Goal: Task Accomplishment & Management: Contribute content

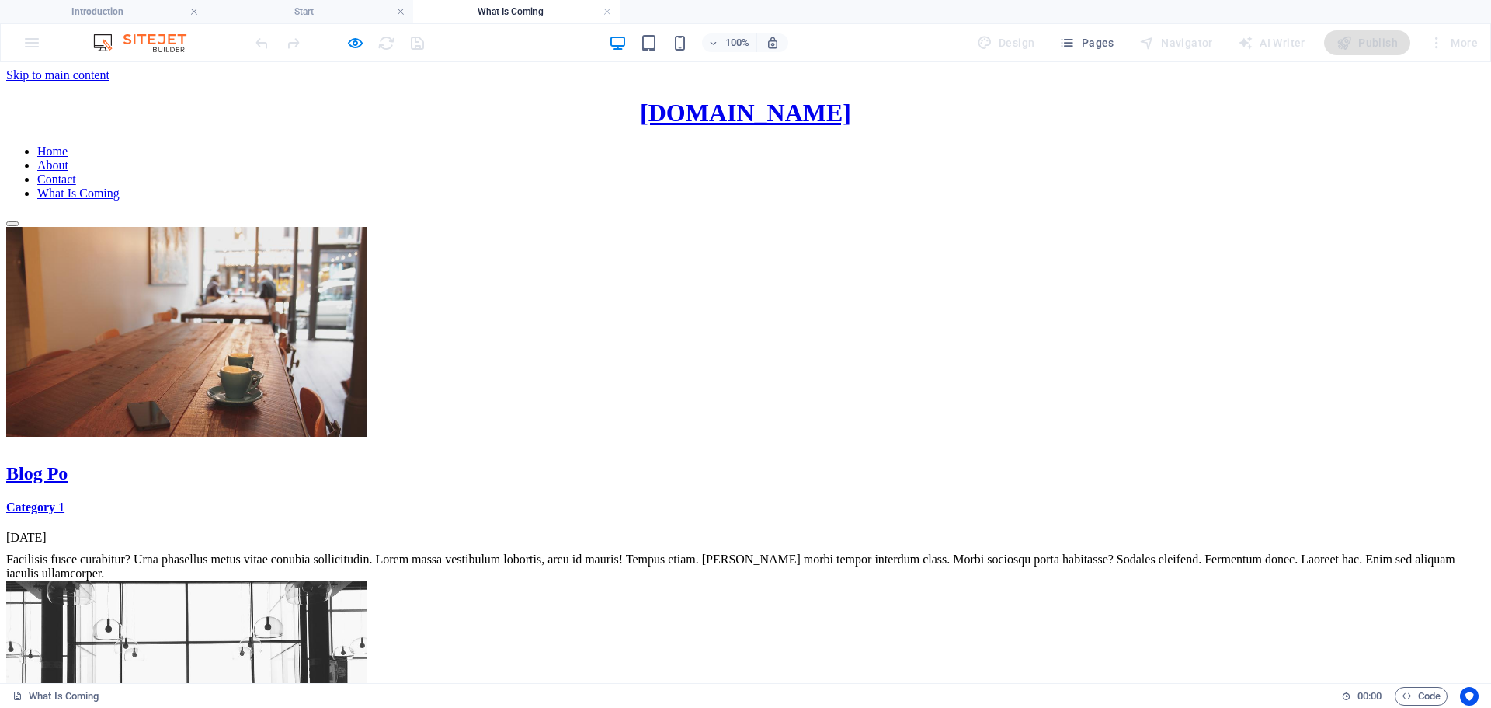
scroll to position [1603, 0]
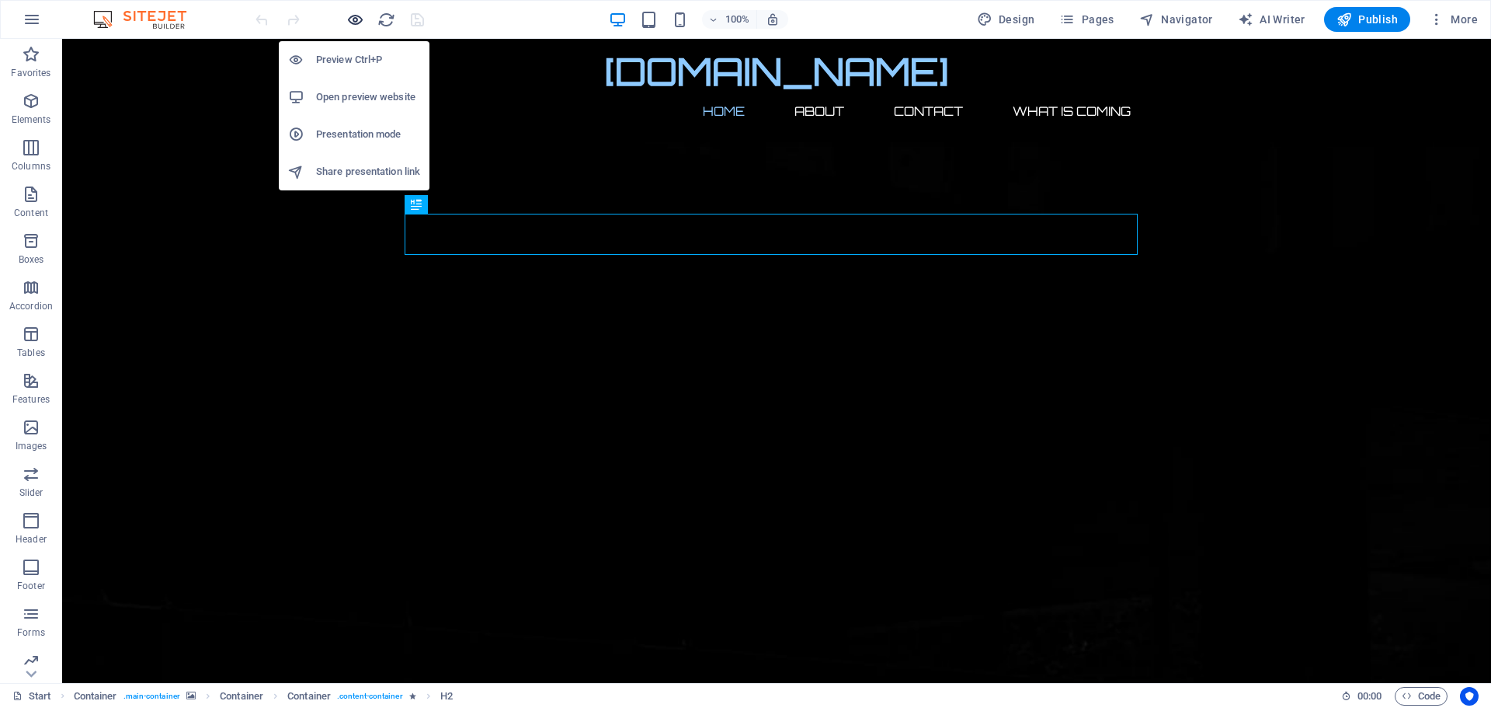
click at [356, 15] on icon "button" at bounding box center [355, 20] width 18 height 18
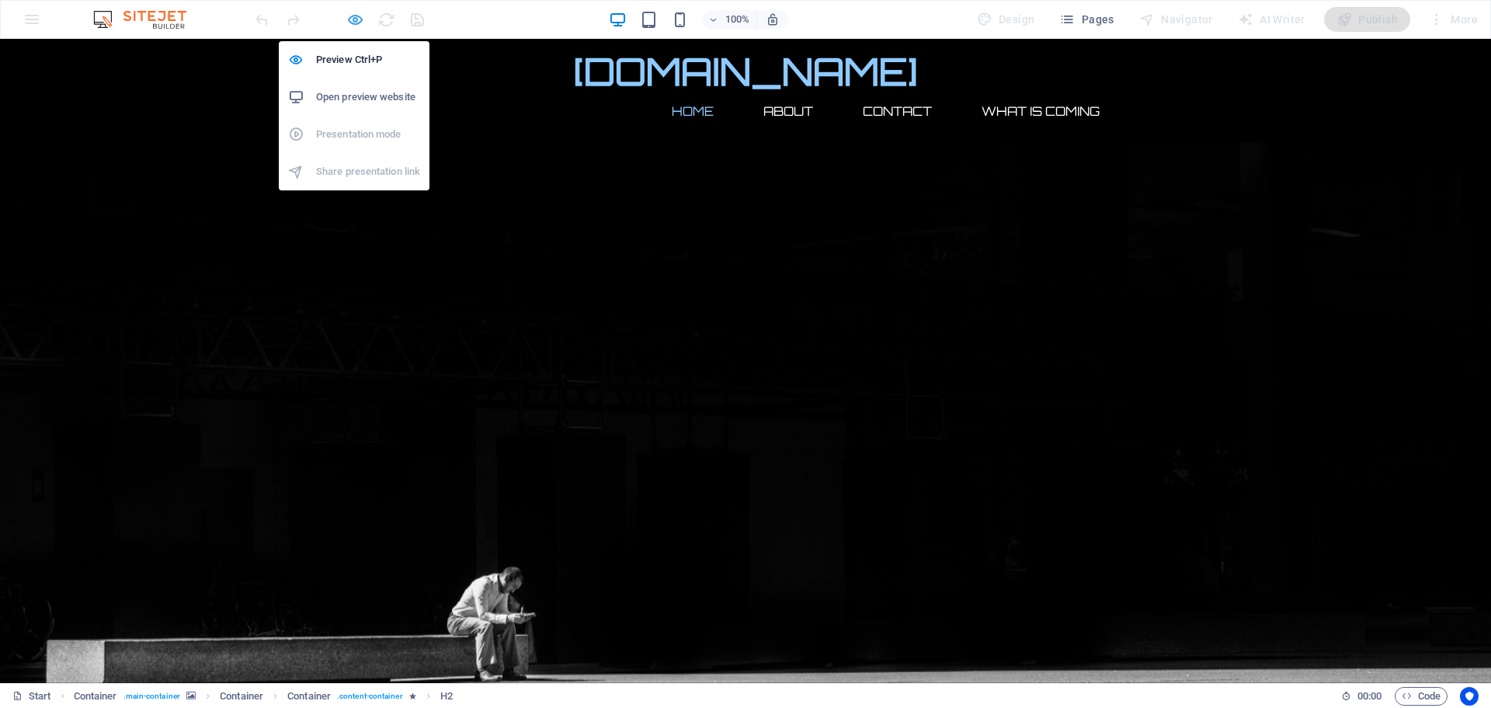
click at [357, 17] on icon "button" at bounding box center [355, 20] width 18 height 18
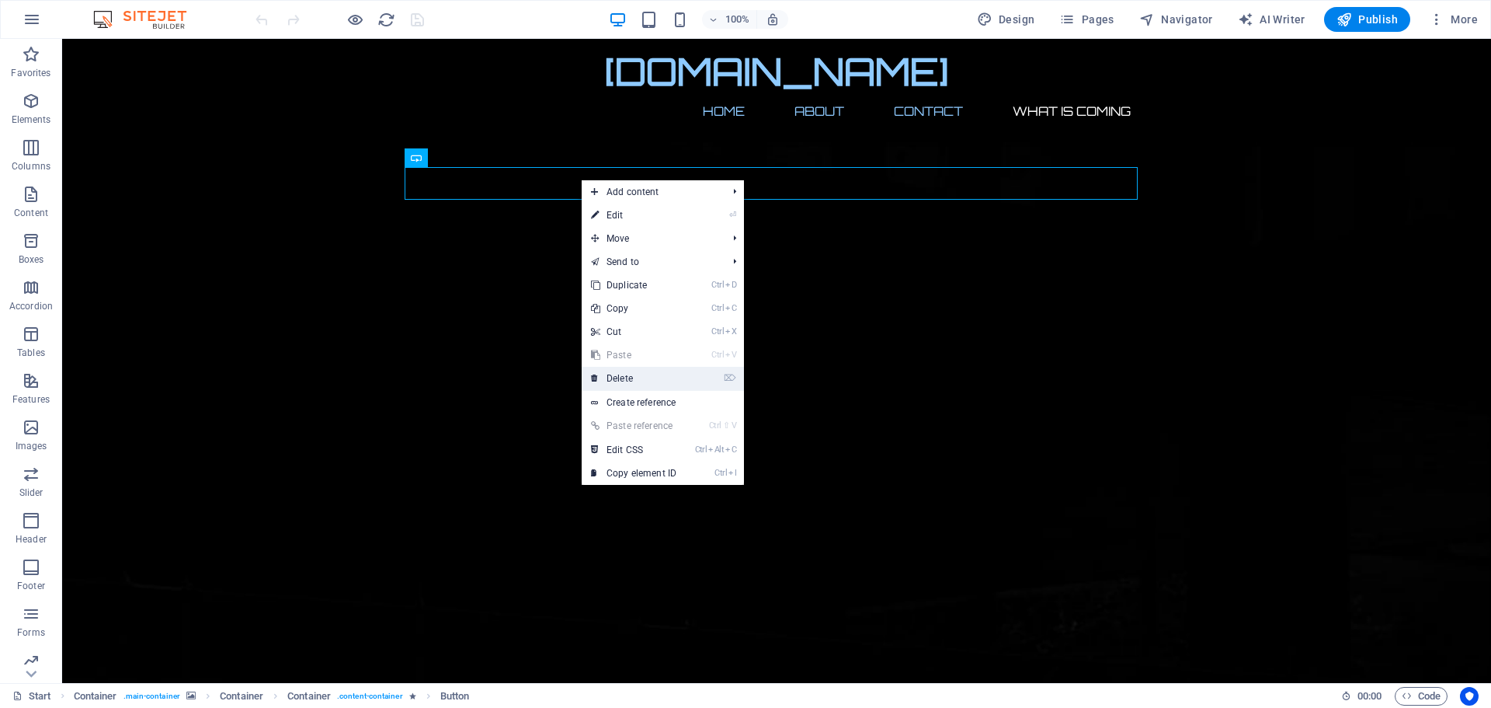
click at [609, 378] on link "⌦ Delete" at bounding box center [634, 378] width 104 height 23
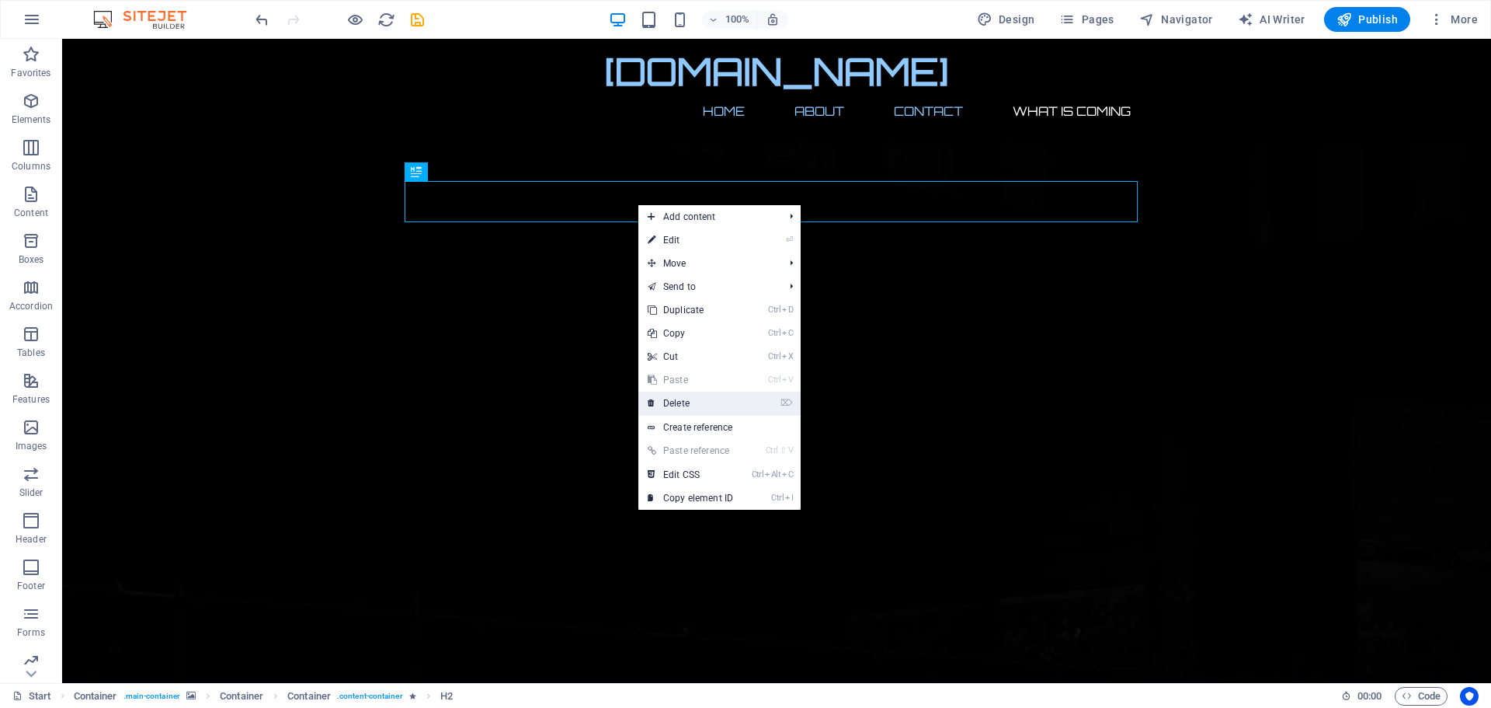
click at [686, 398] on link "⌦ Delete" at bounding box center [690, 402] width 104 height 23
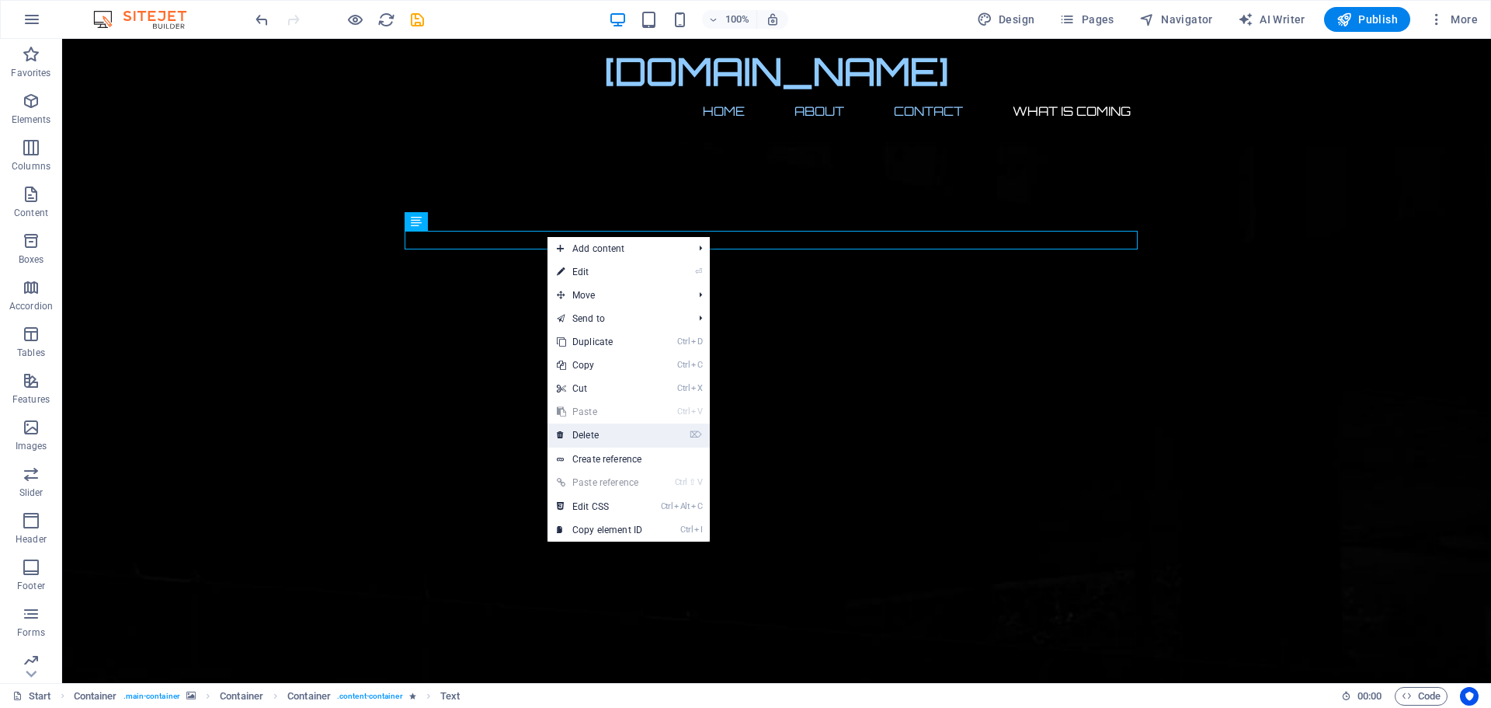
click at [589, 437] on link "⌦ Delete" at bounding box center [600, 434] width 104 height 23
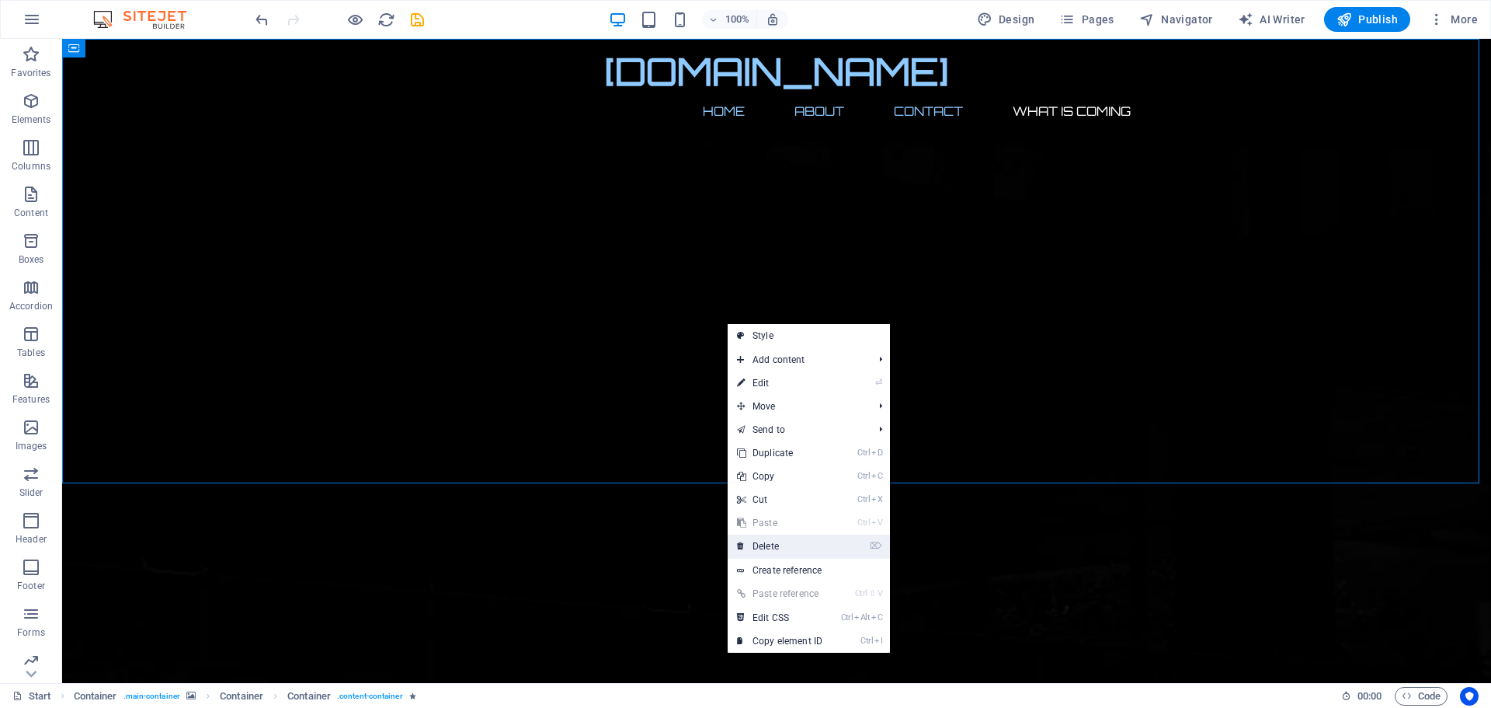
click at [776, 538] on link "⌦ Delete" at bounding box center [780, 545] width 104 height 23
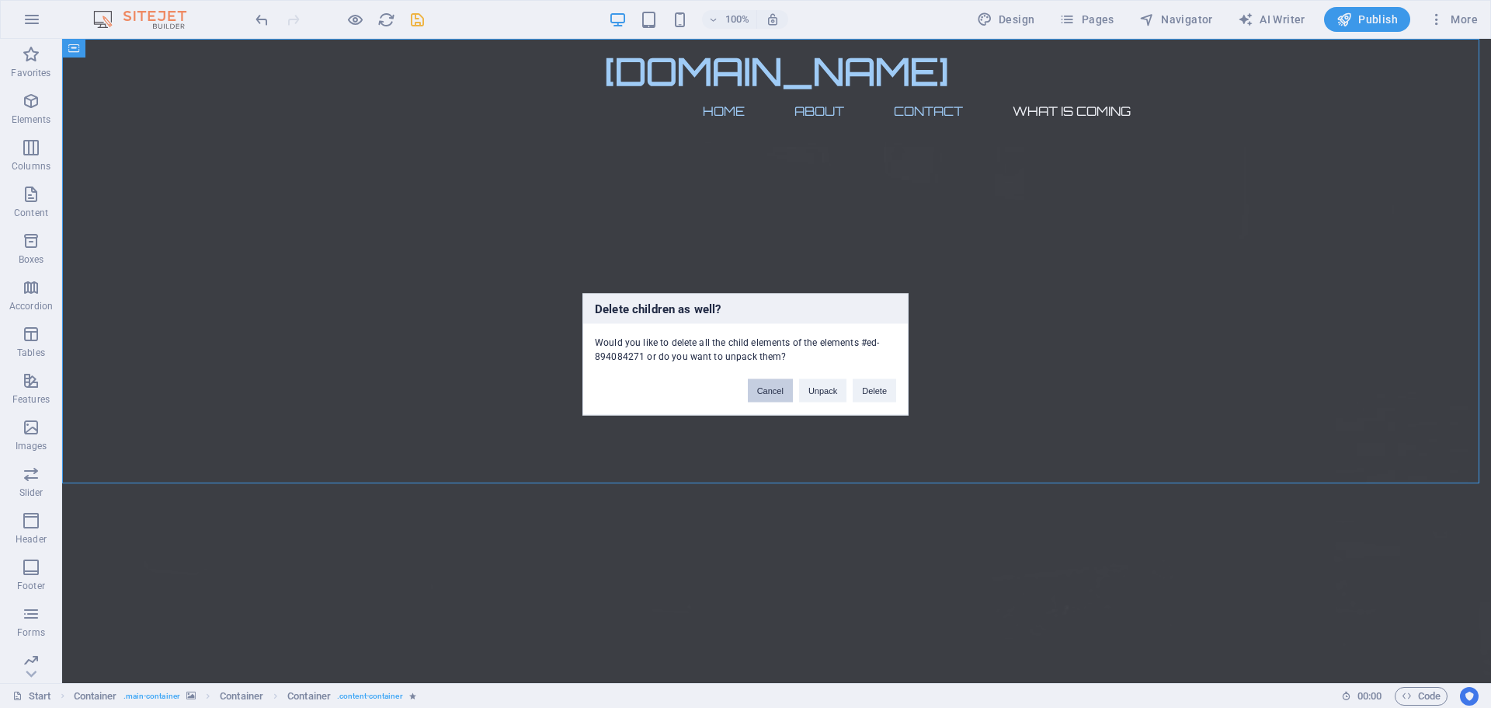
drag, startPoint x: 760, startPoint y: 393, endPoint x: 696, endPoint y: 354, distance: 75.3
click at [760, 393] on button "Cancel" at bounding box center [770, 389] width 45 height 23
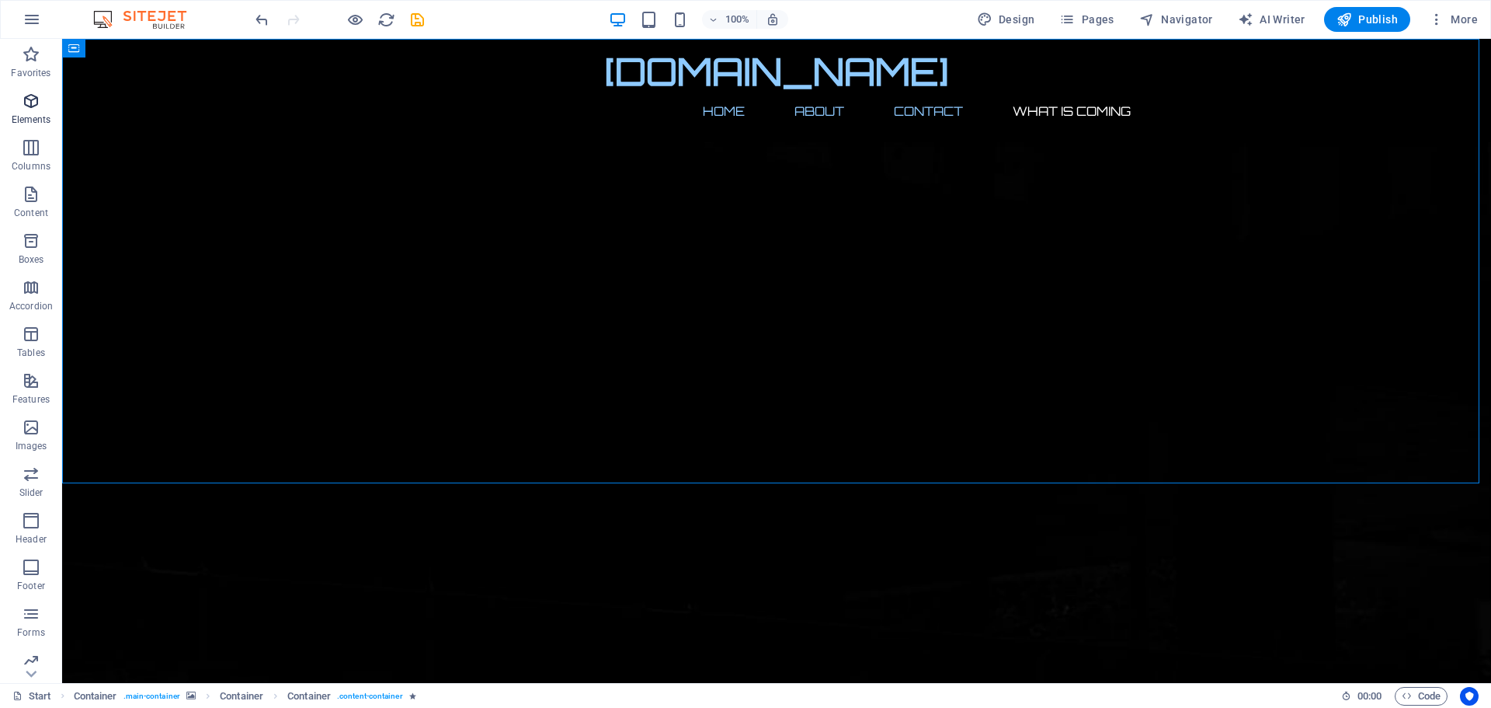
click at [34, 112] on span "Elements" at bounding box center [31, 110] width 62 height 37
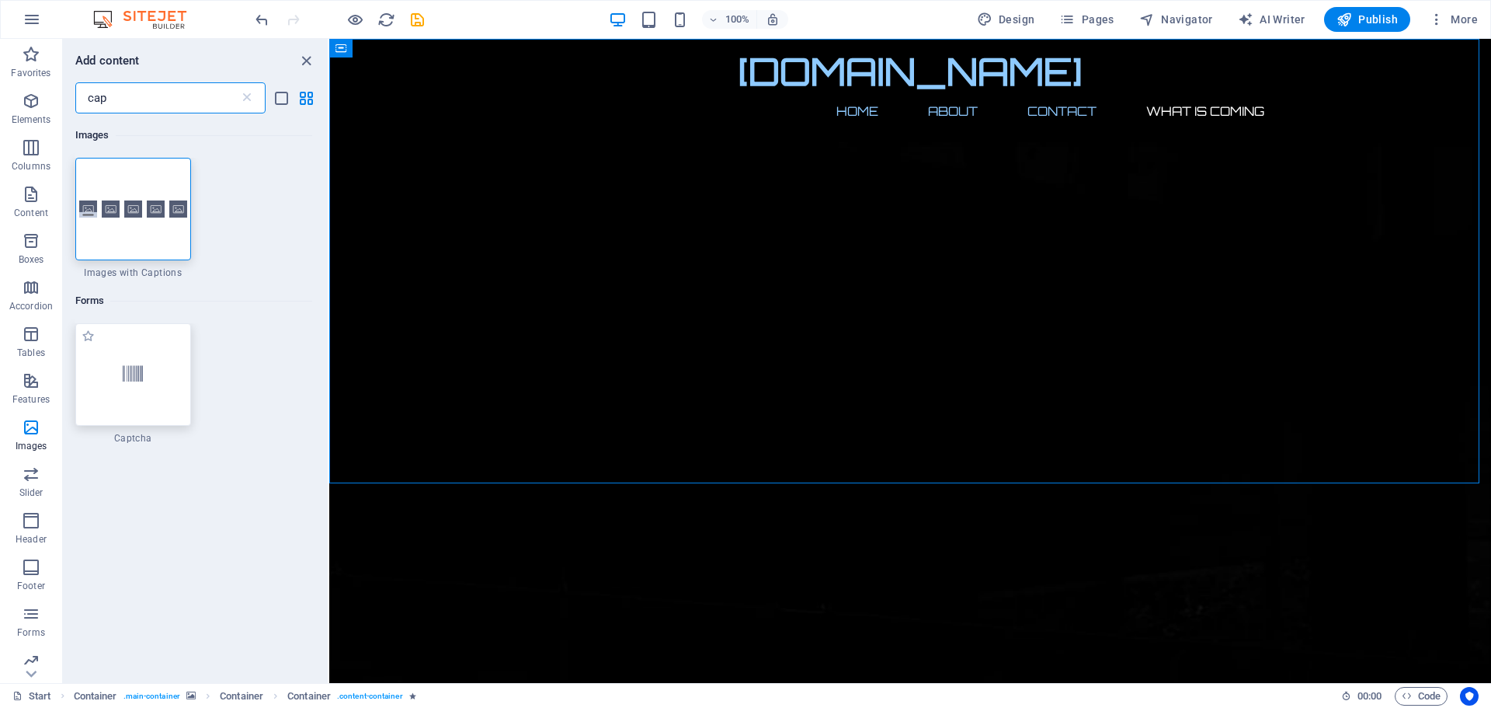
type input "cap"
click at [117, 377] on div at bounding box center [133, 374] width 116 height 103
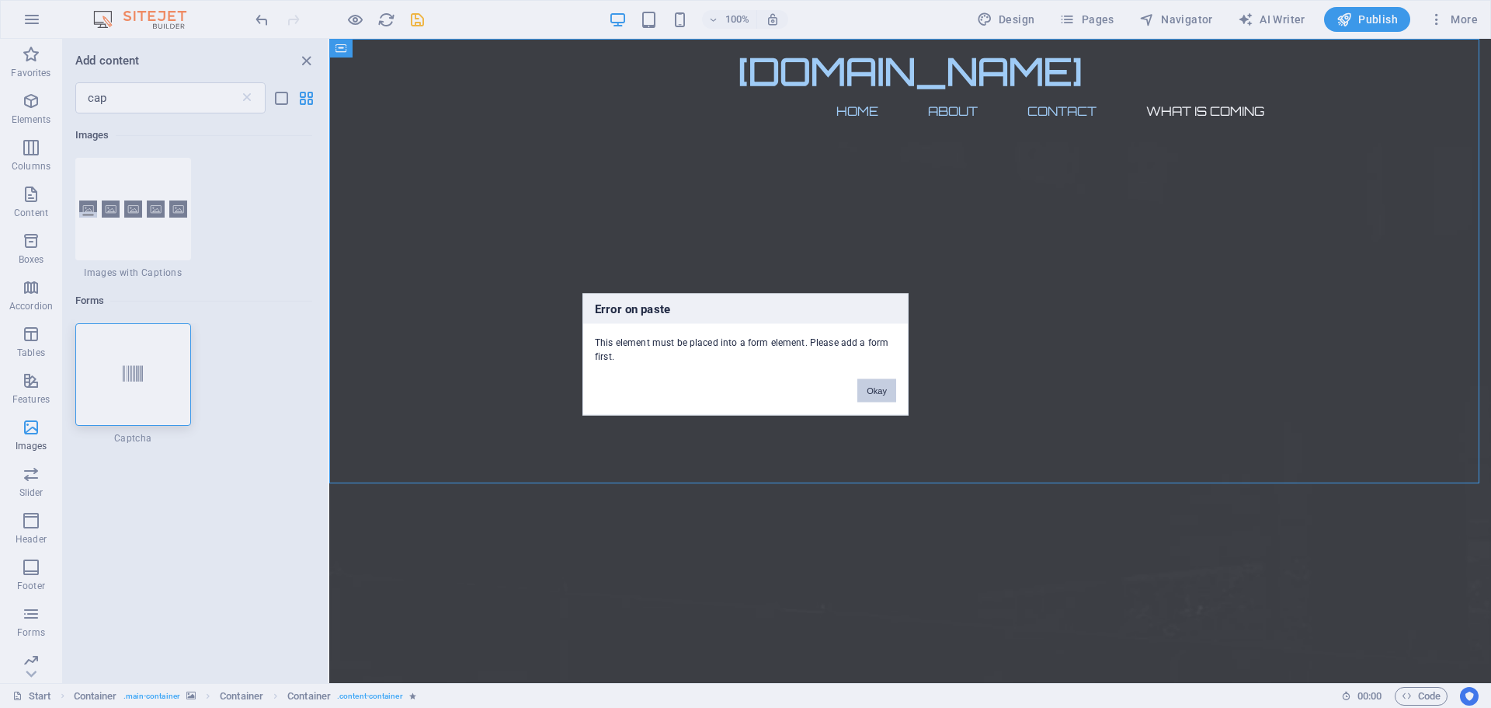
click at [871, 389] on button "Okay" at bounding box center [877, 389] width 39 height 23
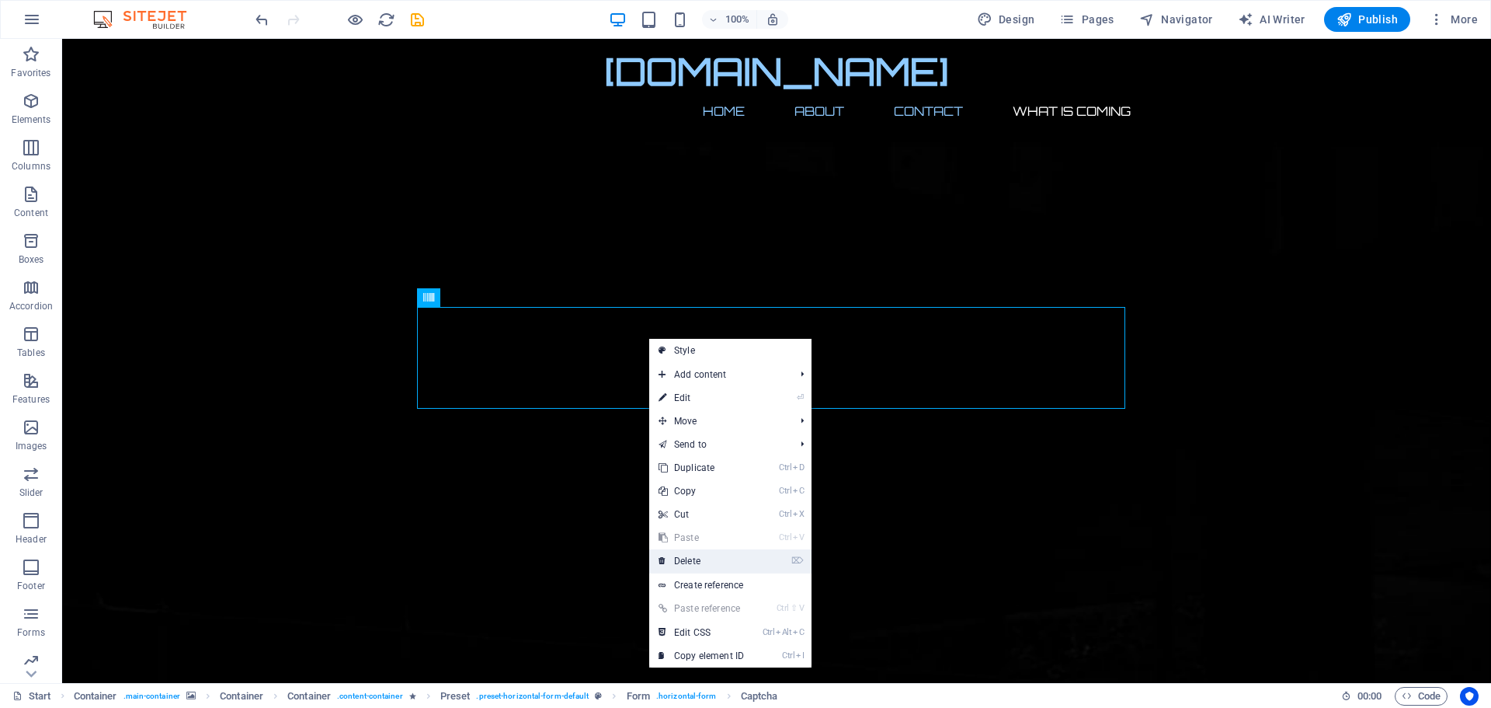
click at [696, 559] on link "⌦ Delete" at bounding box center [701, 560] width 104 height 23
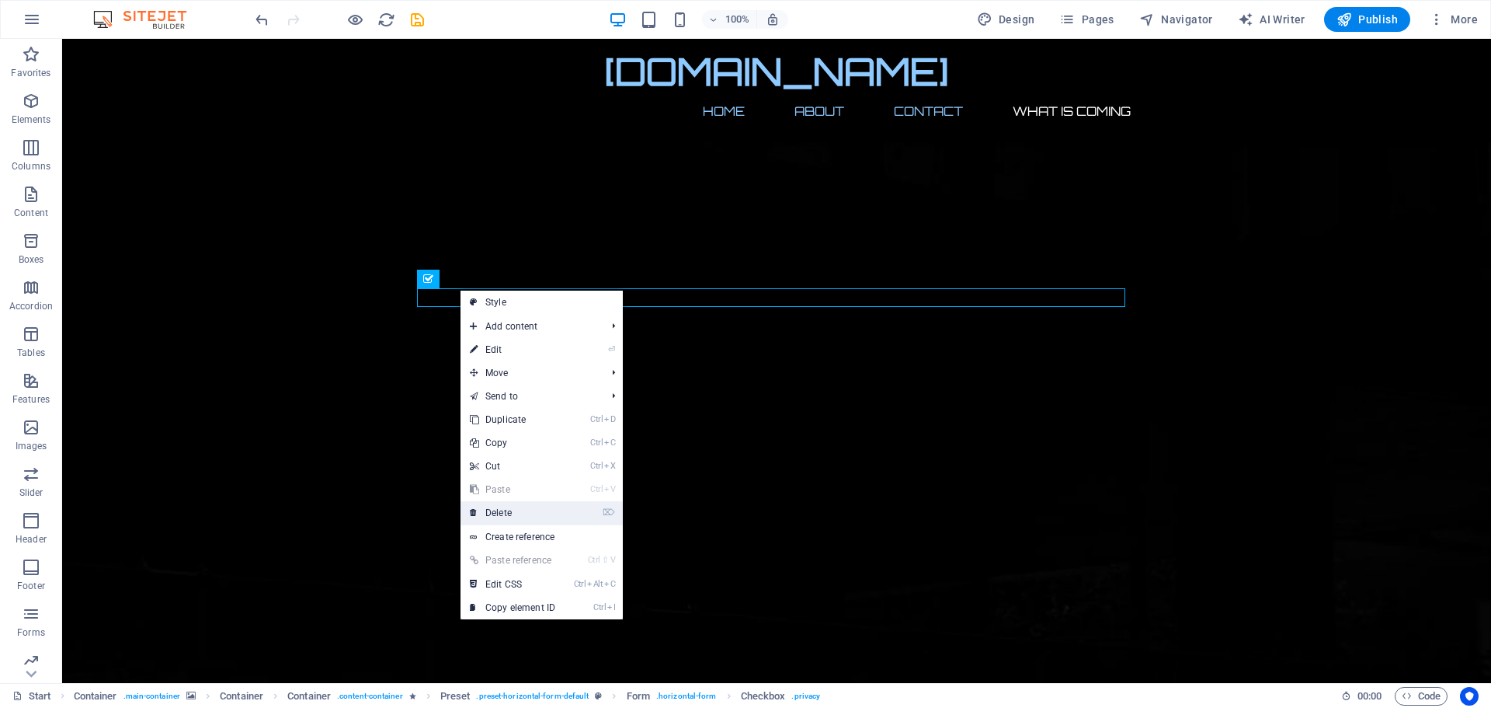
click at [495, 519] on link "⌦ Delete" at bounding box center [513, 512] width 104 height 23
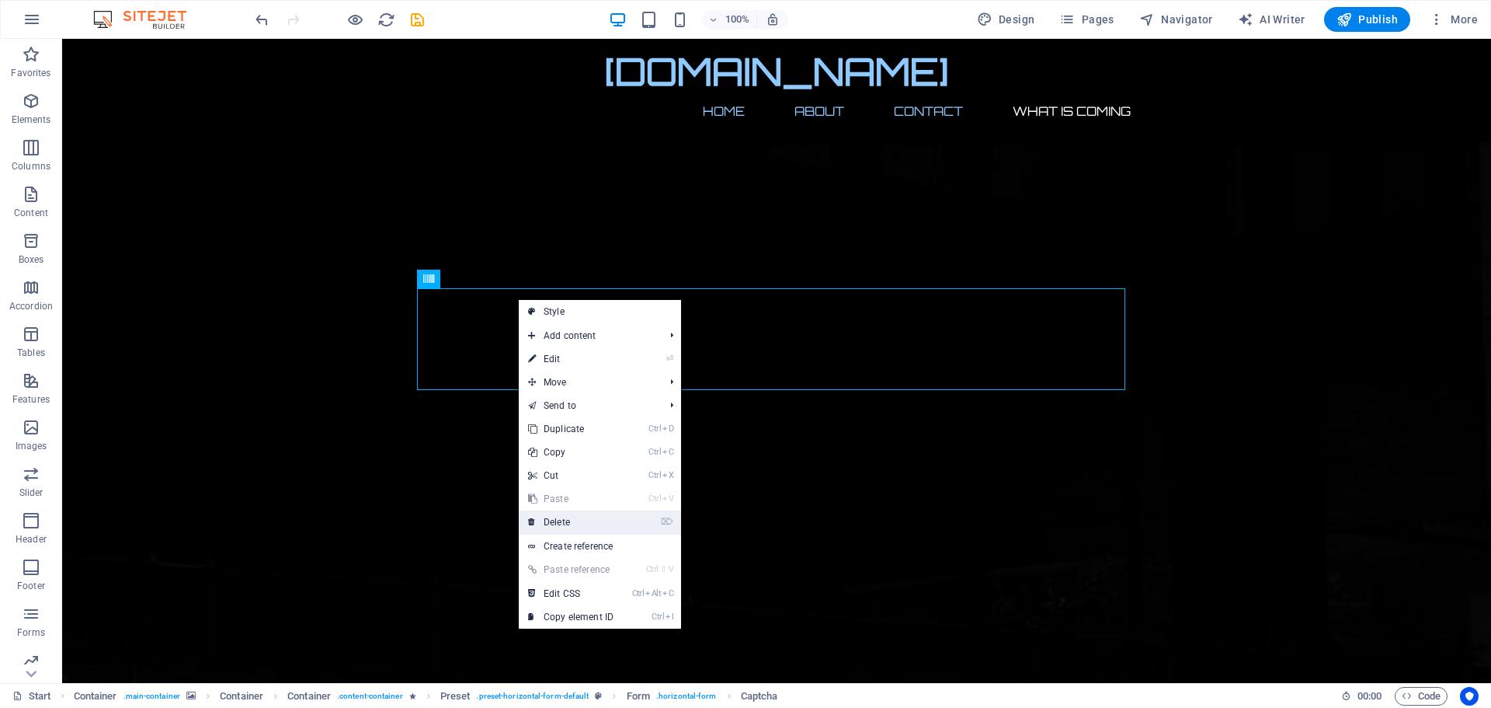
click at [572, 527] on link "⌦ Delete" at bounding box center [571, 521] width 104 height 23
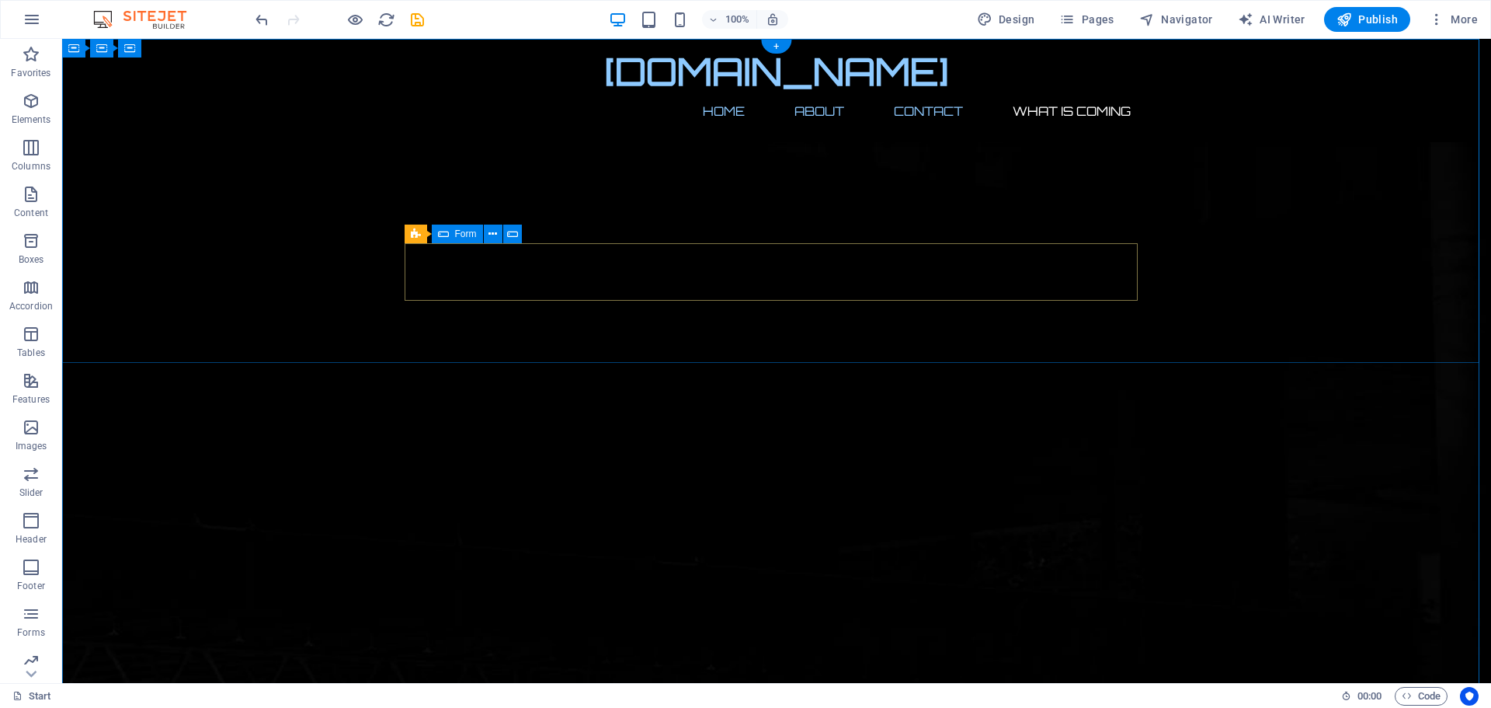
click div "Notify me"
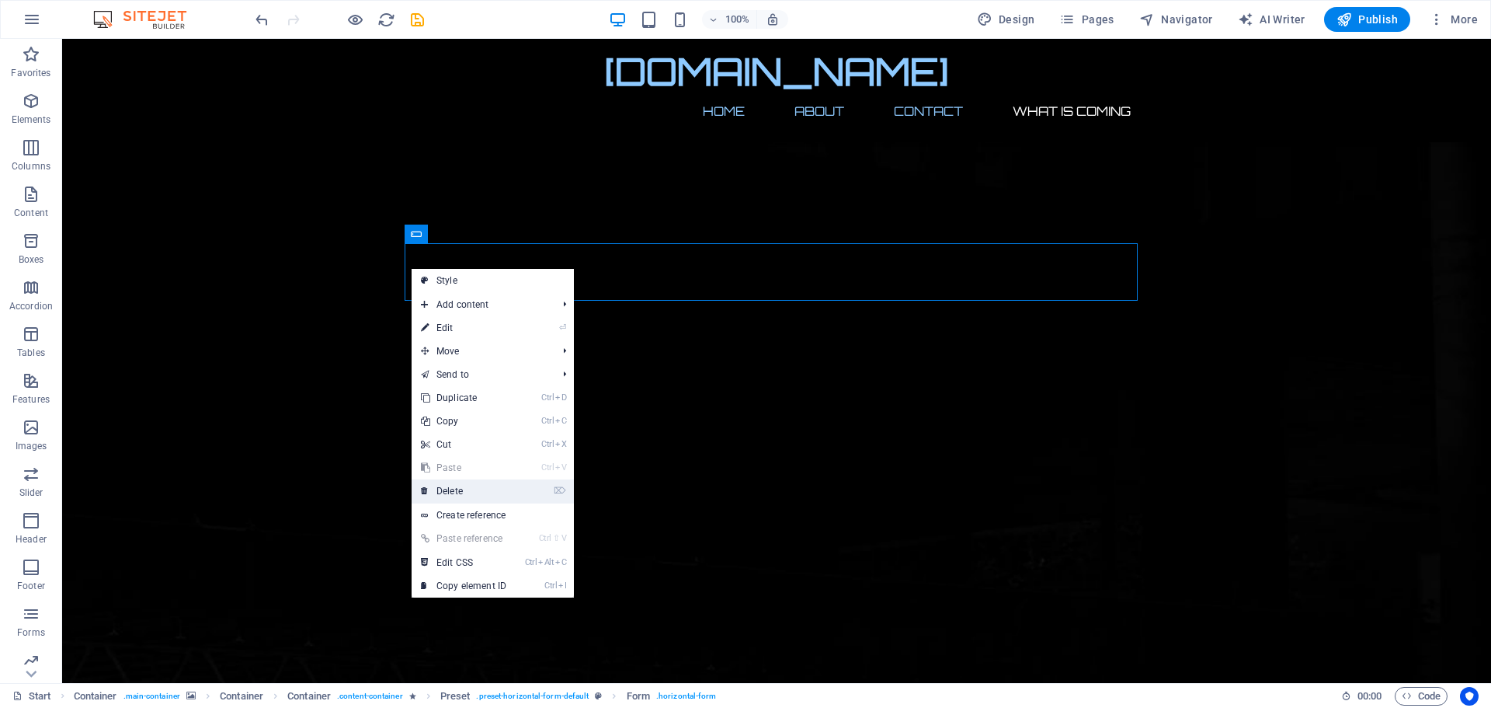
click at [437, 492] on link "⌦ Delete" at bounding box center [464, 490] width 104 height 23
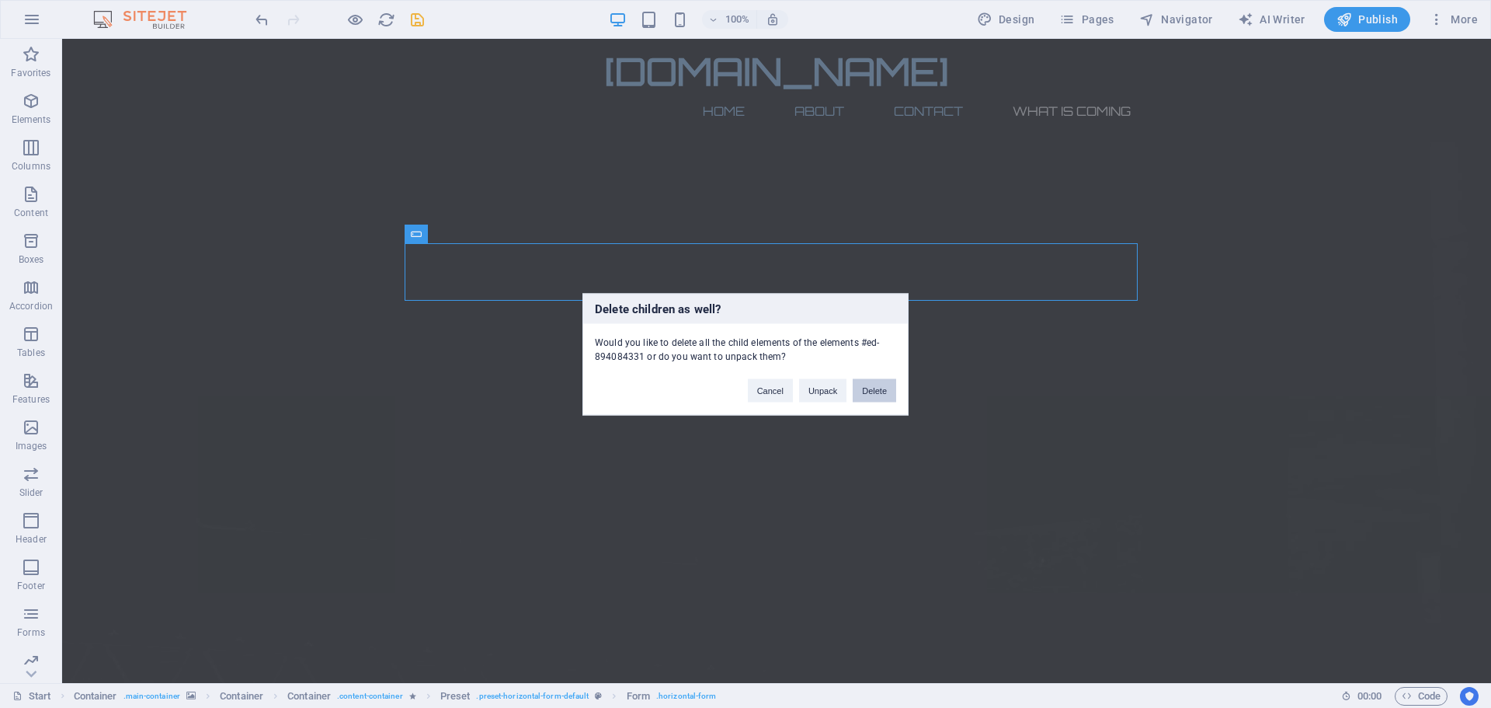
click at [867, 386] on button "Delete" at bounding box center [874, 389] width 43 height 23
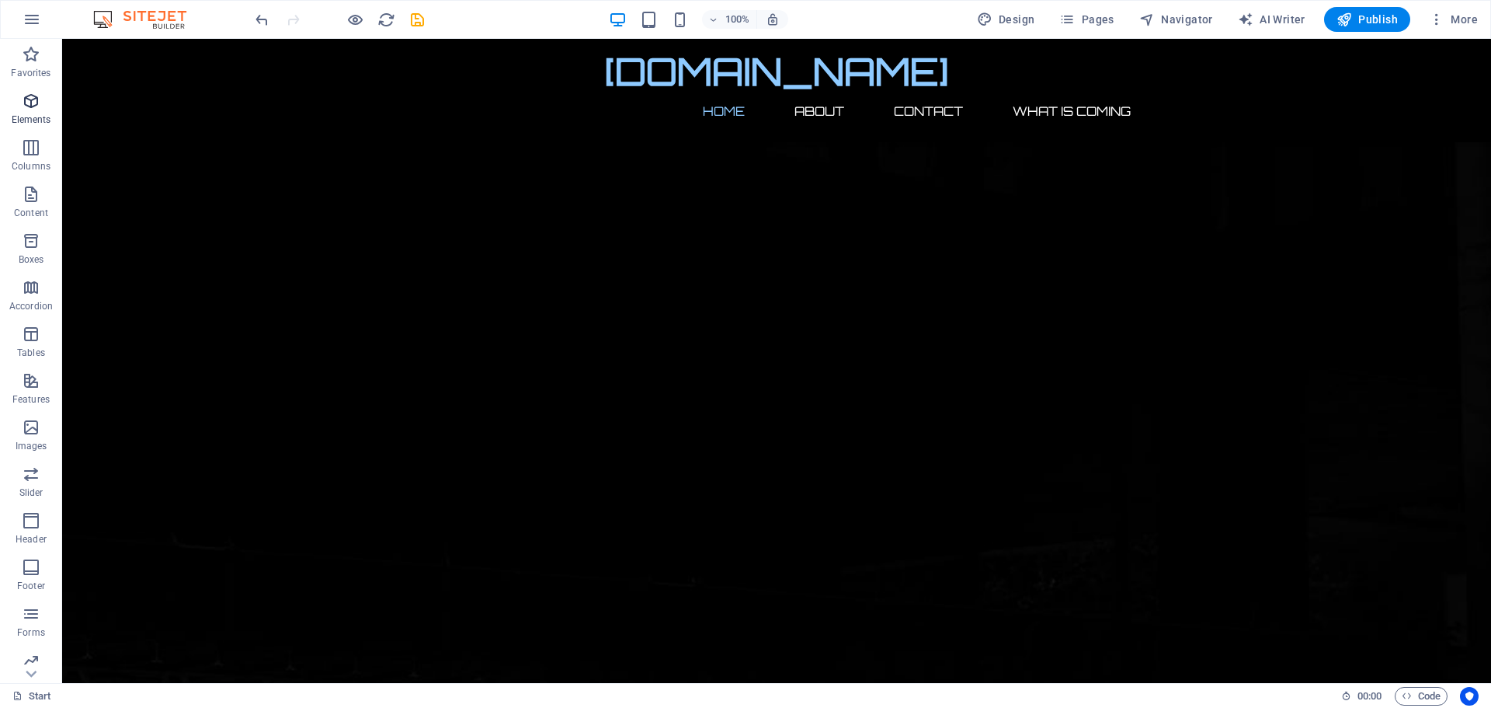
click at [32, 102] on icon "button" at bounding box center [31, 101] width 19 height 19
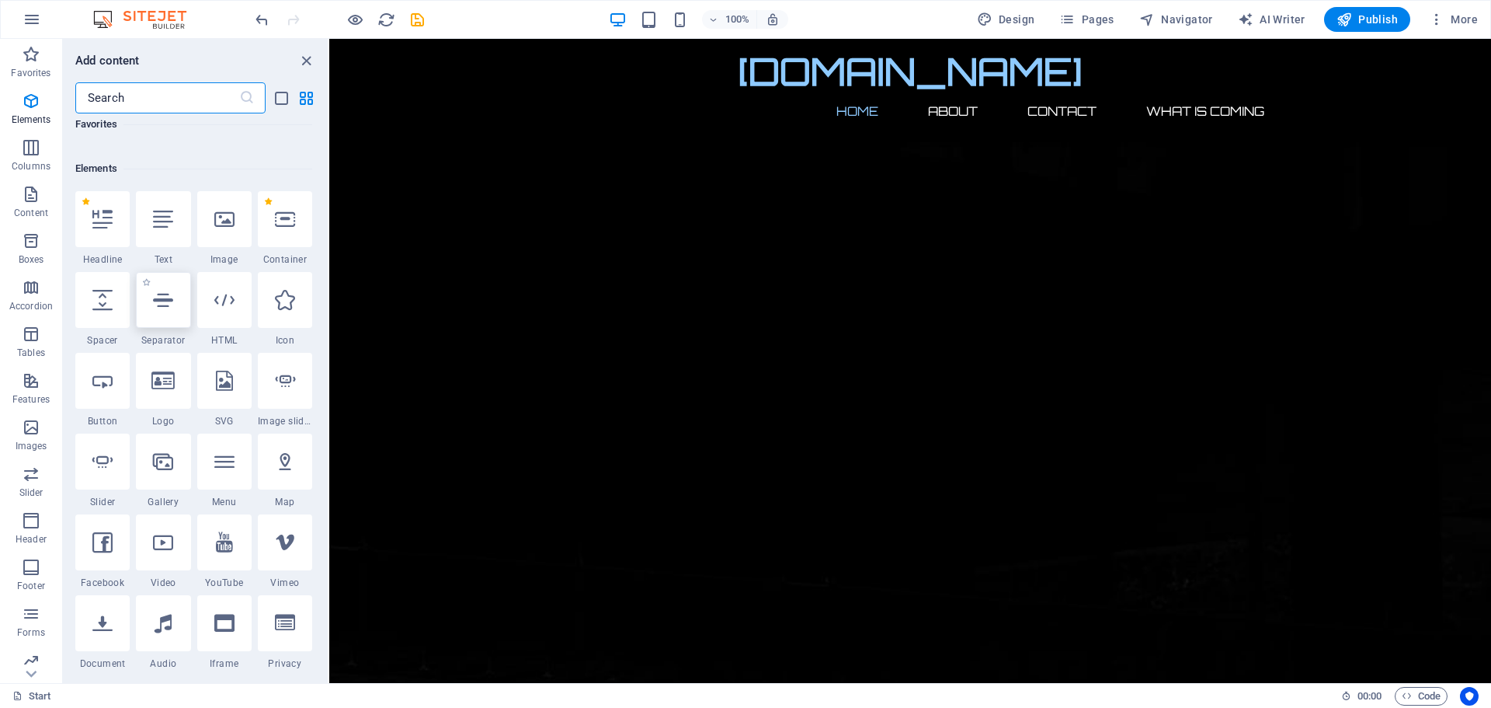
scroll to position [165, 0]
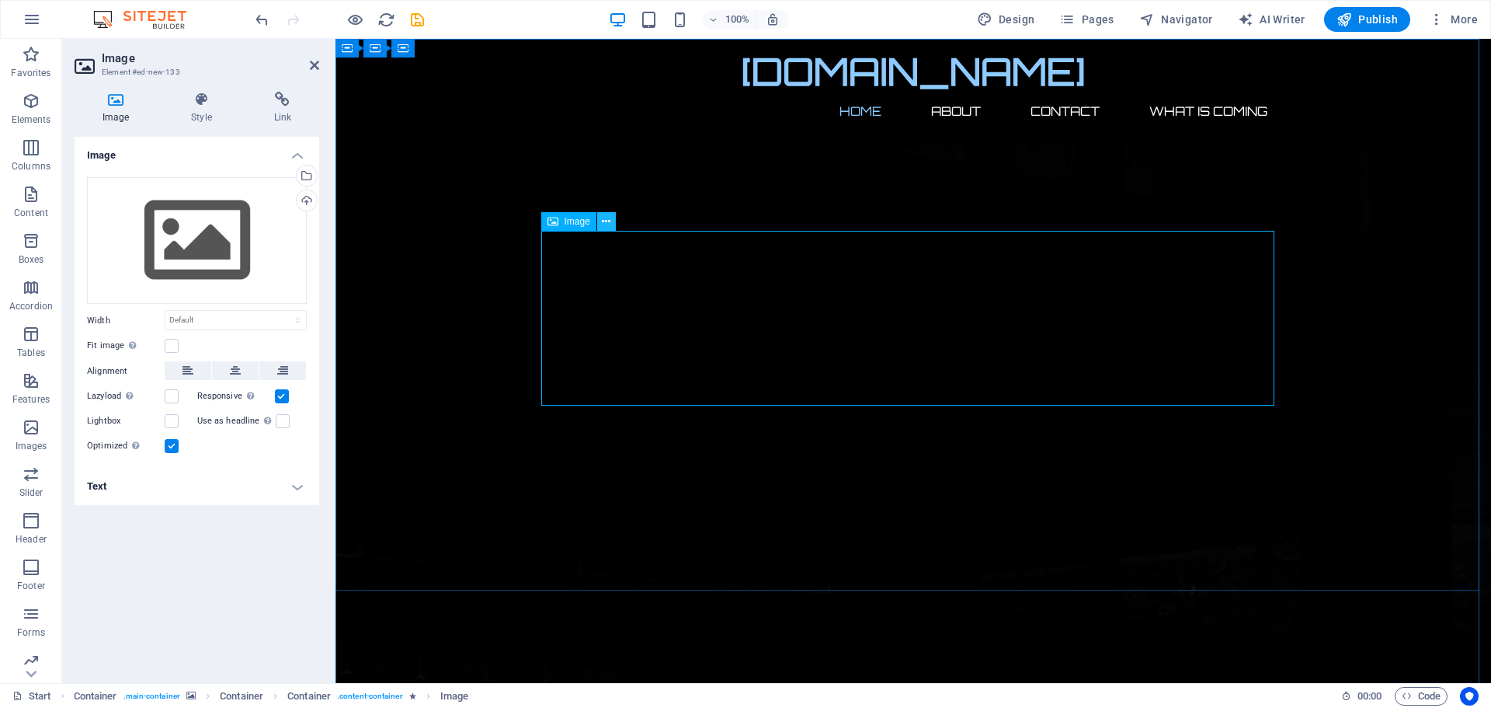
click at [607, 219] on icon at bounding box center [606, 222] width 9 height 16
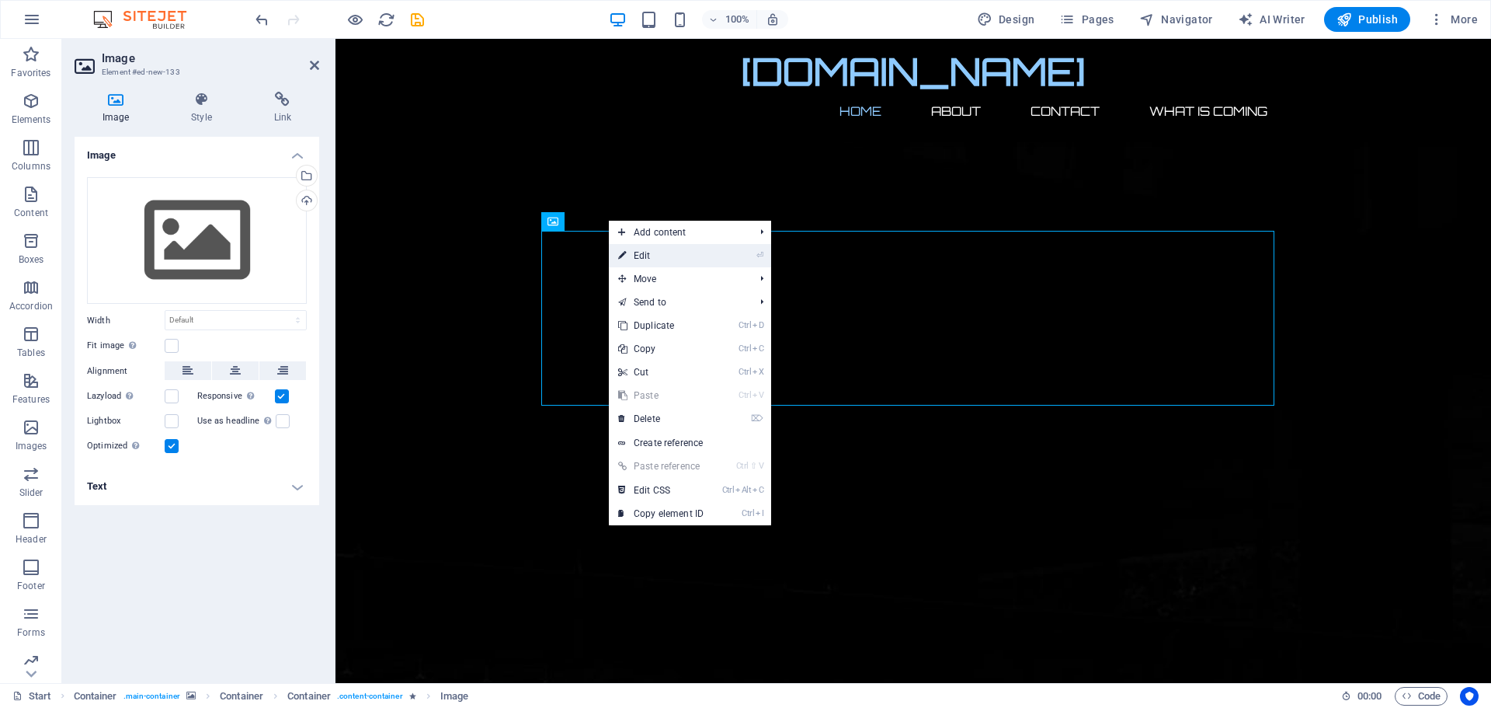
click at [654, 255] on link "⏎ Edit" at bounding box center [661, 255] width 104 height 23
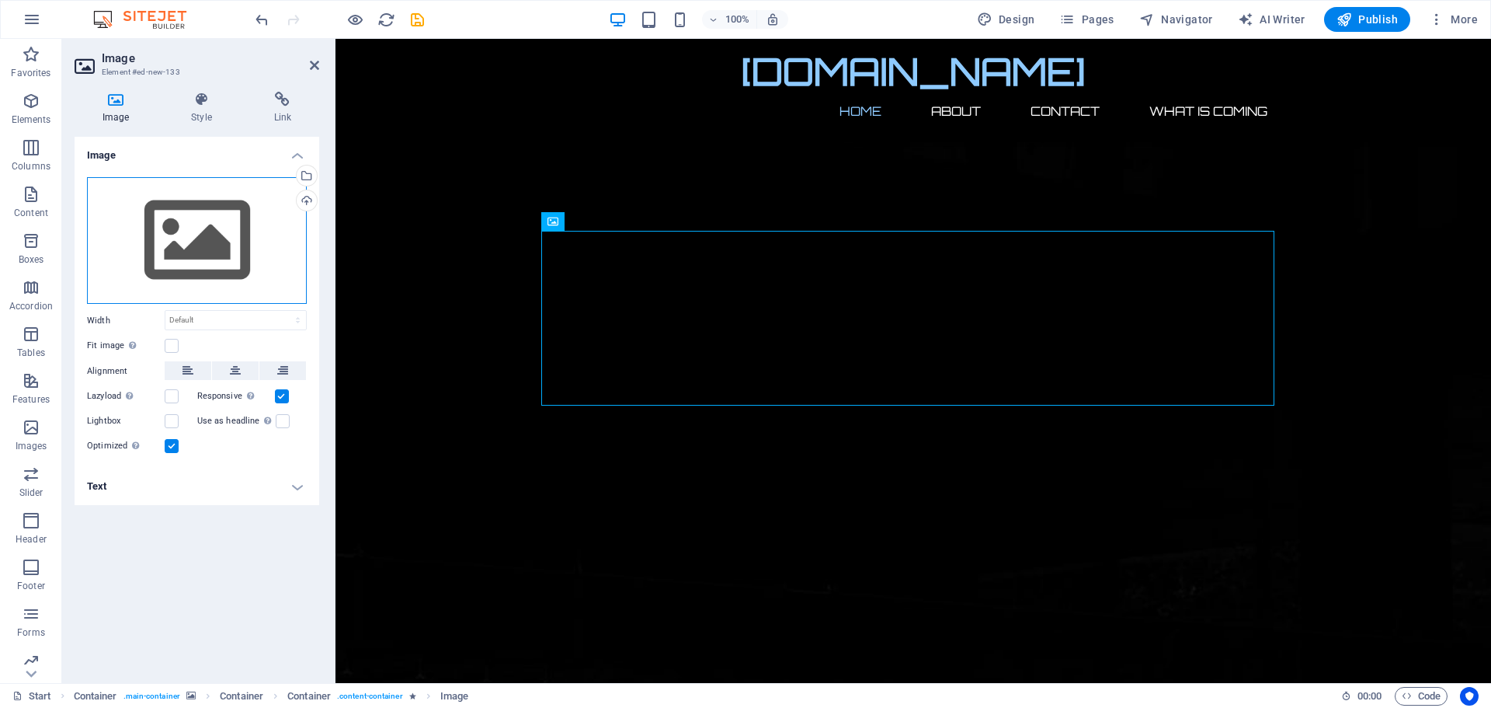
click at [183, 242] on div "Drag files here, click to choose files or select files from Files or our free s…" at bounding box center [197, 240] width 220 height 127
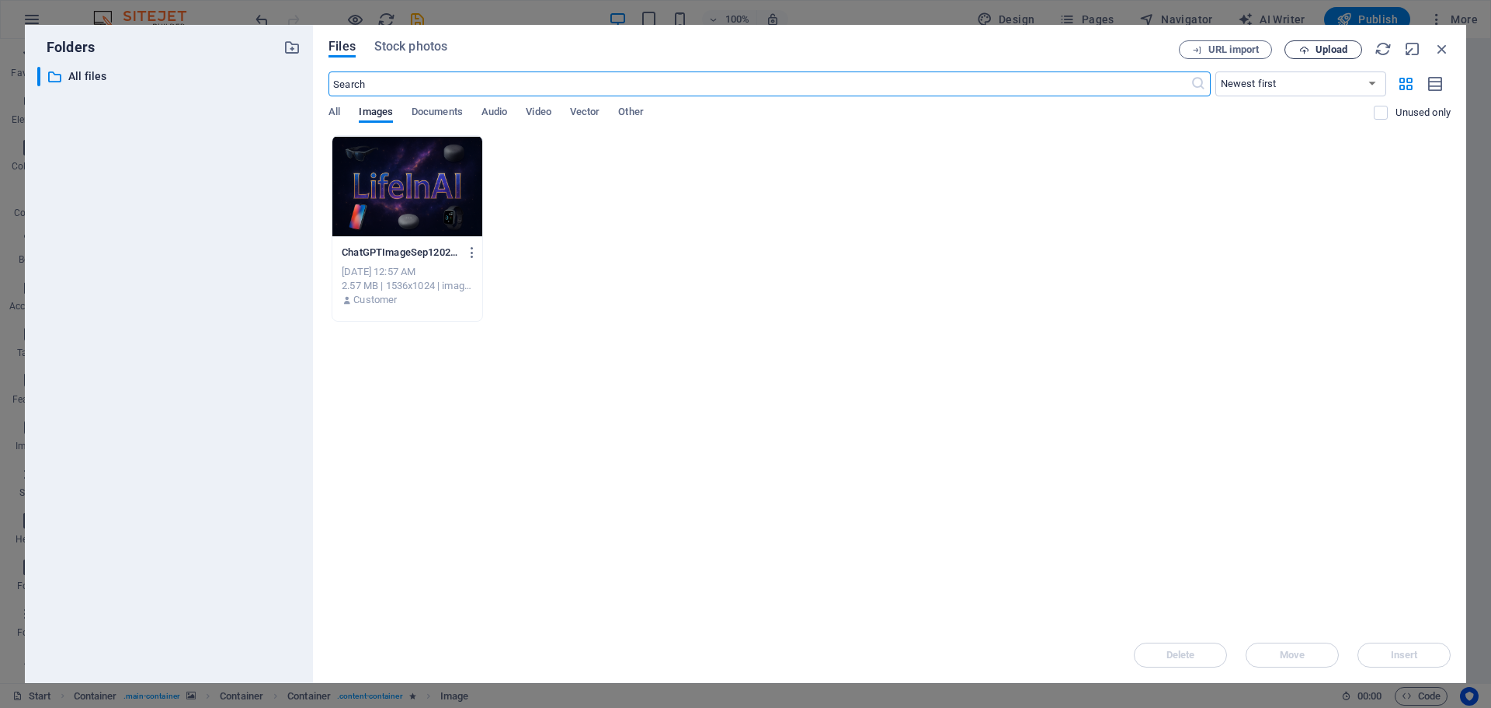
click at [1328, 45] on span "Upload" at bounding box center [1332, 49] width 32 height 9
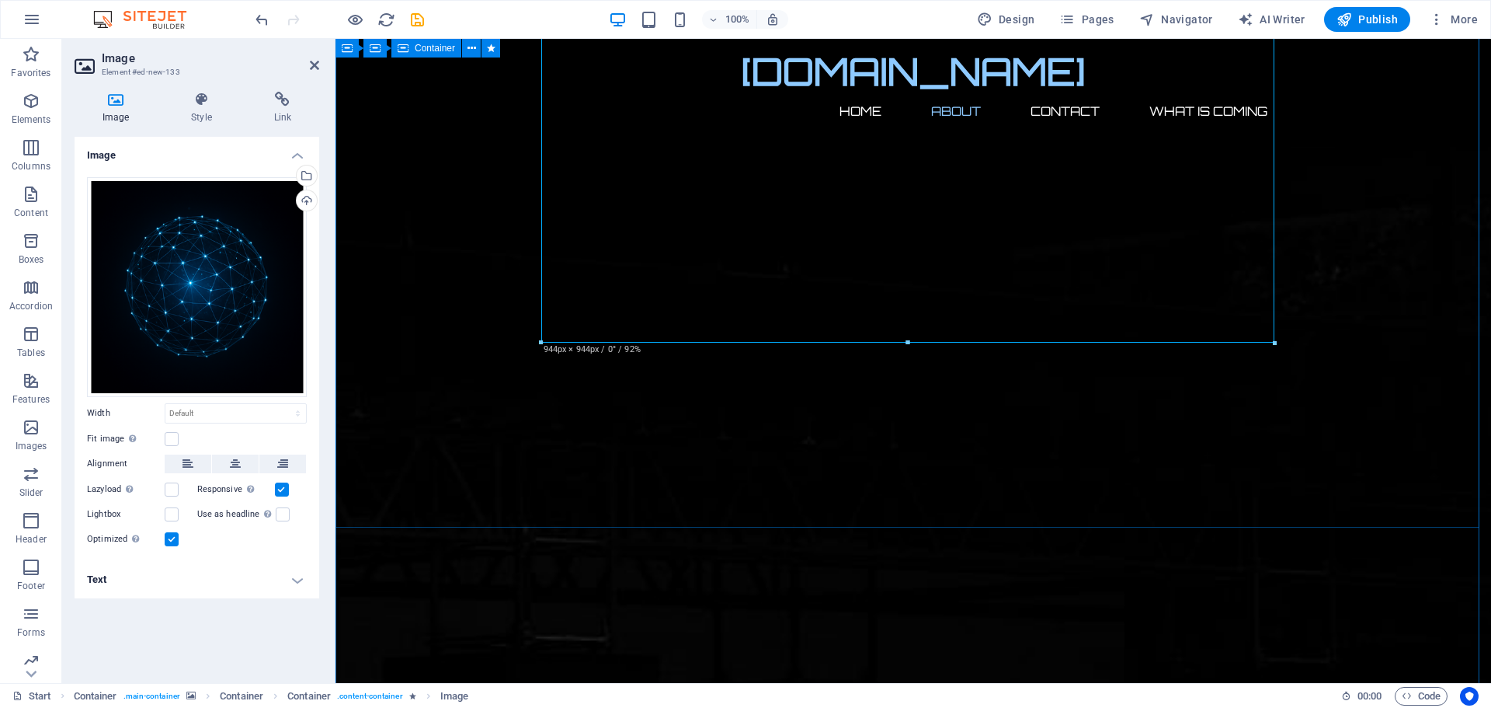
scroll to position [621, 0]
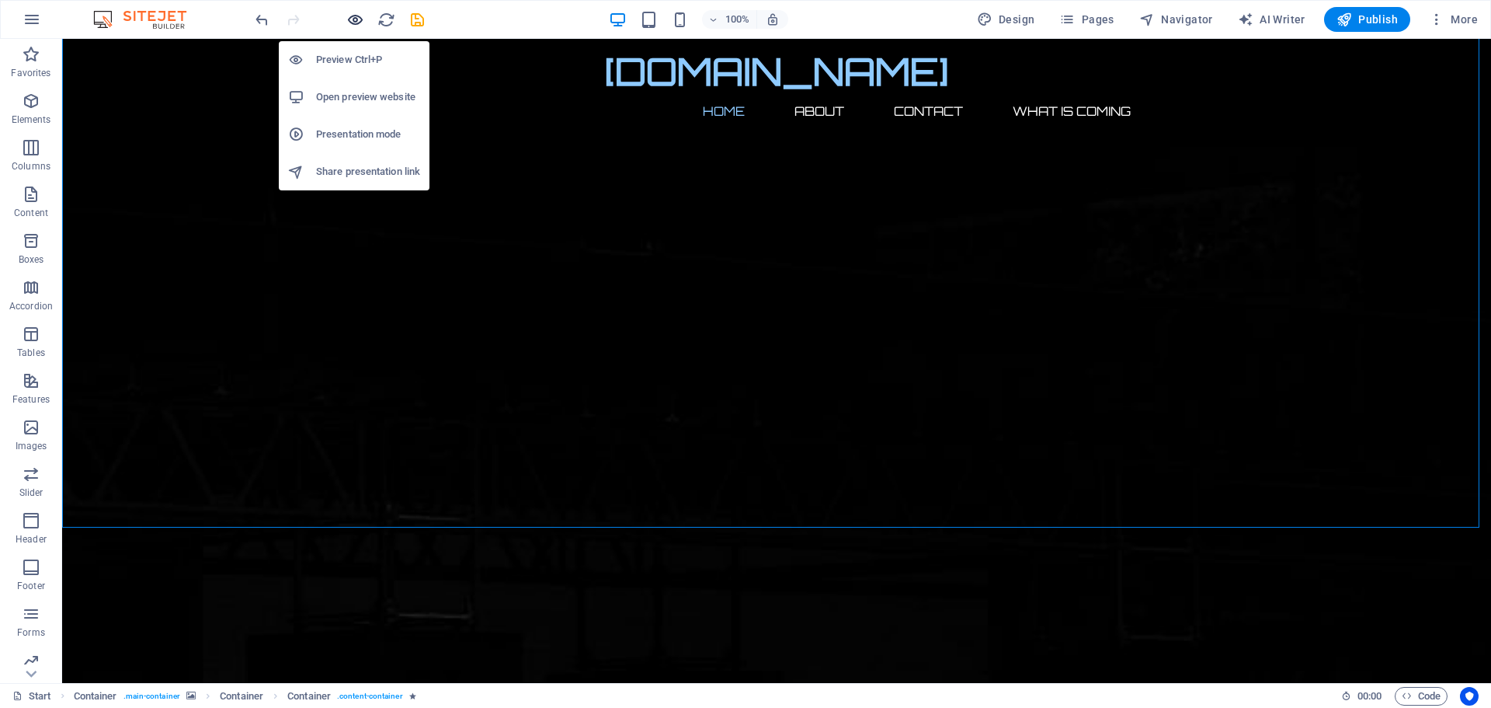
click at [357, 17] on icon "button" at bounding box center [355, 20] width 18 height 18
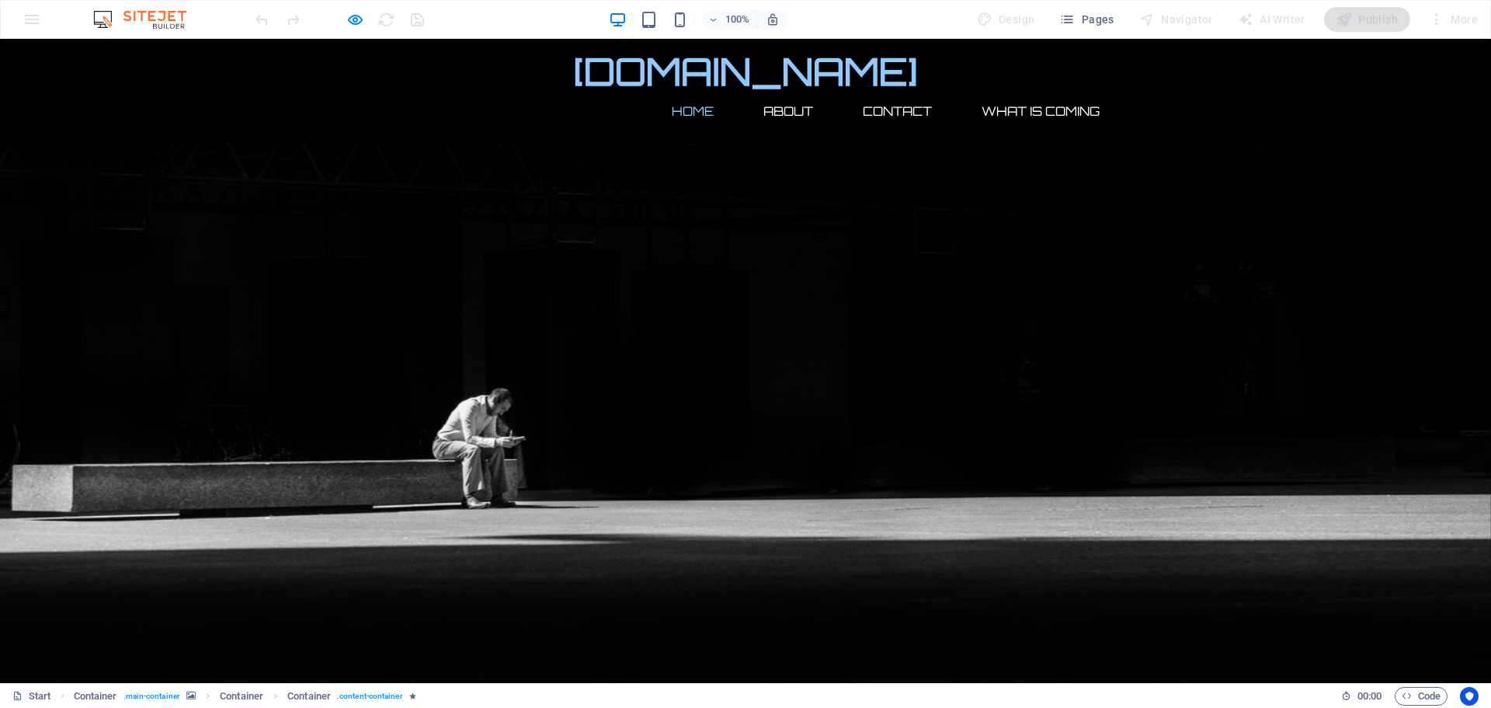
scroll to position [399, 0]
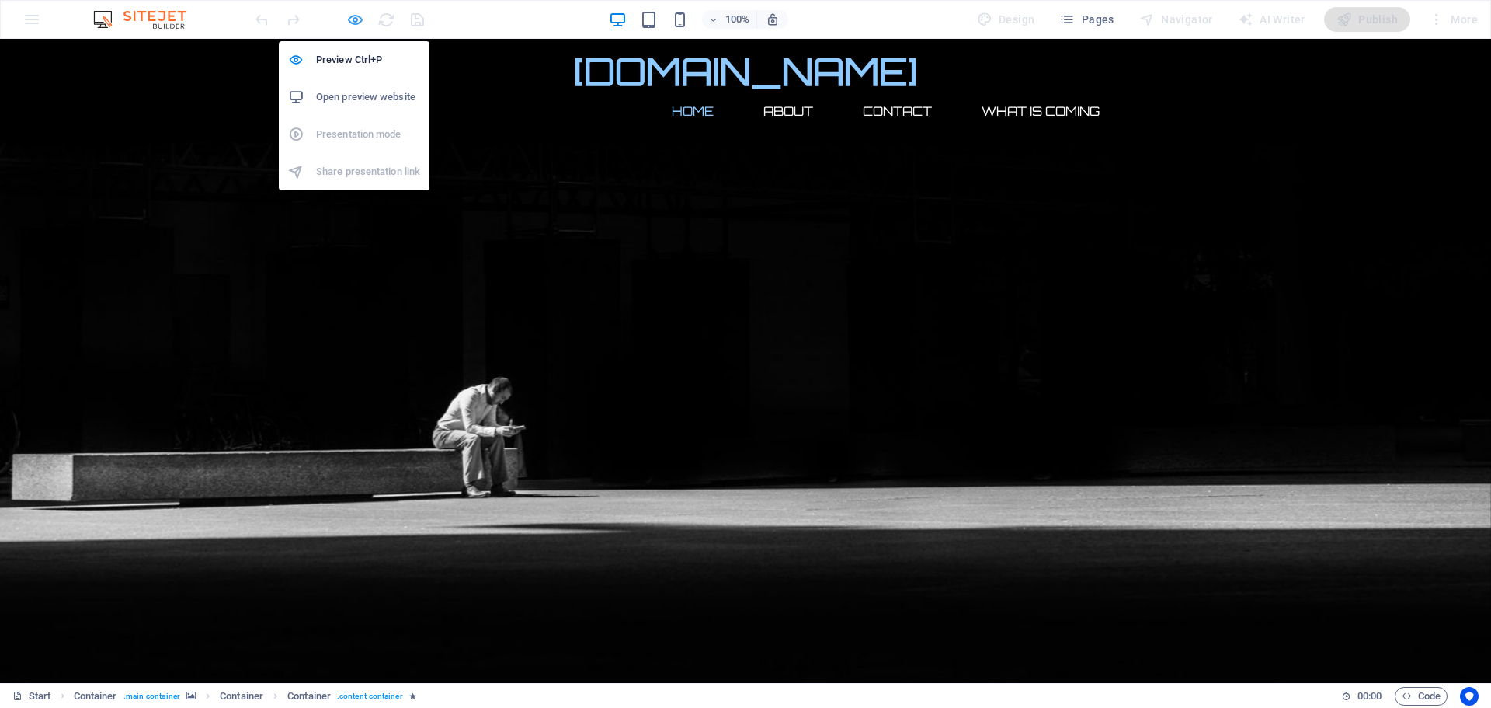
click at [352, 16] on icon "button" at bounding box center [355, 20] width 18 height 18
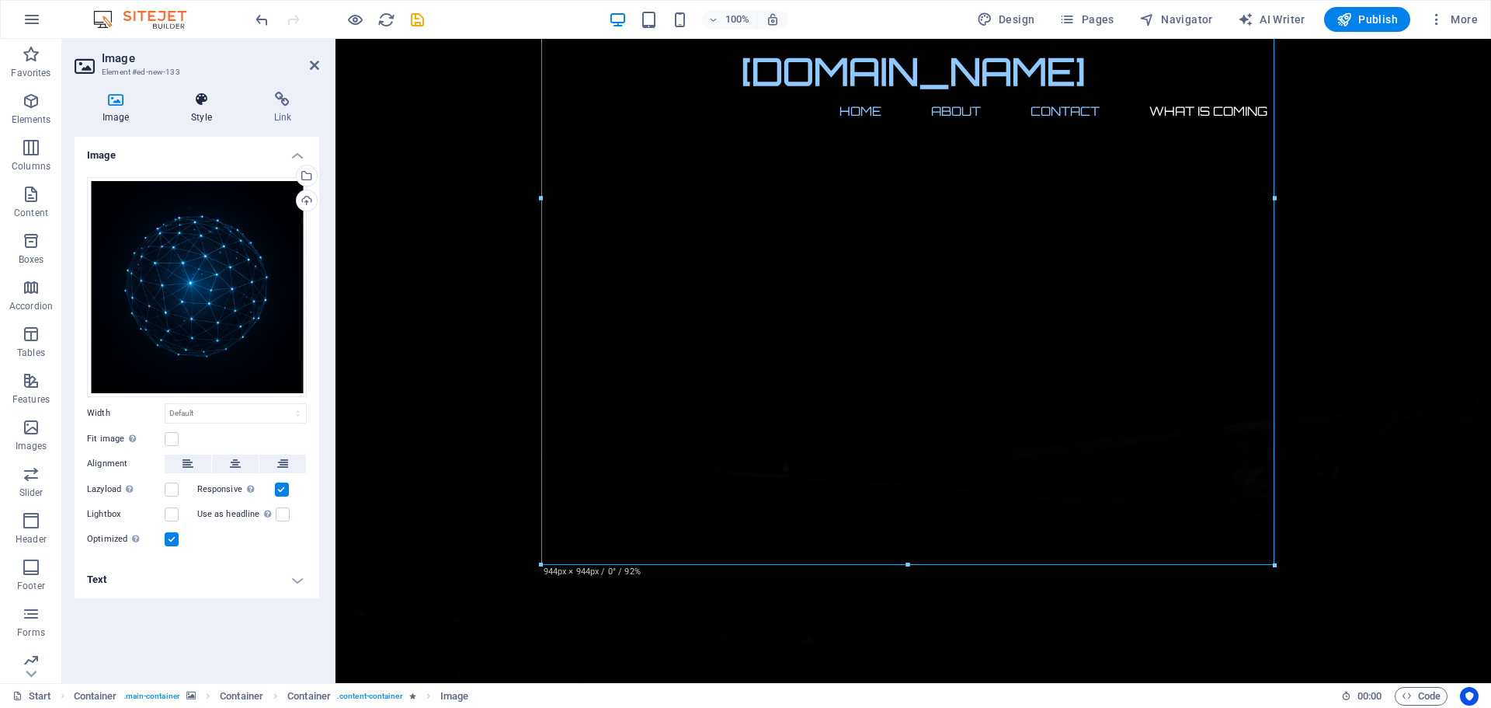
click at [198, 110] on h4 "Style" at bounding box center [204, 108] width 82 height 33
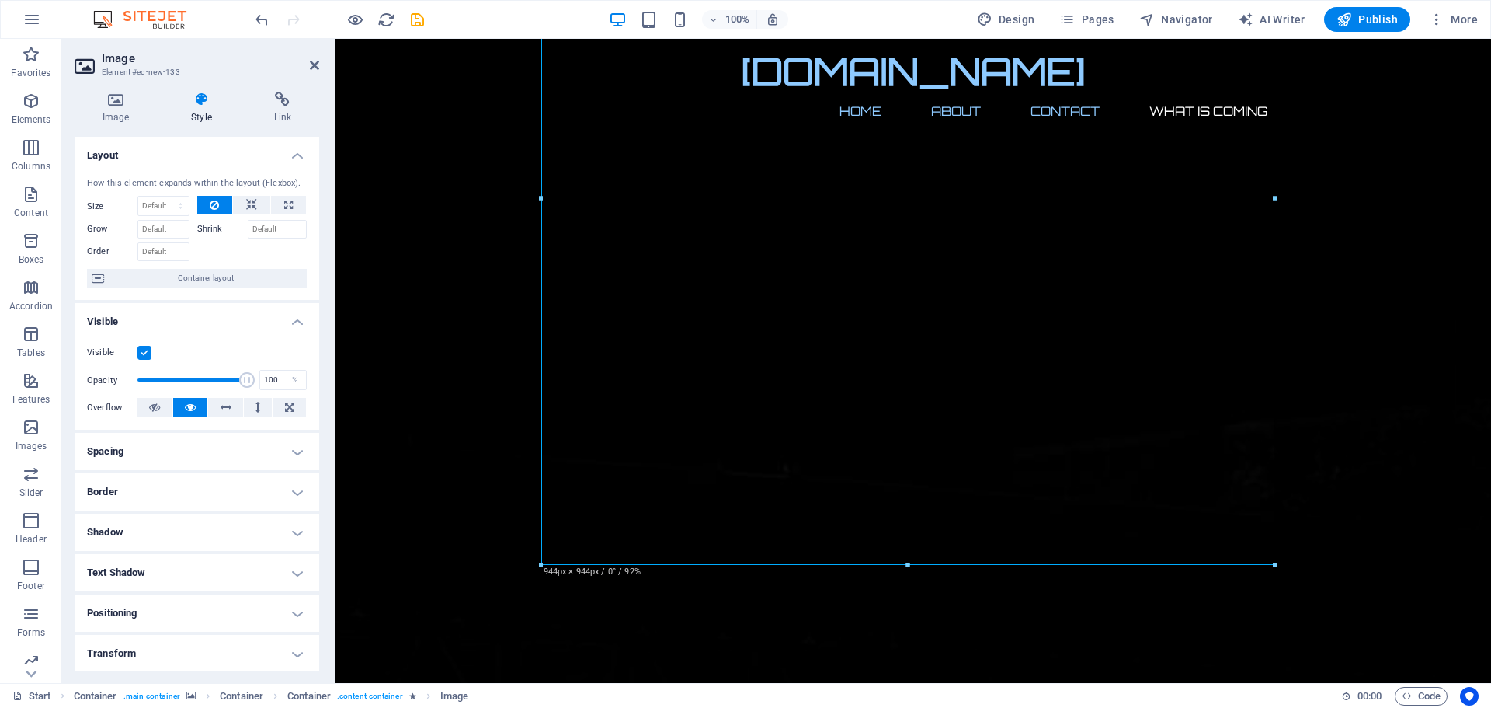
click at [126, 573] on h4 "Text Shadow" at bounding box center [197, 572] width 245 height 37
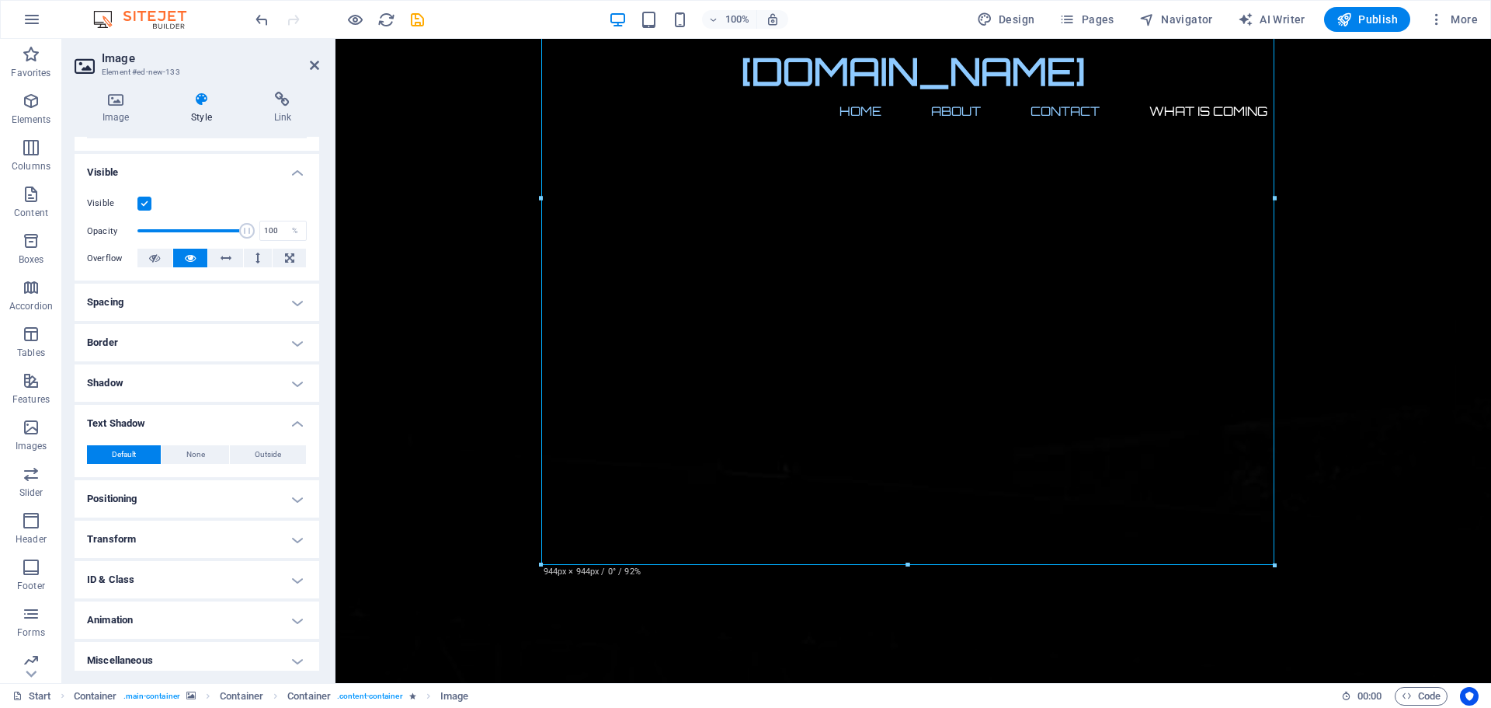
scroll to position [158, 0]
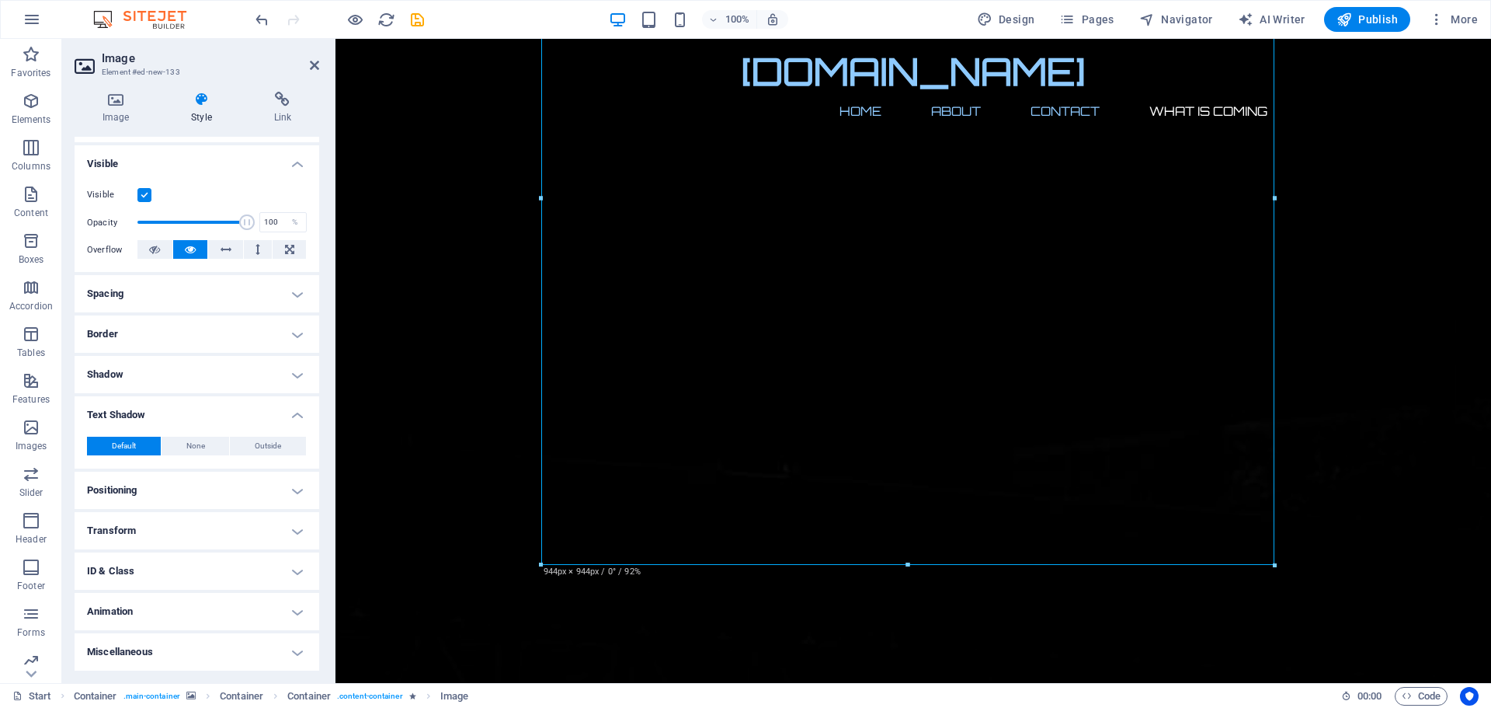
click at [133, 408] on h4 "Text Shadow" at bounding box center [197, 410] width 245 height 28
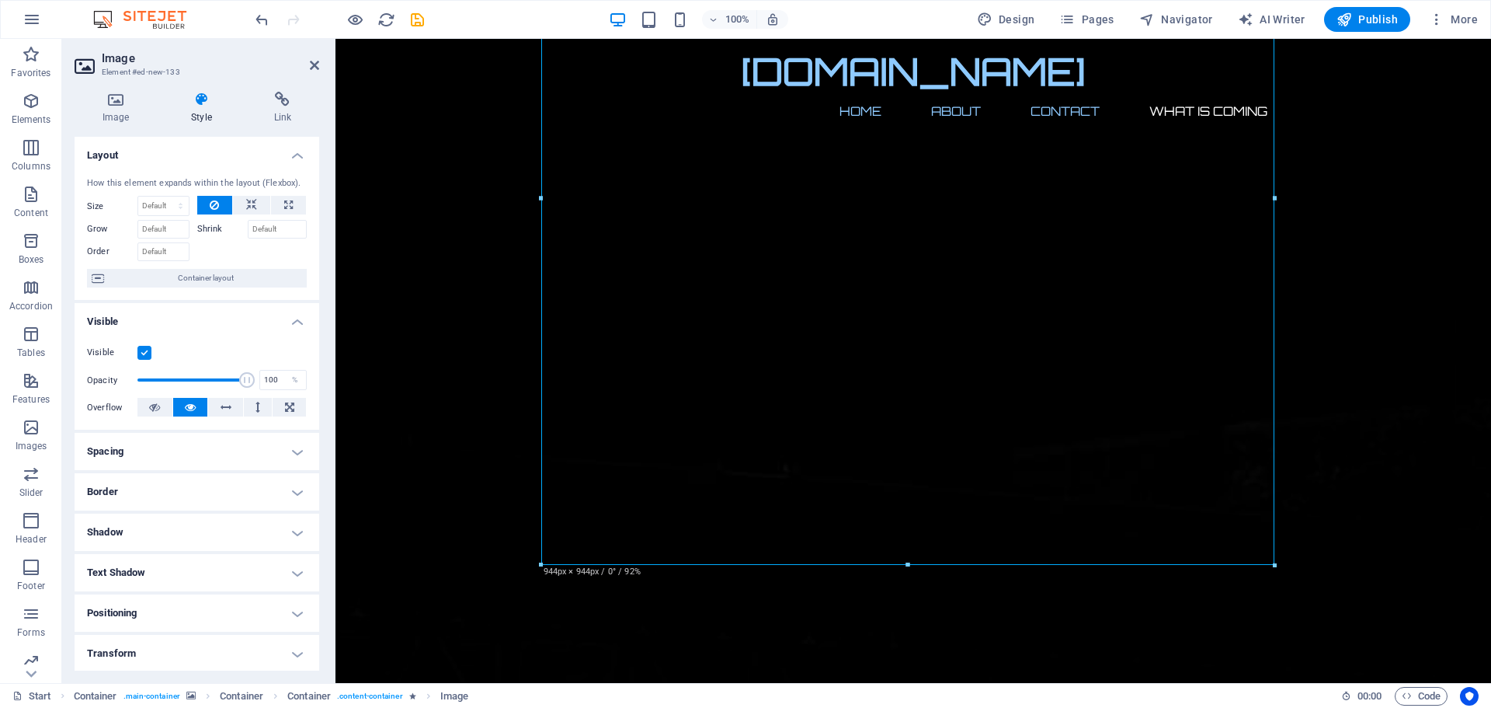
scroll to position [123, 0]
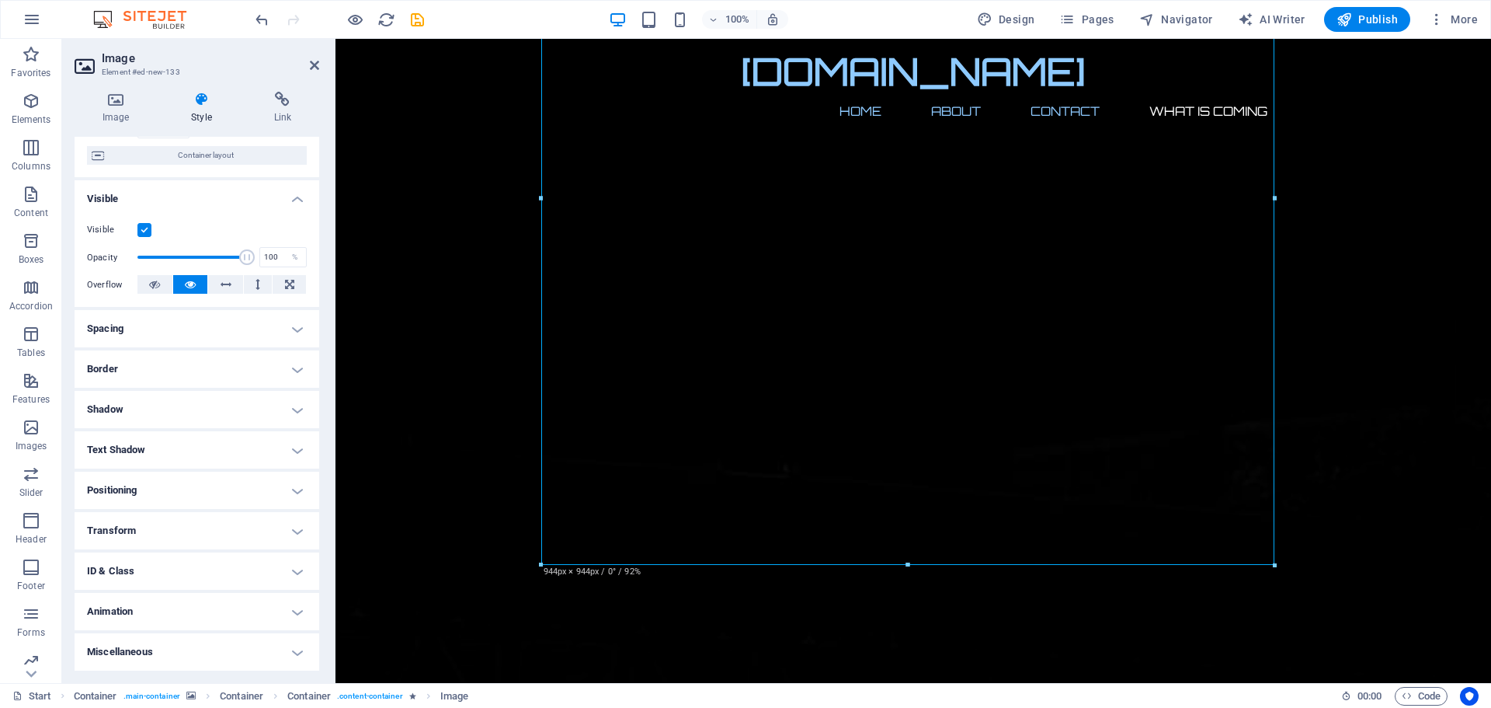
click at [121, 604] on h4 "Animation" at bounding box center [197, 611] width 245 height 37
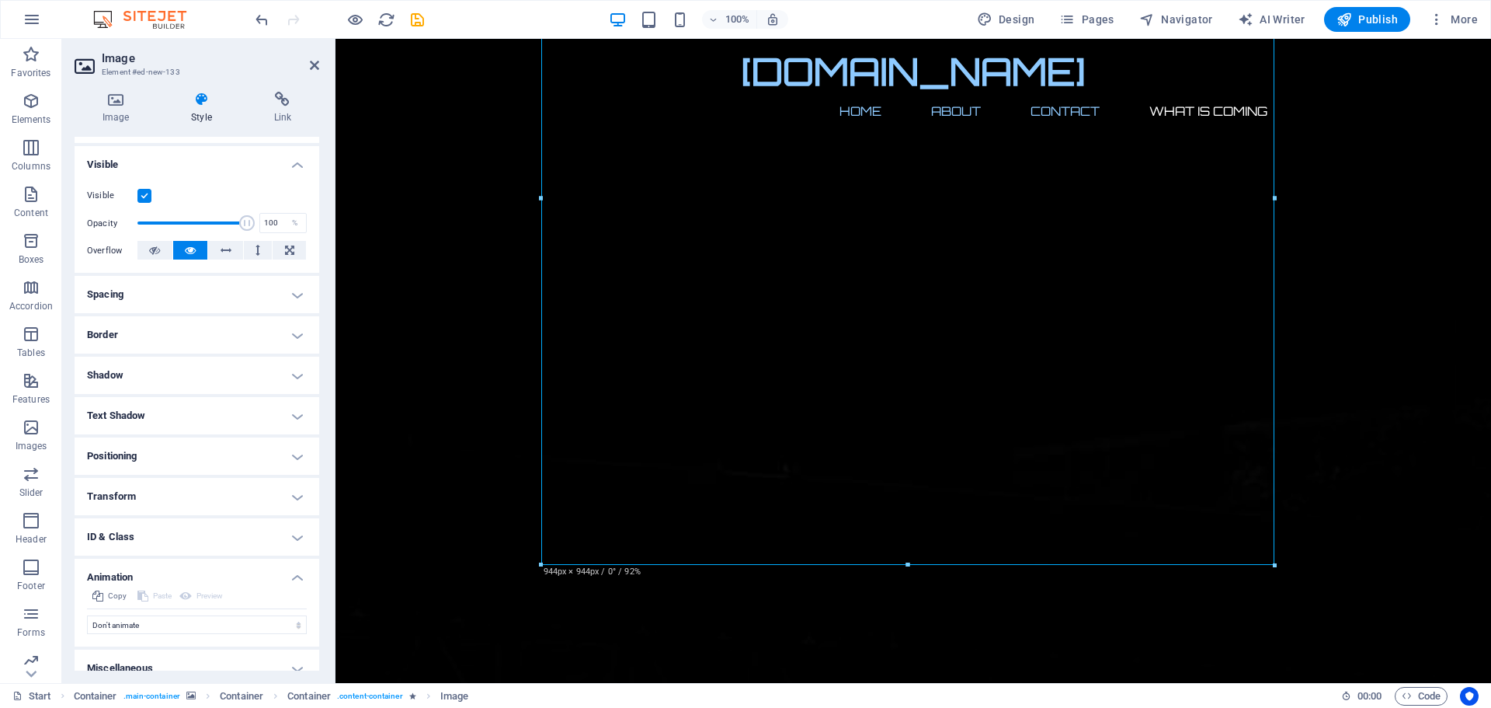
scroll to position [173, 0]
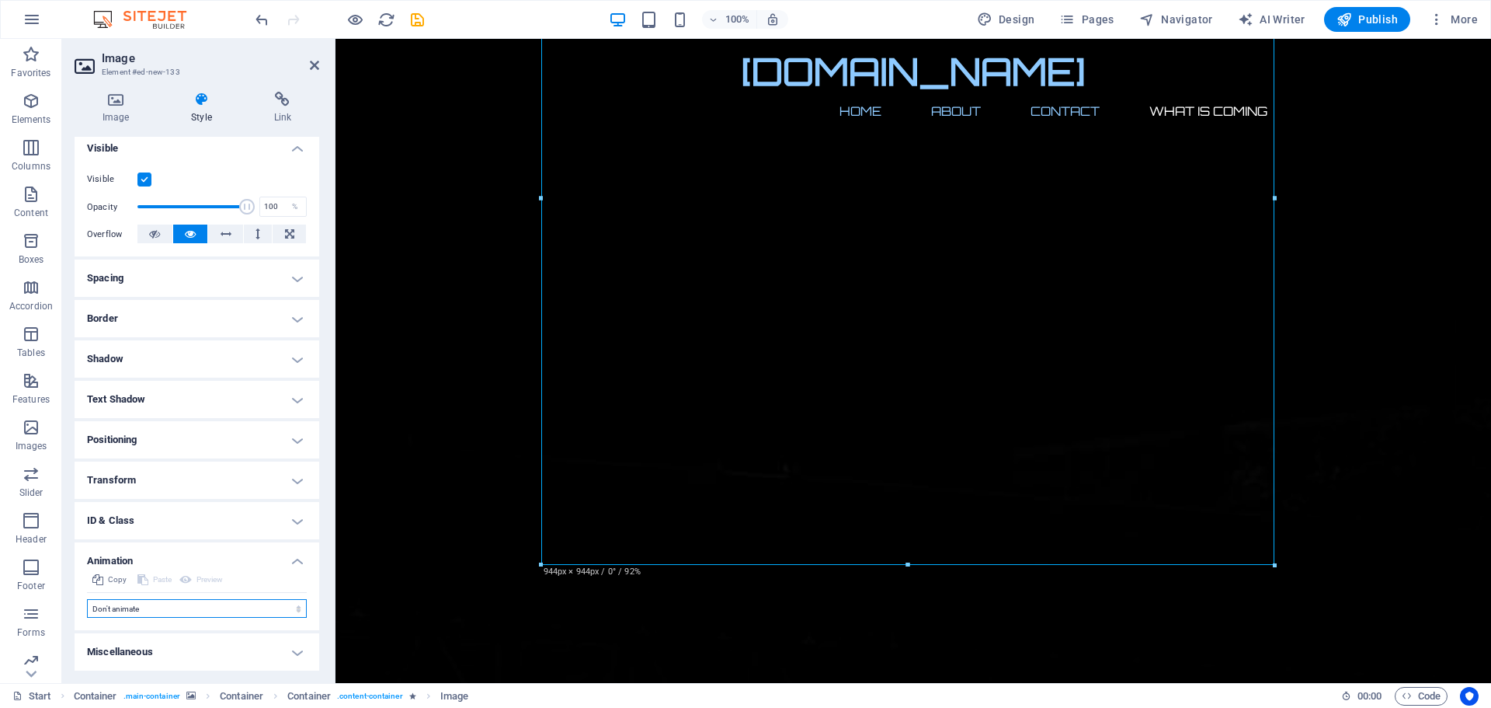
click at [127, 607] on select "Don't animate Show / Hide Slide up/down Zoom in/out Slide left to right Slide r…" at bounding box center [197, 608] width 220 height 19
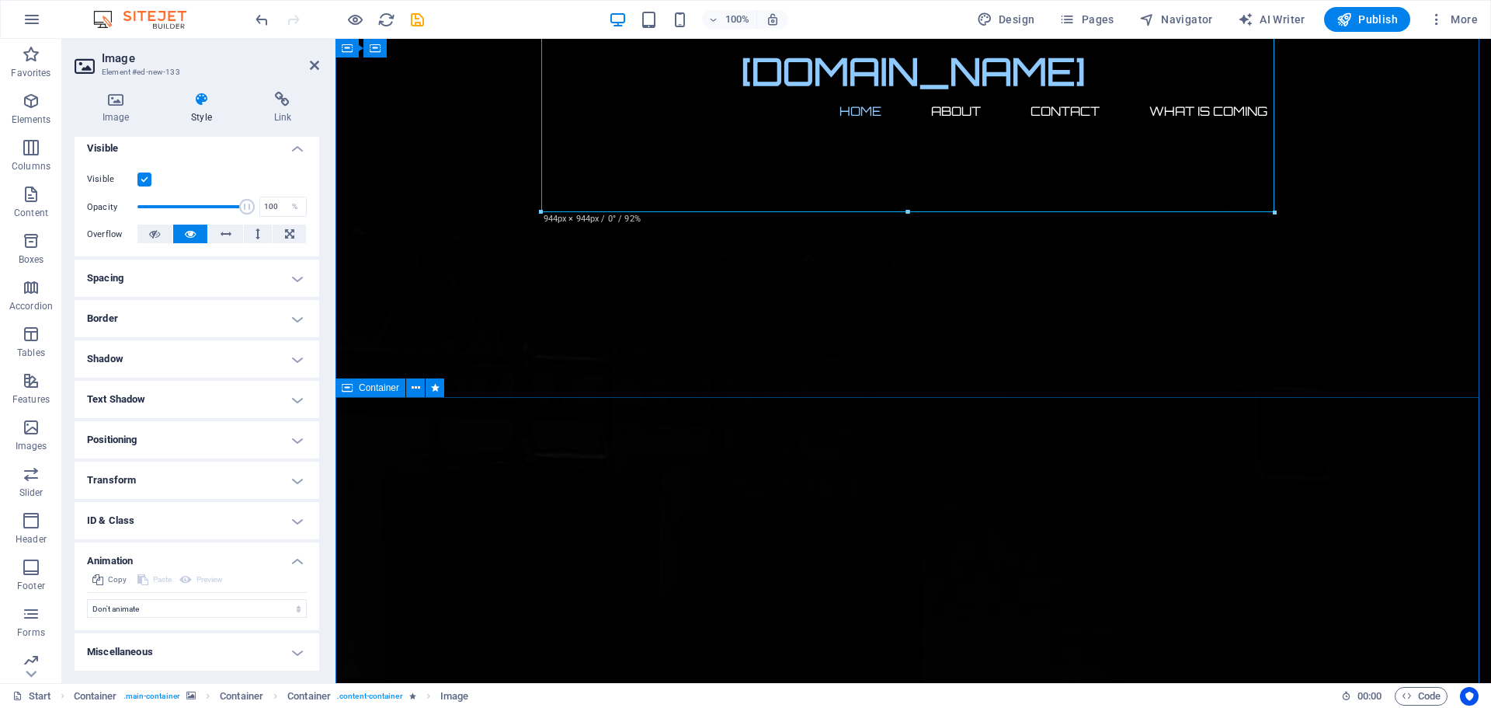
scroll to position [788, 0]
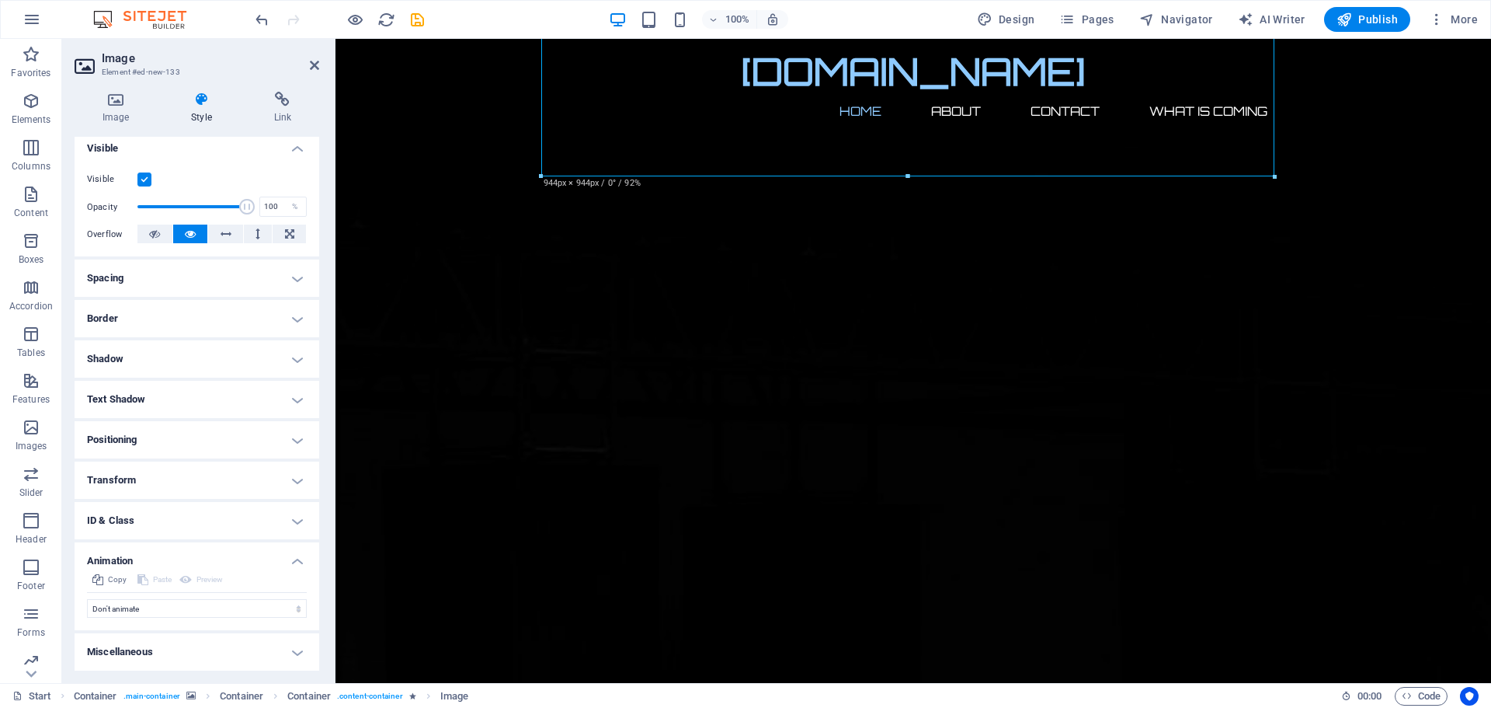
click at [286, 649] on h4 "Miscellaneous" at bounding box center [197, 651] width 245 height 37
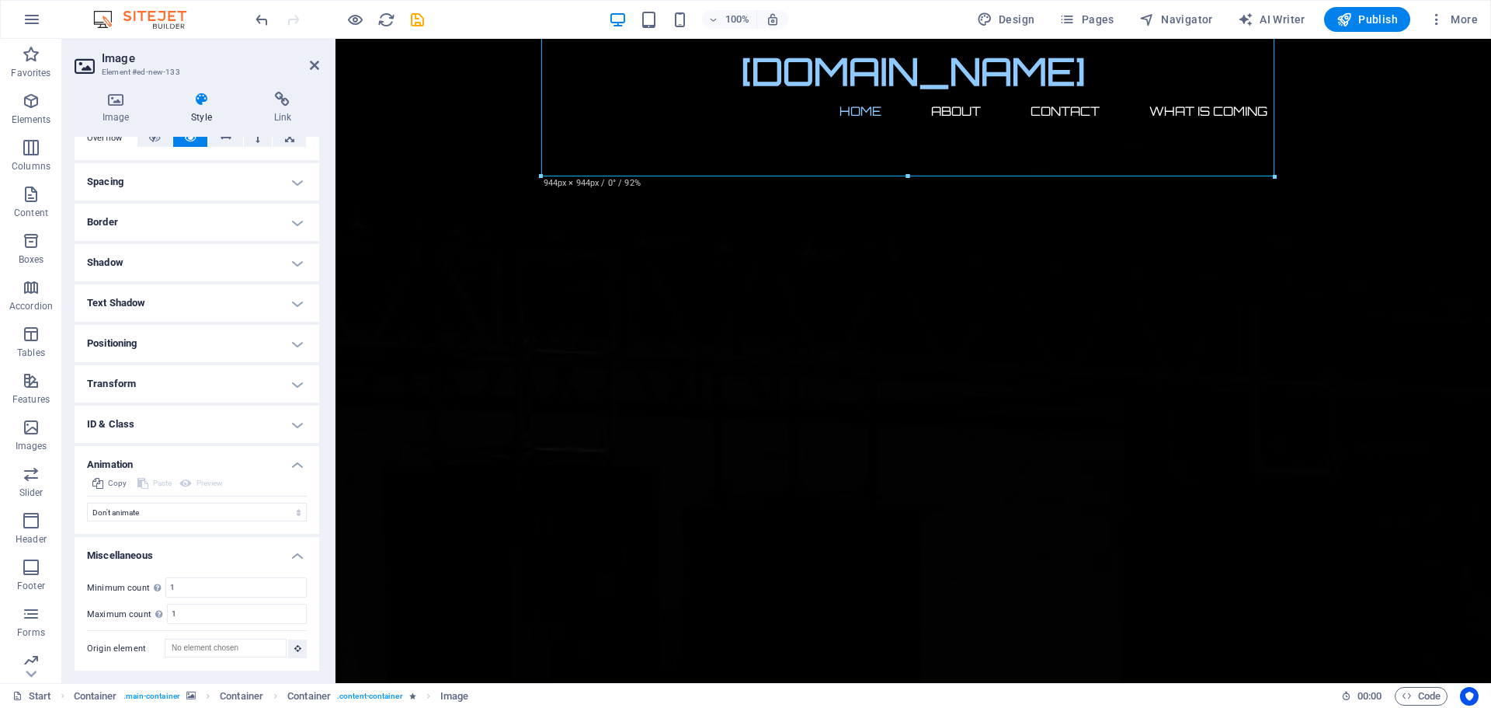
scroll to position [0, 0]
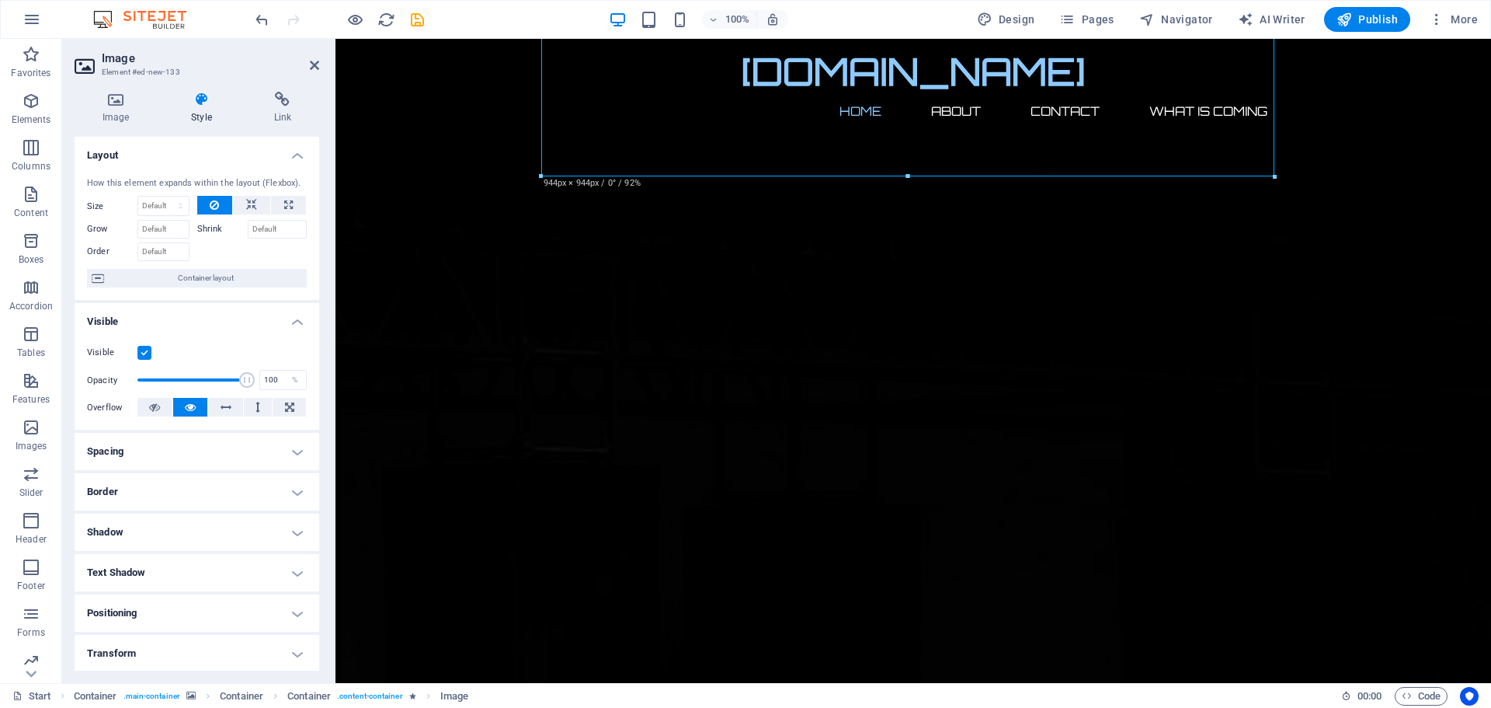
click at [294, 156] on h4 "Layout" at bounding box center [197, 151] width 245 height 28
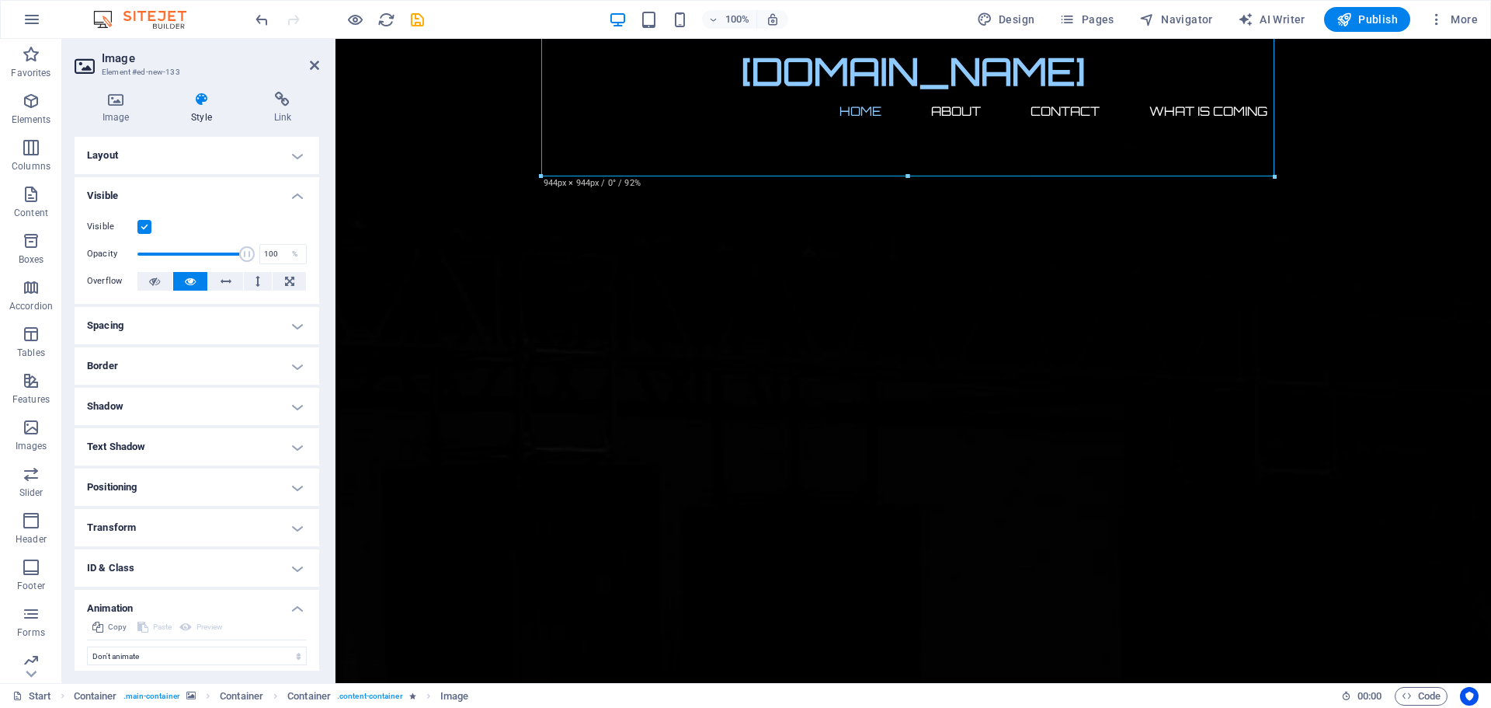
click at [293, 197] on h4 "Visible" at bounding box center [197, 191] width 245 height 28
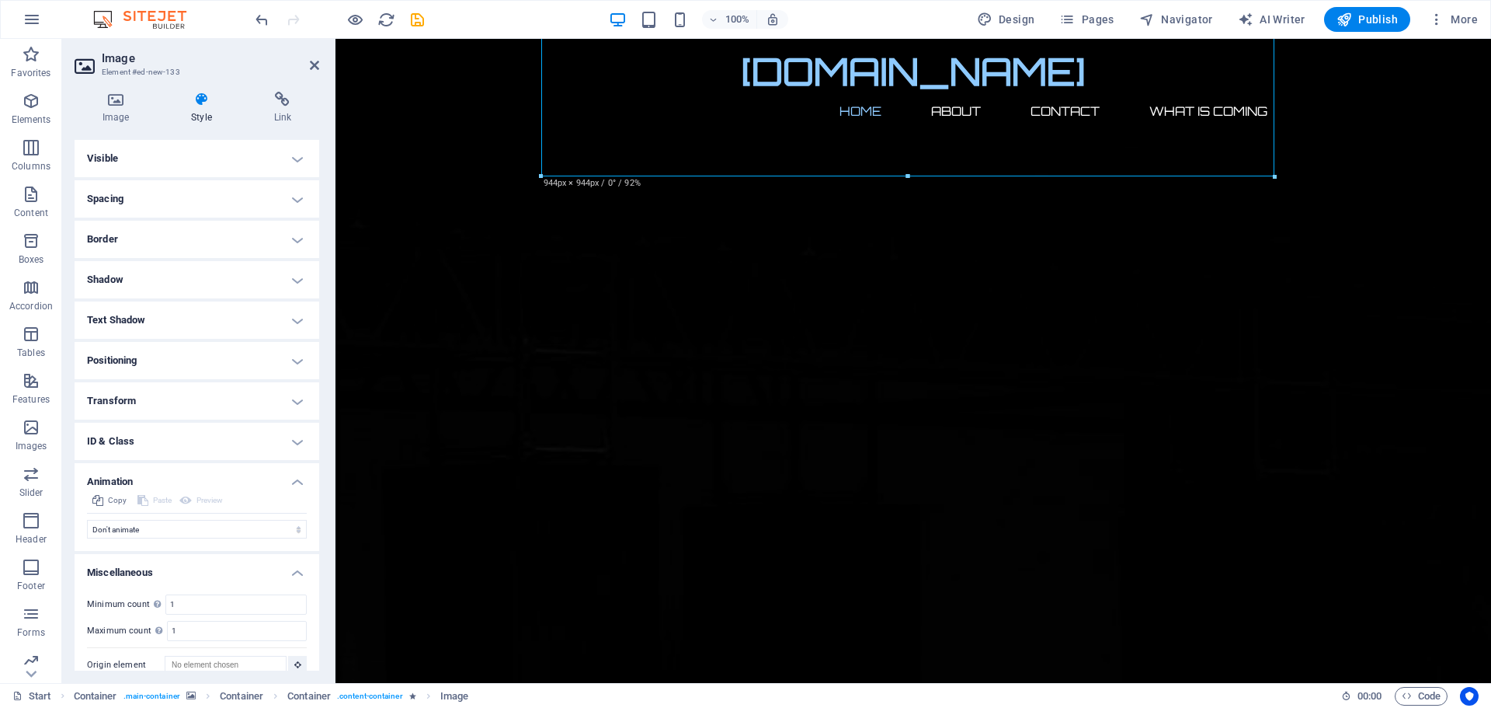
scroll to position [54, 0]
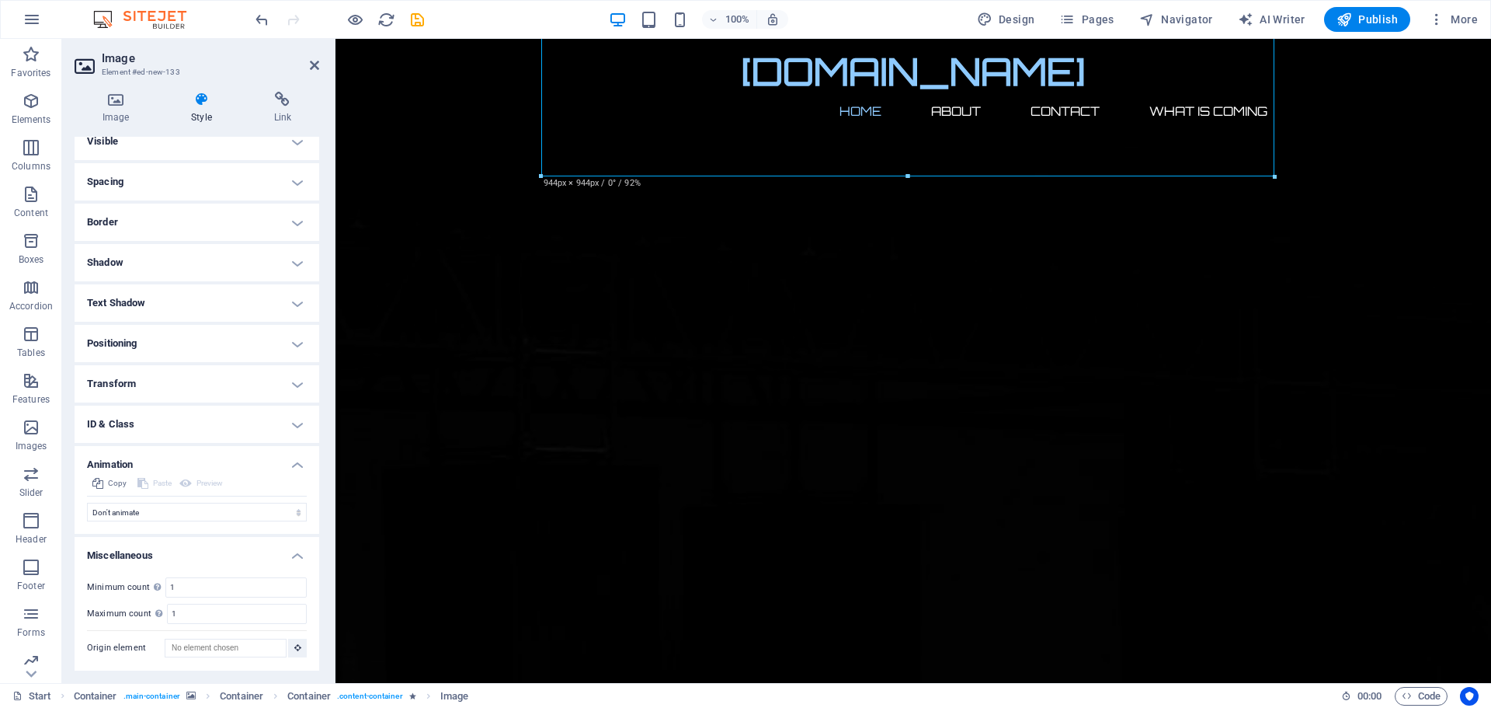
click at [295, 464] on h4 "Animation" at bounding box center [197, 460] width 245 height 28
click at [294, 555] on h4 "Miscellaneous" at bounding box center [197, 551] width 245 height 28
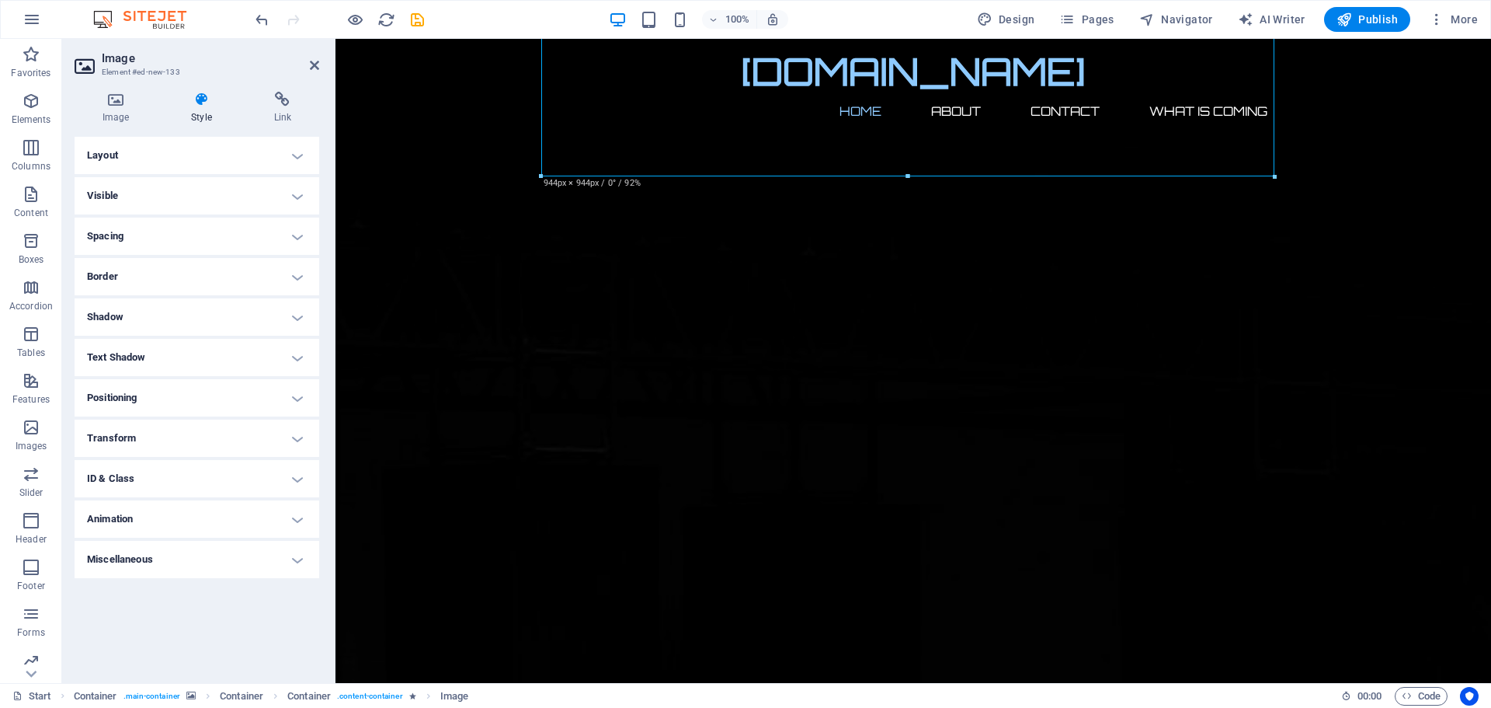
scroll to position [0, 0]
click at [145, 160] on h4 "Layout" at bounding box center [197, 155] width 245 height 37
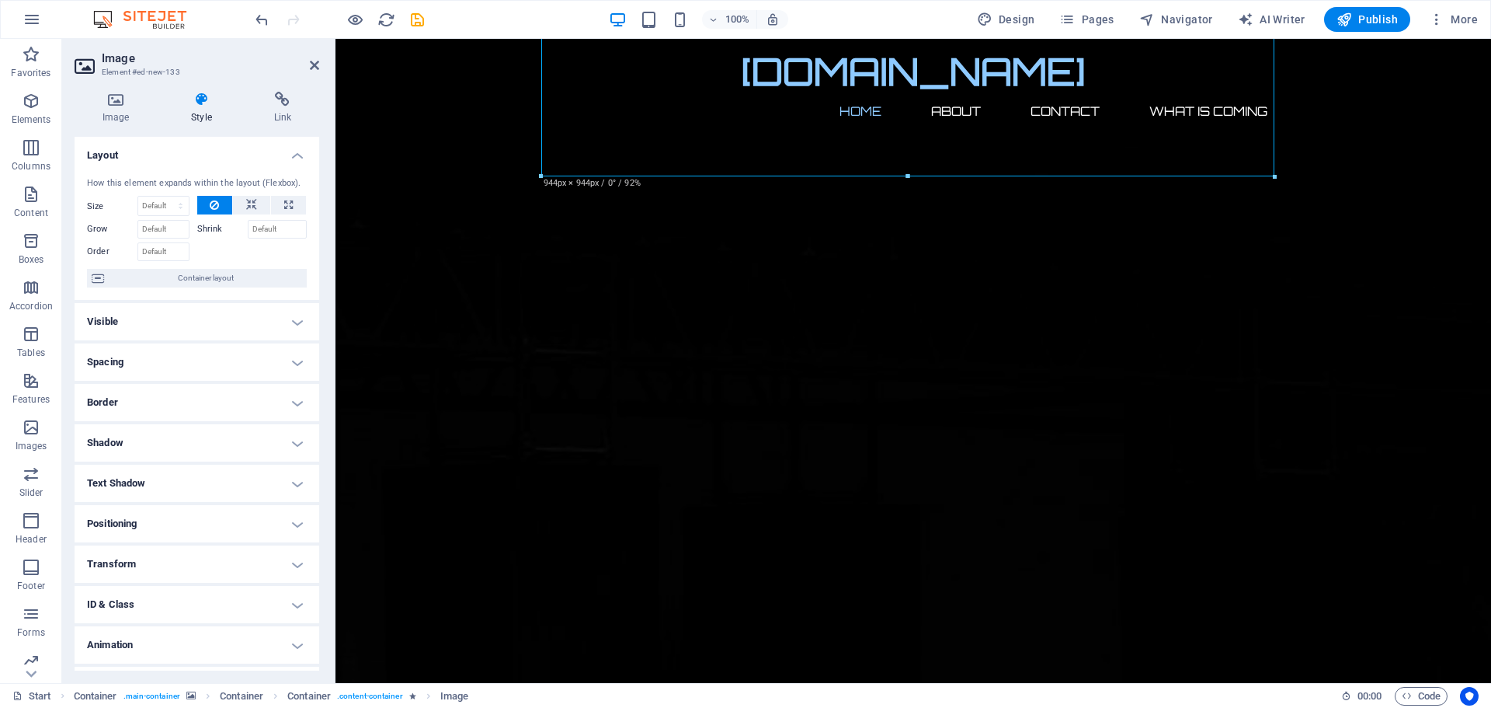
click at [145, 160] on h4 "Layout" at bounding box center [197, 151] width 245 height 28
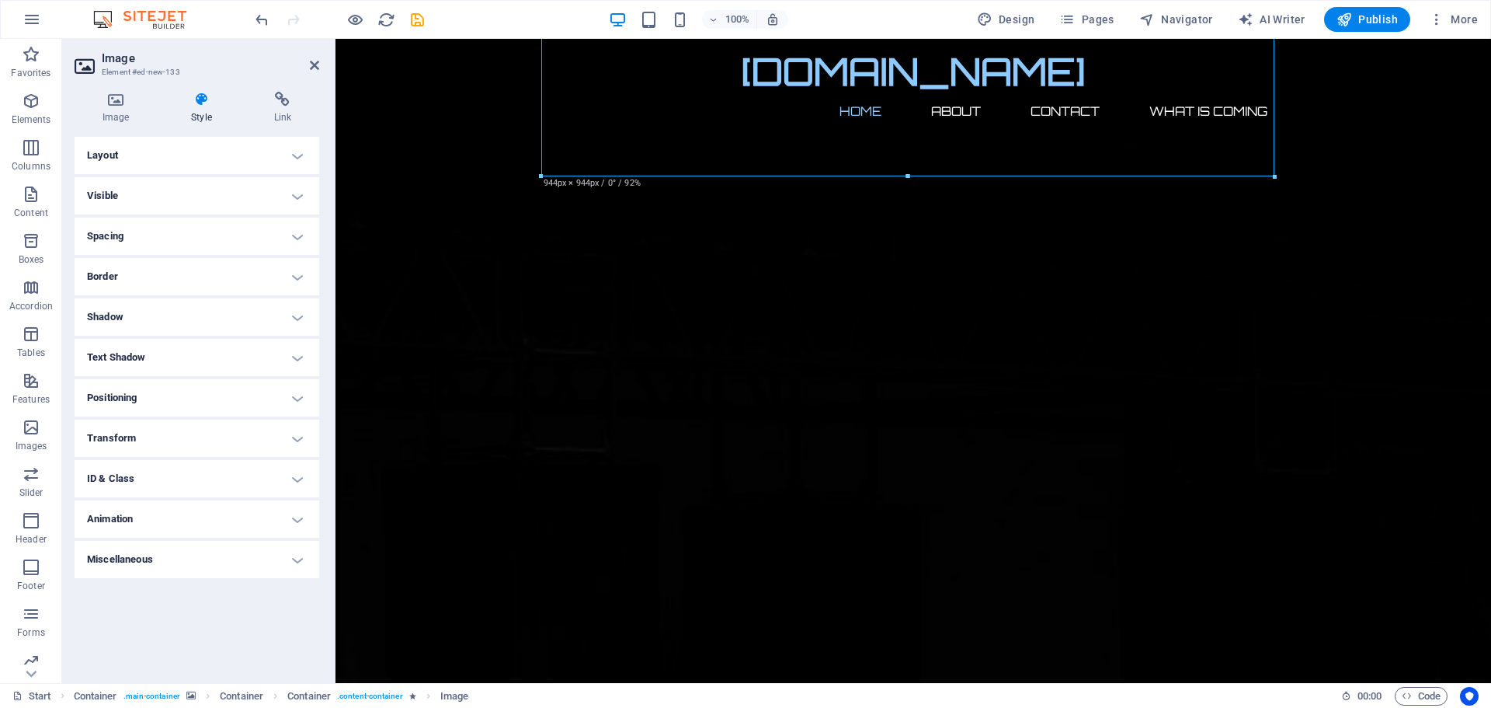
click at [145, 160] on h4 "Layout" at bounding box center [197, 155] width 245 height 37
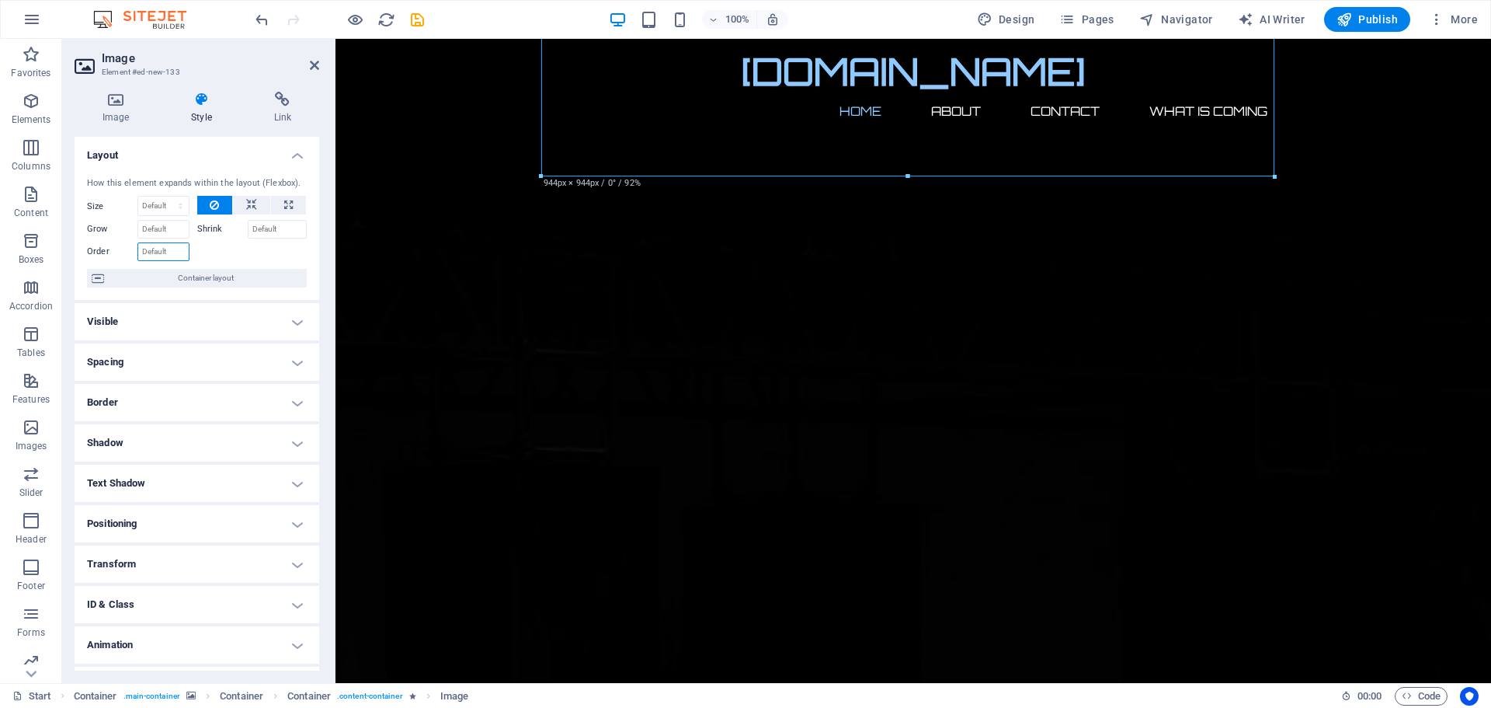
drag, startPoint x: 146, startPoint y: 252, endPoint x: 175, endPoint y: 294, distance: 50.8
click at [174, 295] on div "How this element expands within the layout (Flexbox). Size Default auto px % 1/…" at bounding box center [197, 233] width 245 height 136
click at [252, 205] on icon at bounding box center [251, 205] width 11 height 19
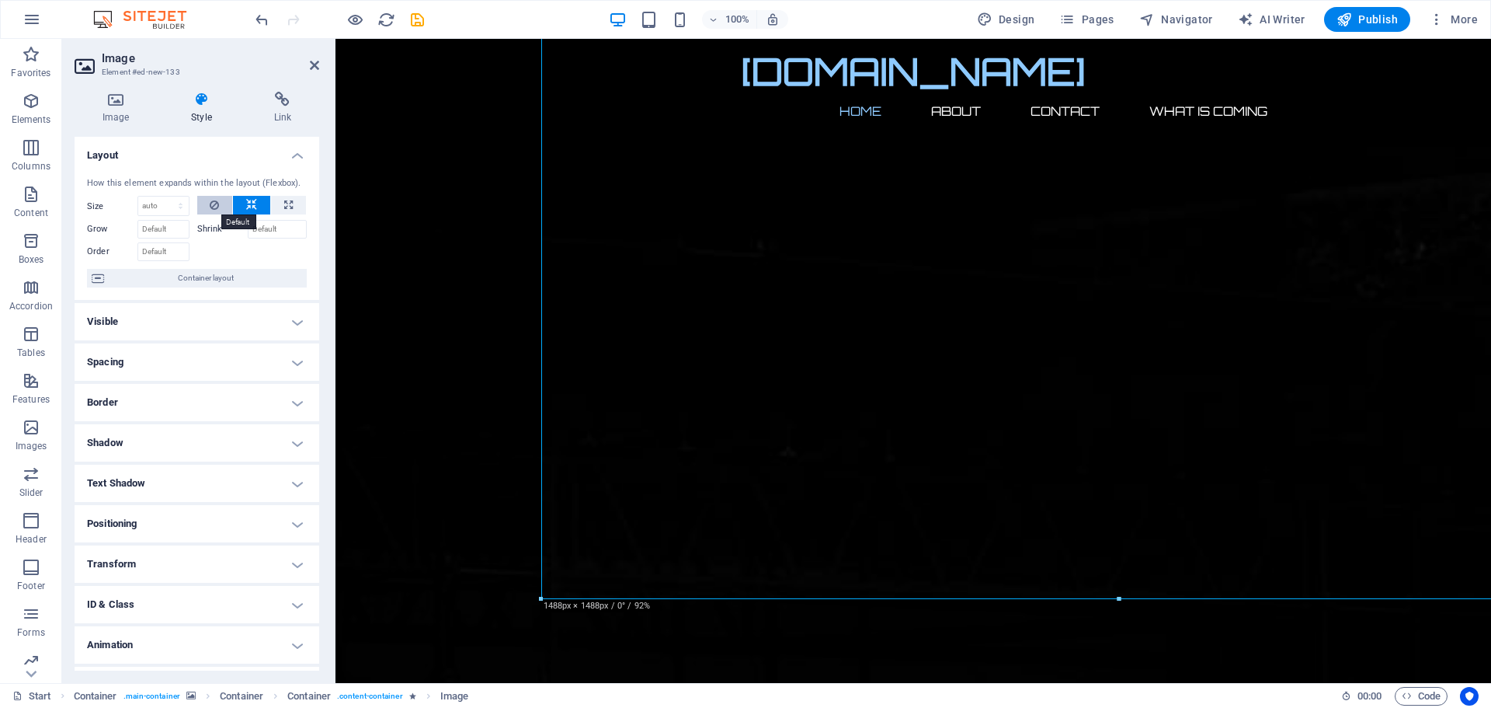
click at [217, 203] on icon at bounding box center [214, 205] width 9 height 19
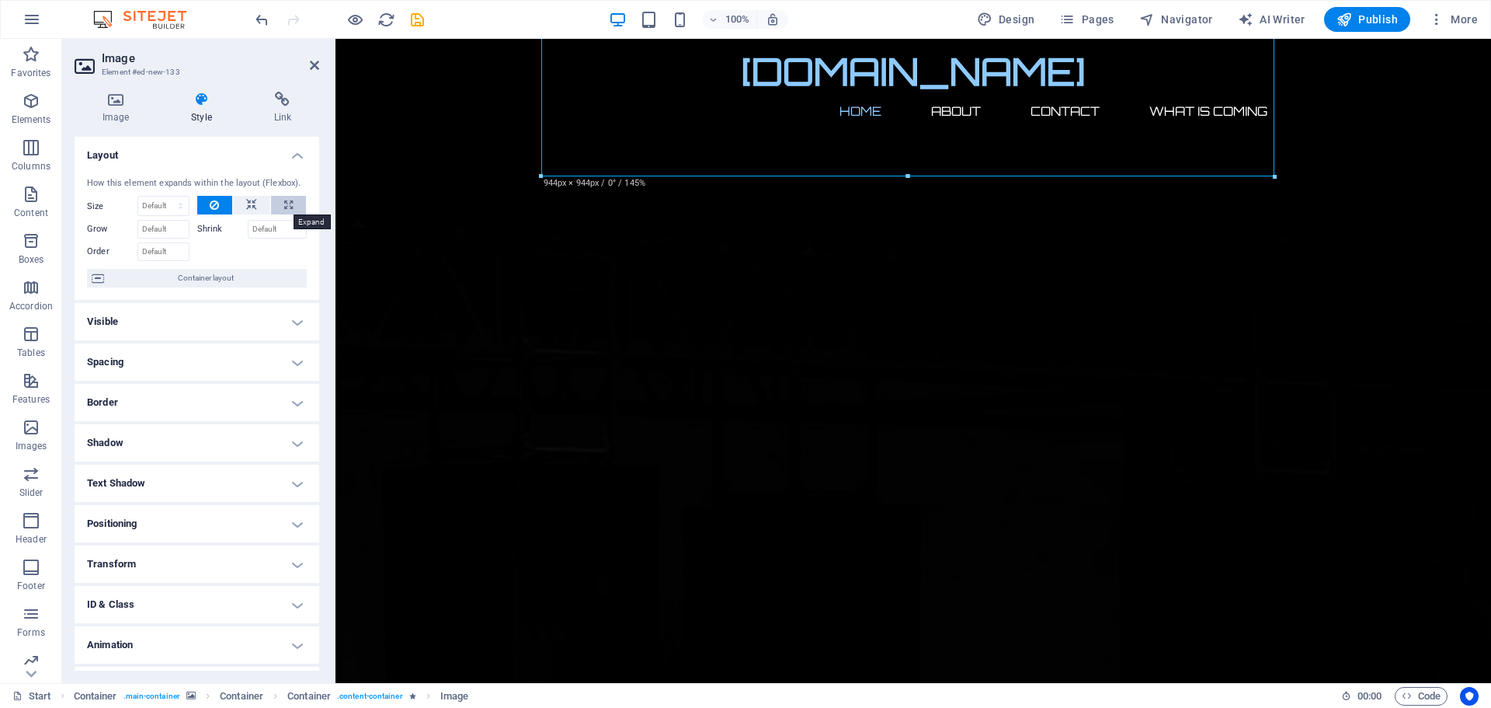
click at [284, 204] on icon at bounding box center [288, 205] width 9 height 19
type input "100"
select select "%"
click at [284, 204] on icon at bounding box center [288, 205] width 9 height 19
click at [249, 207] on icon at bounding box center [251, 205] width 11 height 19
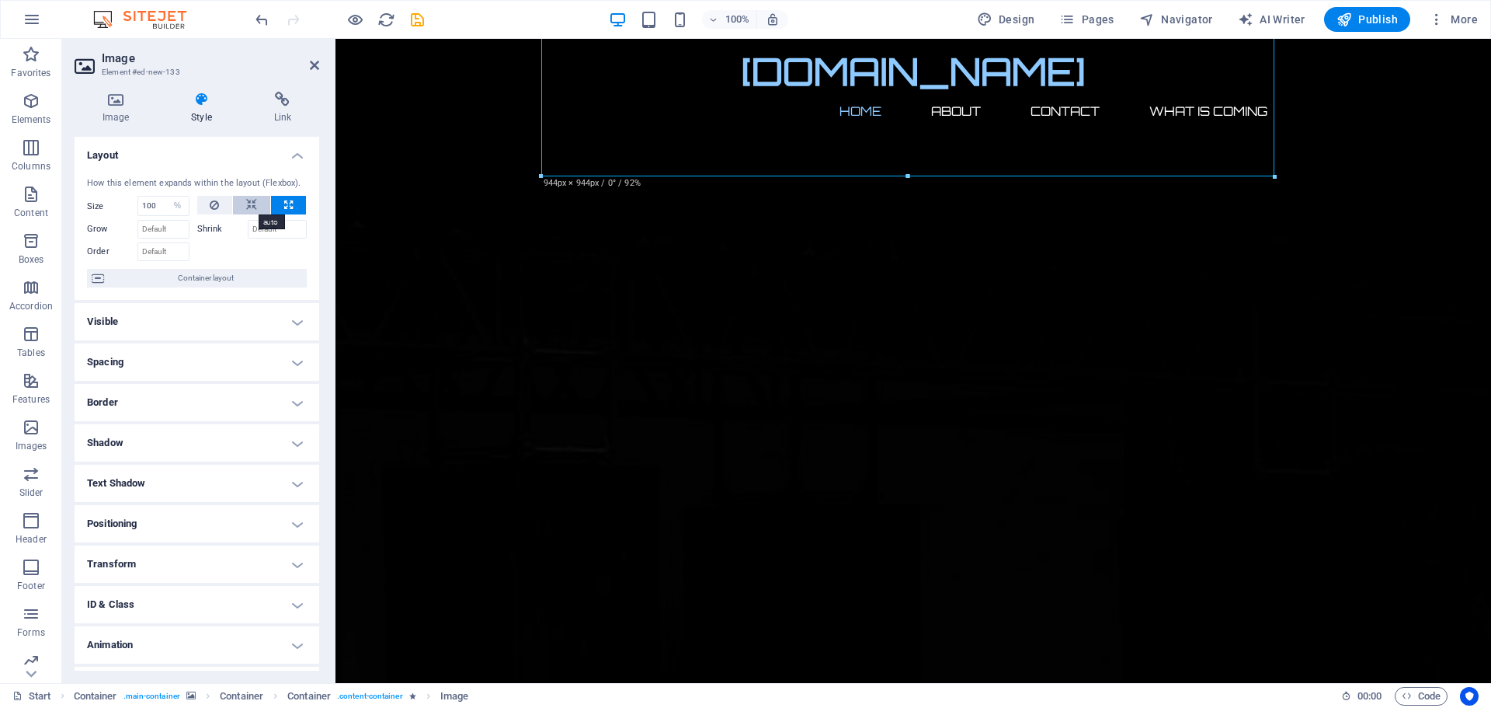
select select "DISABLED_OPTION_VALUE"
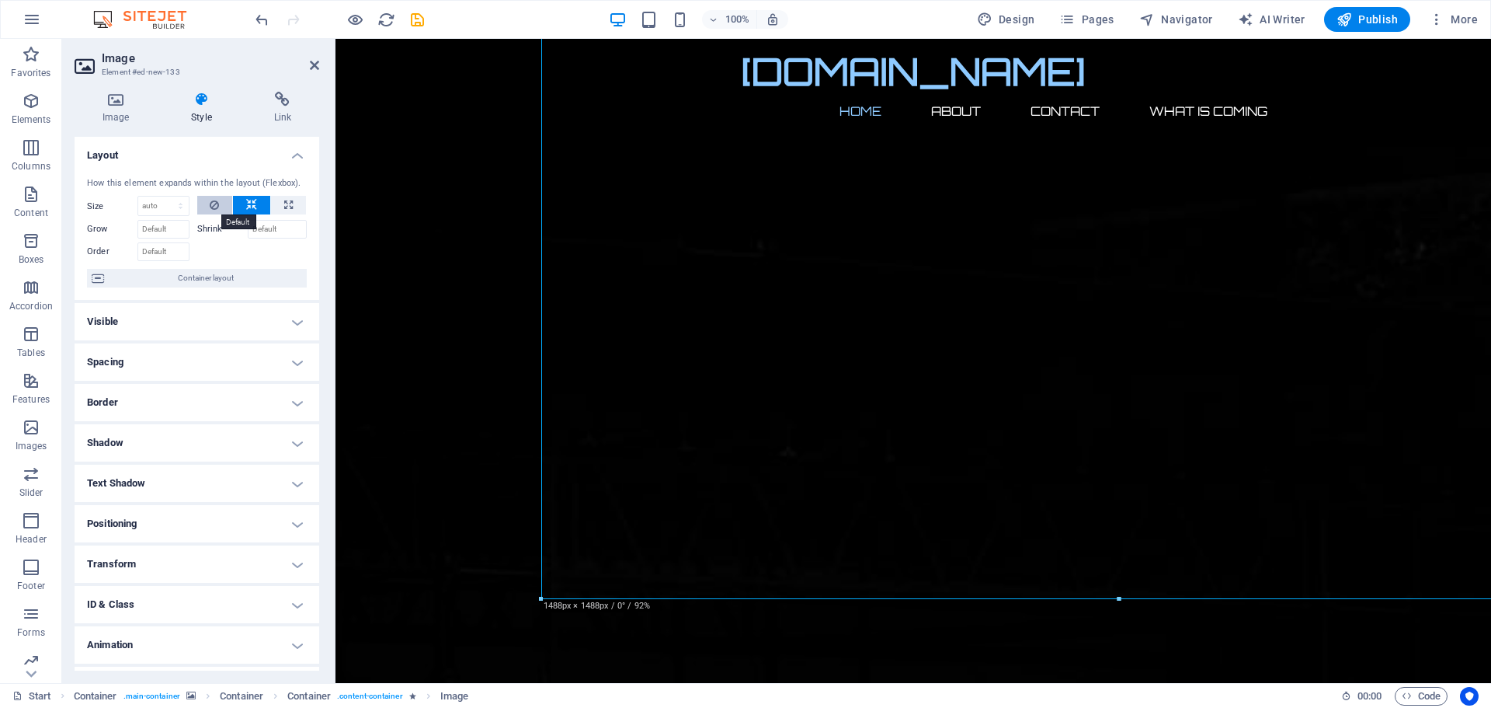
click at [220, 203] on button at bounding box center [215, 205] width 36 height 19
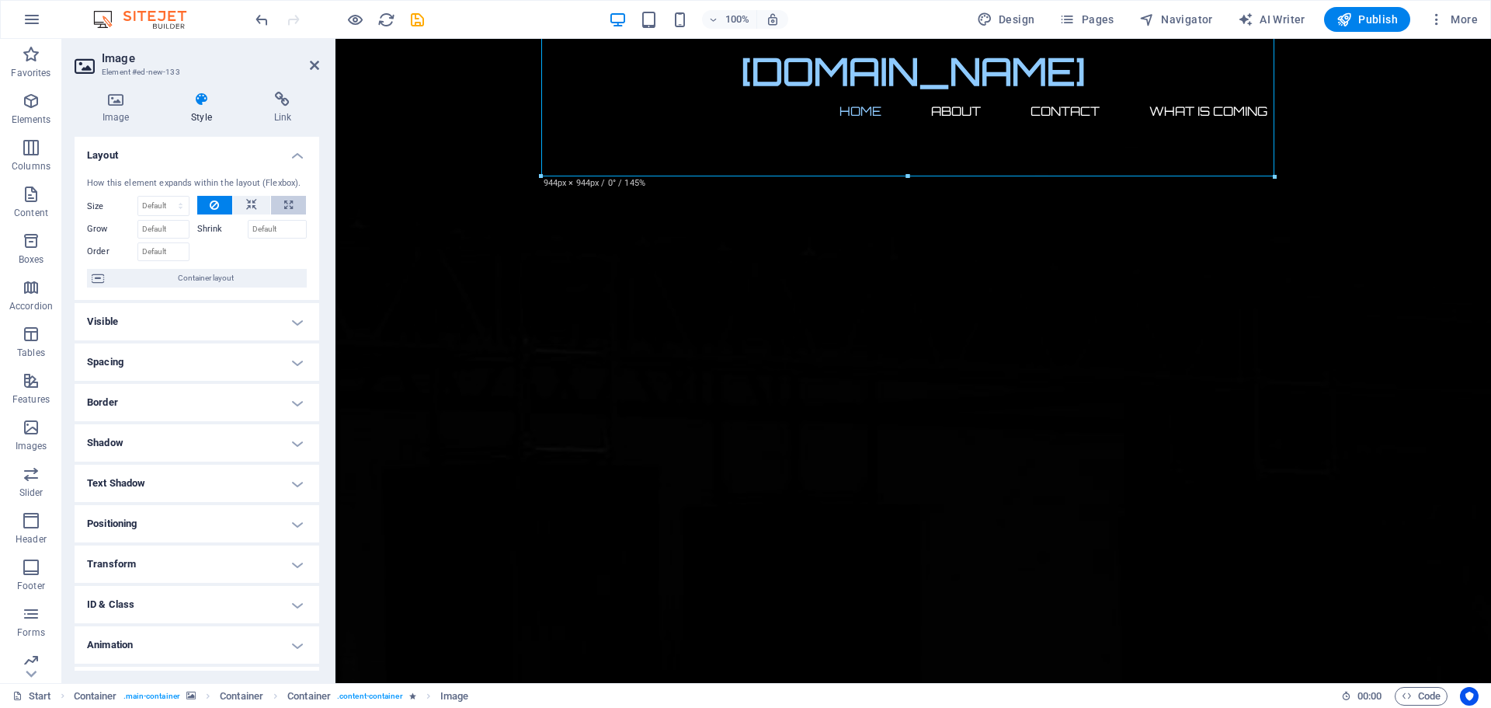
click at [284, 205] on icon at bounding box center [288, 205] width 9 height 19
type input "100"
select select "%"
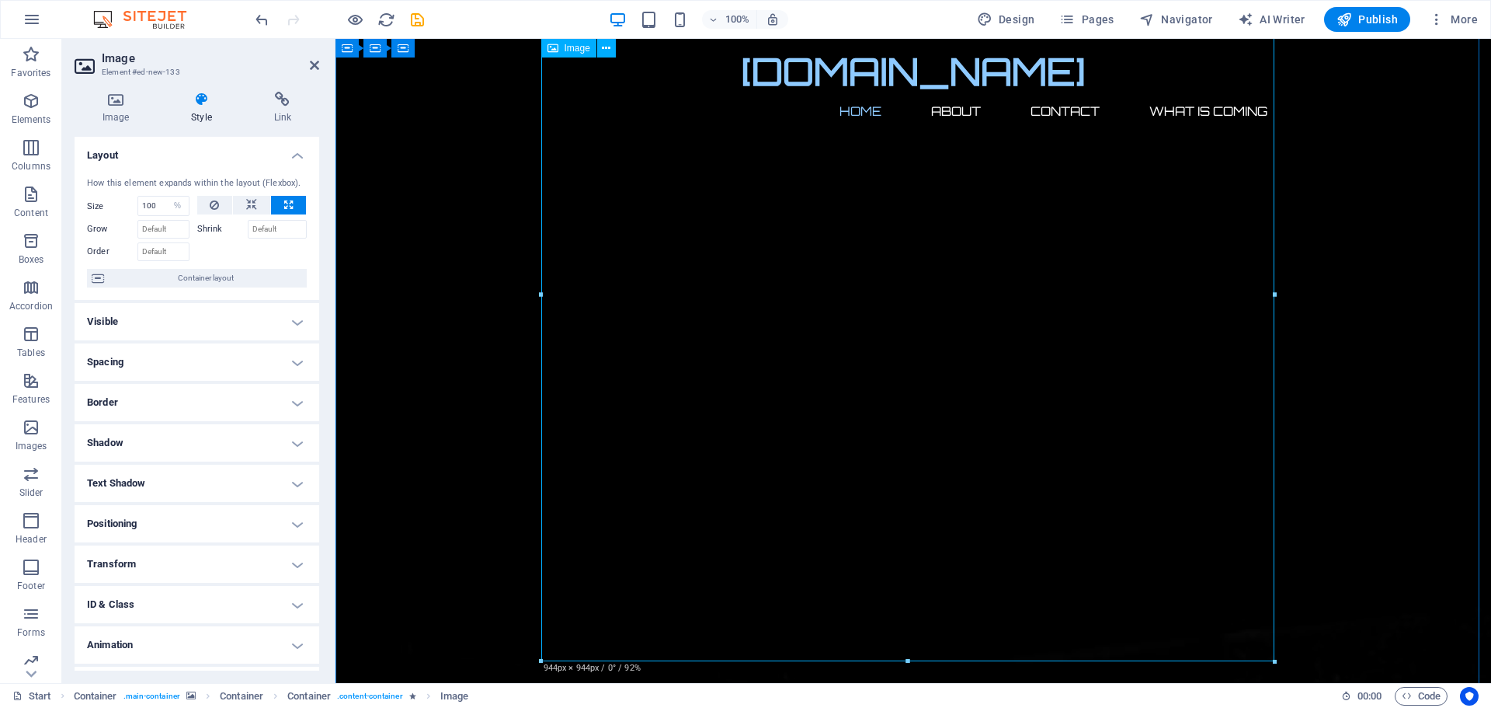
scroll to position [166, 0]
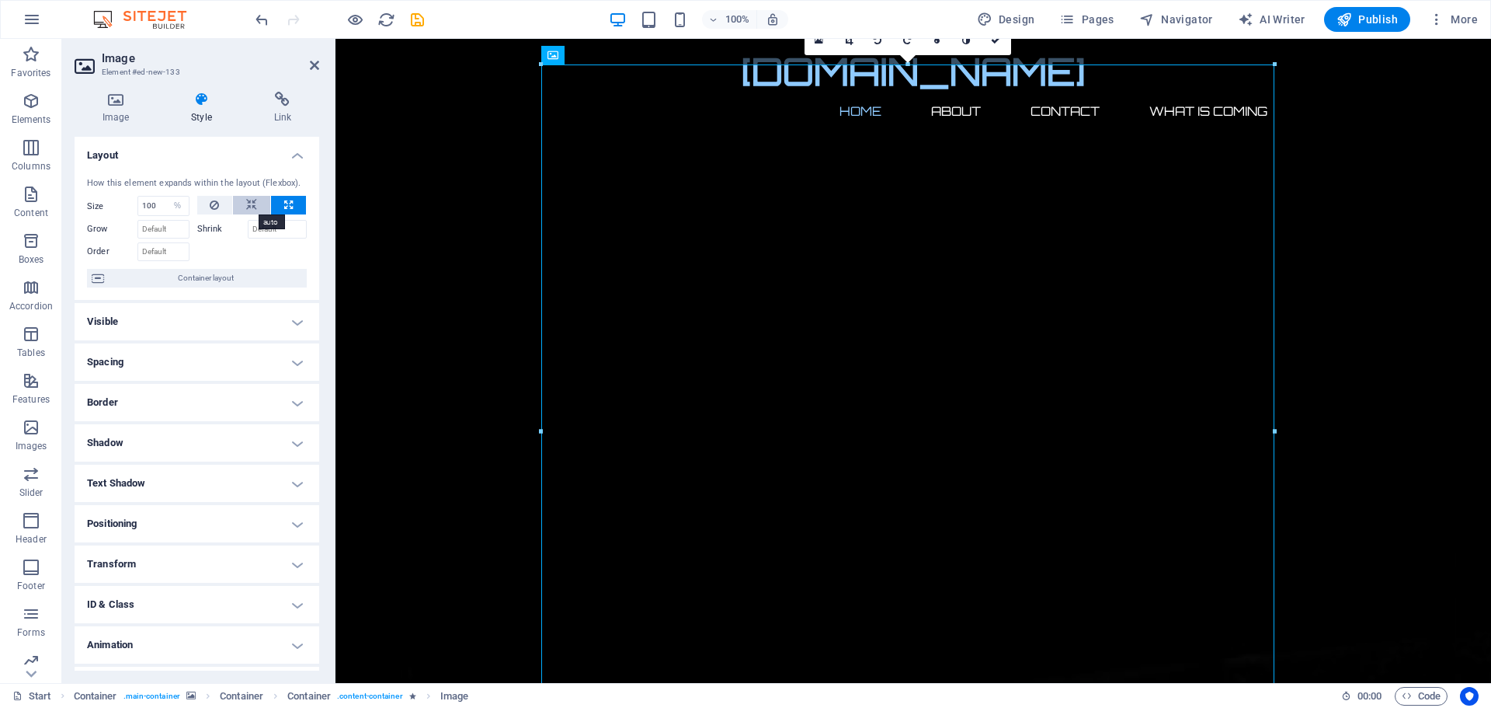
click at [246, 204] on icon at bounding box center [251, 205] width 11 height 19
select select "DISABLED_OPTION_VALUE"
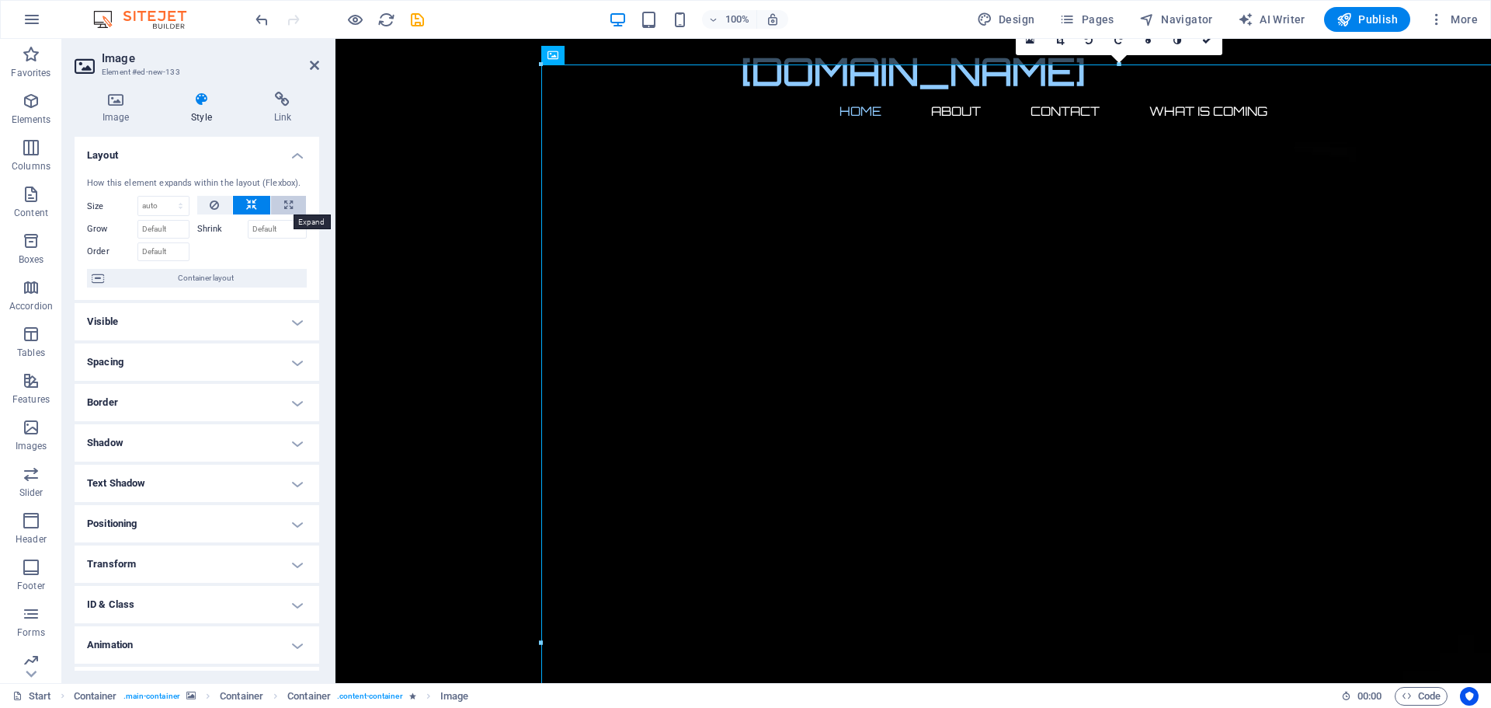
click at [277, 204] on button at bounding box center [288, 205] width 35 height 19
type input "100"
select select "%"
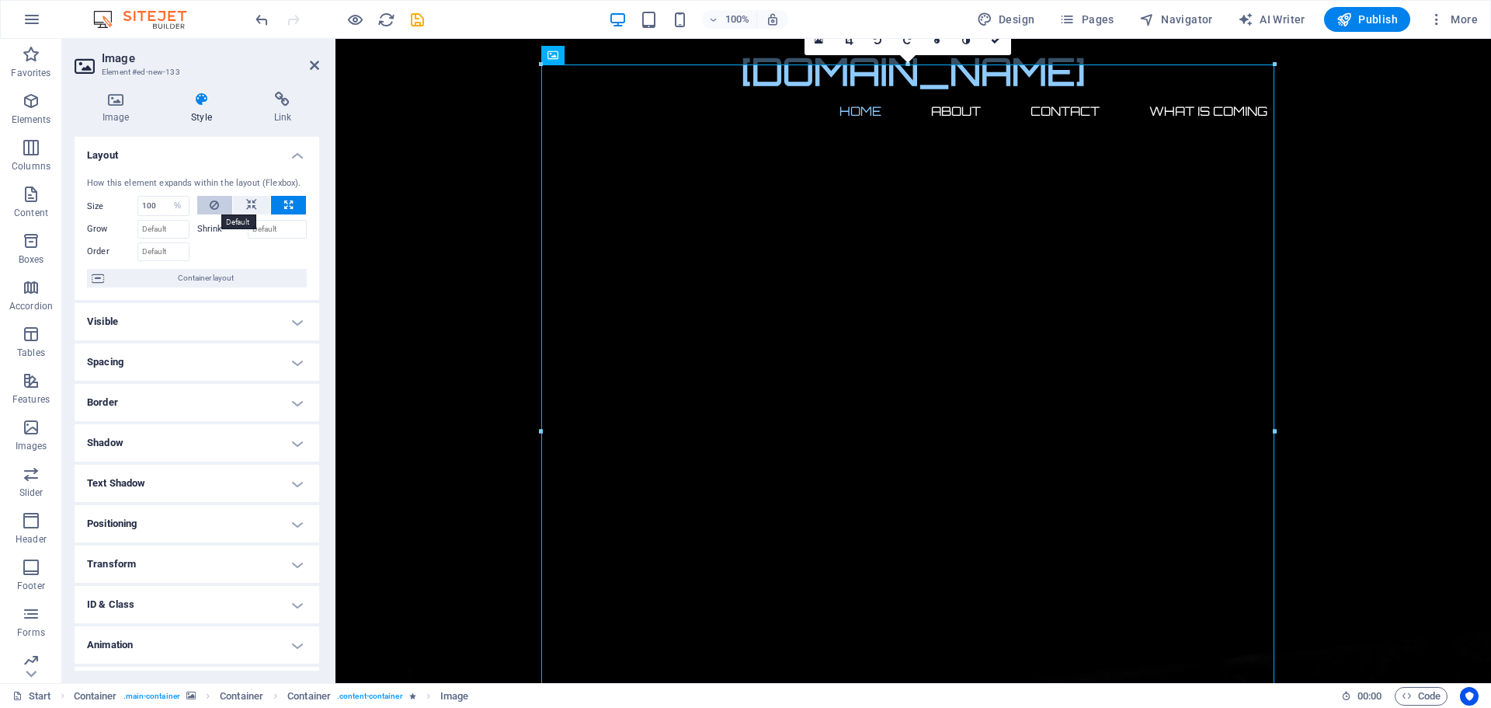
click at [210, 204] on icon at bounding box center [214, 205] width 9 height 19
select select "DISABLED_OPTION_VALUE"
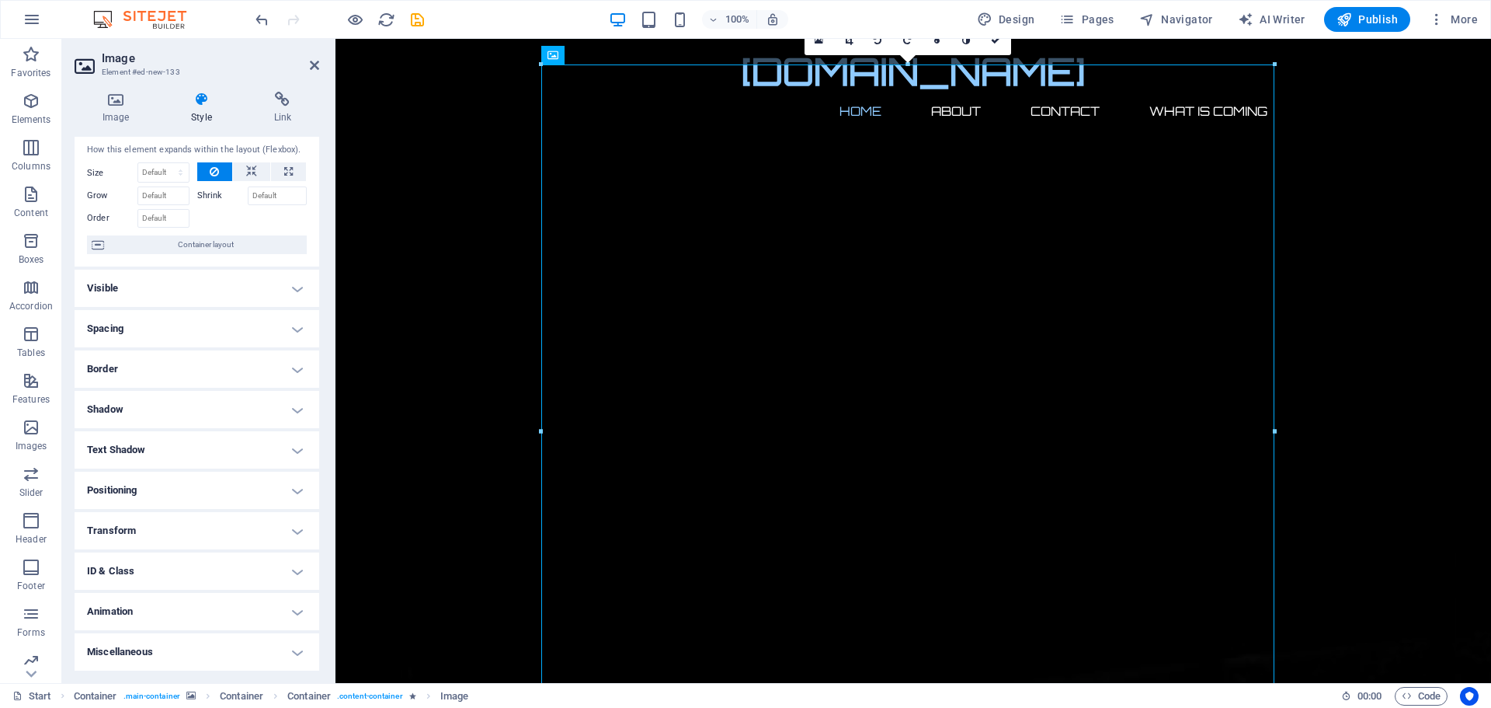
scroll to position [0, 0]
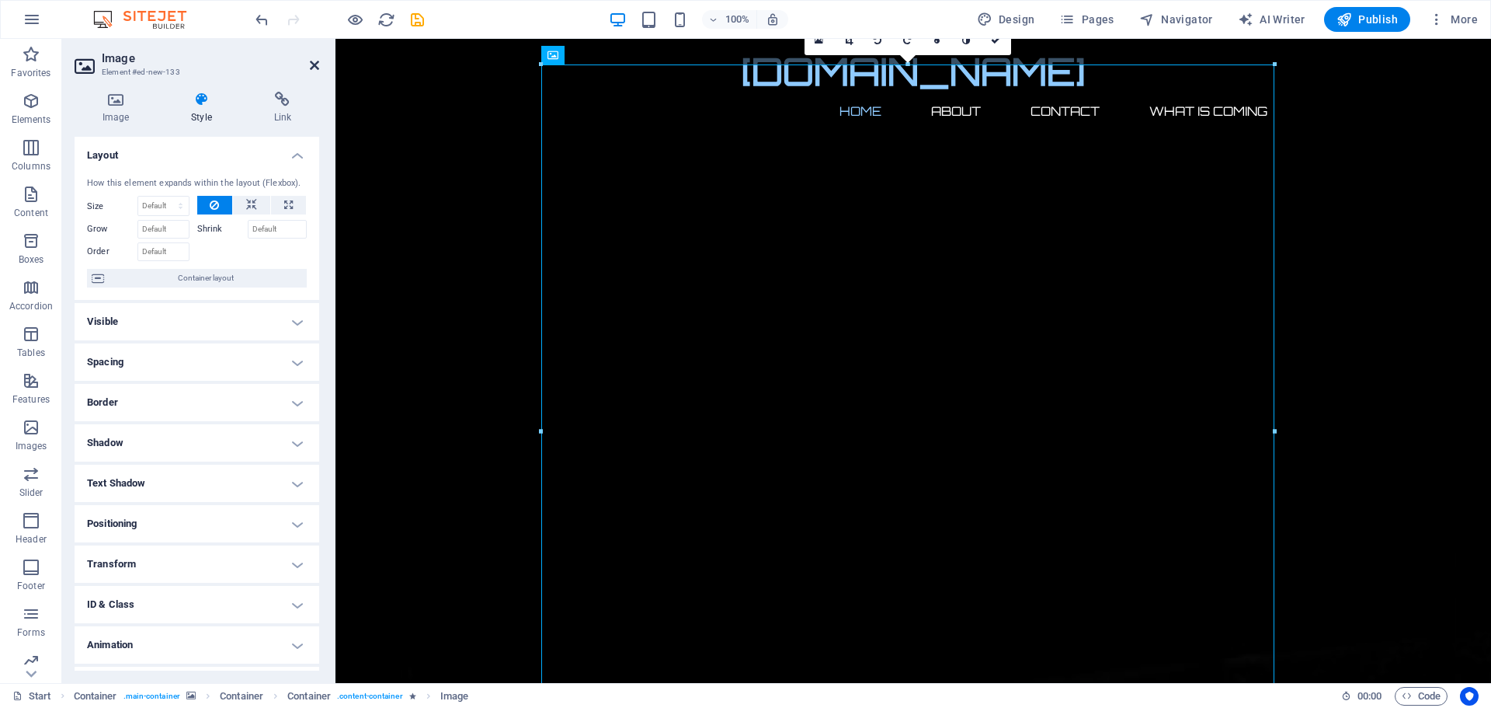
click at [311, 64] on icon at bounding box center [314, 65] width 9 height 12
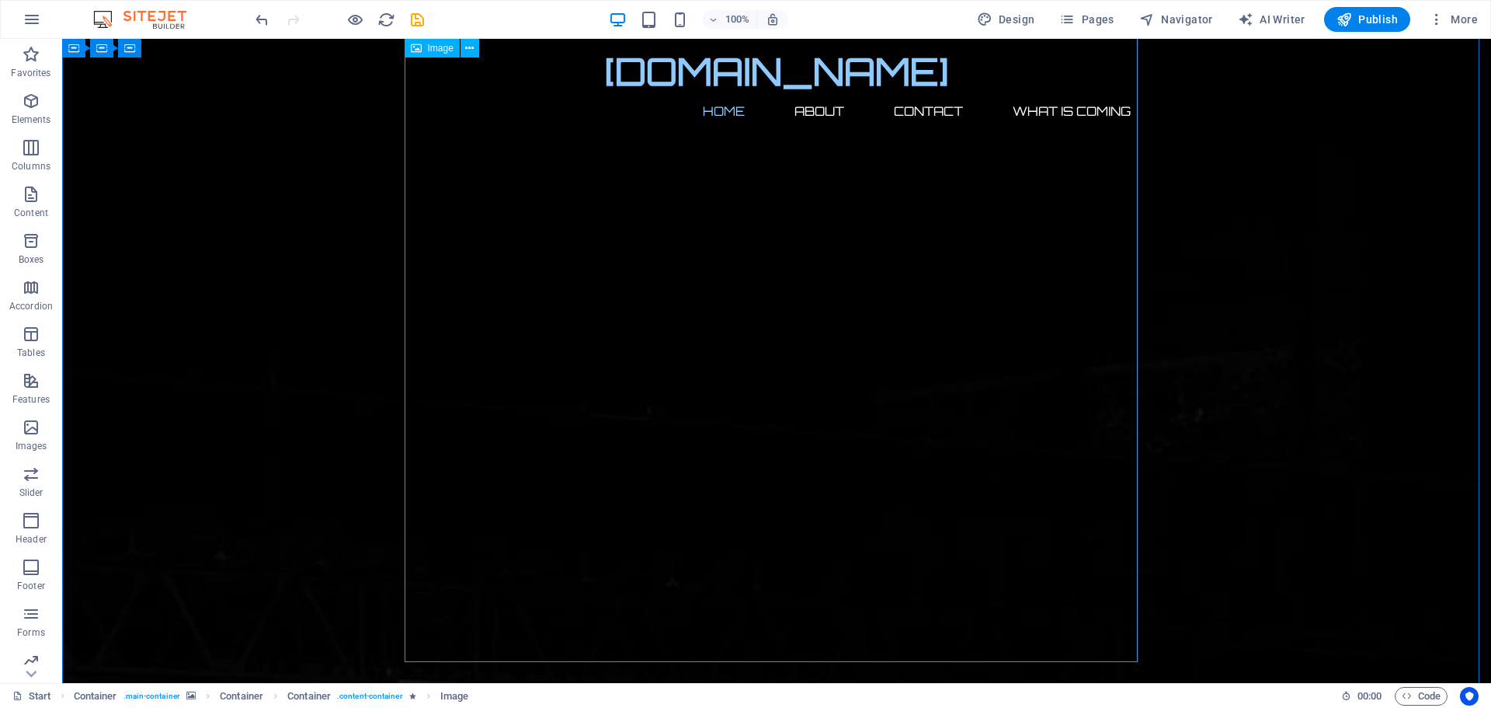
scroll to position [466, 0]
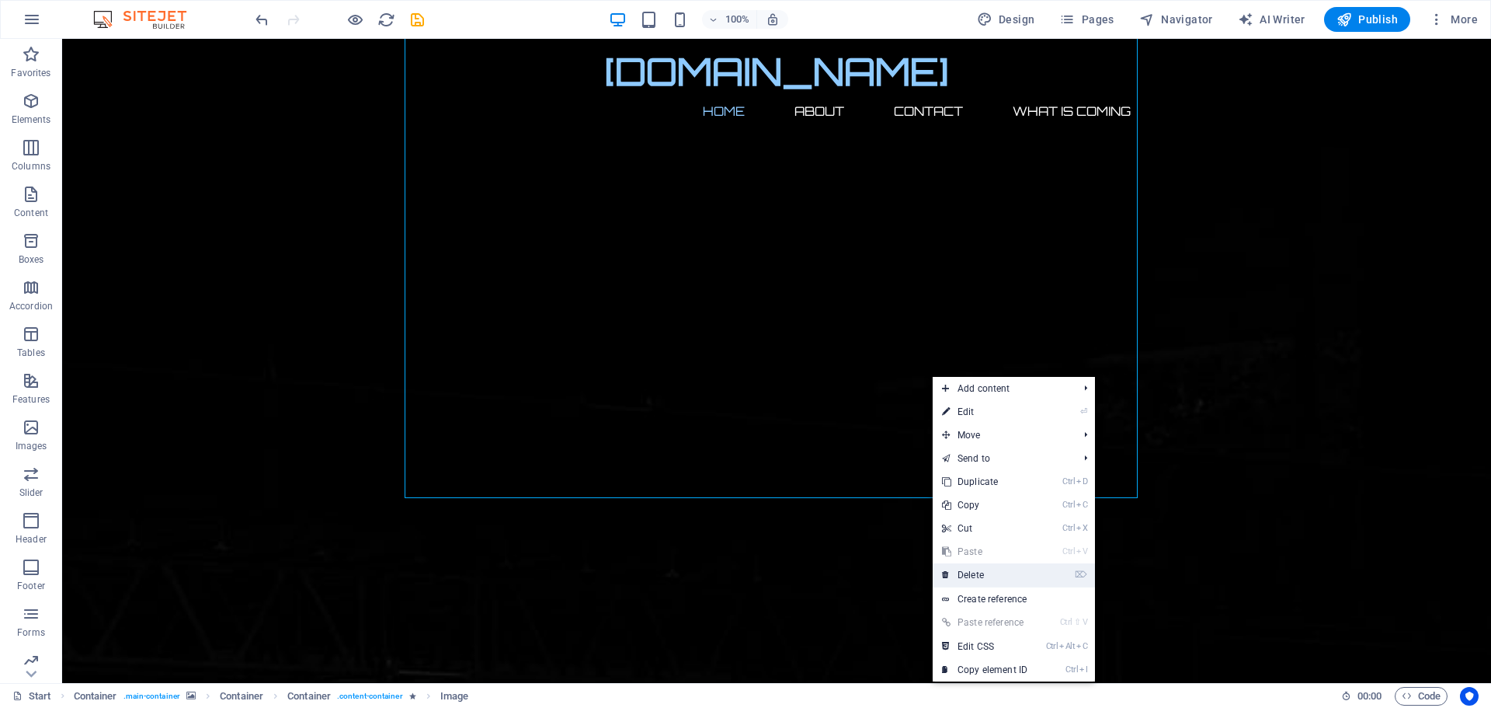
click at [967, 576] on link "⌦ Delete" at bounding box center [985, 574] width 104 height 23
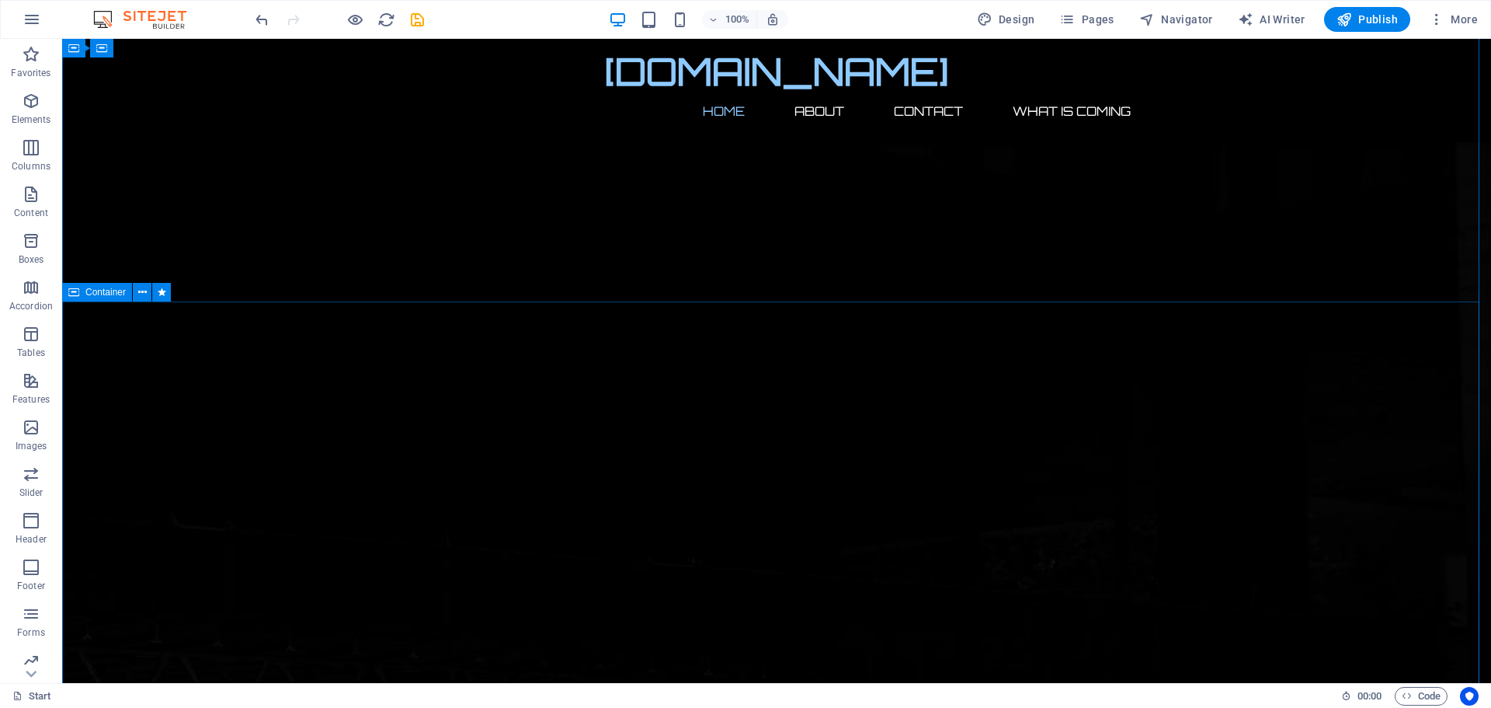
scroll to position [0, 0]
click at [37, 106] on icon "button" at bounding box center [31, 101] width 19 height 19
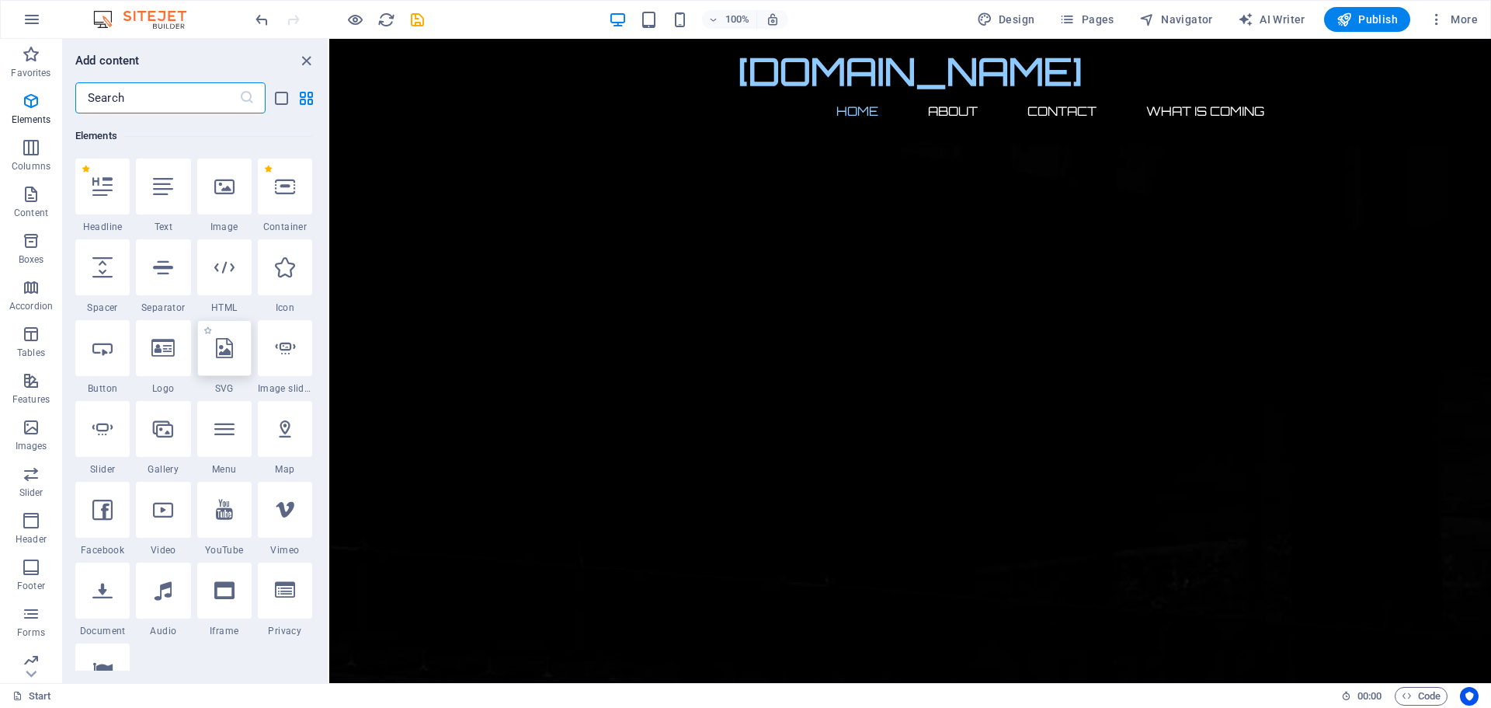
scroll to position [165, 0]
click at [233, 195] on icon at bounding box center [224, 186] width 20 height 20
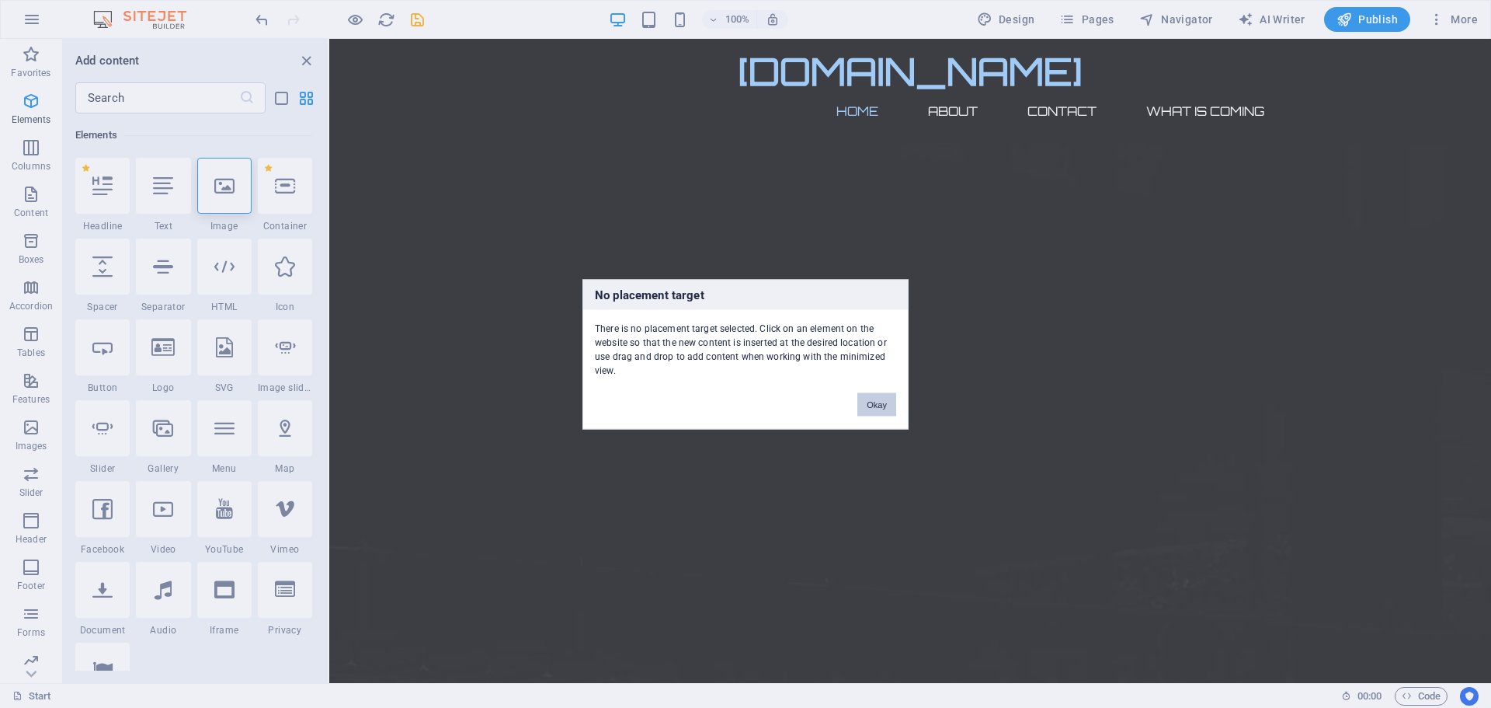
click at [872, 403] on button "Okay" at bounding box center [877, 403] width 39 height 23
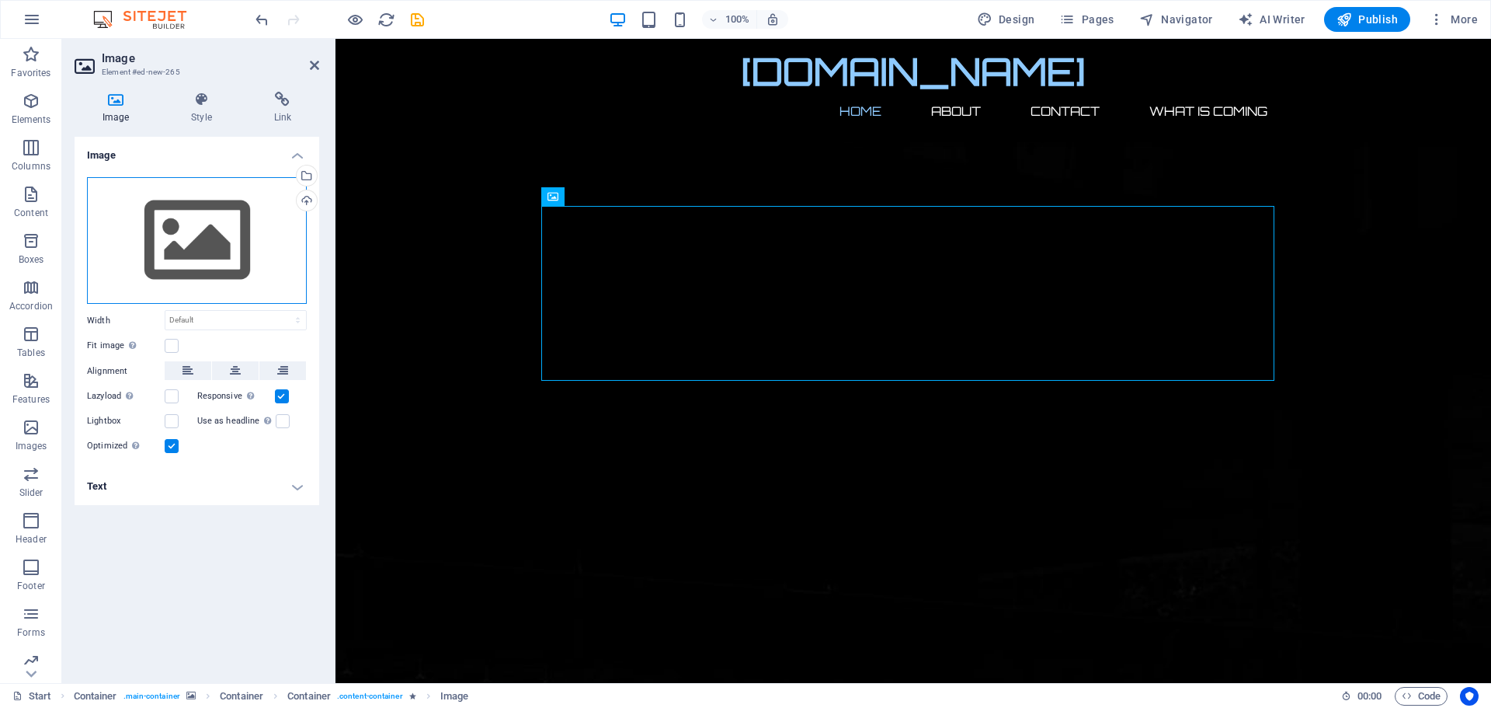
click at [204, 231] on div "Drag files here, click to choose files or select files from Files or our free s…" at bounding box center [197, 240] width 220 height 127
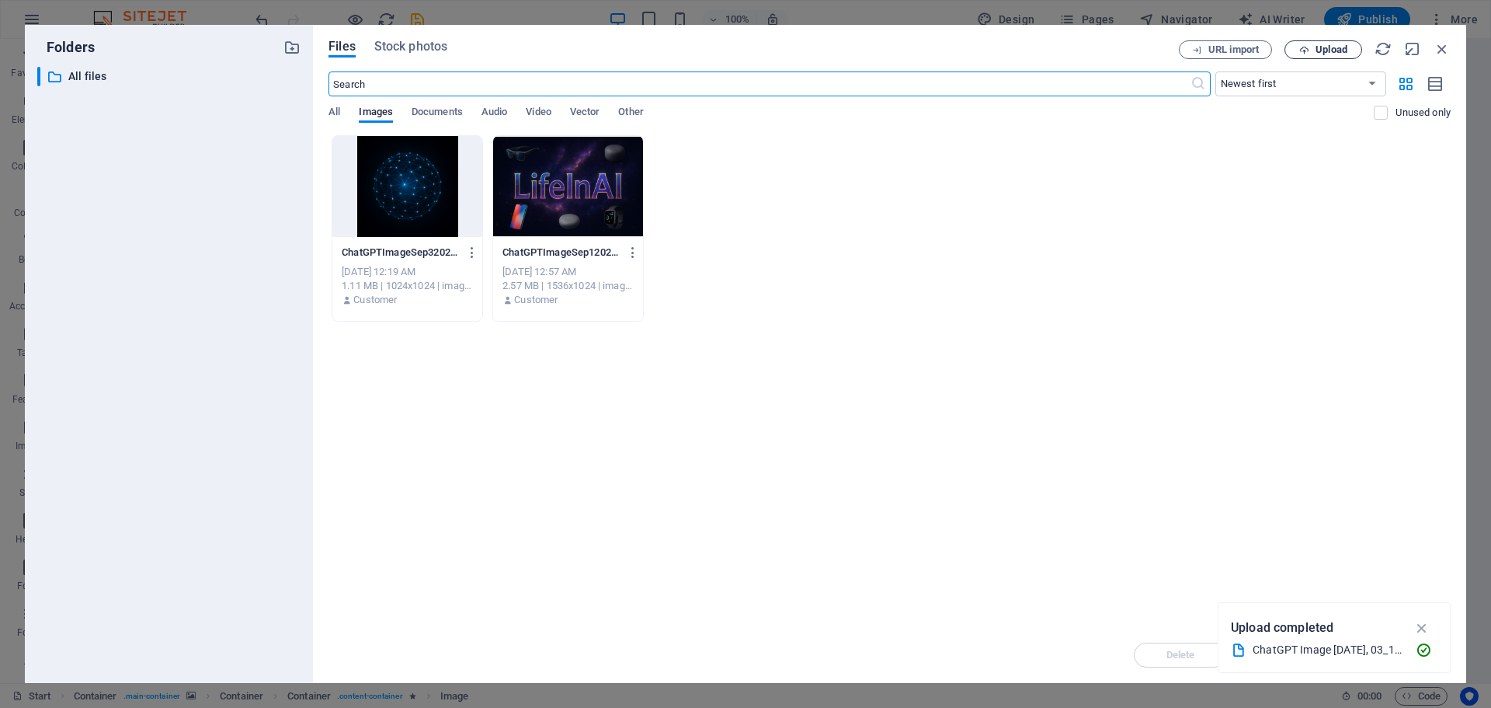
click at [1320, 53] on span "Upload" at bounding box center [1332, 49] width 32 height 9
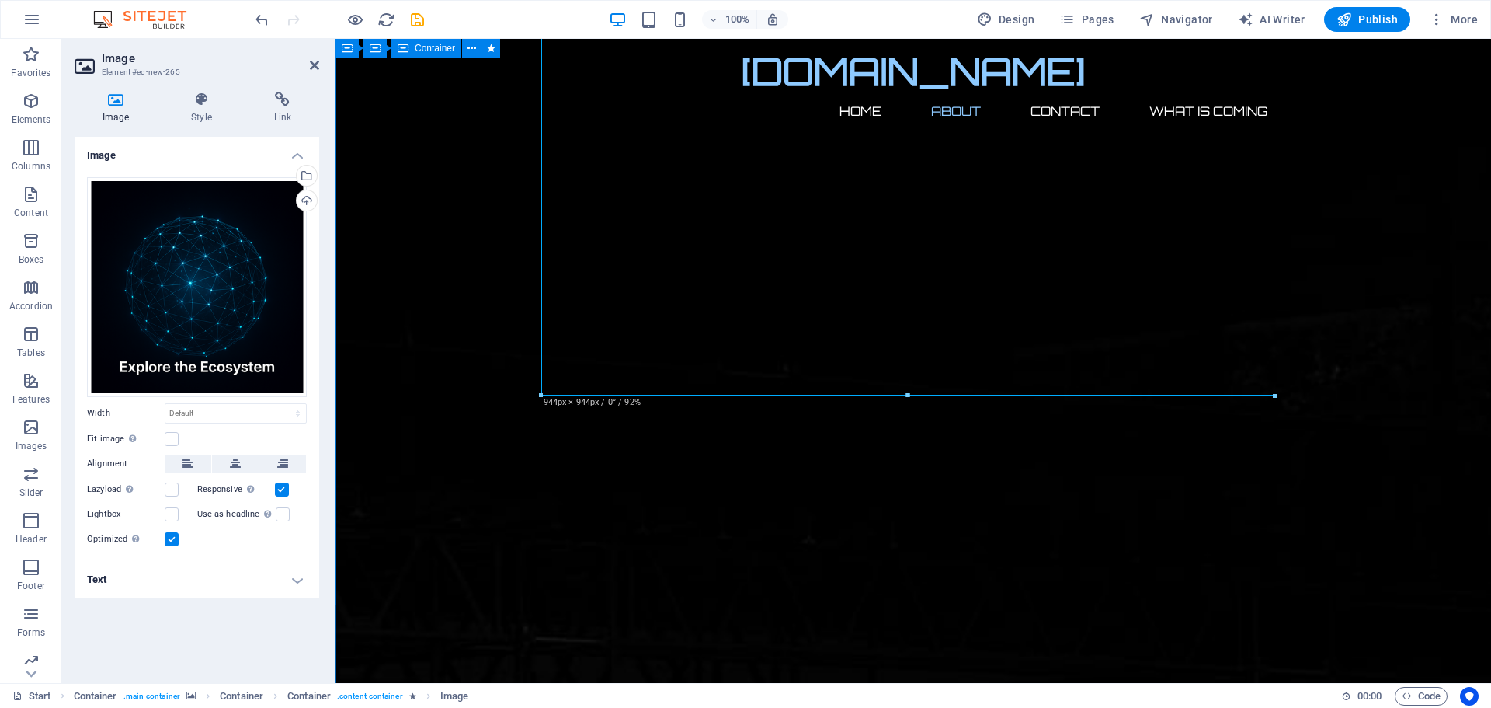
scroll to position [544, 0]
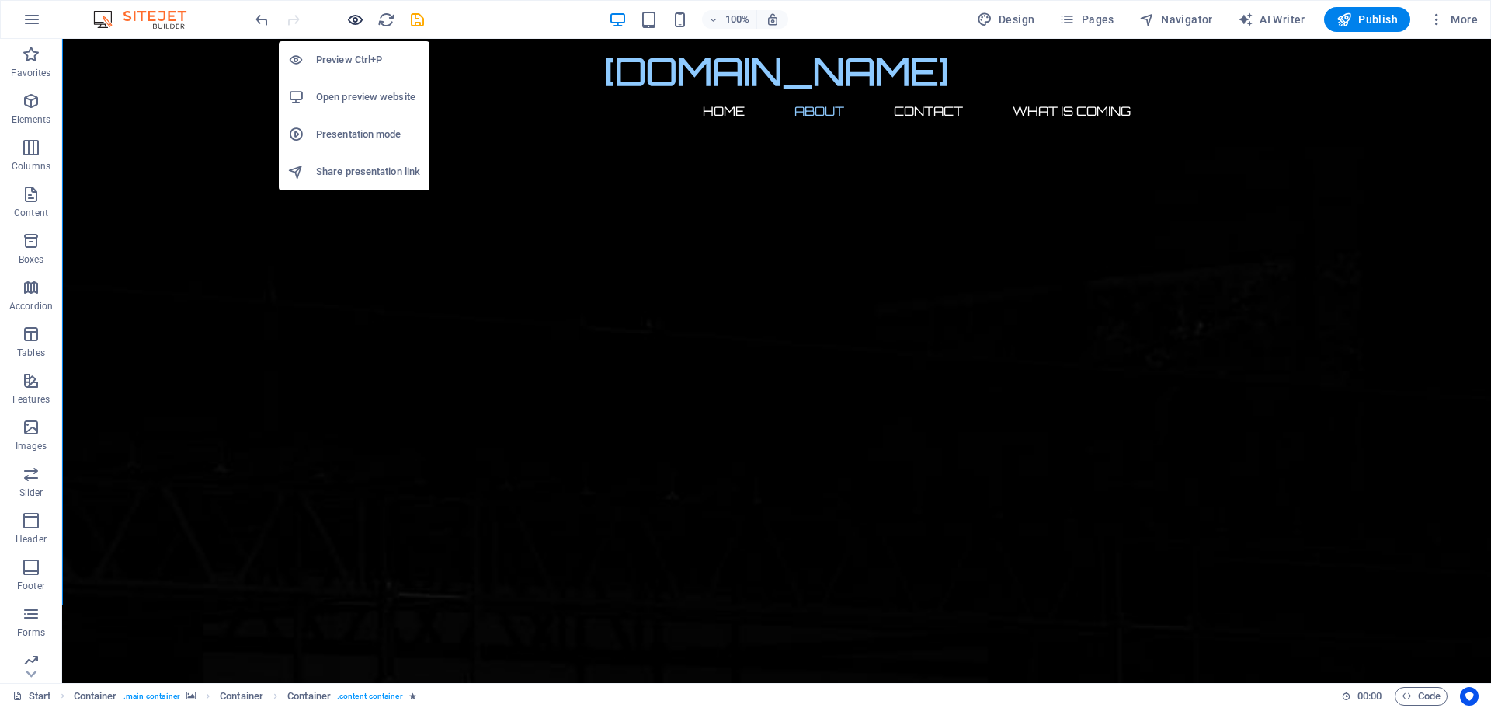
click at [356, 19] on icon "button" at bounding box center [355, 20] width 18 height 18
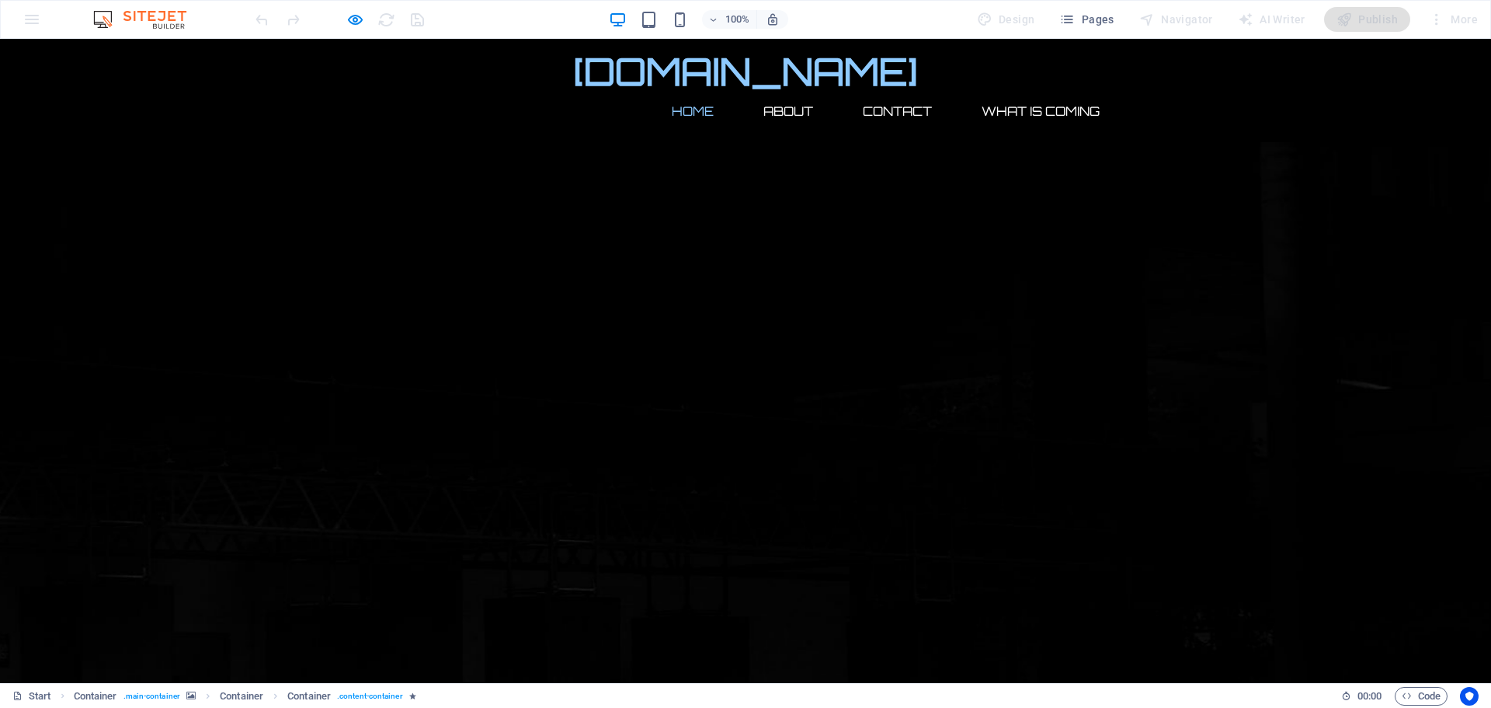
scroll to position [0, 0]
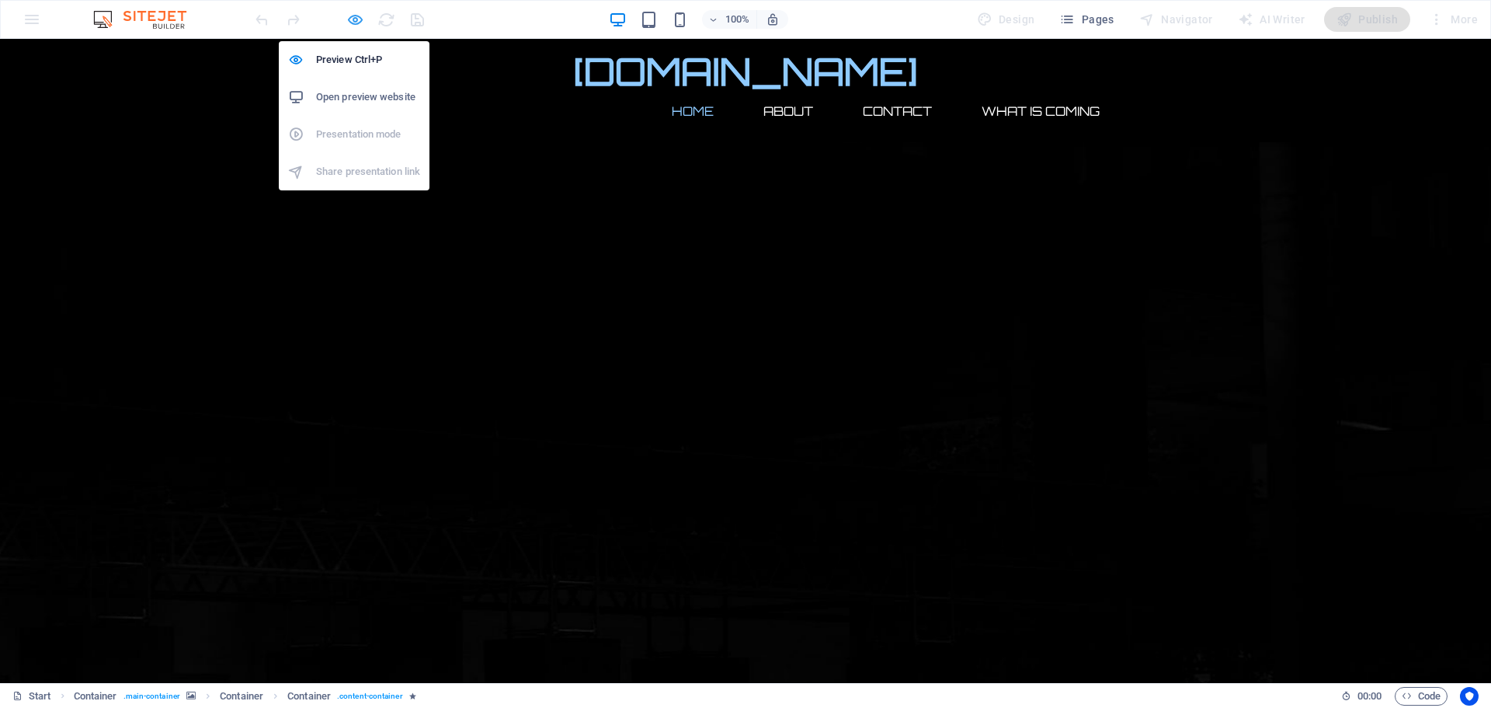
click at [353, 16] on icon "button" at bounding box center [355, 20] width 18 height 18
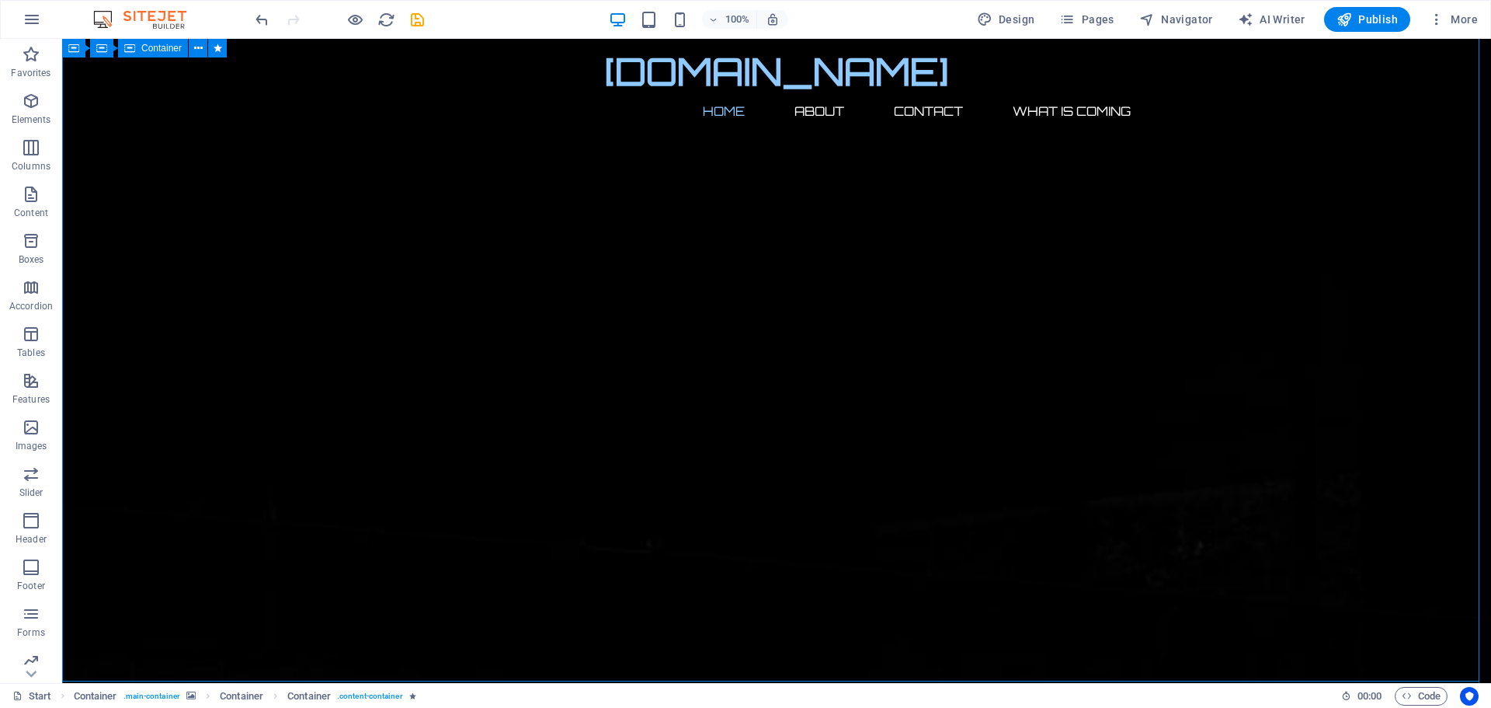
scroll to position [311, 0]
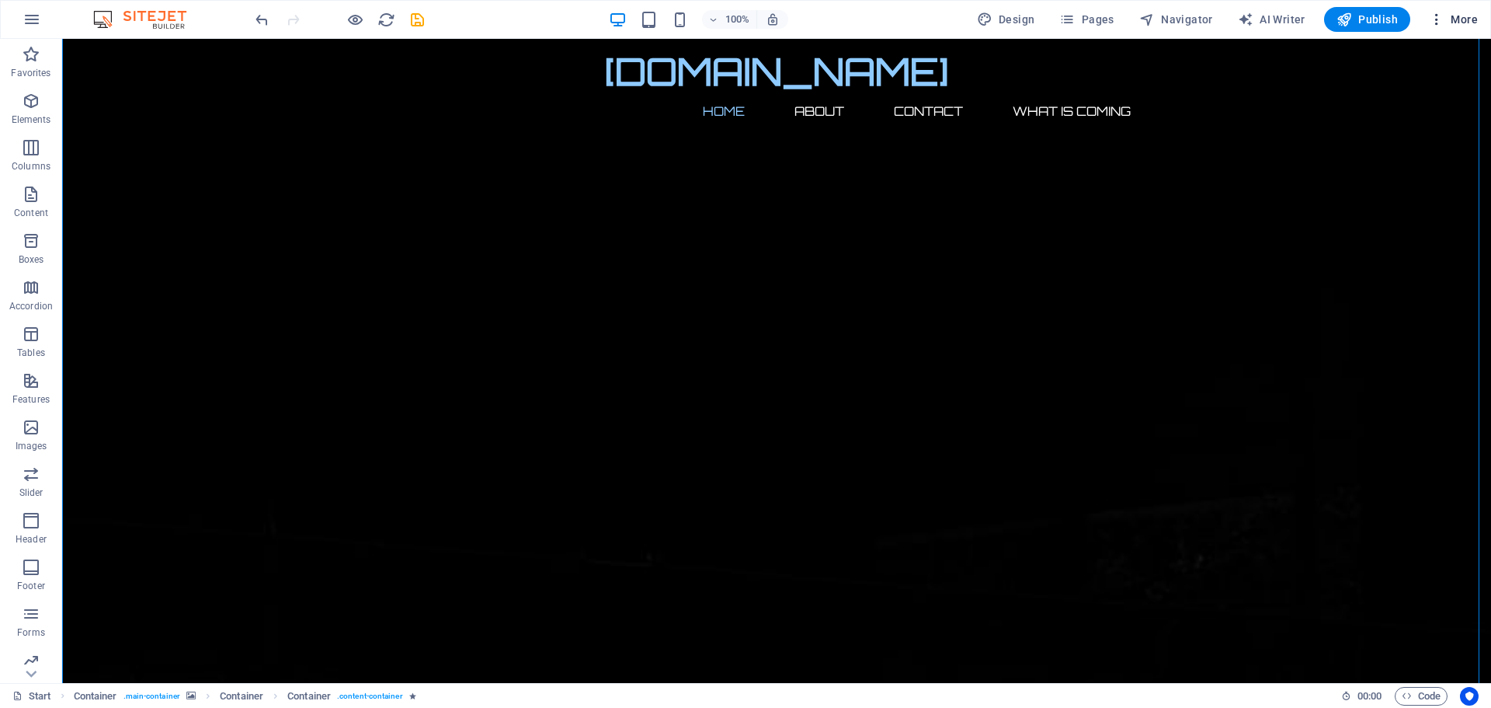
click at [1435, 16] on icon "button" at bounding box center [1437, 20] width 16 height 16
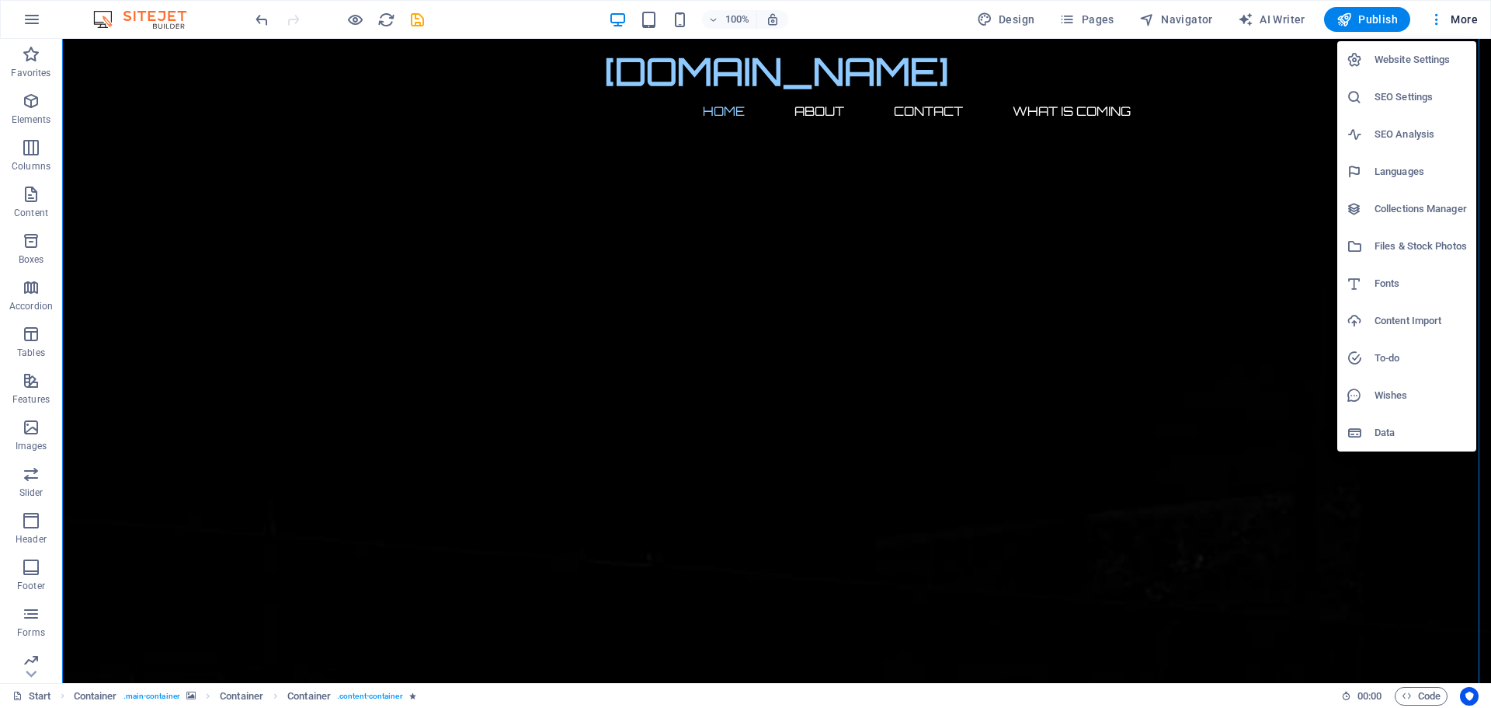
click at [1397, 57] on h6 "Website Settings" at bounding box center [1421, 59] width 92 height 19
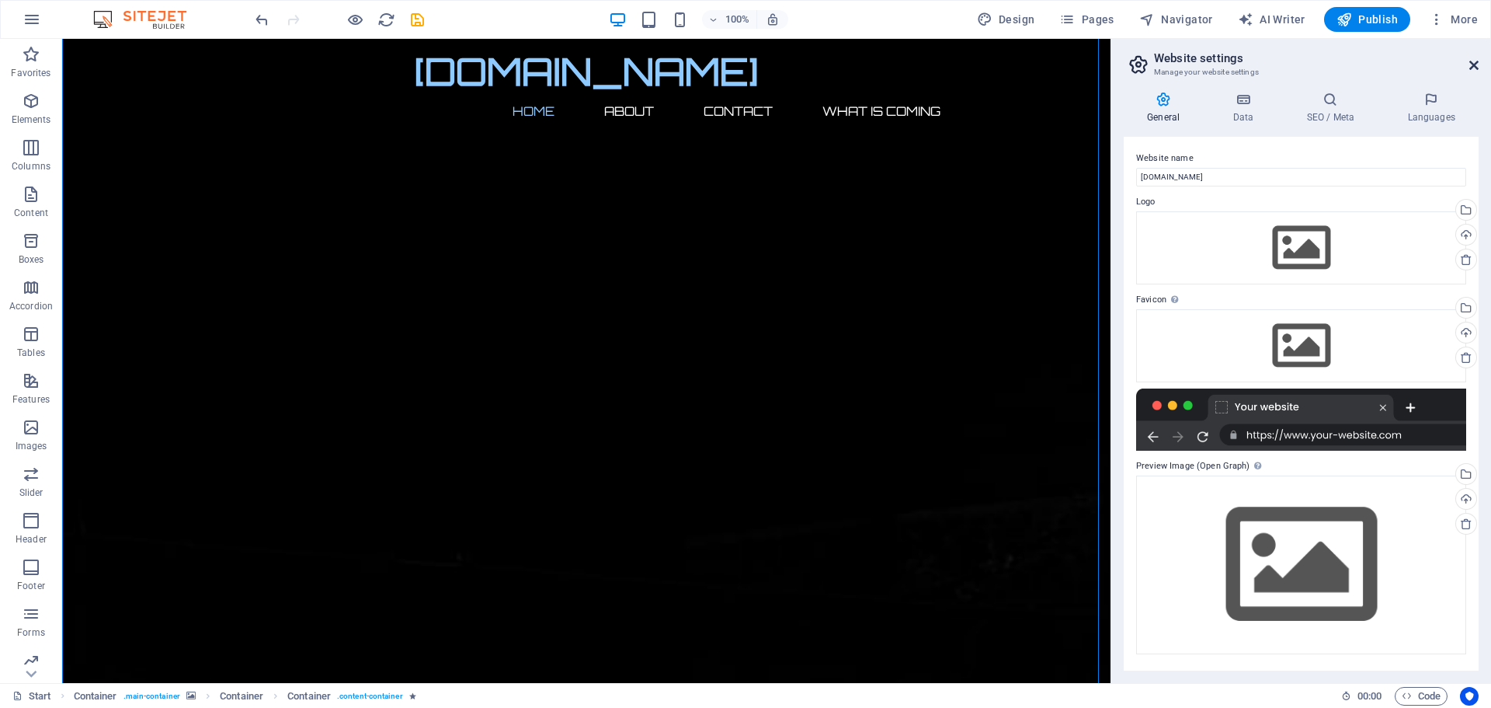
click at [1475, 62] on icon at bounding box center [1474, 65] width 9 height 12
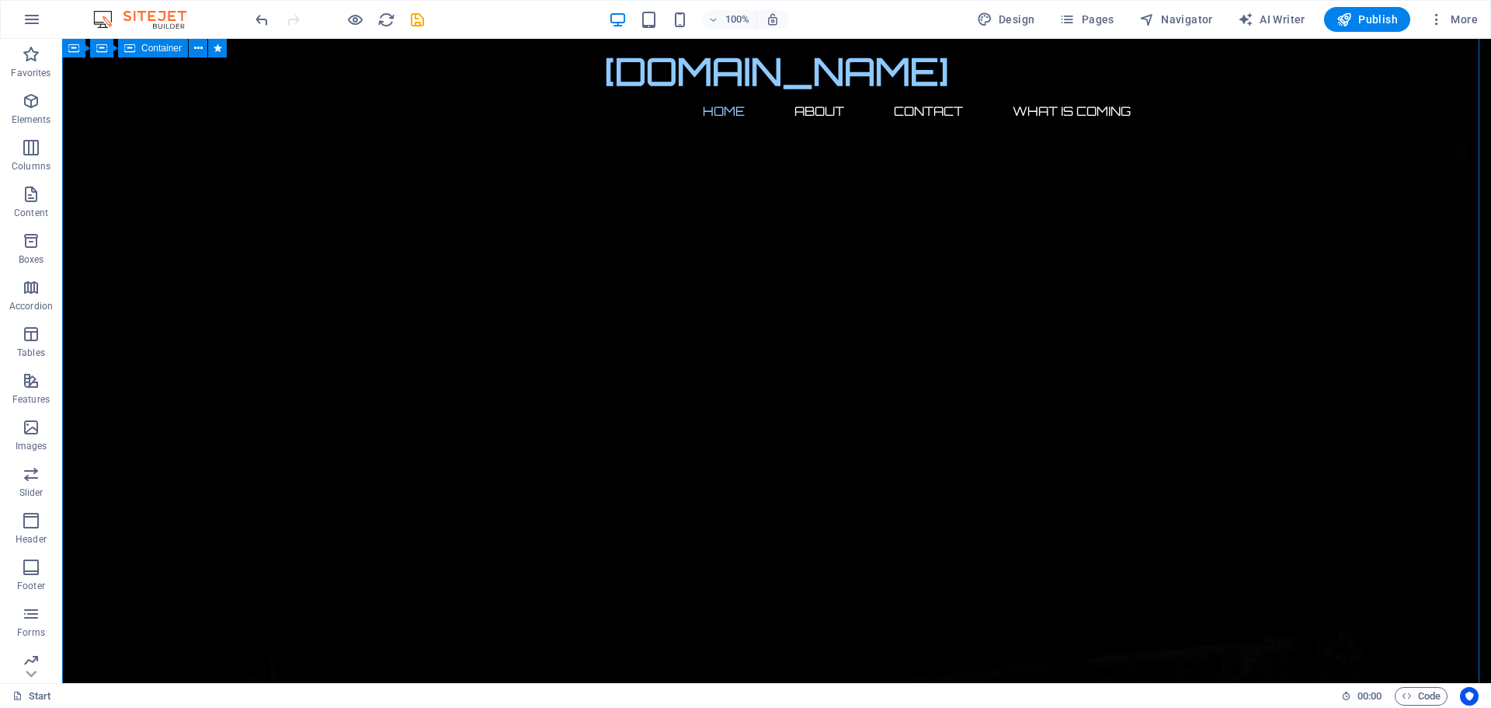
scroll to position [0, 0]
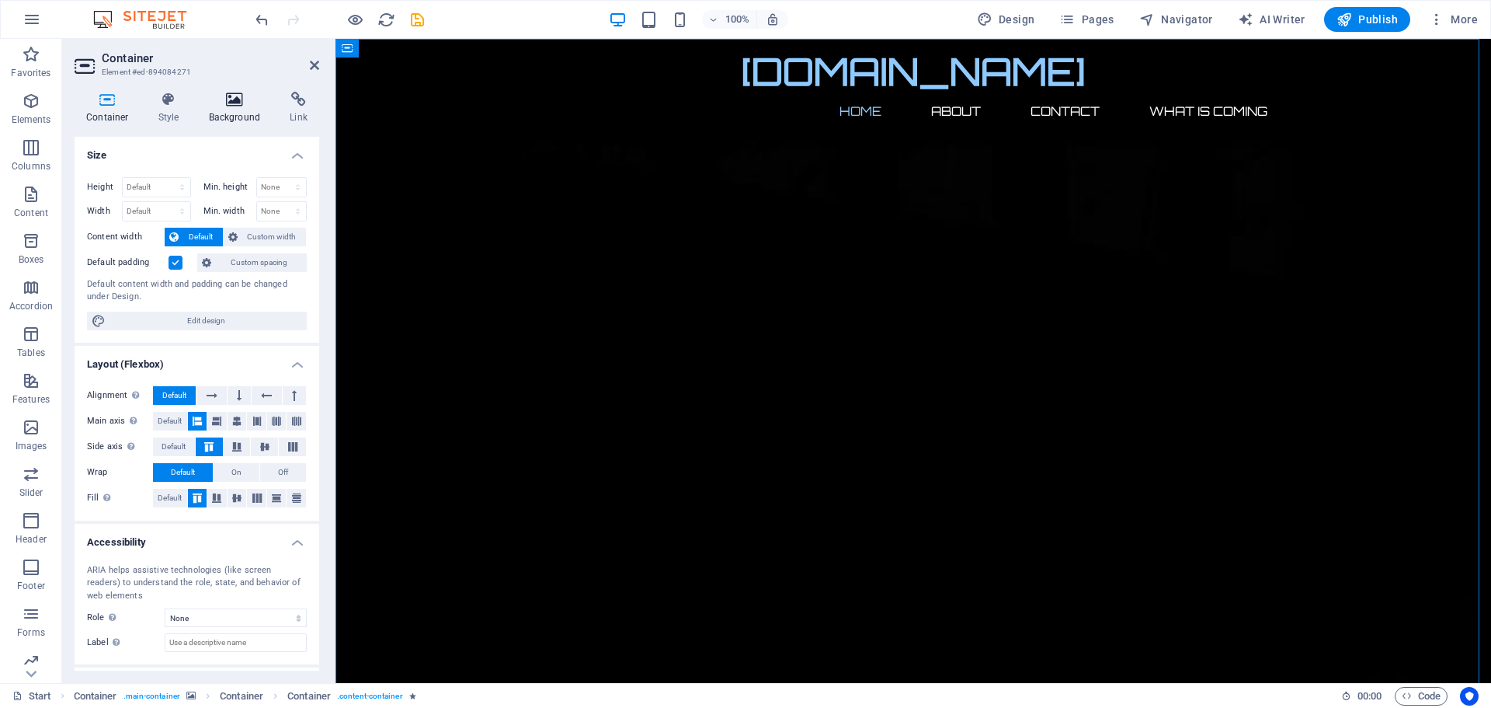
click at [244, 99] on icon at bounding box center [234, 100] width 75 height 16
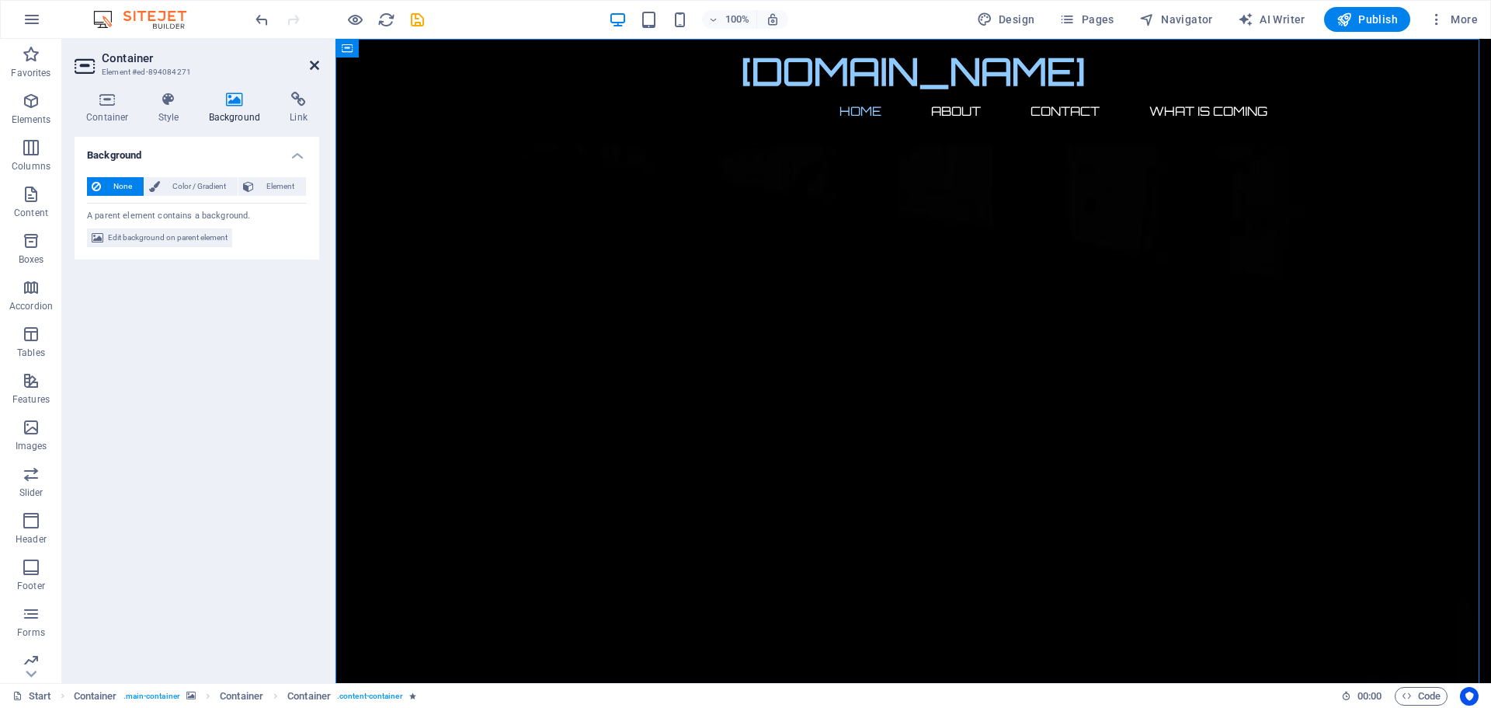
click at [311, 65] on icon at bounding box center [314, 65] width 9 height 12
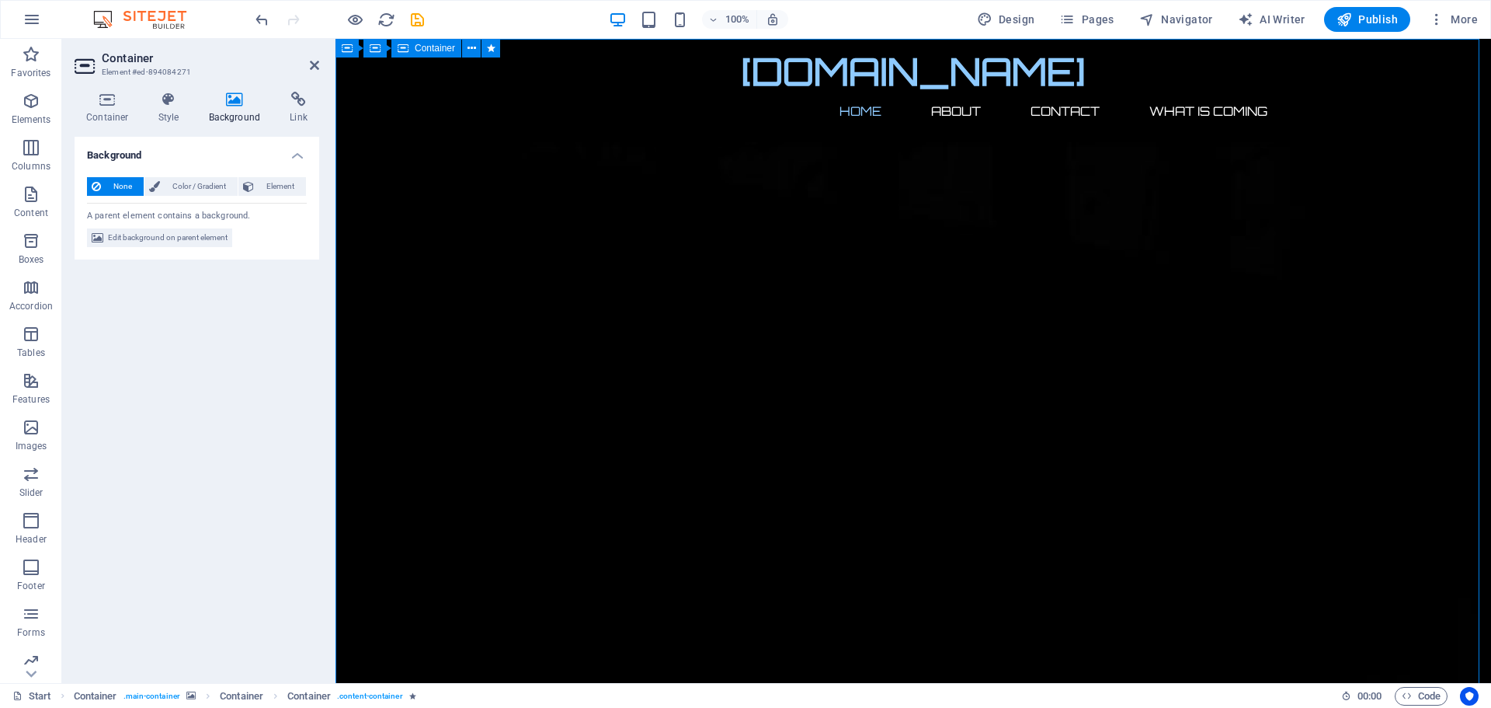
click at [318, 63] on icon at bounding box center [314, 65] width 9 height 12
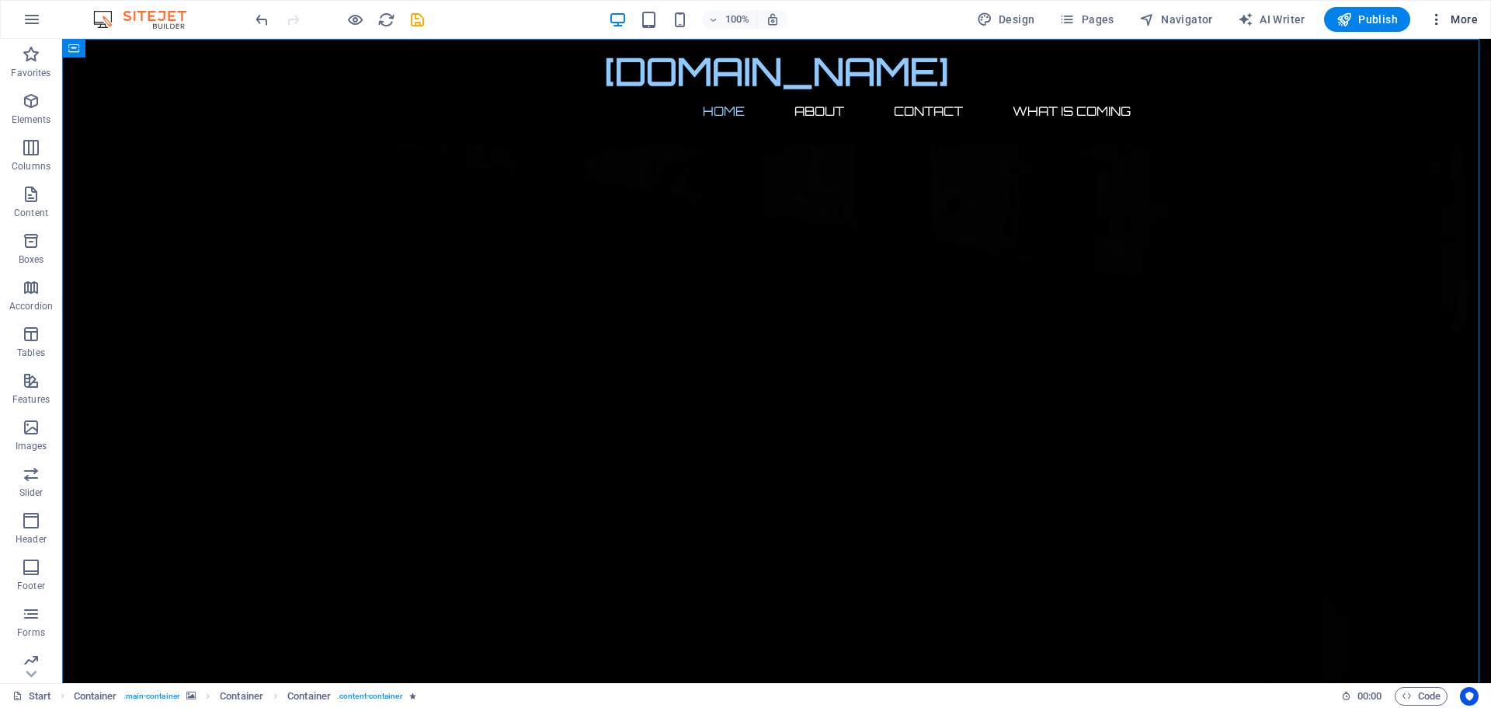
click at [1439, 17] on icon "button" at bounding box center [1437, 20] width 16 height 16
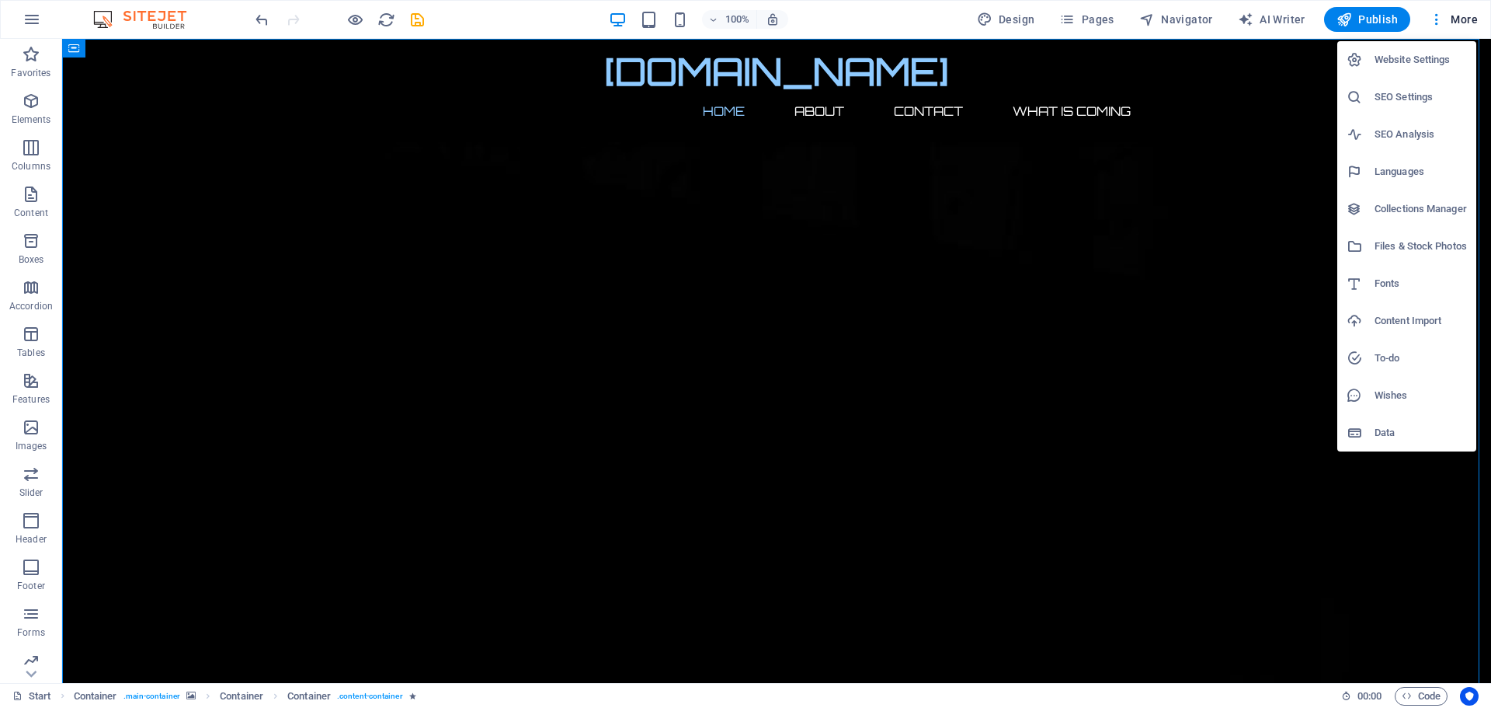
click at [1393, 357] on h6 "To-do" at bounding box center [1421, 358] width 92 height 19
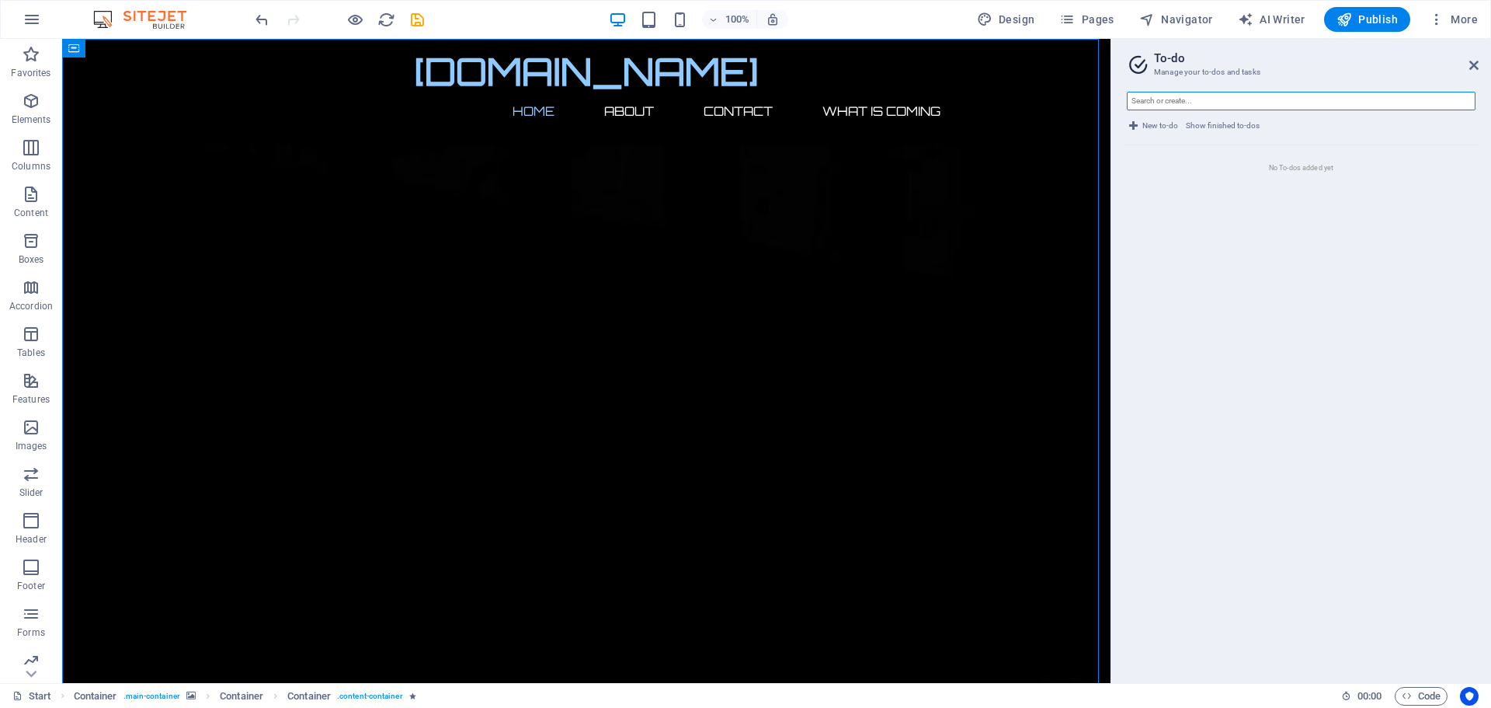
click at [1161, 99] on input "text" at bounding box center [1301, 101] width 349 height 19
click at [1472, 65] on icon at bounding box center [1474, 65] width 9 height 12
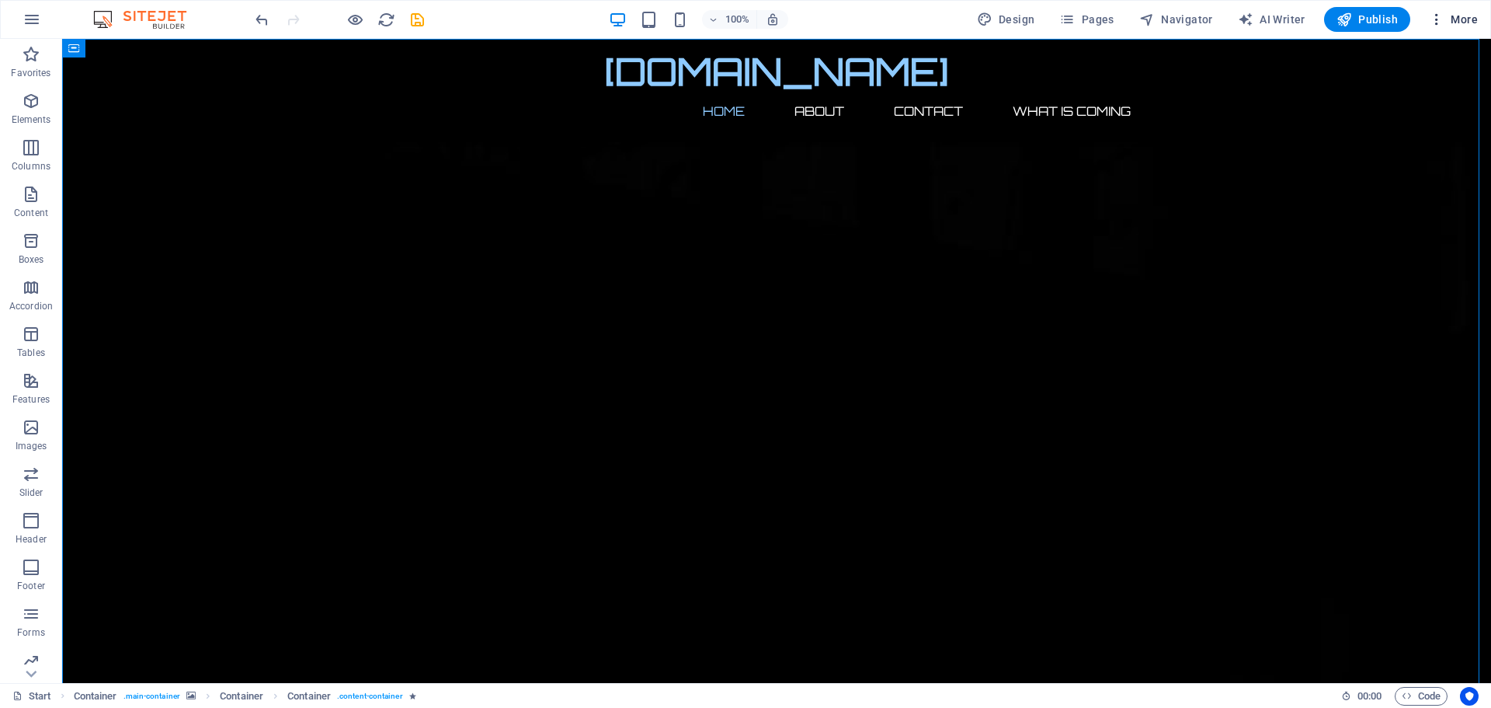
click at [1437, 13] on icon "button" at bounding box center [1437, 20] width 16 height 16
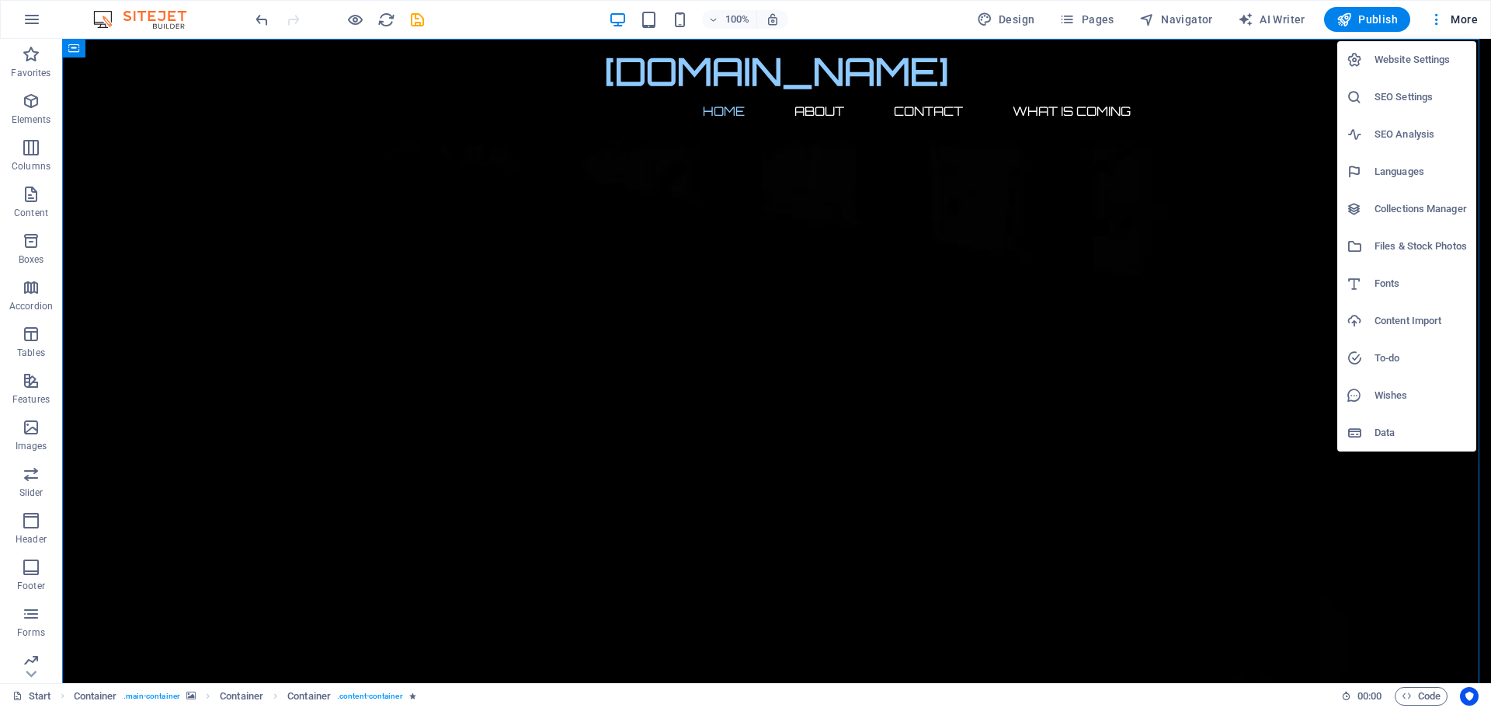
click at [998, 259] on div at bounding box center [745, 354] width 1491 height 708
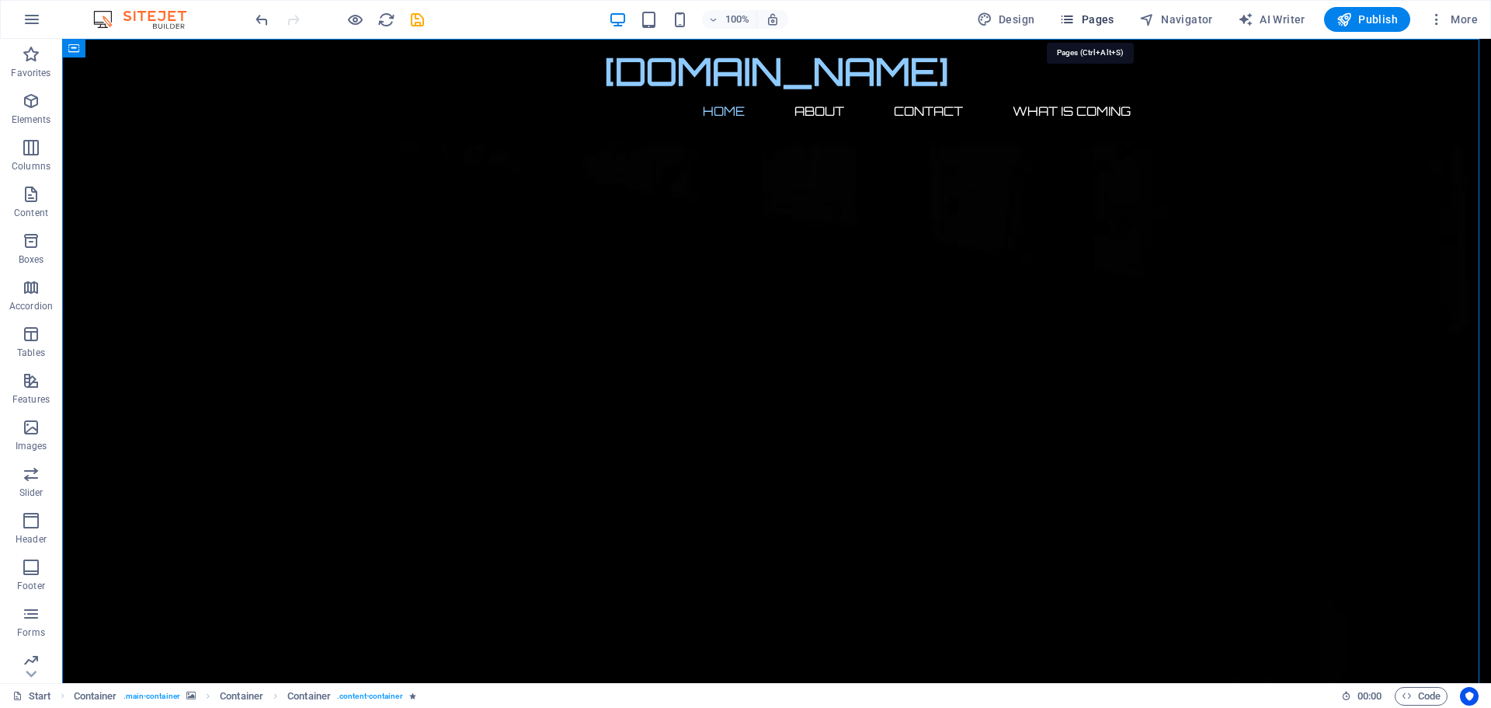
click at [1072, 15] on icon "button" at bounding box center [1067, 20] width 16 height 16
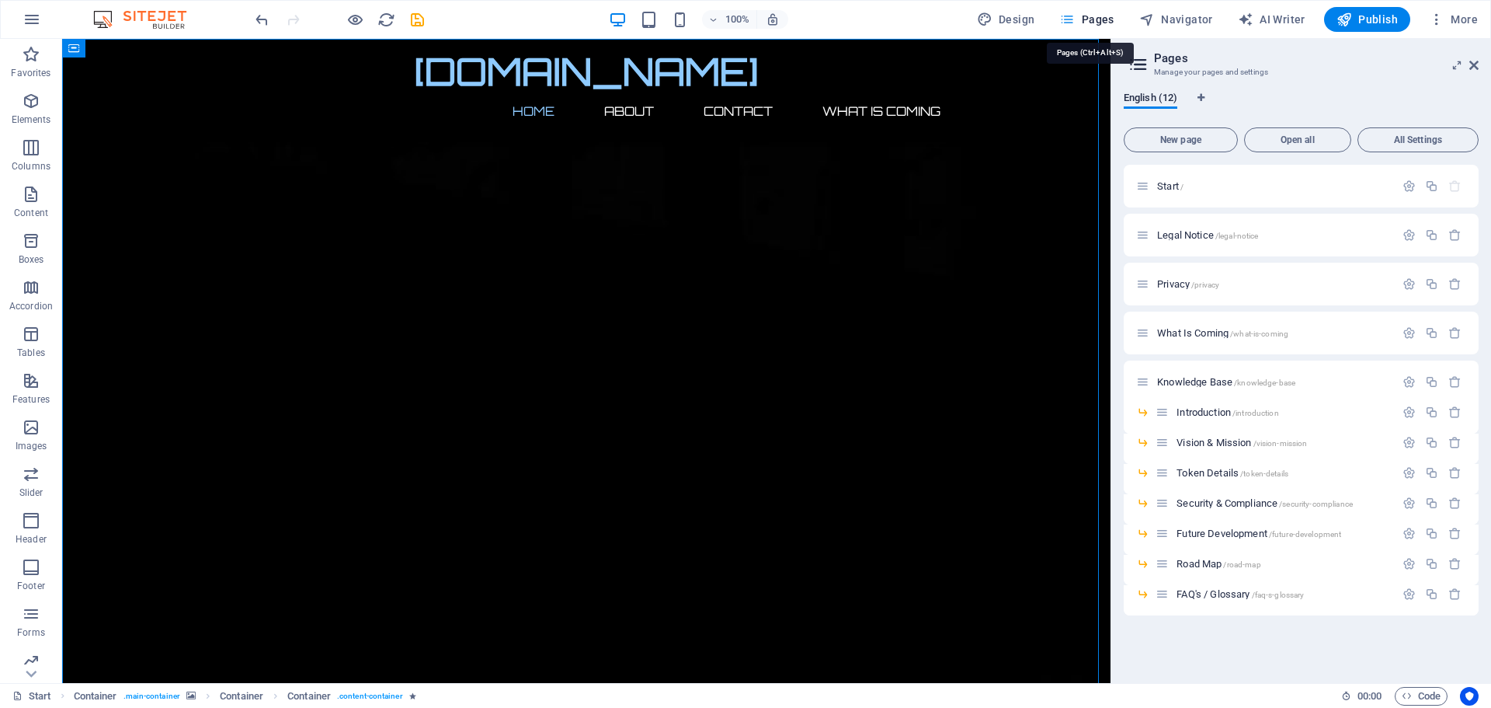
click at [1072, 17] on icon "button" at bounding box center [1067, 20] width 16 height 16
click at [1474, 67] on icon at bounding box center [1474, 65] width 9 height 12
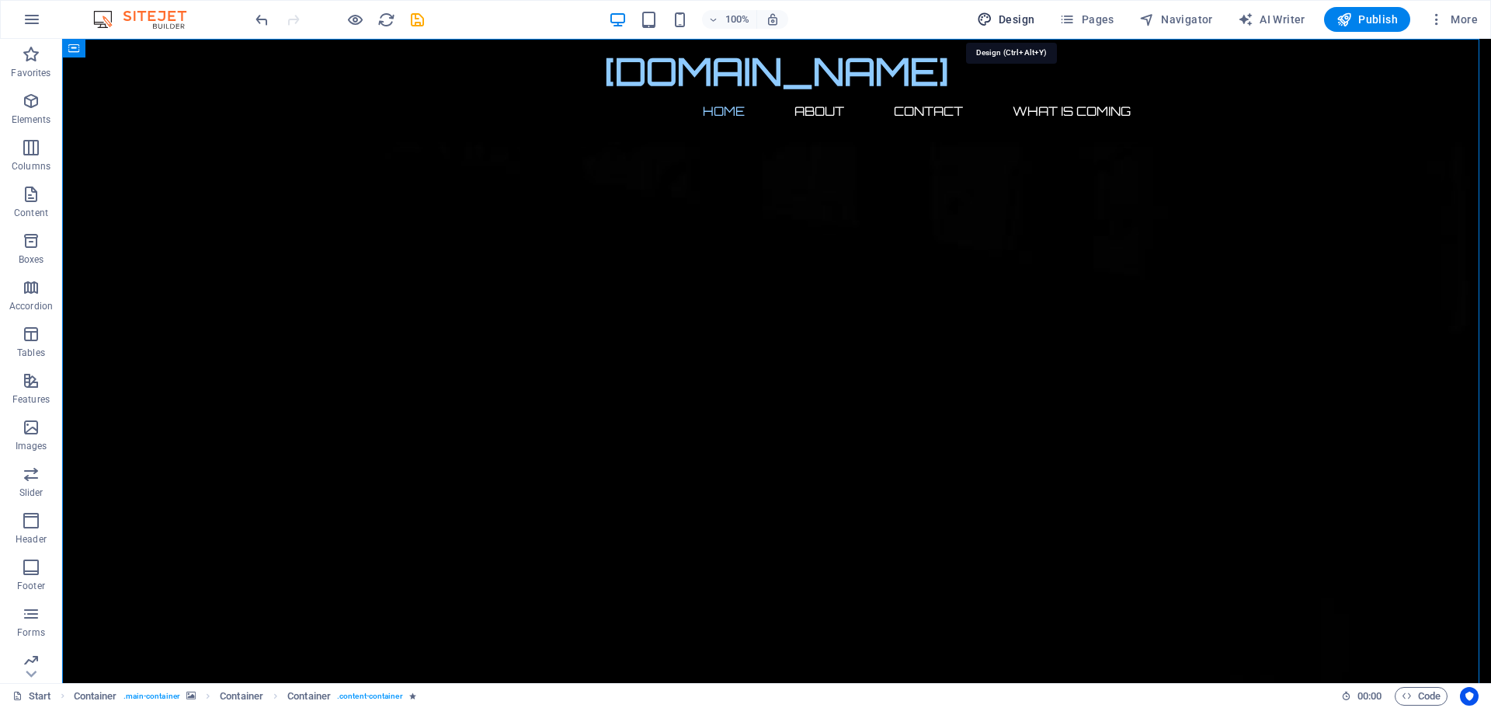
click at [1013, 25] on span "Design" at bounding box center [1006, 20] width 58 height 16
select select "px"
select select "300"
select select "px"
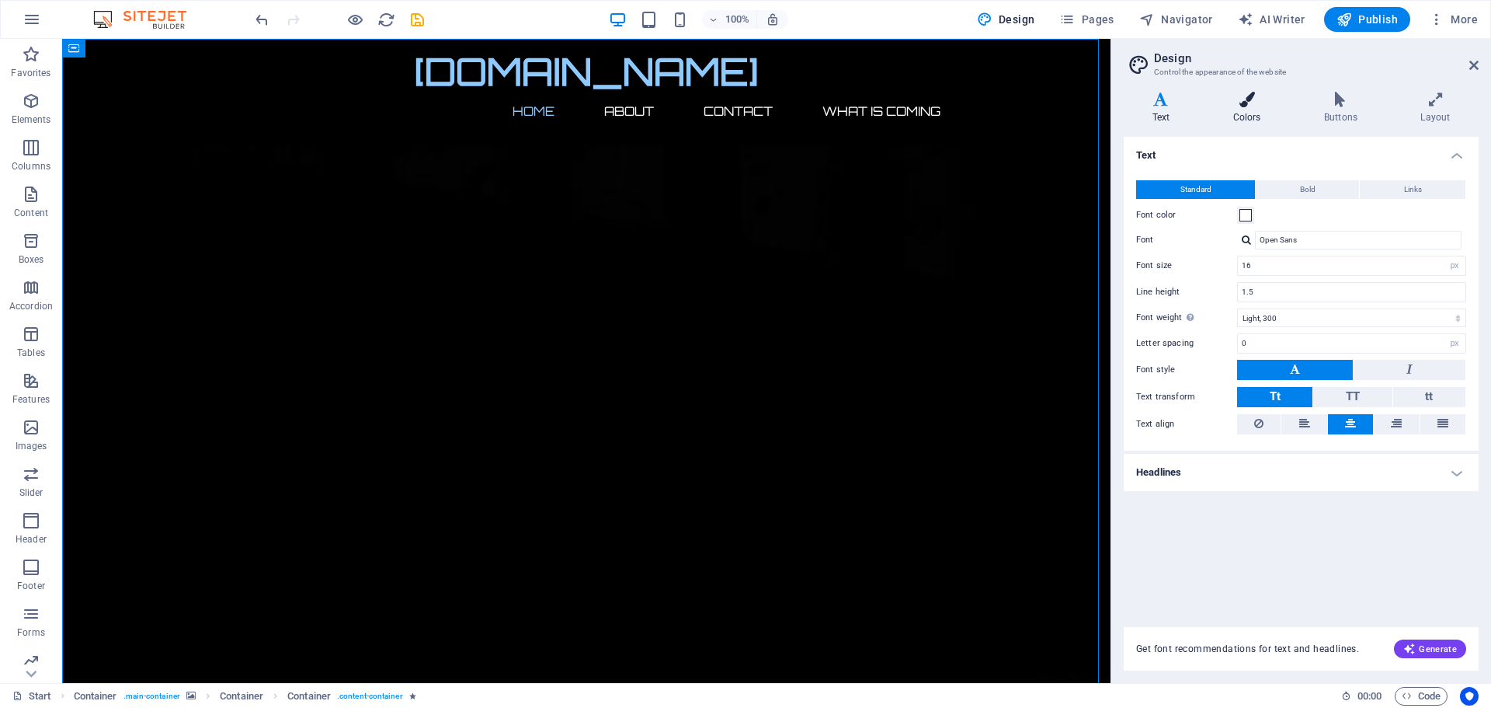
click at [1250, 107] on h4 "Colors" at bounding box center [1250, 108] width 91 height 33
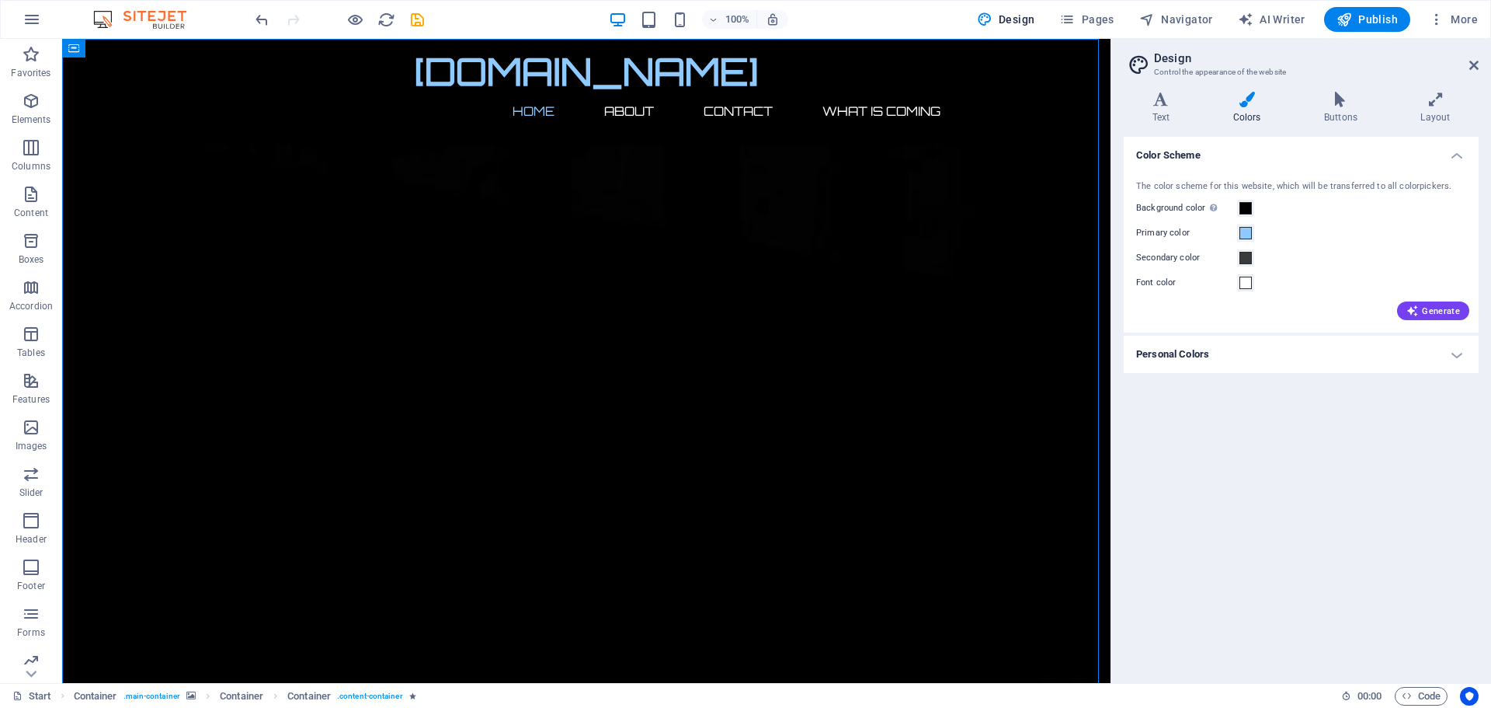
click at [1184, 346] on h4 "Personal Colors" at bounding box center [1301, 354] width 355 height 37
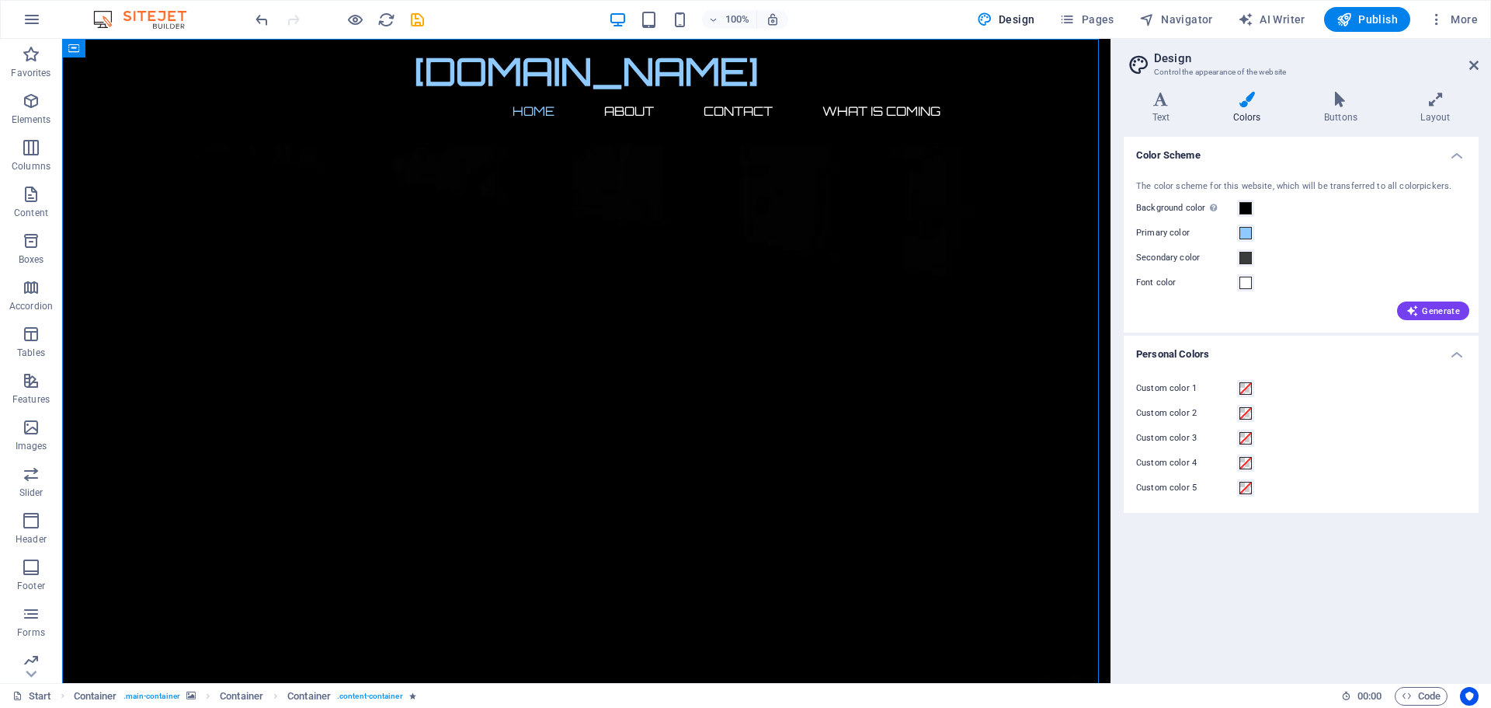
click at [1184, 346] on h4 "Personal Colors" at bounding box center [1301, 350] width 355 height 28
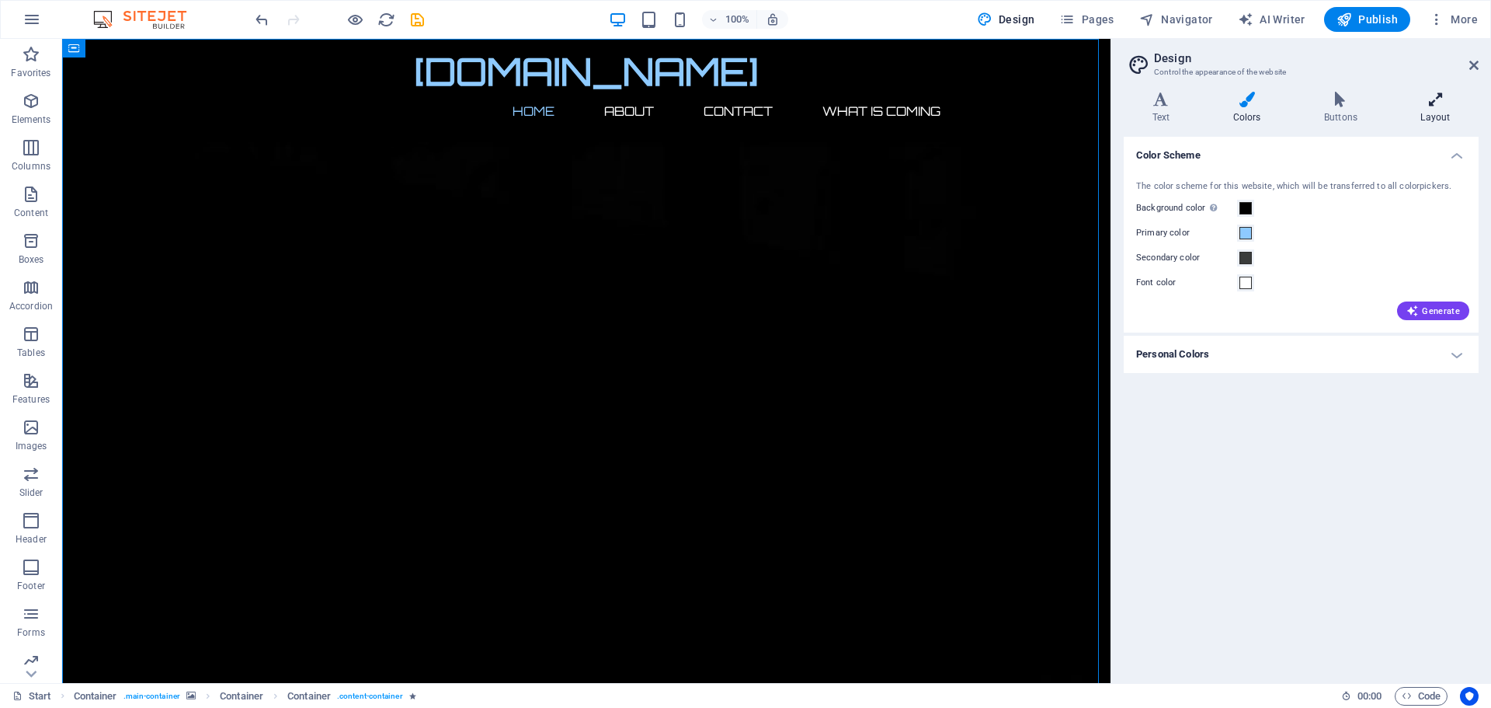
click at [1427, 97] on icon at bounding box center [1436, 100] width 86 height 16
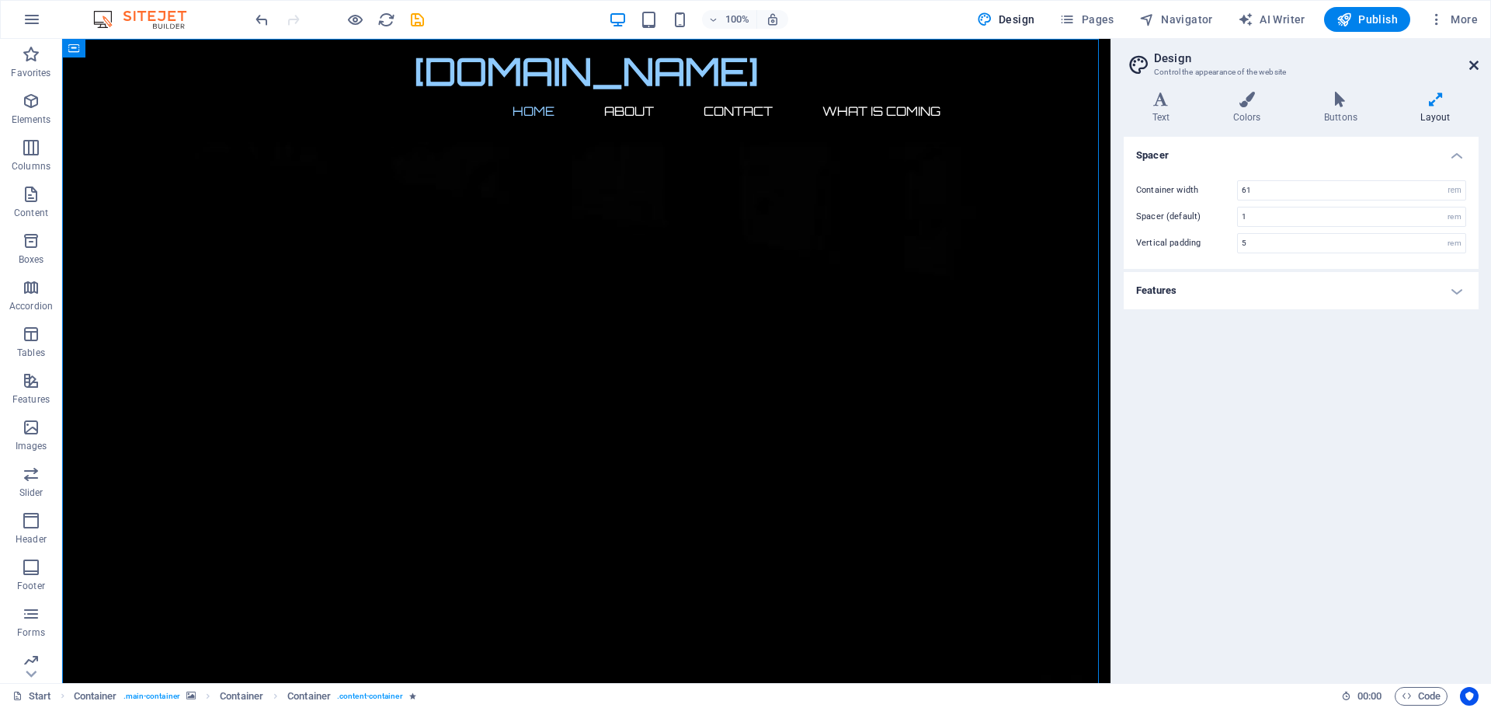
click at [1473, 61] on icon at bounding box center [1474, 65] width 9 height 12
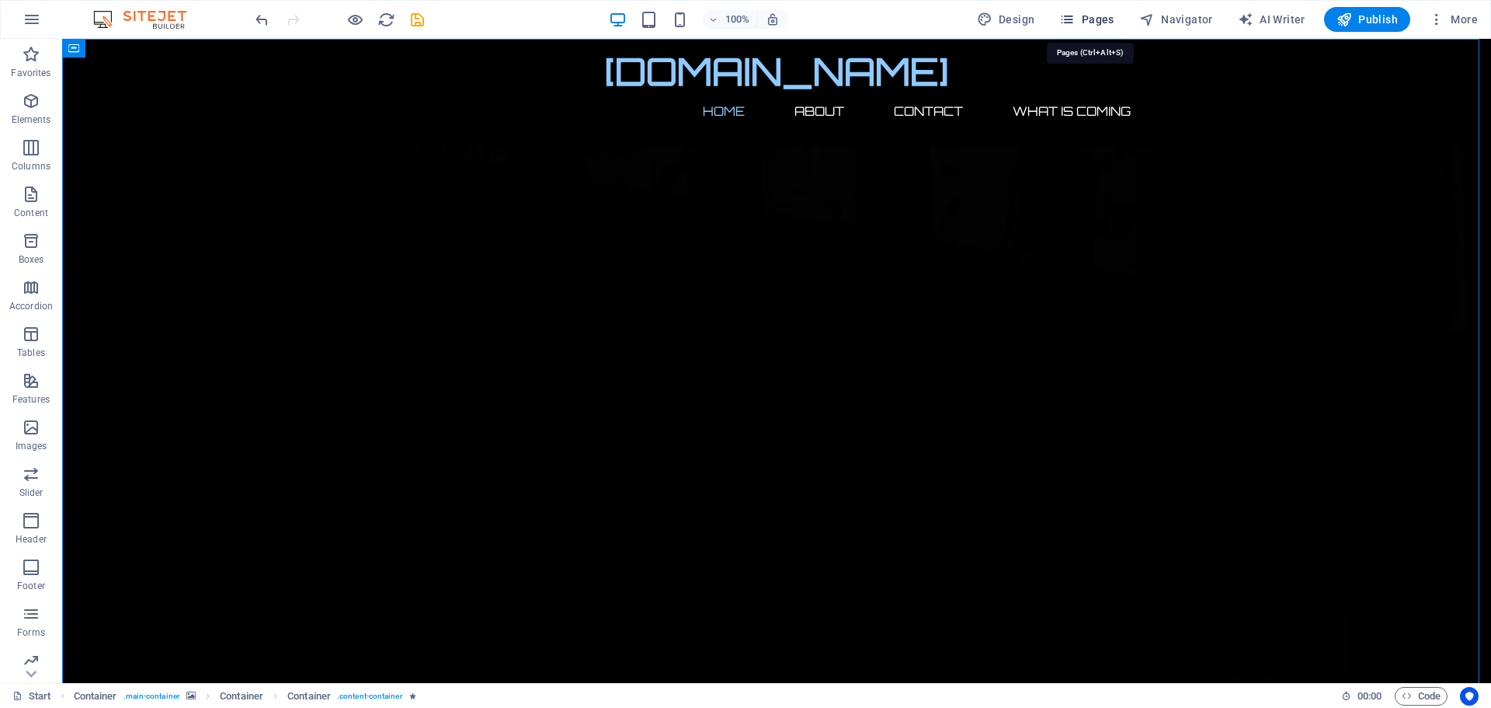
click at [1073, 21] on icon "button" at bounding box center [1067, 20] width 16 height 16
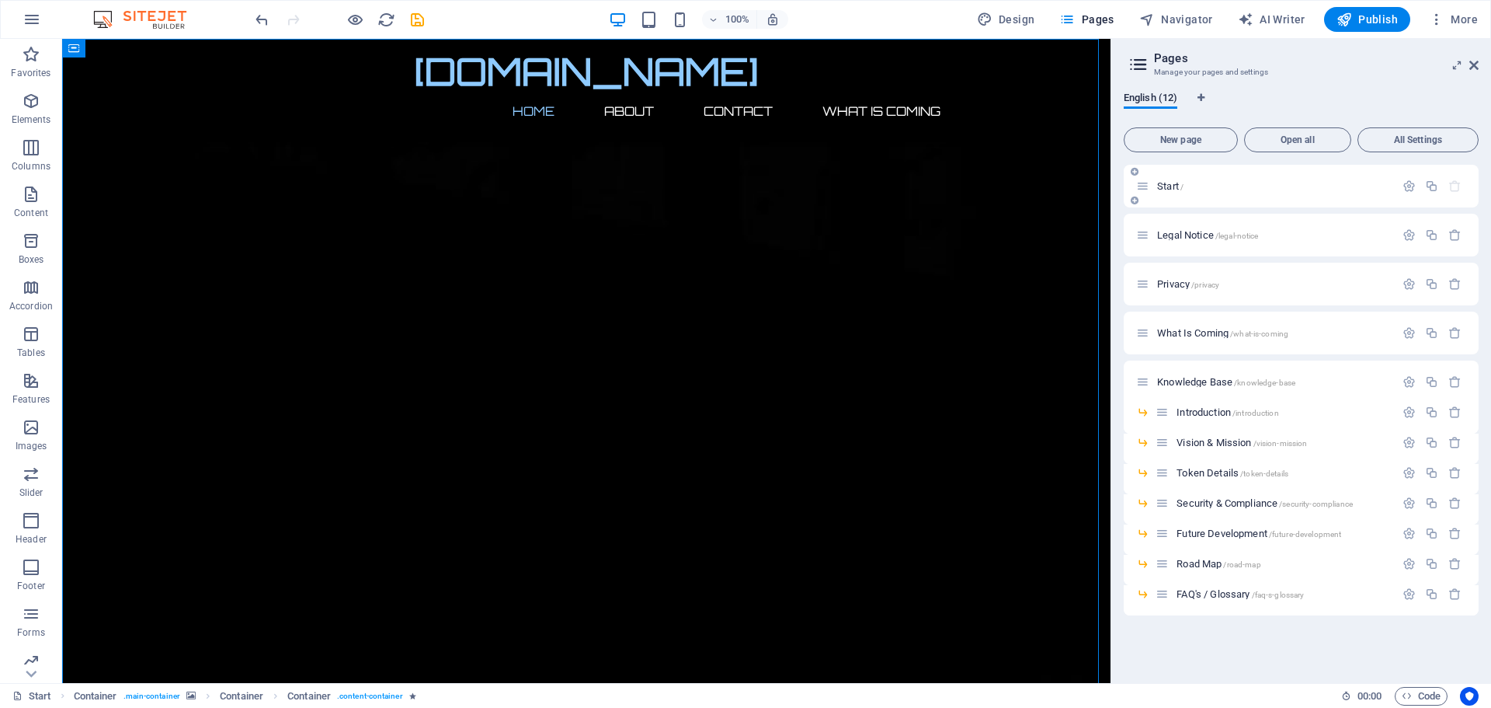
click at [1197, 187] on p "Start /" at bounding box center [1273, 186] width 233 height 10
click at [1407, 186] on icon "button" at bounding box center [1409, 185] width 13 height 13
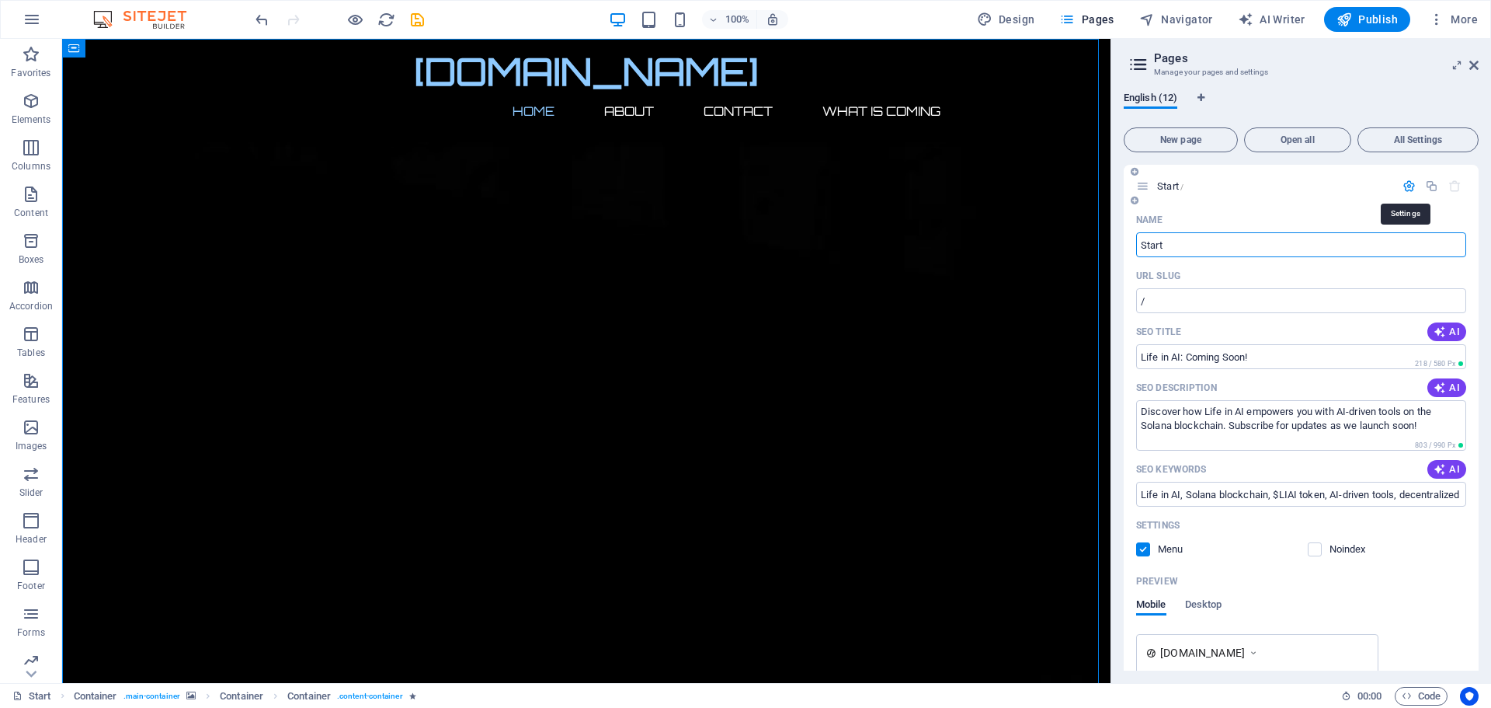
click at [1407, 186] on icon "button" at bounding box center [1409, 185] width 13 height 13
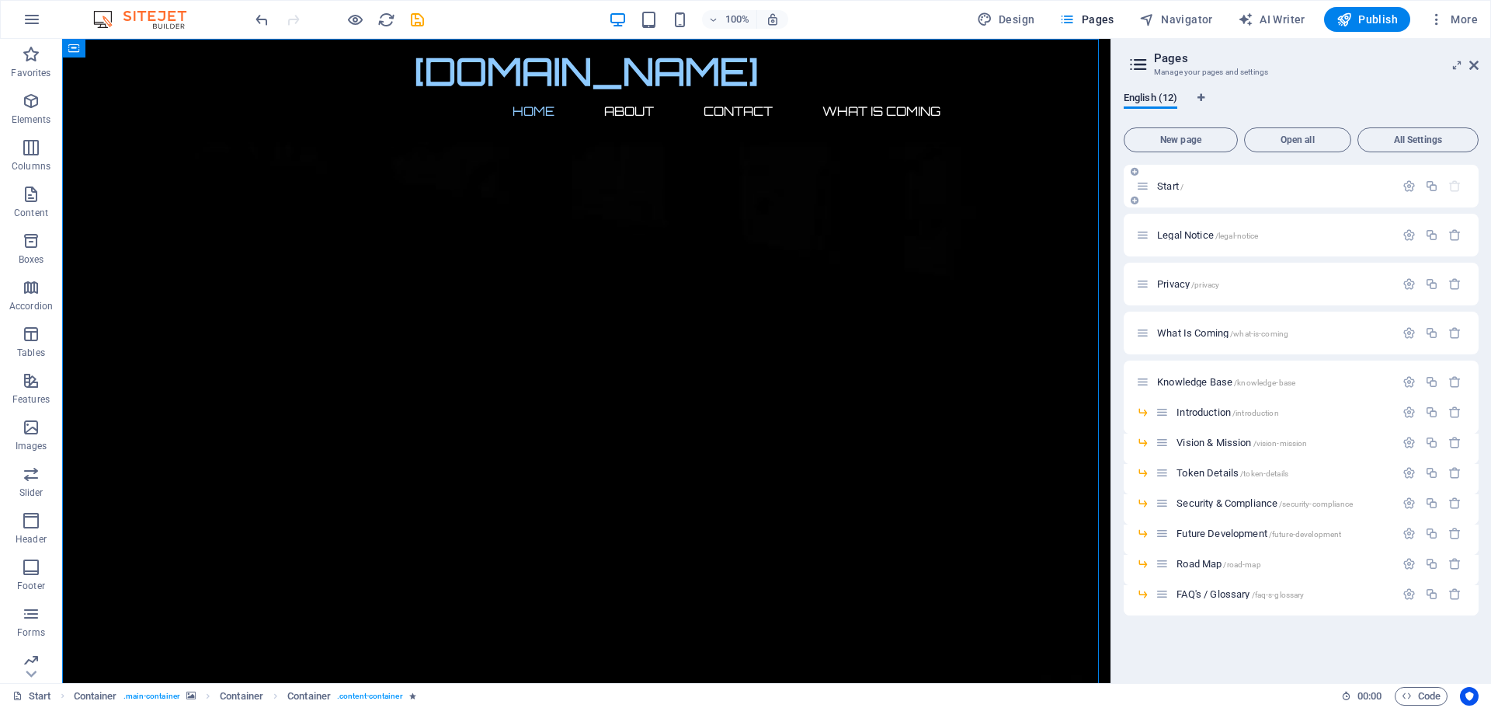
click at [1289, 183] on p "Start /" at bounding box center [1273, 186] width 233 height 10
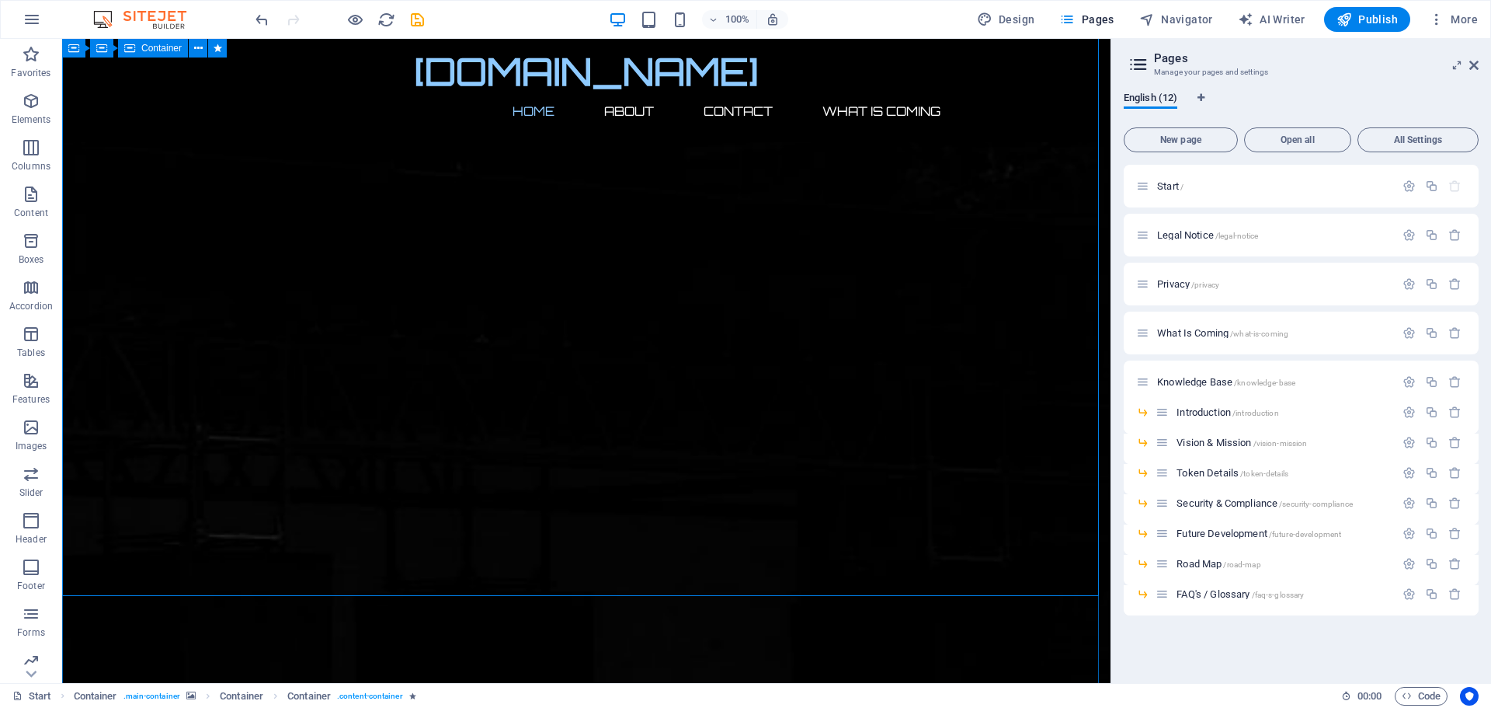
scroll to position [544, 0]
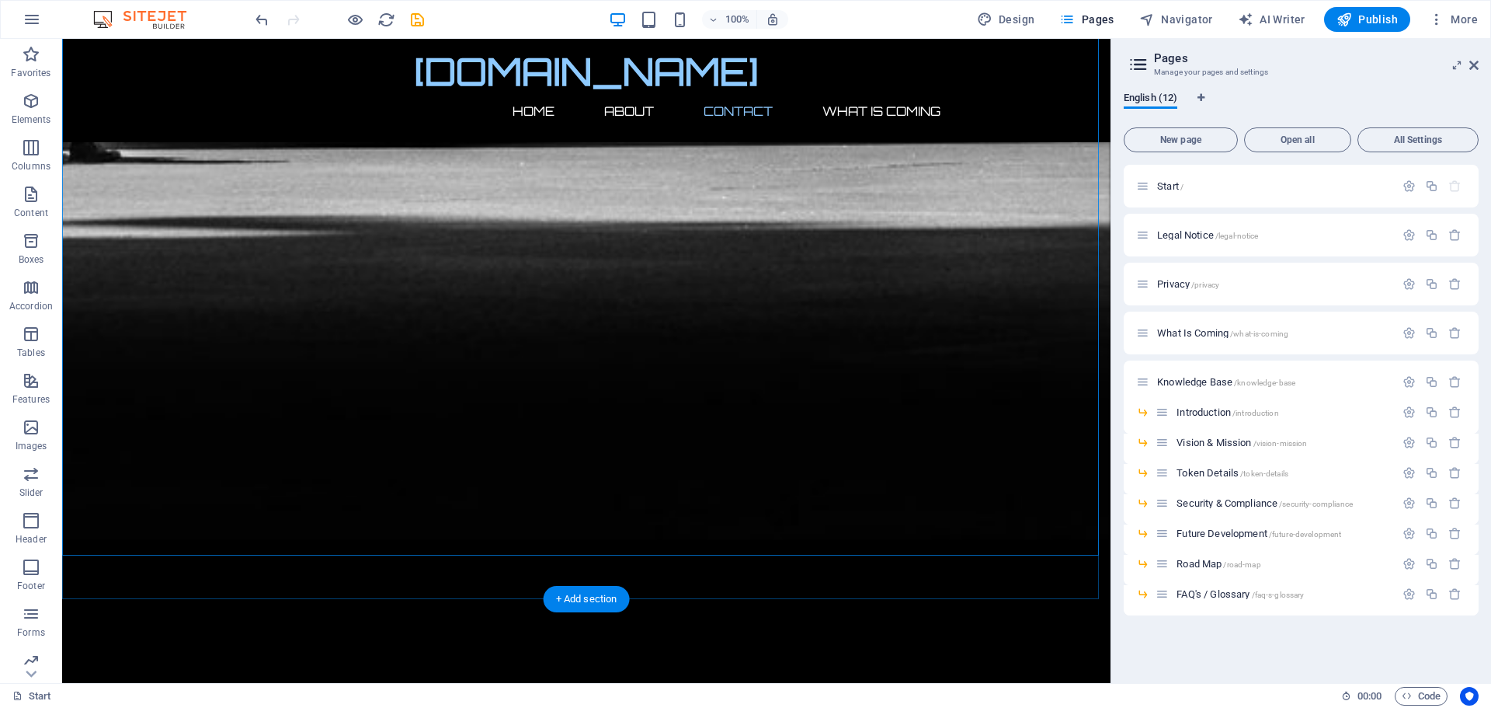
scroll to position [1720, 0]
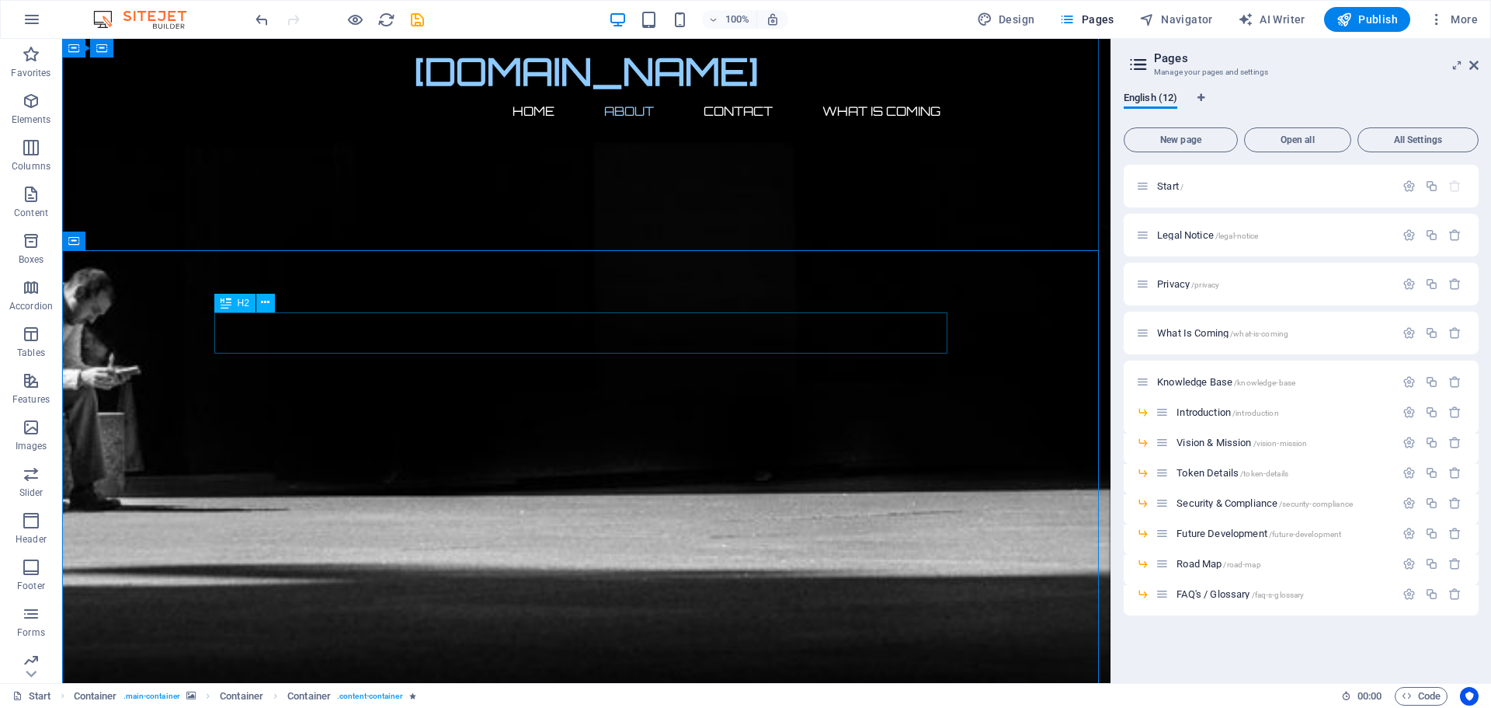
scroll to position [1177, 0]
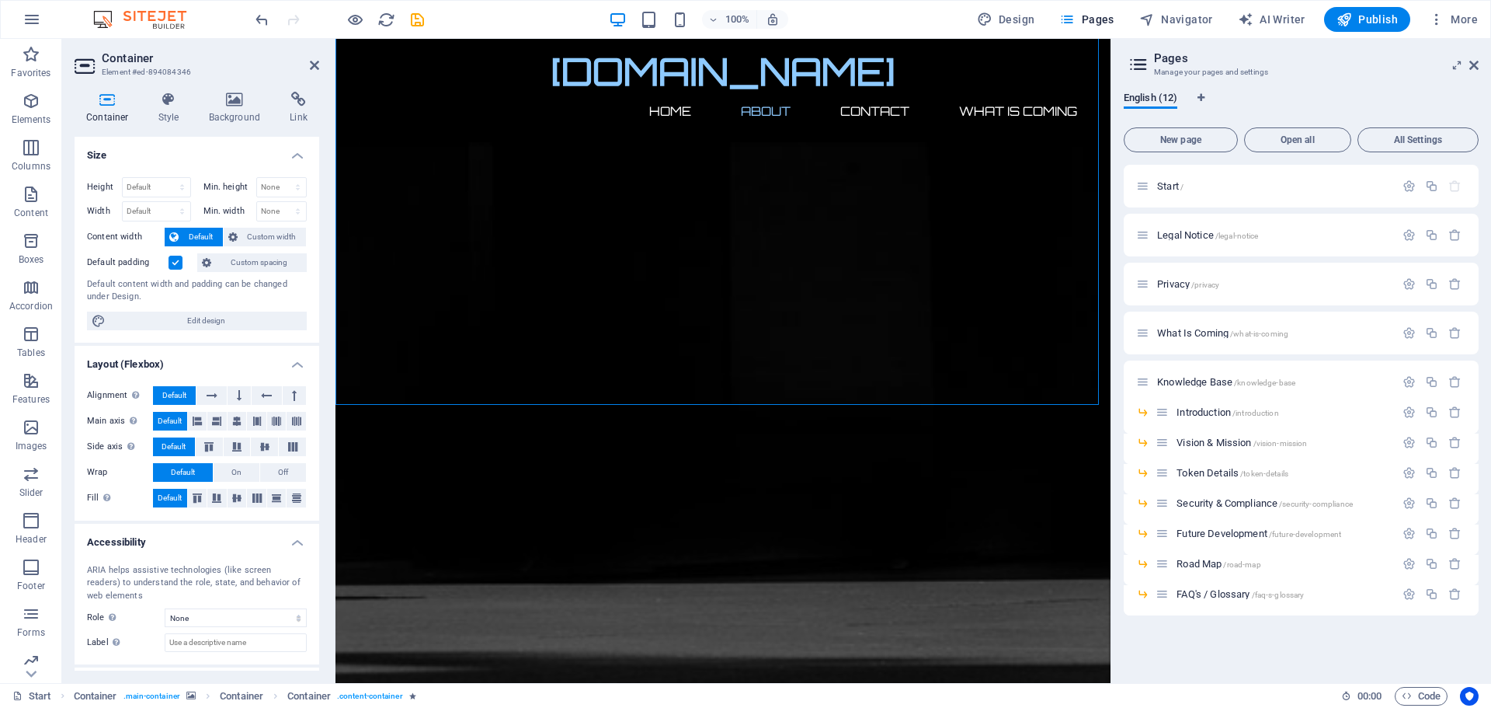
drag, startPoint x: 383, startPoint y: 252, endPoint x: 444, endPoint y: 319, distance: 91.3
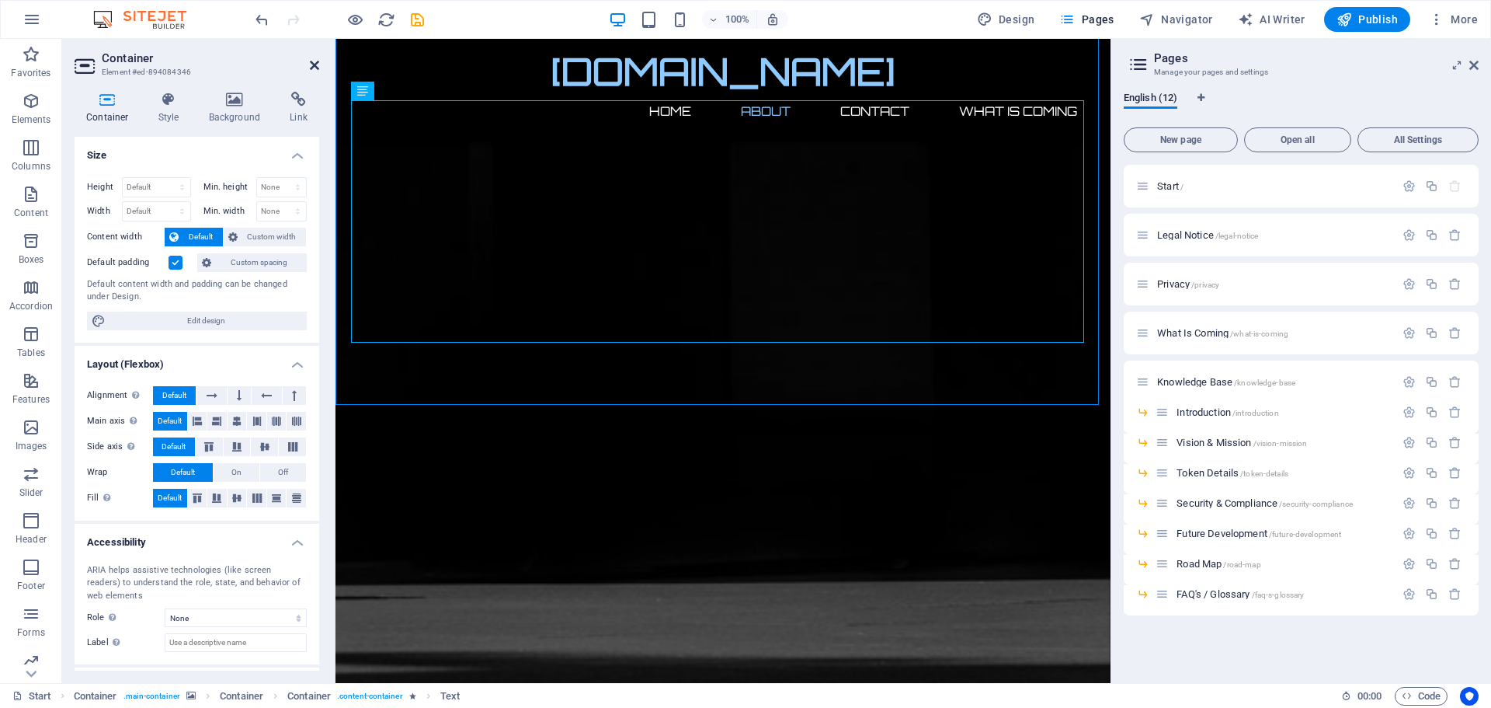
click at [314, 66] on icon at bounding box center [314, 65] width 9 height 12
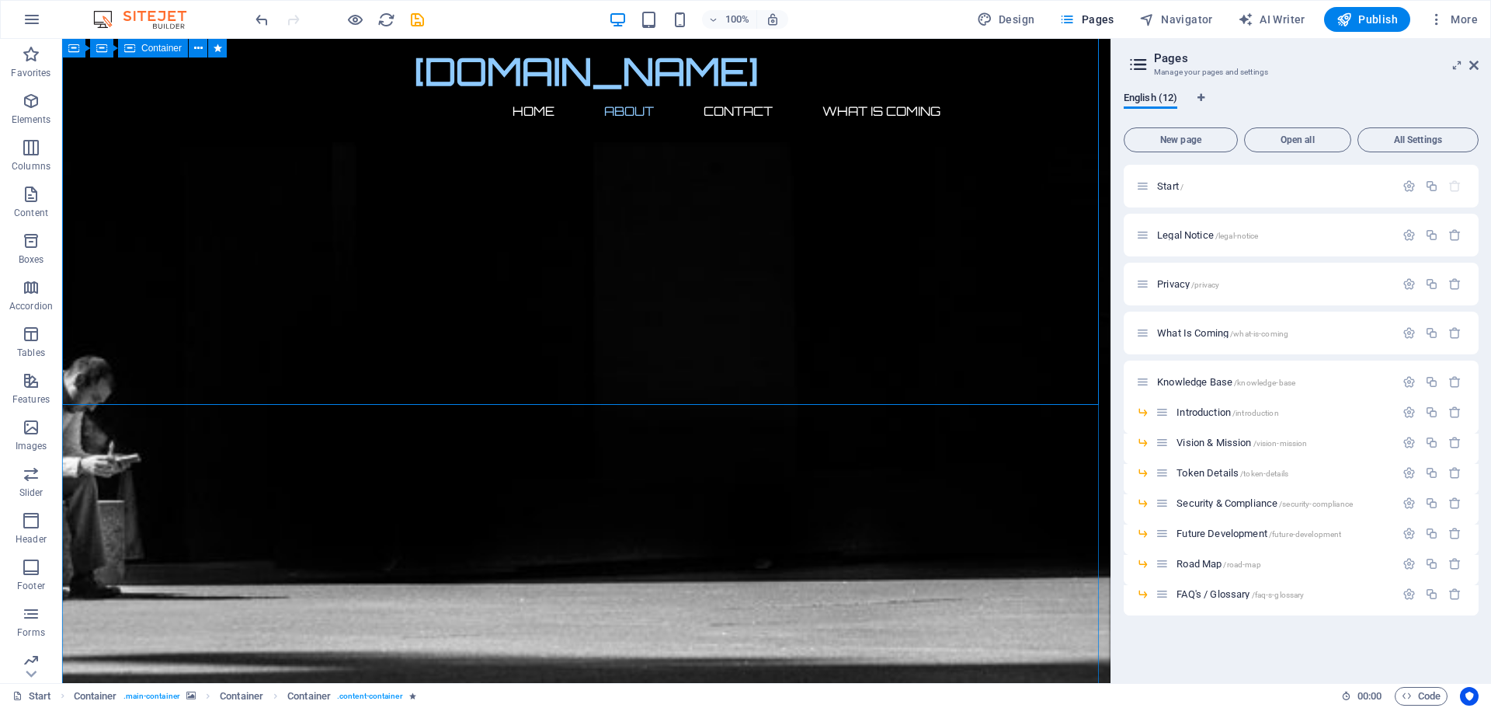
click at [1271, 176] on div "Start /" at bounding box center [1301, 186] width 355 height 43
click at [1405, 135] on span "All Settings" at bounding box center [1418, 139] width 107 height 9
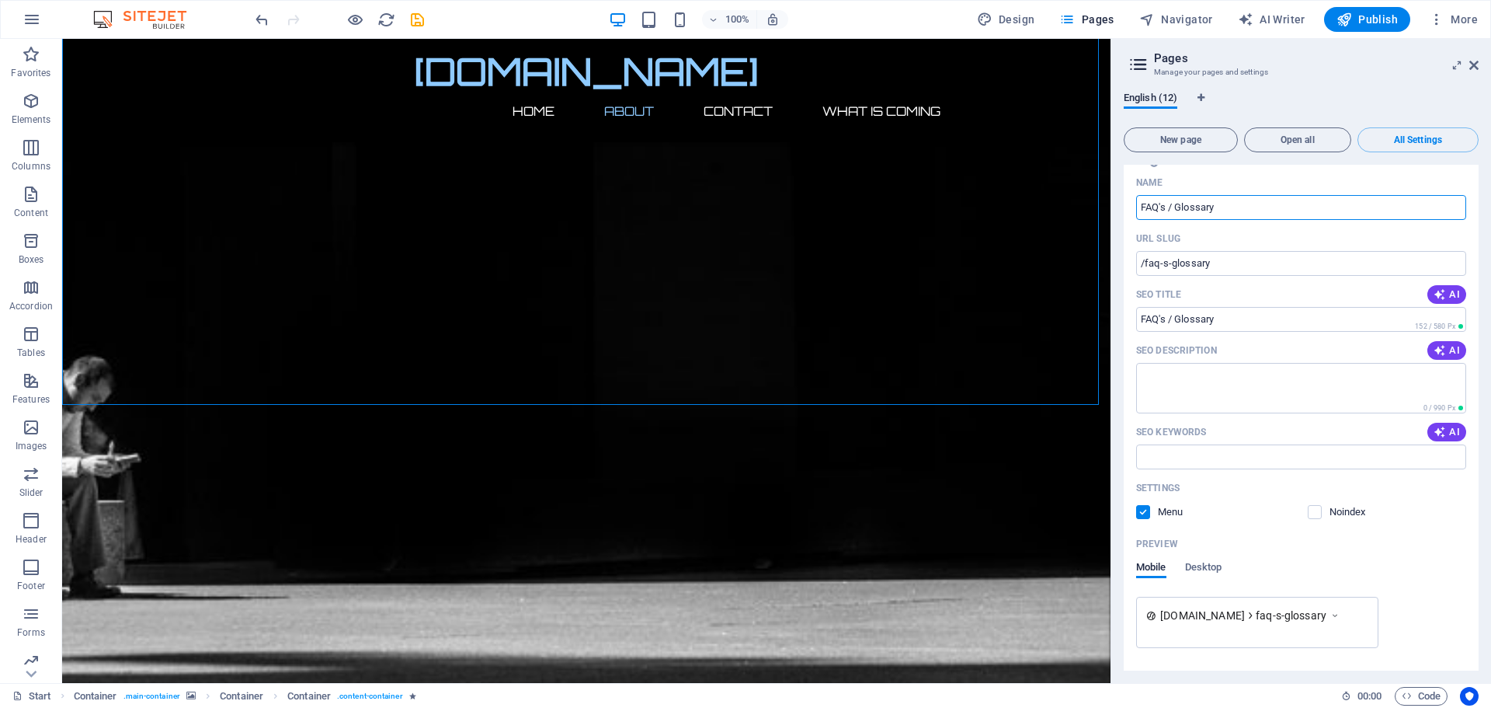
scroll to position [6722, 0]
click at [1202, 554] on span "Desktop" at bounding box center [1203, 565] width 37 height 22
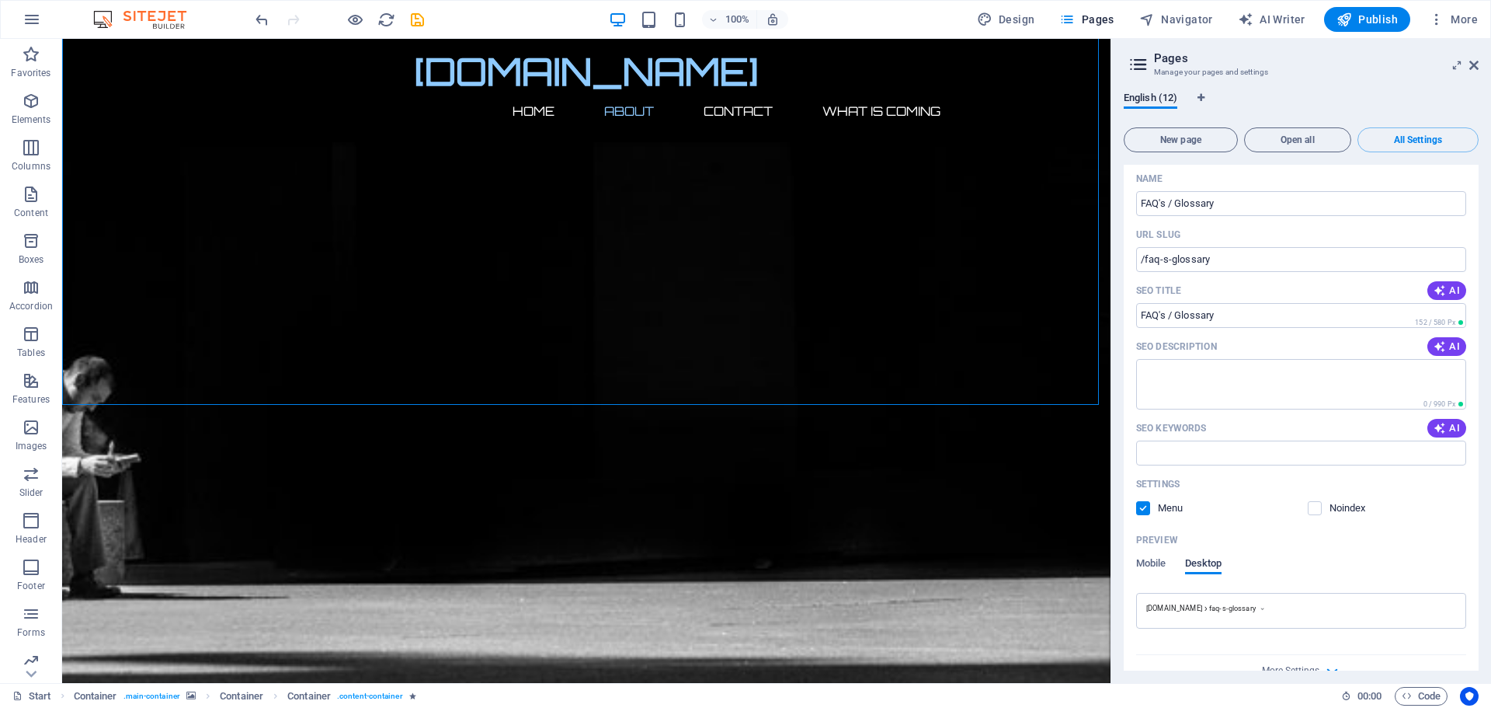
scroll to position [6706, 0]
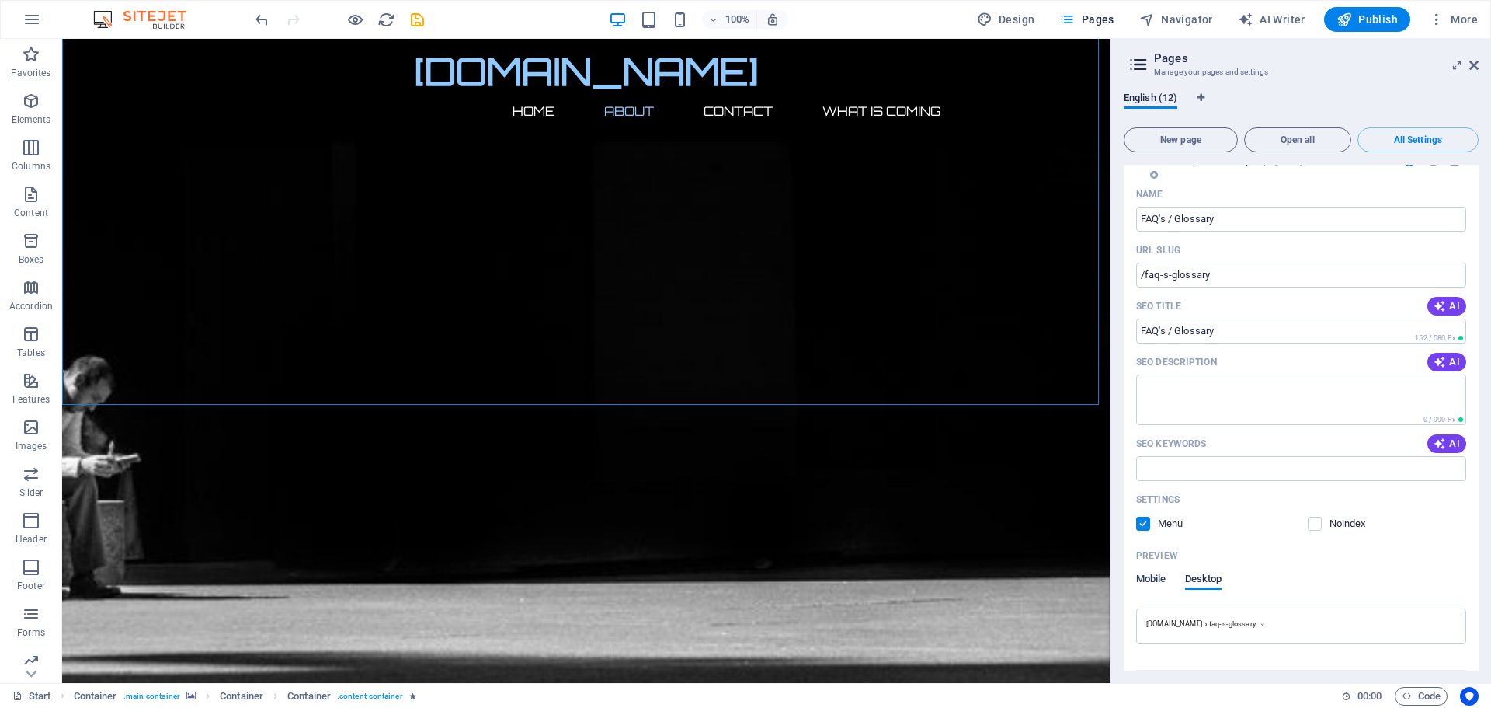
click at [1150, 569] on span "Mobile" at bounding box center [1151, 580] width 30 height 22
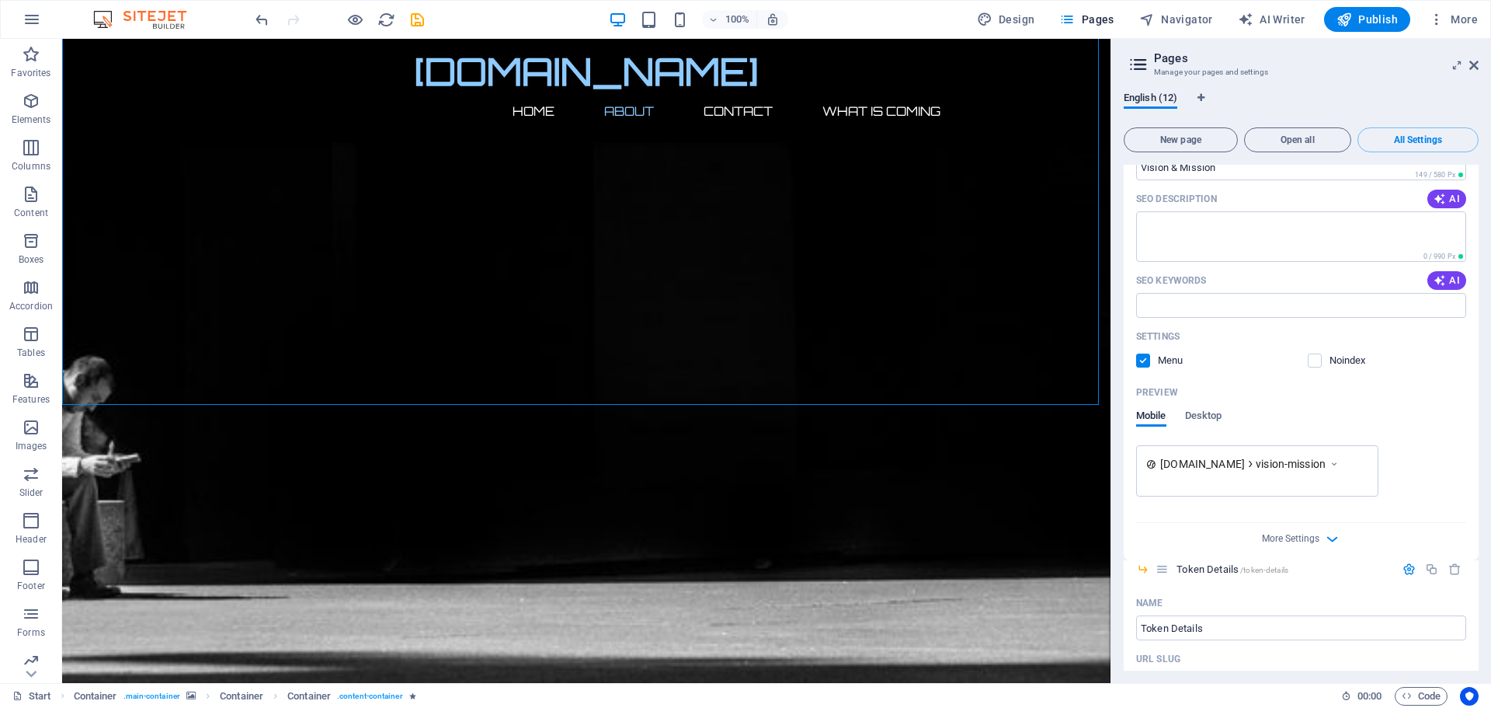
scroll to position [3677, 0]
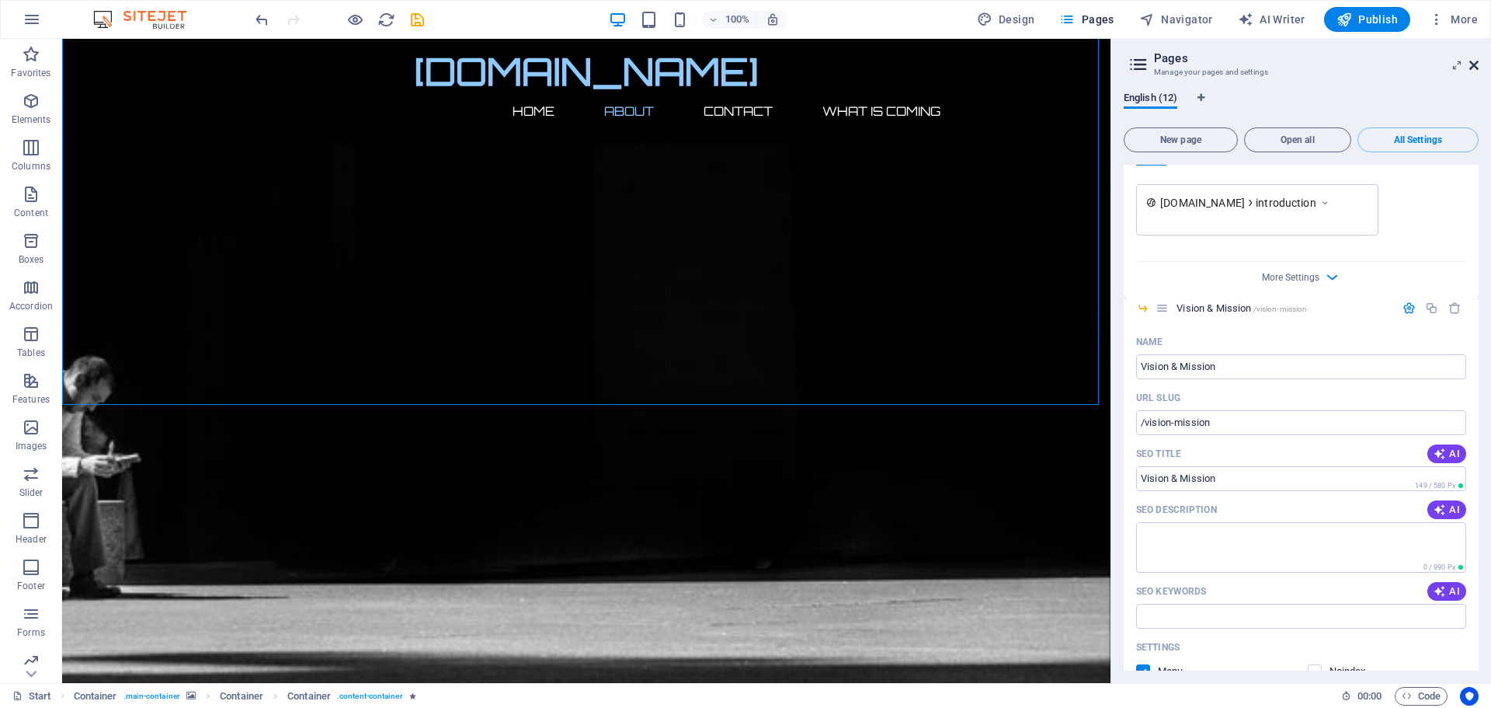
click at [1473, 64] on icon at bounding box center [1474, 65] width 9 height 12
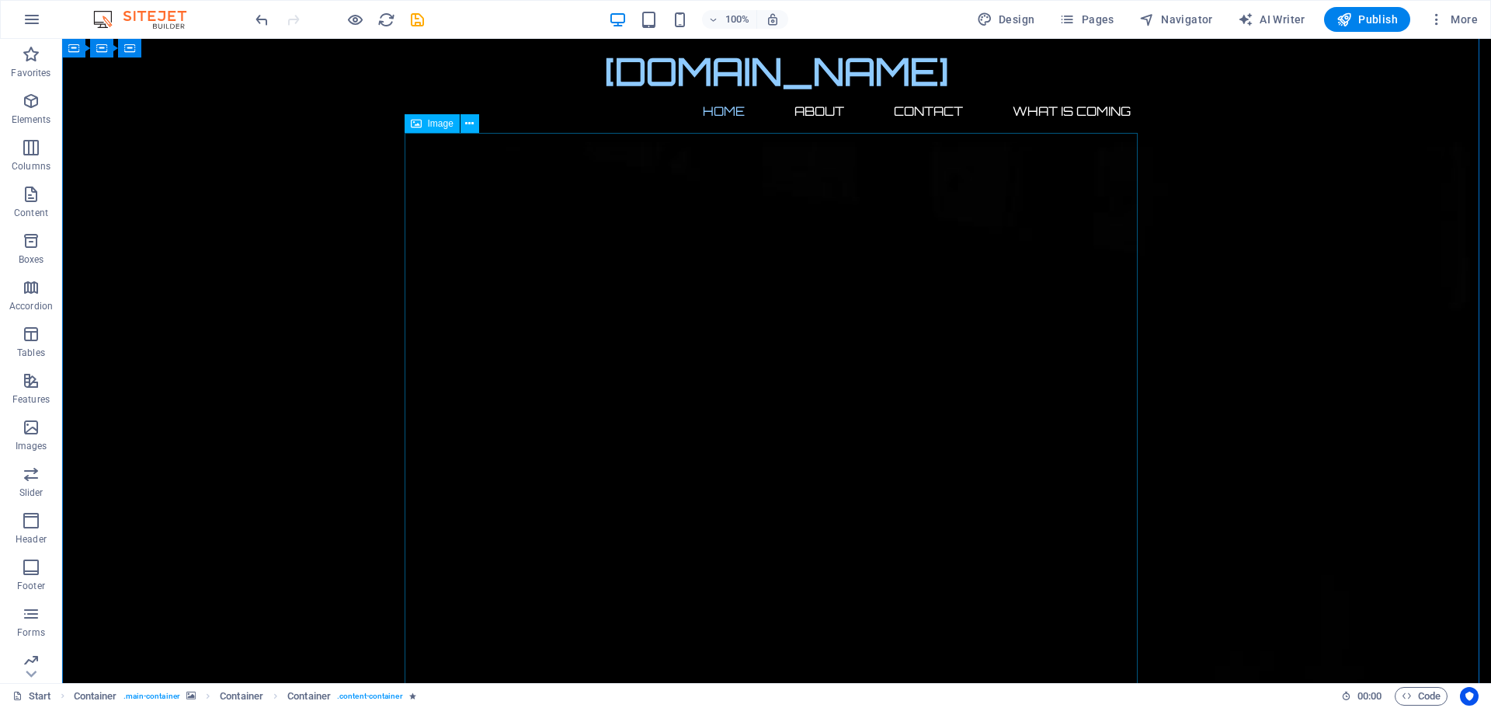
scroll to position [0, 0]
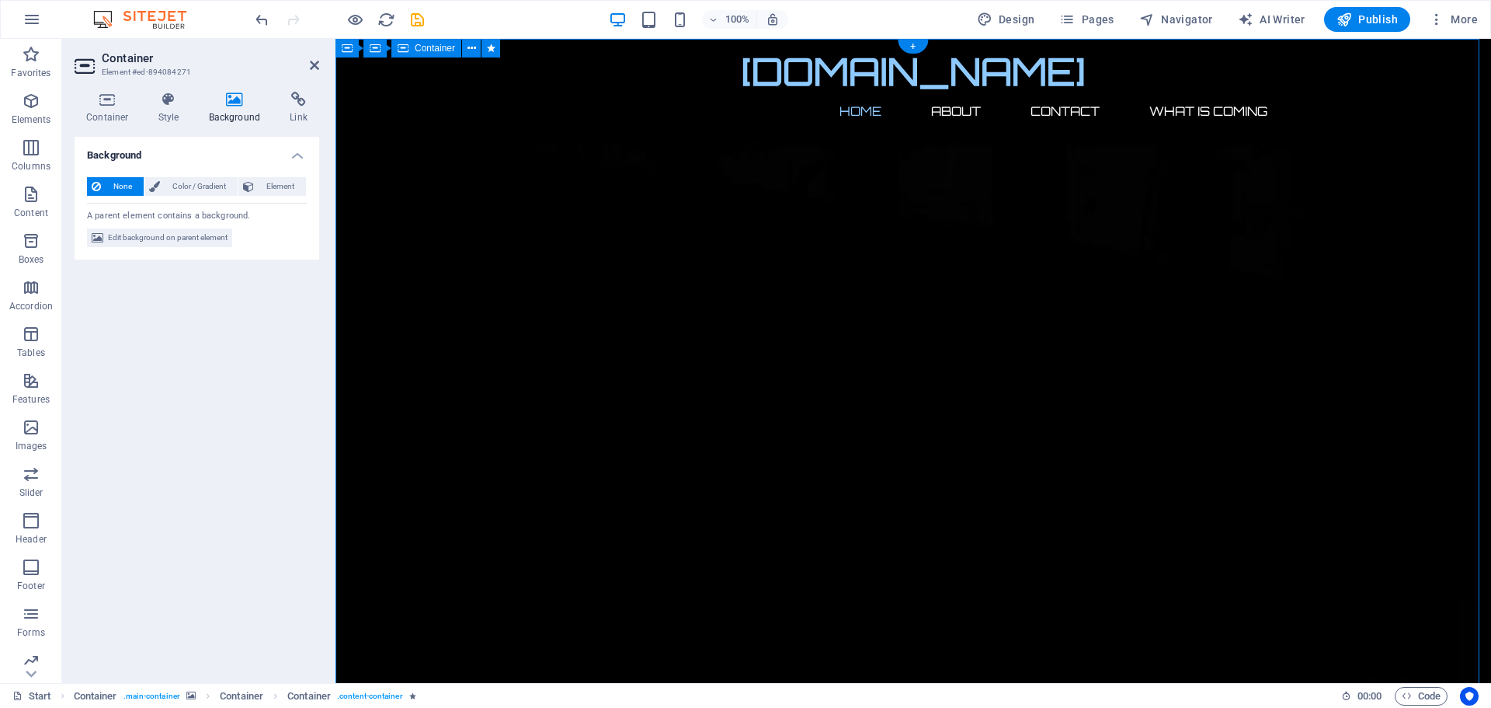
click at [234, 111] on h4 "Background" at bounding box center [238, 108] width 82 height 33
click at [183, 183] on span "Color / Gradient" at bounding box center [199, 186] width 68 height 19
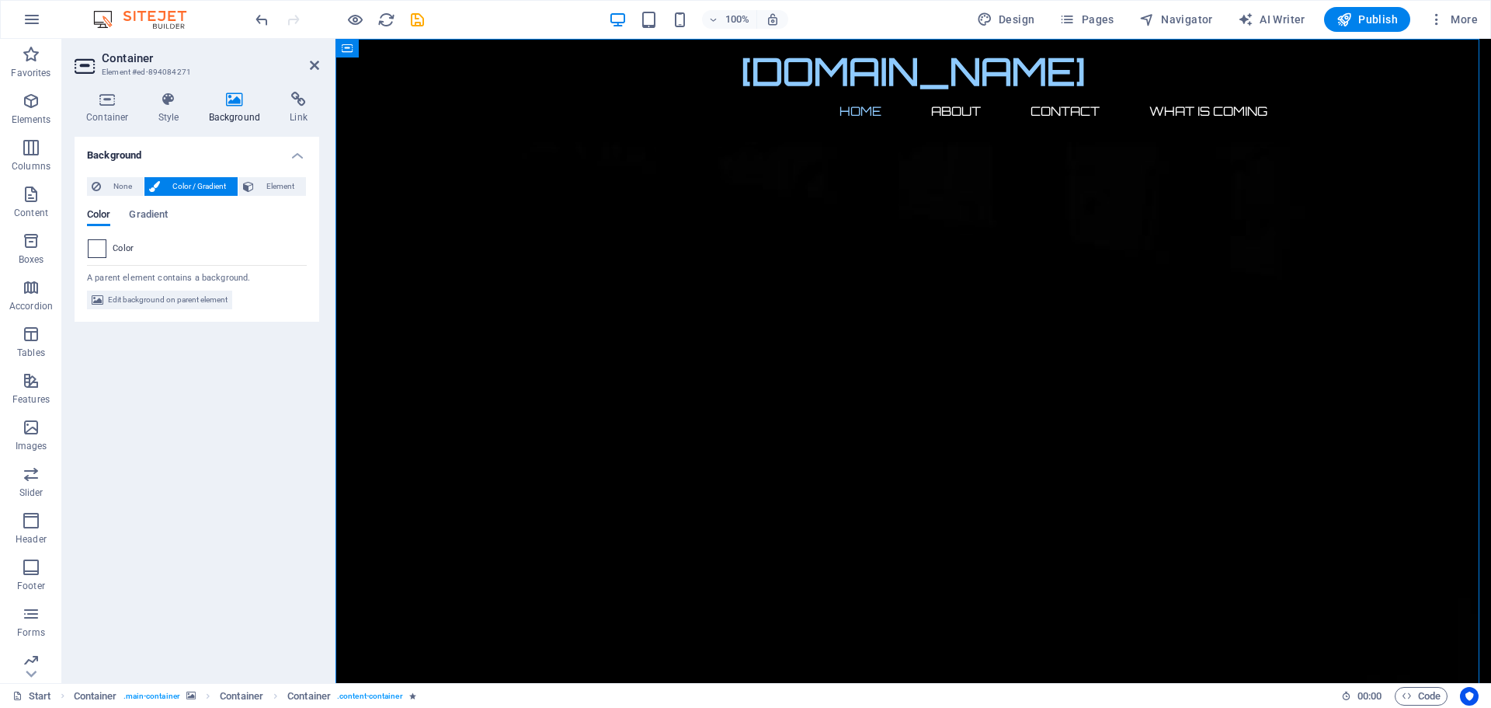
click at [96, 246] on span at bounding box center [97, 248] width 17 height 17
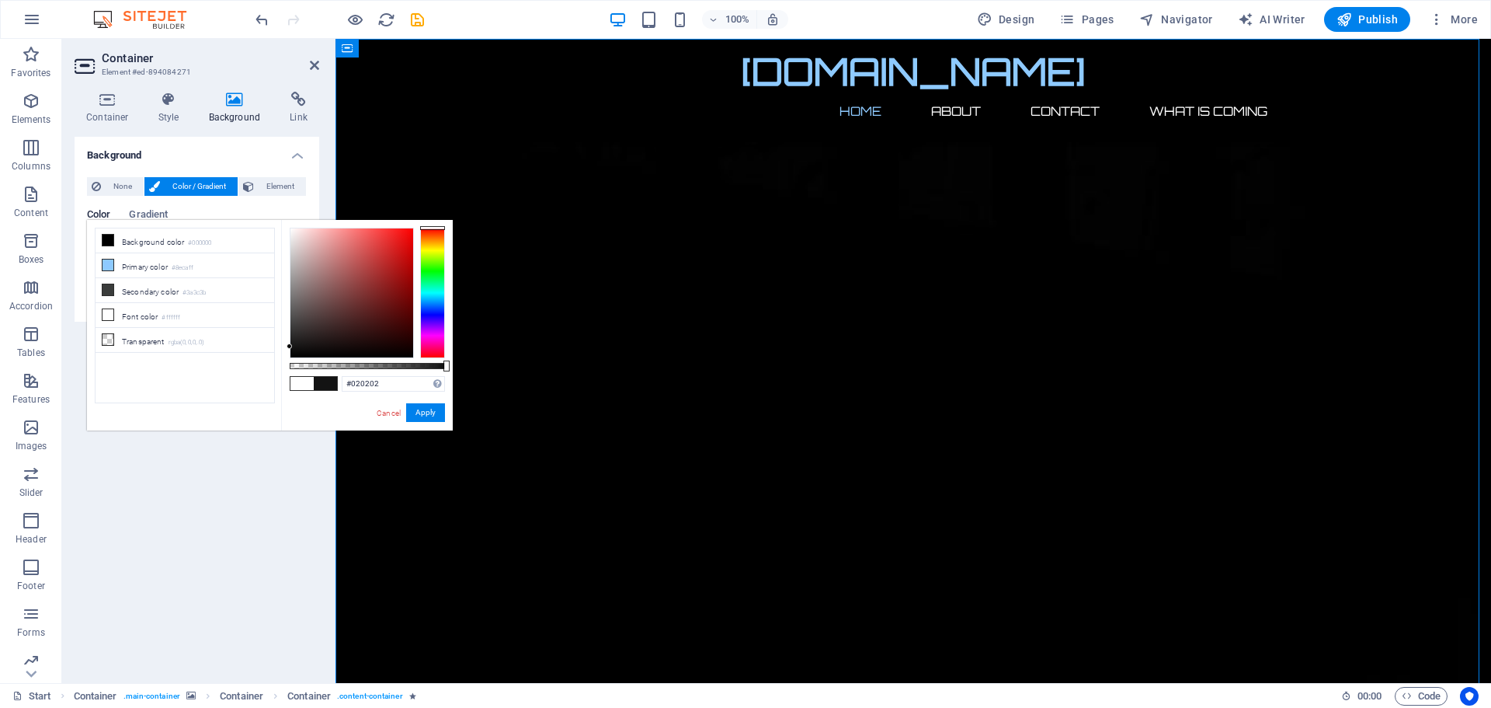
type input "#000000"
drag, startPoint x: 289, startPoint y: 227, endPoint x: 280, endPoint y: 403, distance: 176.5
click at [280, 403] on div "less Background color #000000 Primary color #8ecaff Secondary color #3a3c3b Fon…" at bounding box center [270, 325] width 366 height 210
click at [437, 409] on button "Apply" at bounding box center [425, 412] width 39 height 19
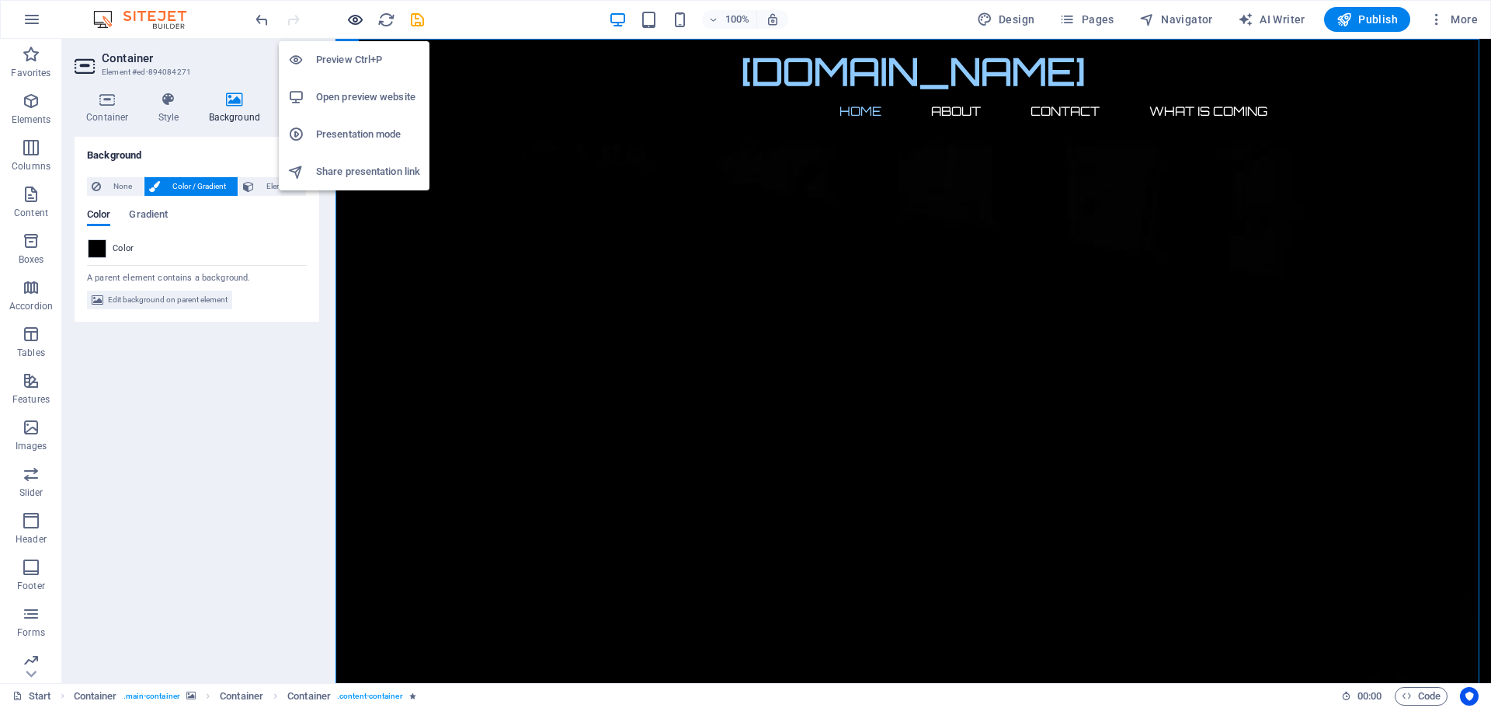
click at [355, 15] on icon "button" at bounding box center [355, 20] width 18 height 18
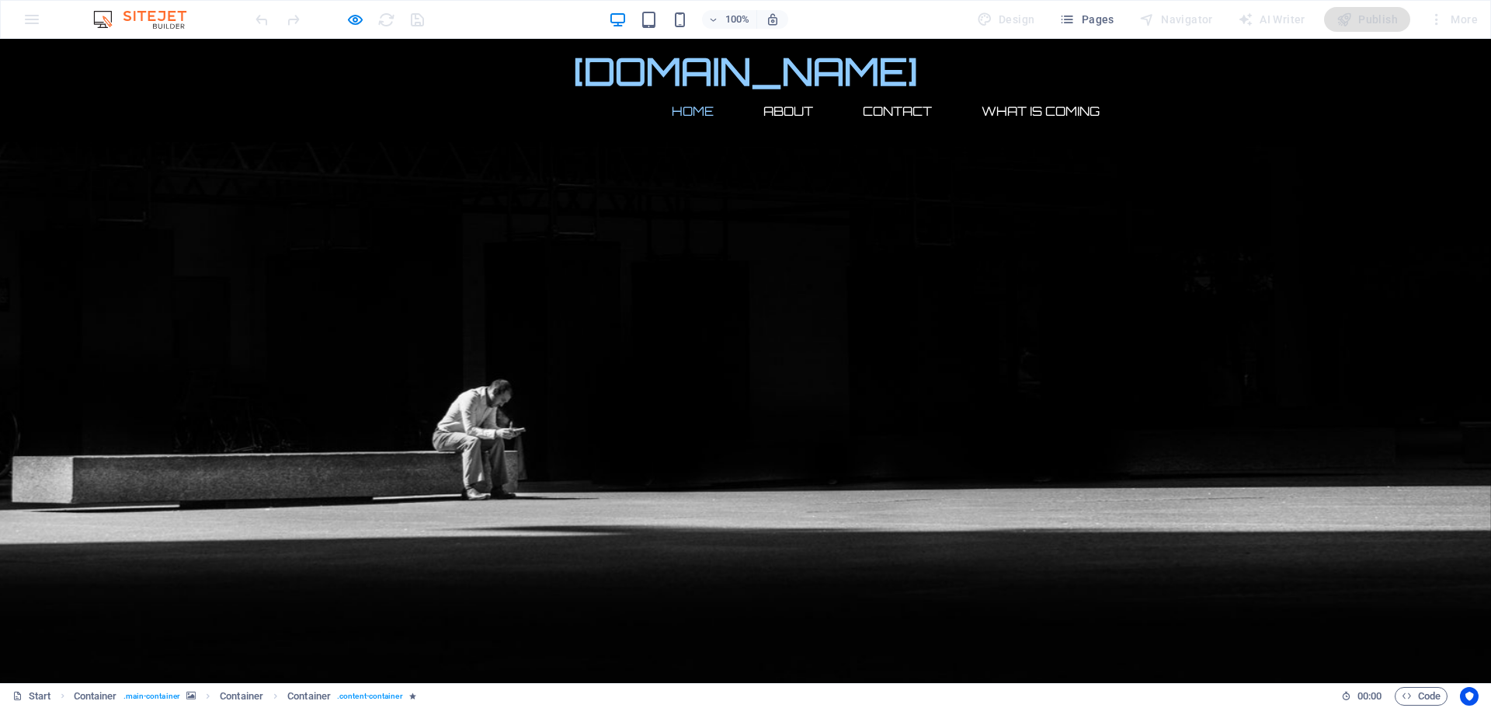
scroll to position [399, 0]
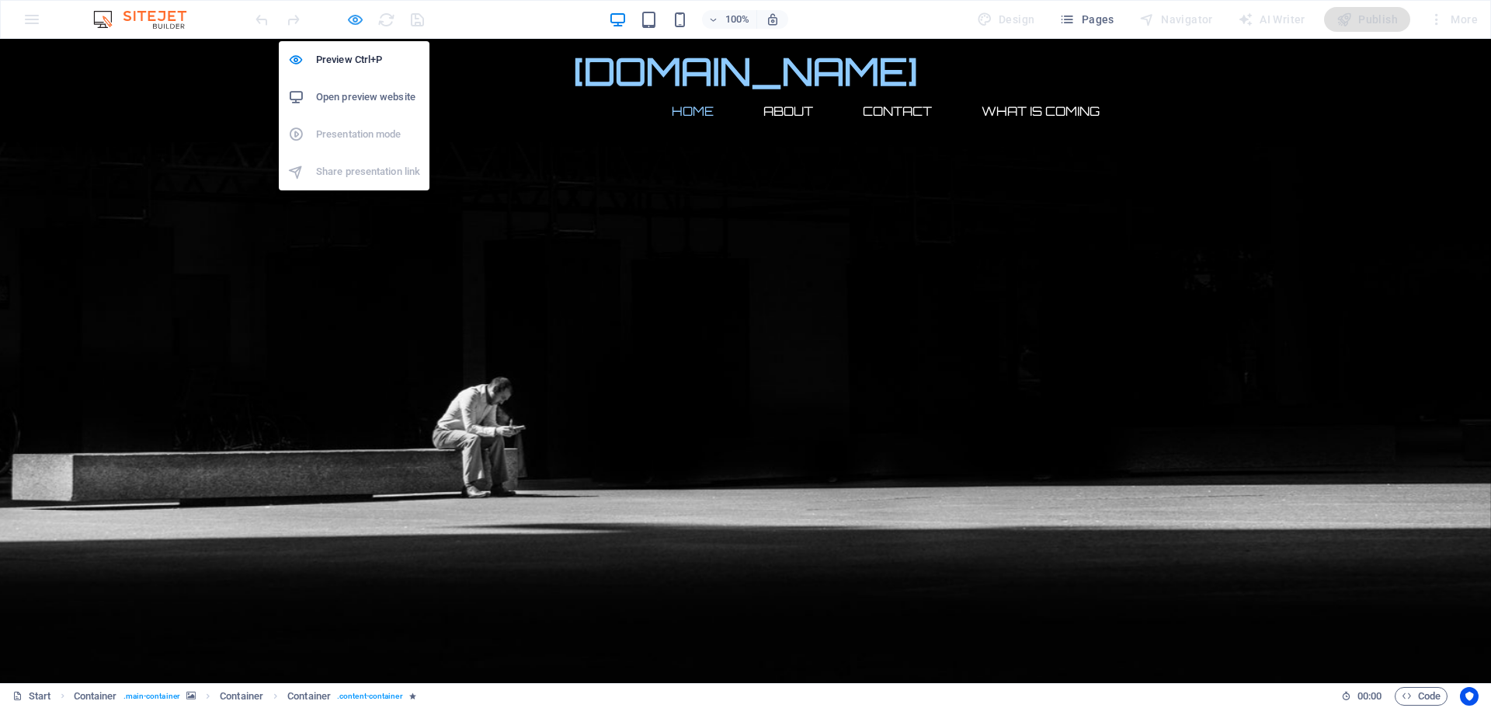
click at [359, 26] on icon "button" at bounding box center [355, 20] width 18 height 18
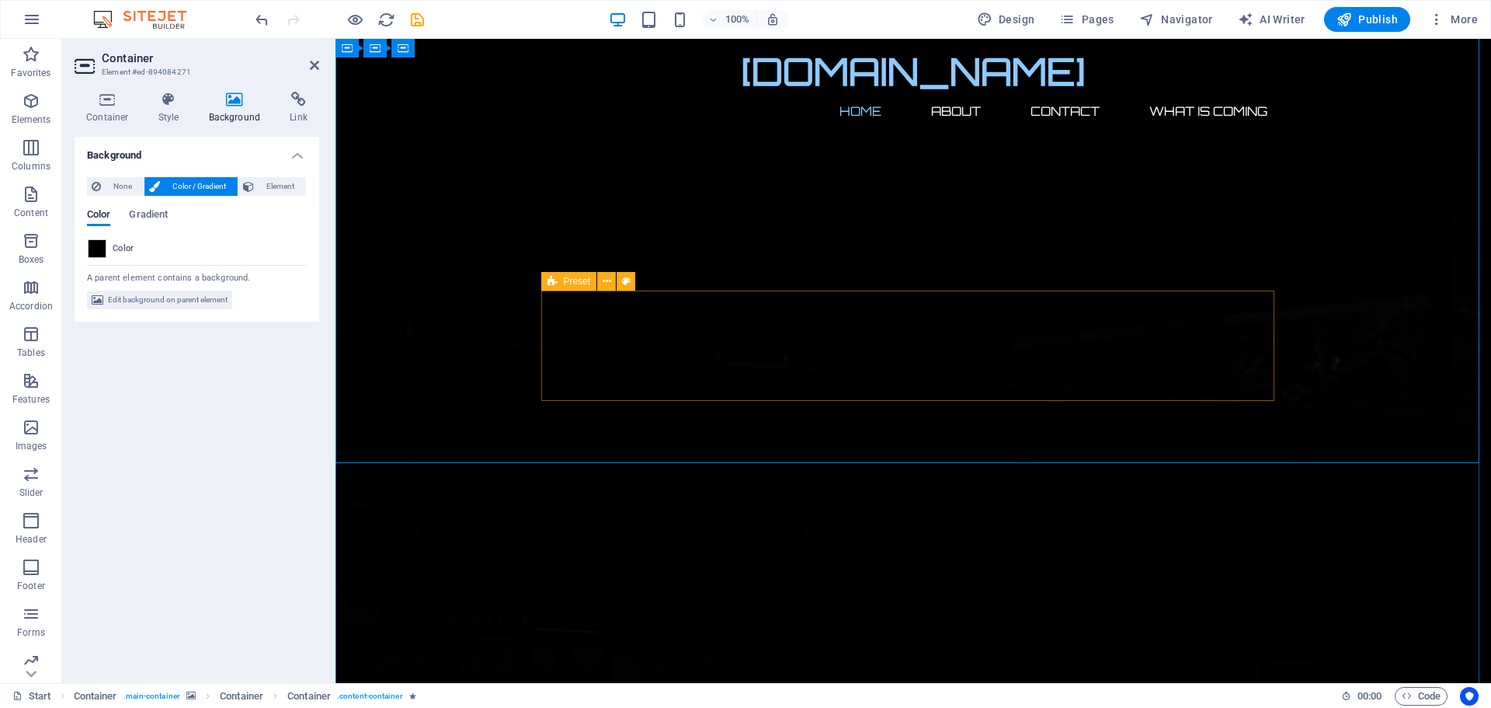
scroll to position [710, 0]
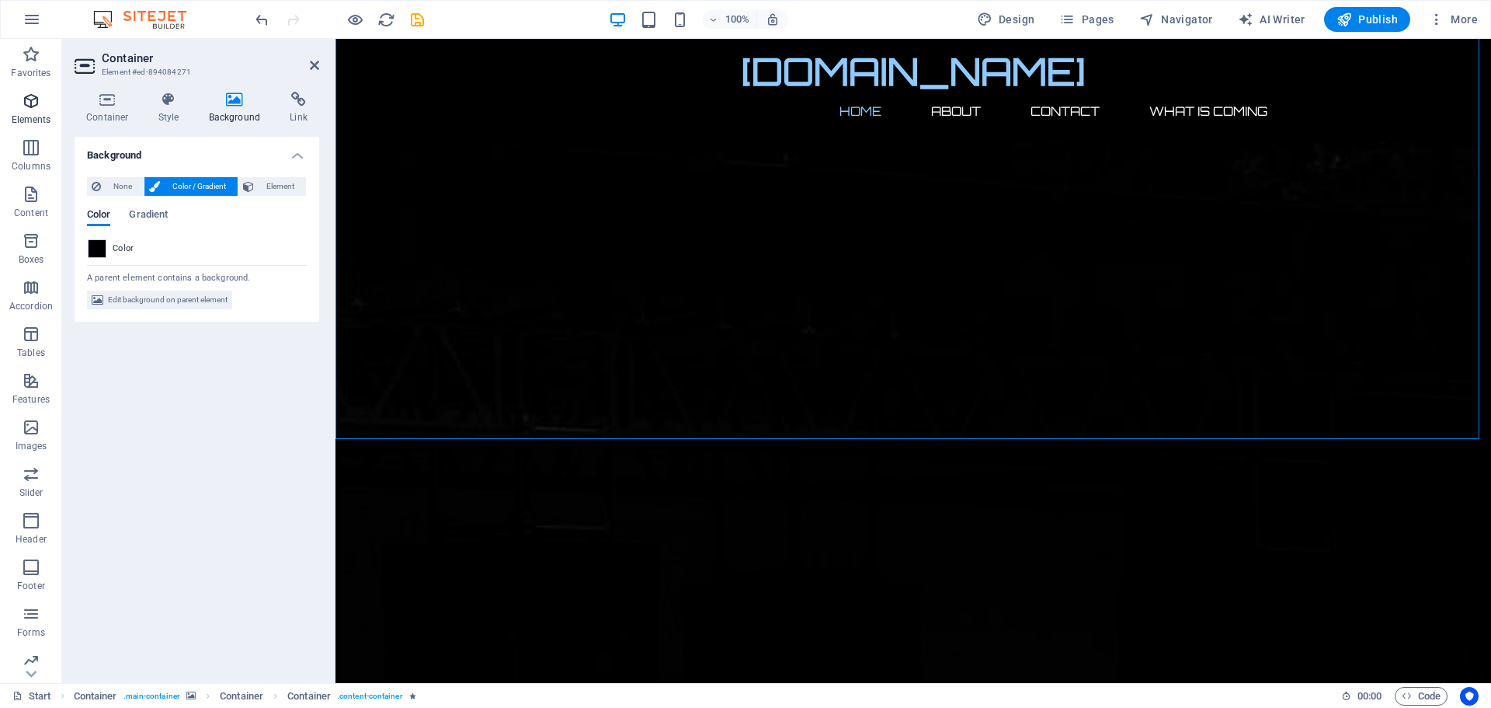
click at [32, 100] on icon "button" at bounding box center [31, 101] width 19 height 19
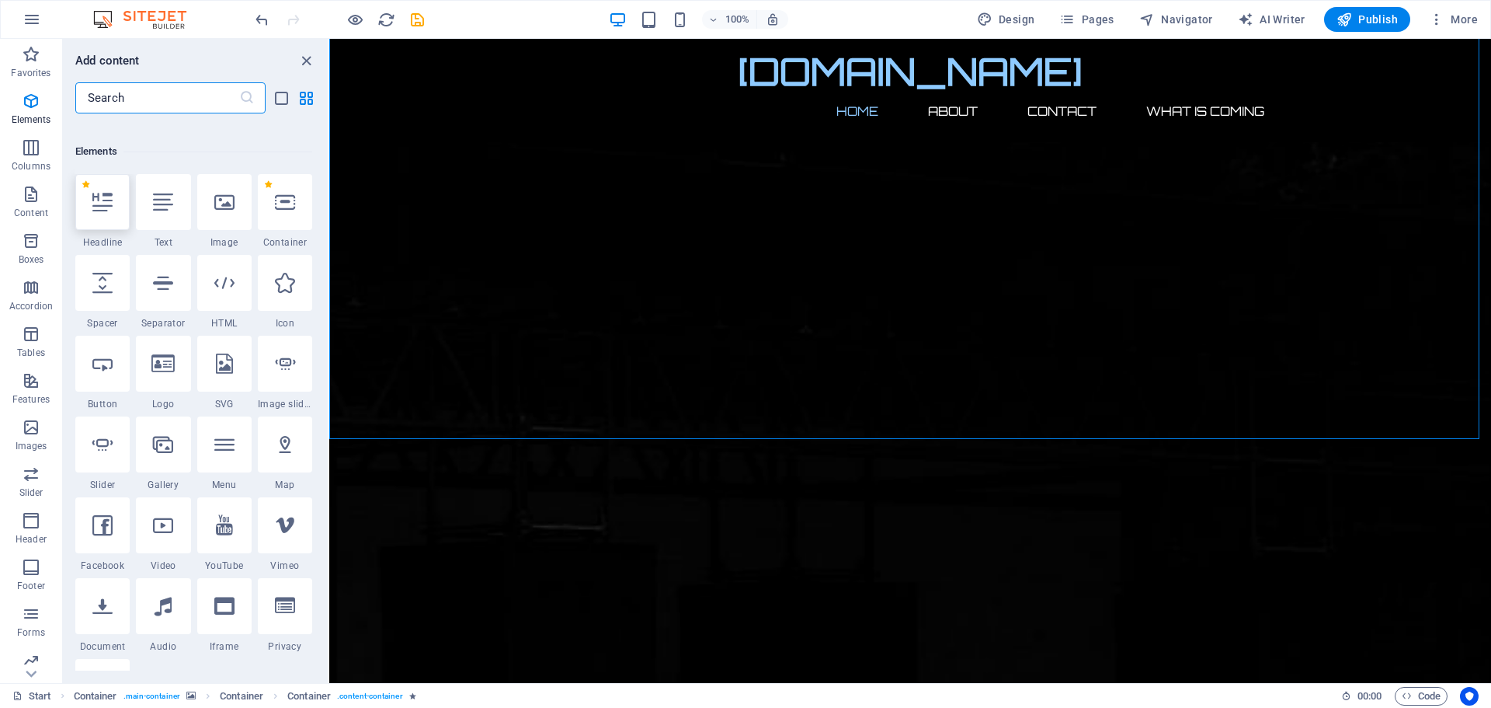
scroll to position [165, 0]
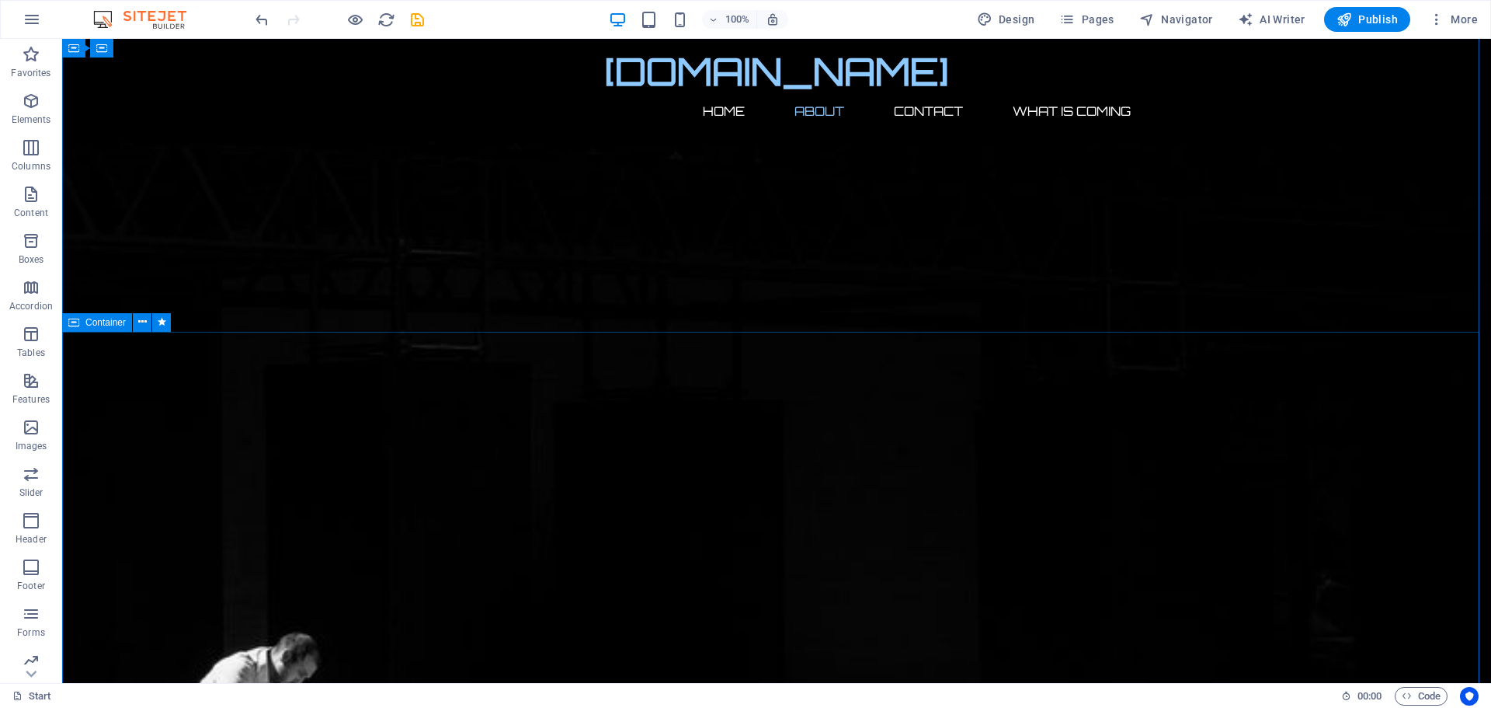
scroll to position [854, 0]
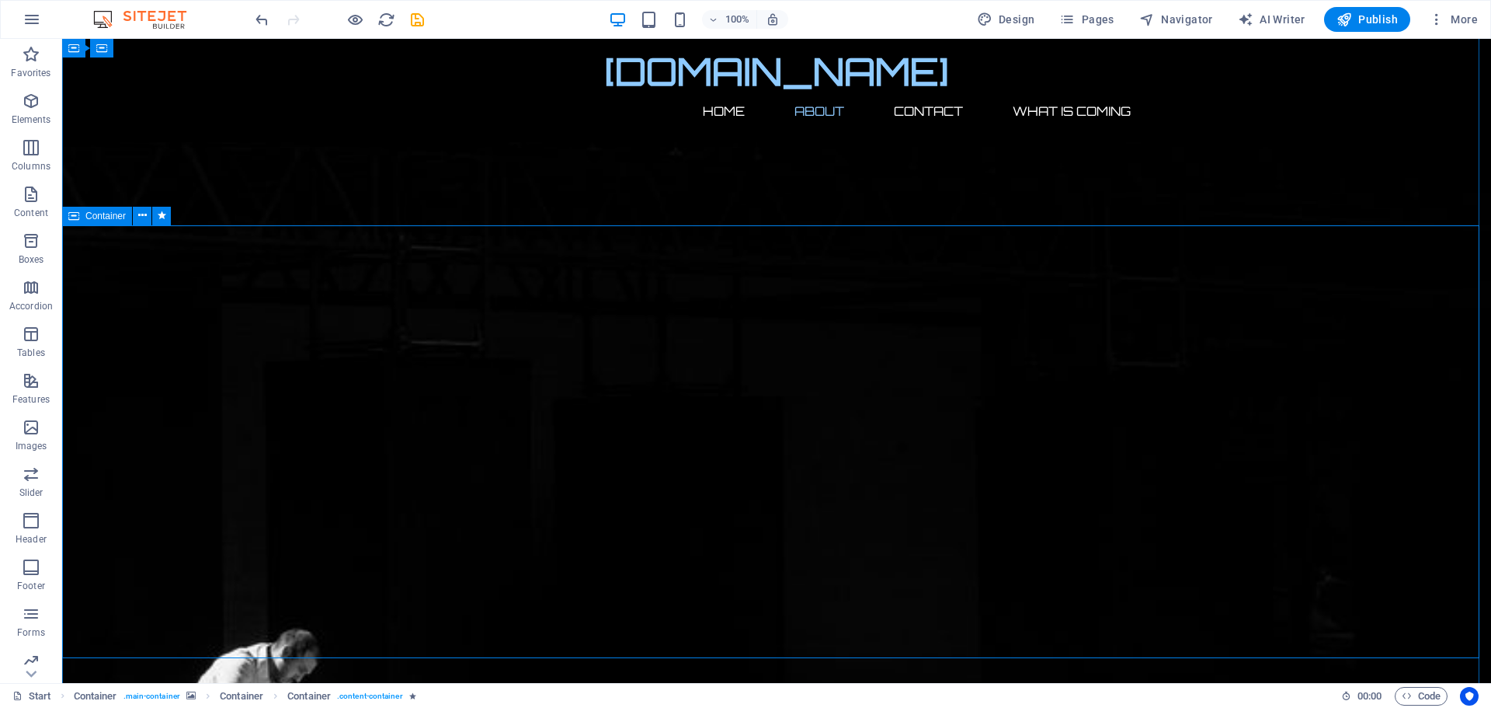
click at [140, 216] on icon at bounding box center [142, 215] width 9 height 16
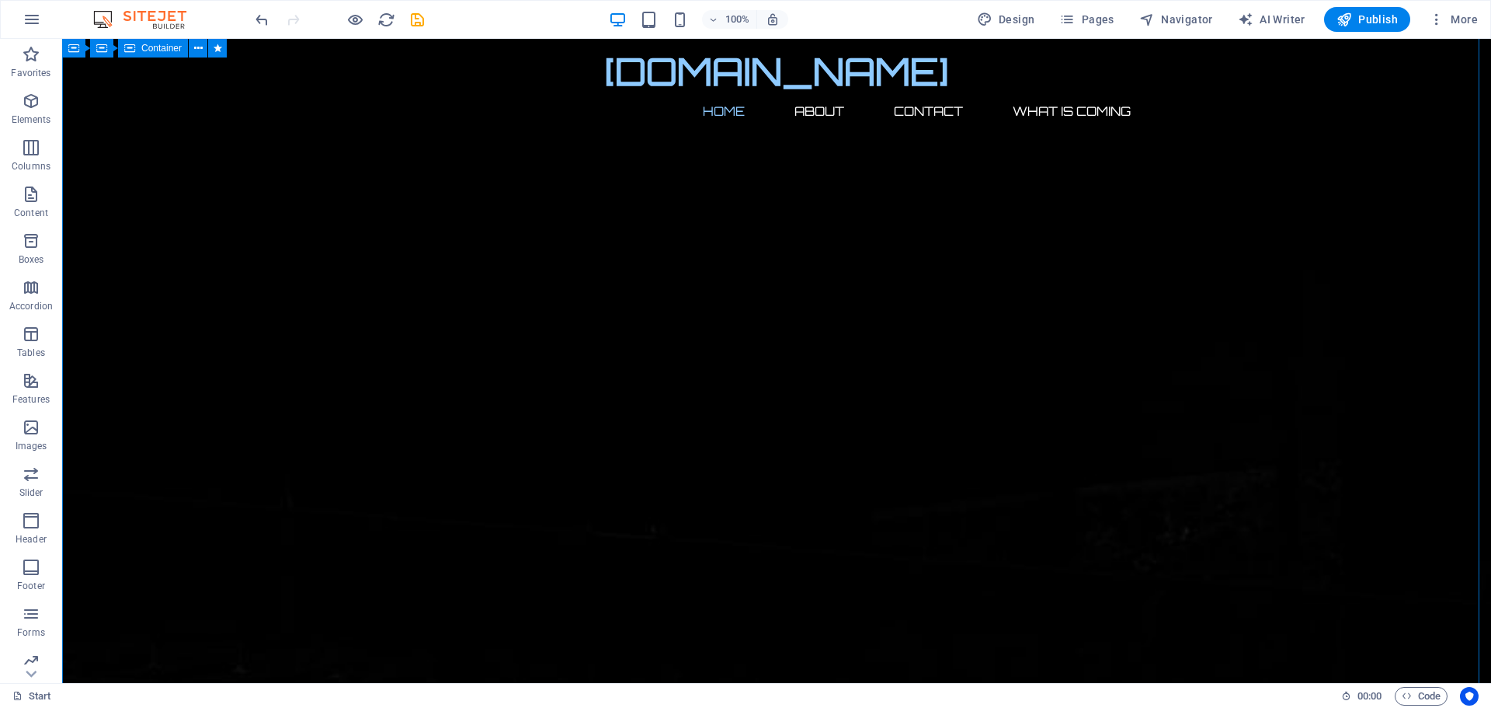
scroll to position [78, 0]
click at [28, 106] on icon "button" at bounding box center [31, 101] width 19 height 19
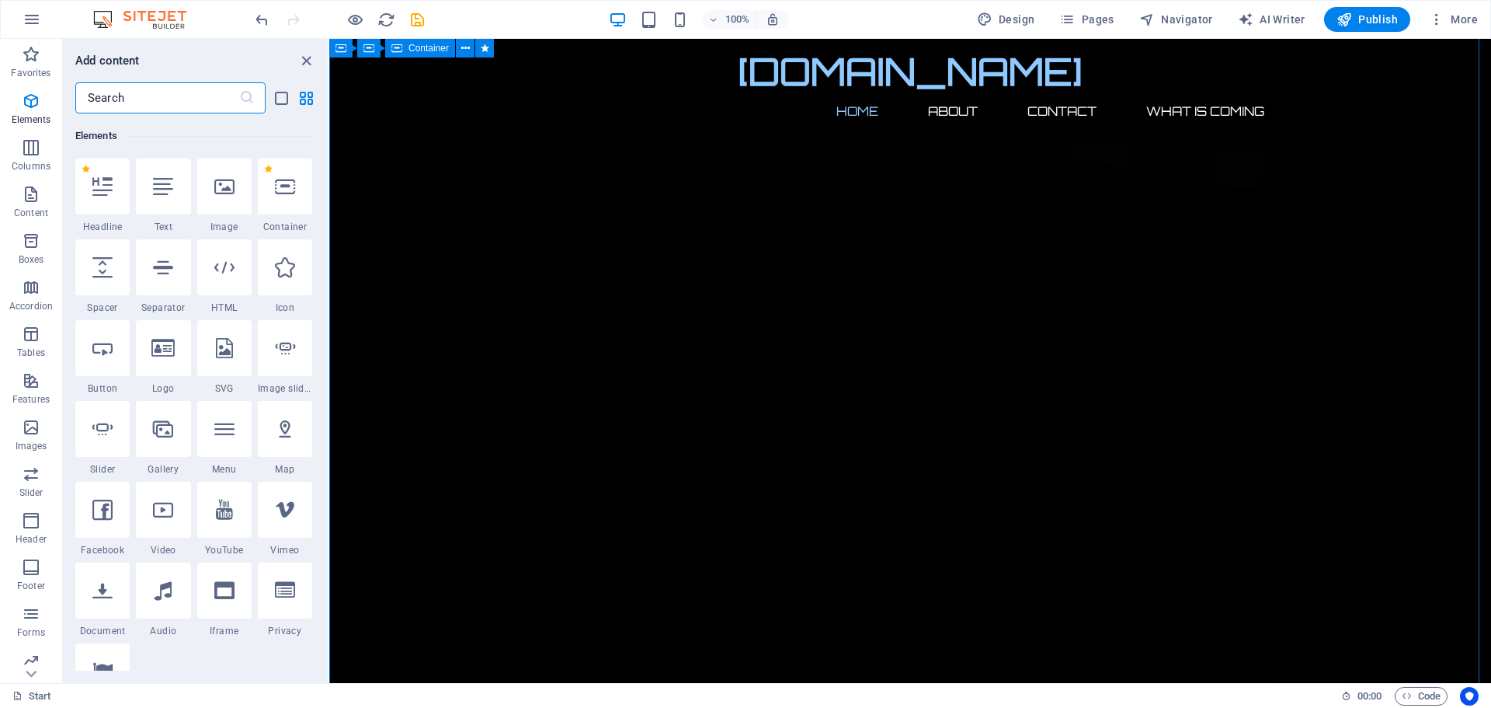
scroll to position [165, 0]
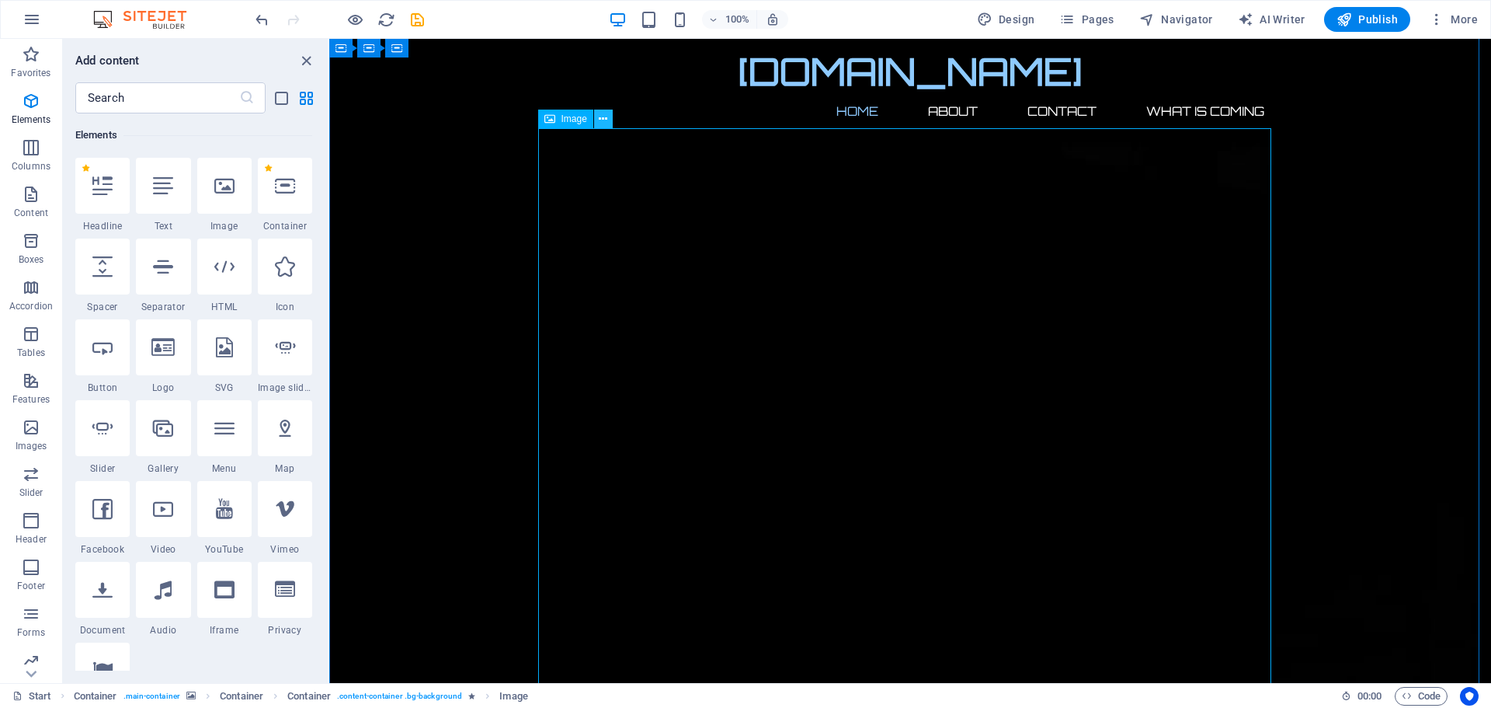
click at [604, 117] on icon at bounding box center [603, 119] width 9 height 16
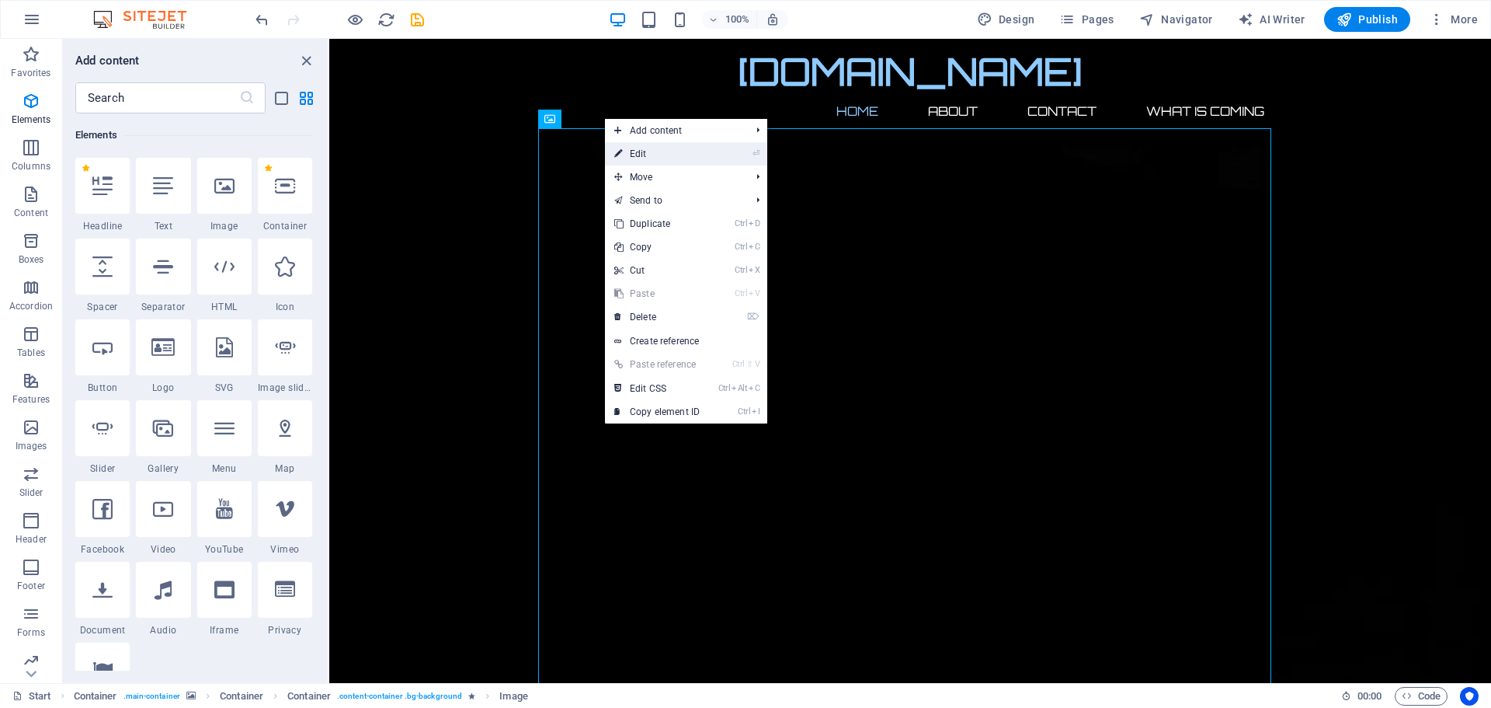
click at [648, 150] on link "⏎ Edit" at bounding box center [657, 153] width 104 height 23
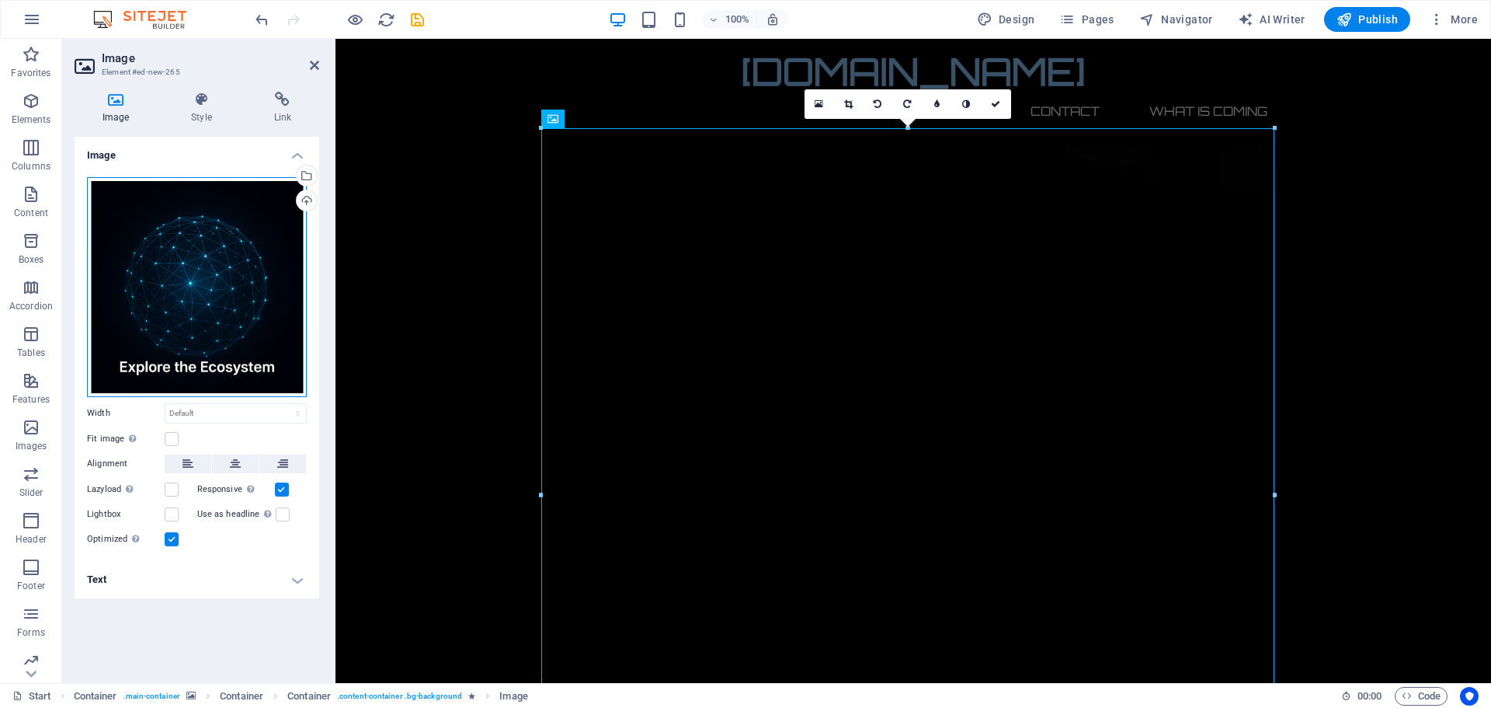
click at [151, 322] on div "Drag files here, click to choose files or select files from Files or our free s…" at bounding box center [197, 287] width 220 height 220
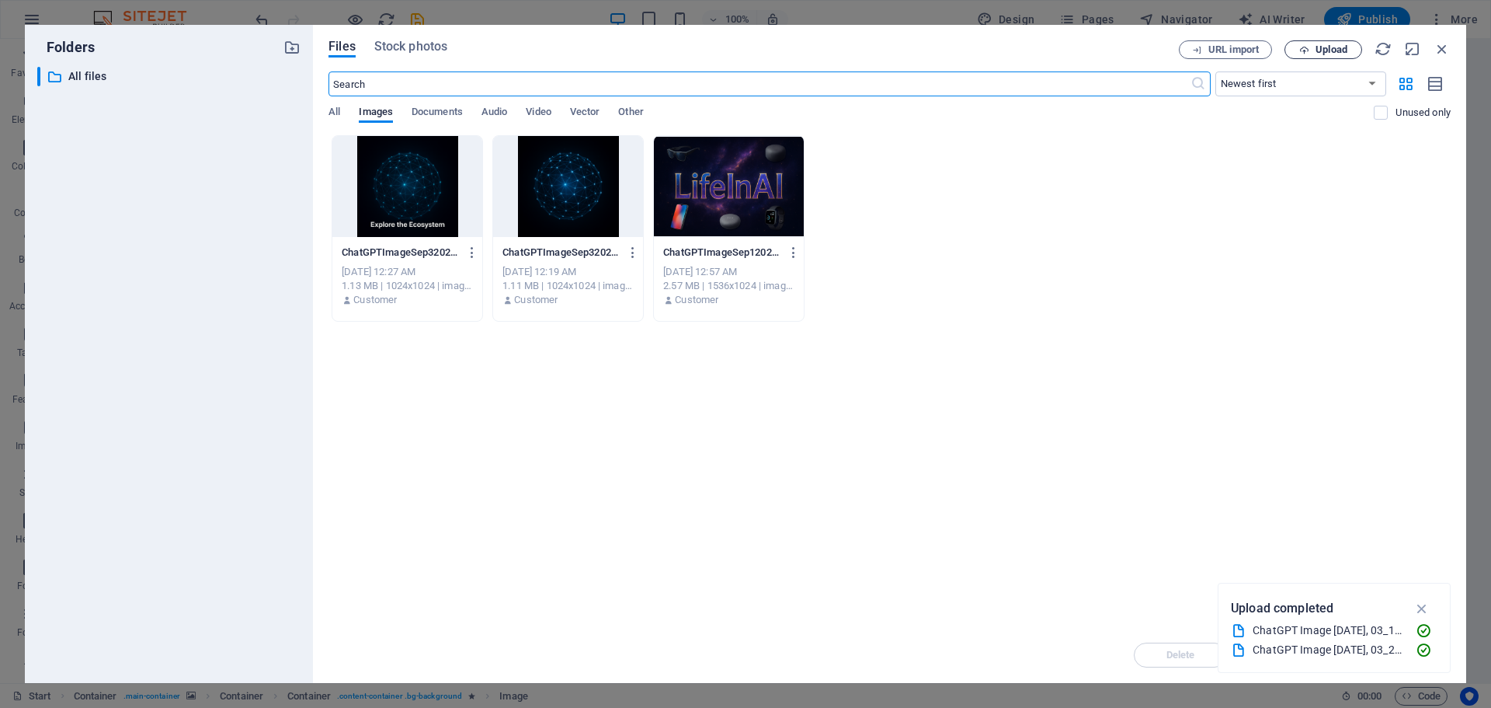
click at [1334, 45] on span "Upload" at bounding box center [1332, 49] width 32 height 9
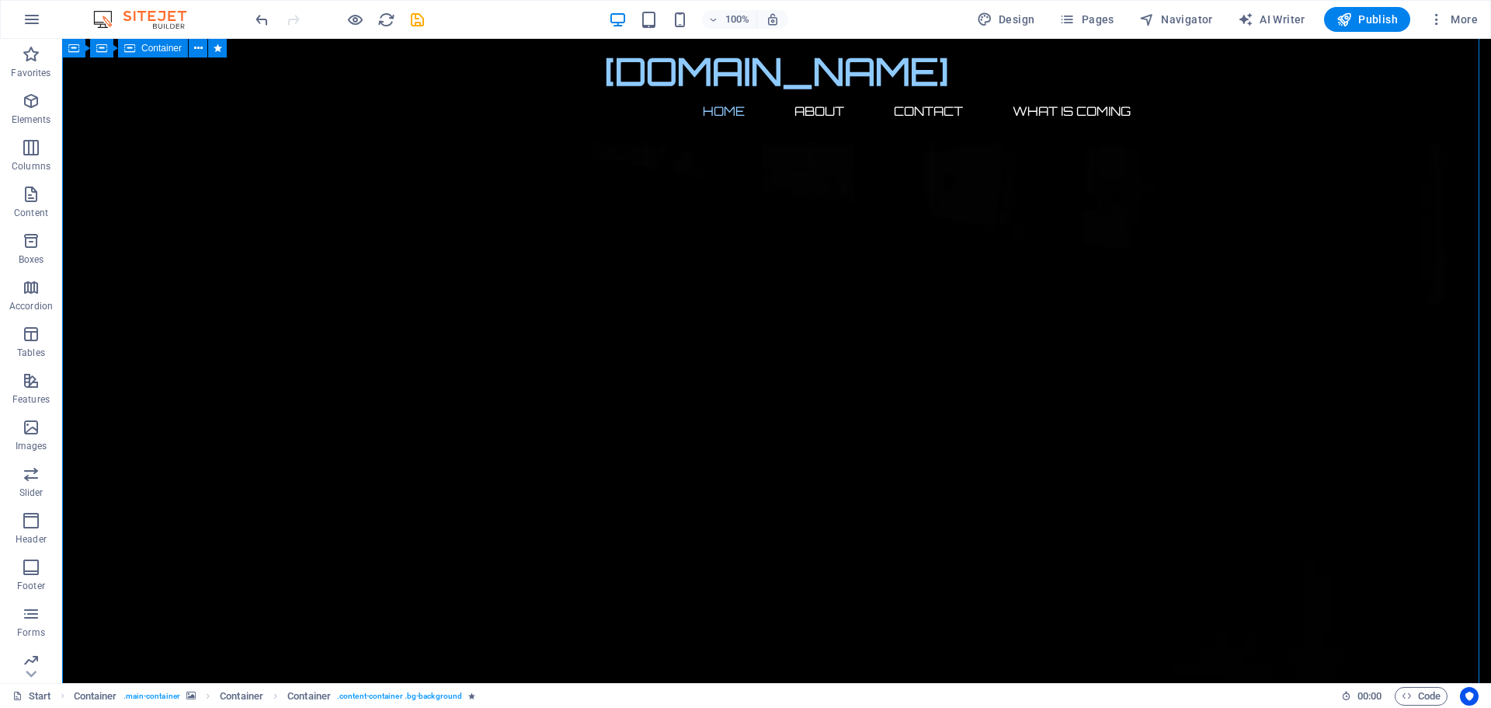
scroll to position [0, 0]
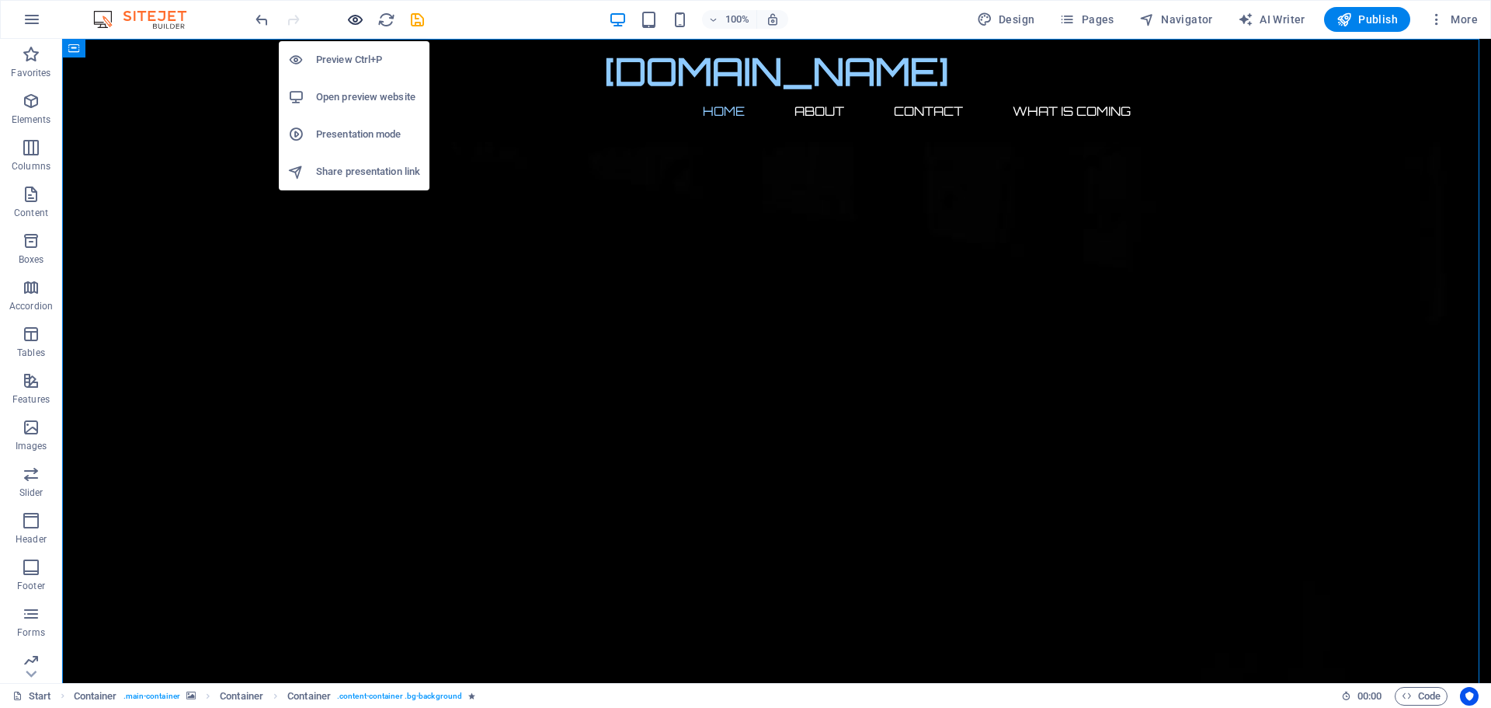
click at [353, 17] on icon "button" at bounding box center [355, 20] width 18 height 18
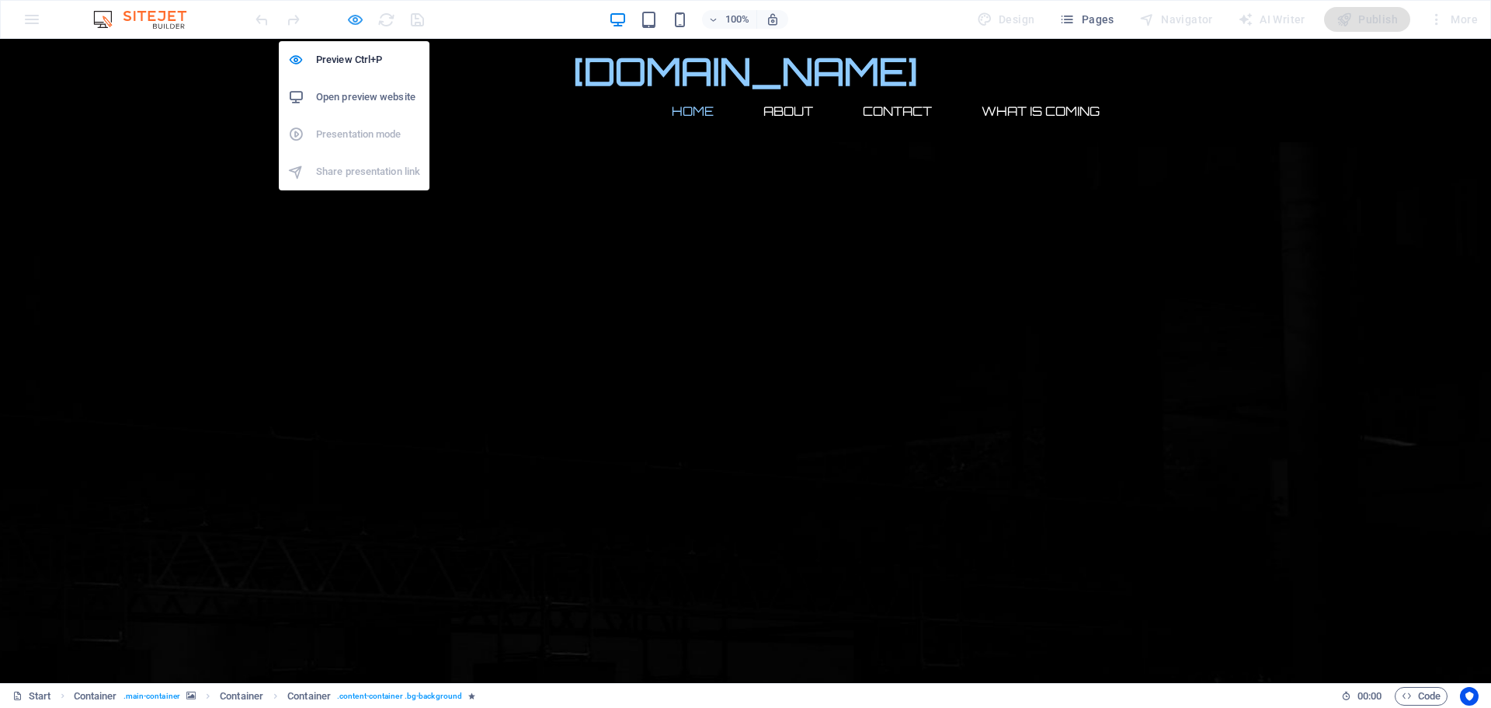
click at [352, 23] on icon "button" at bounding box center [355, 20] width 18 height 18
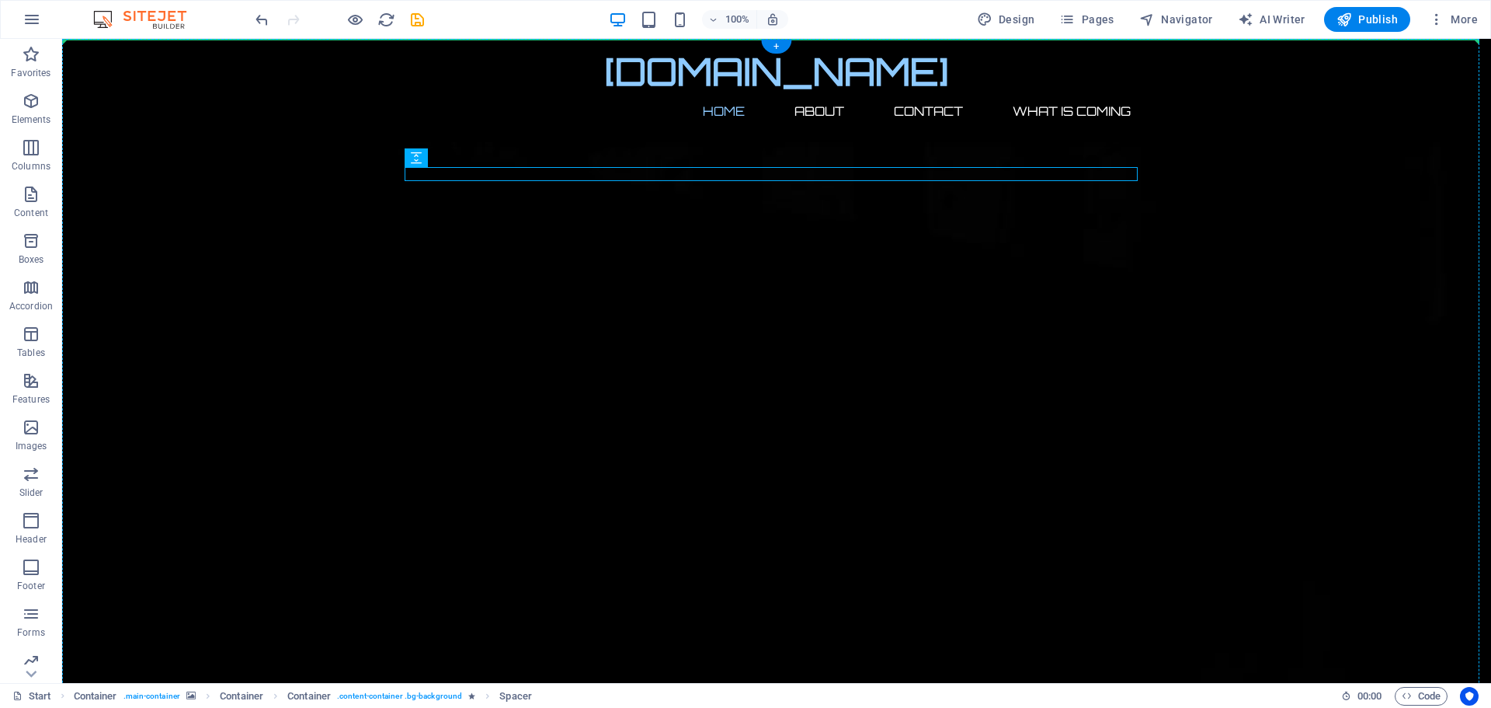
drag, startPoint x: 644, startPoint y: 172, endPoint x: 670, endPoint y: 114, distance: 64.0
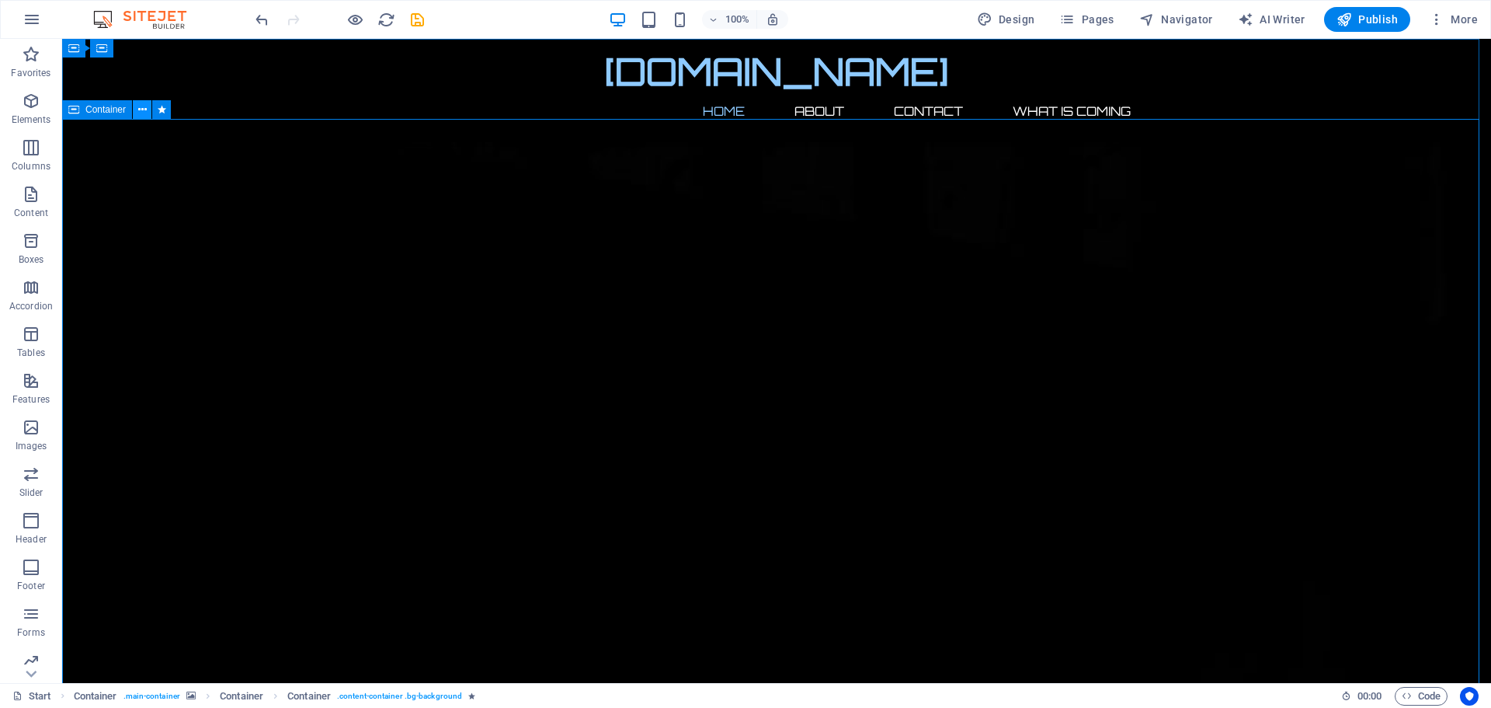
click at [140, 110] on icon at bounding box center [142, 110] width 9 height 16
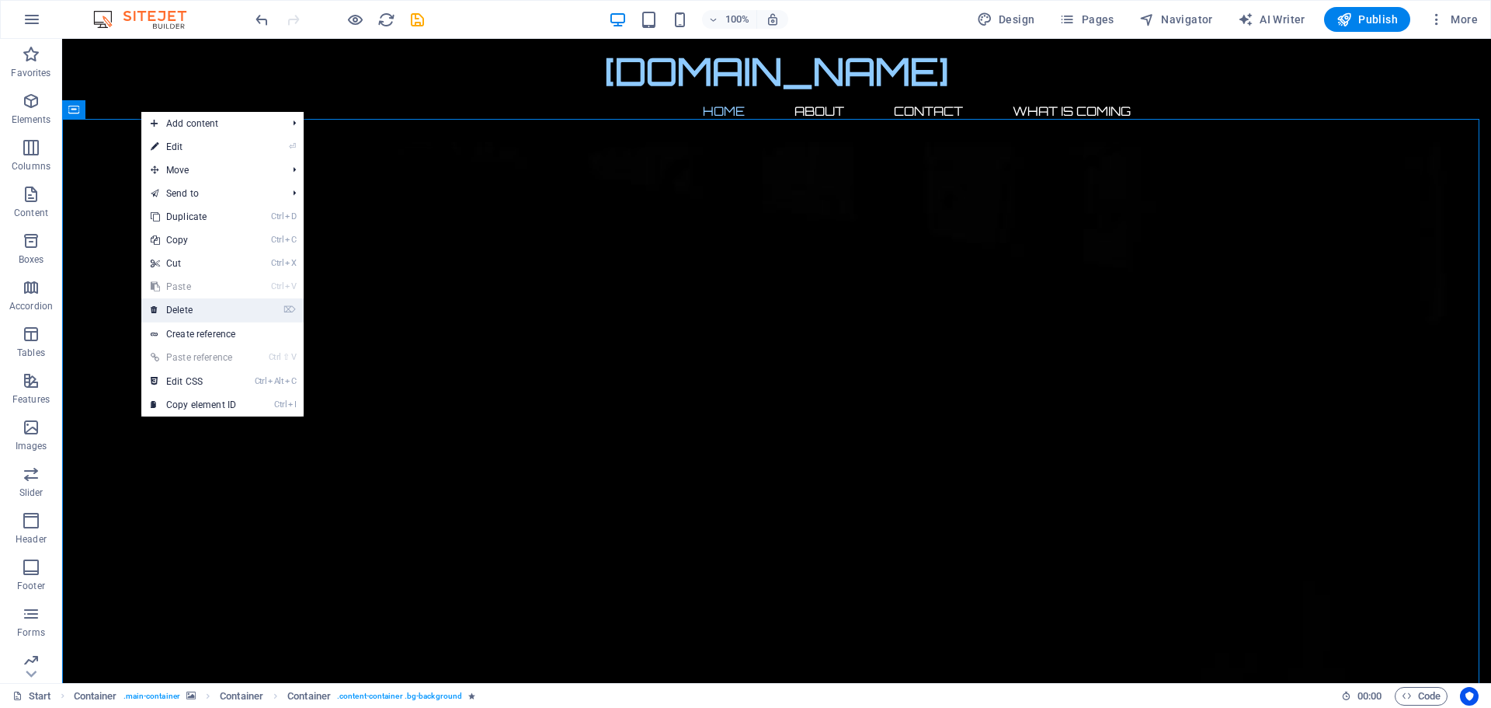
click at [172, 313] on link "⌦ Delete" at bounding box center [193, 309] width 104 height 23
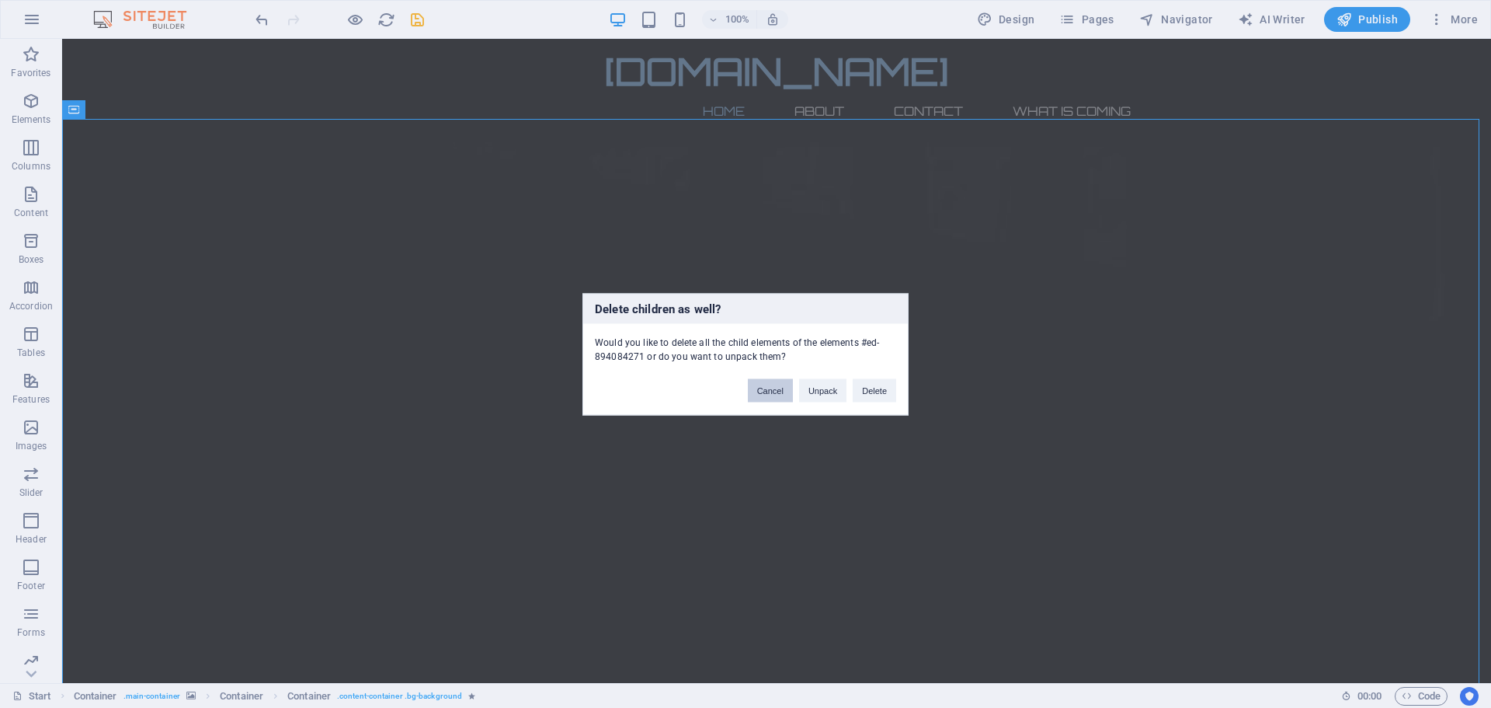
drag, startPoint x: 758, startPoint y: 393, endPoint x: 696, endPoint y: 352, distance: 74.5
click at [758, 393] on button "Cancel" at bounding box center [770, 389] width 45 height 23
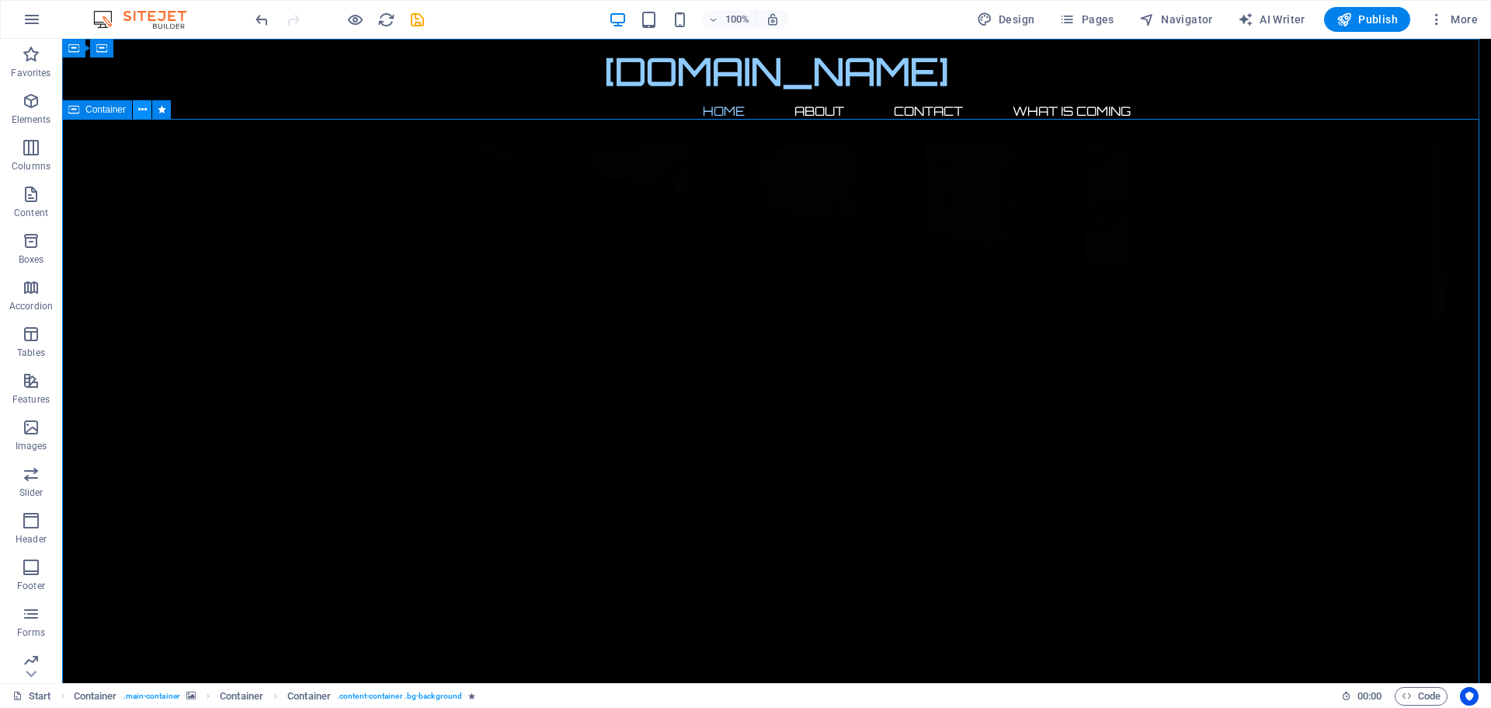
click at [141, 106] on icon at bounding box center [142, 110] width 9 height 16
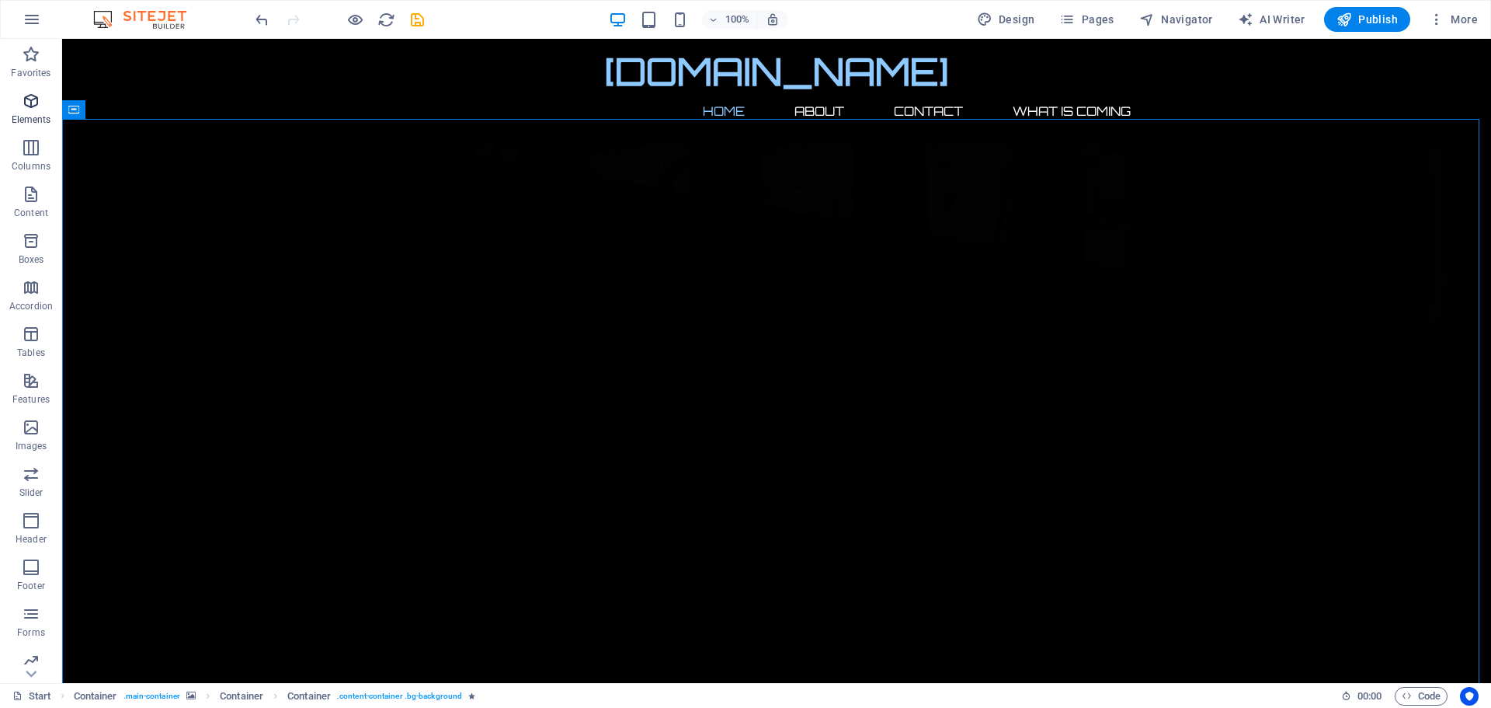
click at [33, 103] on icon "button" at bounding box center [31, 101] width 19 height 19
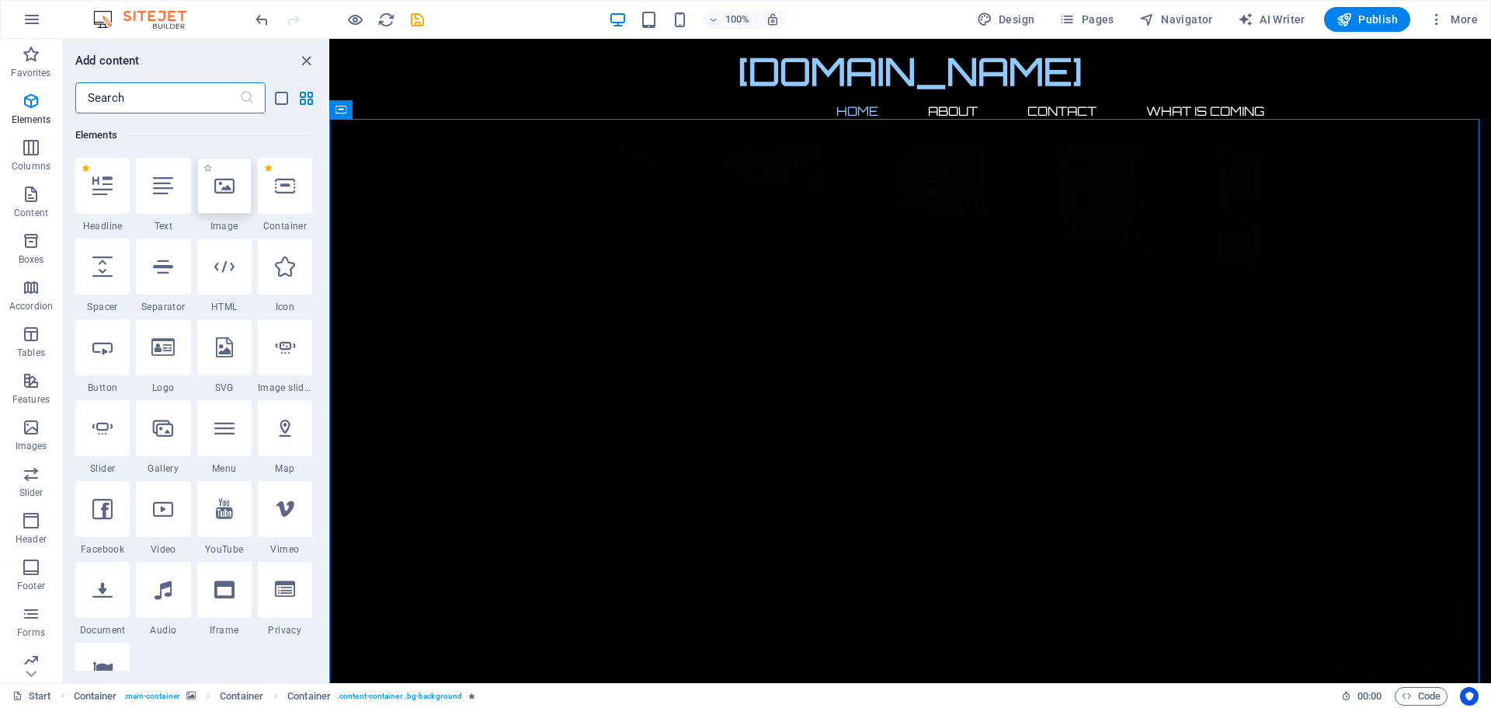
scroll to position [165, 0]
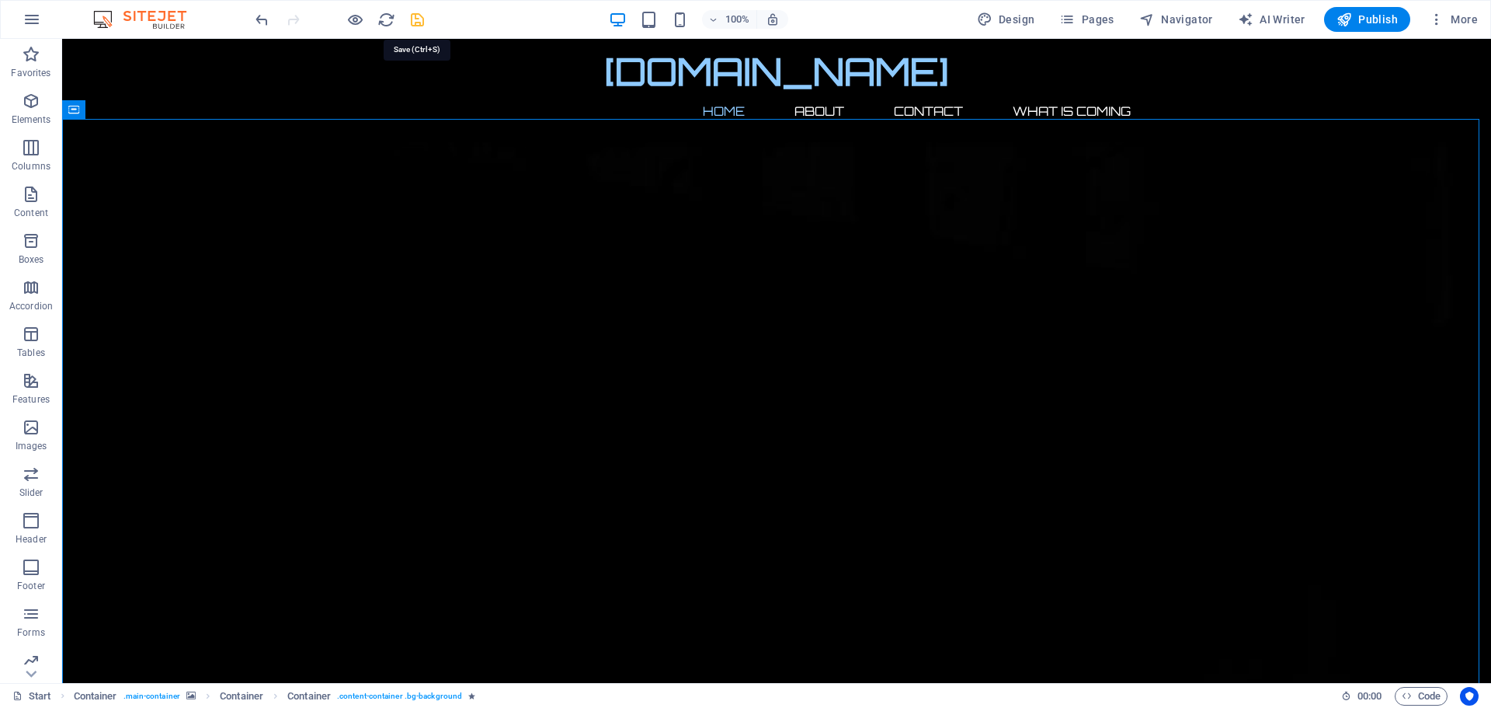
click at [419, 21] on icon "save" at bounding box center [418, 20] width 18 height 18
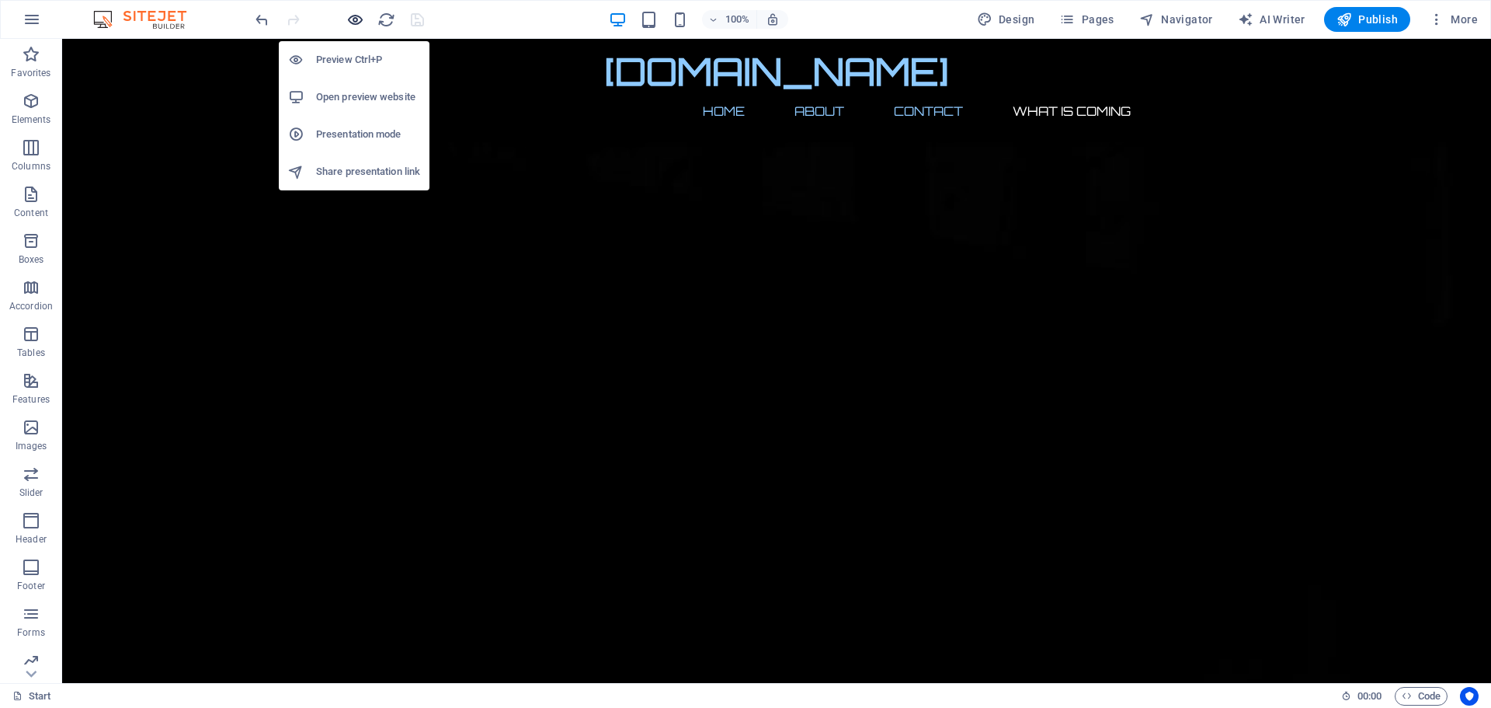
click at [350, 20] on icon "button" at bounding box center [355, 20] width 18 height 18
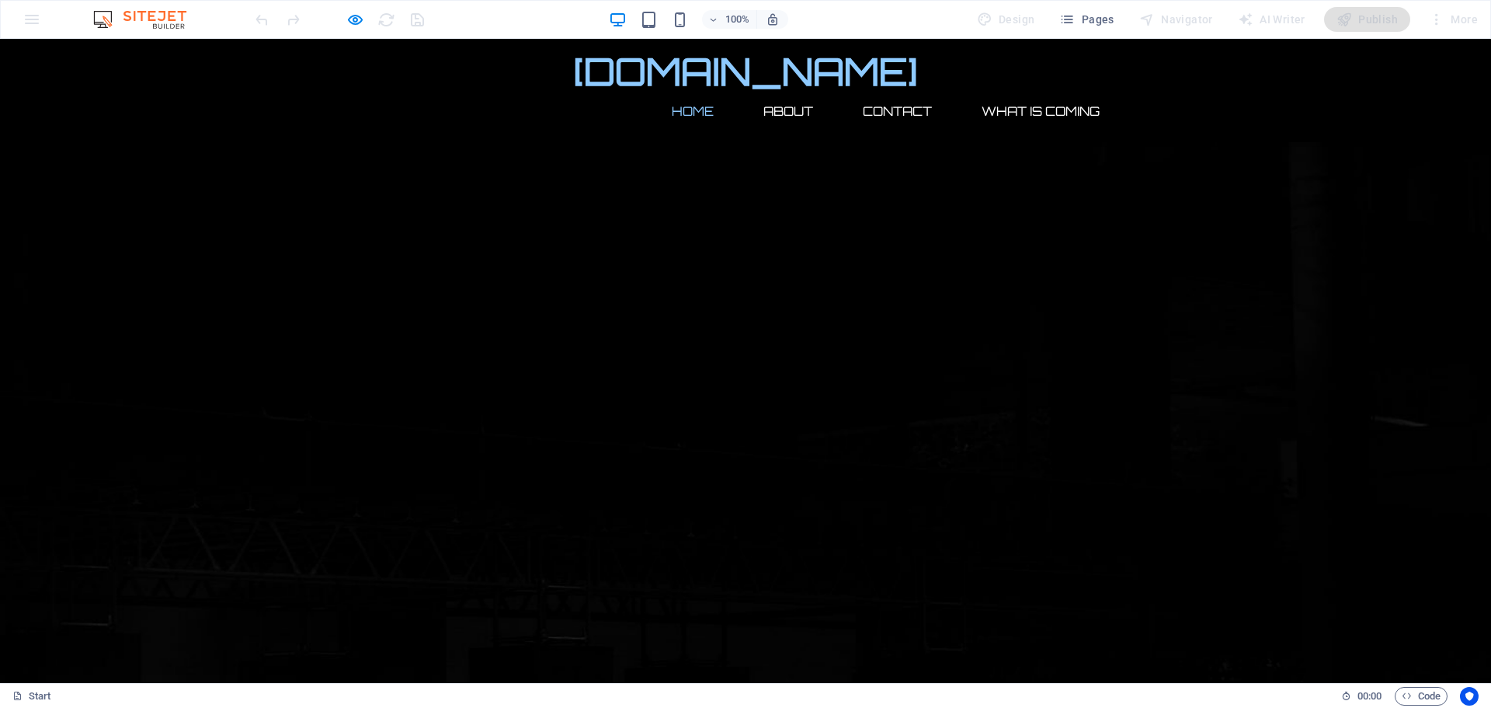
scroll to position [0, 0]
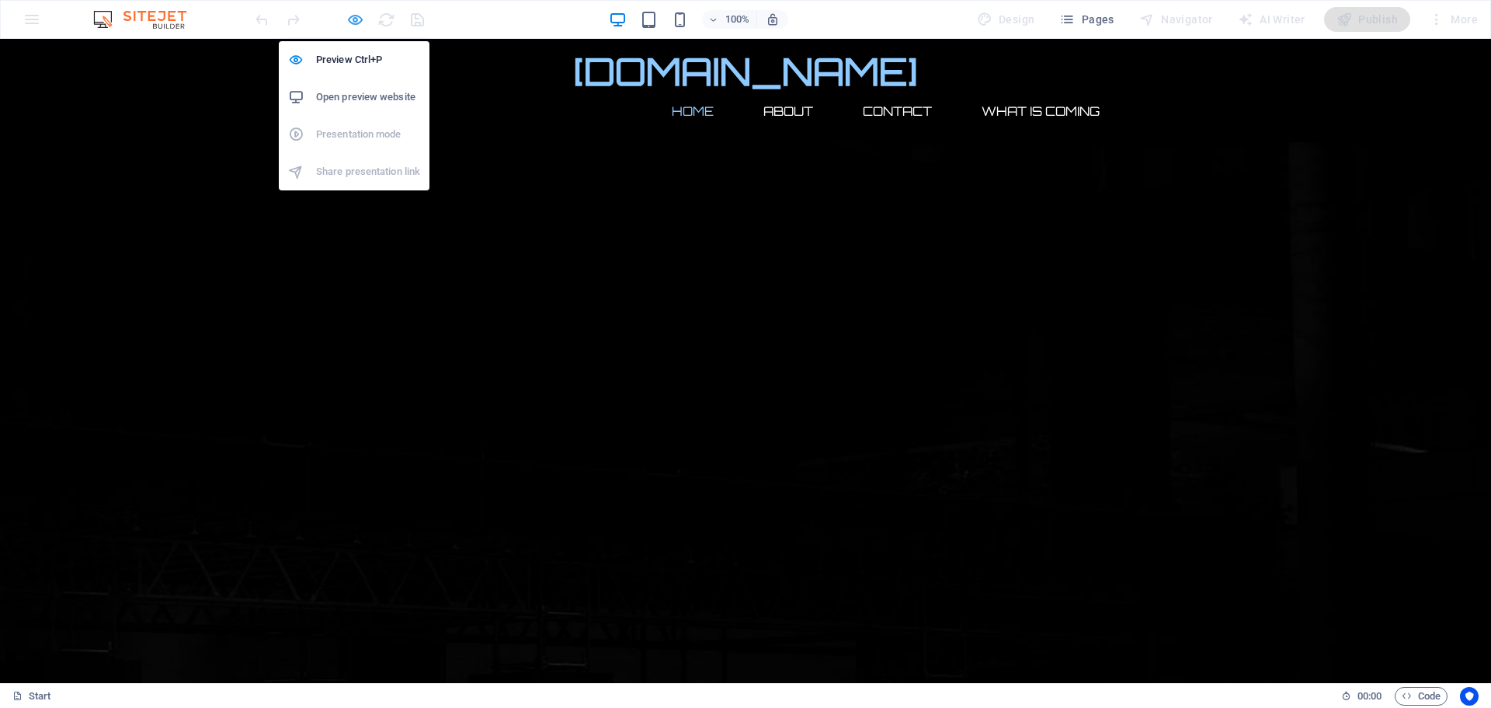
click at [356, 14] on icon "button" at bounding box center [355, 20] width 18 height 18
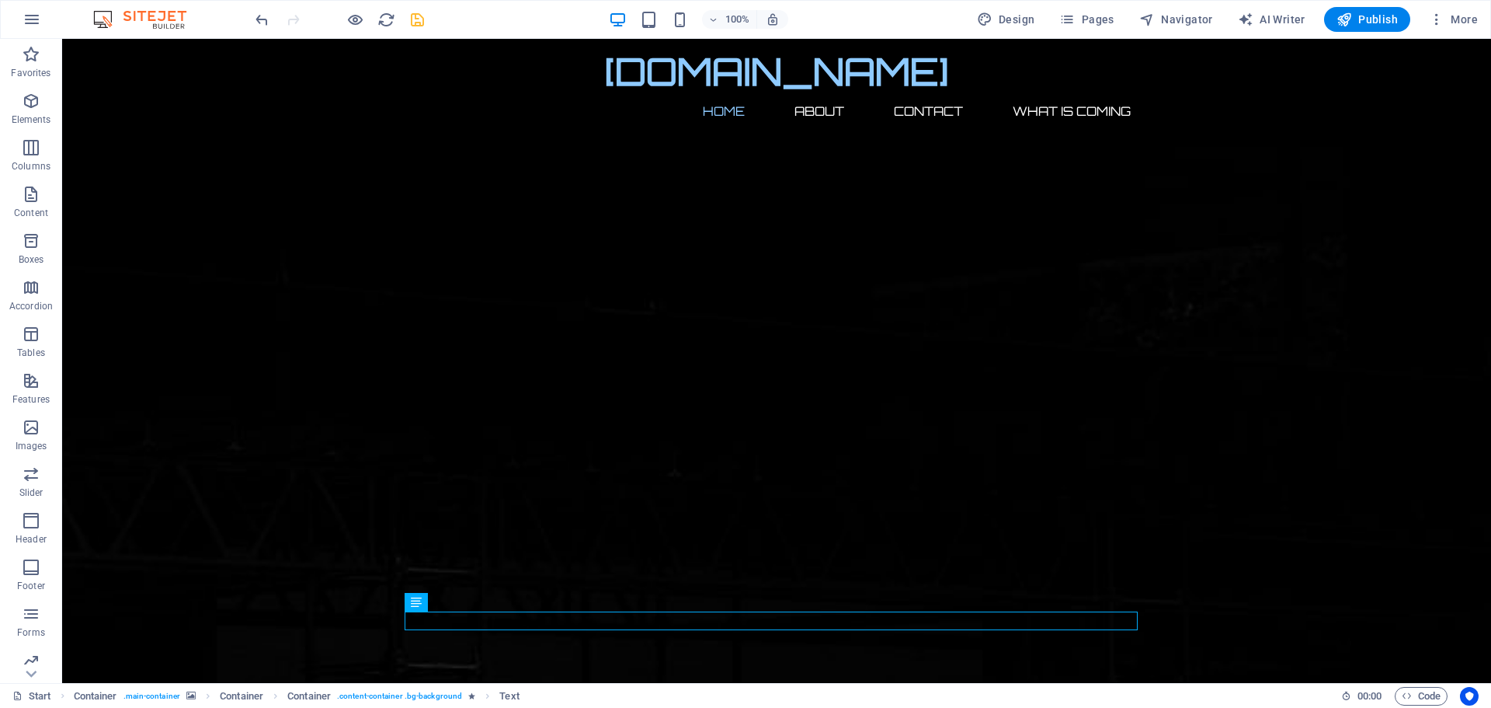
scroll to position [588, 0]
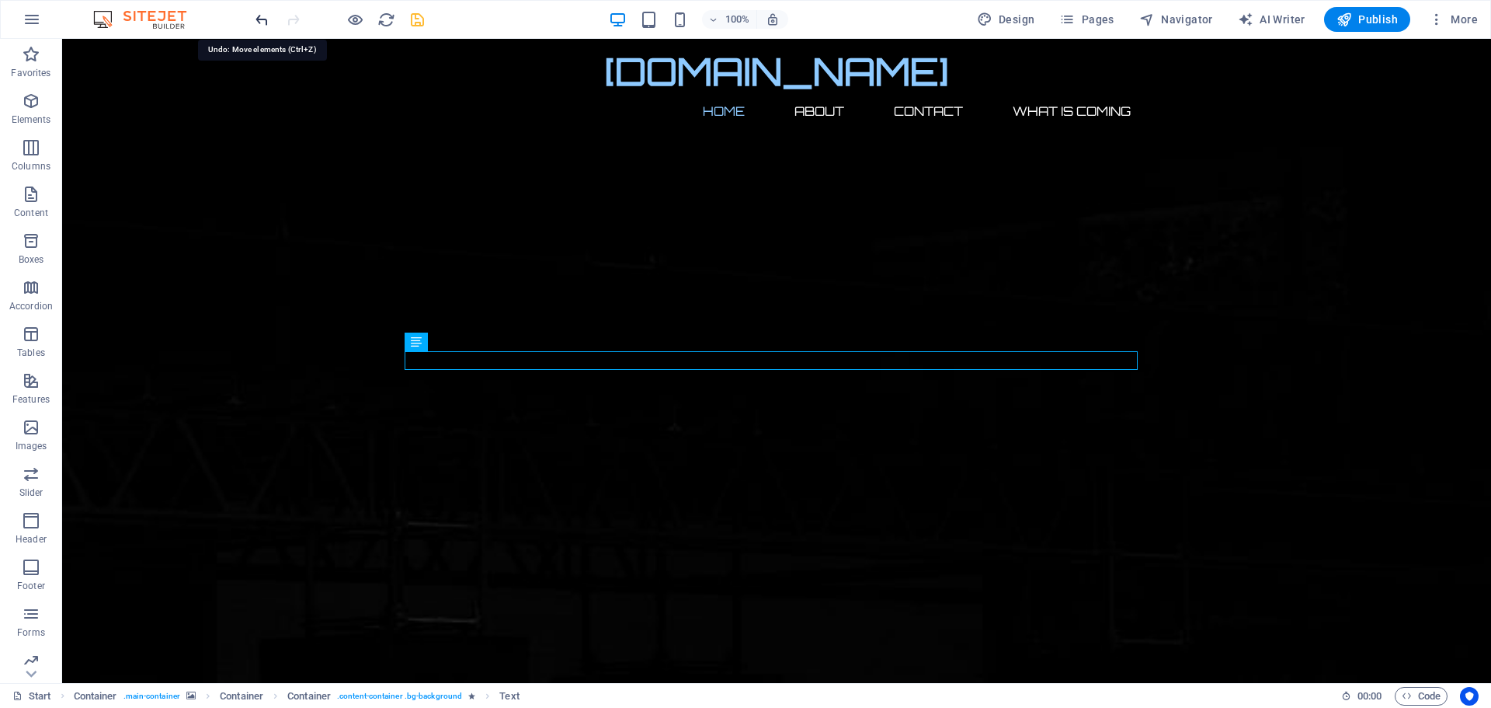
click at [261, 22] on icon "undo" at bounding box center [262, 20] width 18 height 18
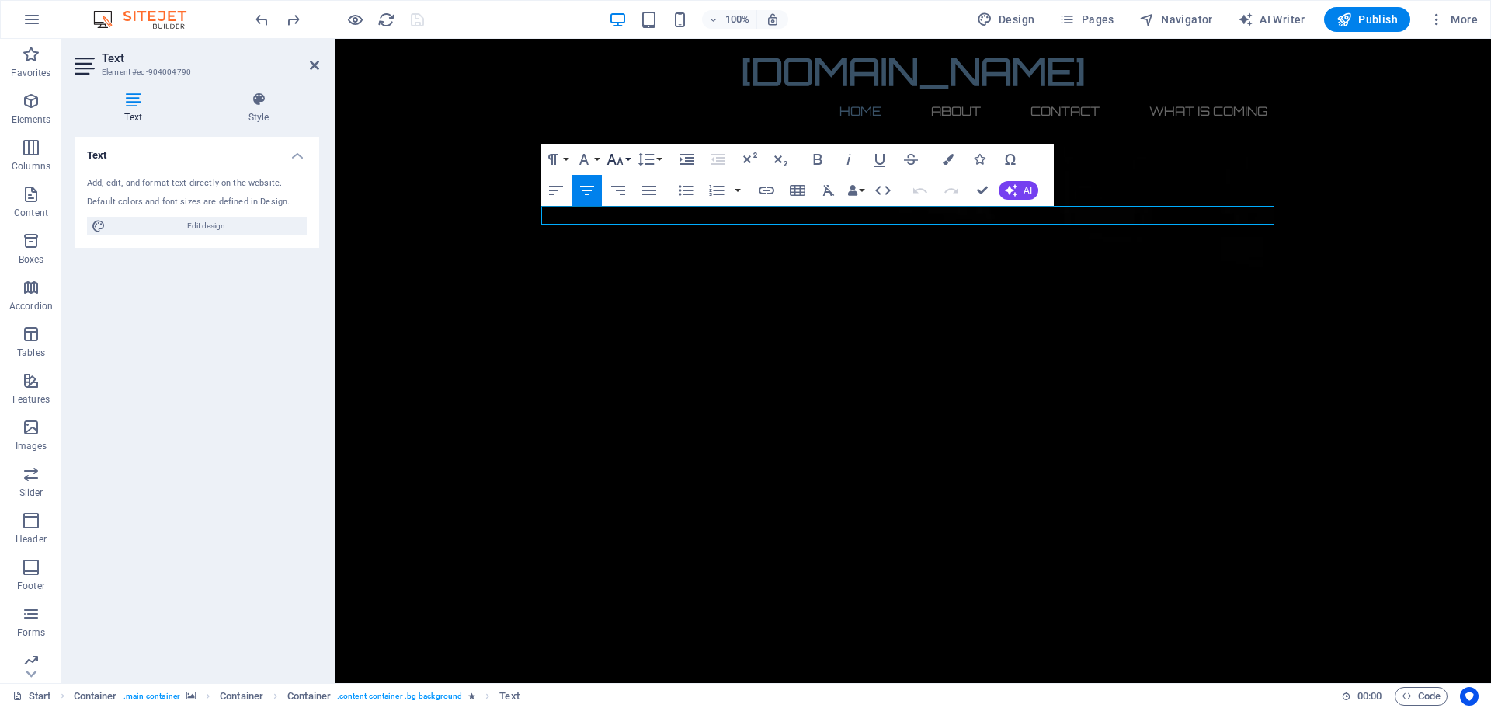
click at [607, 165] on icon "button" at bounding box center [615, 159] width 16 height 11
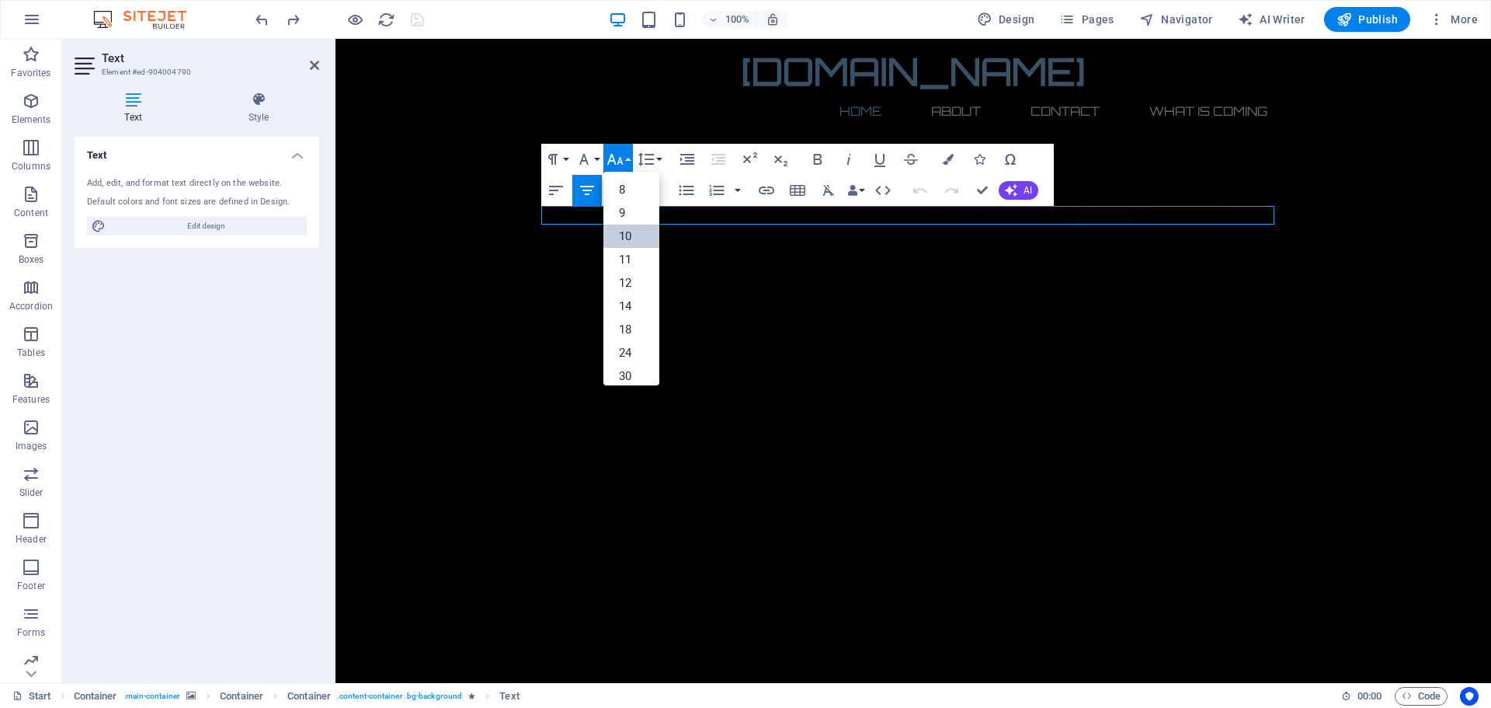
click at [626, 238] on link "10" at bounding box center [632, 235] width 56 height 23
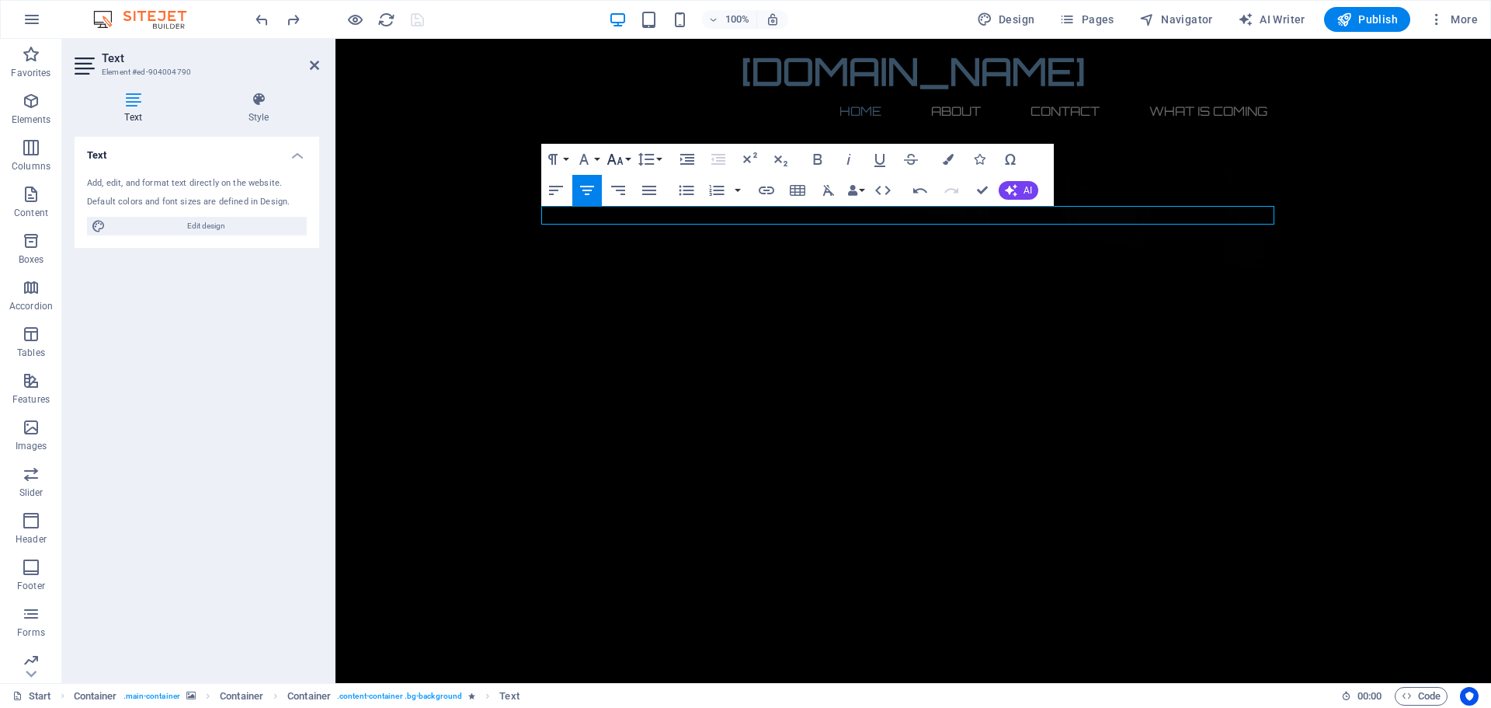
click at [614, 159] on icon "button" at bounding box center [615, 159] width 16 height 11
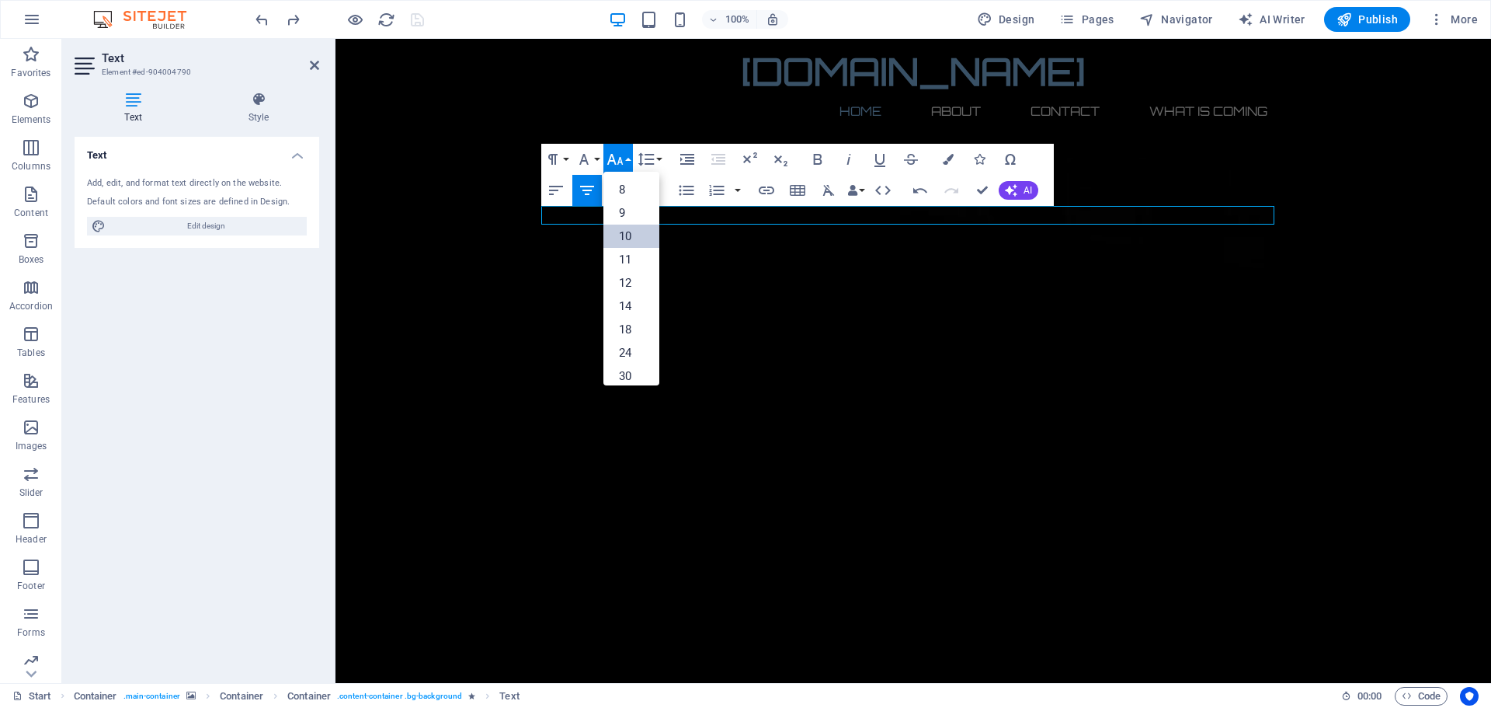
scroll to position [64, 0]
click at [627, 241] on link "14" at bounding box center [632, 241] width 56 height 23
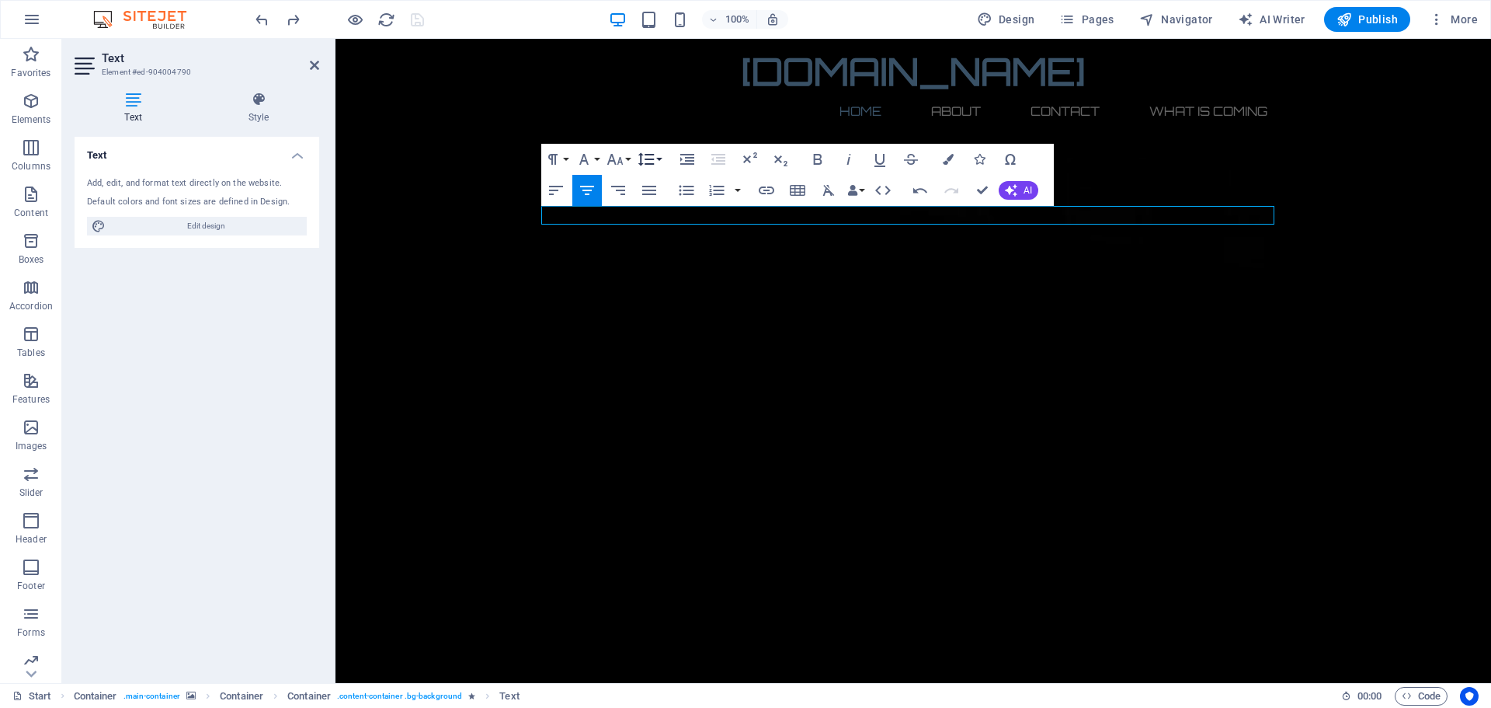
click at [652, 158] on icon "button" at bounding box center [646, 159] width 19 height 19
click at [617, 159] on icon "button" at bounding box center [615, 159] width 19 height 19
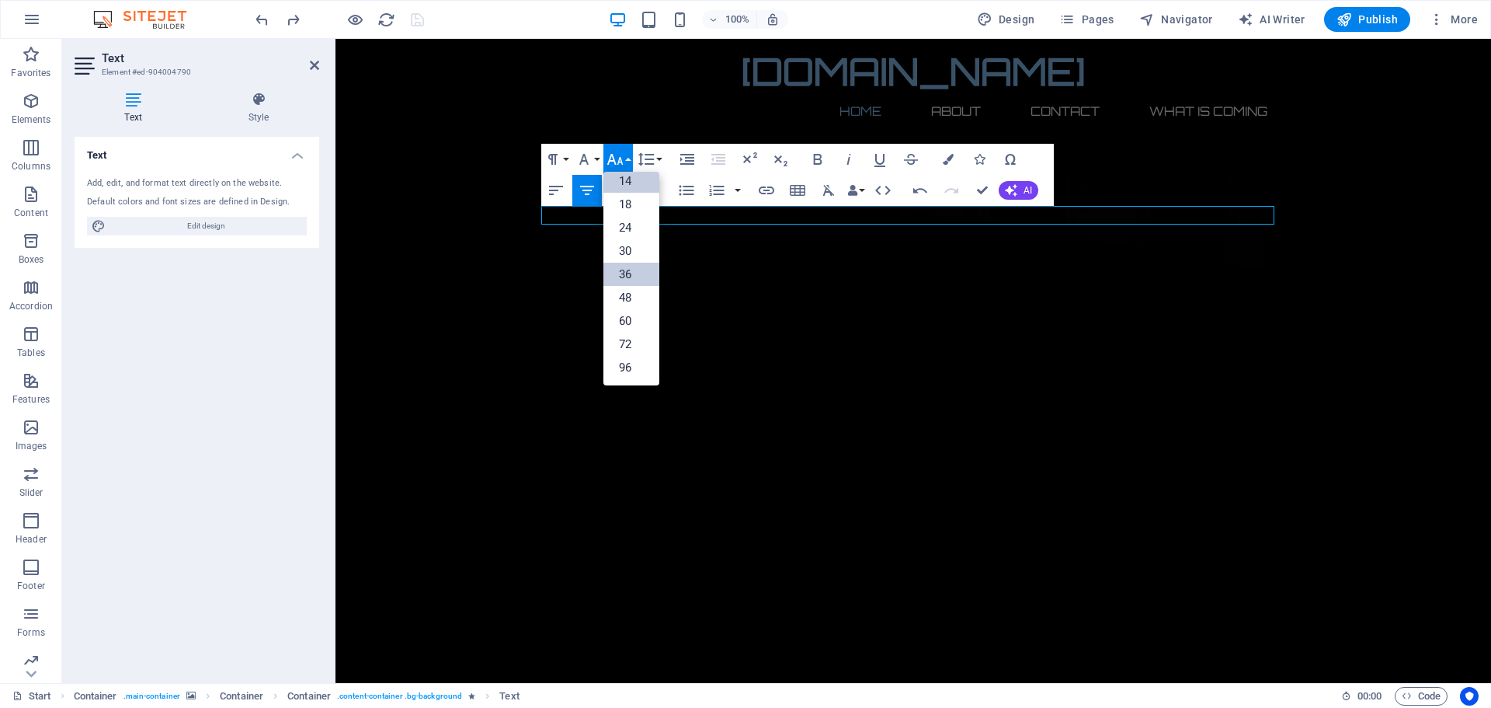
scroll to position [125, 0]
click at [630, 247] on link "30" at bounding box center [632, 250] width 56 height 23
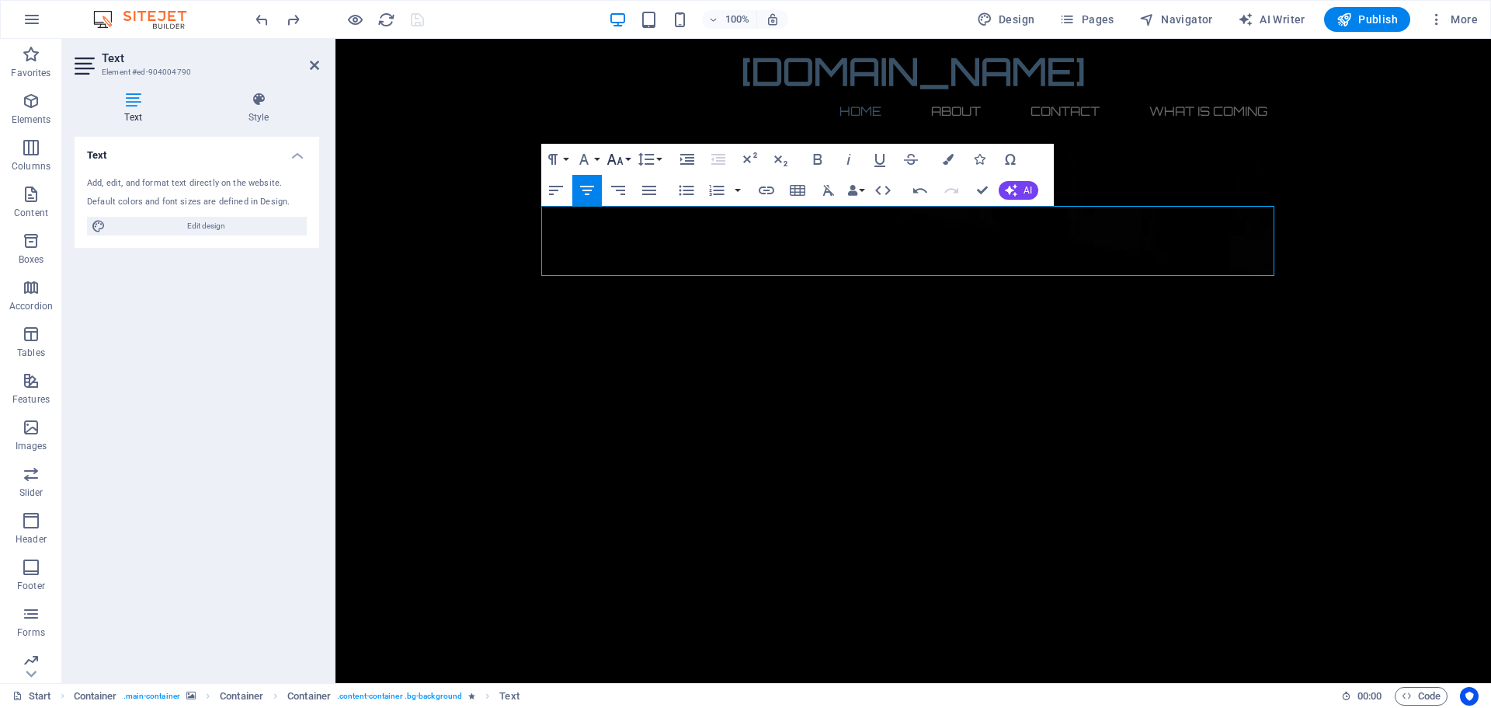
click at [618, 162] on icon "button" at bounding box center [615, 159] width 19 height 19
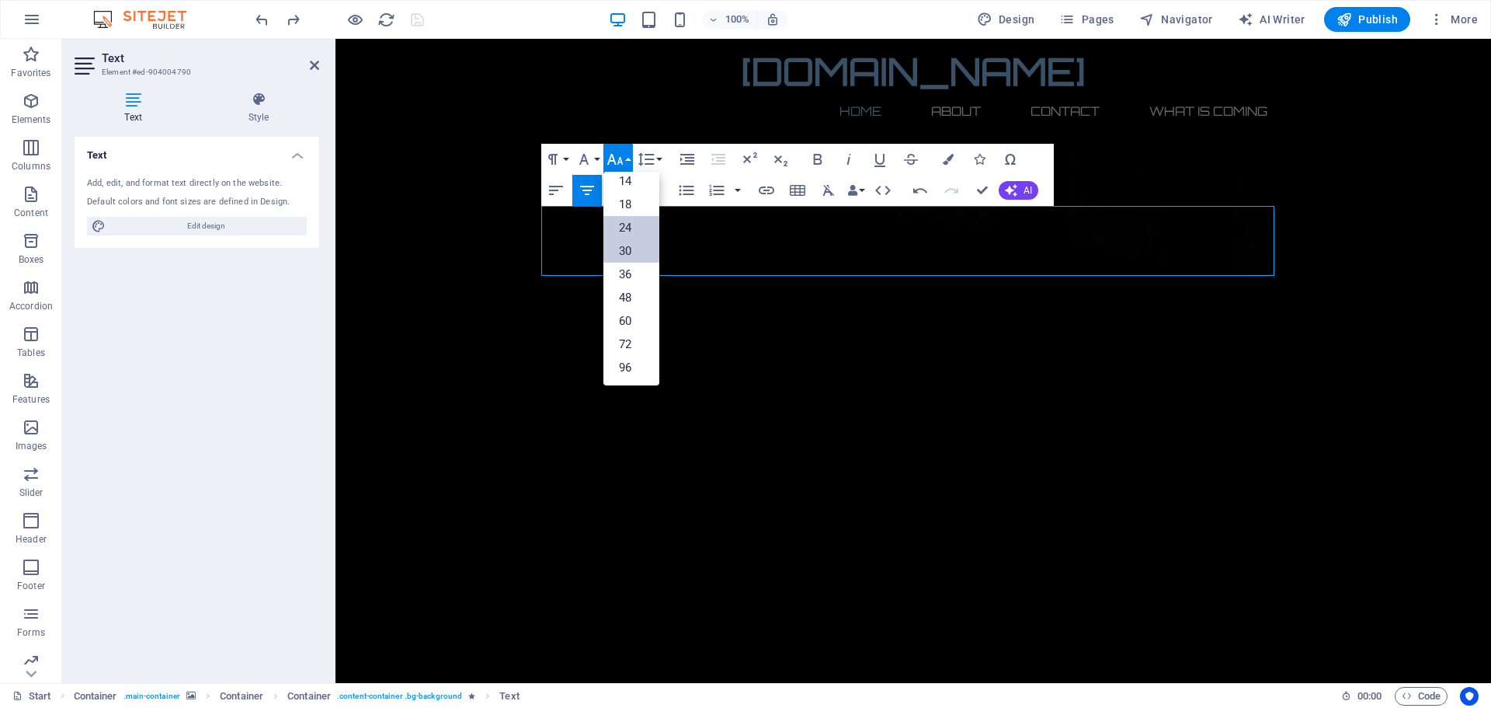
click at [627, 224] on link "24" at bounding box center [632, 227] width 56 height 23
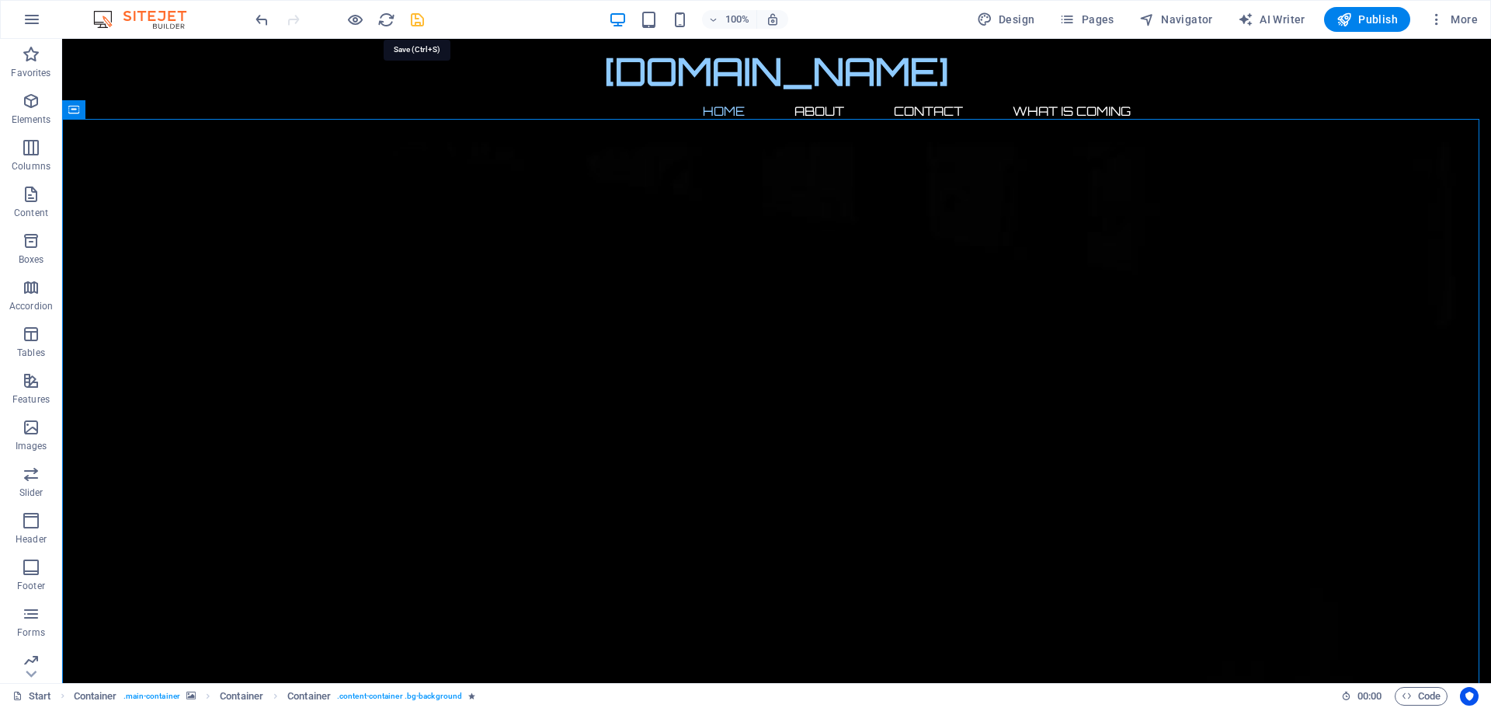
click at [419, 20] on icon "save" at bounding box center [418, 20] width 18 height 18
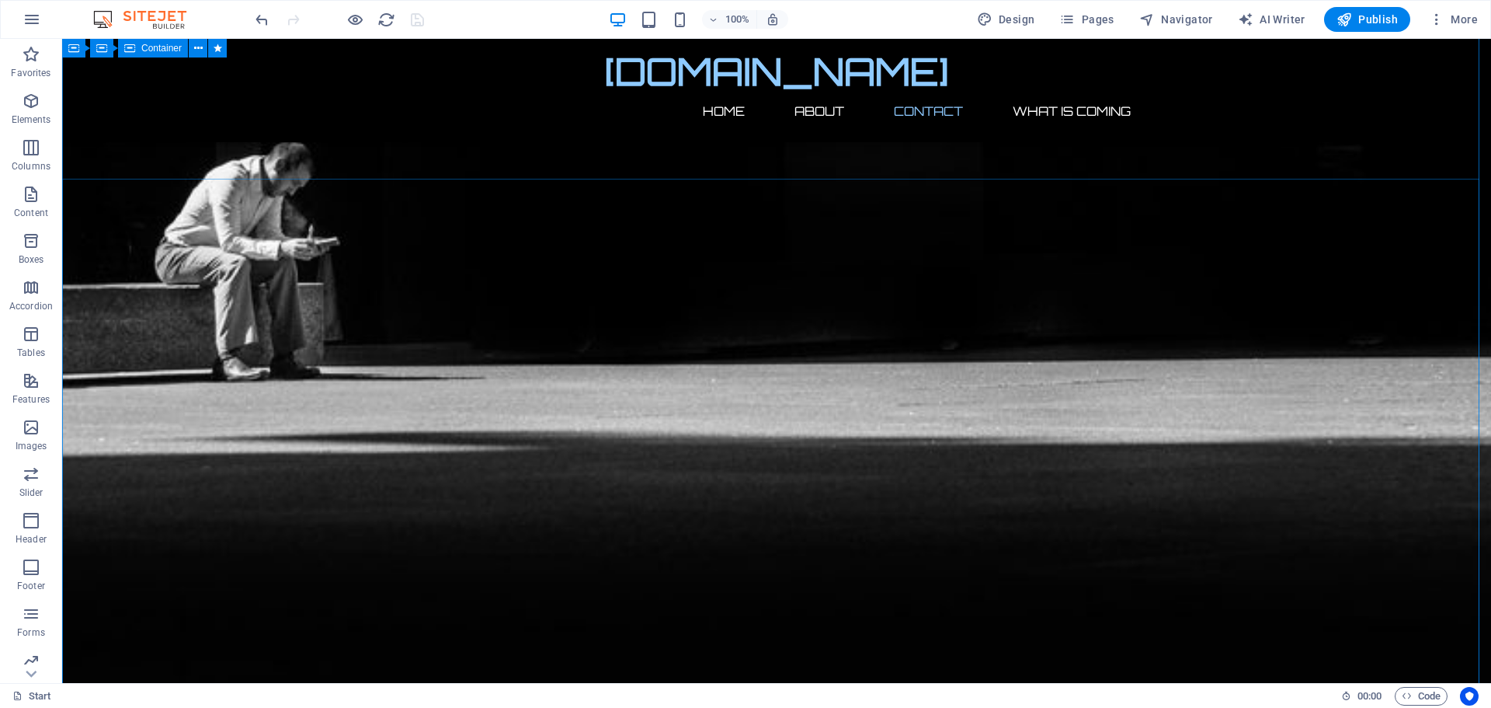
scroll to position [1320, 0]
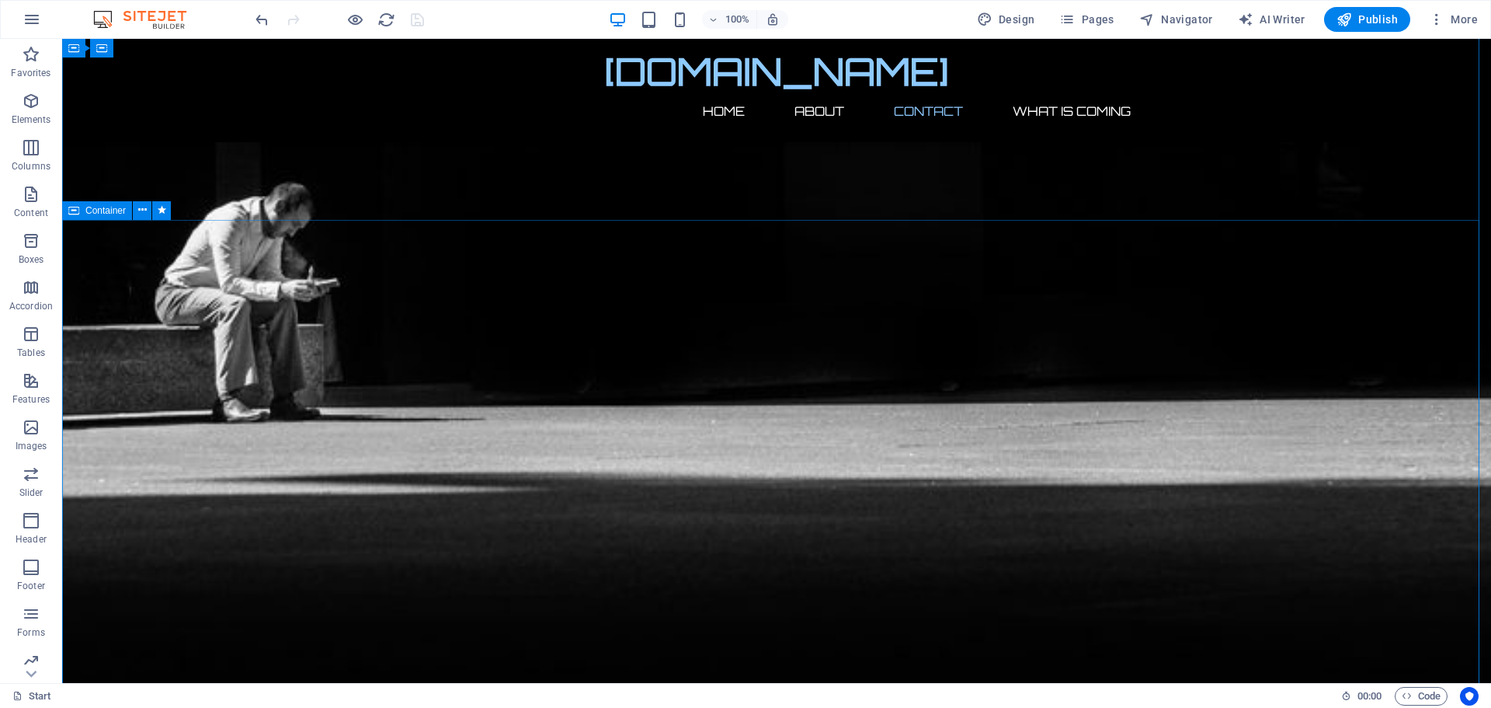
click at [143, 212] on icon at bounding box center [142, 210] width 9 height 16
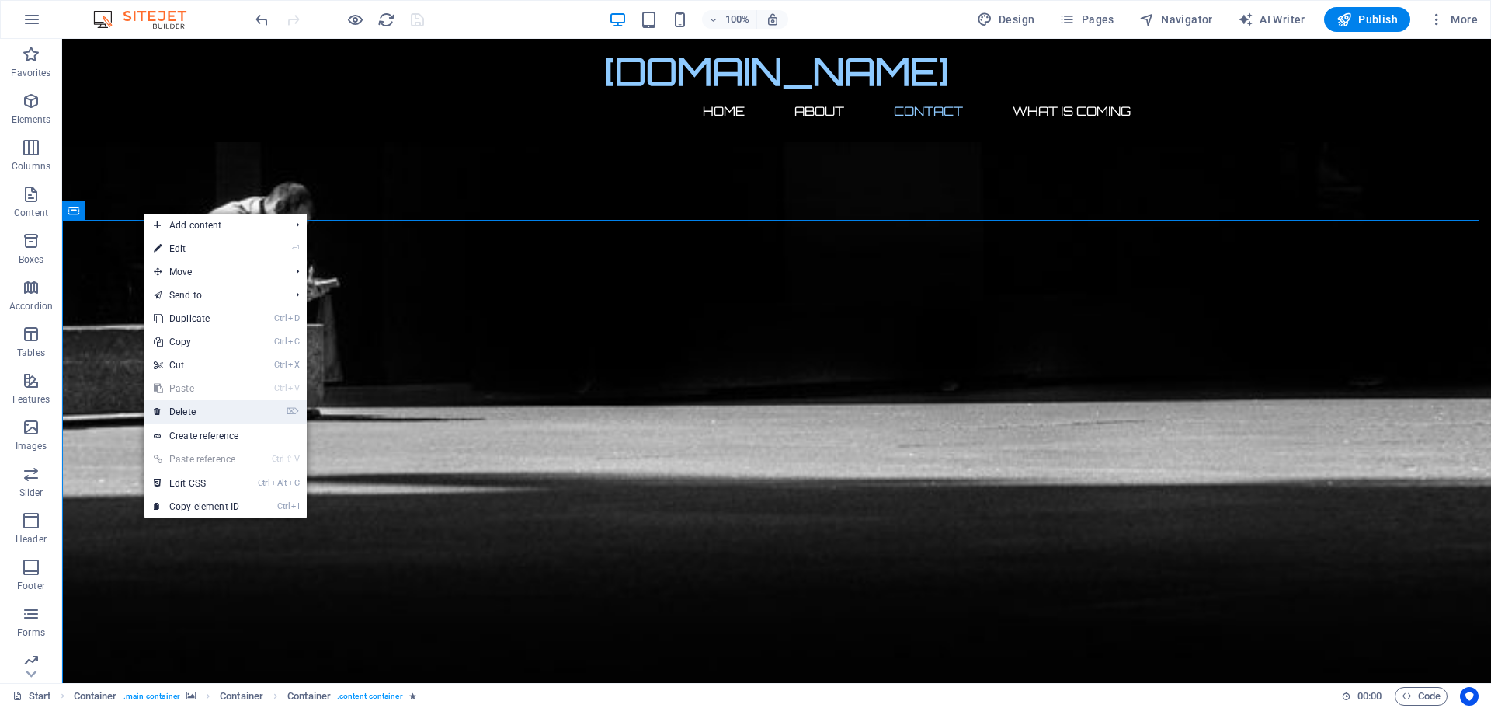
click at [191, 411] on link "⌦ Delete" at bounding box center [196, 411] width 104 height 23
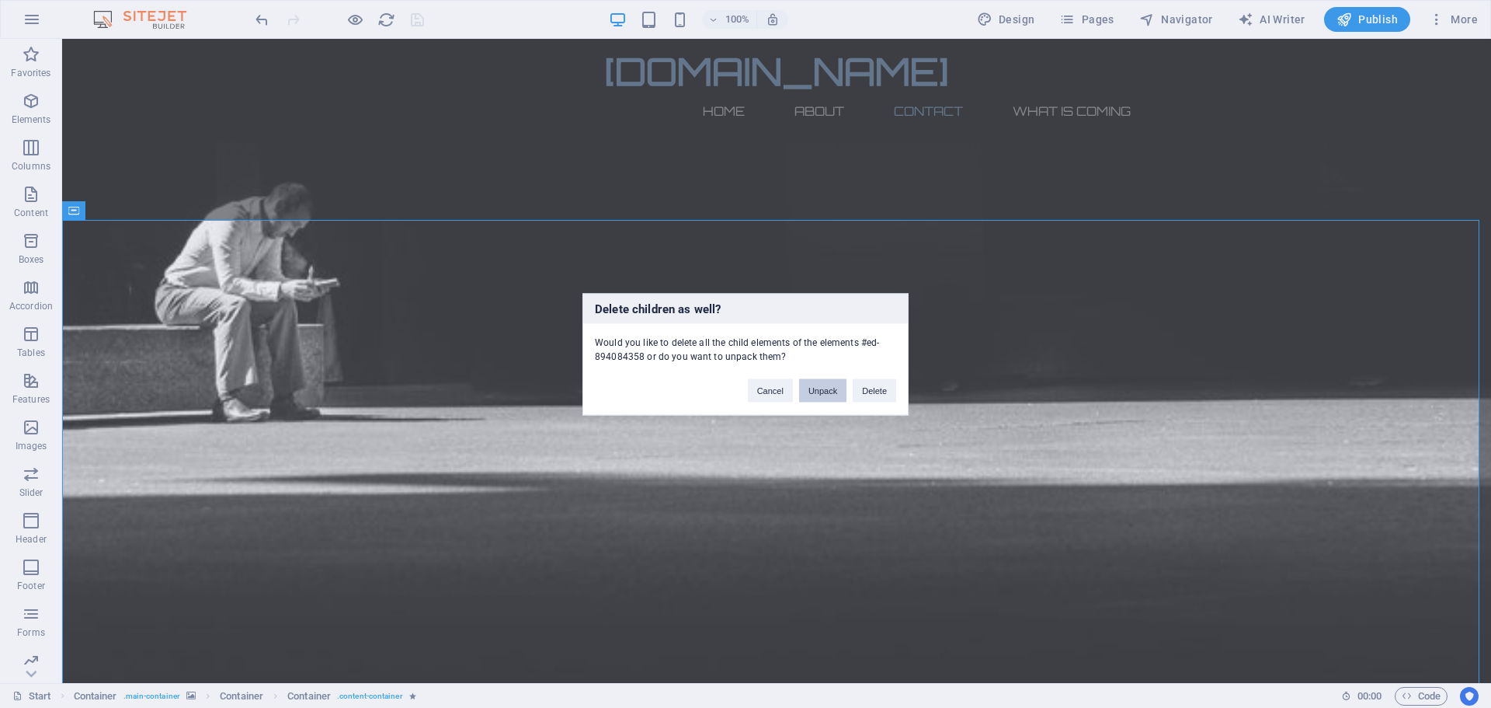
click at [823, 388] on button "Unpack" at bounding box center [822, 389] width 47 height 23
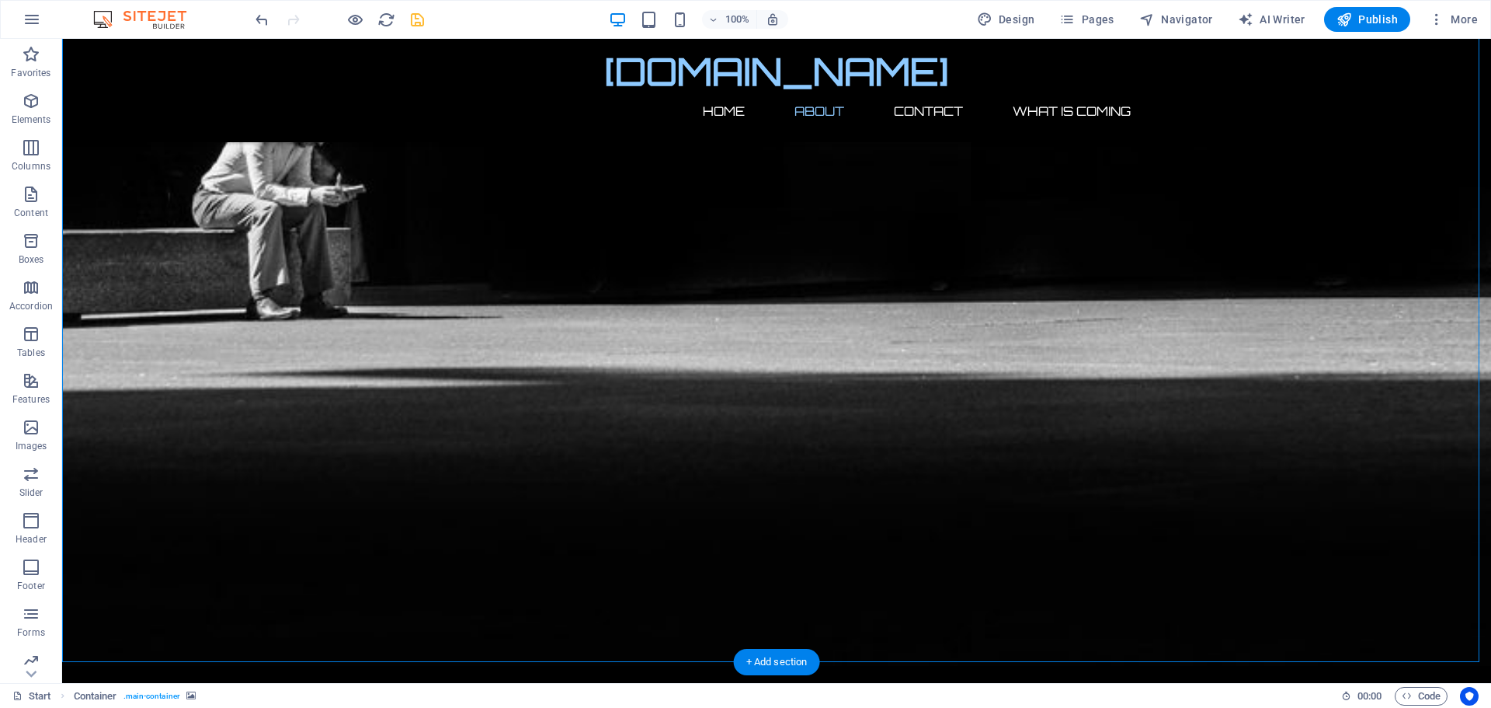
scroll to position [1324, 0]
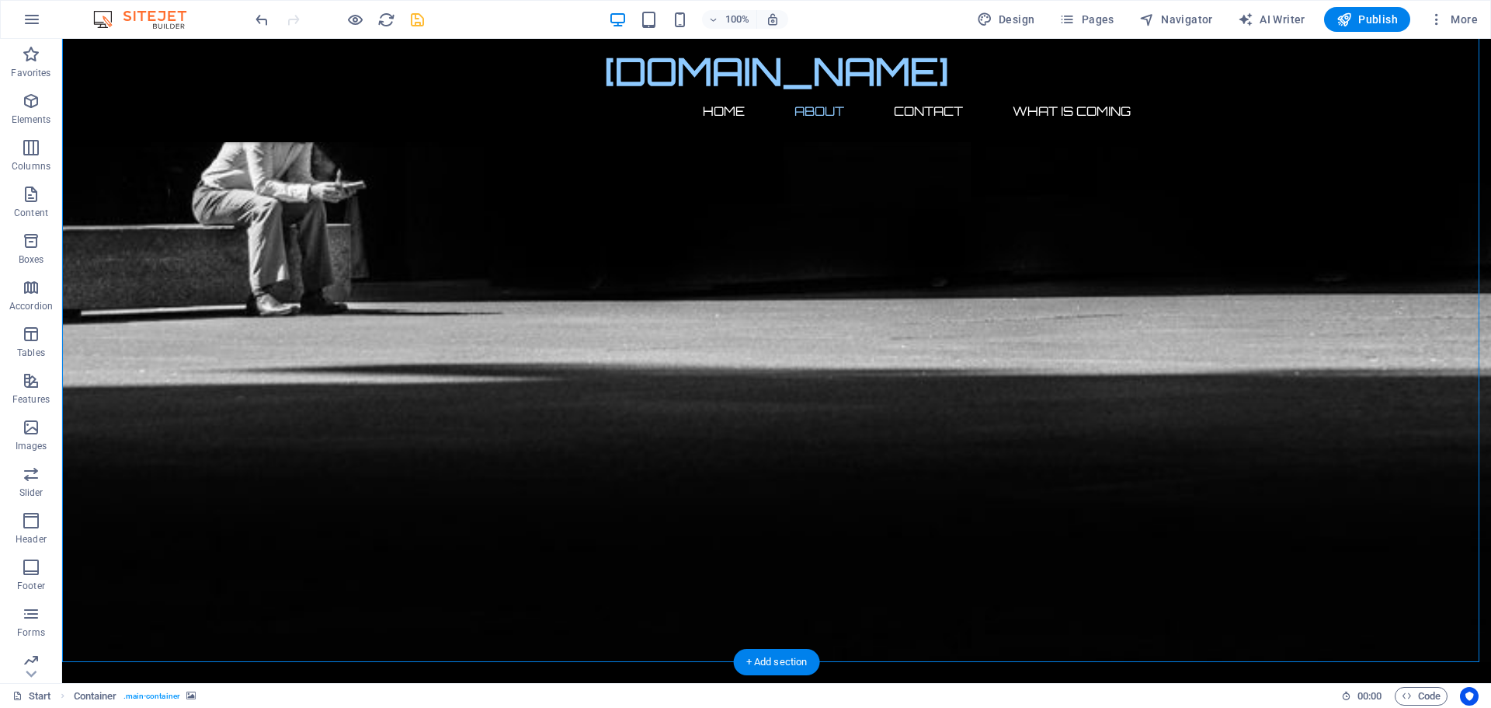
drag, startPoint x: 85, startPoint y: 234, endPoint x: 485, endPoint y: 432, distance: 446.4
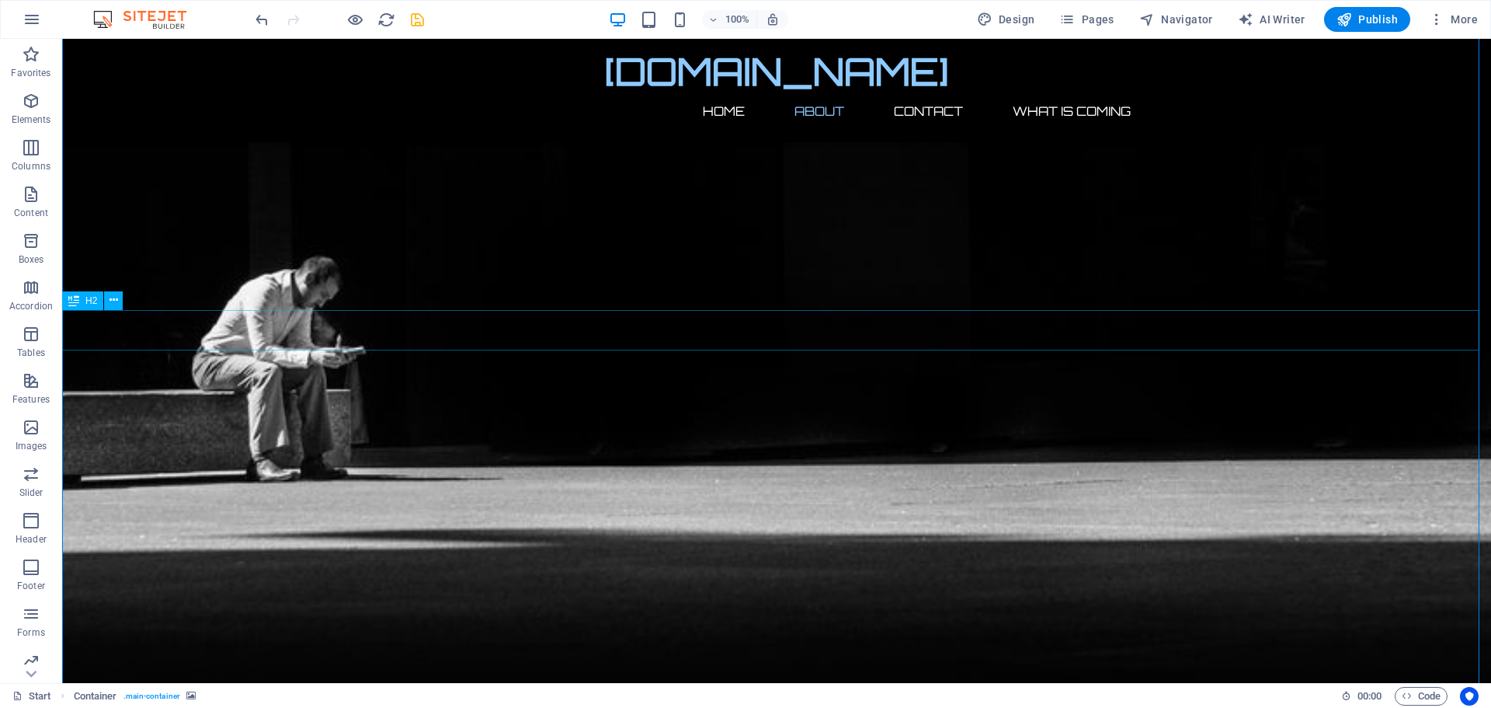
scroll to position [1247, 0]
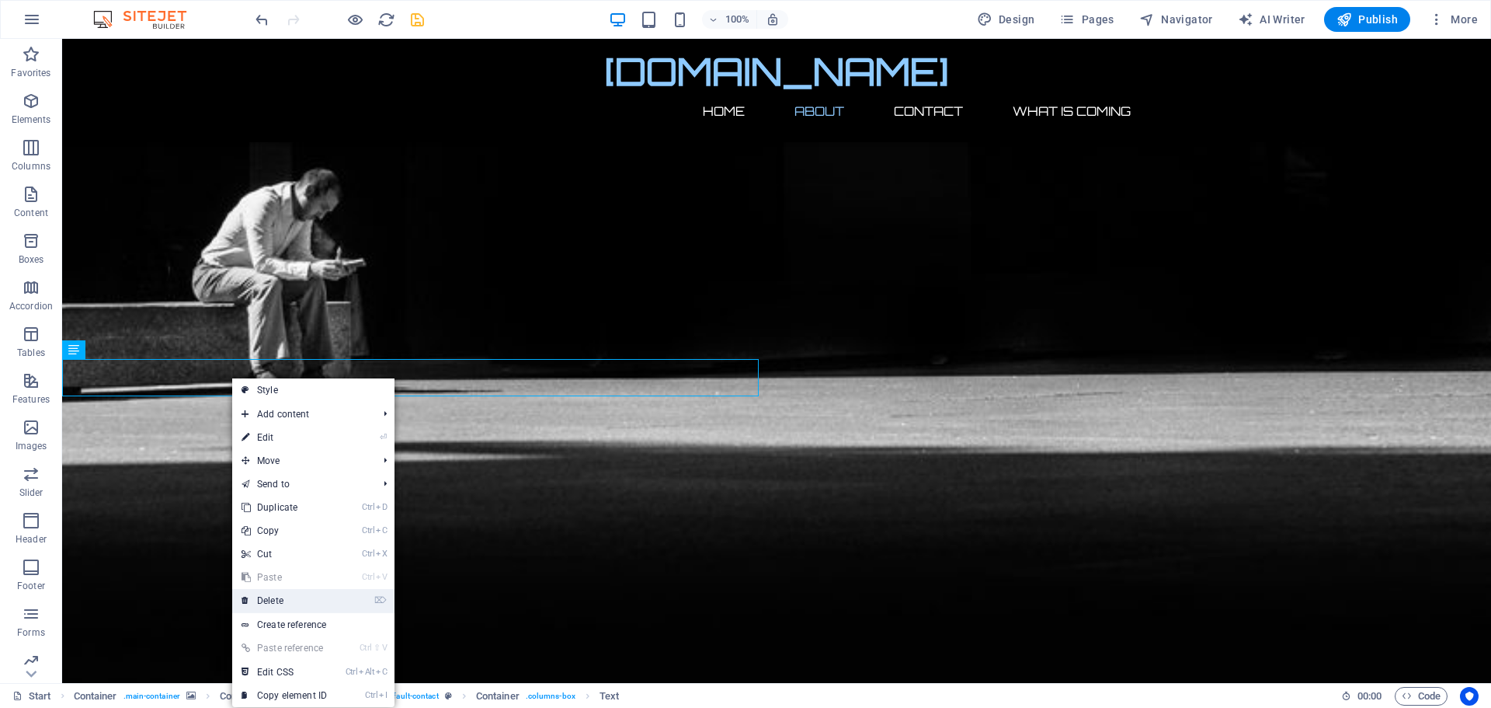
click at [284, 611] on link "⌦ Delete" at bounding box center [284, 600] width 104 height 23
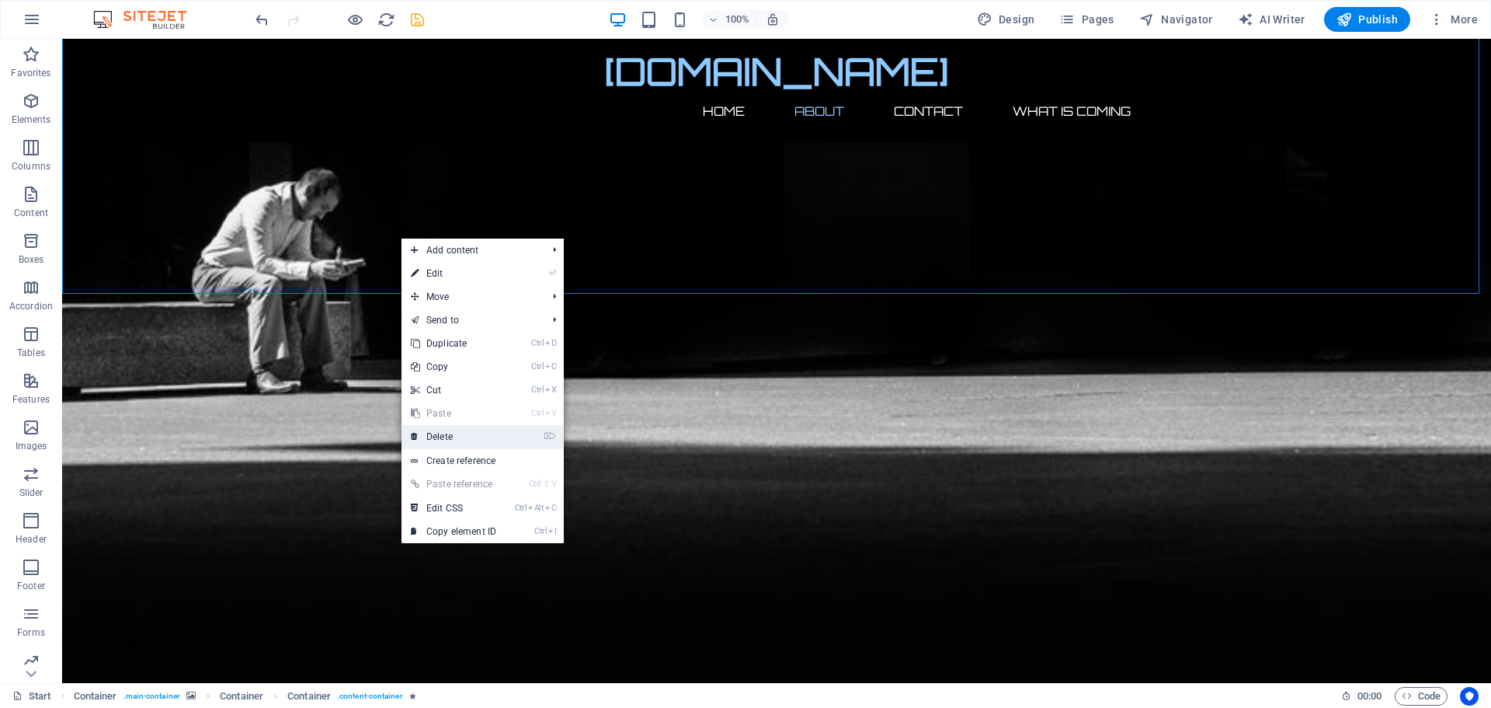
click at [440, 437] on link "⌦ Delete" at bounding box center [454, 436] width 104 height 23
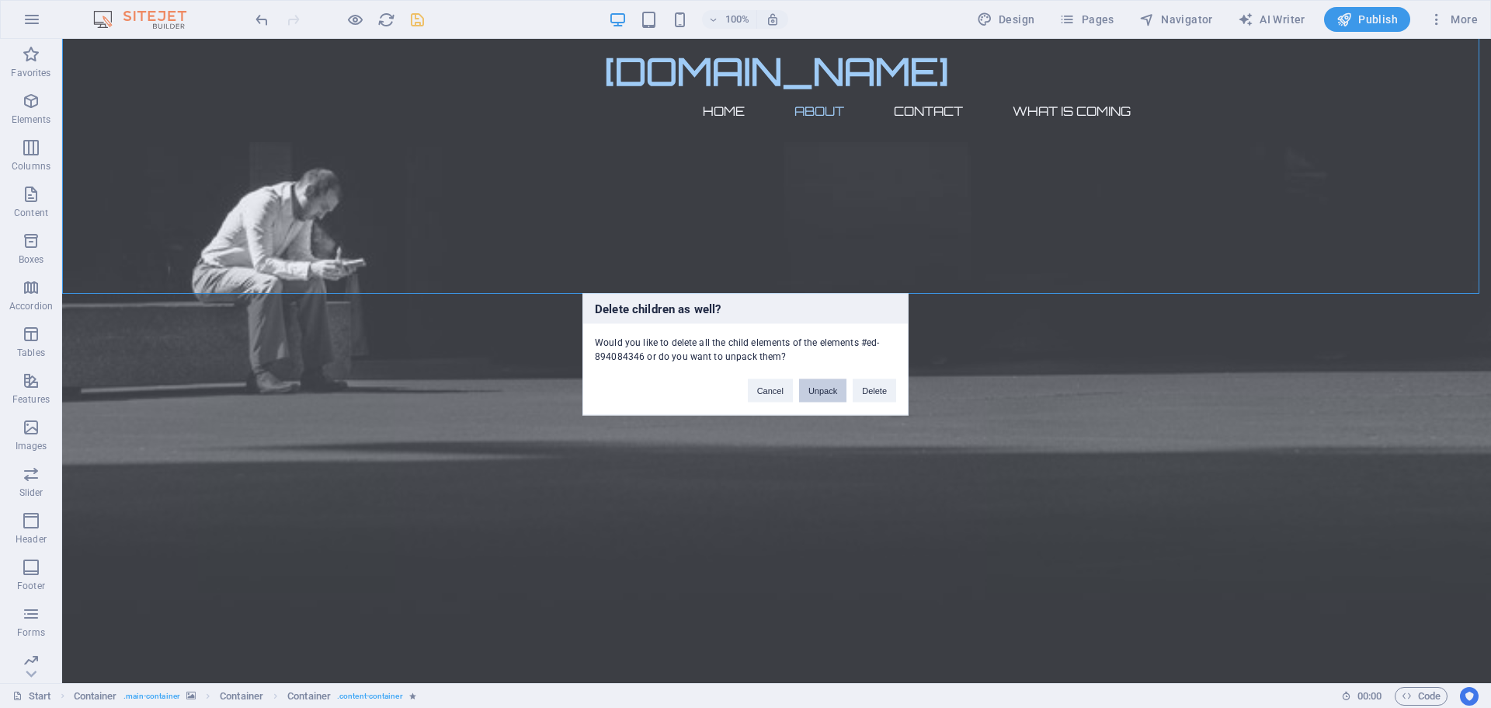
click at [812, 391] on button "Unpack" at bounding box center [822, 389] width 47 height 23
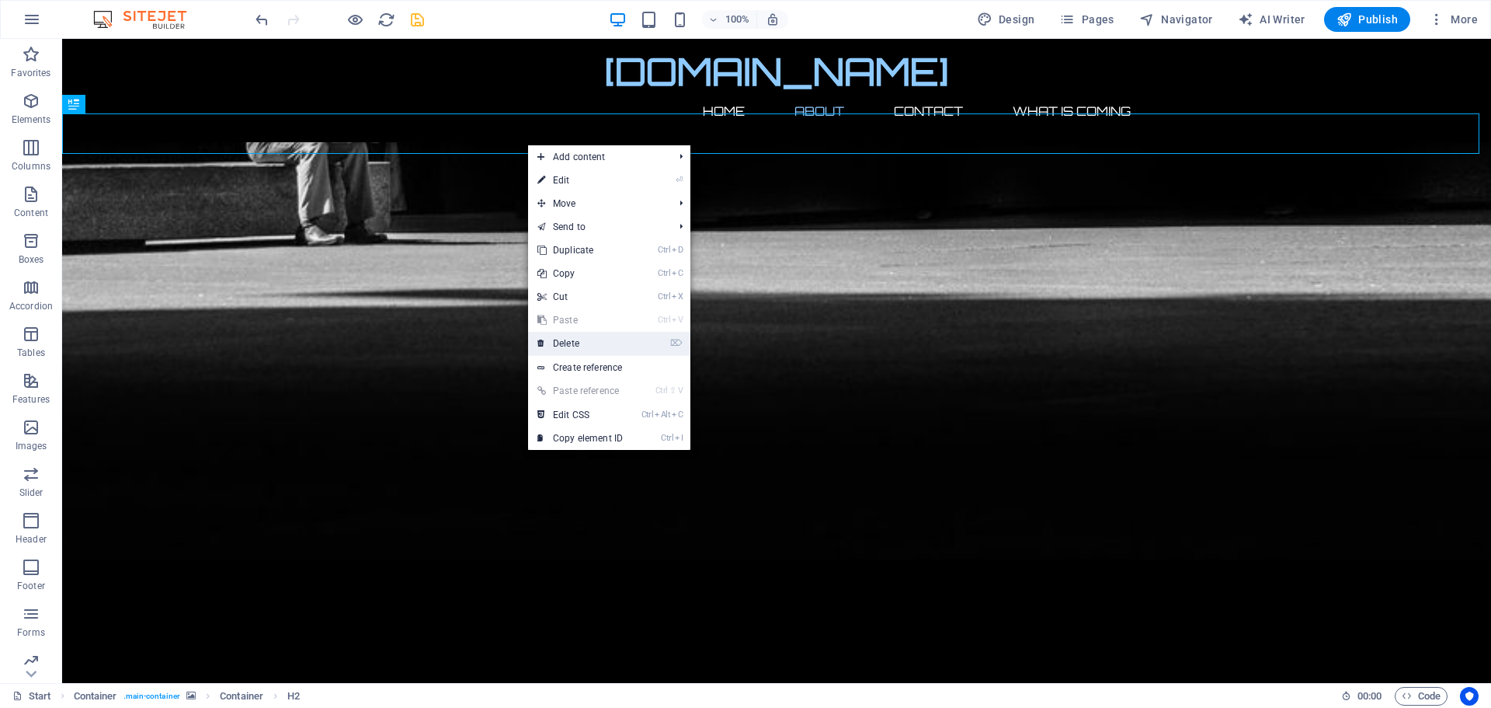
click at [579, 343] on link "⌦ Delete" at bounding box center [580, 343] width 104 height 23
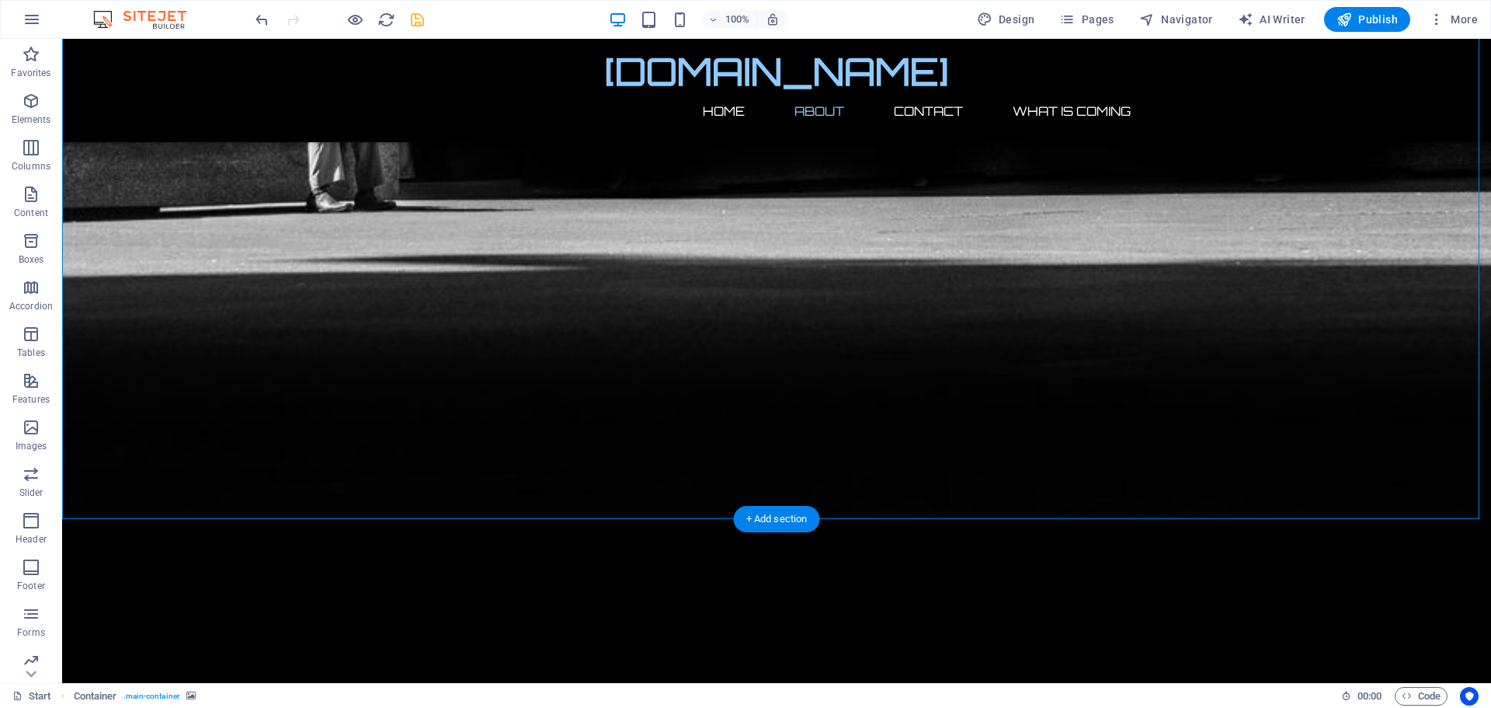
drag, startPoint x: 315, startPoint y: 393, endPoint x: 1187, endPoint y: 447, distance: 873.2
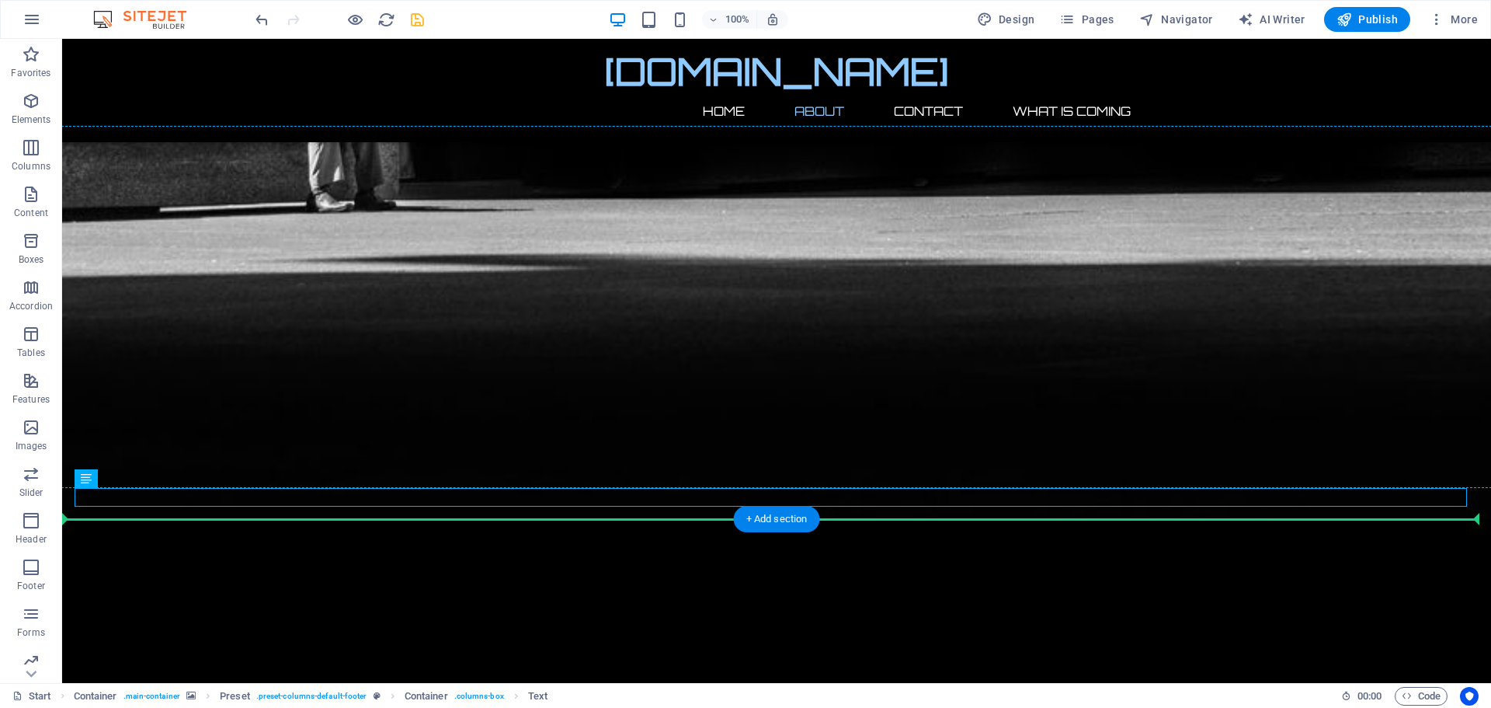
drag, startPoint x: 1050, startPoint y: 492, endPoint x: 433, endPoint y: 289, distance: 649.2
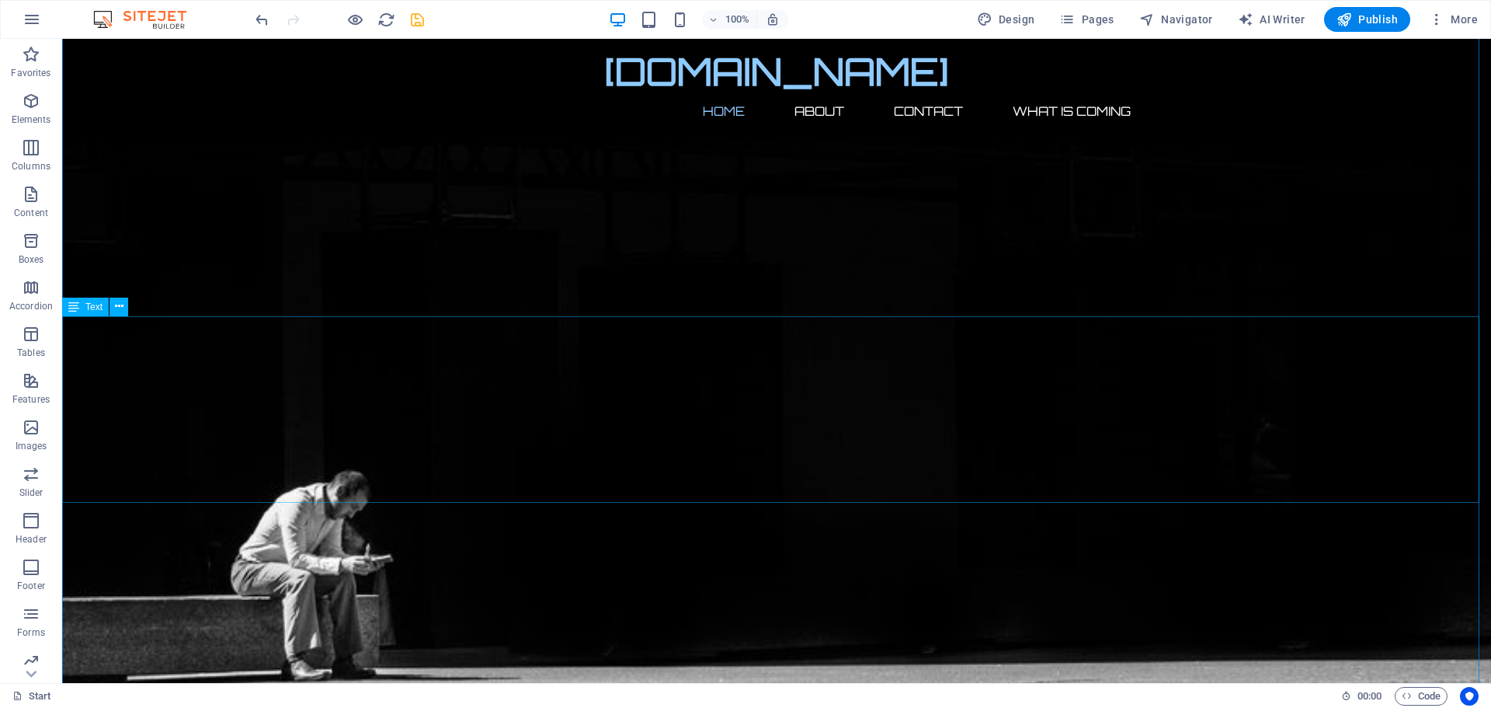
scroll to position [858, 0]
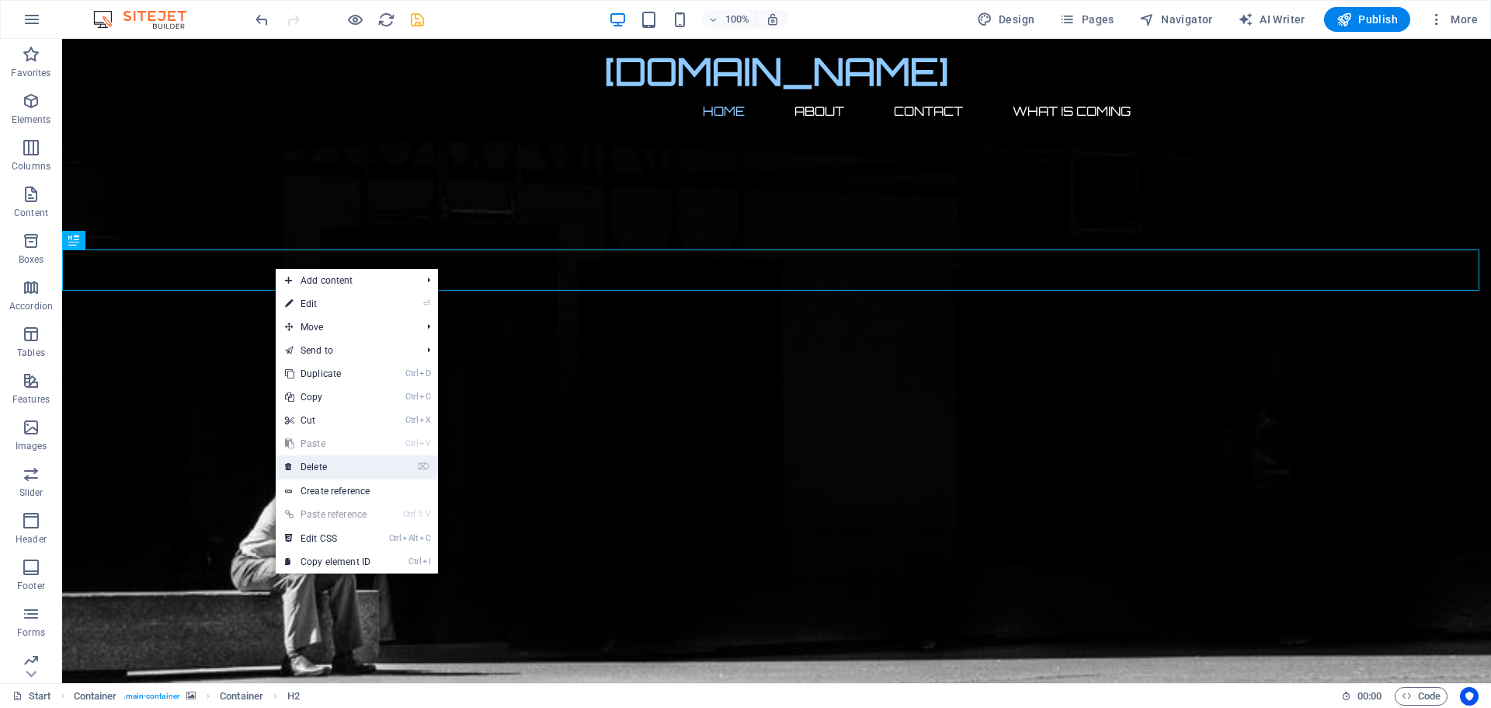
click at [314, 467] on link "⌦ Delete" at bounding box center [328, 466] width 104 height 23
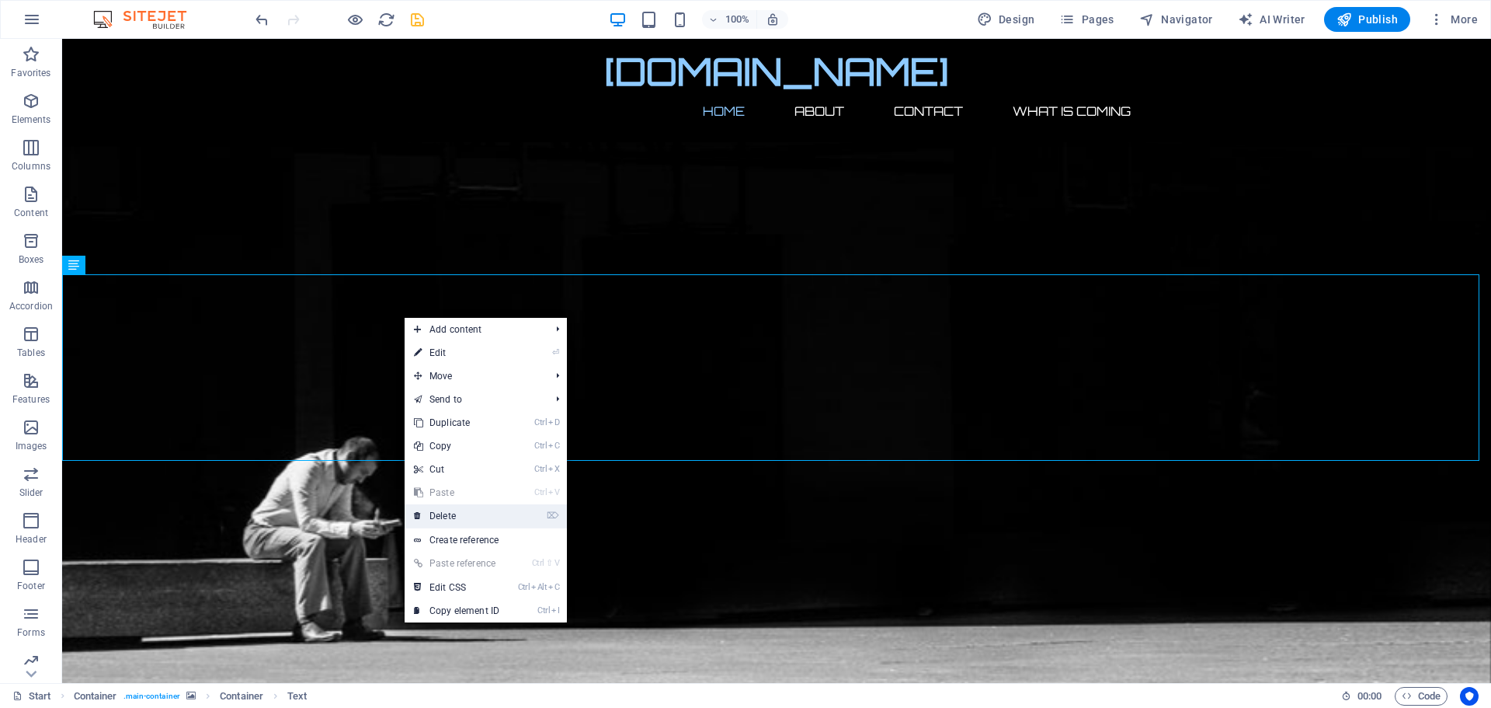
click at [458, 514] on link "⌦ Delete" at bounding box center [457, 515] width 104 height 23
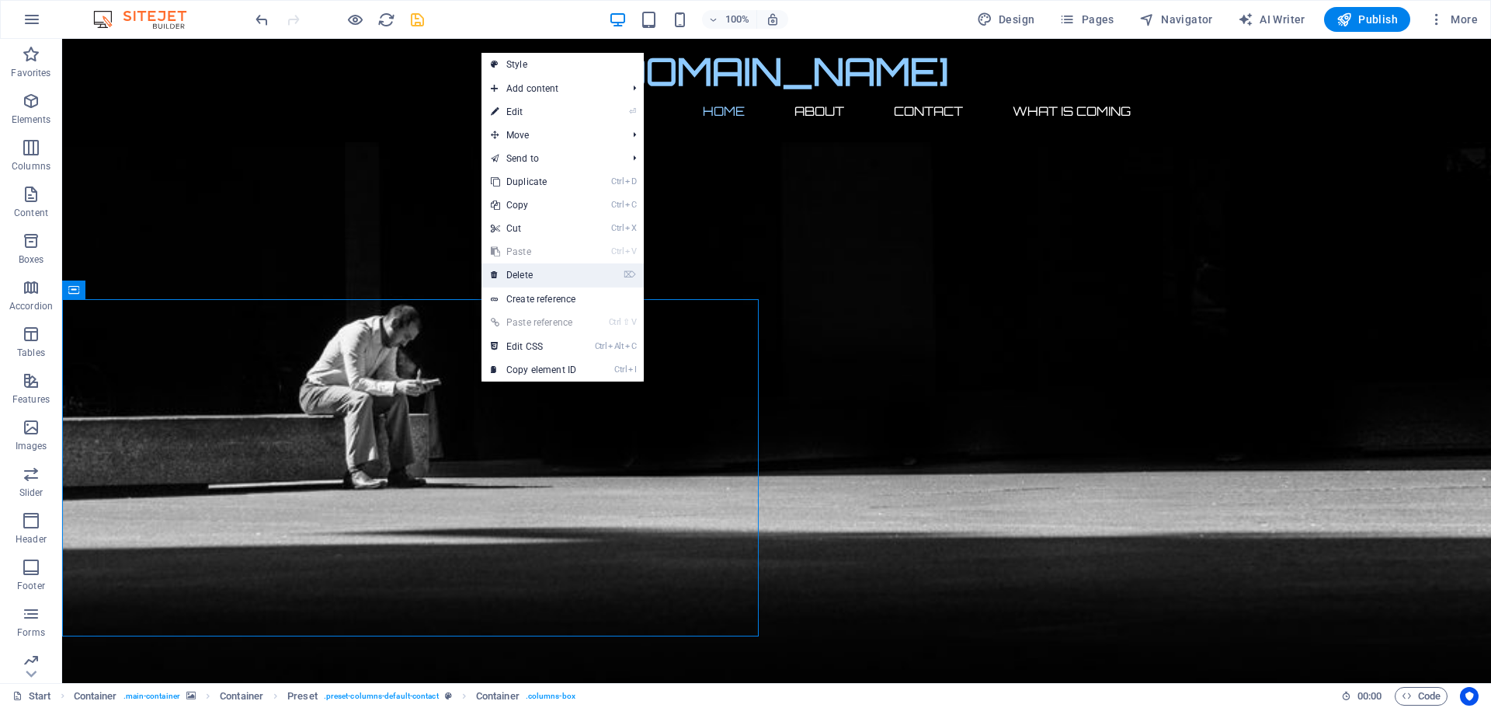
click at [517, 273] on link "⌦ Delete" at bounding box center [534, 274] width 104 height 23
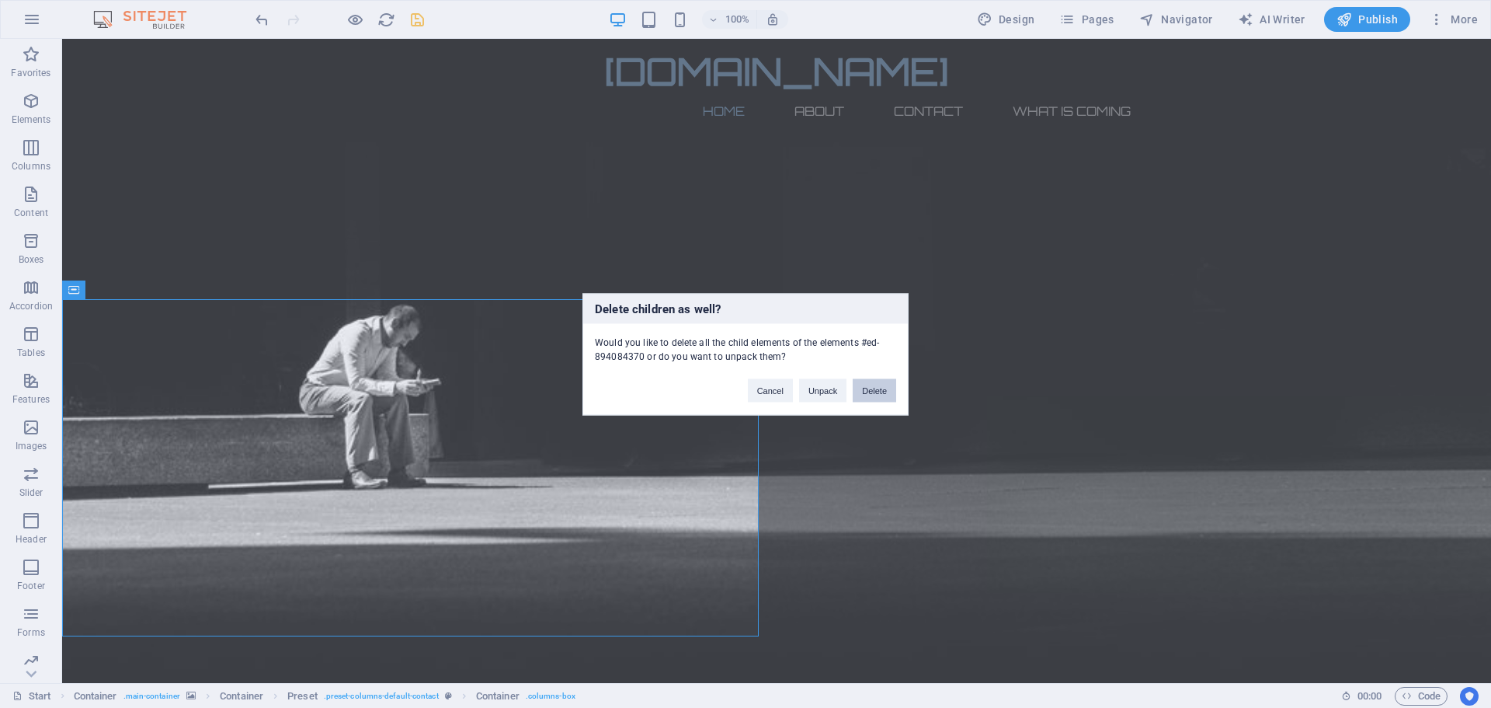
click at [880, 389] on button "Delete" at bounding box center [874, 389] width 43 height 23
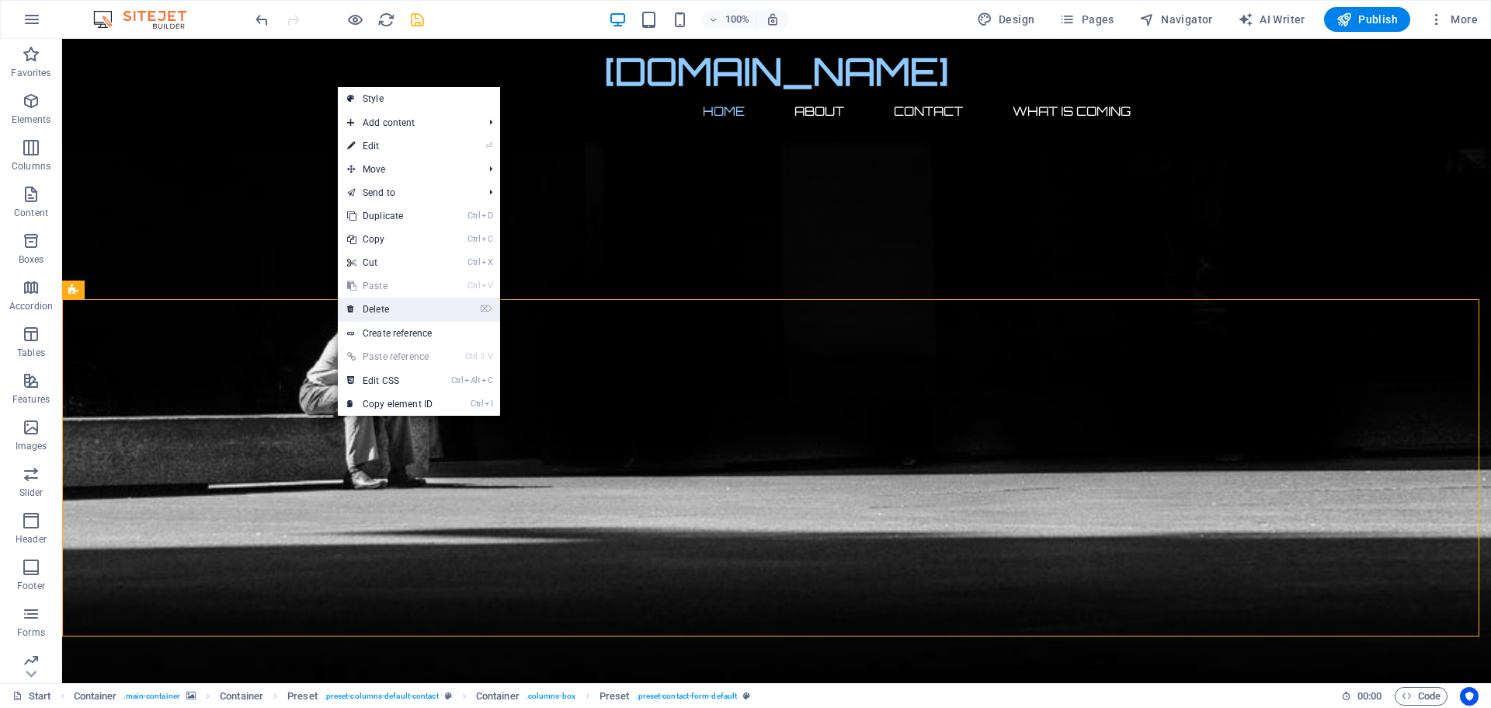
click at [376, 307] on link "⌦ Delete" at bounding box center [390, 308] width 104 height 23
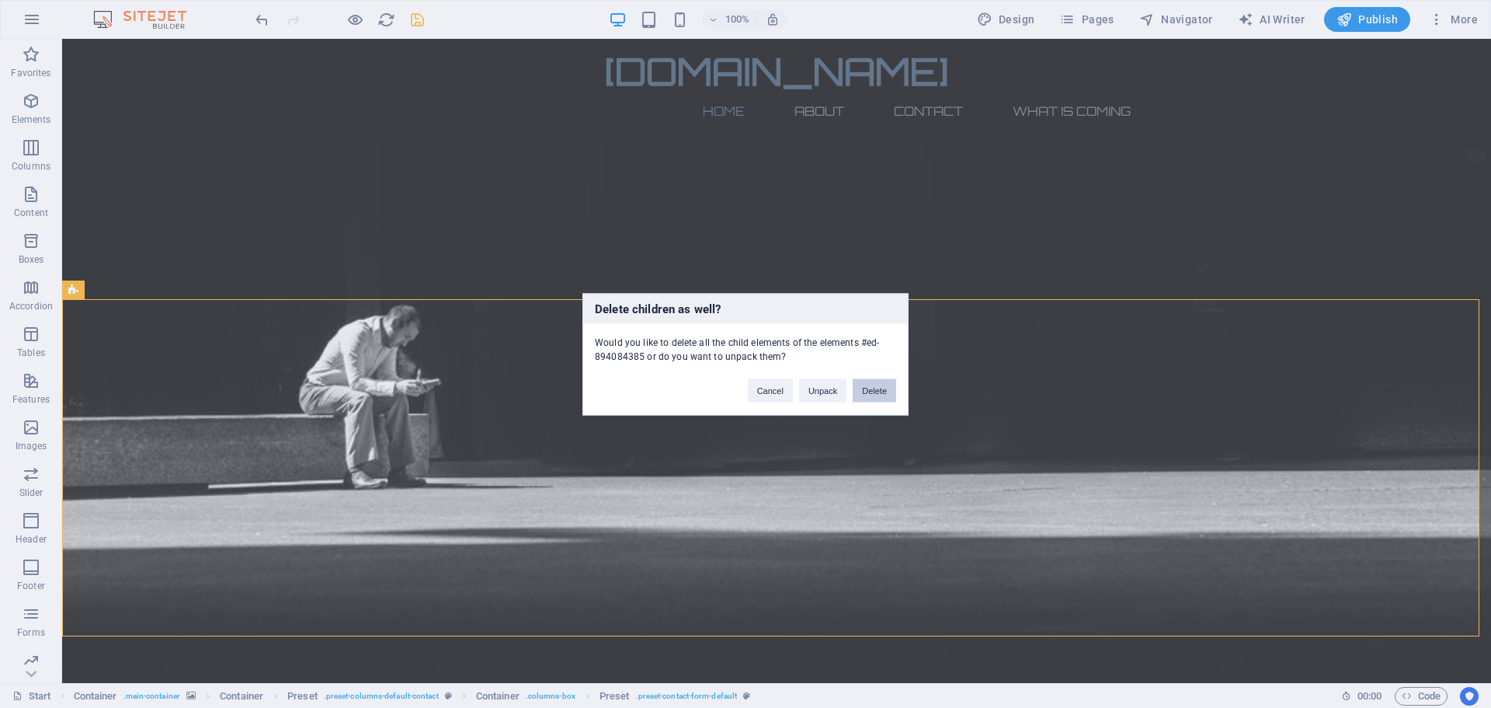
click at [872, 385] on button "Delete" at bounding box center [874, 389] width 43 height 23
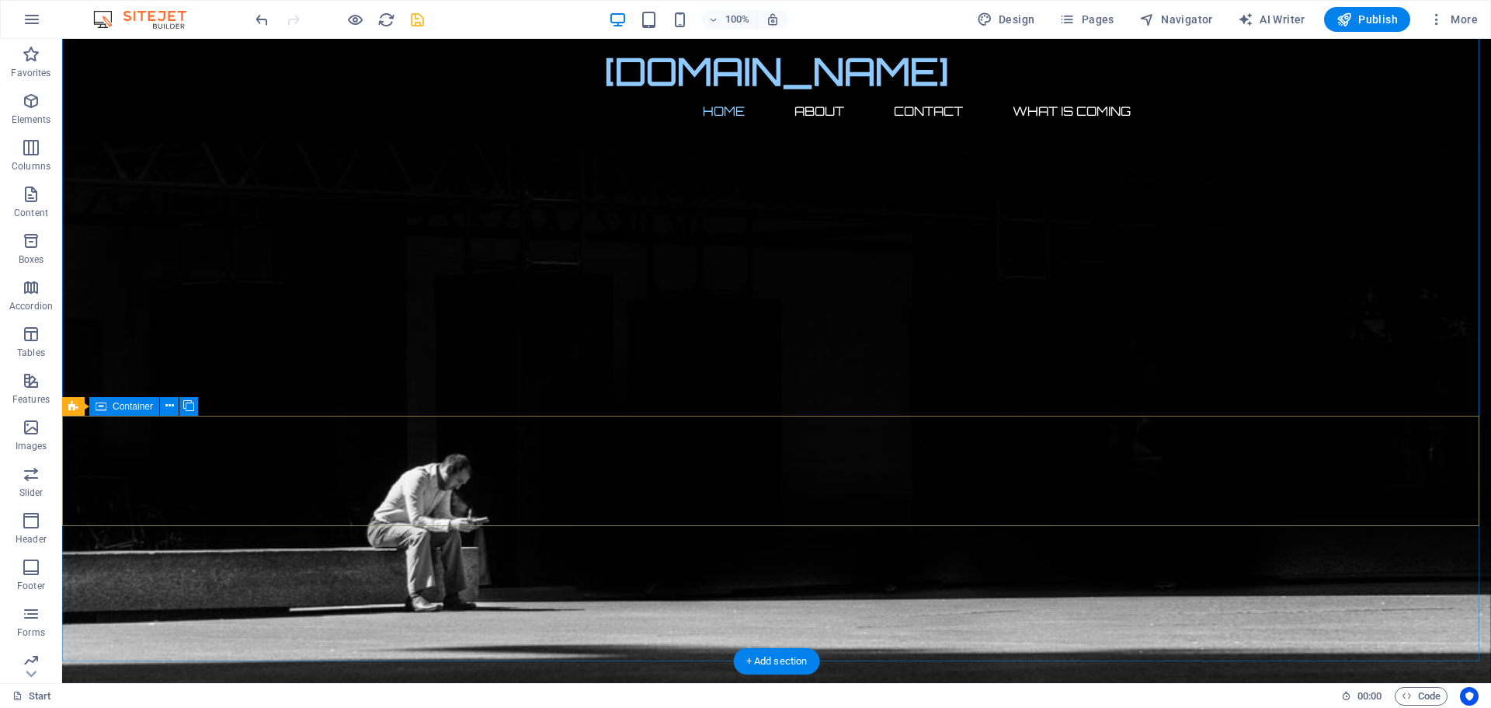
scroll to position [781, 0]
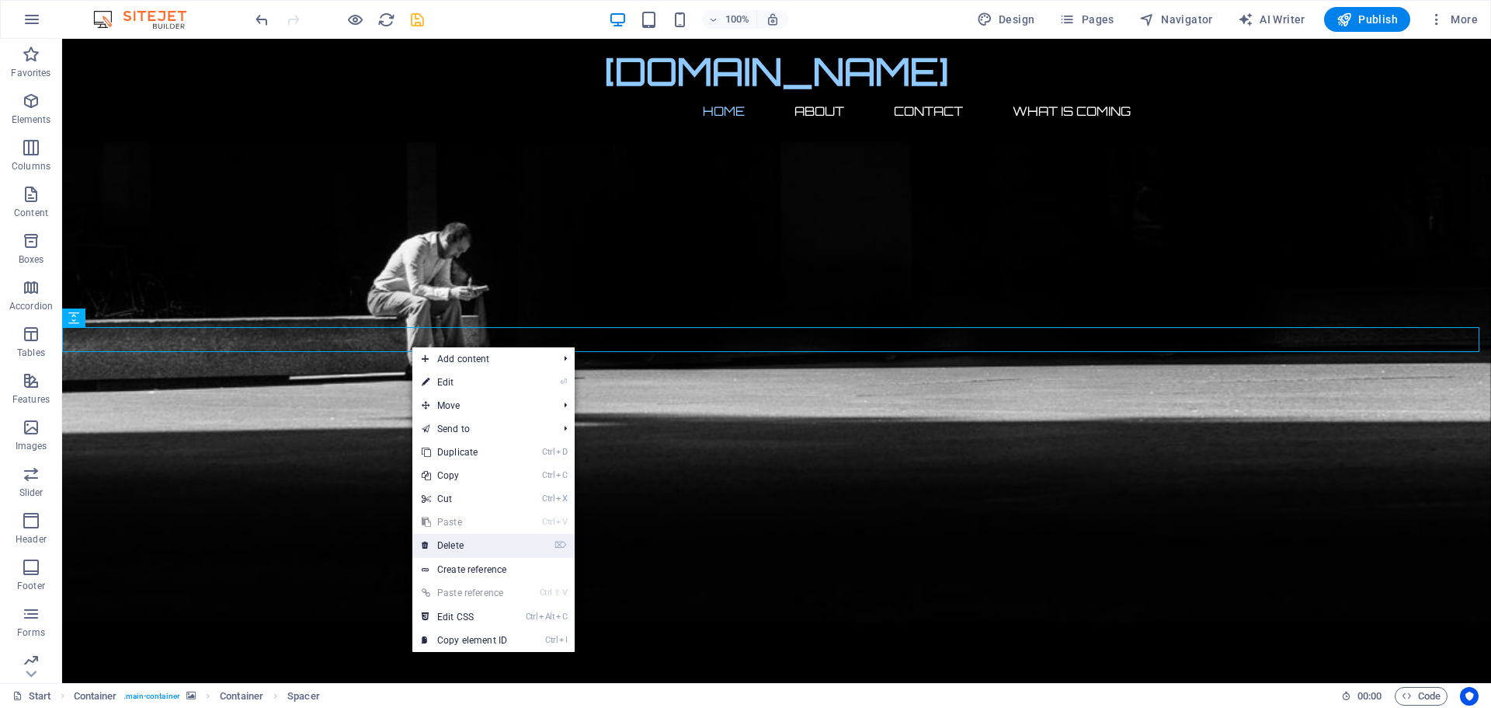
click at [451, 541] on link "⌦ Delete" at bounding box center [464, 545] width 104 height 23
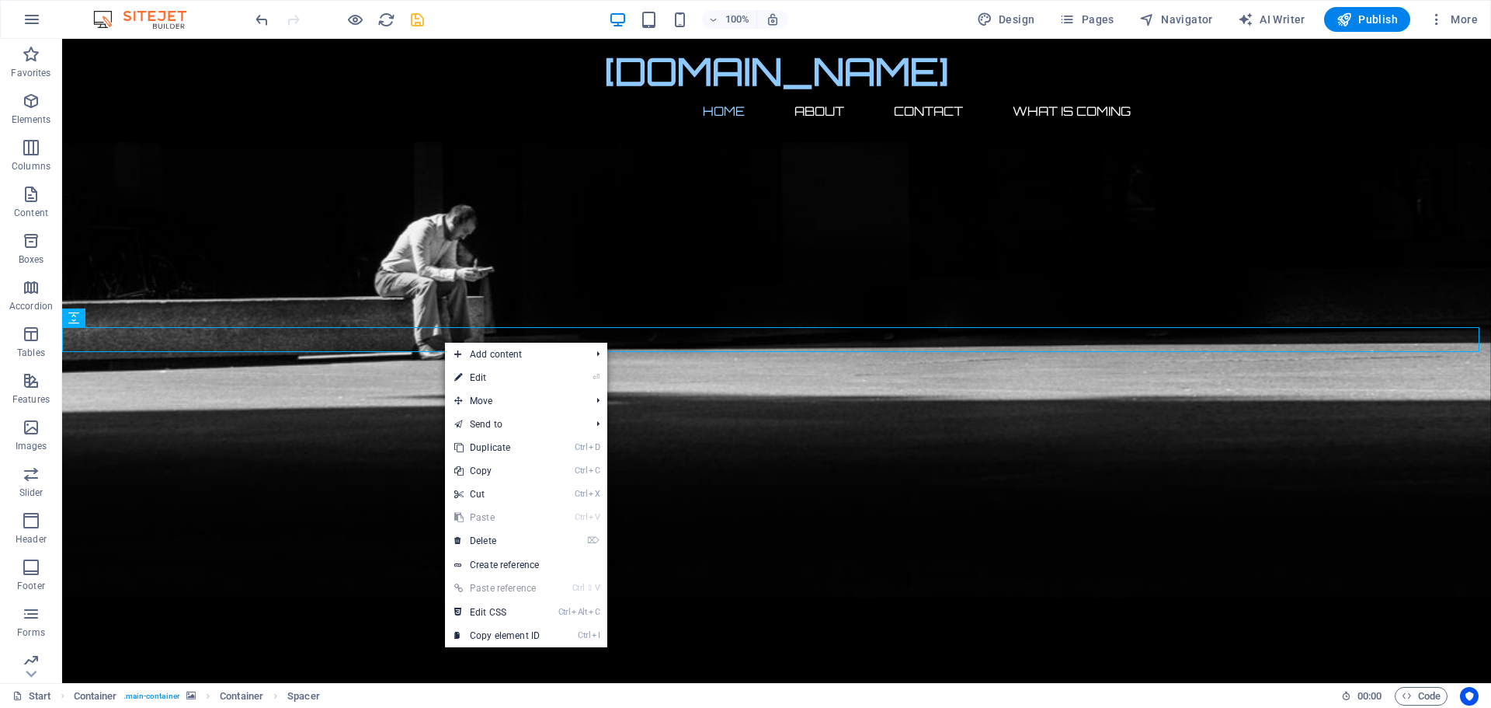
click at [489, 527] on link "Ctrl V Paste" at bounding box center [497, 517] width 104 height 23
click at [485, 539] on link "⌦ Delete" at bounding box center [497, 540] width 104 height 23
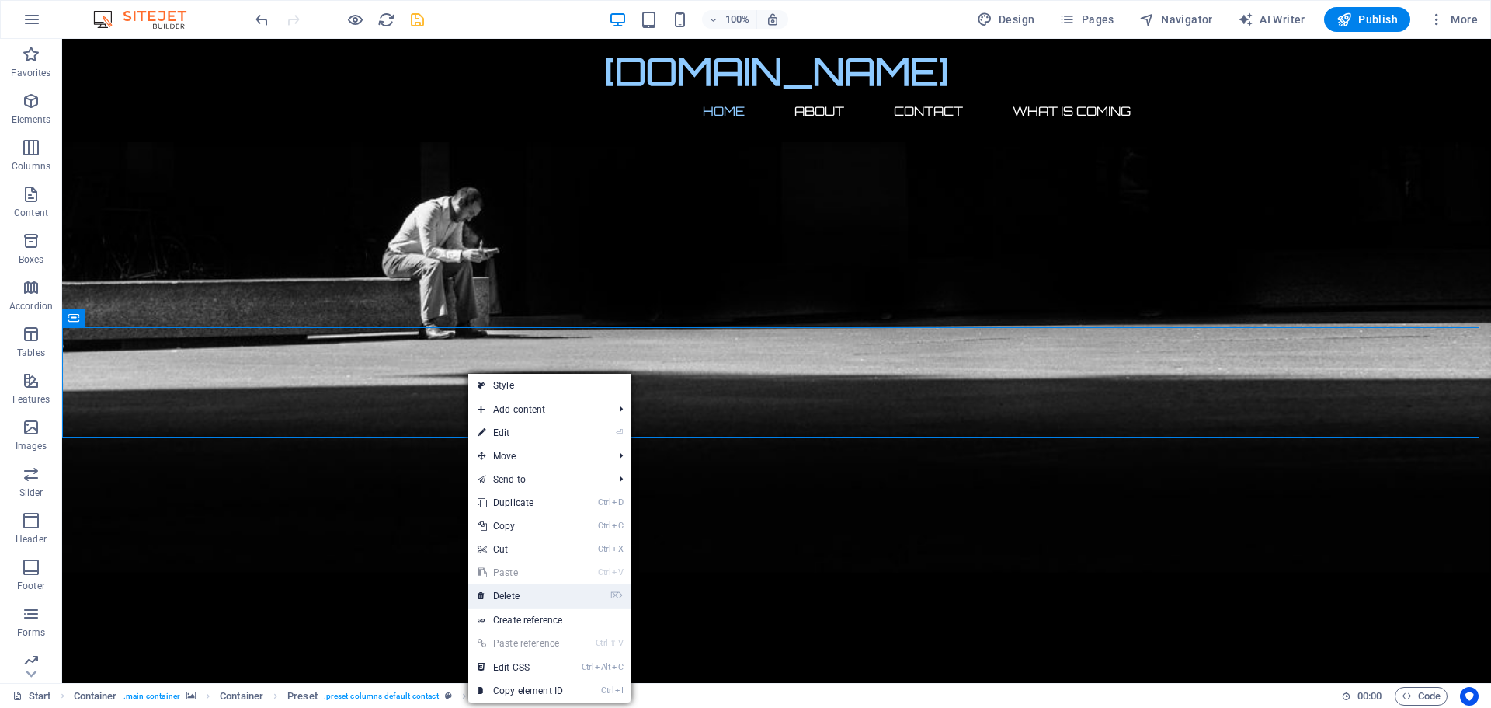
click at [513, 598] on link "⌦ Delete" at bounding box center [520, 595] width 104 height 23
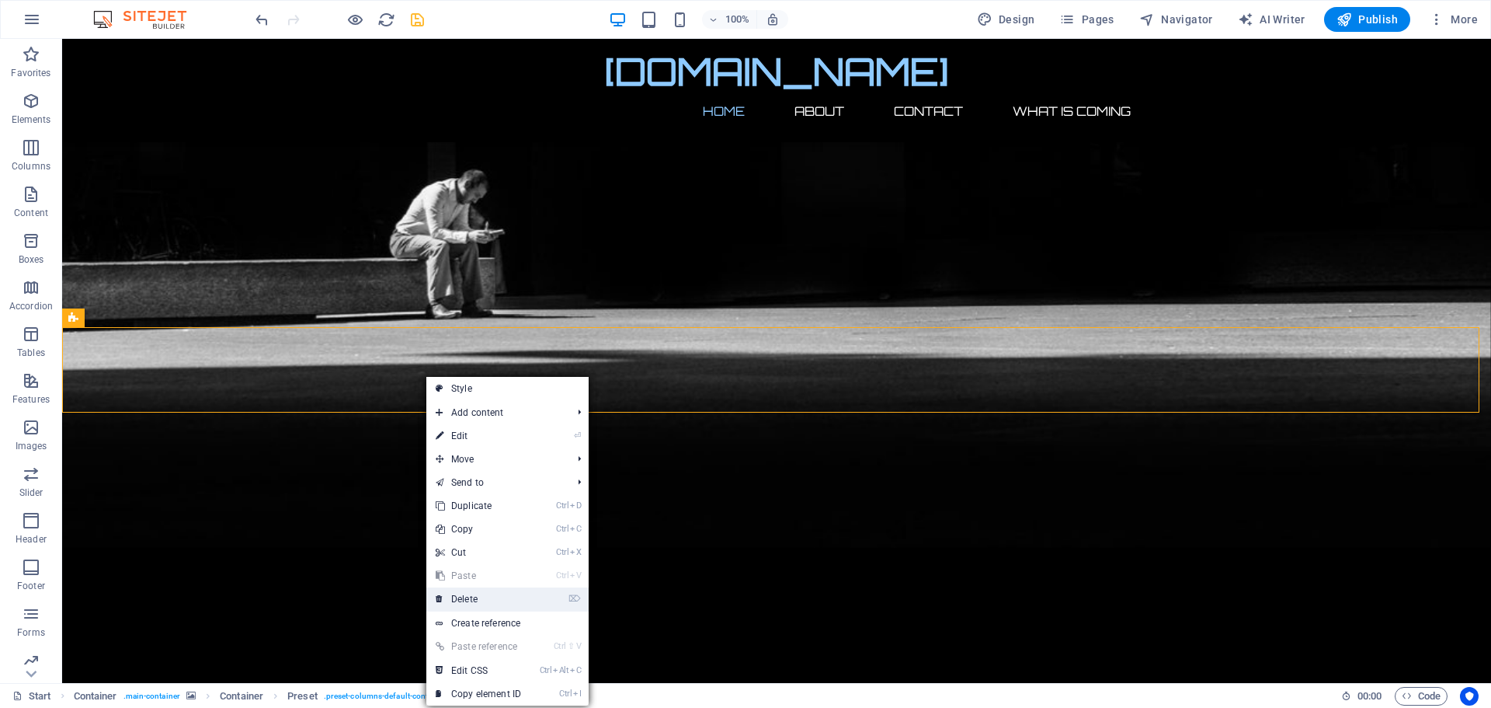
click at [485, 600] on link "⌦ Delete" at bounding box center [478, 598] width 104 height 23
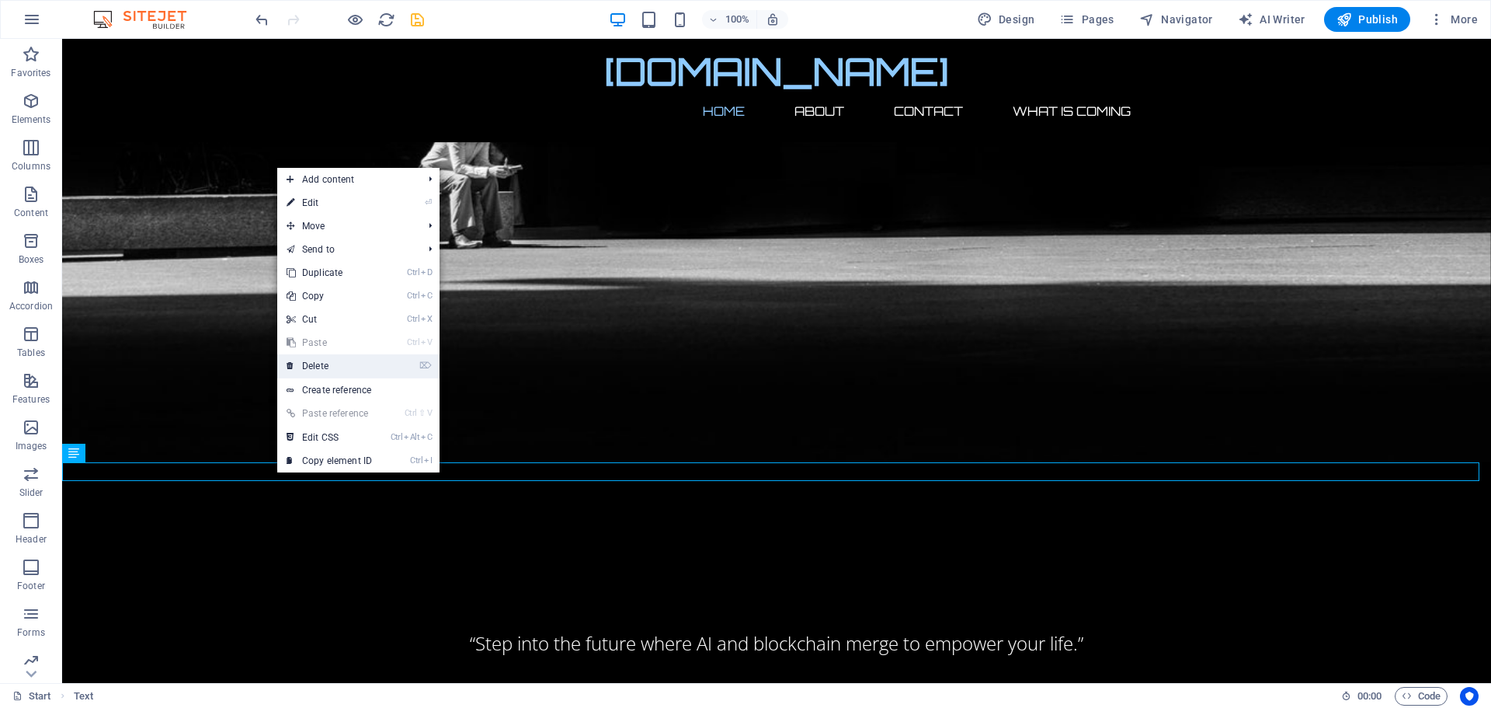
click at [330, 364] on link "⌦ Delete" at bounding box center [329, 365] width 104 height 23
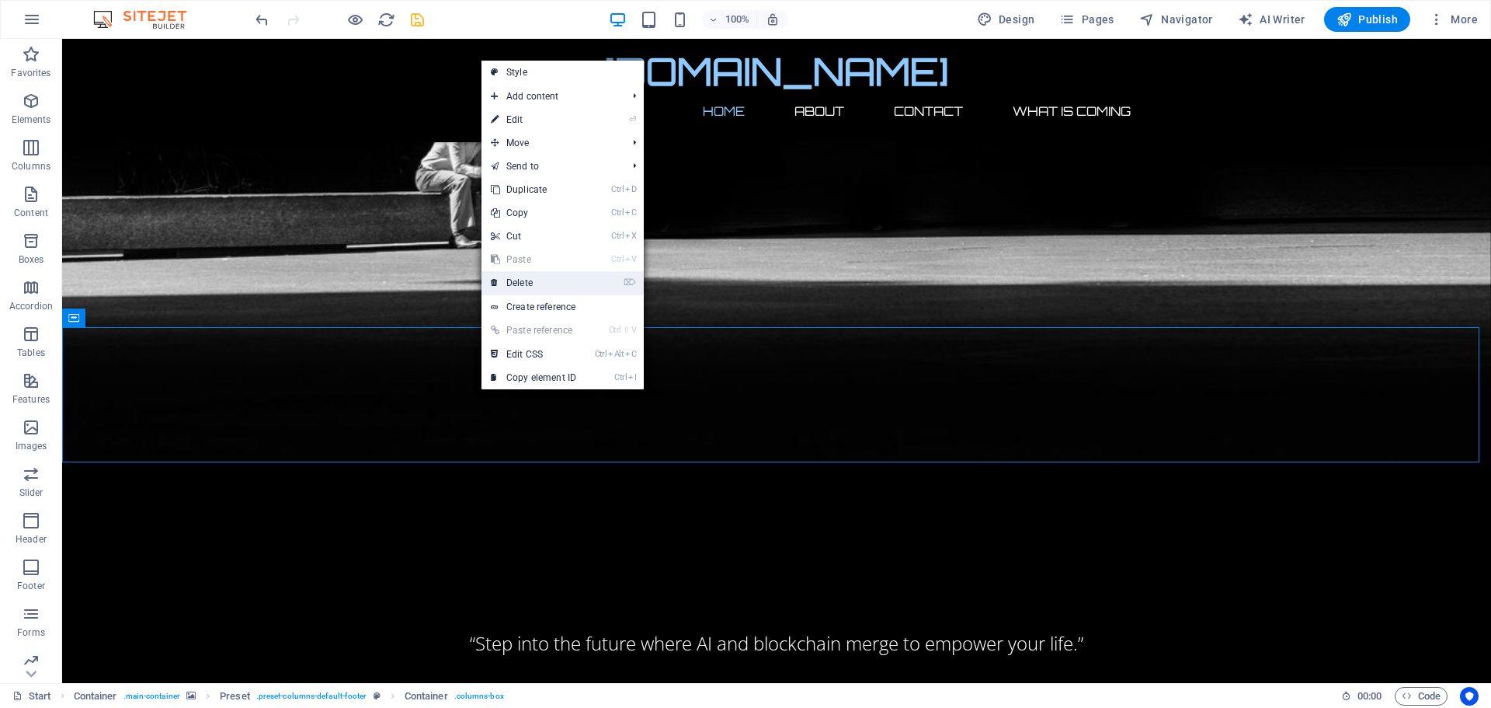
click at [521, 277] on link "⌦ Delete" at bounding box center [534, 282] width 104 height 23
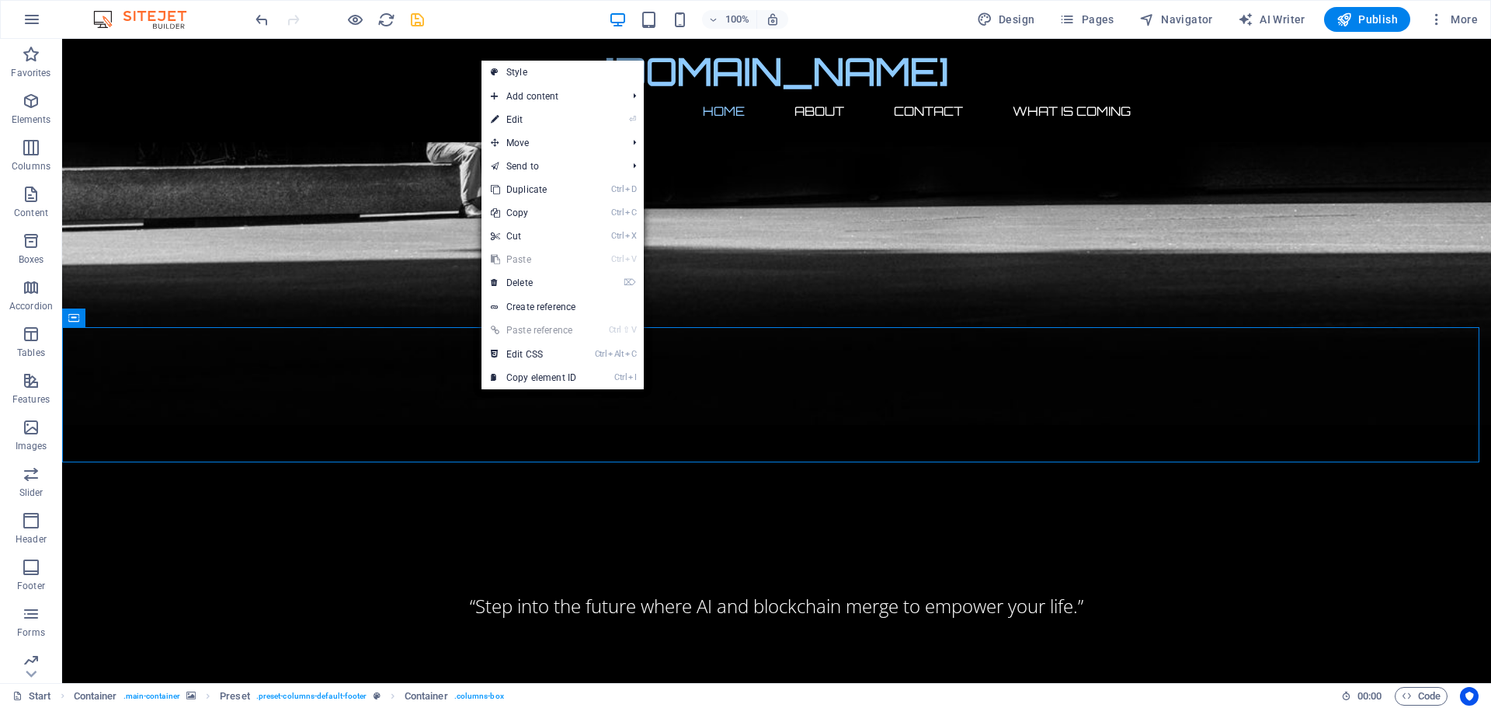
scroll to position [774, 0]
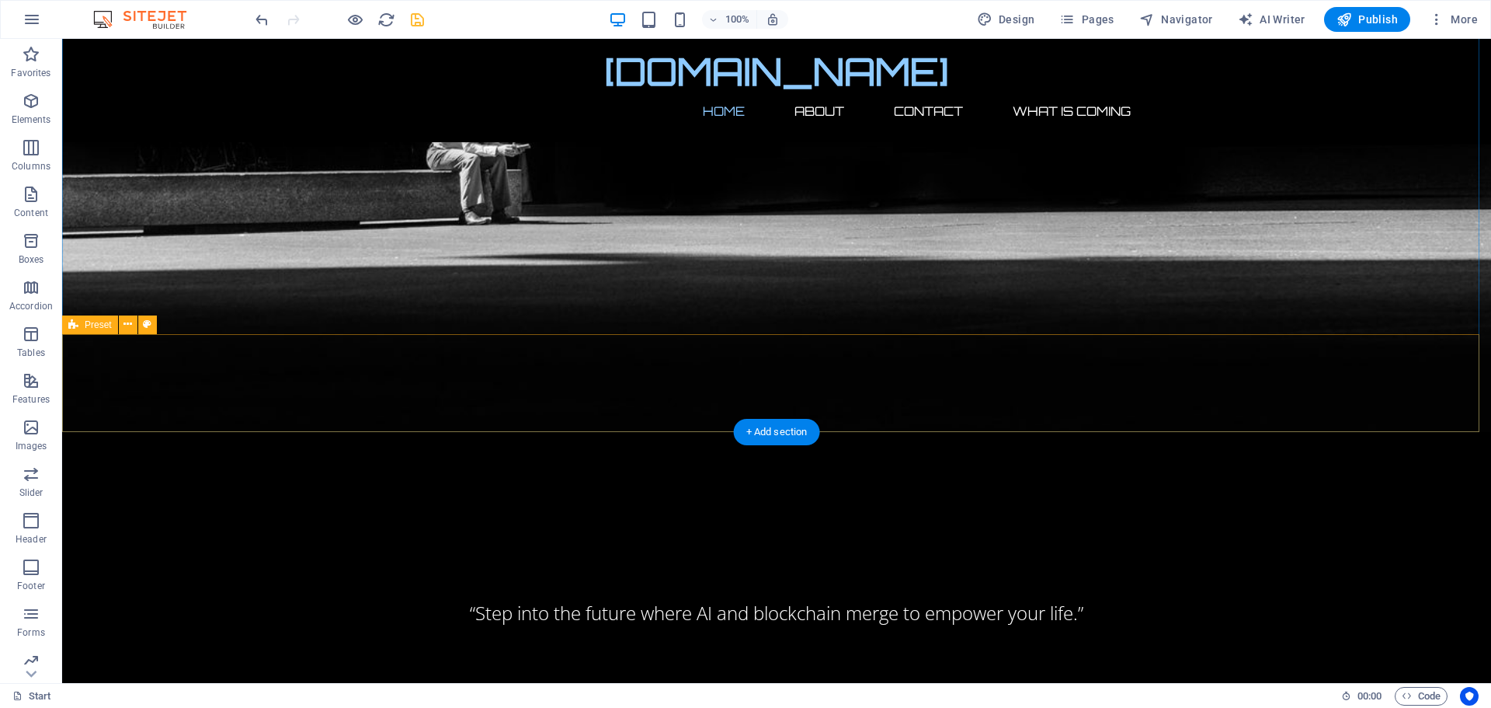
click at [127, 322] on icon at bounding box center [128, 324] width 9 height 16
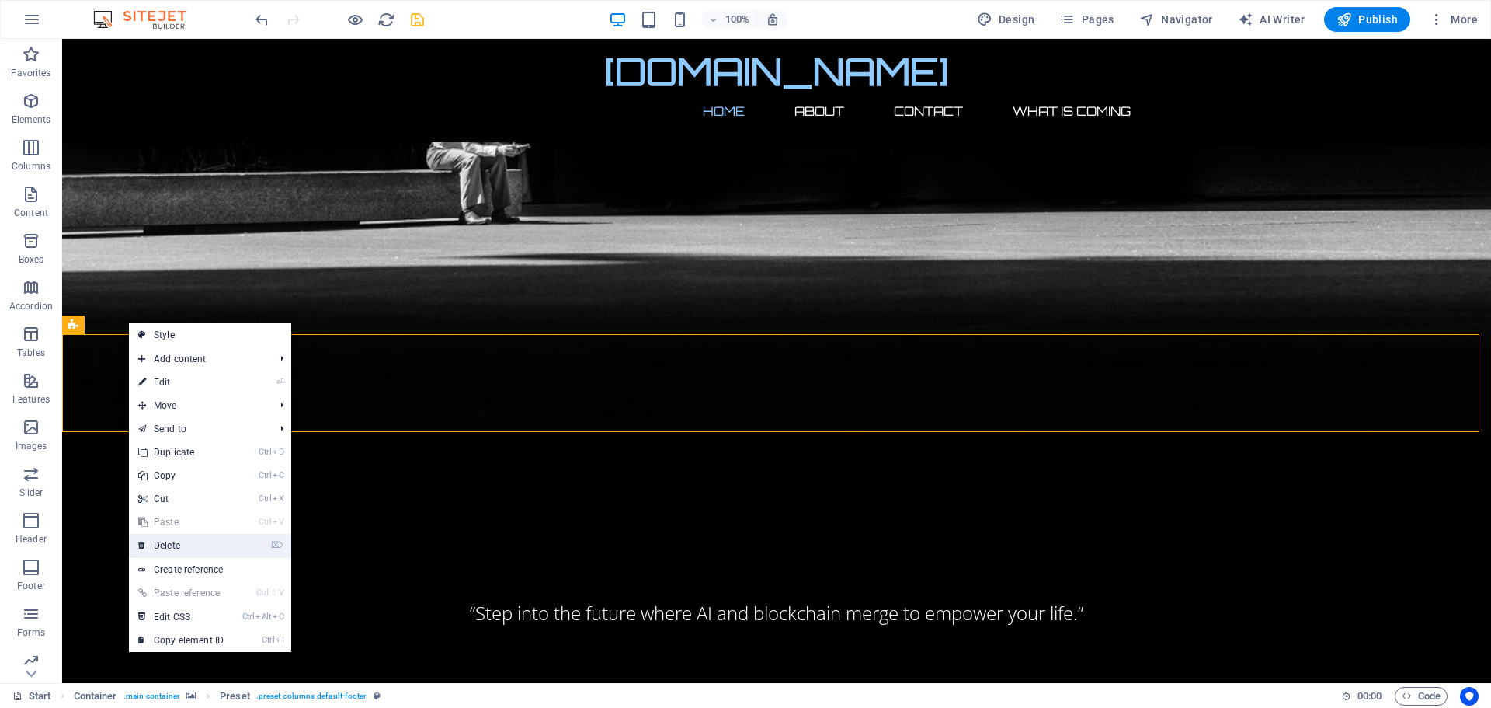
click at [168, 543] on link "⌦ Delete" at bounding box center [181, 545] width 104 height 23
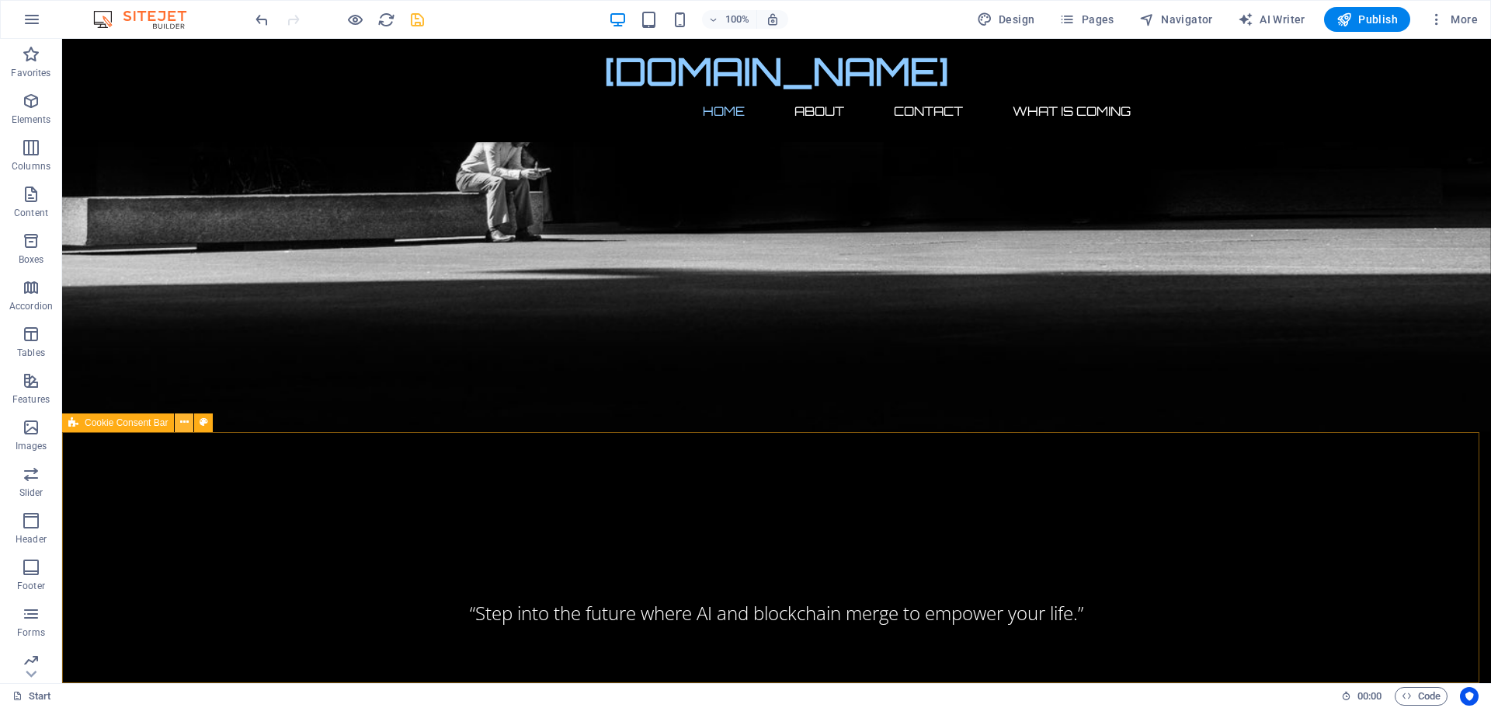
click at [186, 423] on icon at bounding box center [184, 422] width 9 height 16
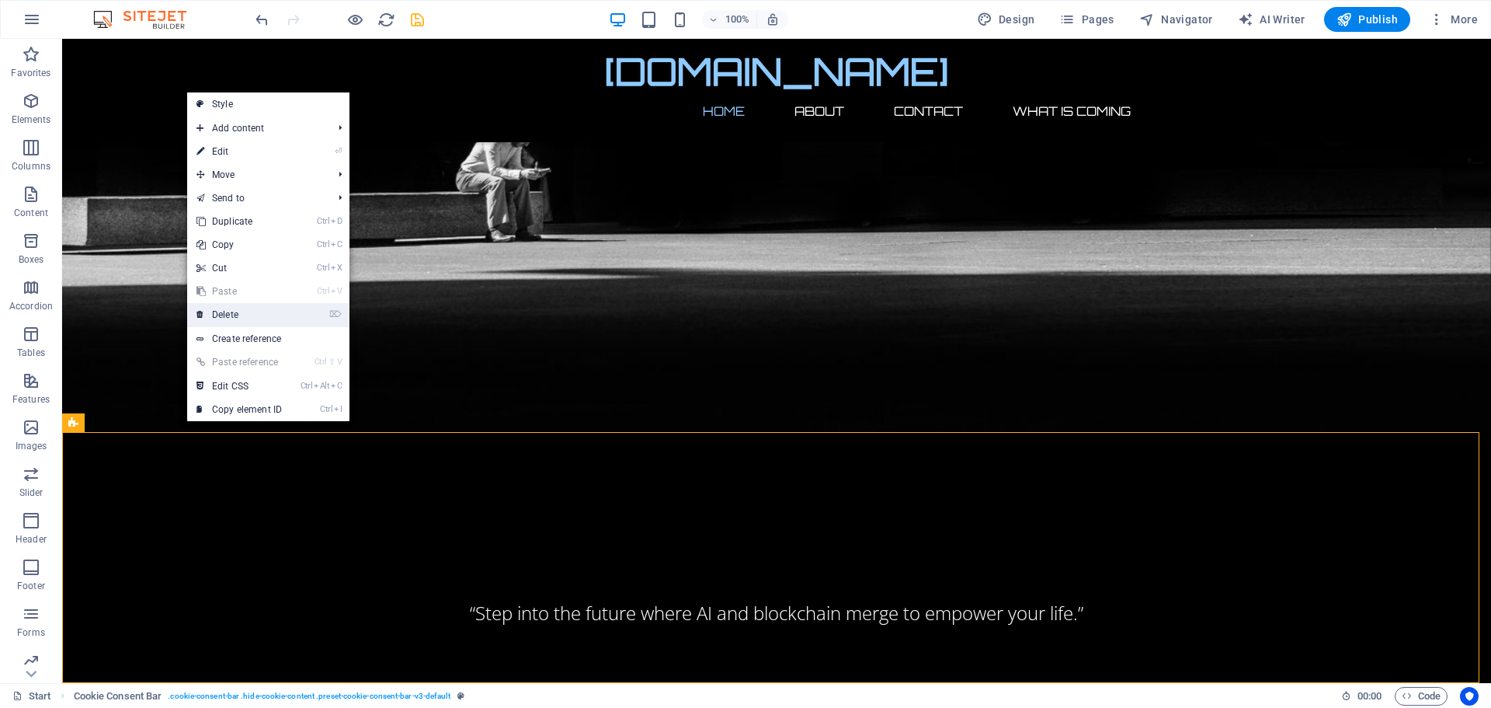
click at [225, 314] on link "⌦ Delete" at bounding box center [239, 314] width 104 height 23
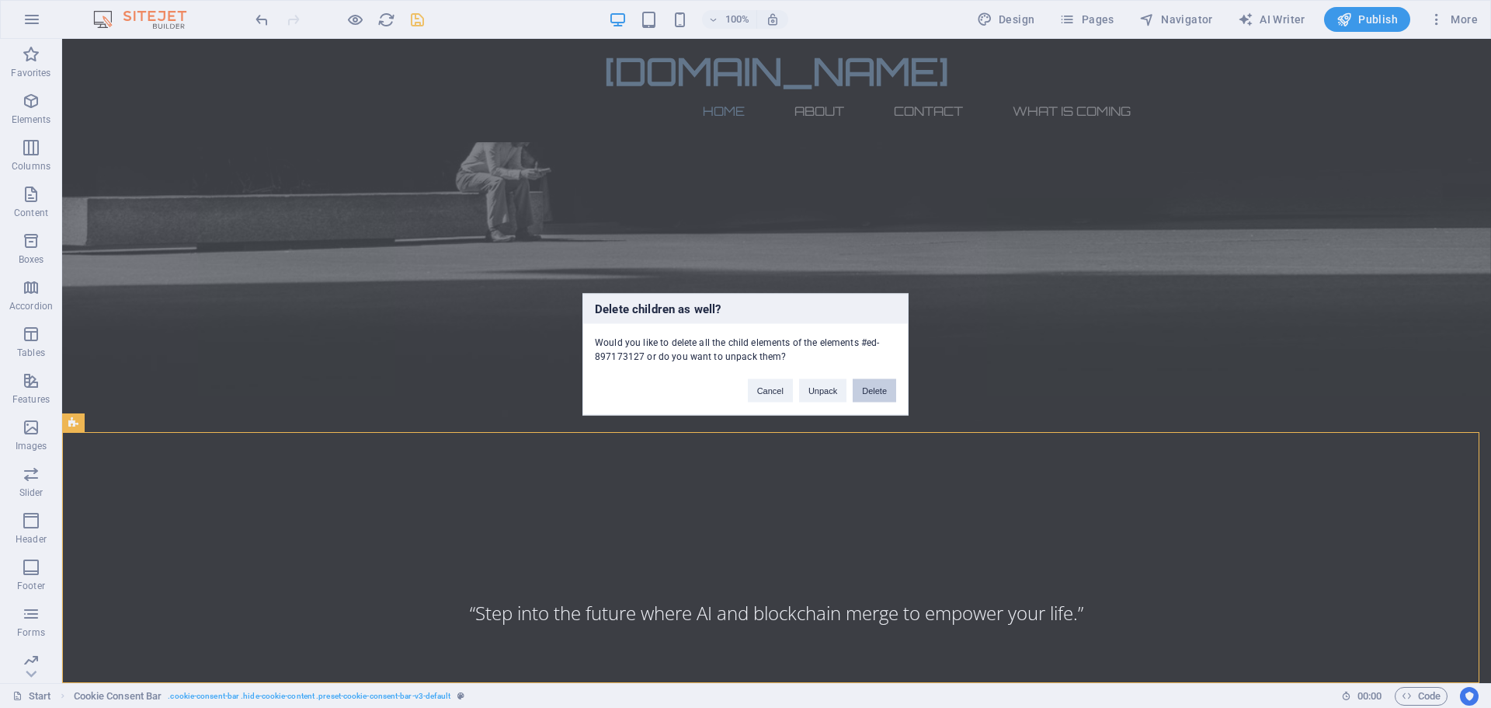
click at [864, 387] on button "Delete" at bounding box center [874, 389] width 43 height 23
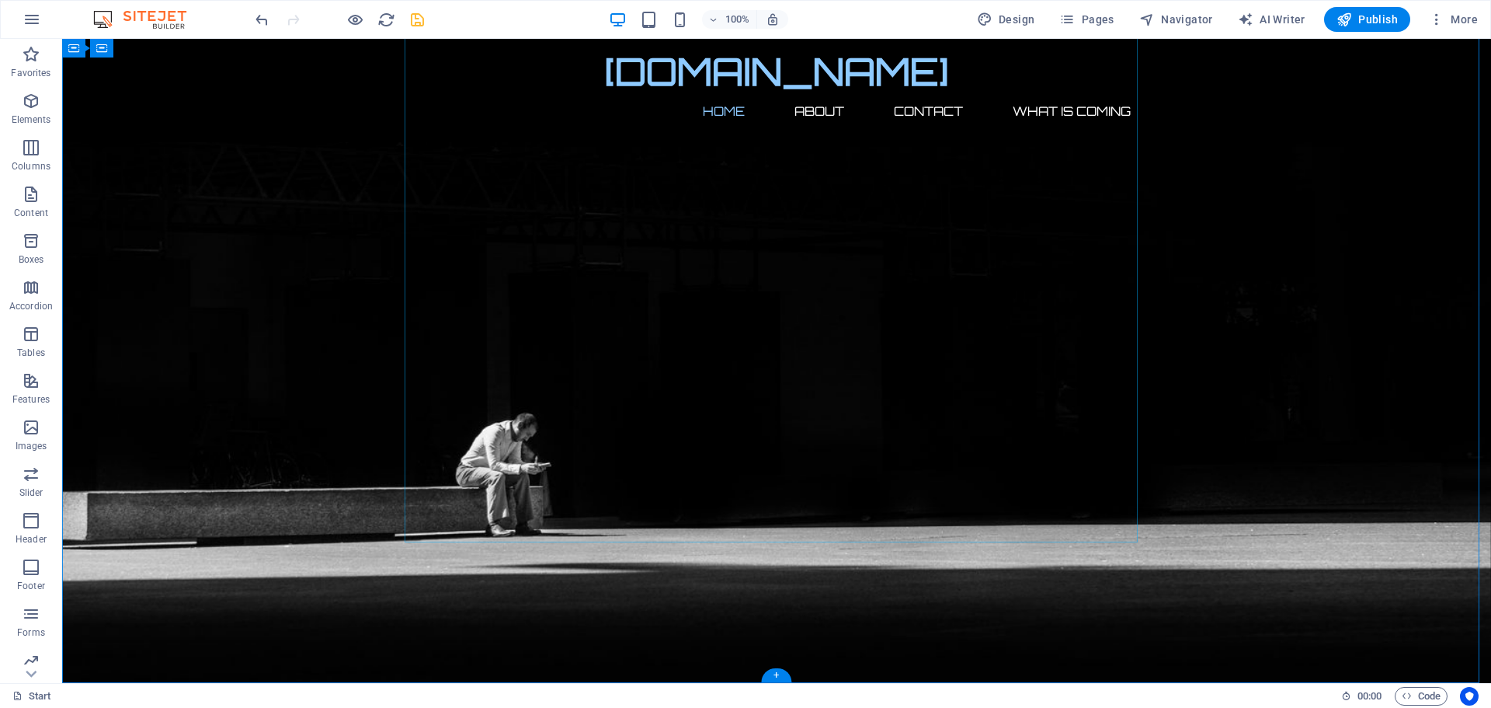
scroll to position [425, 0]
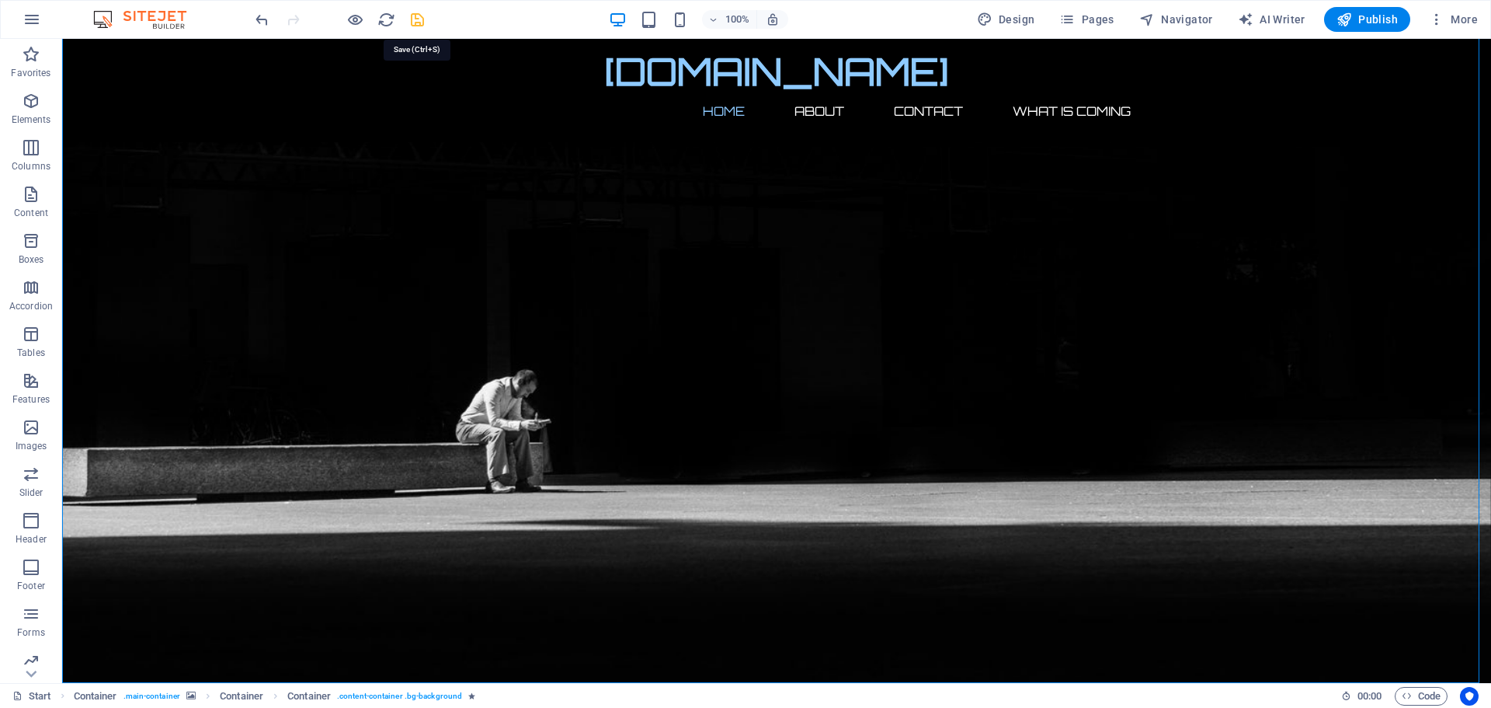
click at [416, 11] on icon "save" at bounding box center [418, 20] width 18 height 18
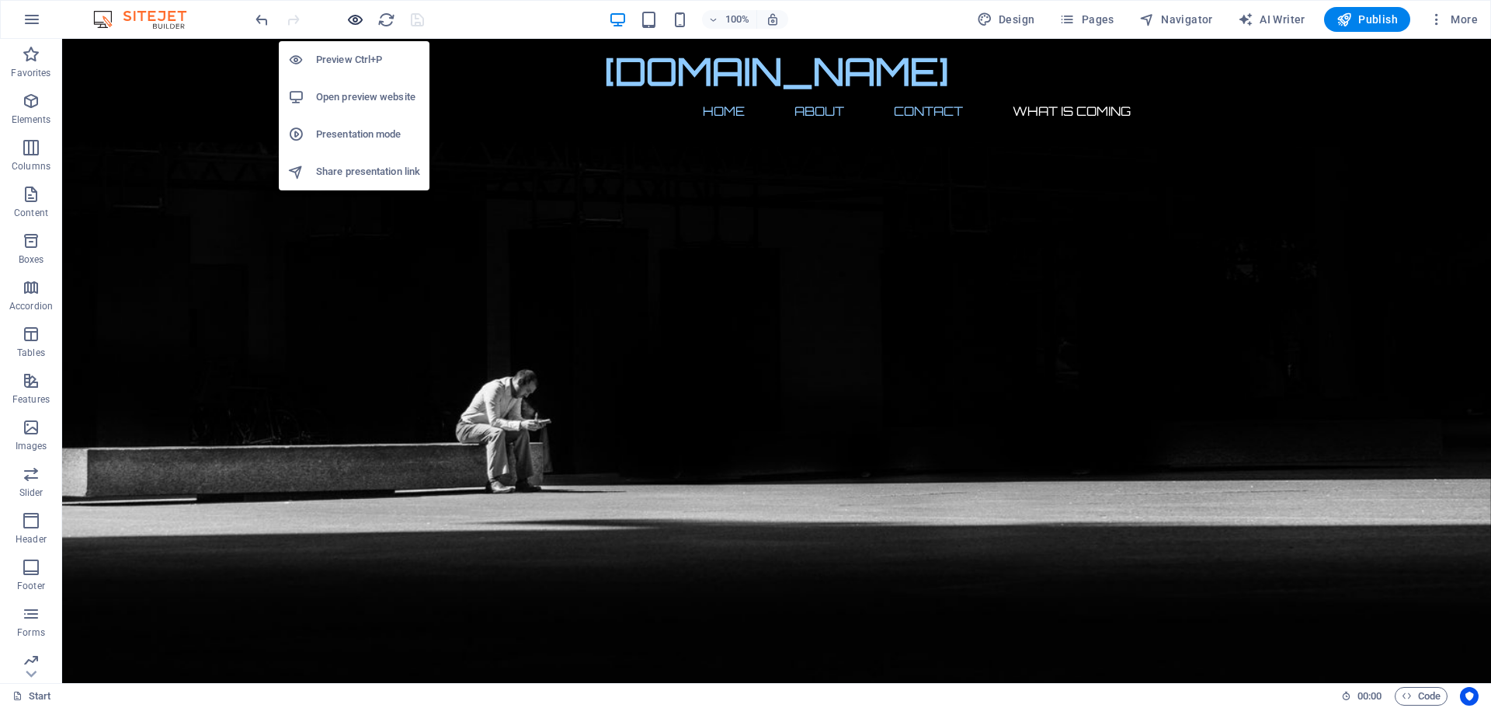
click at [353, 18] on icon "button" at bounding box center [355, 20] width 18 height 18
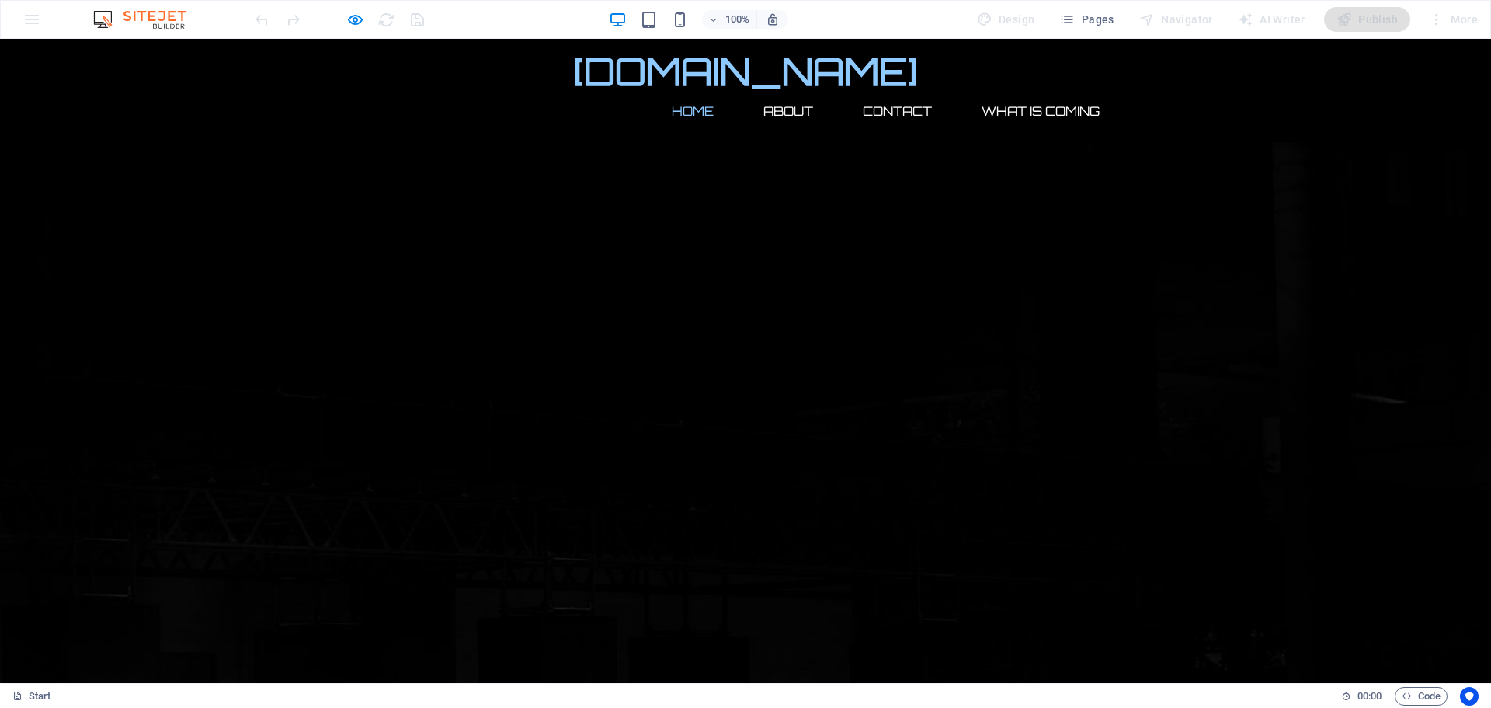
scroll to position [0, 0]
drag, startPoint x: 347, startPoint y: 194, endPoint x: 381, endPoint y: 47, distance: 151.5
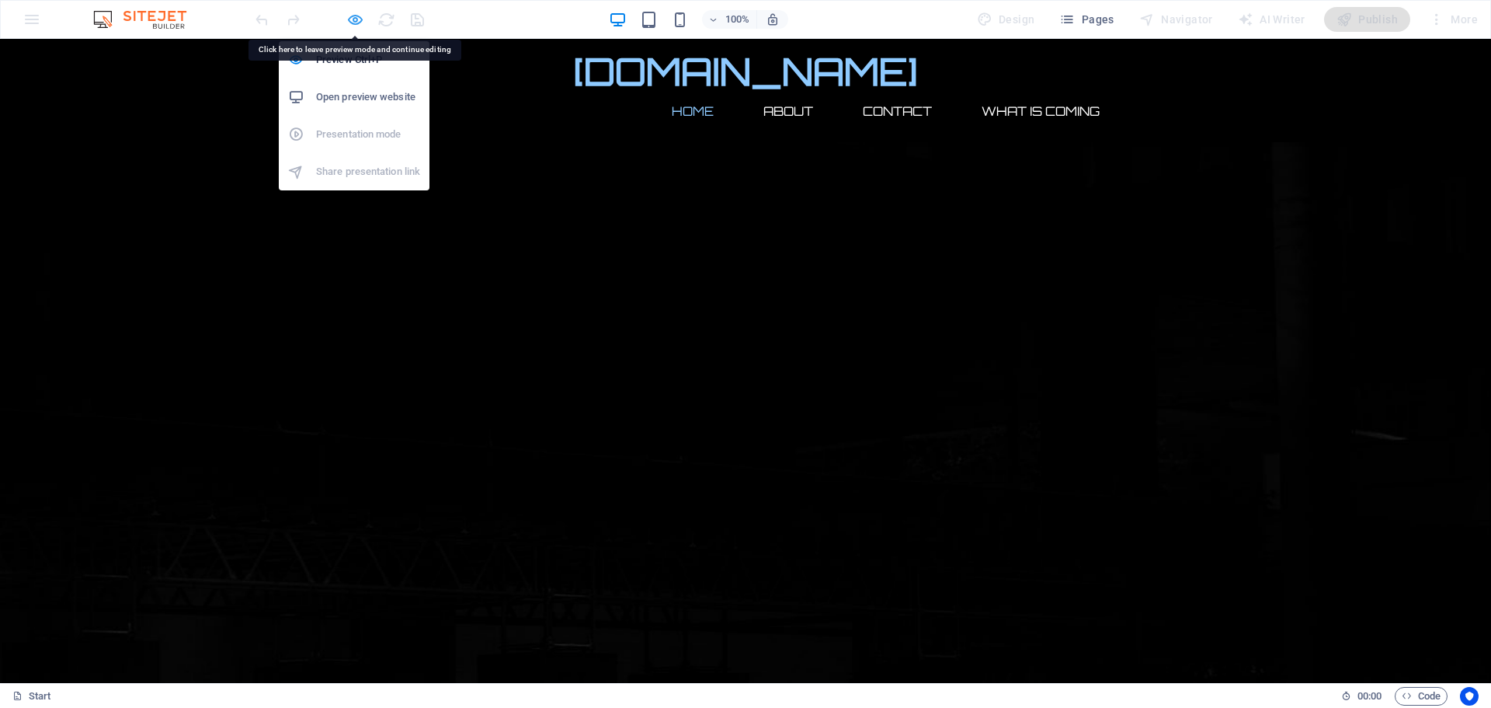
click at [356, 19] on icon "button" at bounding box center [355, 20] width 18 height 18
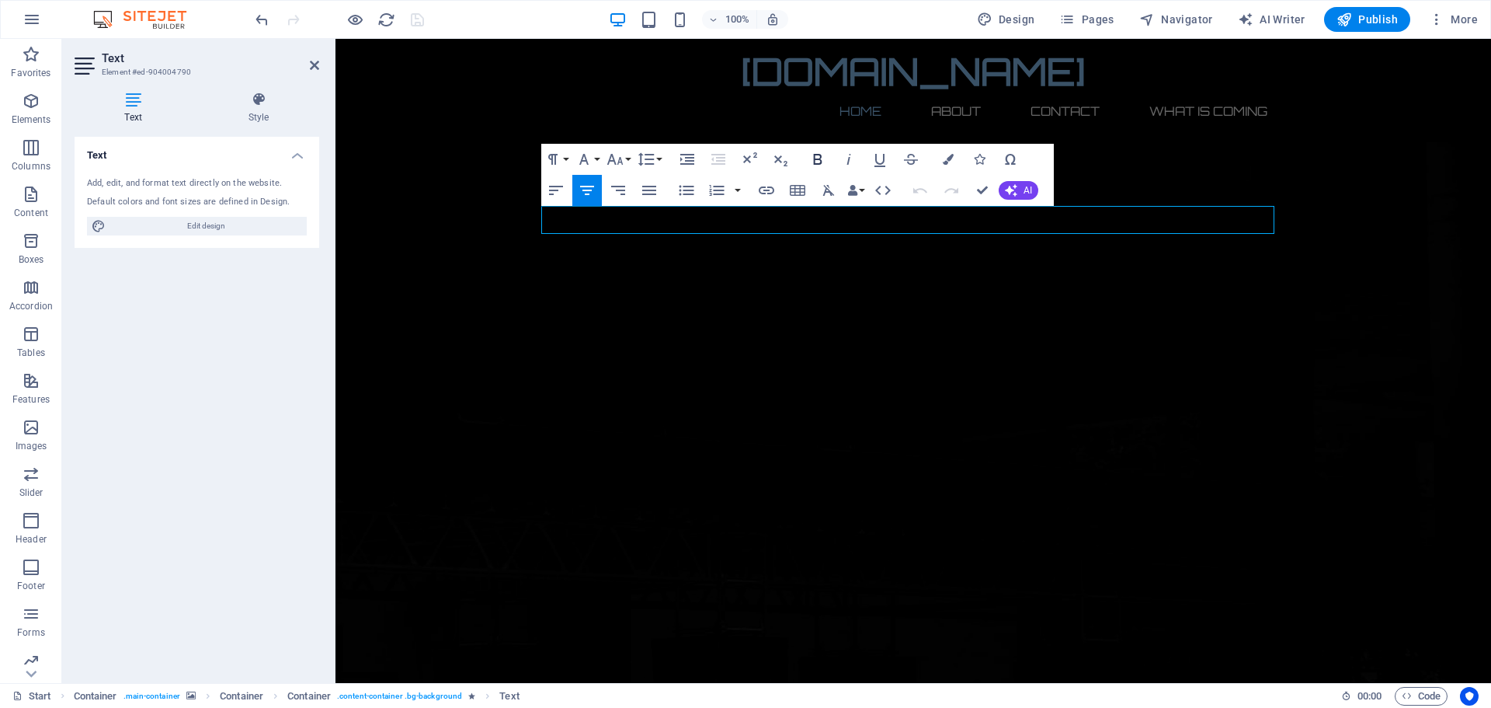
click at [816, 158] on icon "button" at bounding box center [817, 159] width 9 height 11
click at [848, 158] on icon "button" at bounding box center [849, 159] width 19 height 19
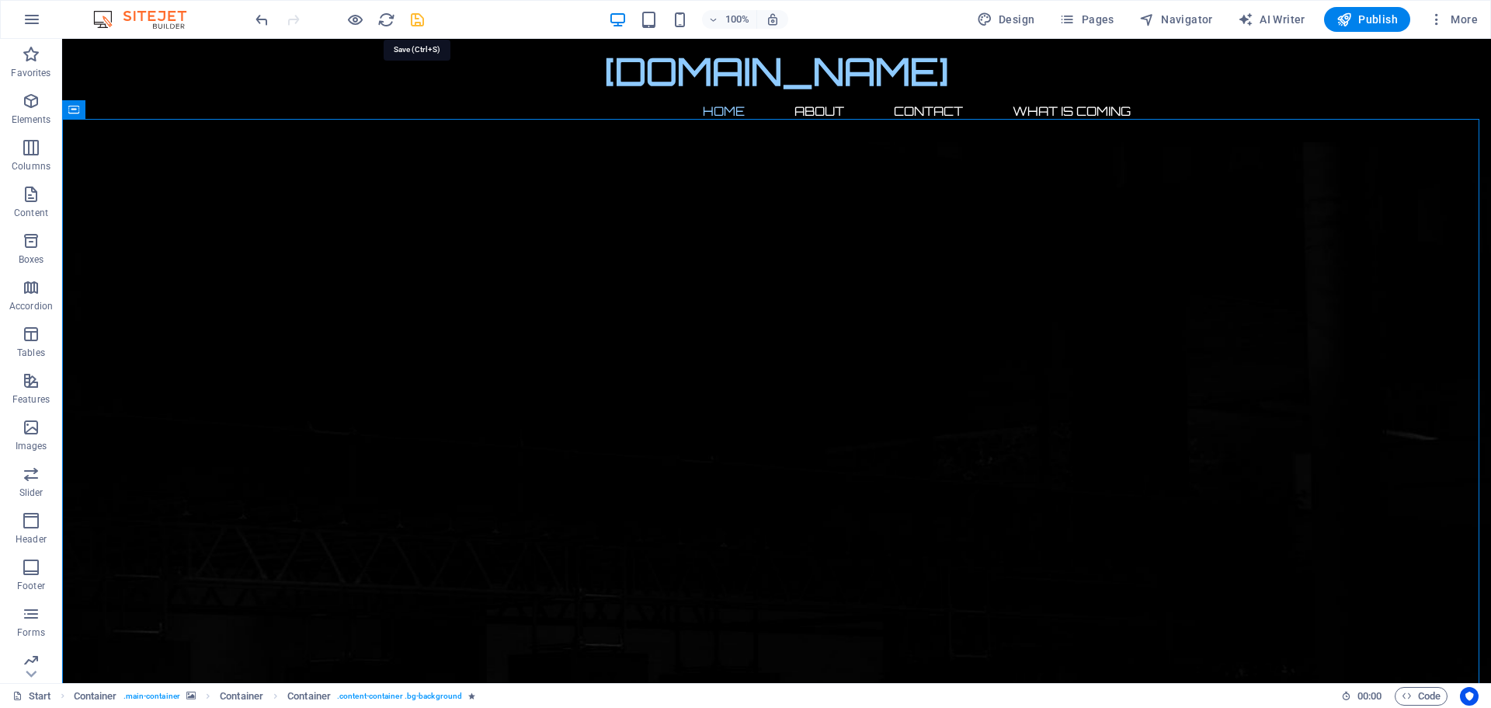
click at [410, 24] on icon "save" at bounding box center [418, 20] width 18 height 18
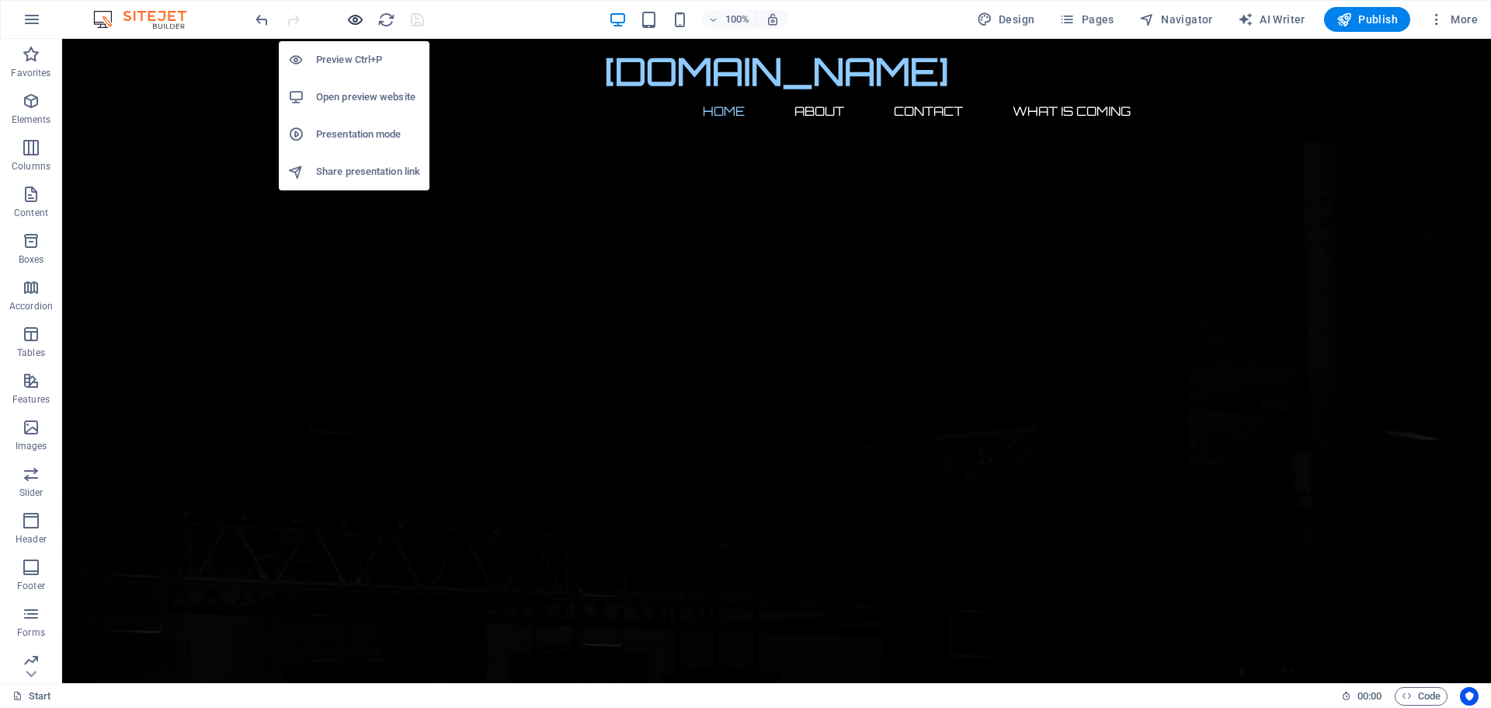
click at [351, 19] on icon "button" at bounding box center [355, 20] width 18 height 18
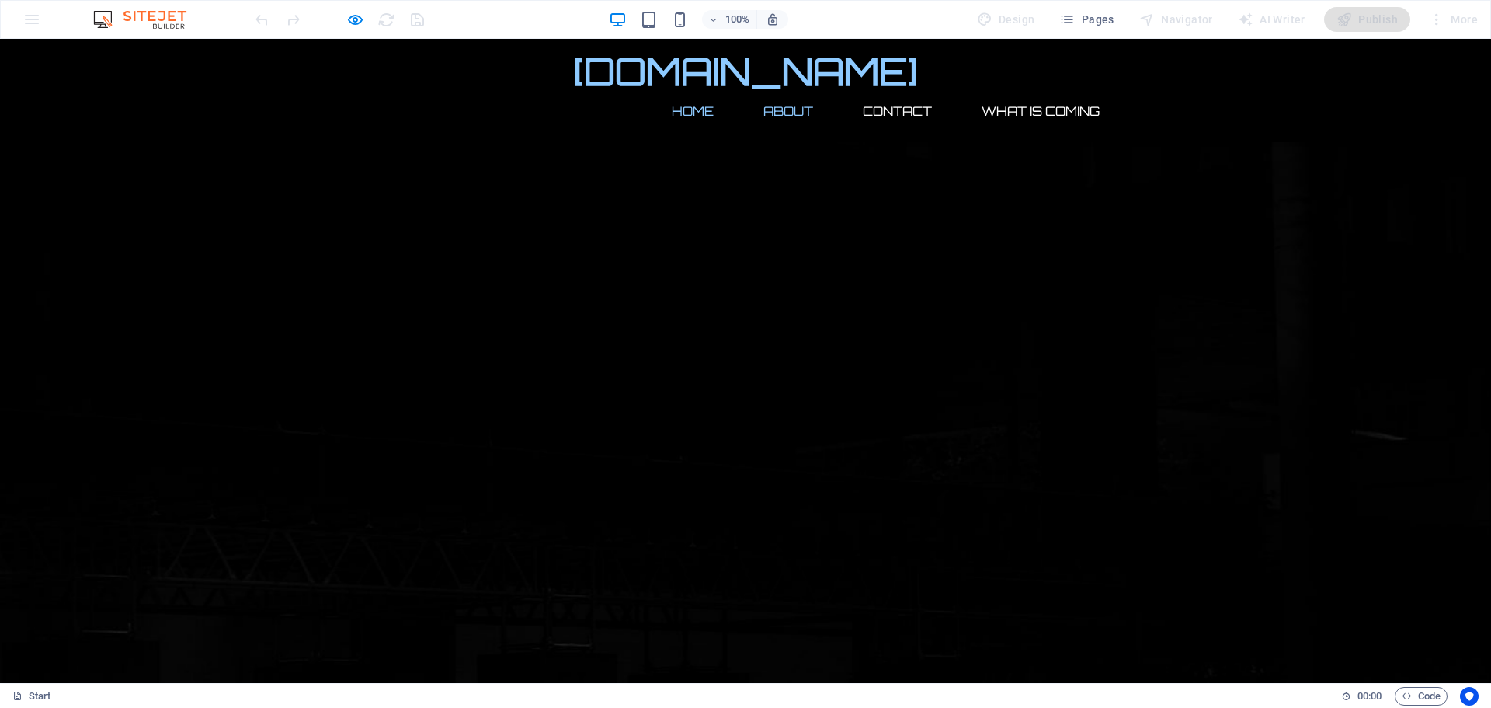
click at [783, 92] on link "About" at bounding box center [788, 110] width 75 height 37
click at [769, 92] on link "About" at bounding box center [788, 110] width 75 height 37
click at [874, 92] on link "Contact" at bounding box center [898, 110] width 94 height 37
click at [1018, 92] on link "What Is Coming" at bounding box center [1040, 110] width 143 height 37
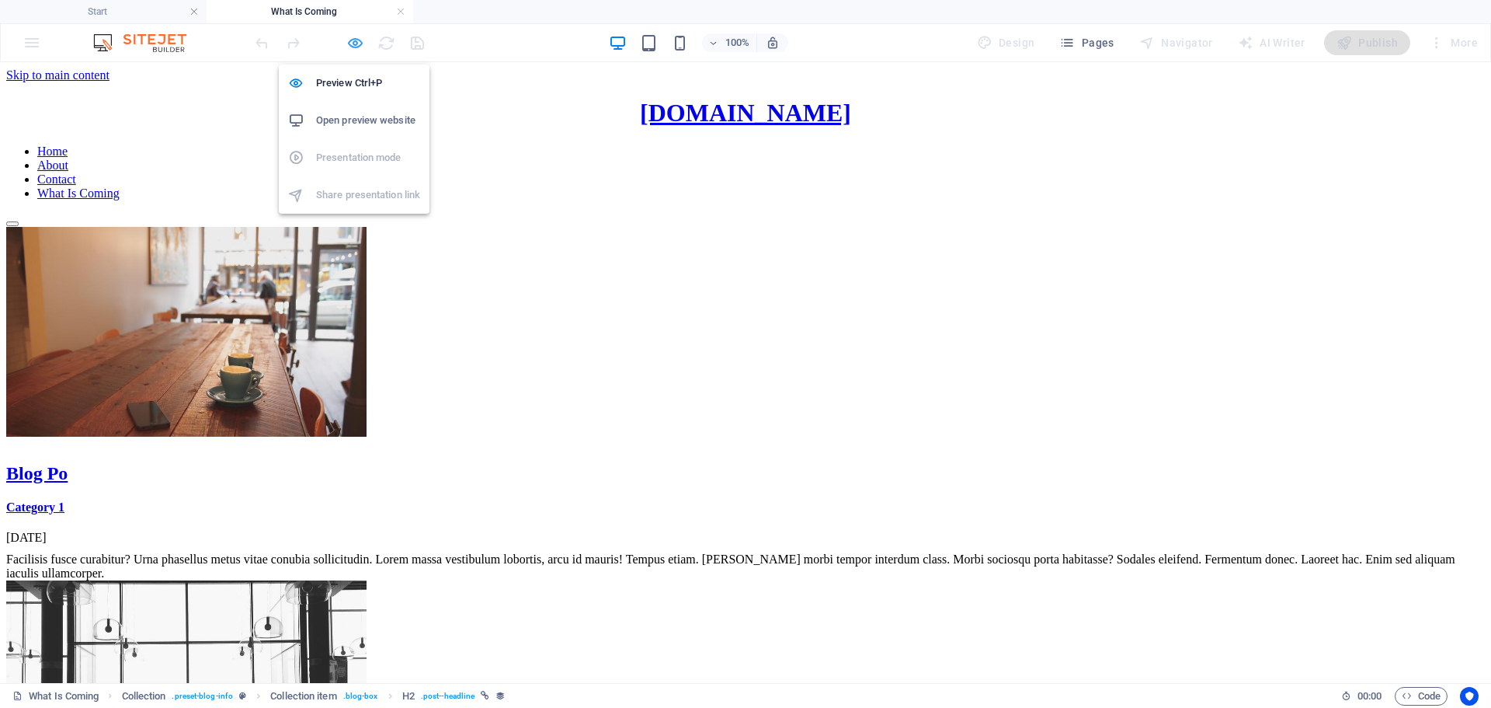
click at [352, 44] on icon "button" at bounding box center [355, 43] width 18 height 18
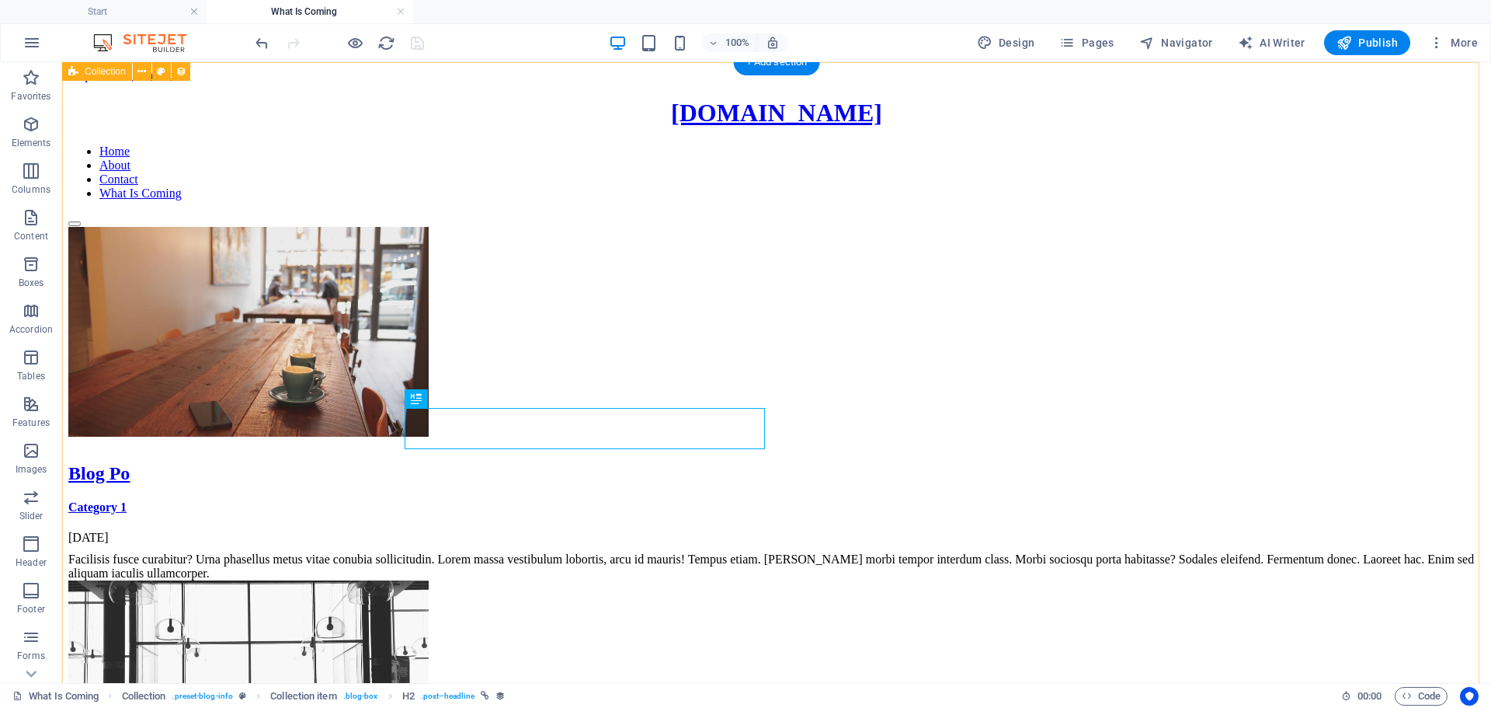
drag, startPoint x: 164, startPoint y: 251, endPoint x: 170, endPoint y: 243, distance: 9.9
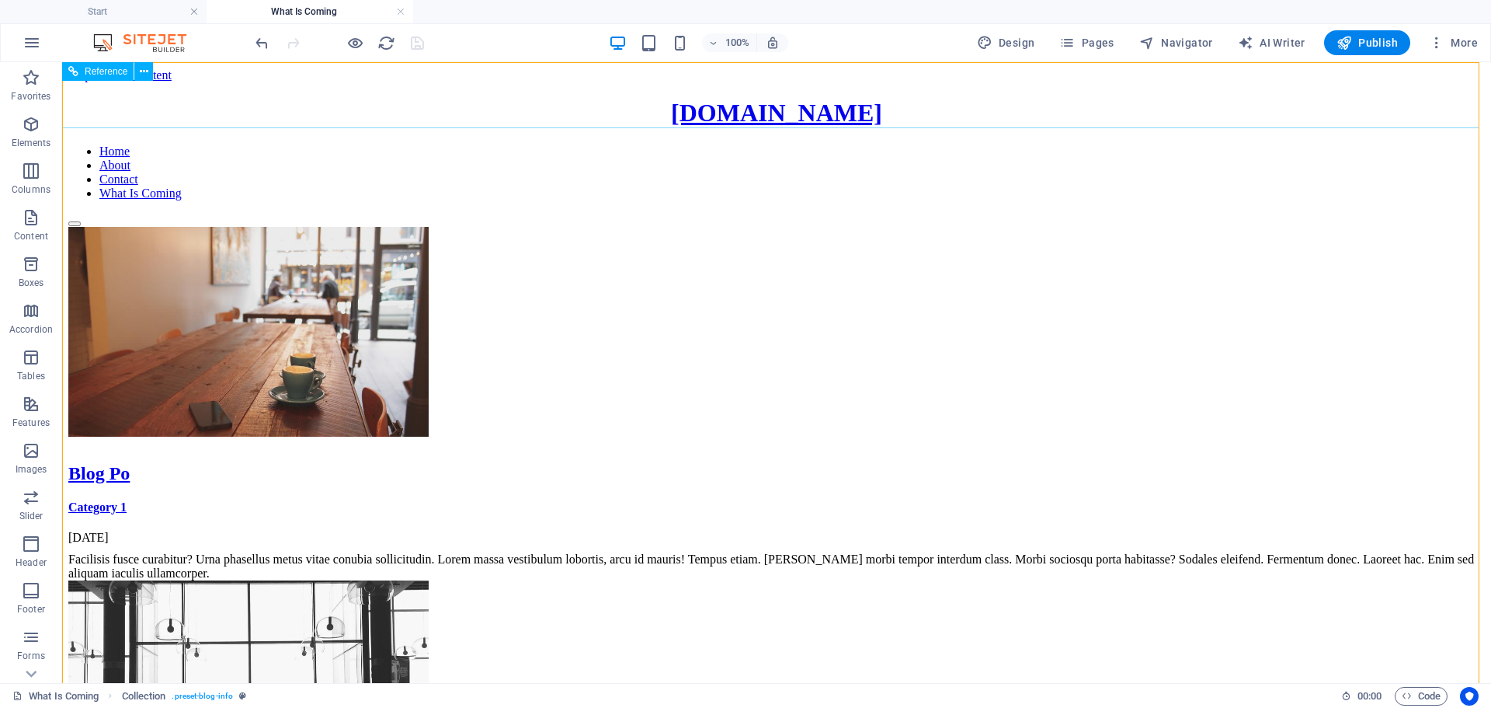
click at [903, 144] on nav "Home About Contact What Is Coming" at bounding box center [776, 172] width 1417 height 56
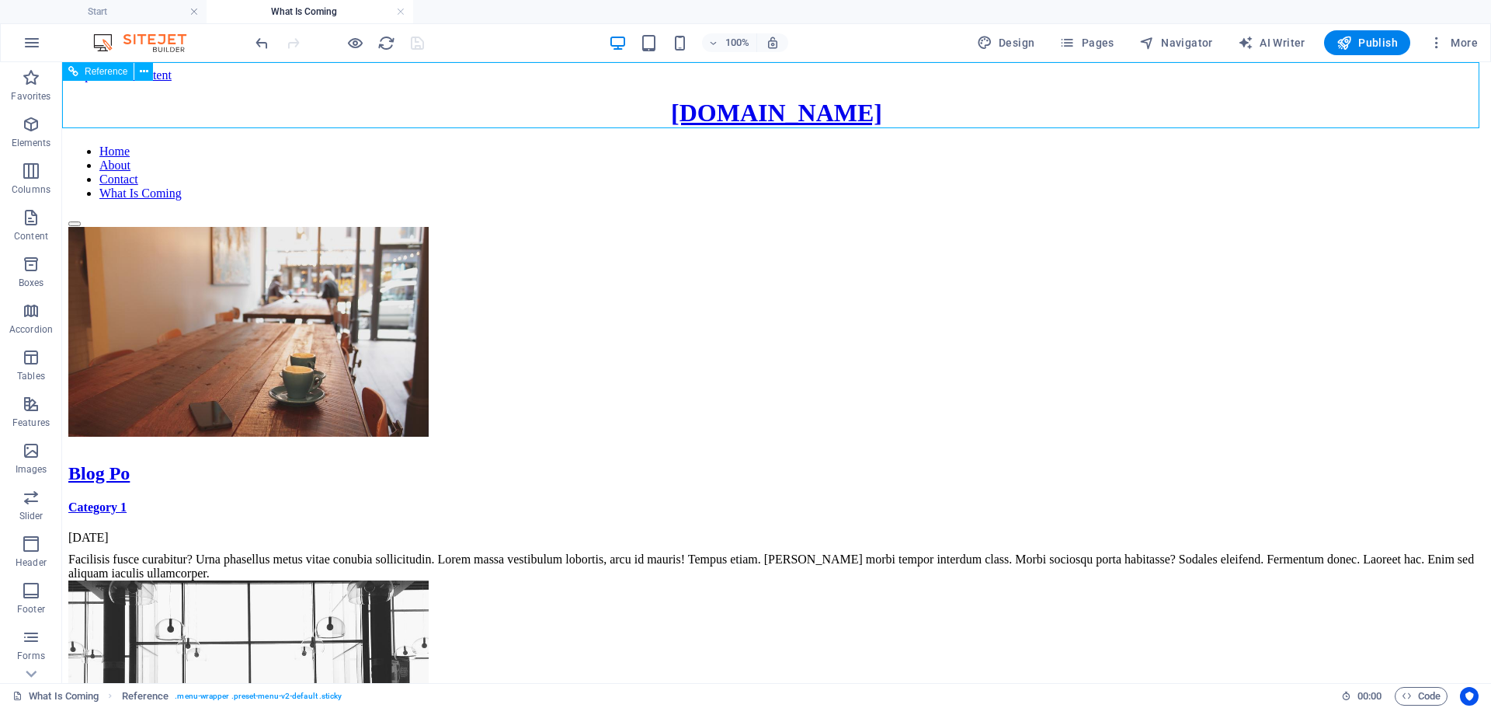
click at [1007, 144] on nav "Home About Contact What Is Coming" at bounding box center [776, 172] width 1417 height 56
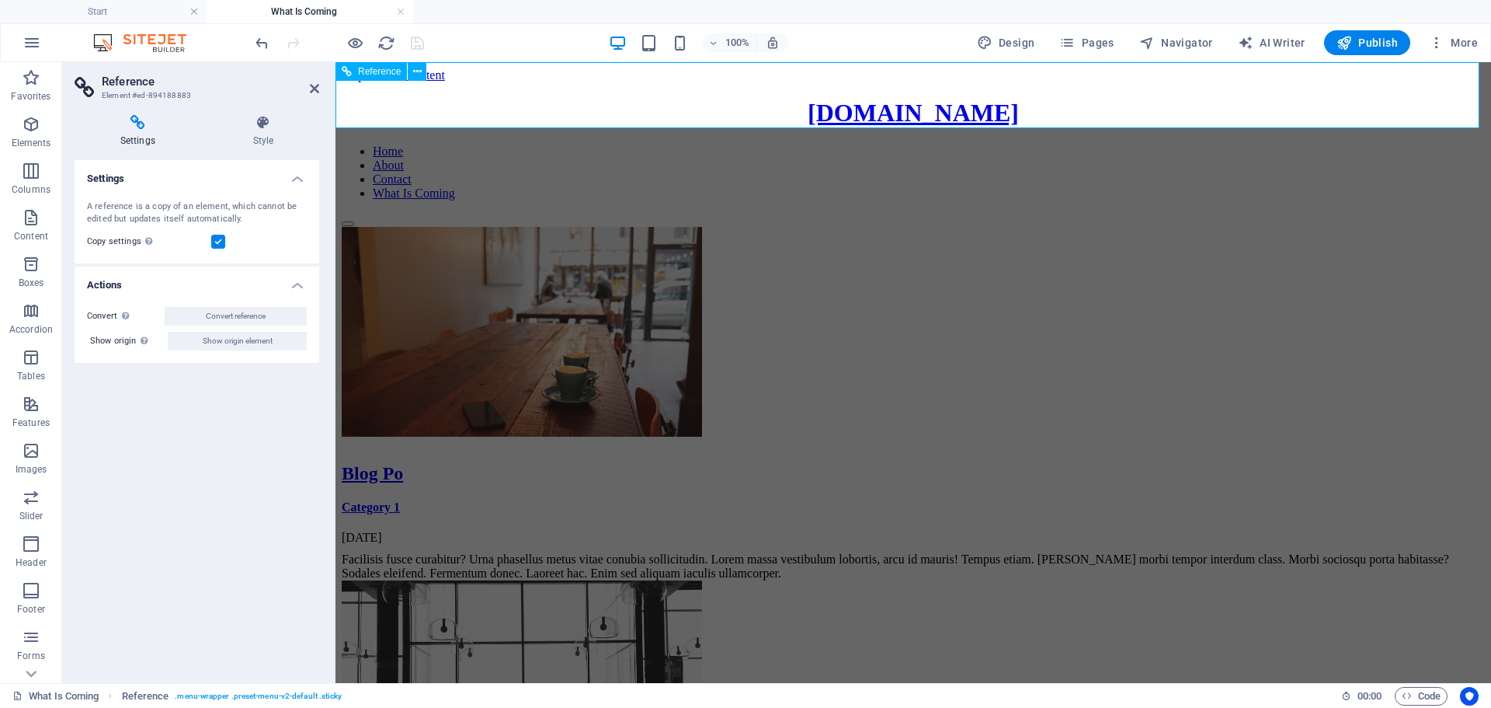
click at [524, 108] on div "[DOMAIN_NAME] Home About Contact What Is Coming" at bounding box center [913, 162] width 1143 height 127
click at [837, 144] on nav "Home About Contact What Is Coming" at bounding box center [913, 172] width 1143 height 56
click at [842, 144] on nav "Home About Contact What Is Coming" at bounding box center [913, 172] width 1143 height 56
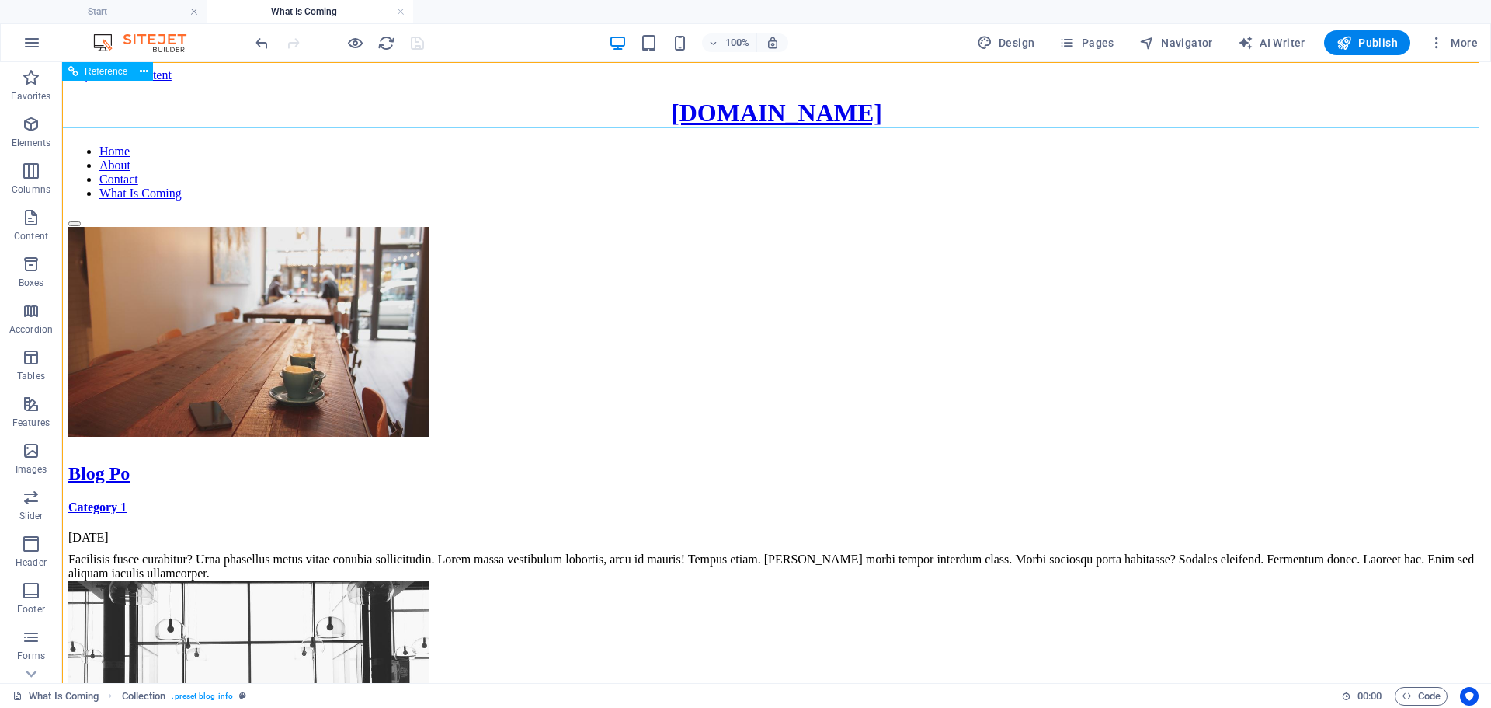
click at [1071, 144] on nav "Home About Contact What Is Coming" at bounding box center [776, 172] width 1417 height 56
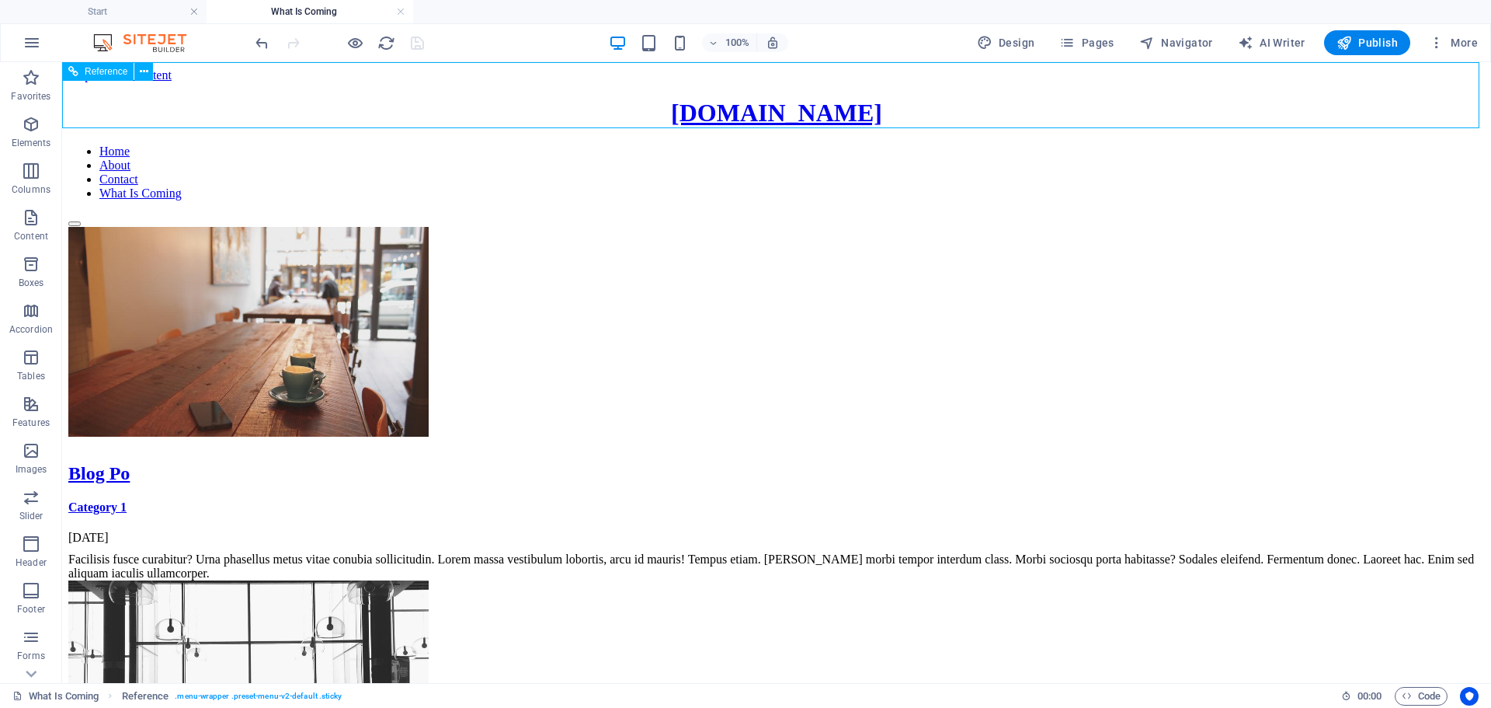
click at [611, 144] on nav "Home About Contact What Is Coming" at bounding box center [776, 172] width 1417 height 56
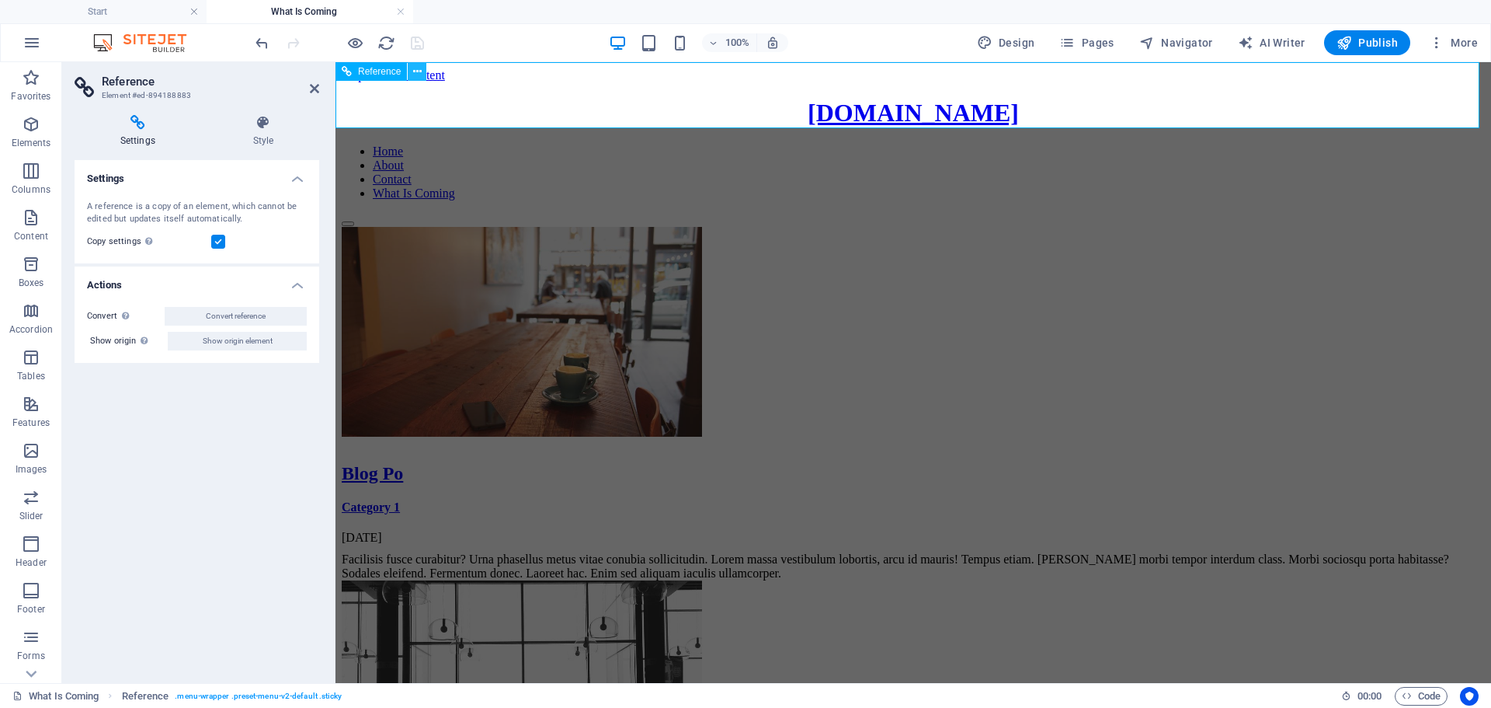
click at [416, 69] on icon at bounding box center [417, 72] width 9 height 16
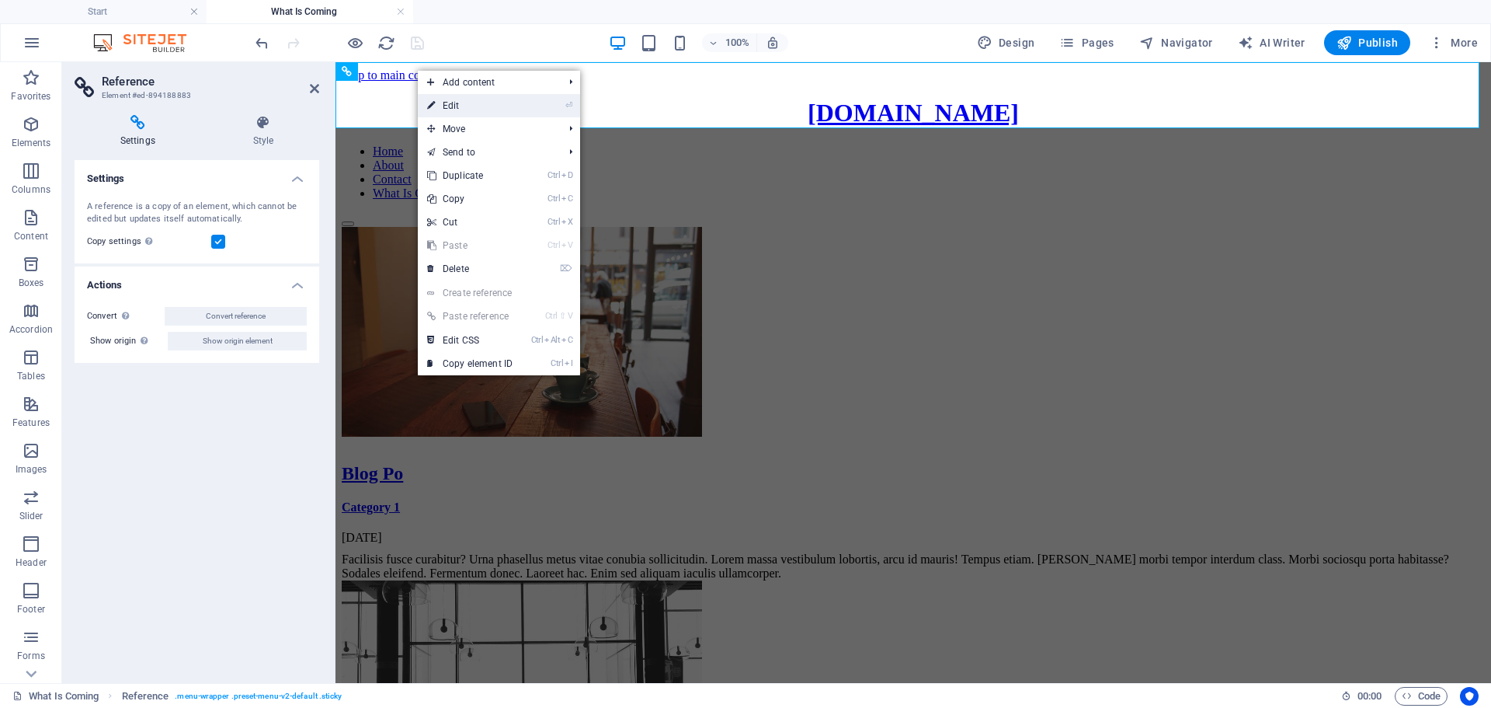
click at [452, 106] on link "⏎ Edit" at bounding box center [470, 105] width 104 height 23
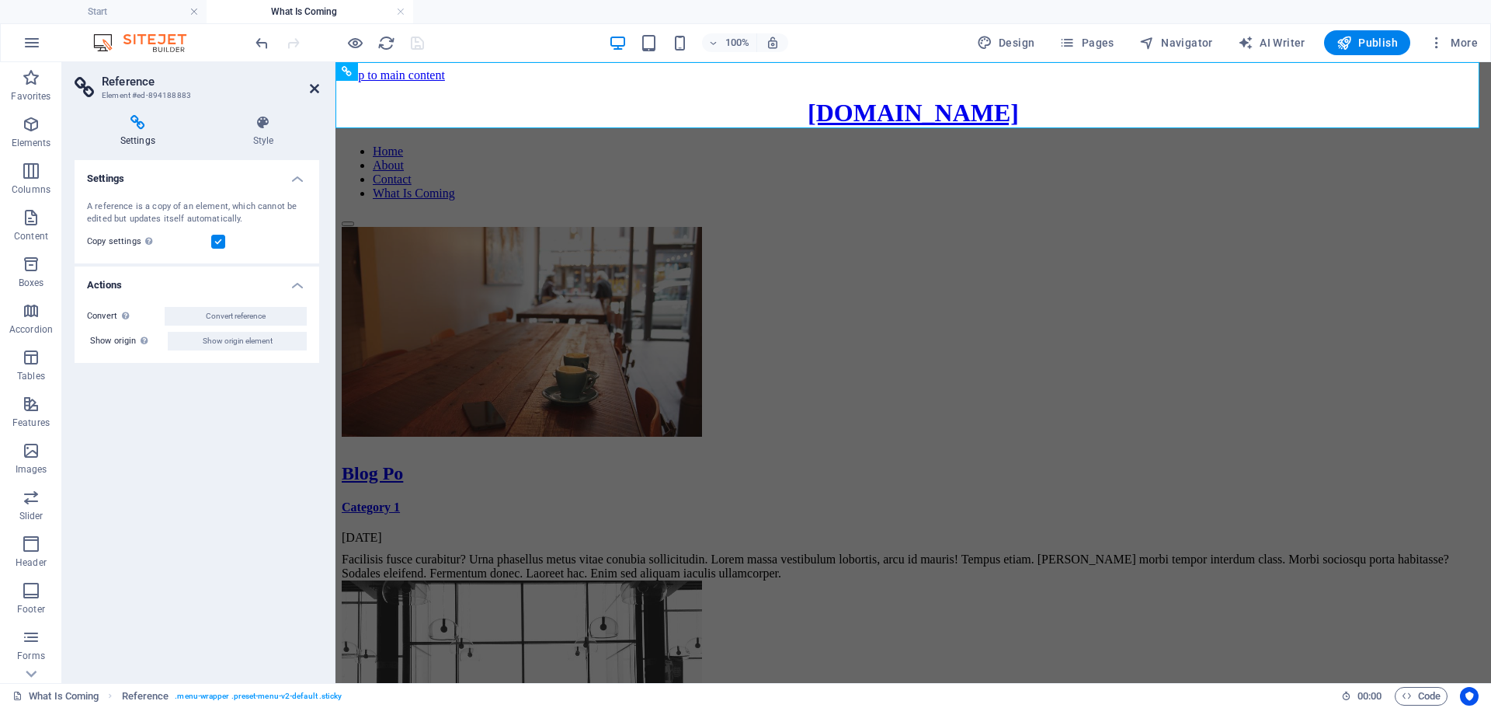
drag, startPoint x: 316, startPoint y: 84, endPoint x: 166, endPoint y: 58, distance: 152.1
click at [316, 84] on icon at bounding box center [314, 88] width 9 height 12
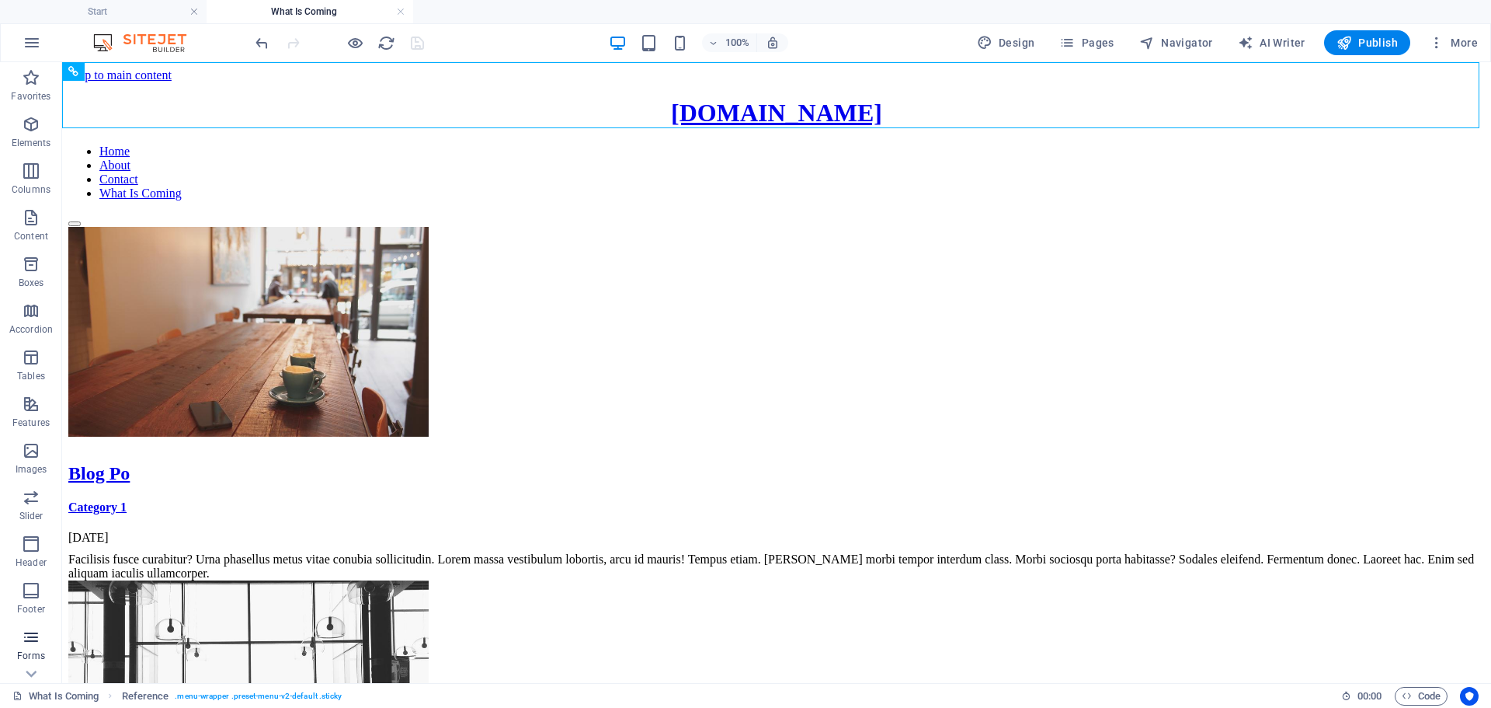
scroll to position [78, 0]
click at [1083, 39] on span "Pages" at bounding box center [1086, 43] width 54 height 16
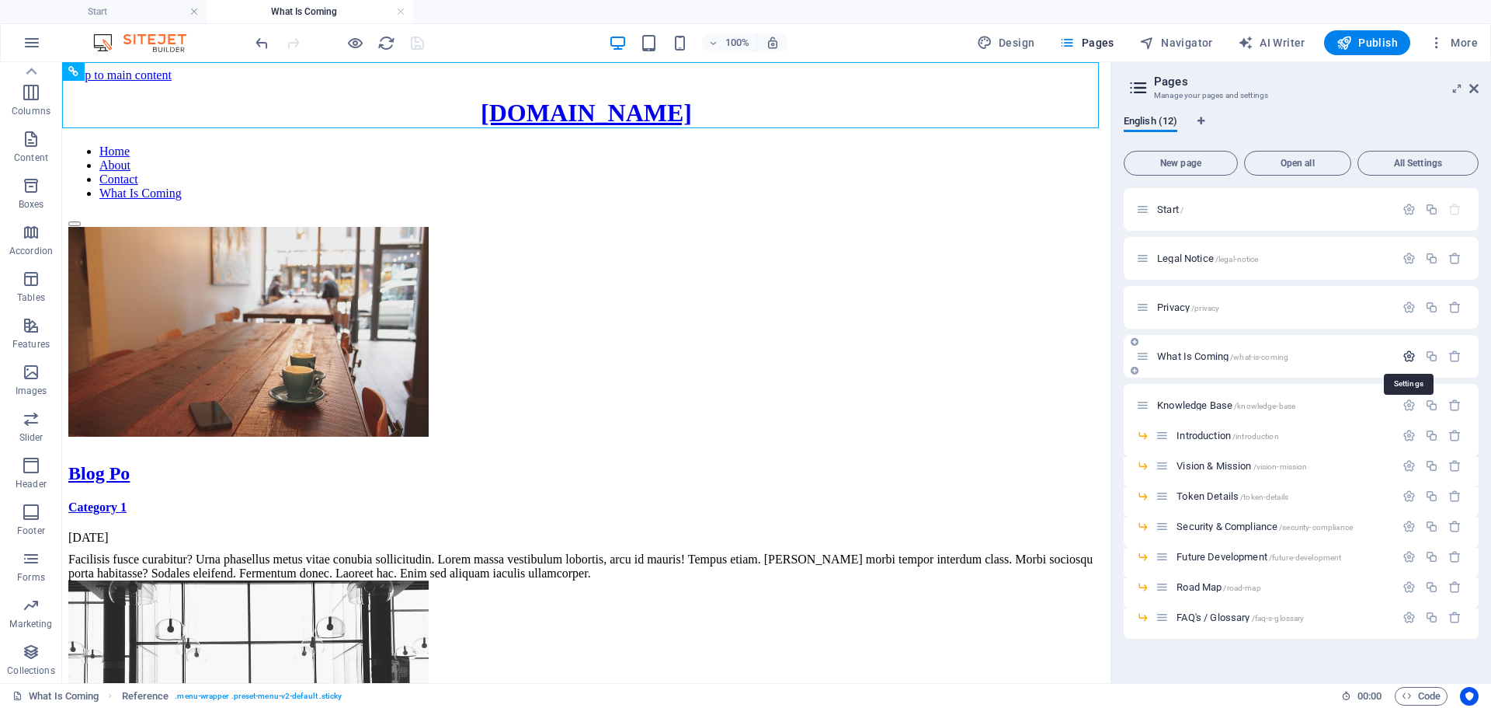
click at [1410, 354] on icon "button" at bounding box center [1409, 356] width 13 height 13
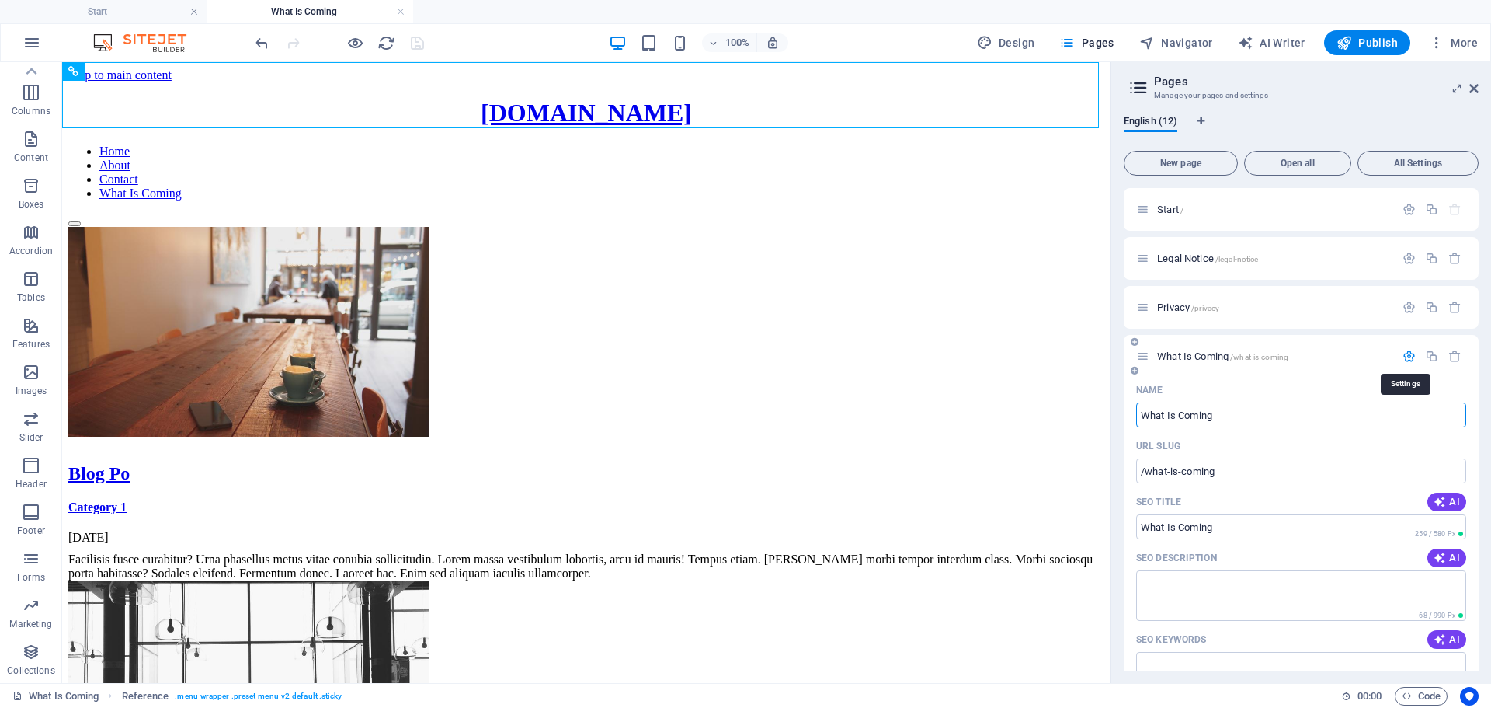
click at [1410, 354] on icon "button" at bounding box center [1409, 356] width 13 height 13
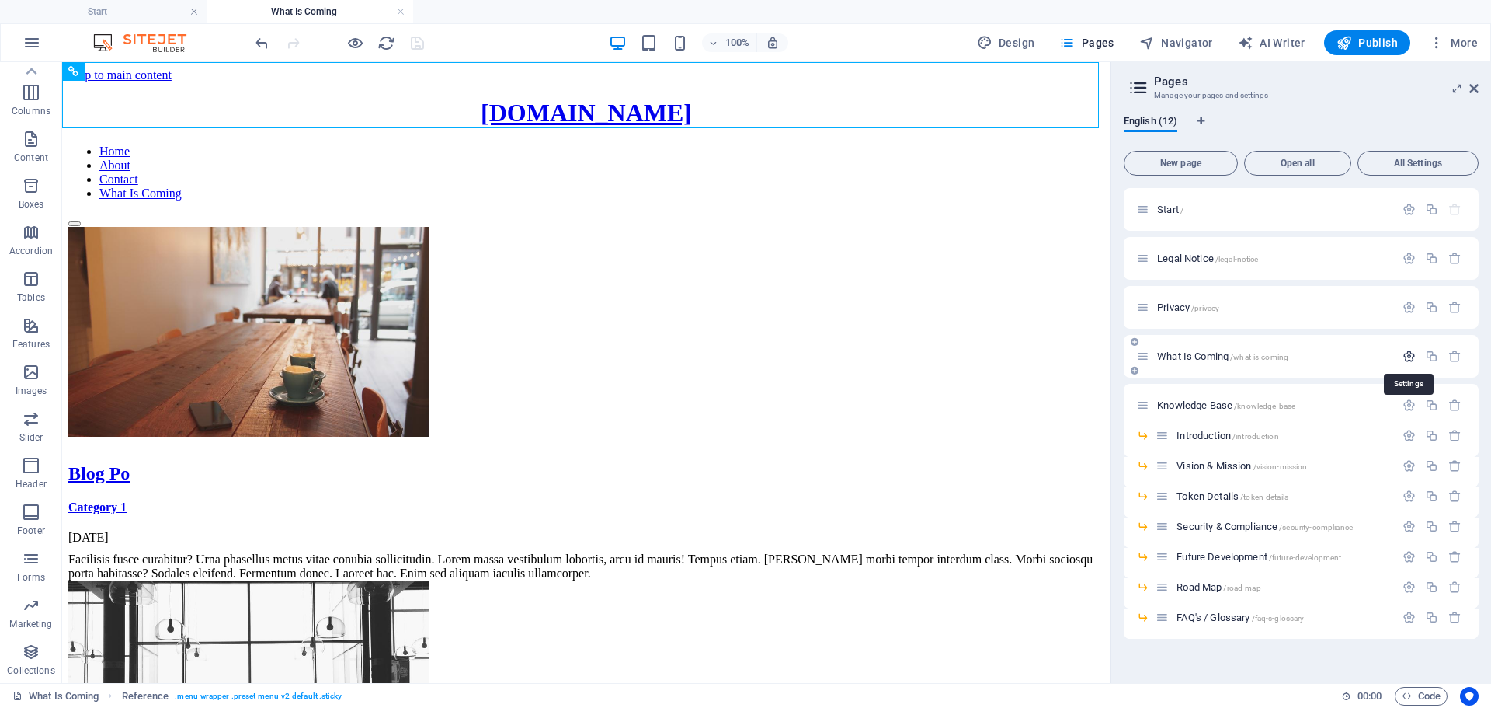
click at [1409, 353] on icon "button" at bounding box center [1409, 356] width 13 height 13
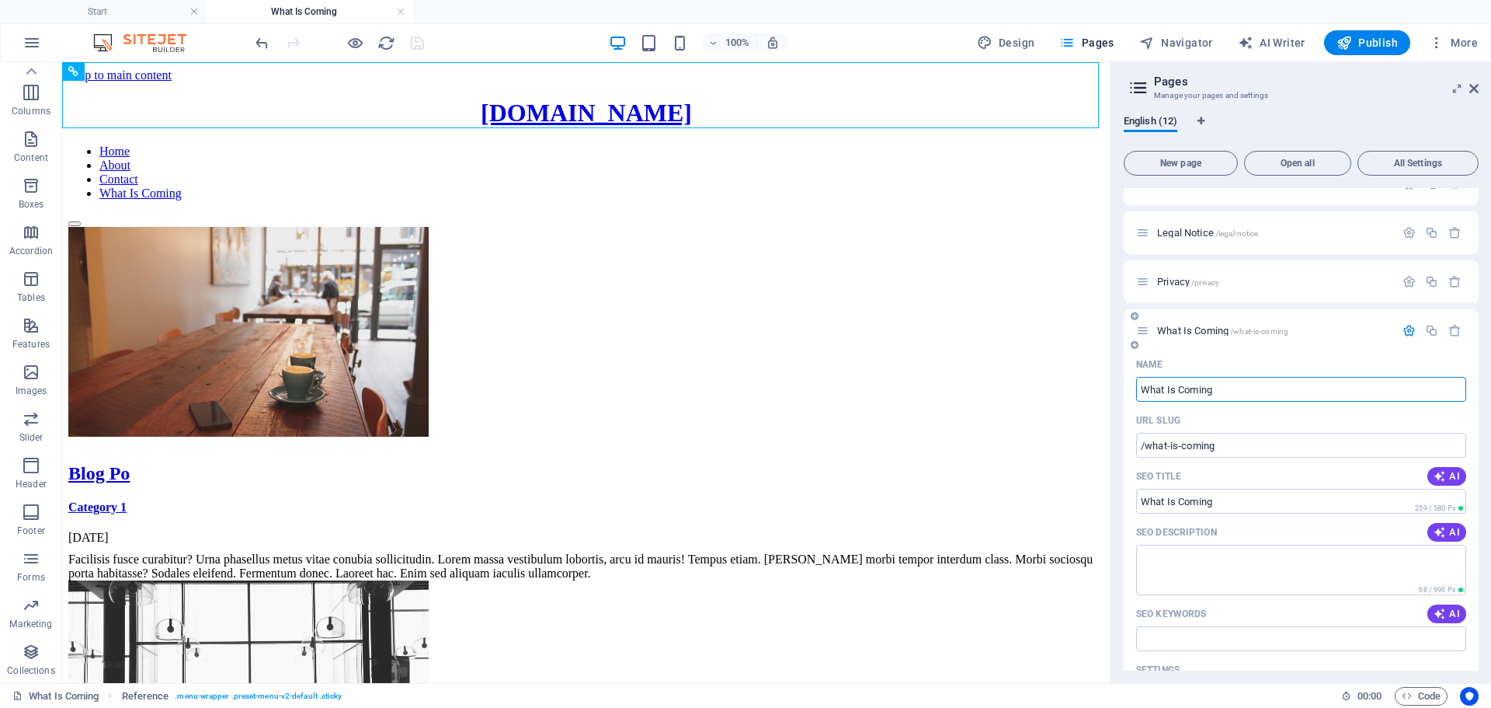
scroll to position [0, 0]
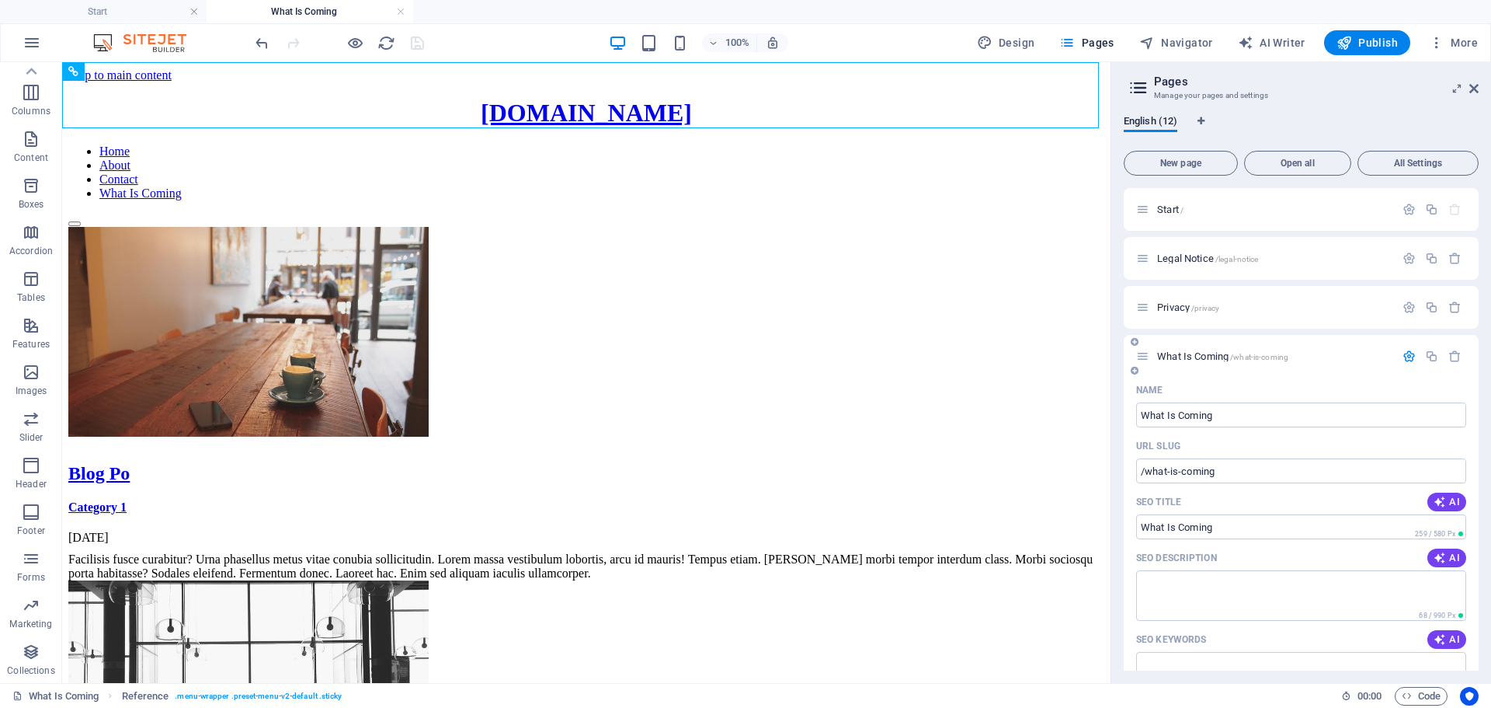
click at [1403, 354] on icon "button" at bounding box center [1409, 356] width 13 height 13
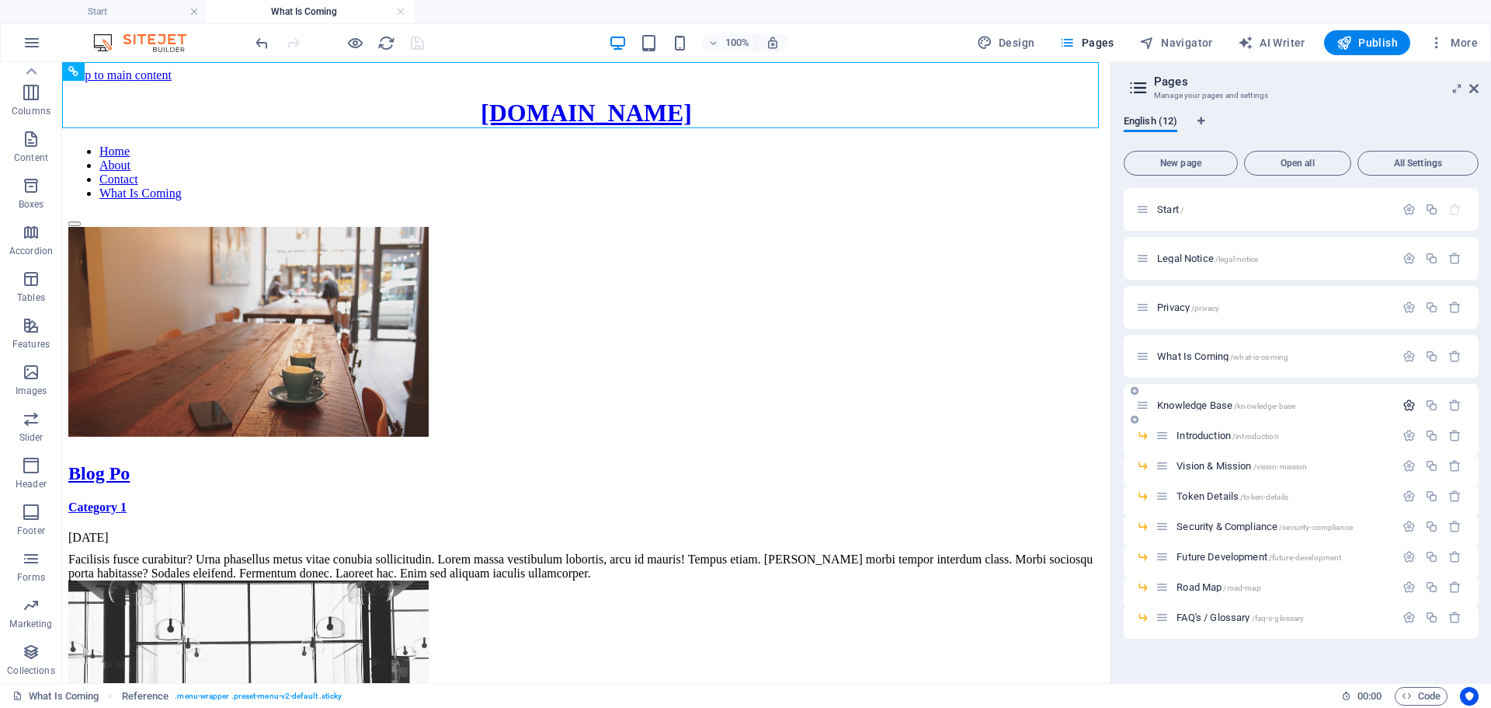
click at [1412, 402] on icon "button" at bounding box center [1409, 404] width 13 height 13
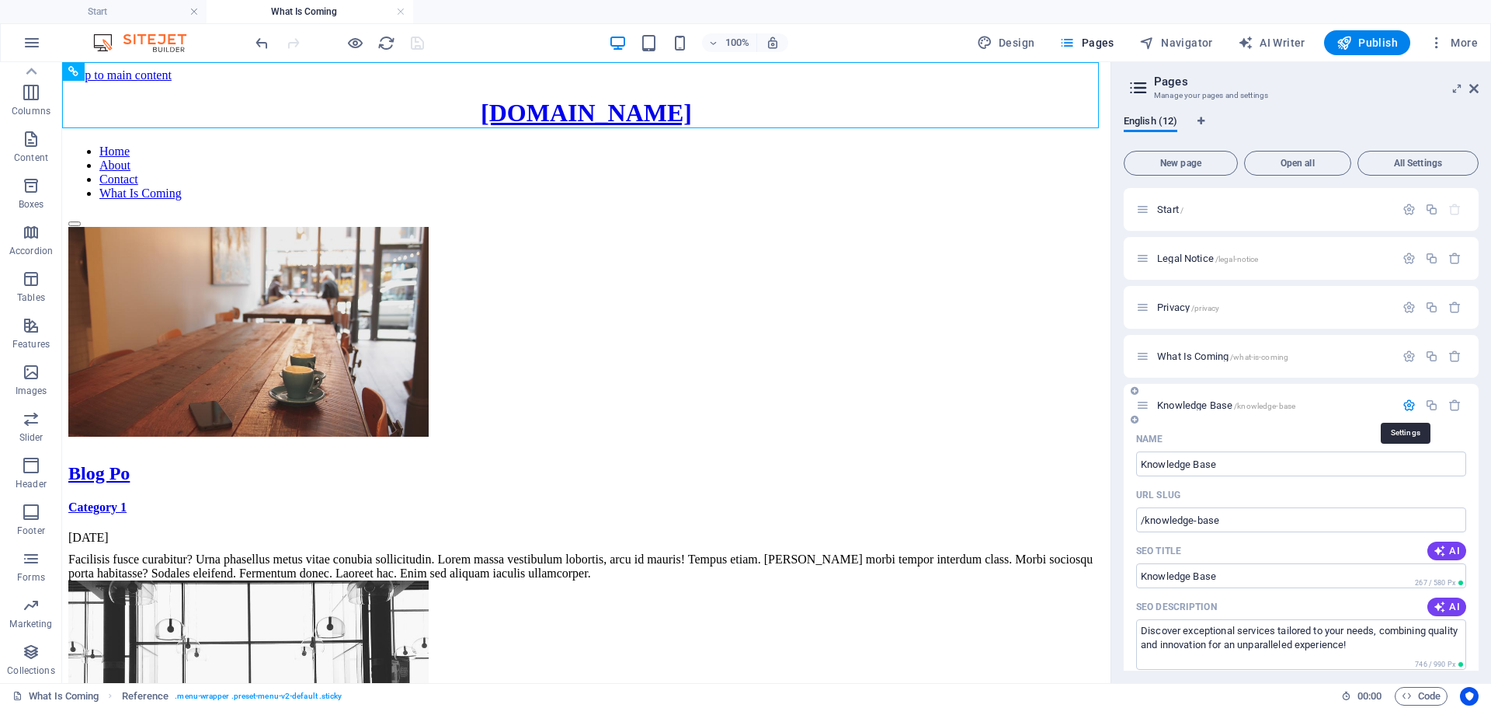
click at [1412, 402] on icon "button" at bounding box center [1409, 404] width 13 height 13
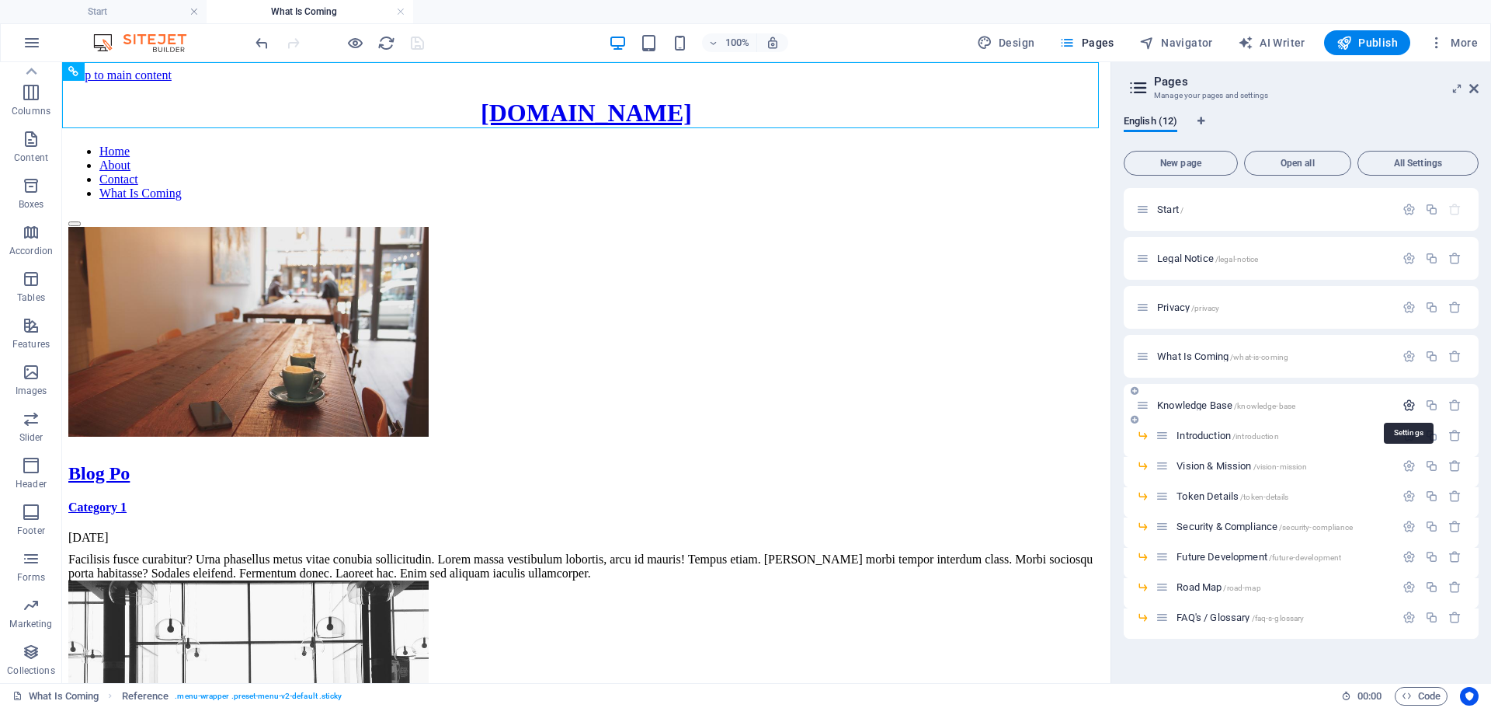
click at [1412, 402] on icon "button" at bounding box center [1409, 404] width 13 height 13
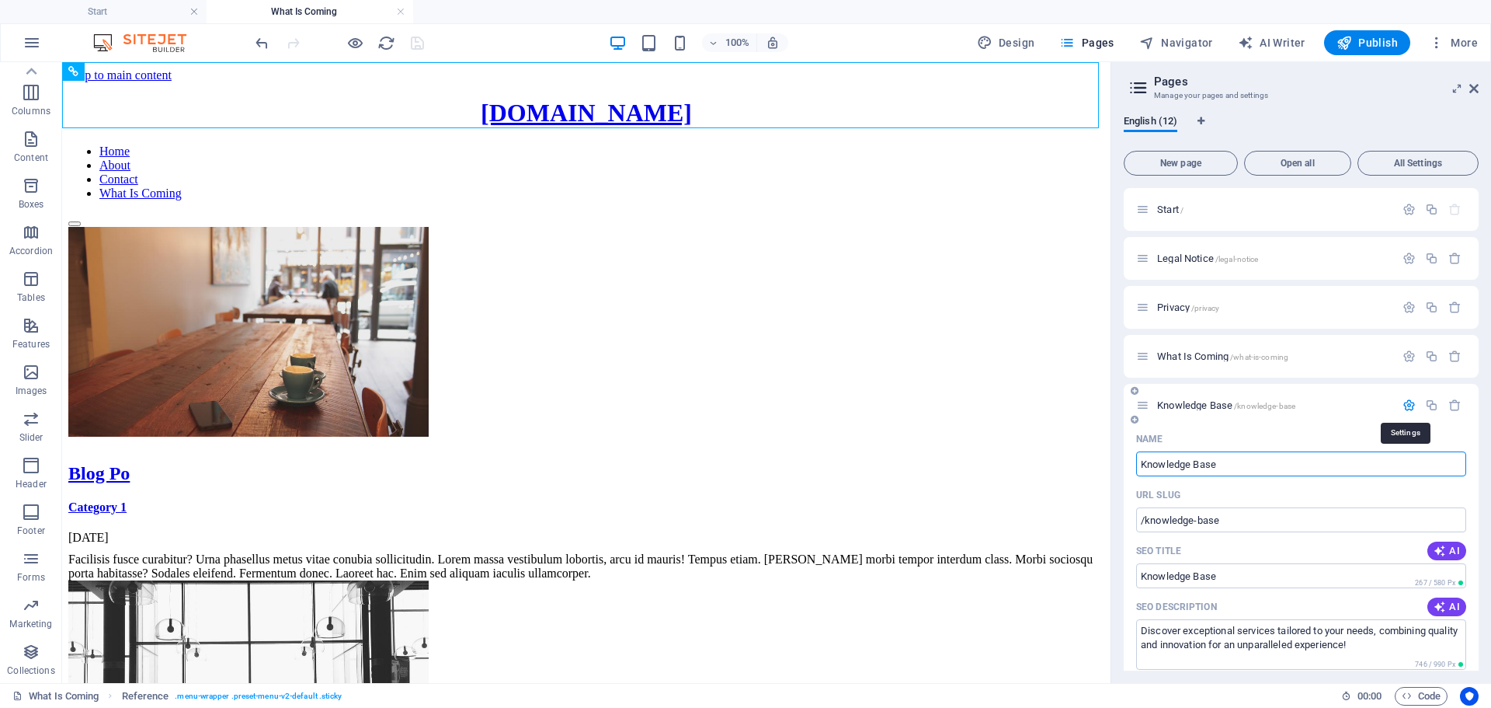
click at [1412, 402] on icon "button" at bounding box center [1409, 404] width 13 height 13
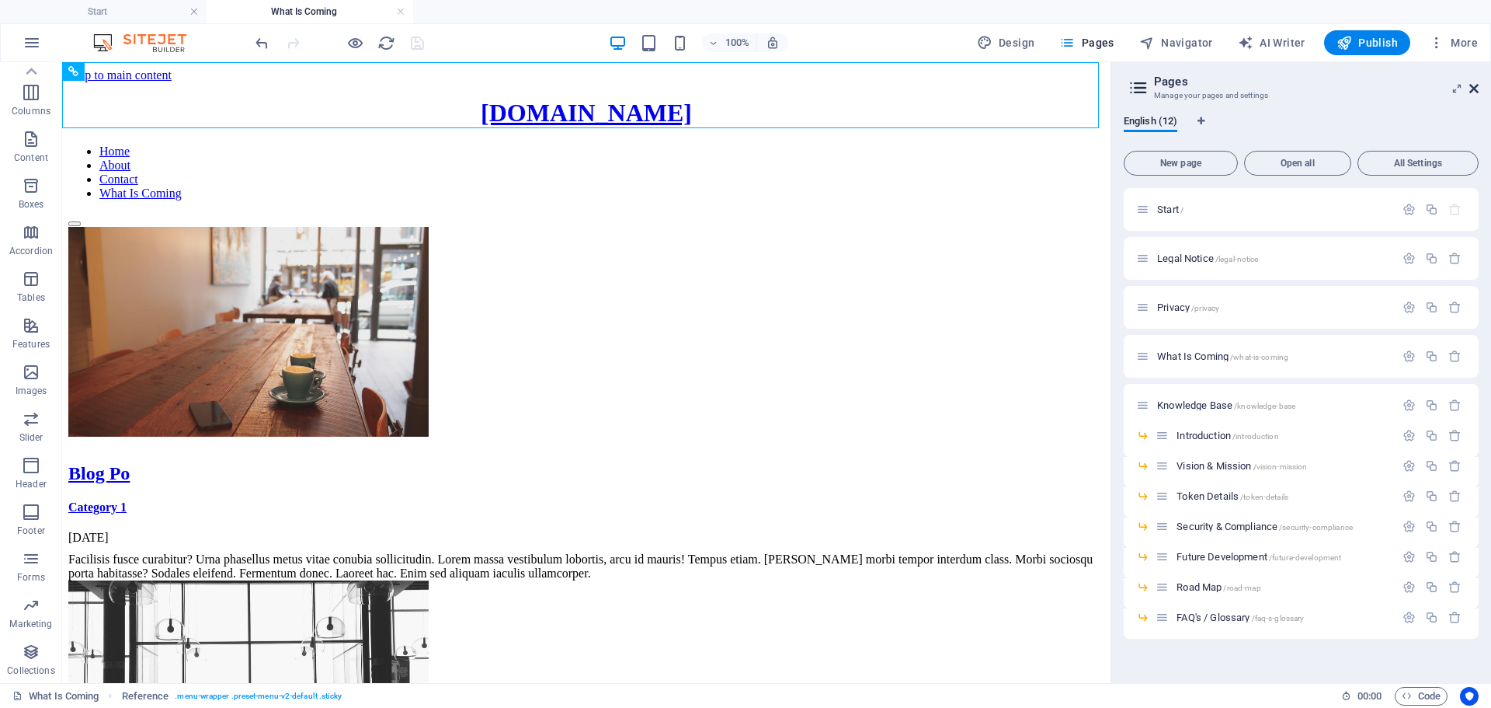
click at [1470, 90] on icon at bounding box center [1474, 88] width 9 height 12
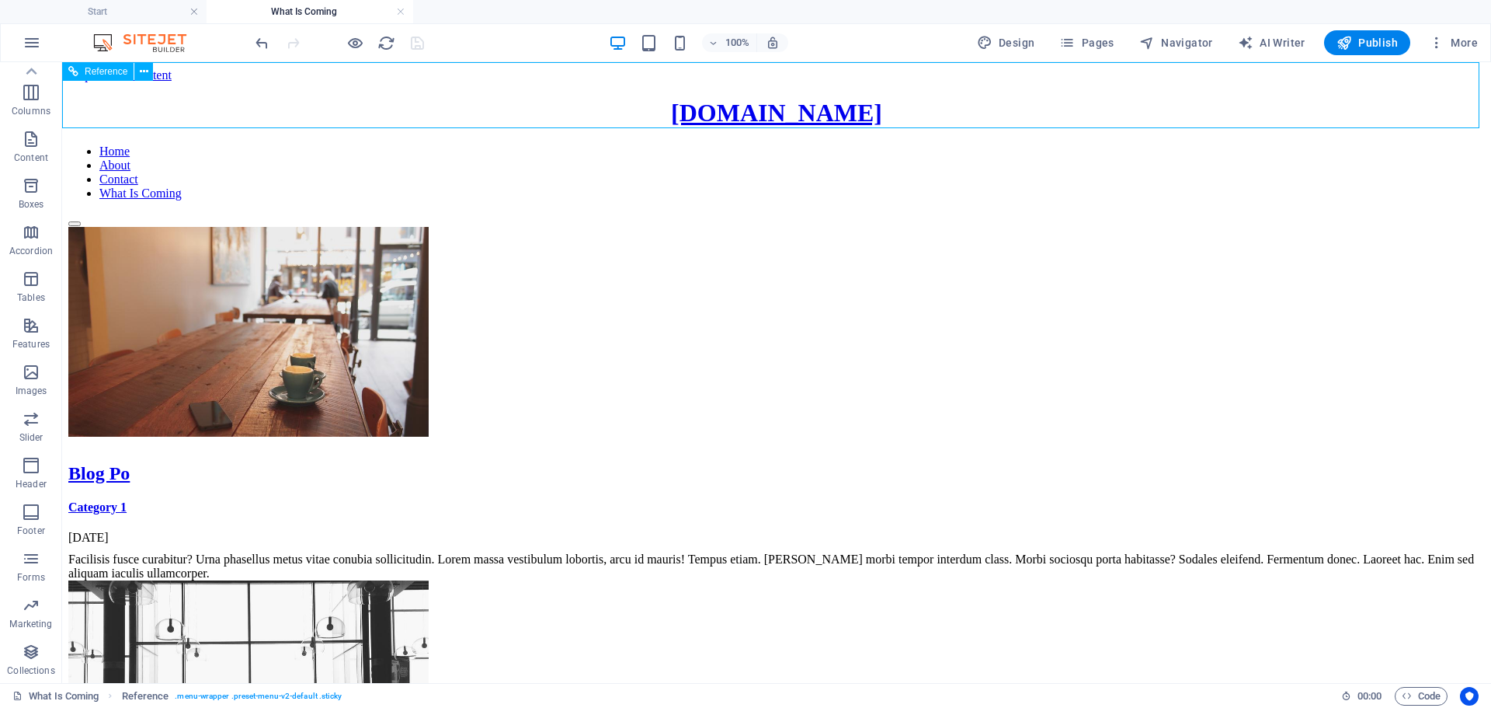
click at [166, 103] on div "[DOMAIN_NAME] Home About Contact What Is Coming" at bounding box center [776, 162] width 1417 height 127
click at [106, 75] on span "Reference" at bounding box center [106, 71] width 43 height 9
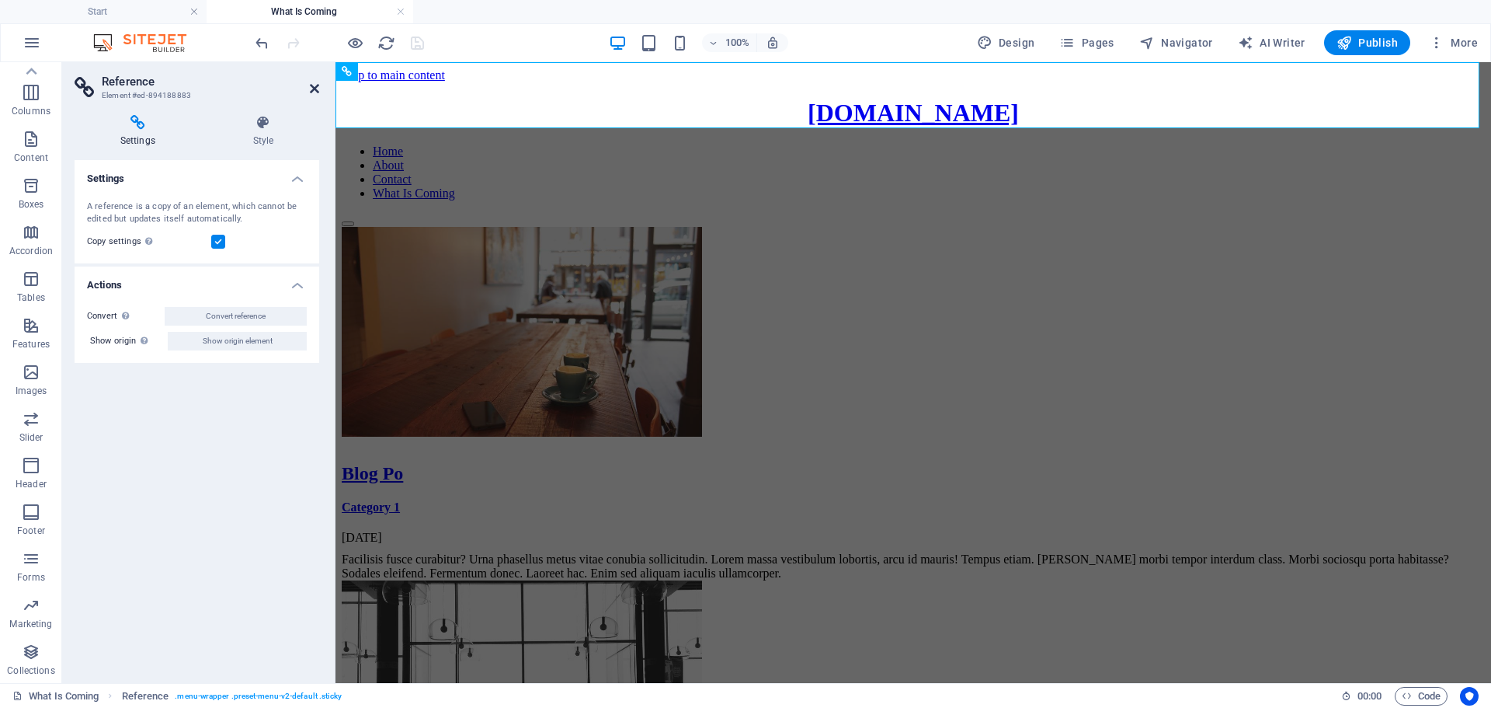
click at [316, 85] on icon at bounding box center [314, 88] width 9 height 12
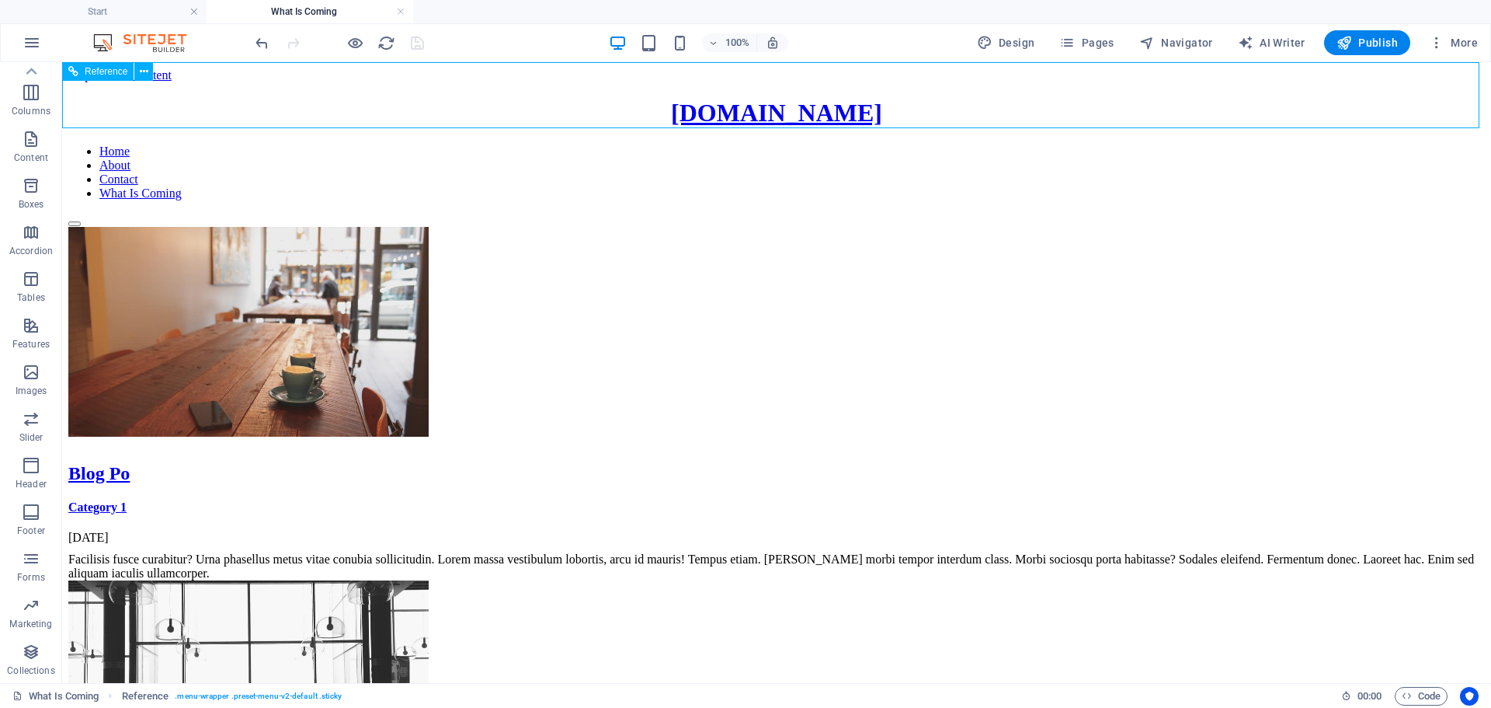
click at [1130, 144] on nav "Home About Contact What Is Coming" at bounding box center [776, 172] width 1417 height 56
click at [1092, 144] on nav "Home About Contact What Is Coming" at bounding box center [776, 172] width 1417 height 56
click at [819, 144] on nav "Home About Contact What Is Coming" at bounding box center [776, 172] width 1417 height 56
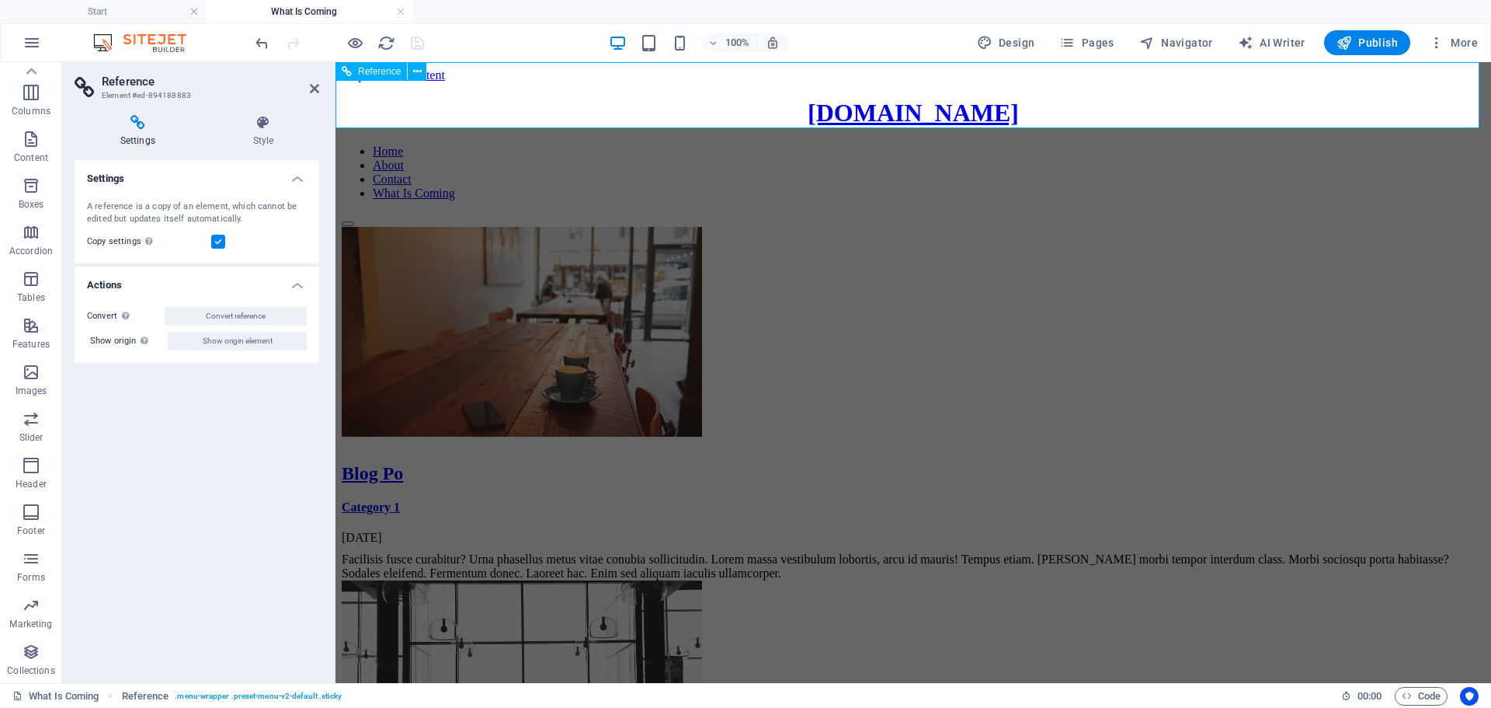
click at [1092, 144] on nav "Home About Contact What Is Coming" at bounding box center [913, 172] width 1143 height 56
click at [538, 103] on div "[DOMAIN_NAME] Home About Contact What Is Coming" at bounding box center [913, 162] width 1143 height 127
click at [419, 66] on icon at bounding box center [417, 72] width 9 height 16
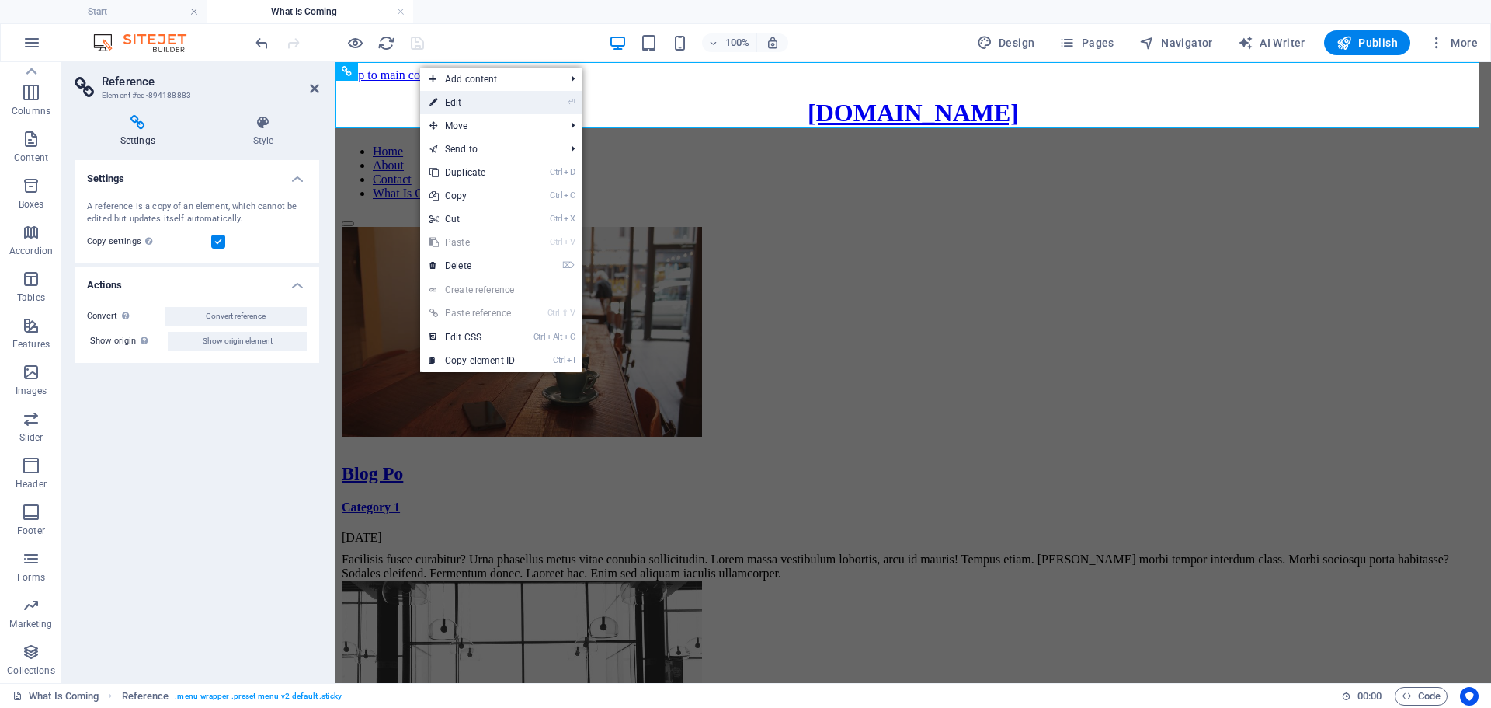
click at [471, 107] on link "⏎ Edit" at bounding box center [472, 102] width 104 height 23
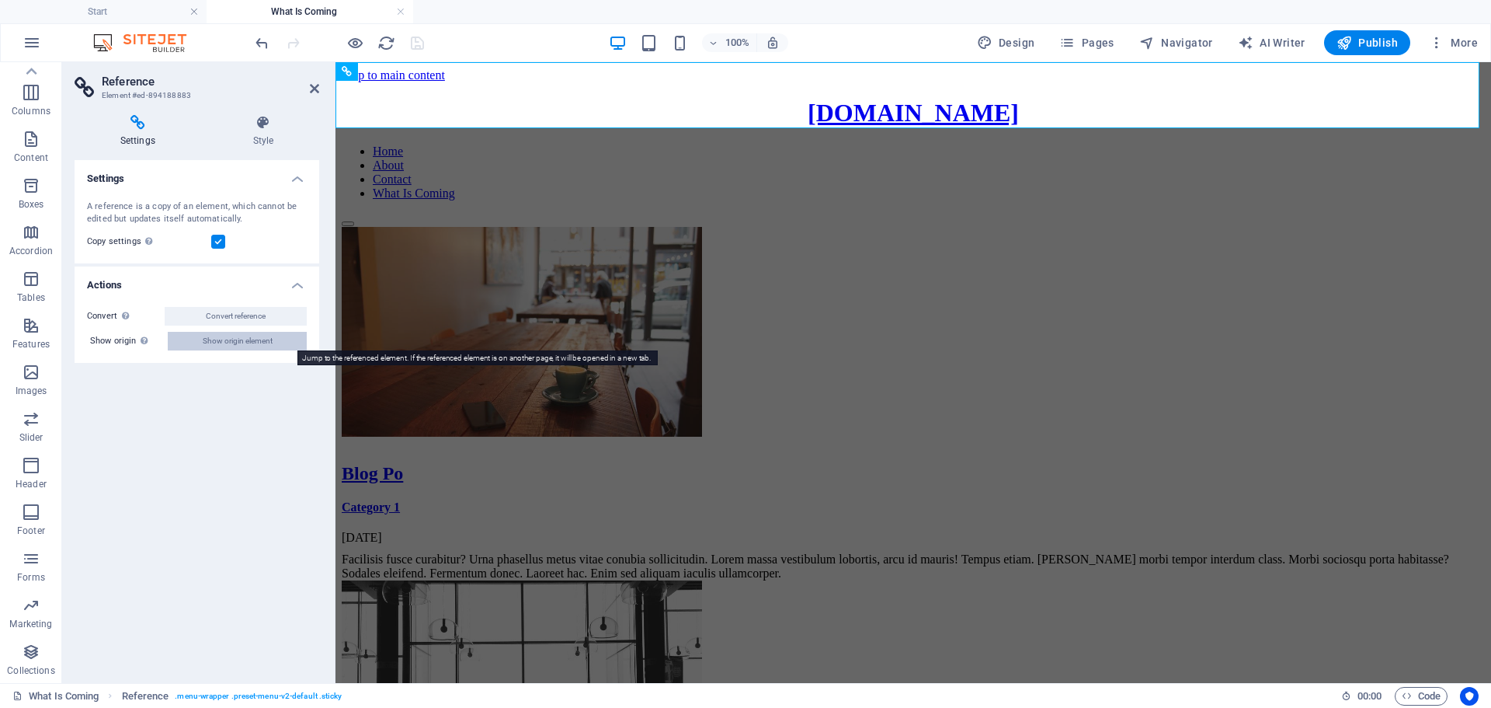
click at [223, 338] on span "Show origin element" at bounding box center [238, 341] width 70 height 19
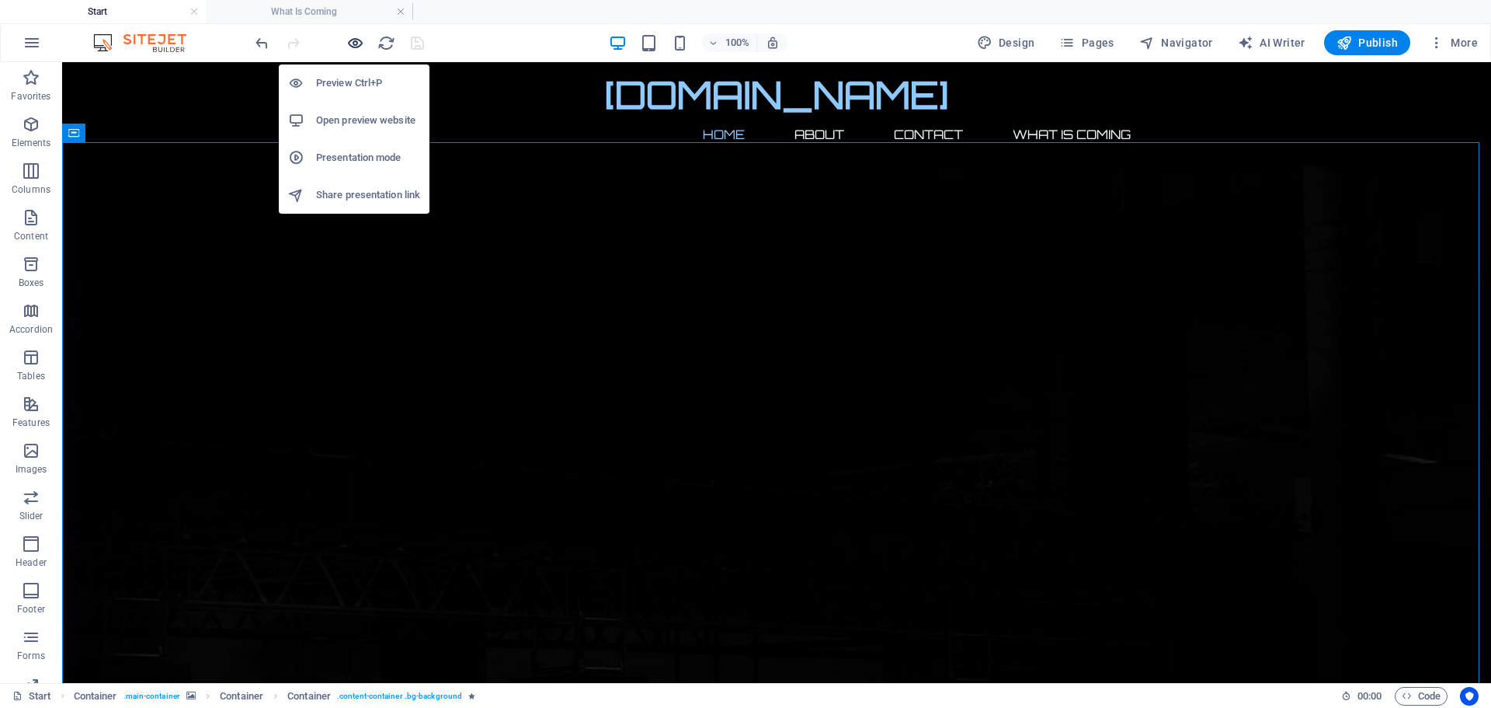
click at [362, 36] on icon "button" at bounding box center [355, 43] width 18 height 18
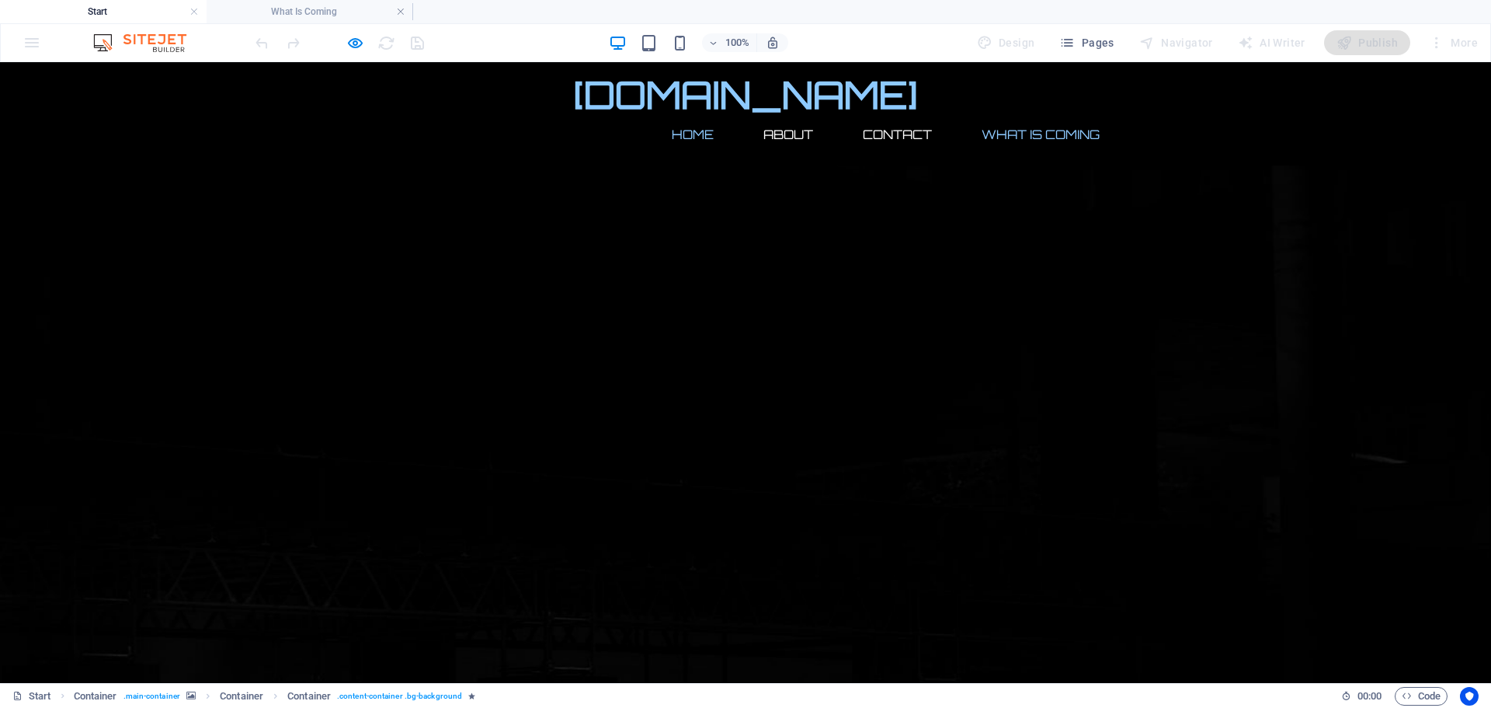
click at [1023, 116] on link "What Is Coming" at bounding box center [1040, 134] width 143 height 37
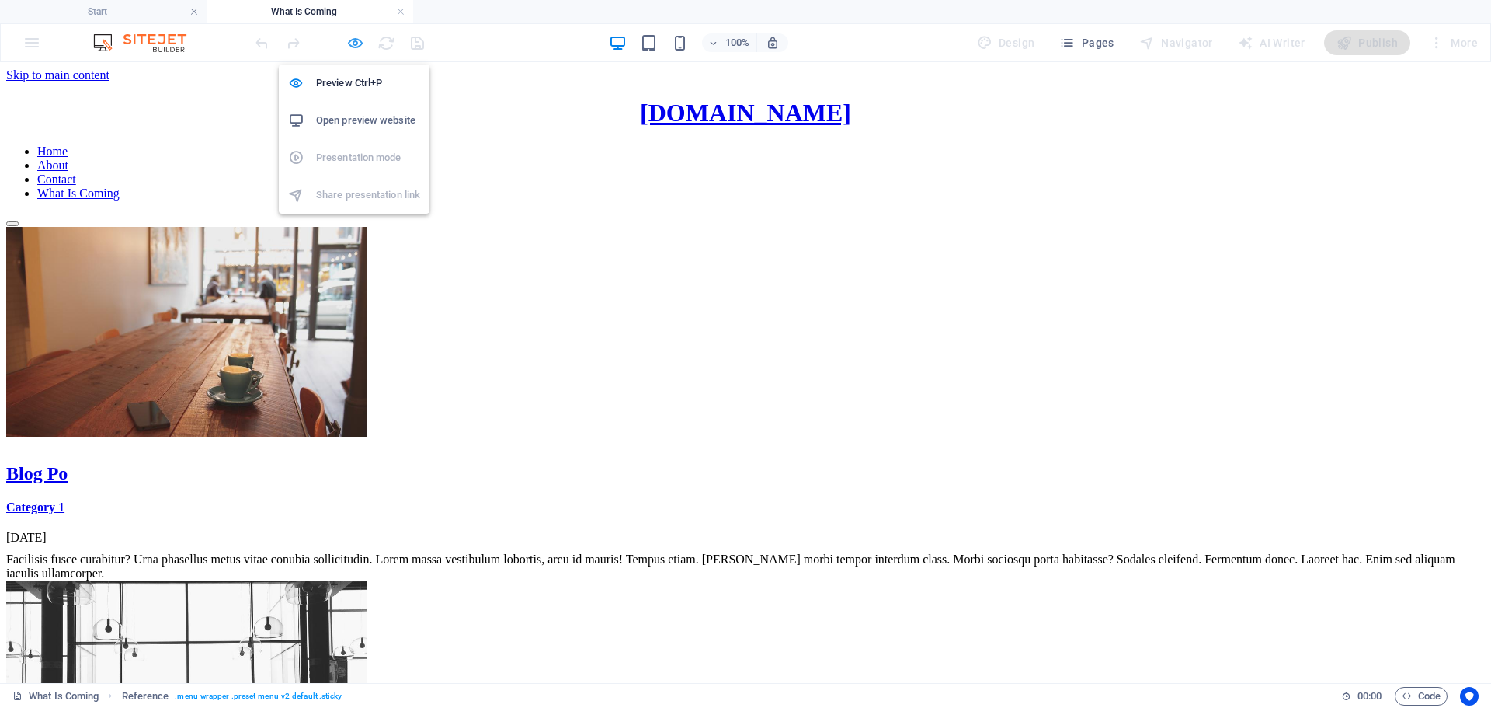
click at [352, 40] on icon "button" at bounding box center [355, 43] width 18 height 18
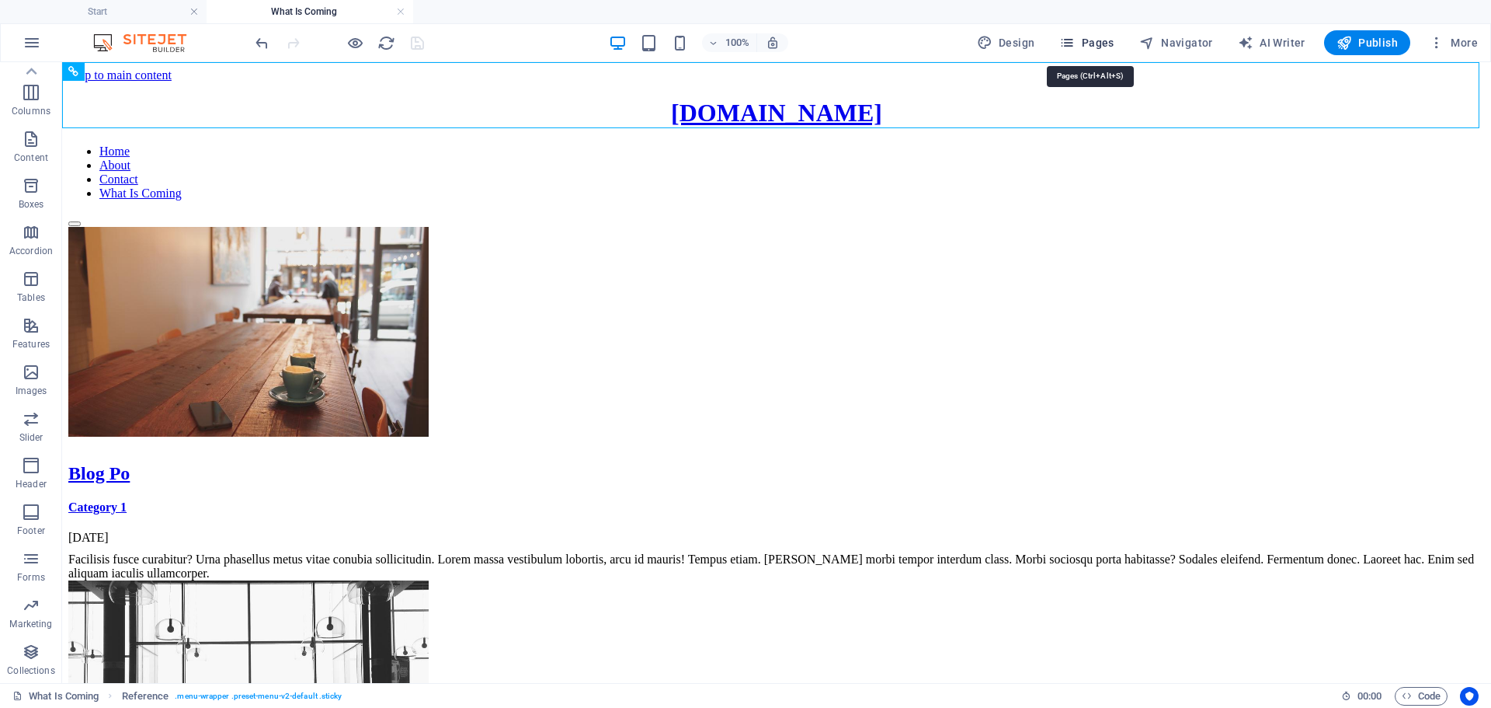
click at [1070, 44] on icon "button" at bounding box center [1067, 43] width 16 height 16
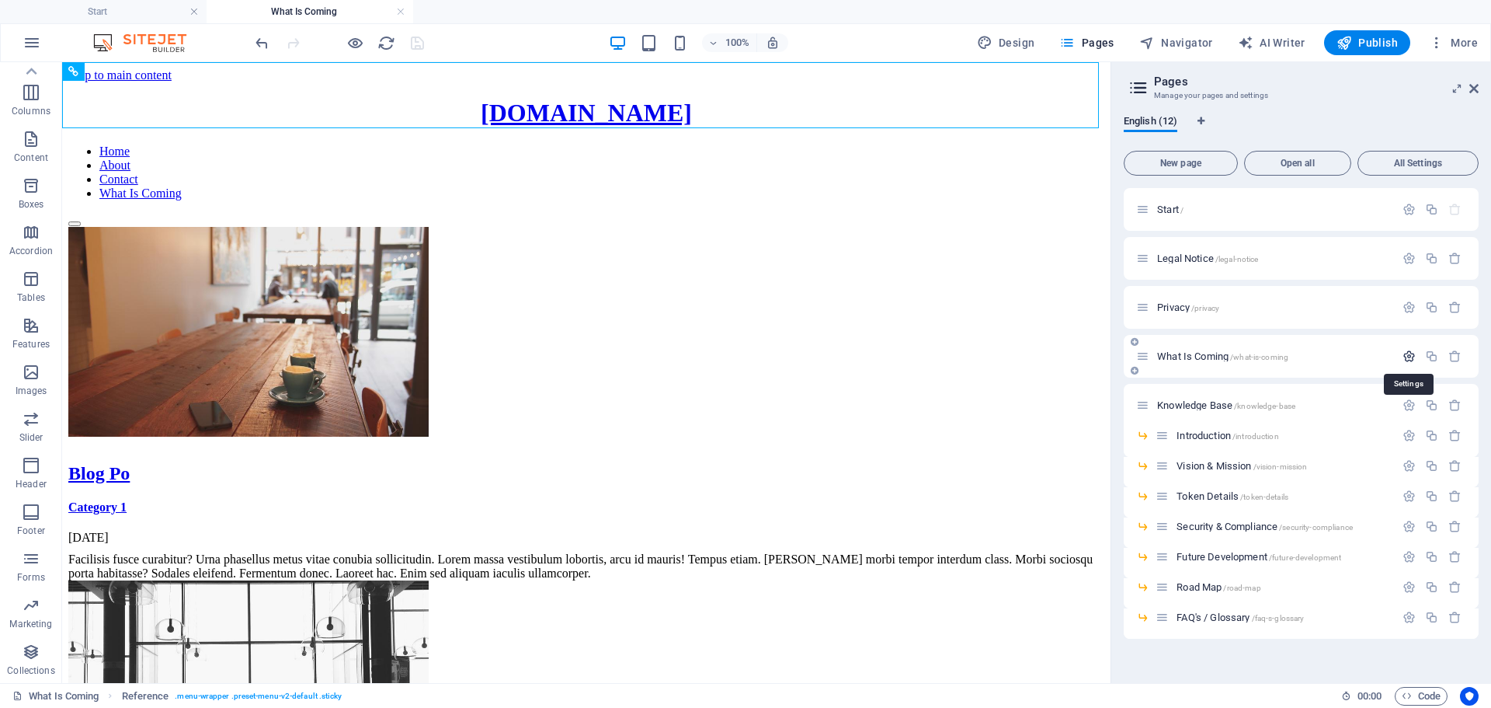
click at [1406, 353] on icon "button" at bounding box center [1409, 356] width 13 height 13
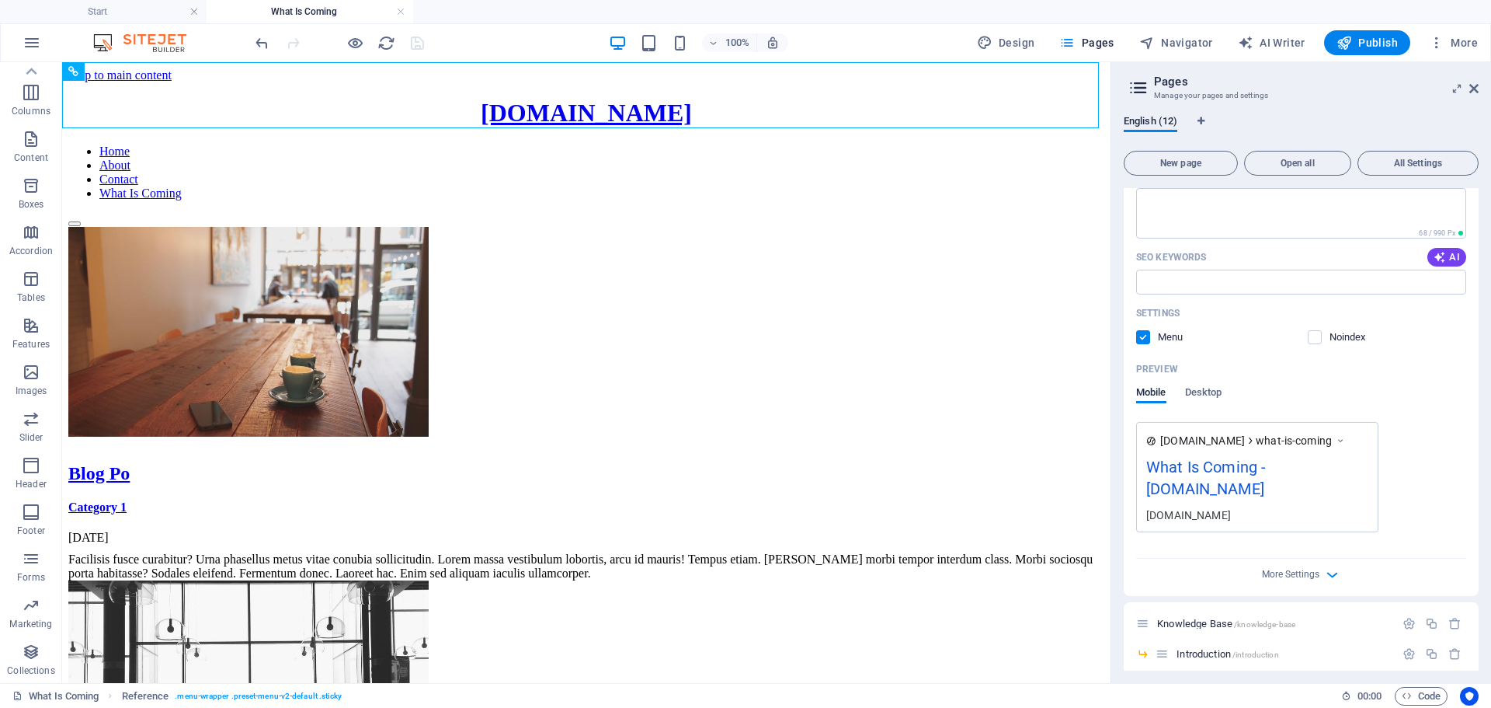
scroll to position [388, 0]
click at [1293, 559] on span "More Settings" at bounding box center [1302, 568] width 19 height 18
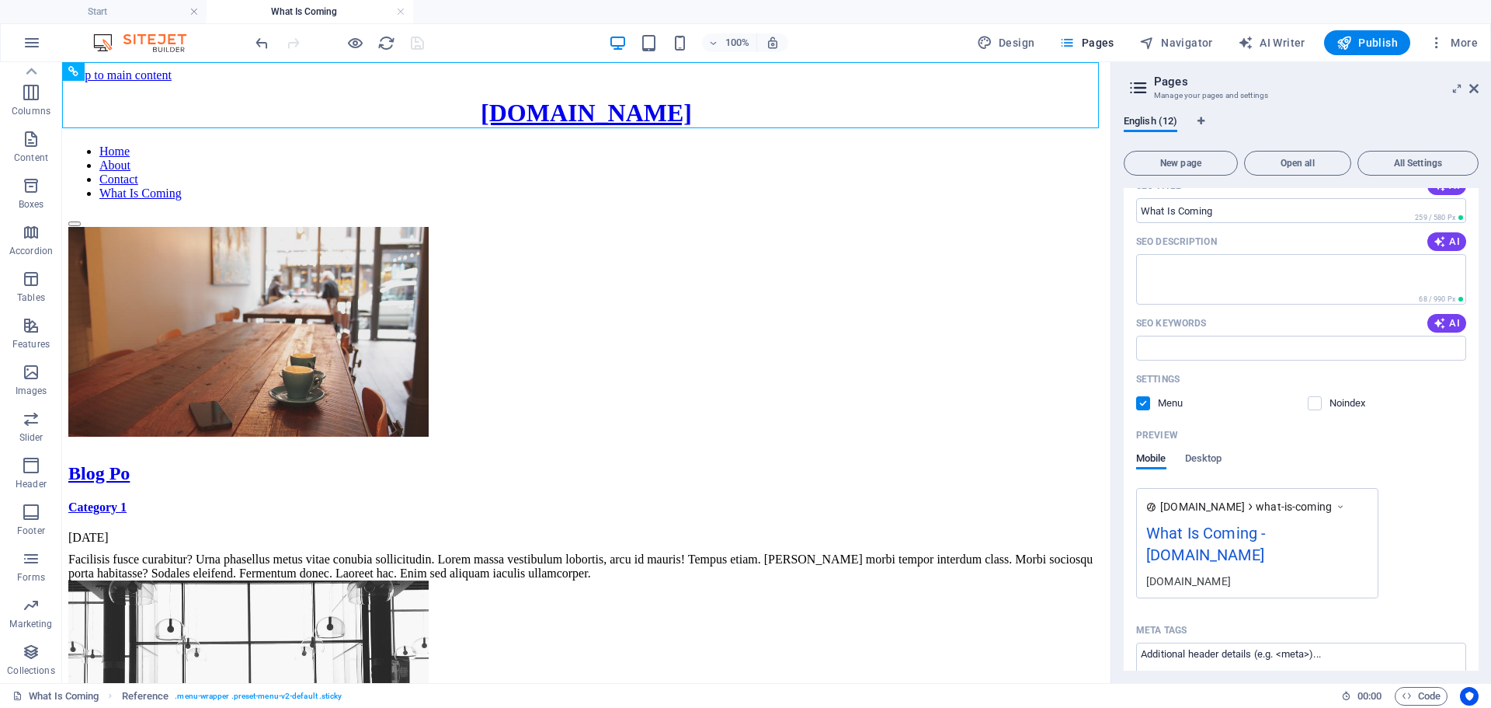
scroll to position [311, 0]
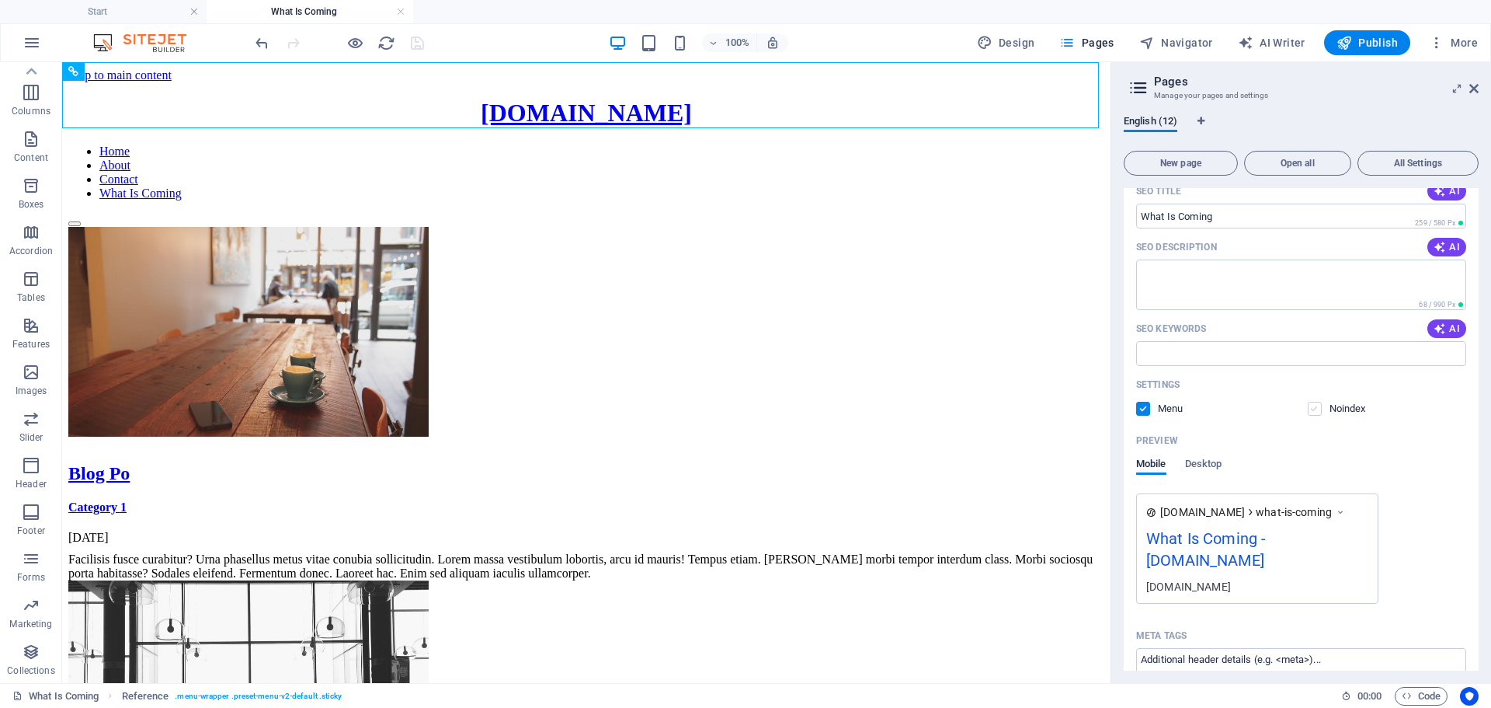
click at [1313, 408] on label at bounding box center [1315, 409] width 14 height 14
click at [0, 0] on input "checkbox" at bounding box center [0, 0] width 0 height 0
click at [1140, 409] on label at bounding box center [1143, 409] width 14 height 14
click at [0, 0] on input "checkbox" at bounding box center [0, 0] width 0 height 0
click at [1140, 409] on label at bounding box center [1143, 409] width 14 height 14
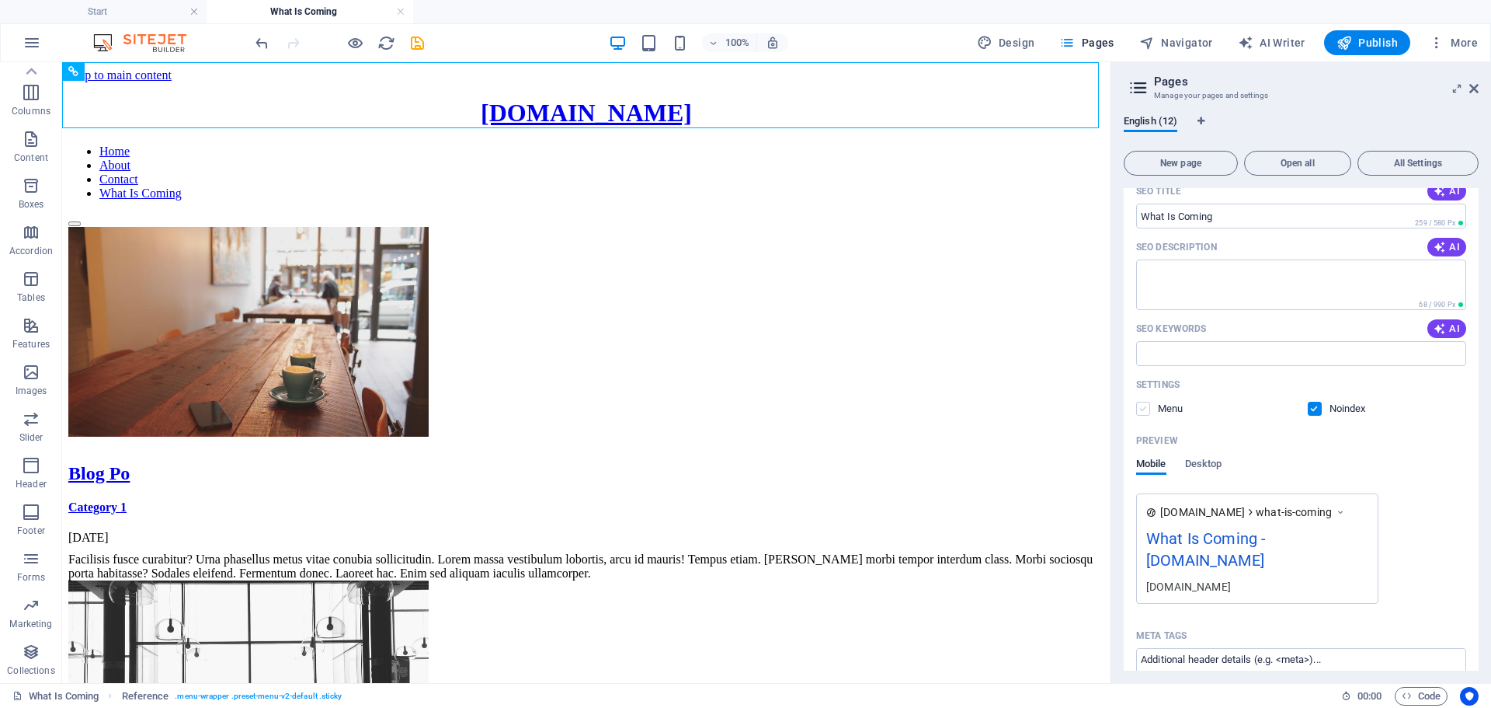
click at [0, 0] on input "checkbox" at bounding box center [0, 0] width 0 height 0
click at [1313, 407] on label at bounding box center [1315, 409] width 14 height 14
click at [0, 0] on input "checkbox" at bounding box center [0, 0] width 0 height 0
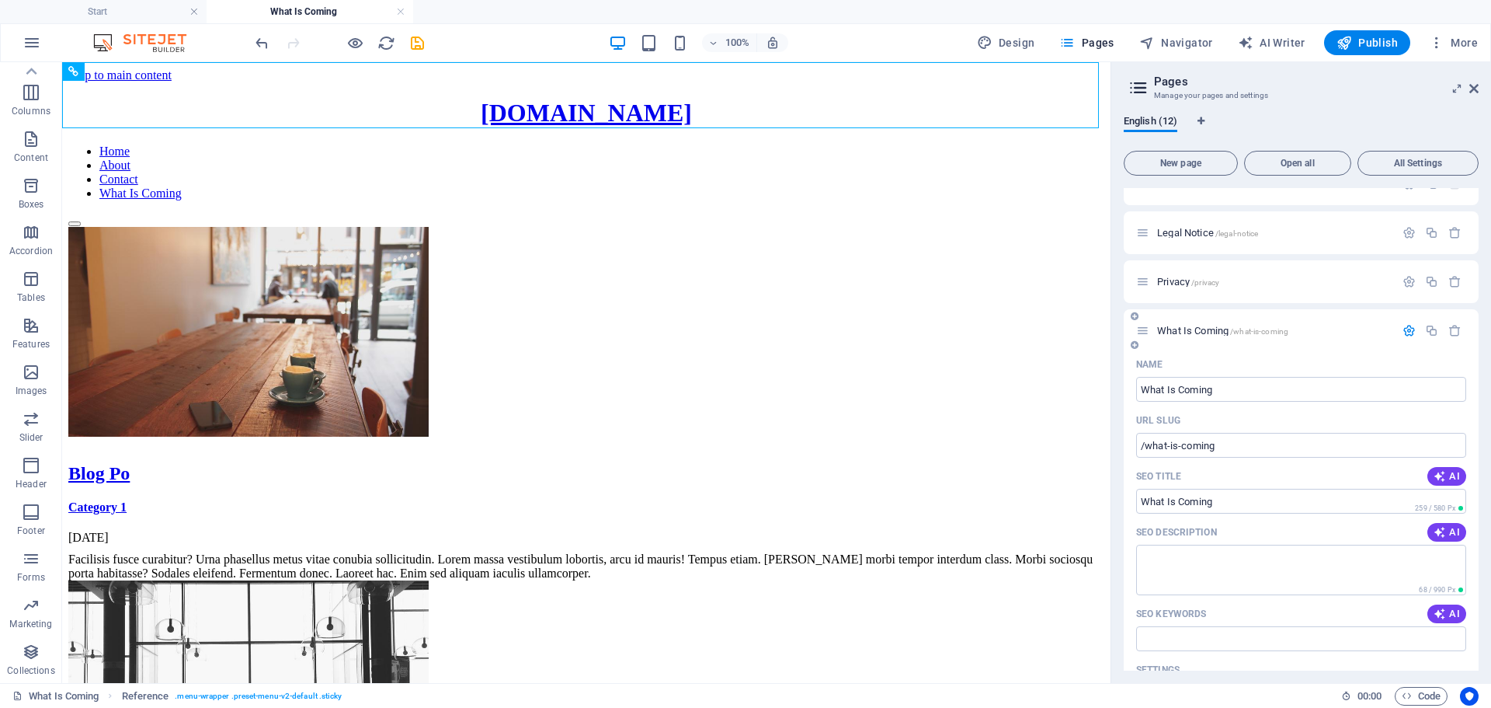
scroll to position [0, 0]
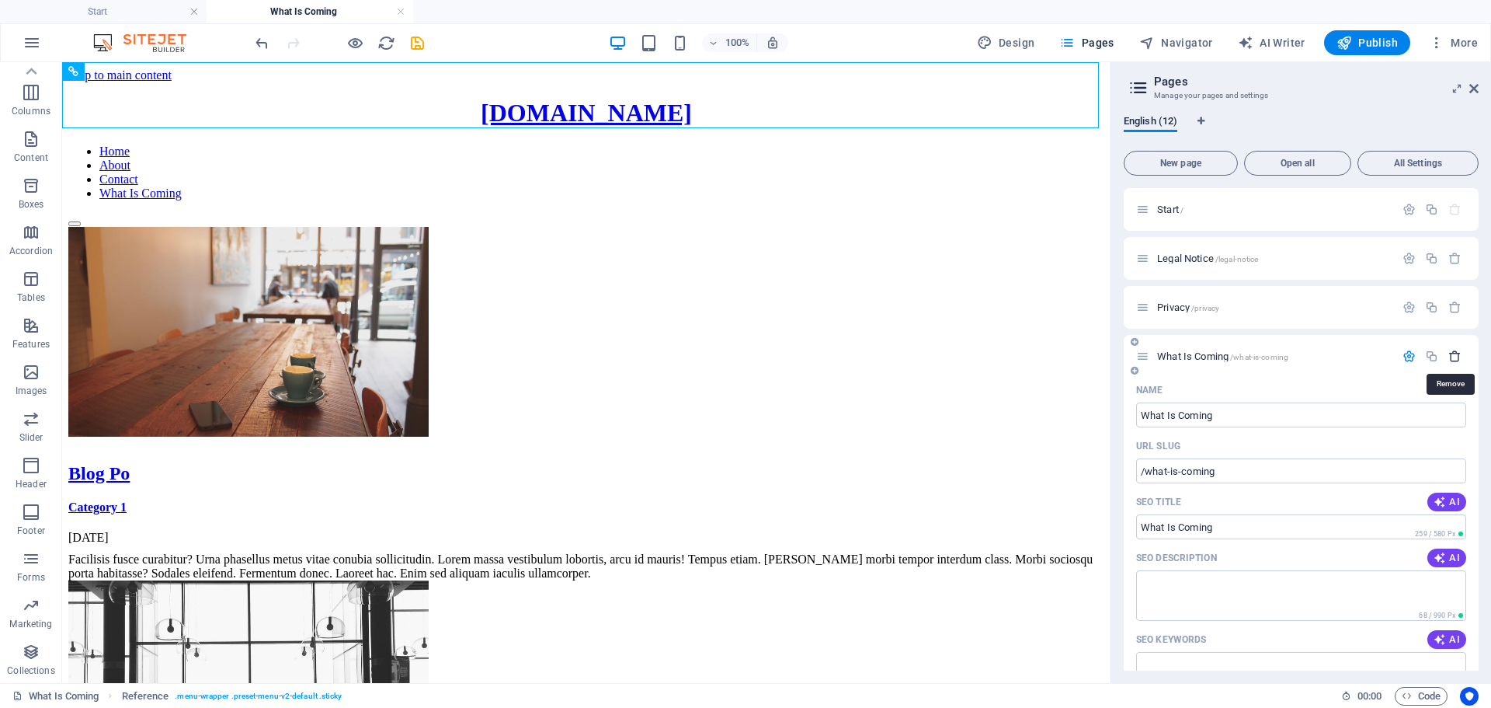
click at [1451, 357] on icon "button" at bounding box center [1455, 356] width 13 height 13
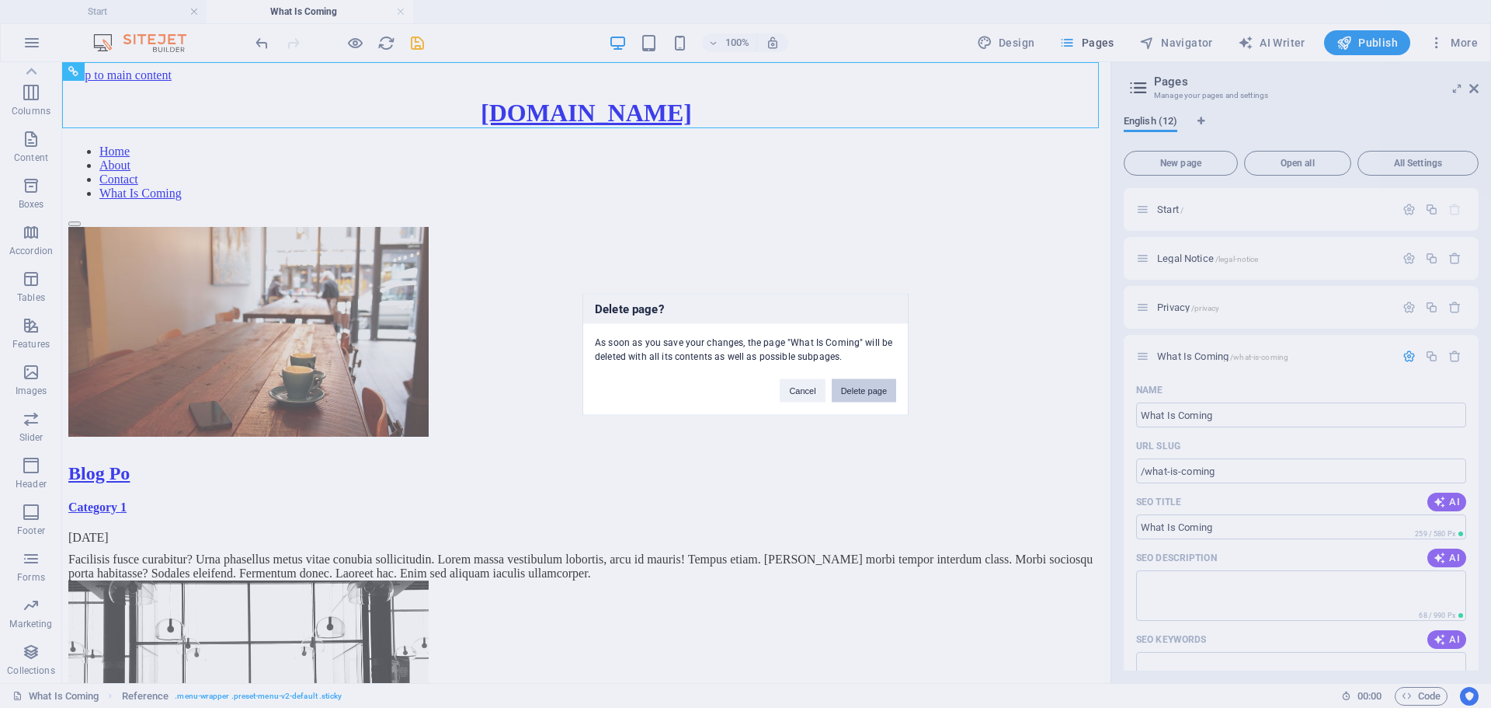
click at [865, 391] on button "Delete page" at bounding box center [864, 389] width 64 height 23
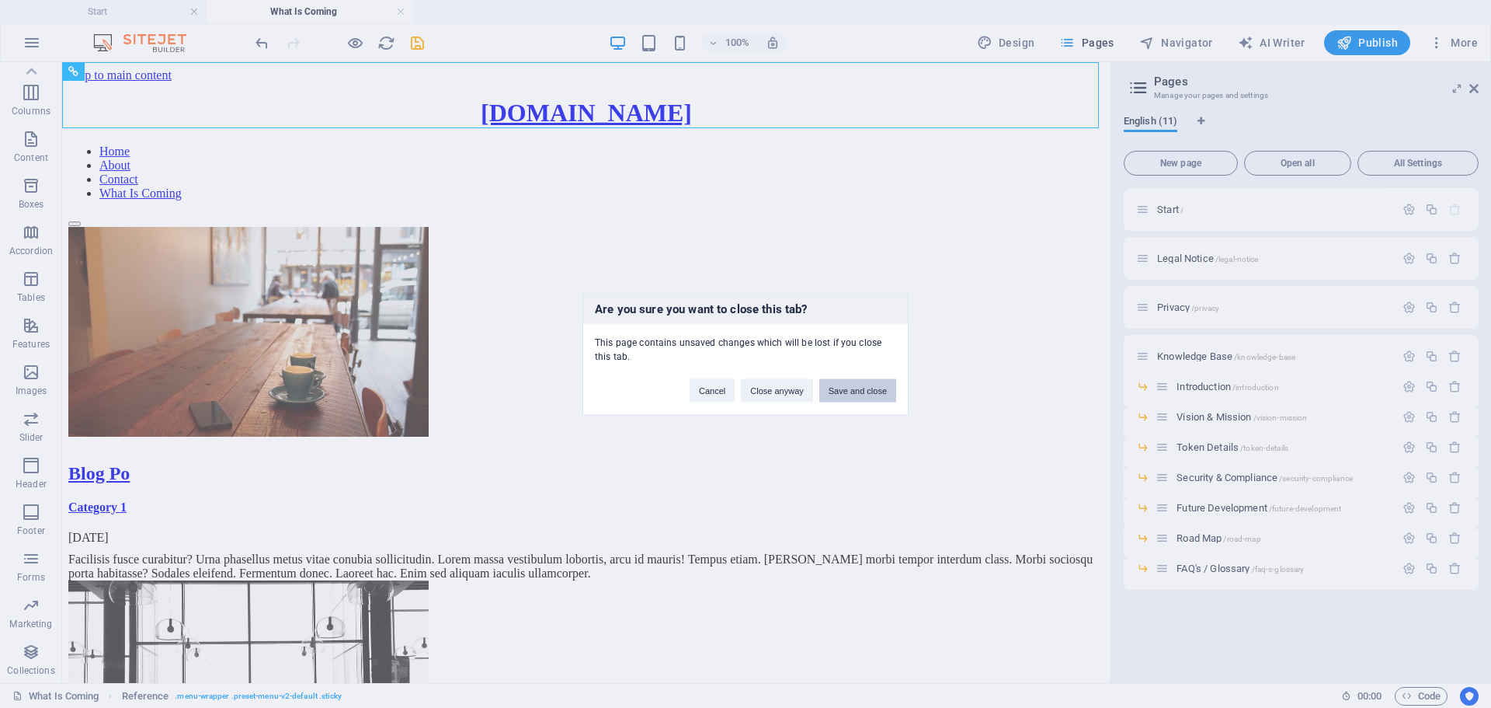
click at [854, 393] on button "Save and close" at bounding box center [857, 389] width 77 height 23
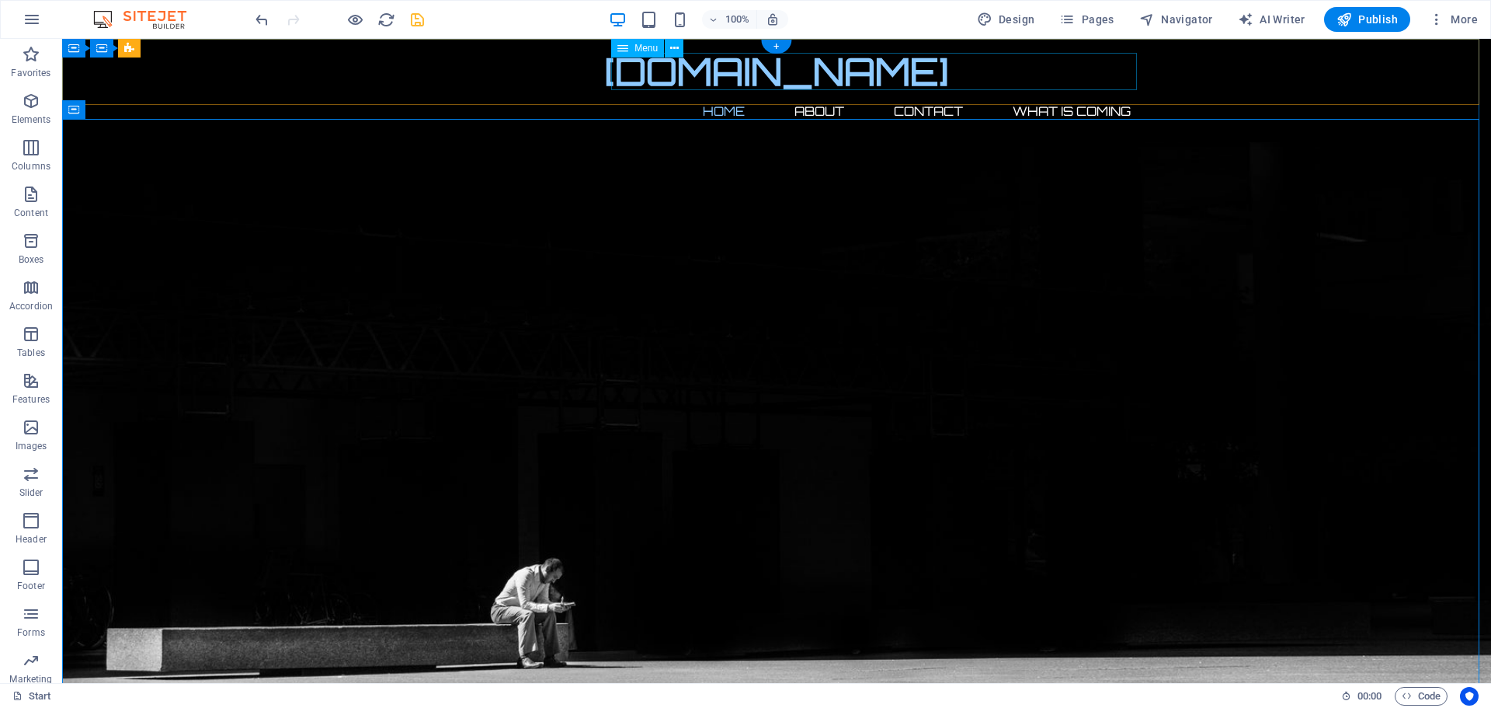
click at [1037, 92] on nav "Home About Contact What Is Coming" at bounding box center [776, 110] width 733 height 37
click at [675, 46] on icon at bounding box center [674, 48] width 9 height 16
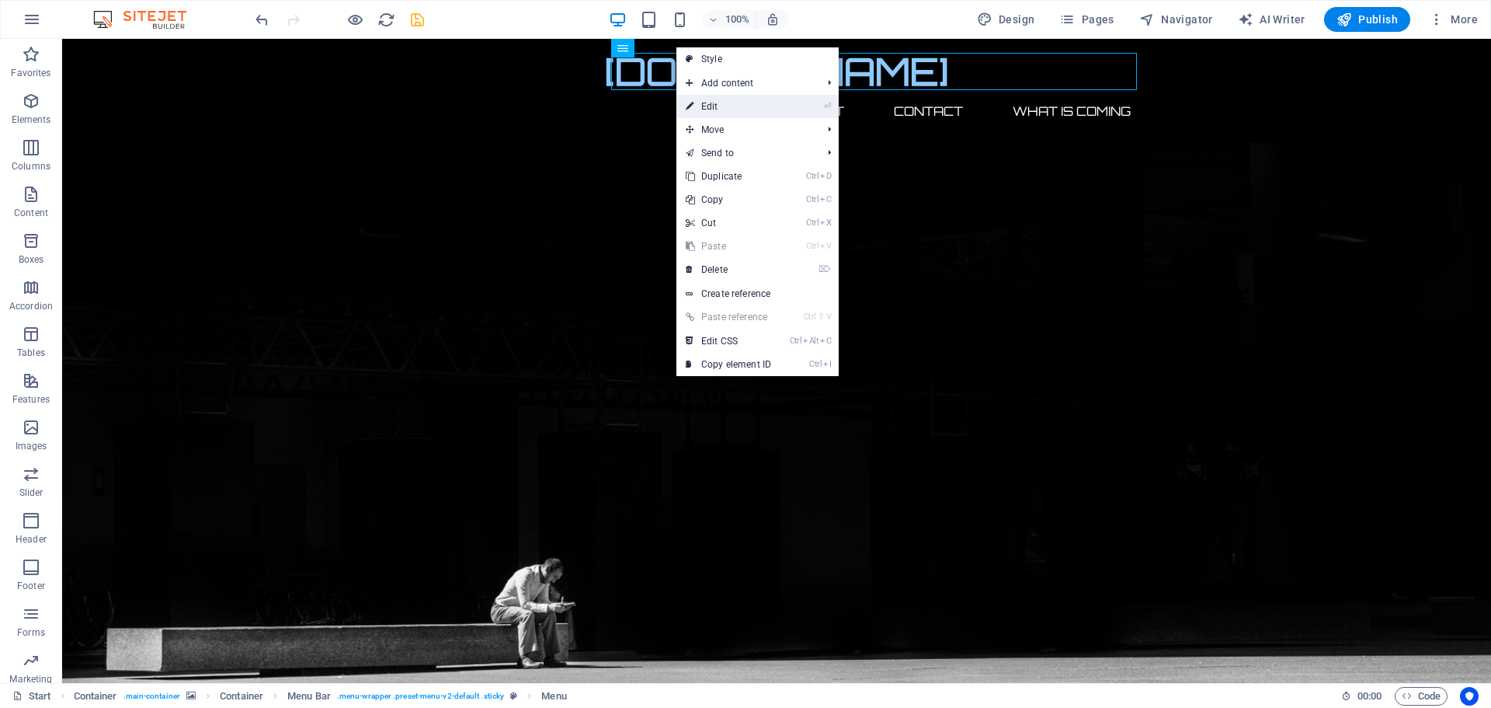
click at [719, 104] on link "⏎ Edit" at bounding box center [729, 106] width 104 height 23
select select
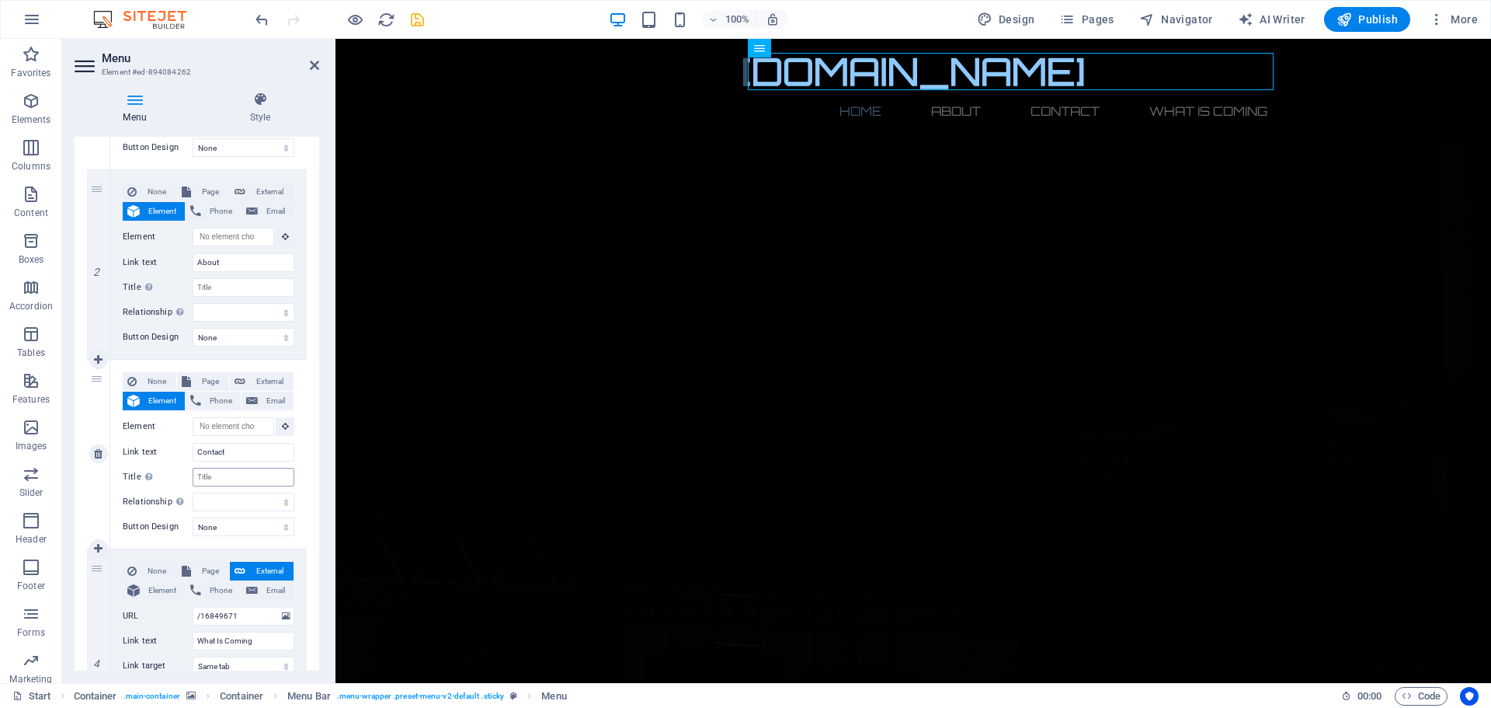
scroll to position [439, 0]
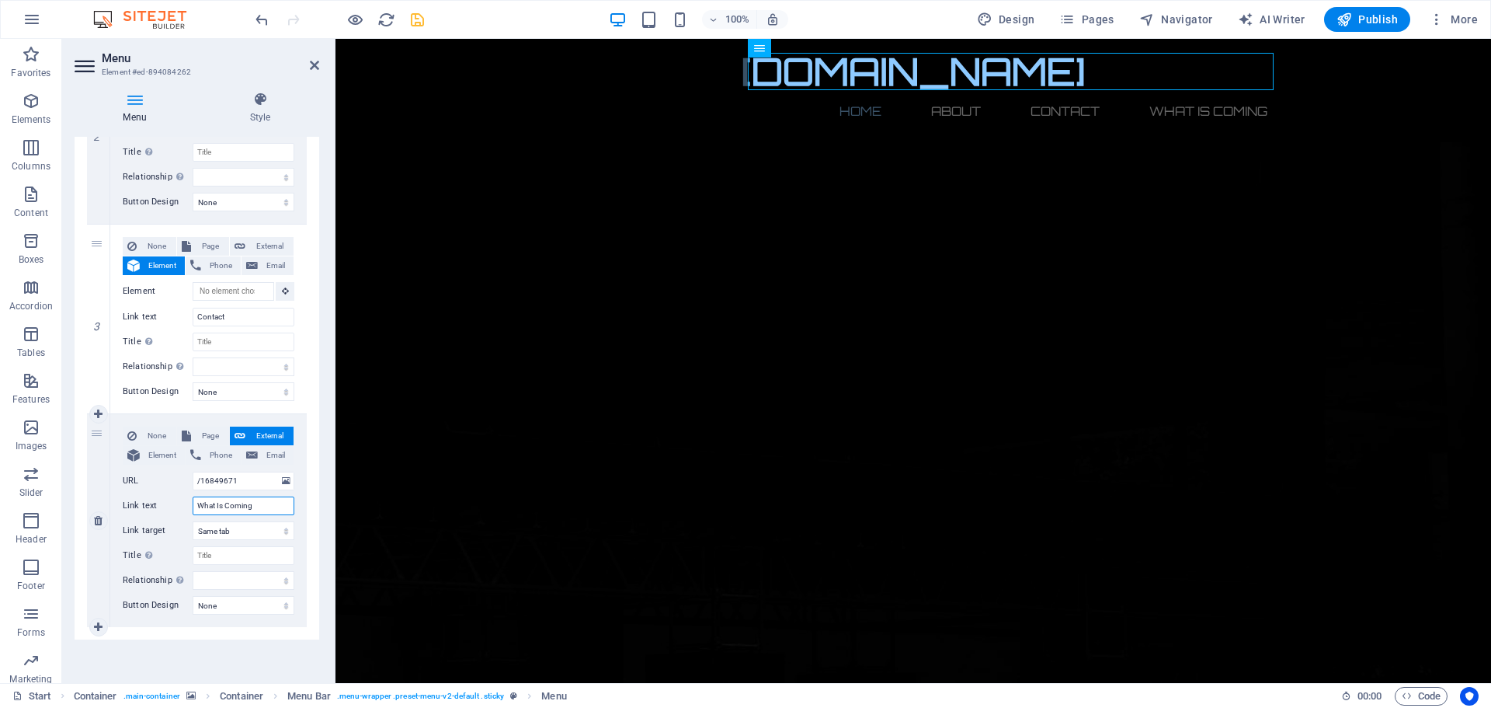
click at [259, 506] on input "What Is Coming" at bounding box center [244, 505] width 102 height 19
click at [97, 520] on icon at bounding box center [98, 520] width 9 height 11
select select
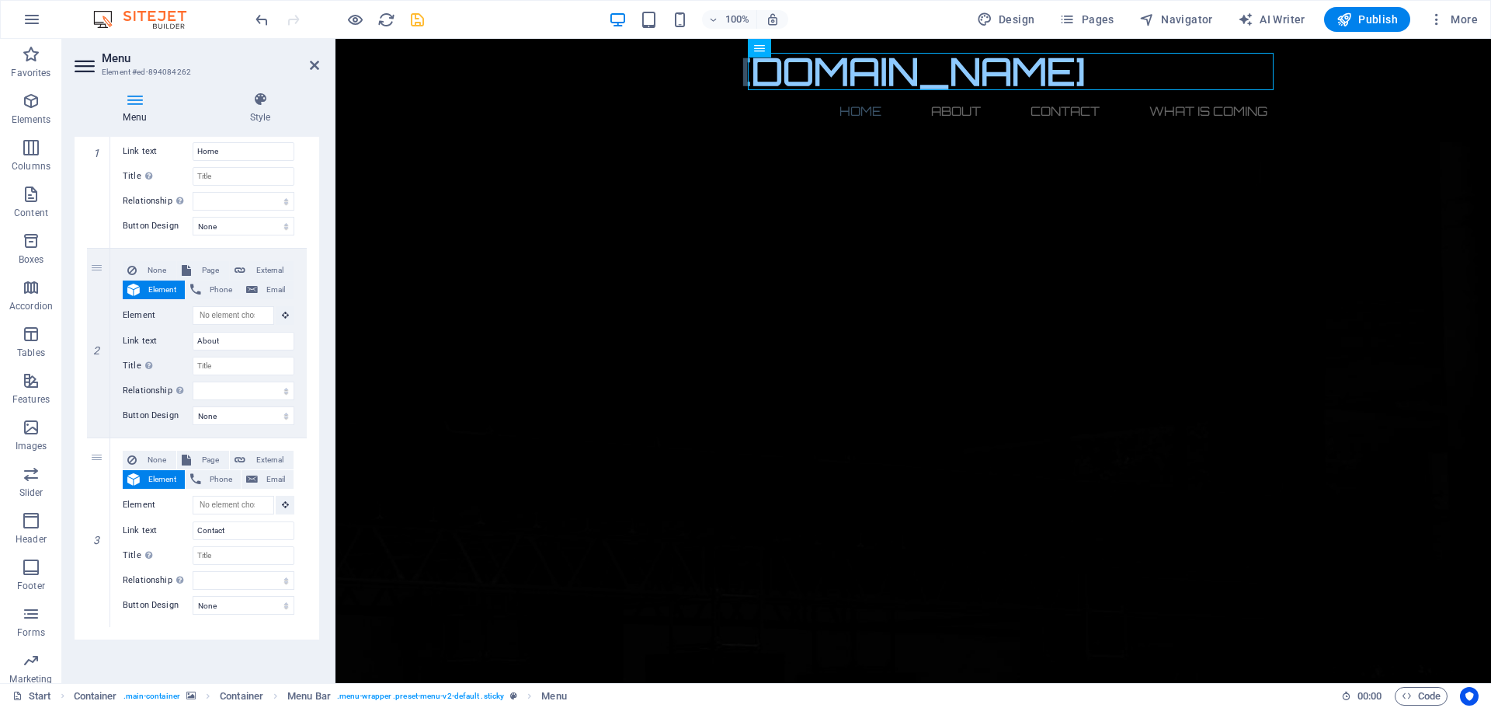
scroll to position [225, 0]
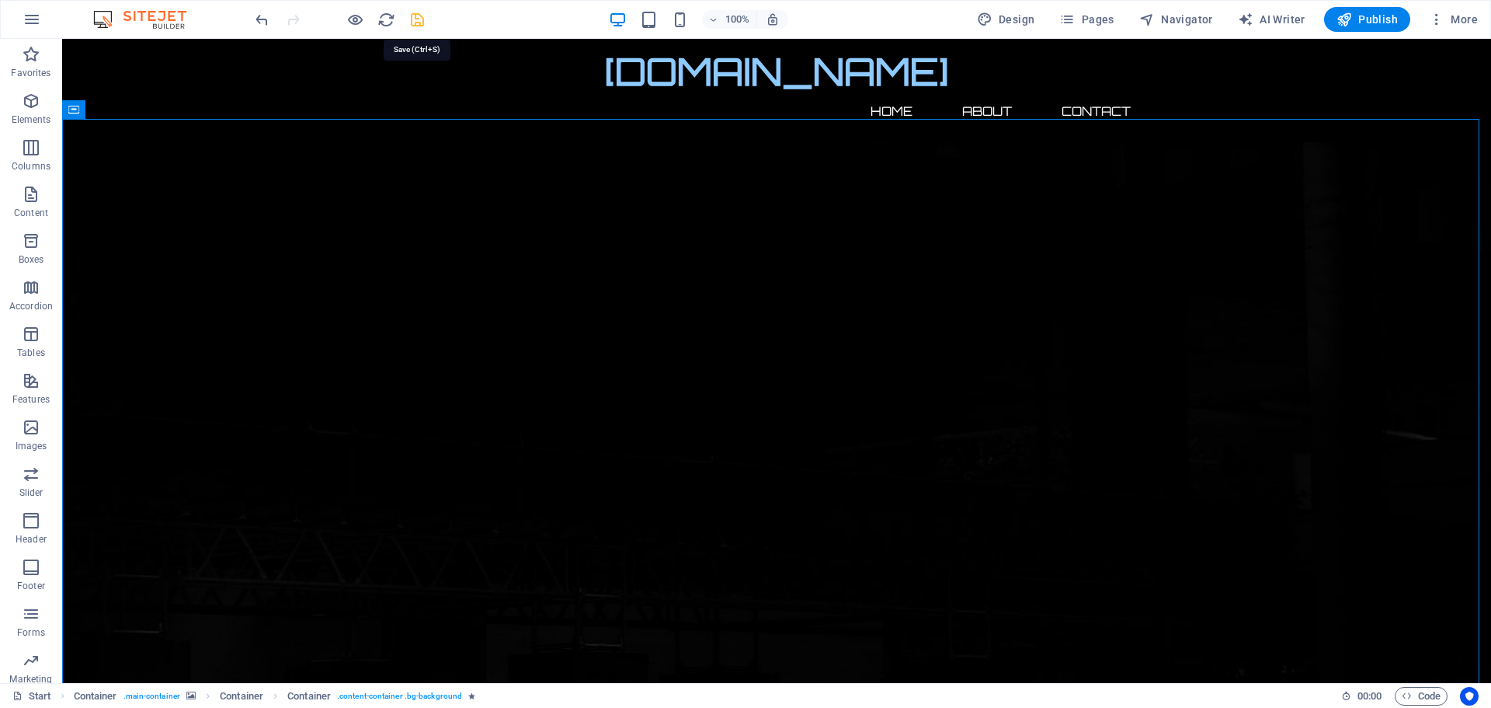
click at [412, 16] on icon "save" at bounding box center [418, 20] width 18 height 18
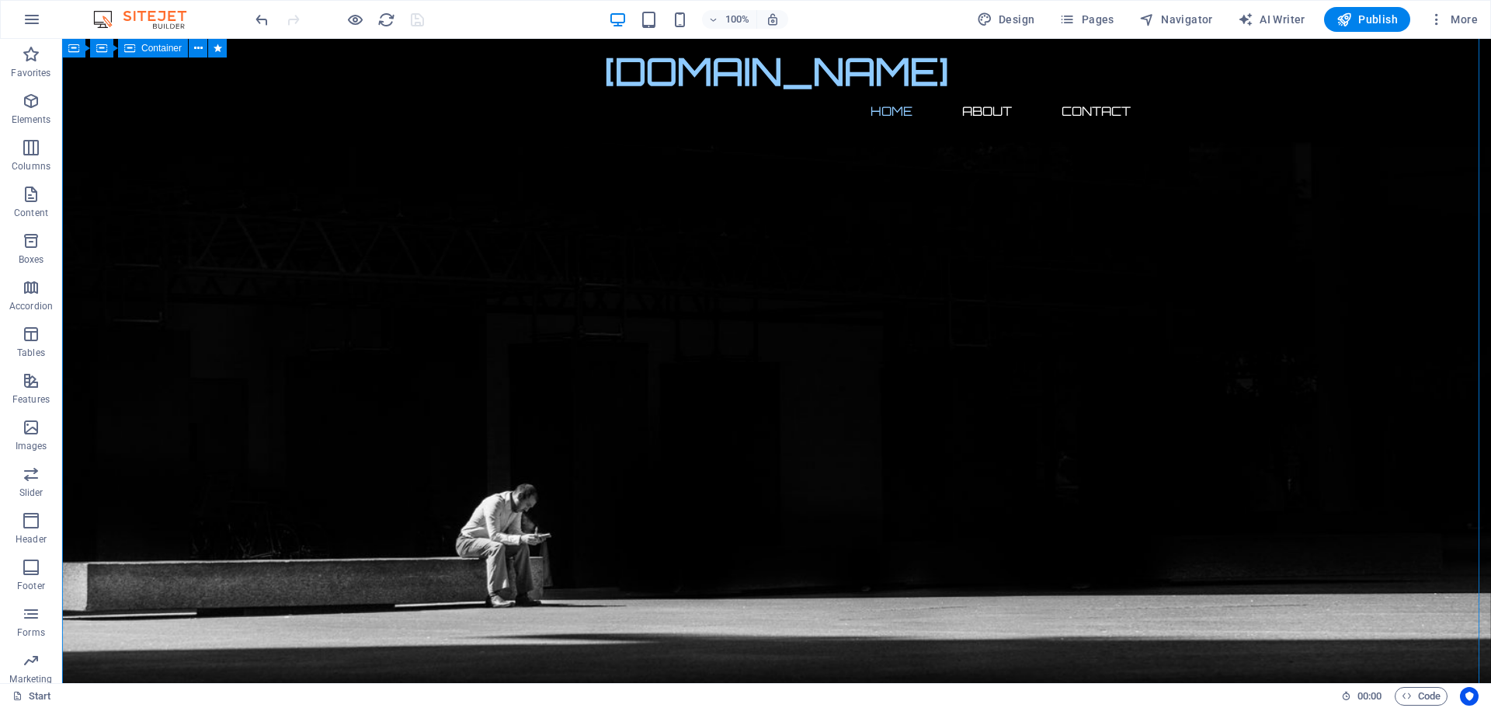
scroll to position [425, 0]
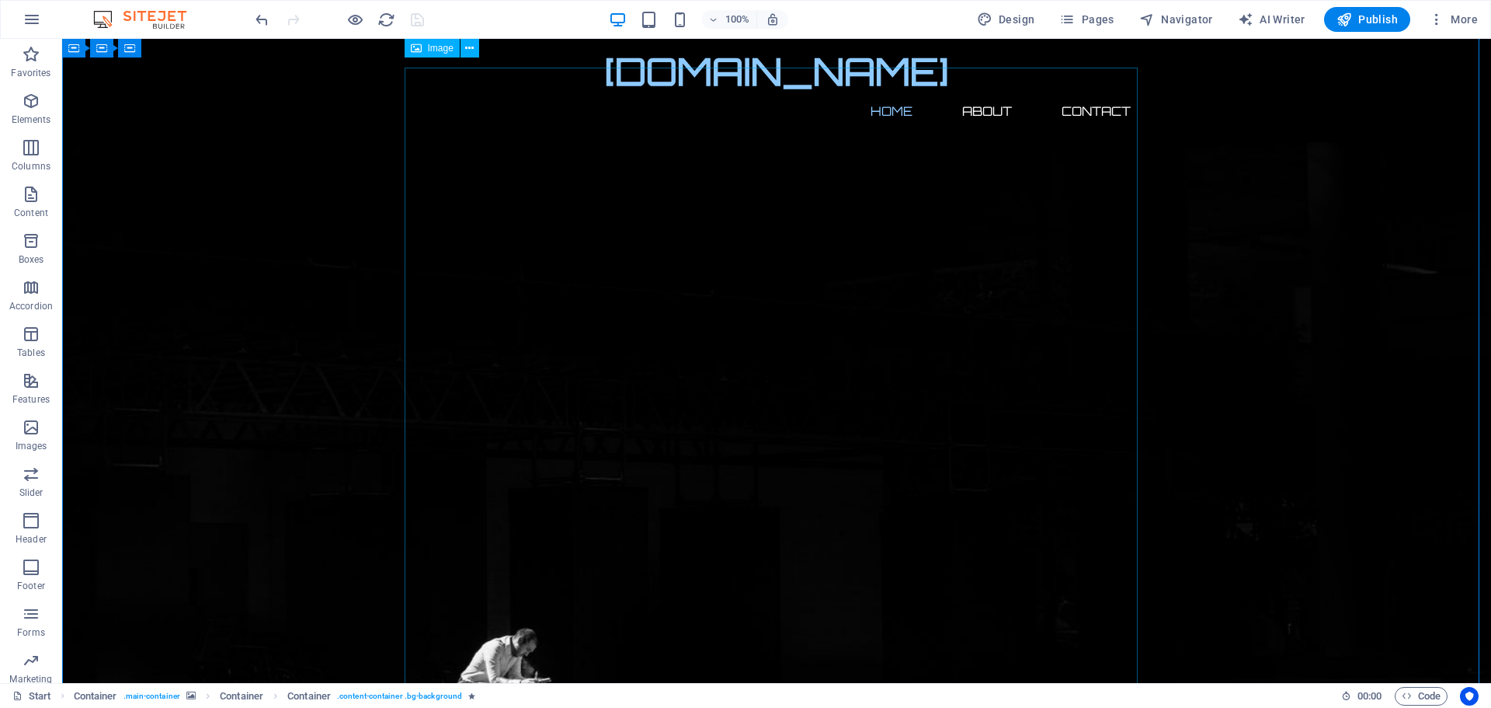
scroll to position [37, 0]
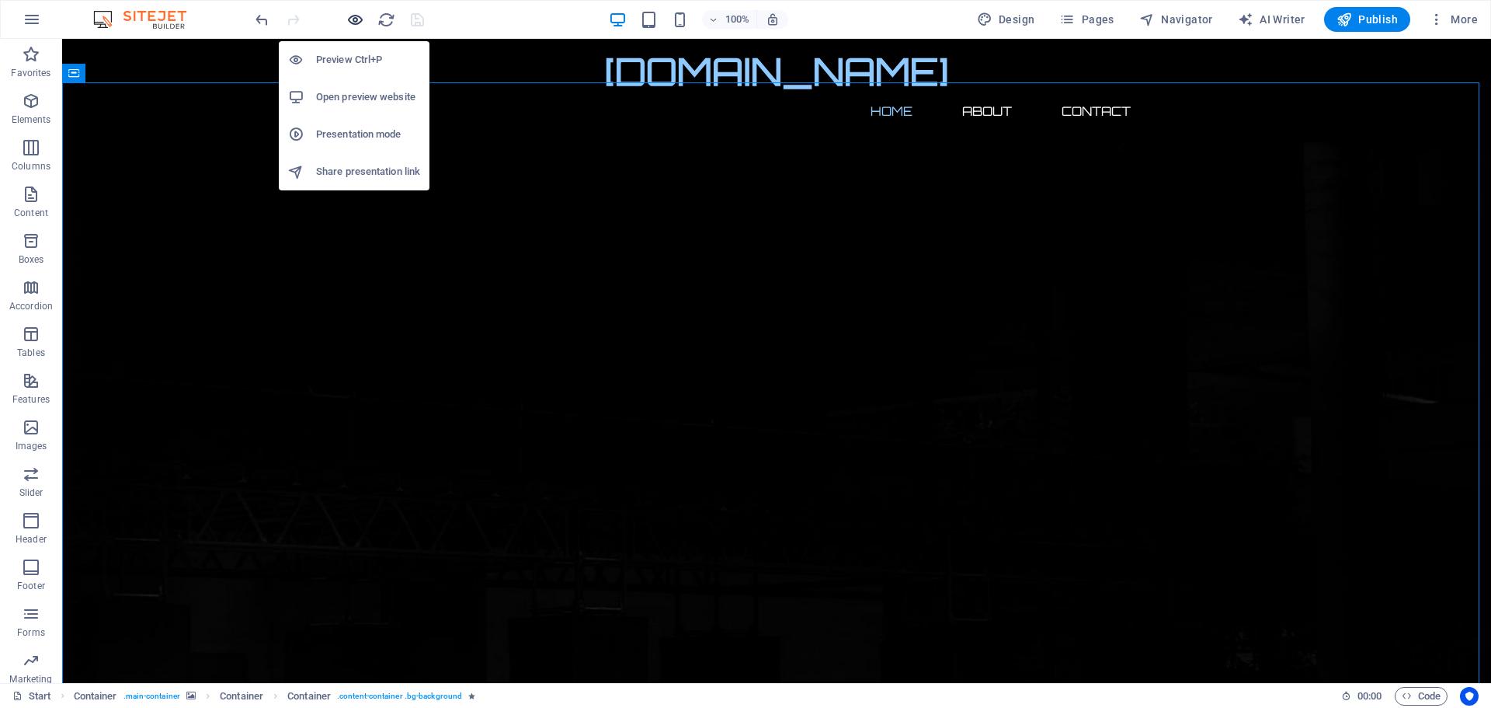
click at [350, 20] on icon "button" at bounding box center [355, 20] width 18 height 18
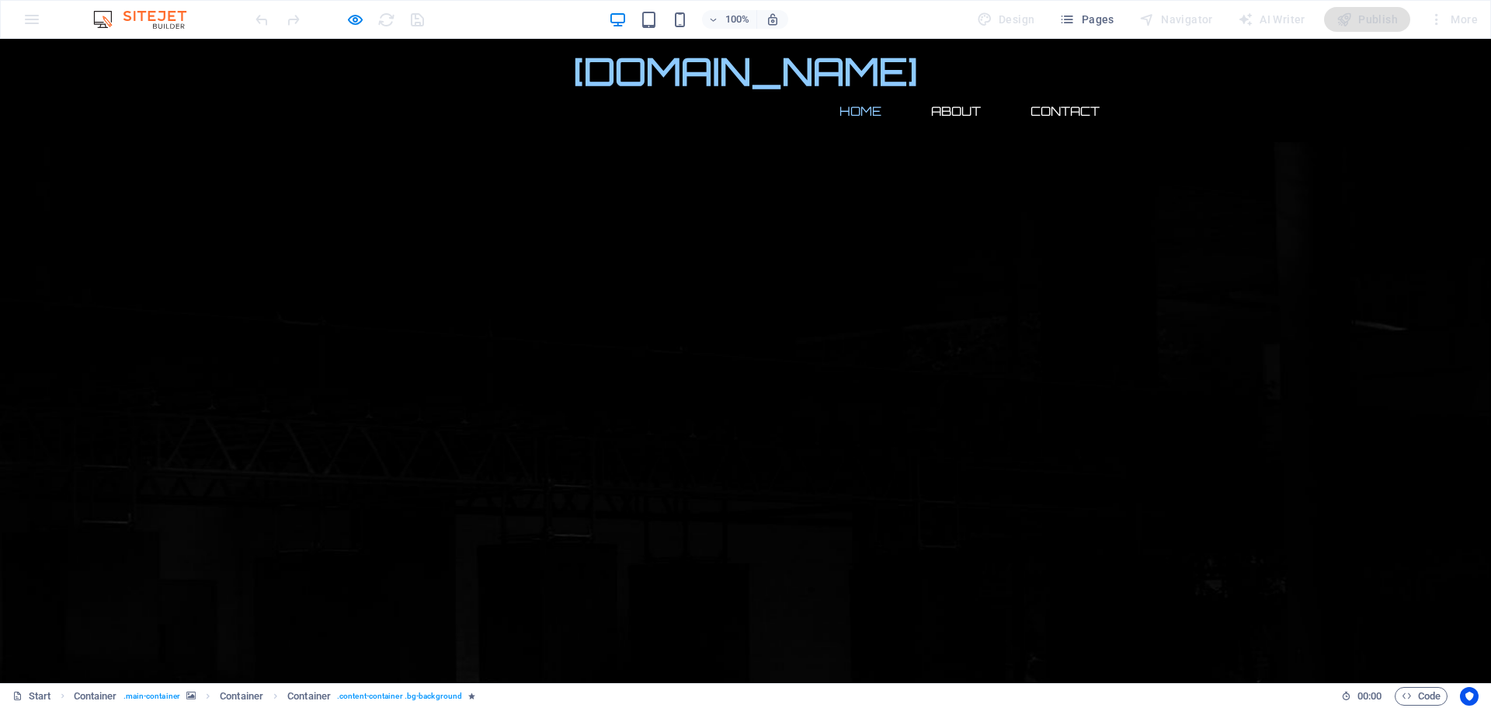
scroll to position [425, 0]
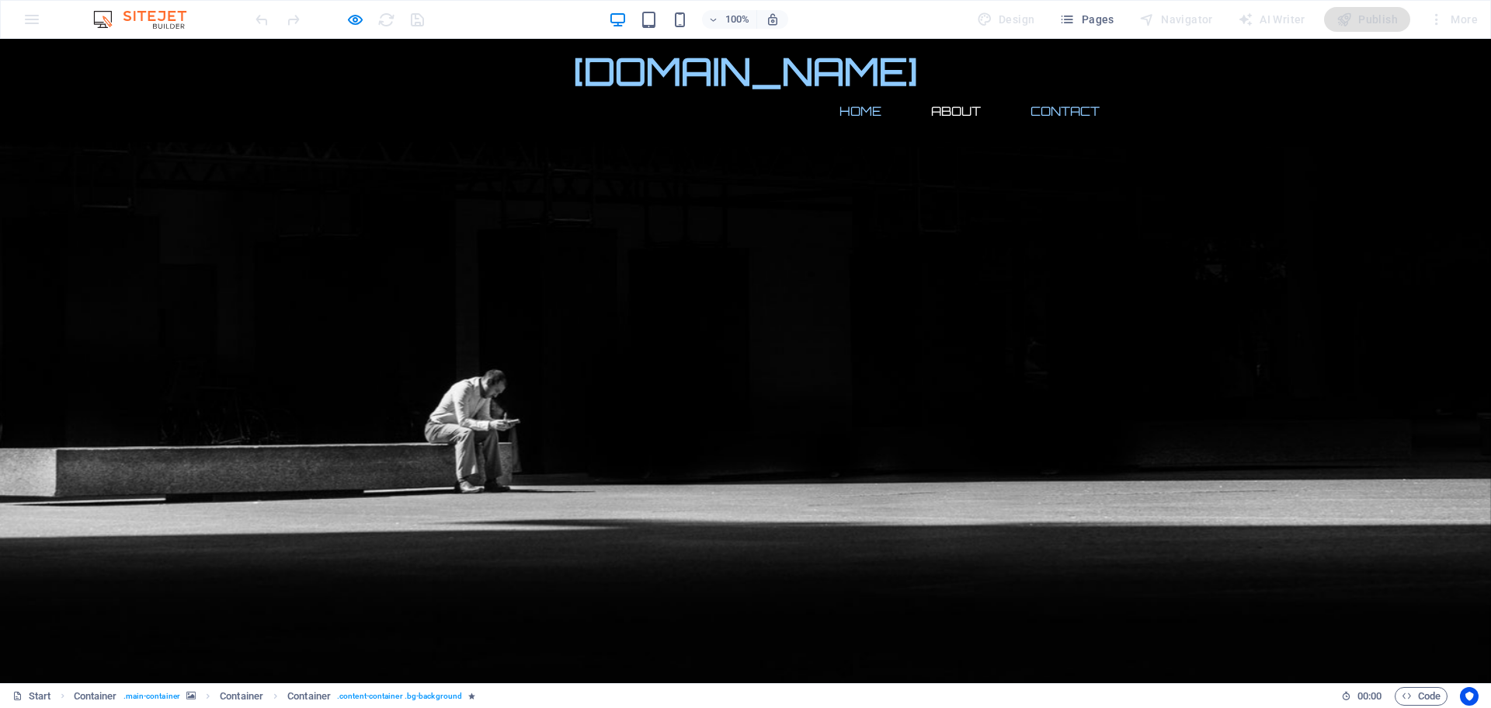
click at [1046, 92] on link "Contact" at bounding box center [1065, 110] width 94 height 37
click at [942, 92] on link "About" at bounding box center [956, 110] width 75 height 37
click at [853, 92] on link "Home" at bounding box center [860, 110] width 67 height 37
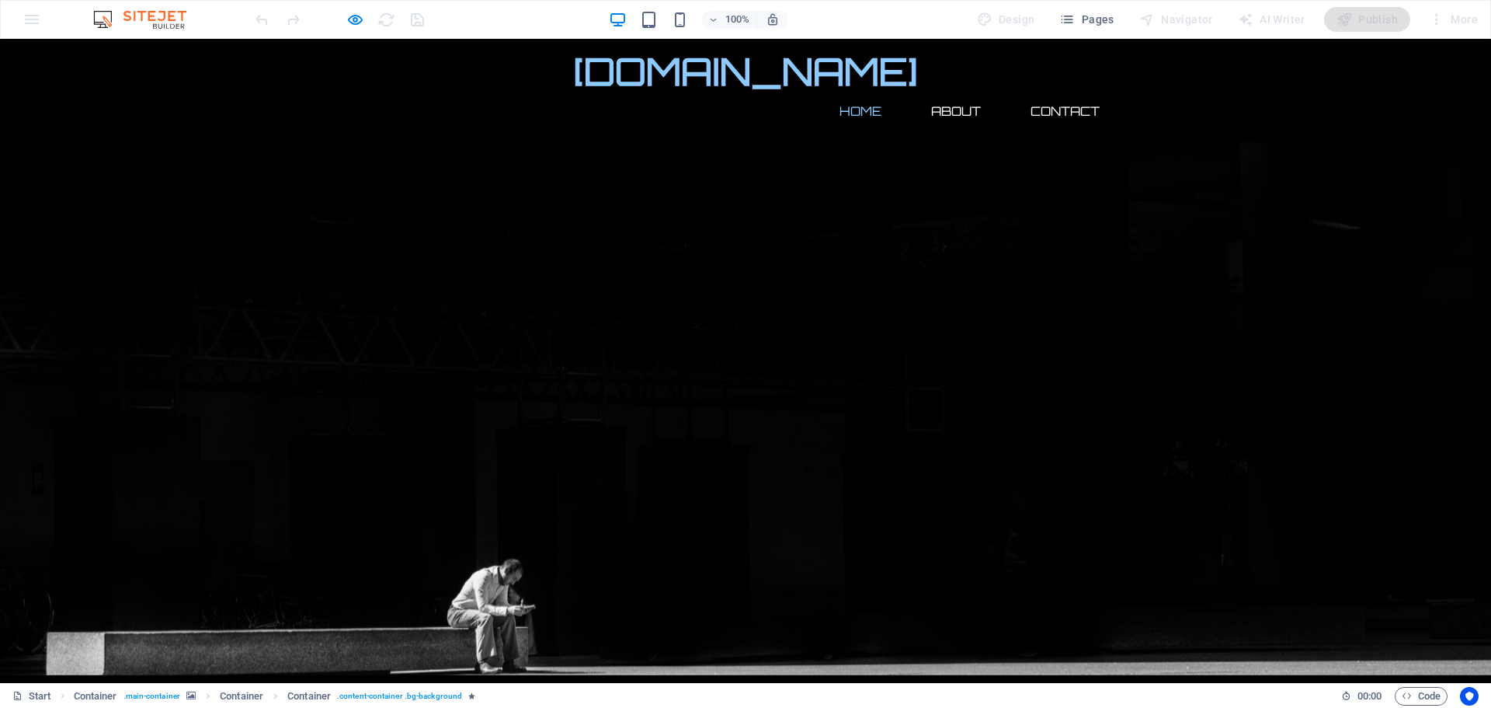
scroll to position [0, 0]
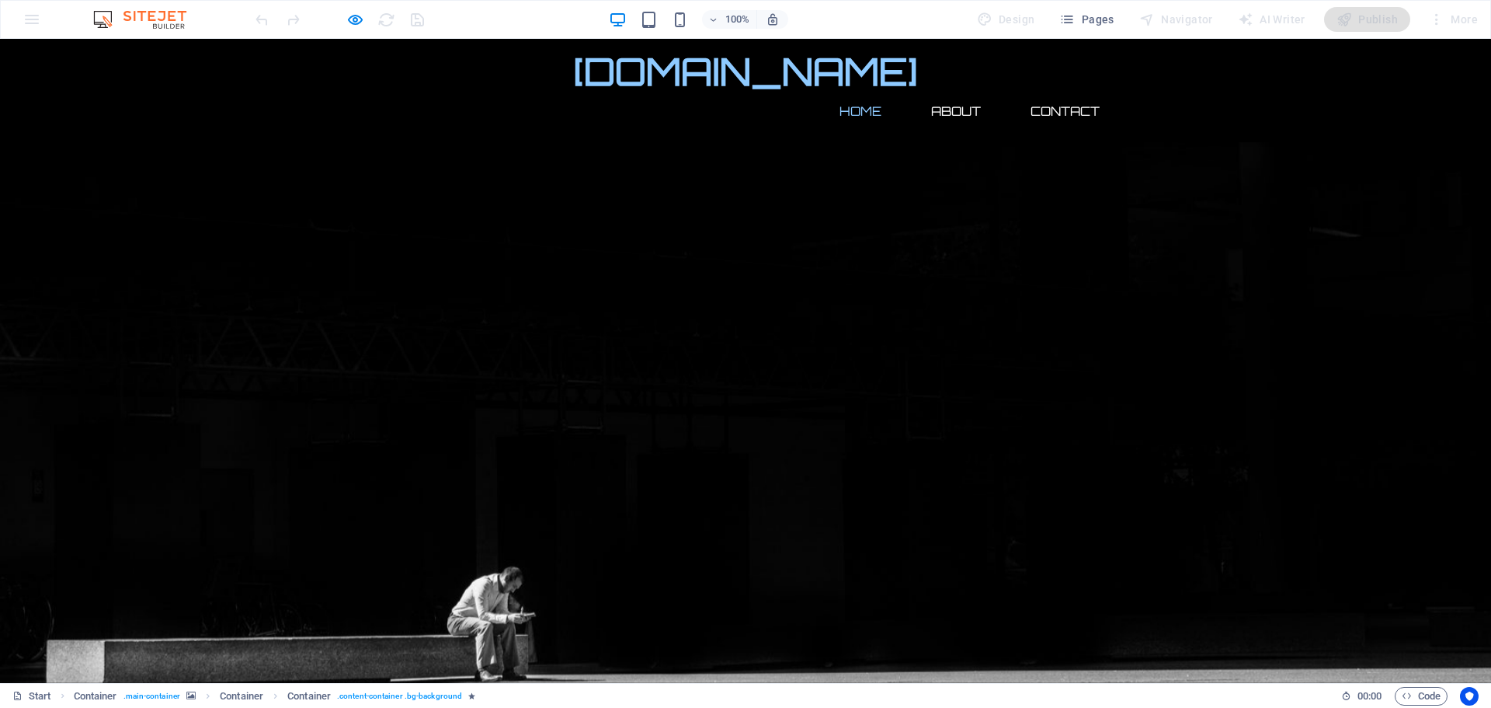
click at [856, 92] on link "Home" at bounding box center [860, 110] width 67 height 37
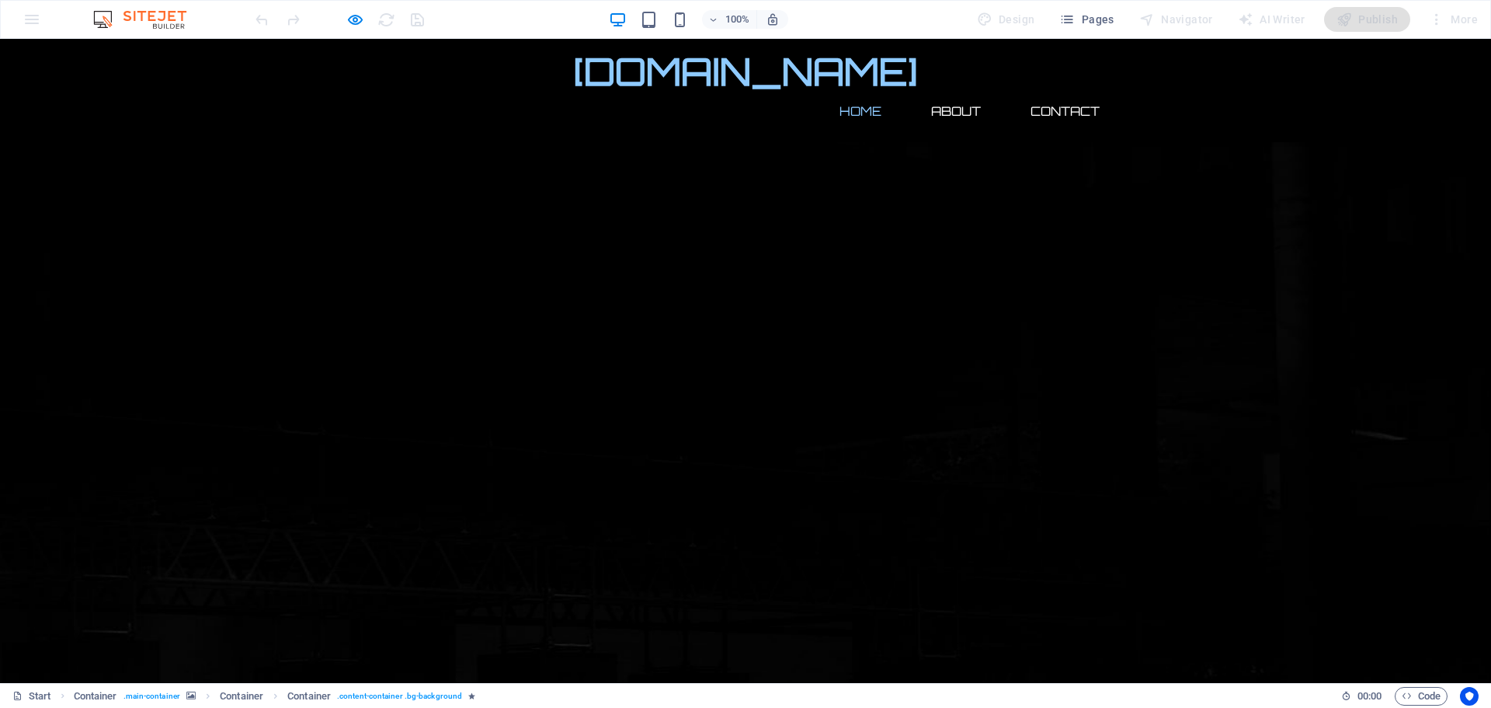
click at [864, 92] on link "Home" at bounding box center [860, 110] width 67 height 37
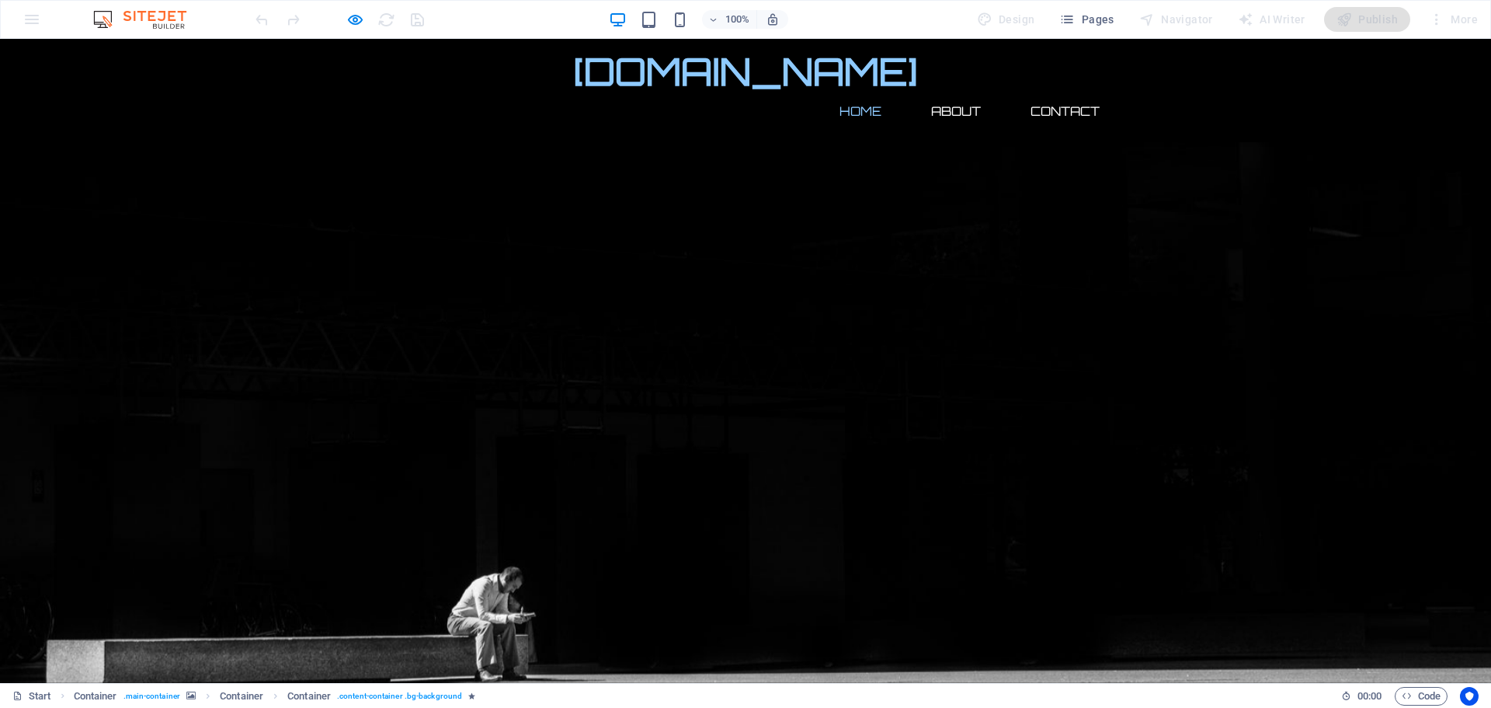
click at [853, 92] on link "Home" at bounding box center [860, 110] width 67 height 37
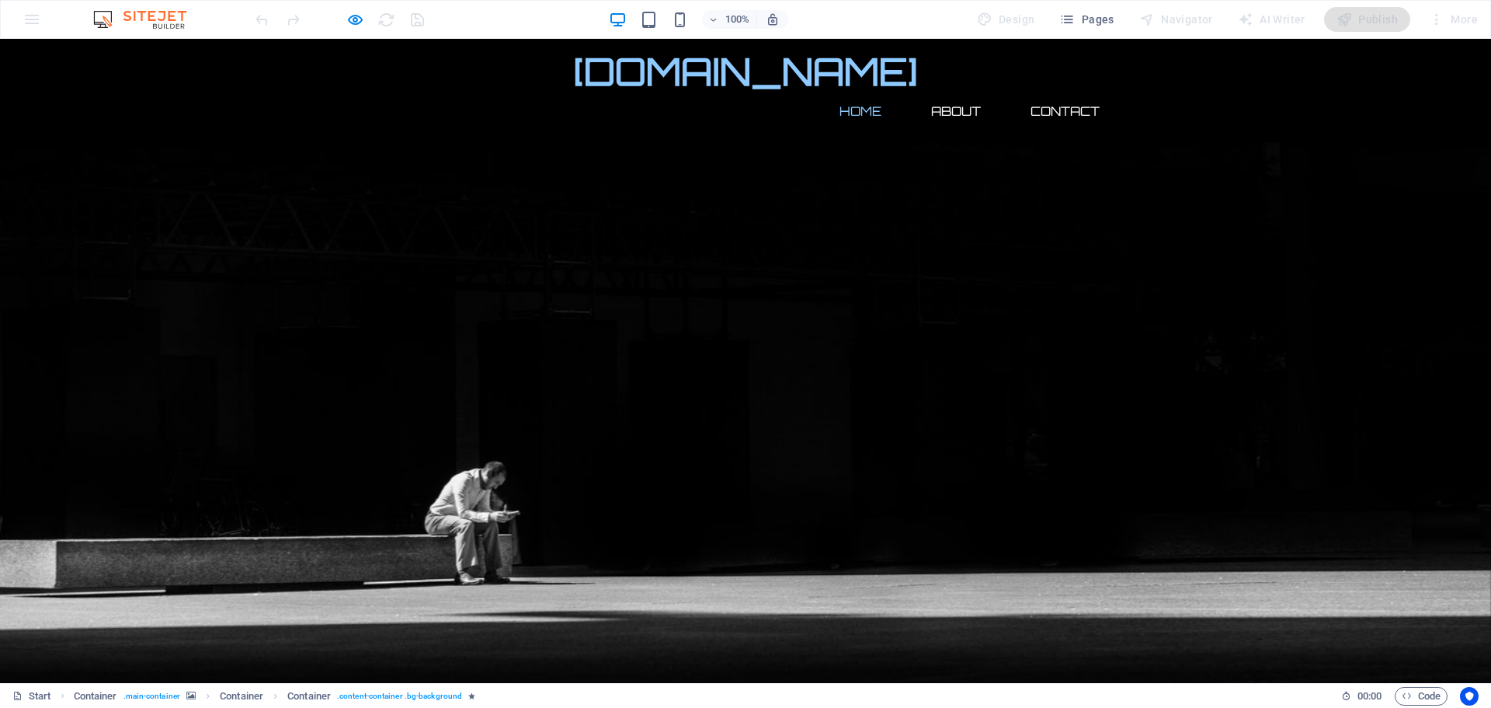
scroll to position [192, 0]
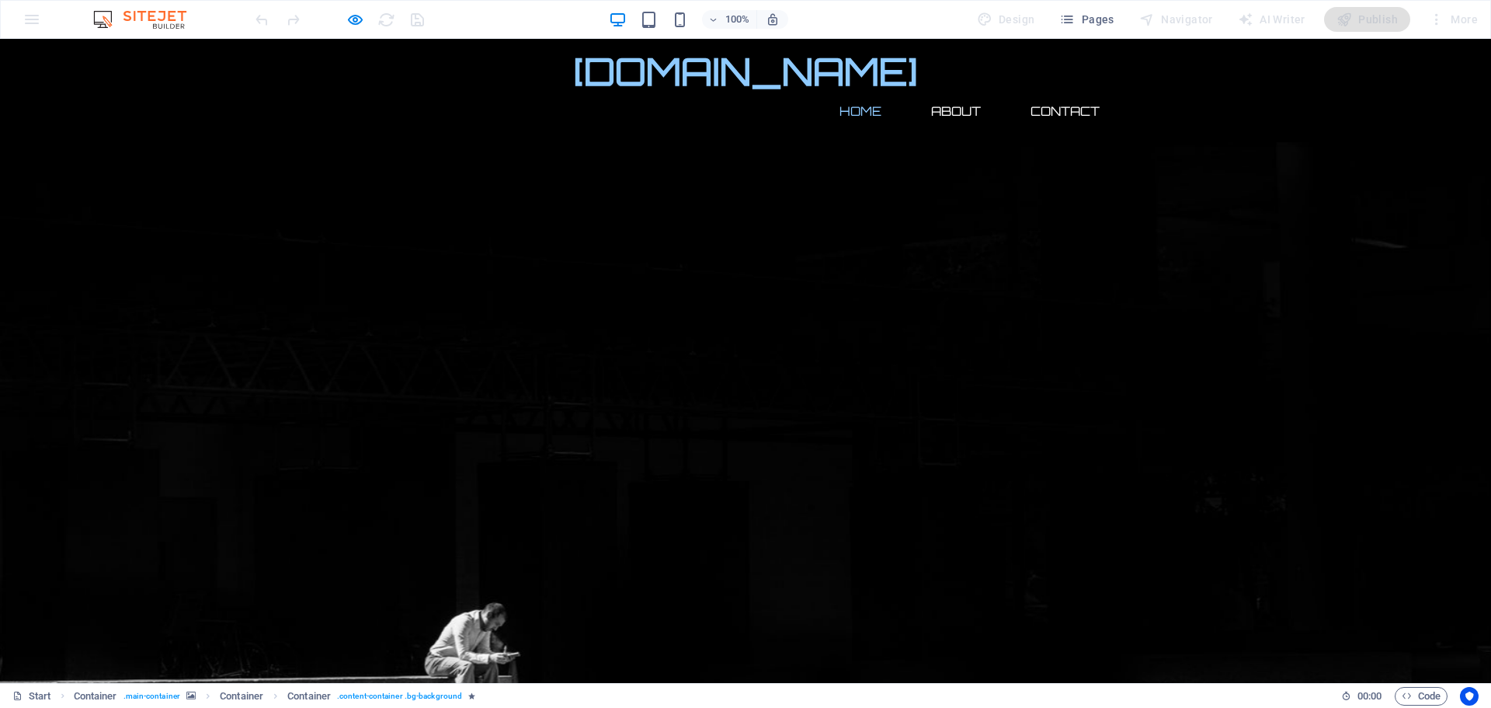
click at [851, 92] on link "Home" at bounding box center [860, 110] width 67 height 37
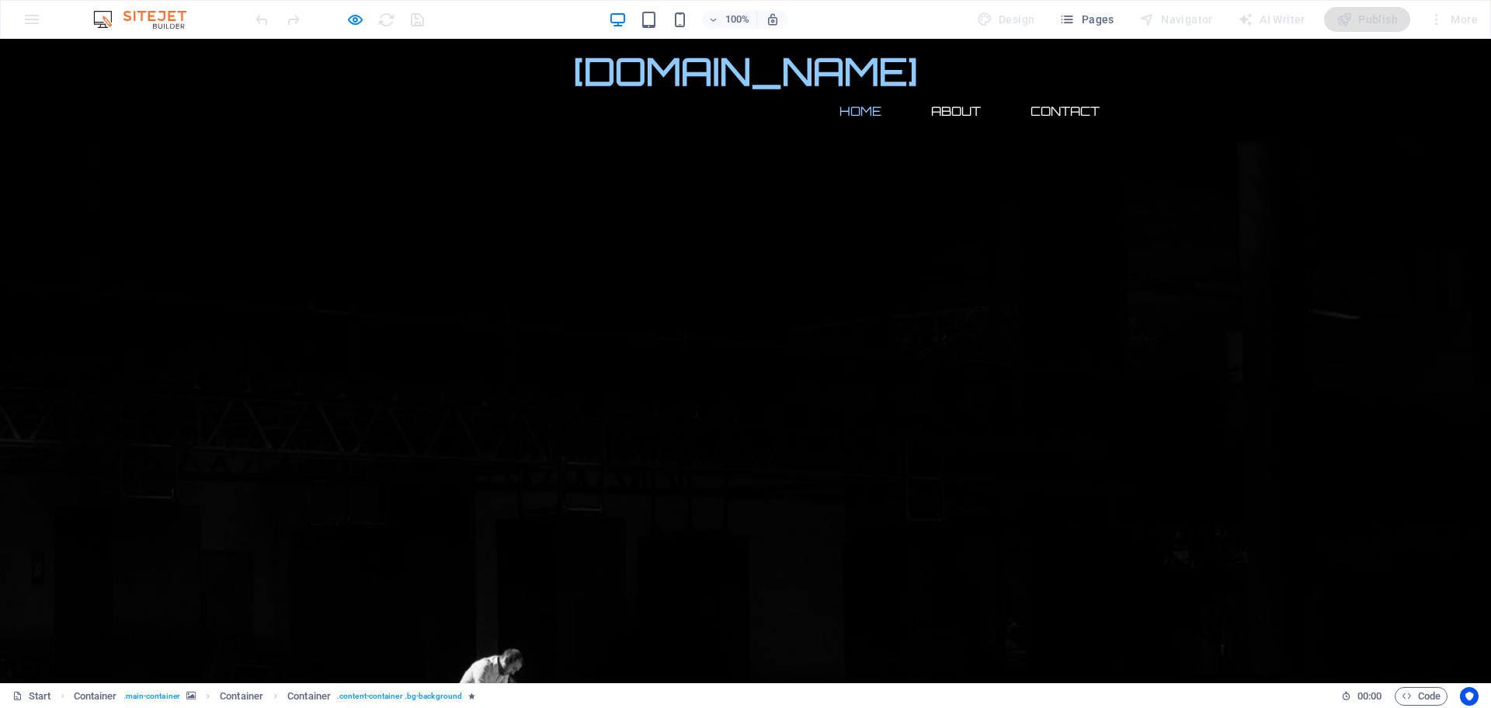
scroll to position [0, 0]
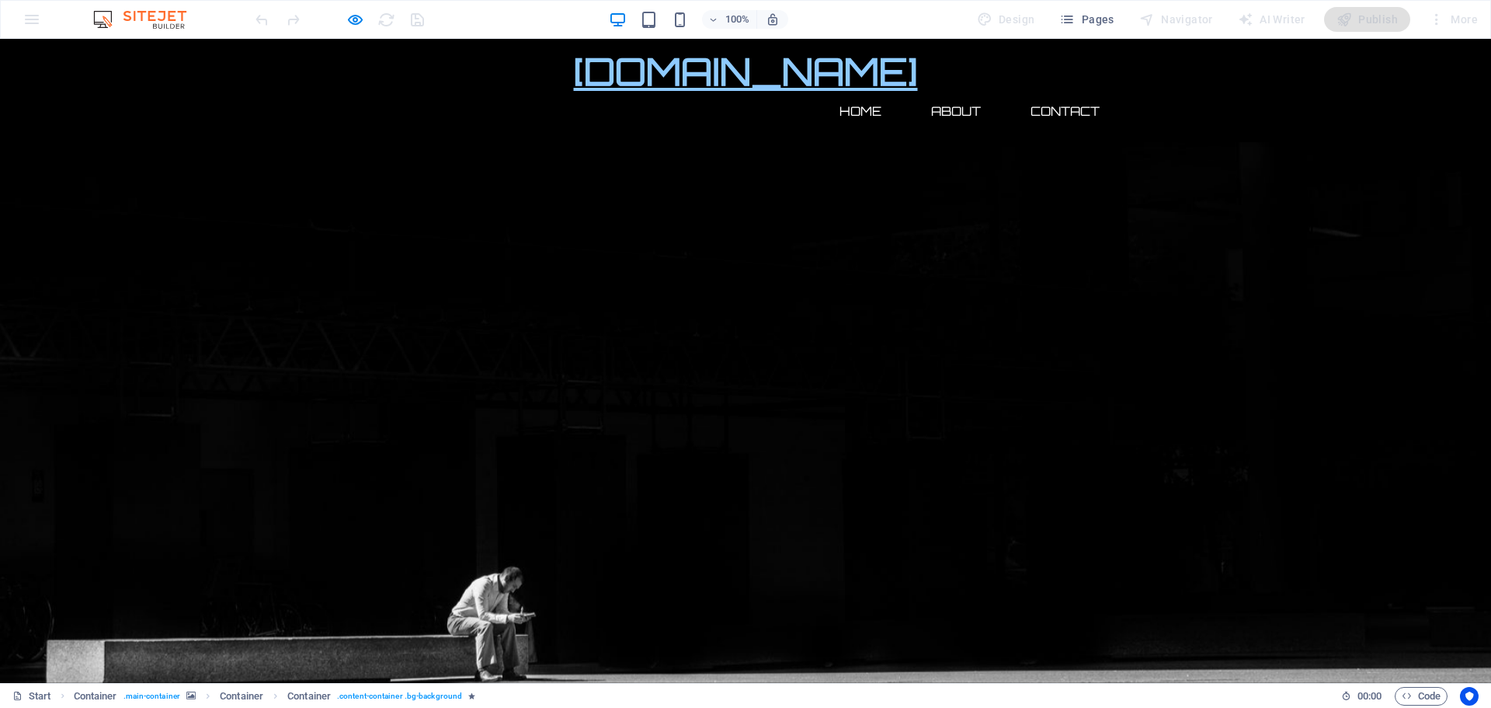
click at [574, 68] on span "[DOMAIN_NAME]" at bounding box center [746, 70] width 344 height 47
click at [574, 78] on span "[DOMAIN_NAME]" at bounding box center [746, 70] width 344 height 47
click at [853, 92] on link "Home" at bounding box center [860, 110] width 67 height 37
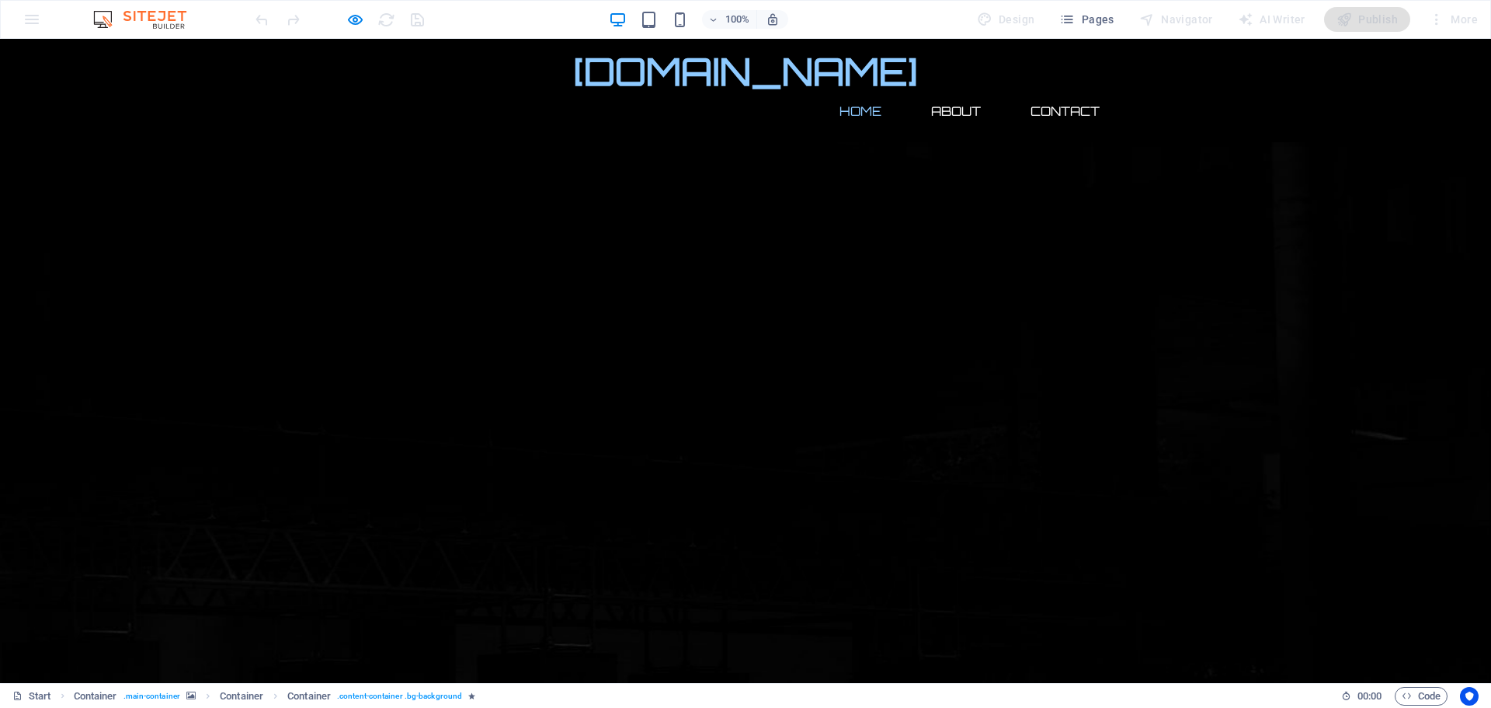
click at [853, 92] on link "Home" at bounding box center [860, 110] width 67 height 37
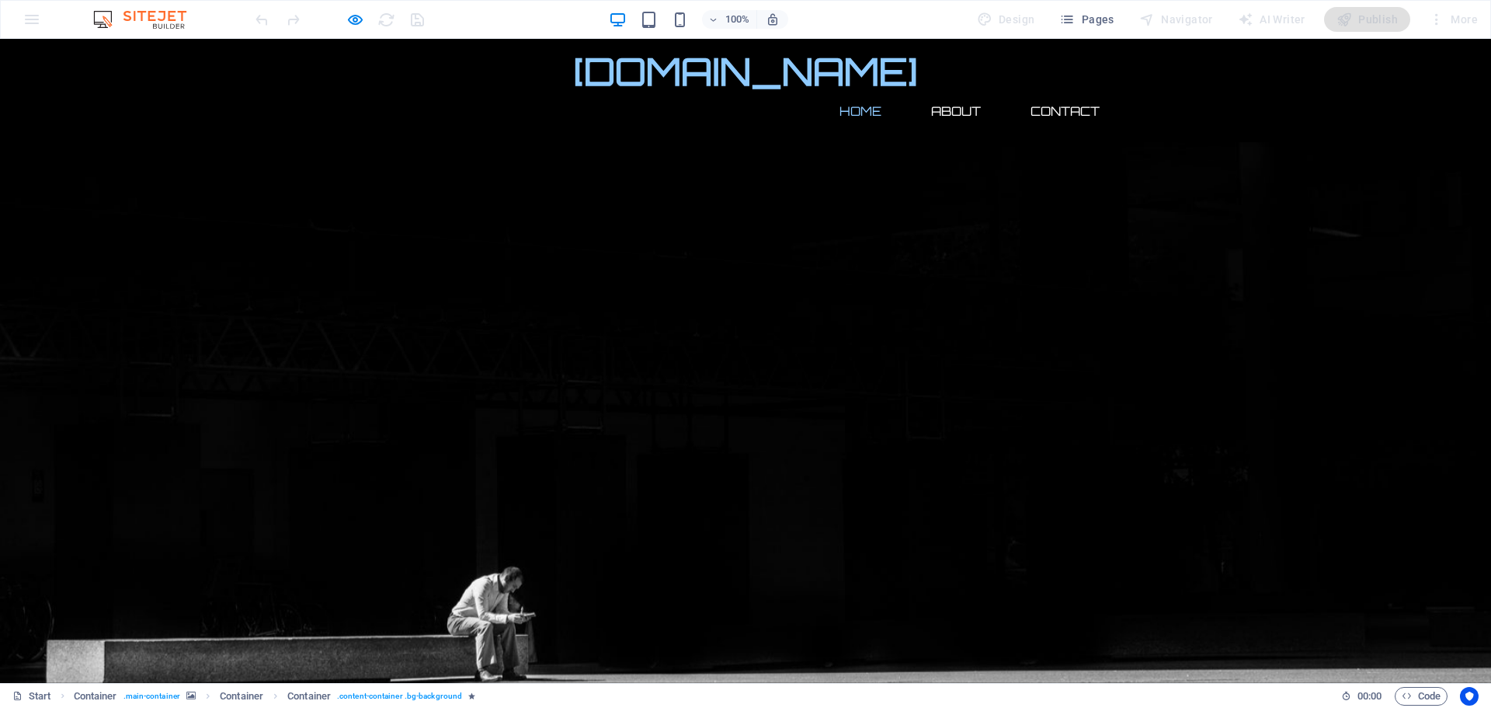
click at [853, 92] on link "Home" at bounding box center [860, 110] width 67 height 37
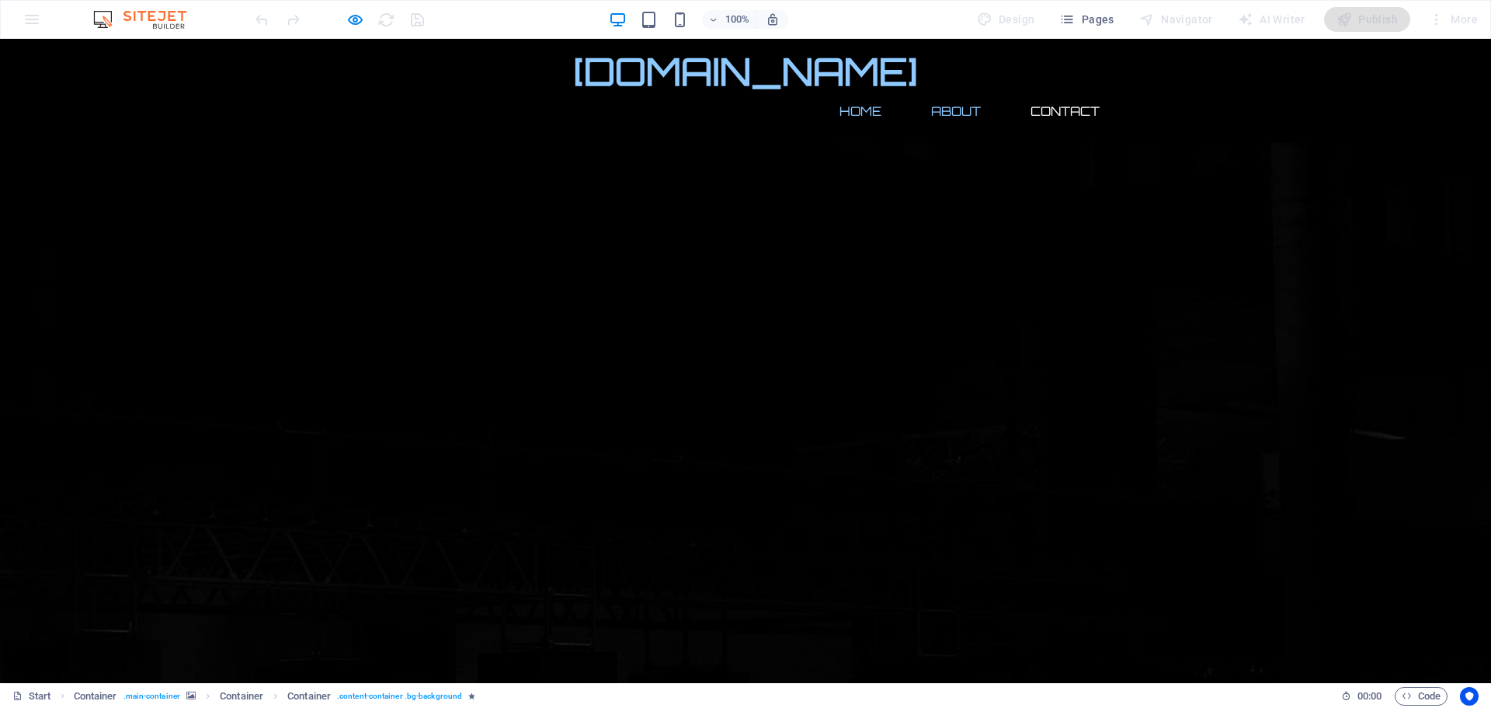
click at [949, 92] on link "About" at bounding box center [956, 110] width 75 height 37
click at [1041, 92] on link "Contact" at bounding box center [1065, 110] width 94 height 37
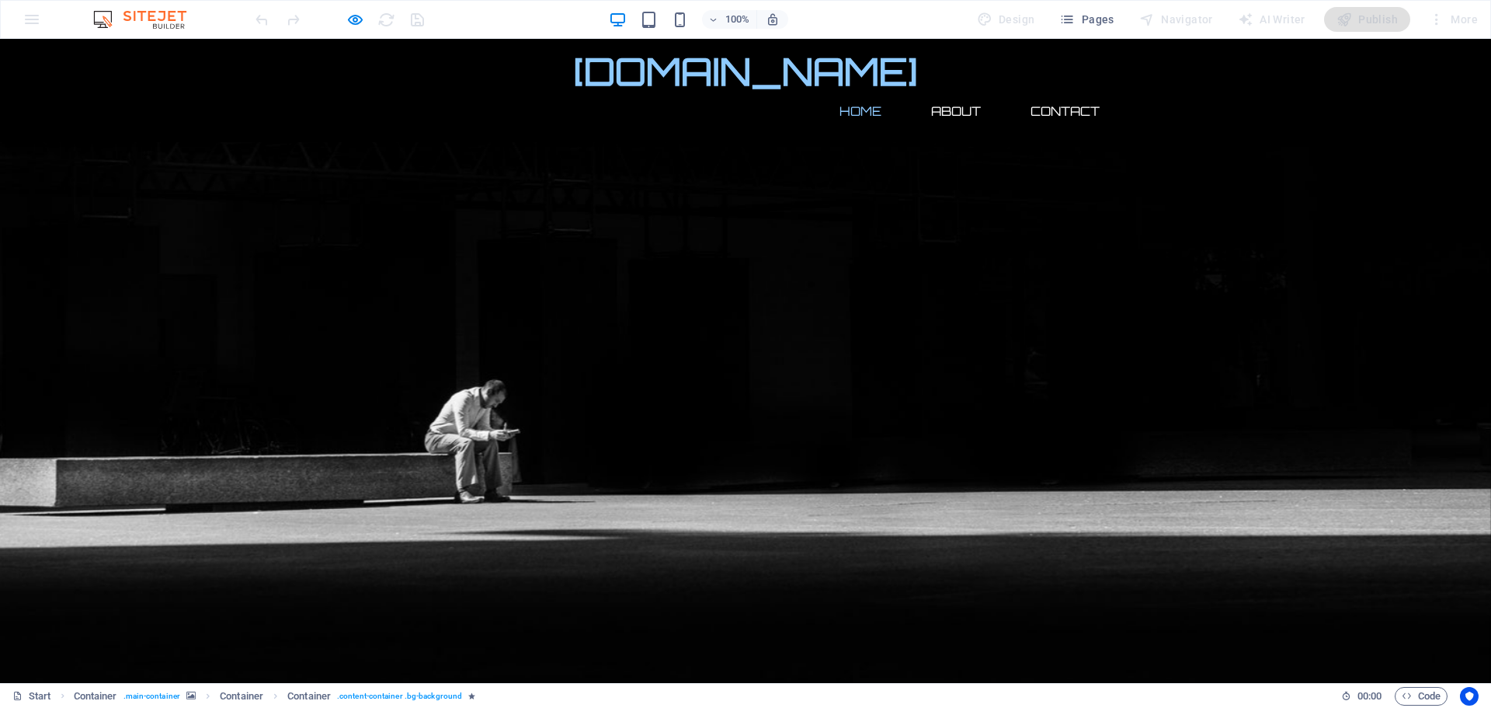
scroll to position [425, 0]
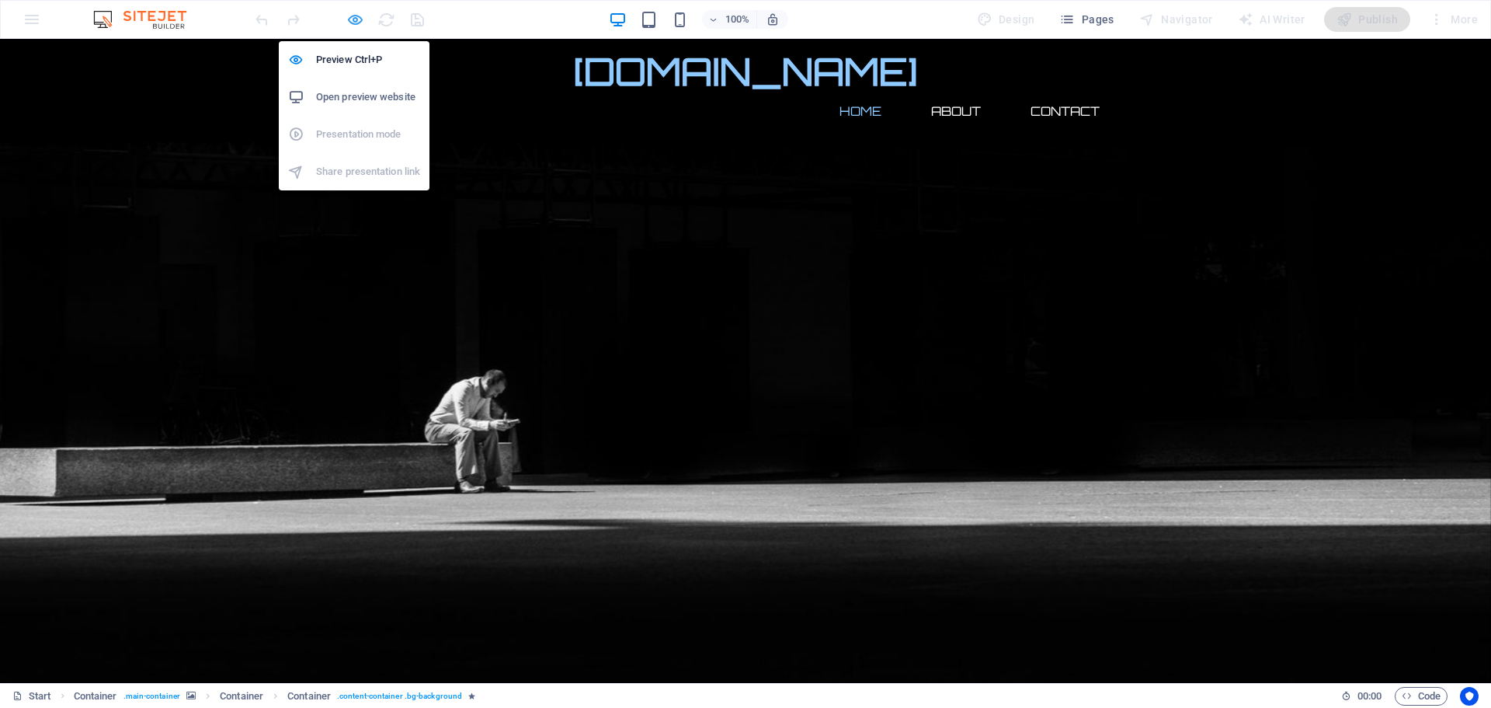
click at [355, 15] on icon "button" at bounding box center [355, 20] width 18 height 18
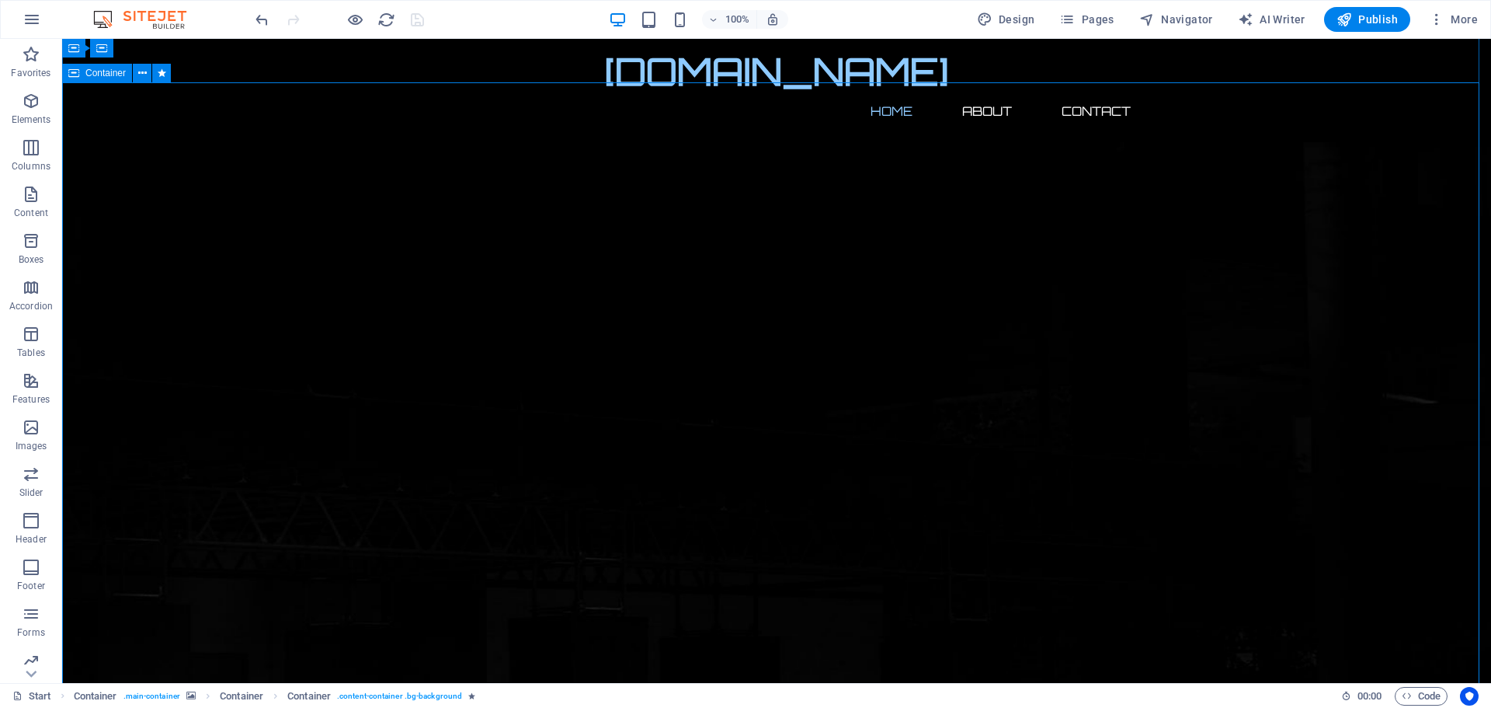
scroll to position [0, 0]
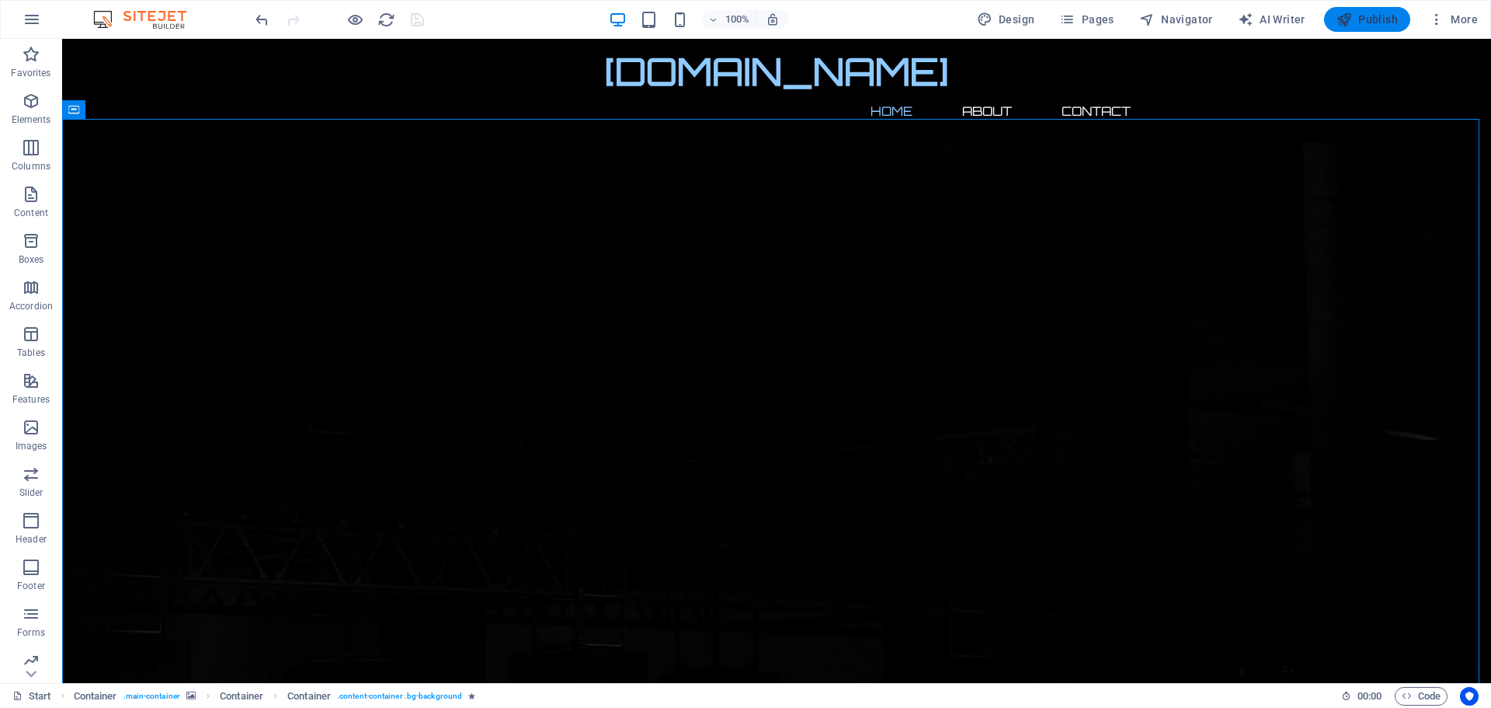
click at [1373, 12] on span "Publish" at bounding box center [1367, 20] width 61 height 16
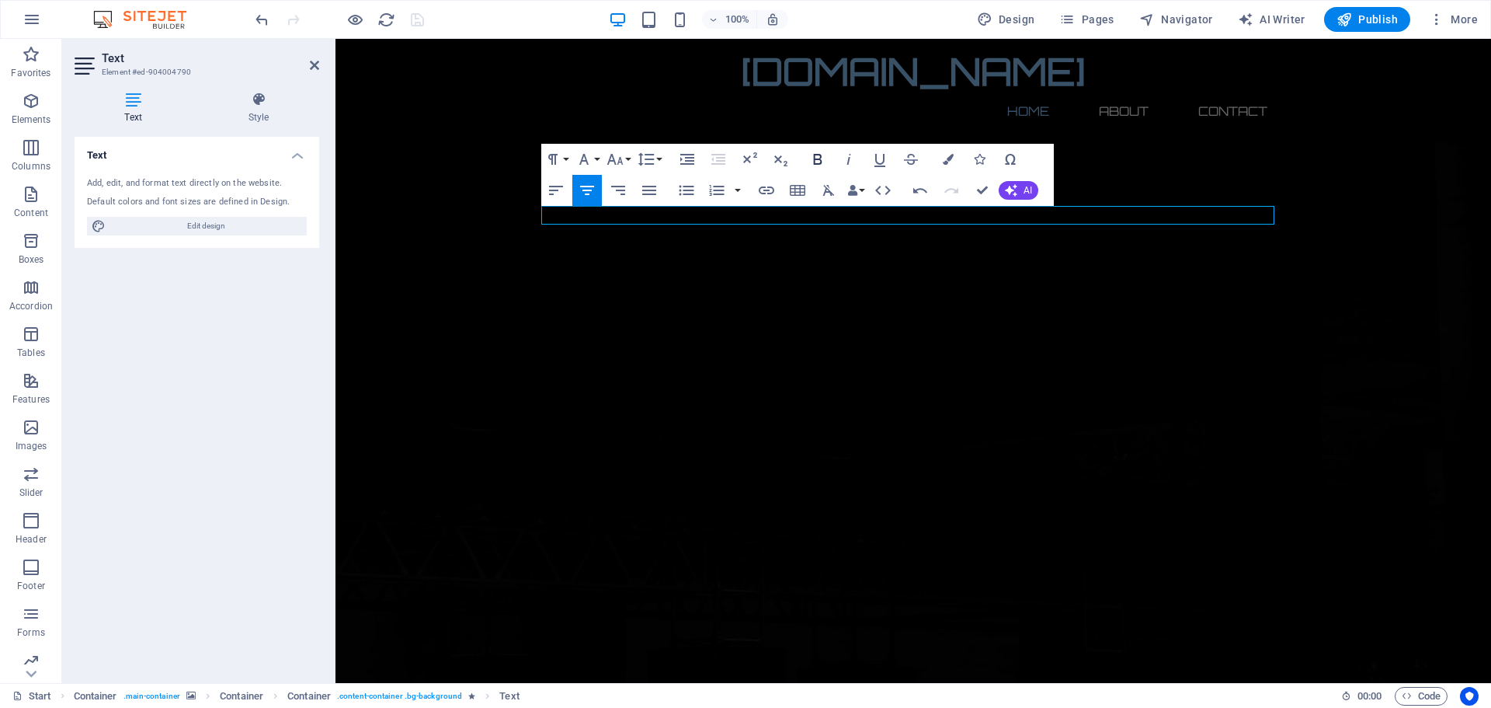
click at [816, 158] on icon "button" at bounding box center [818, 159] width 19 height 19
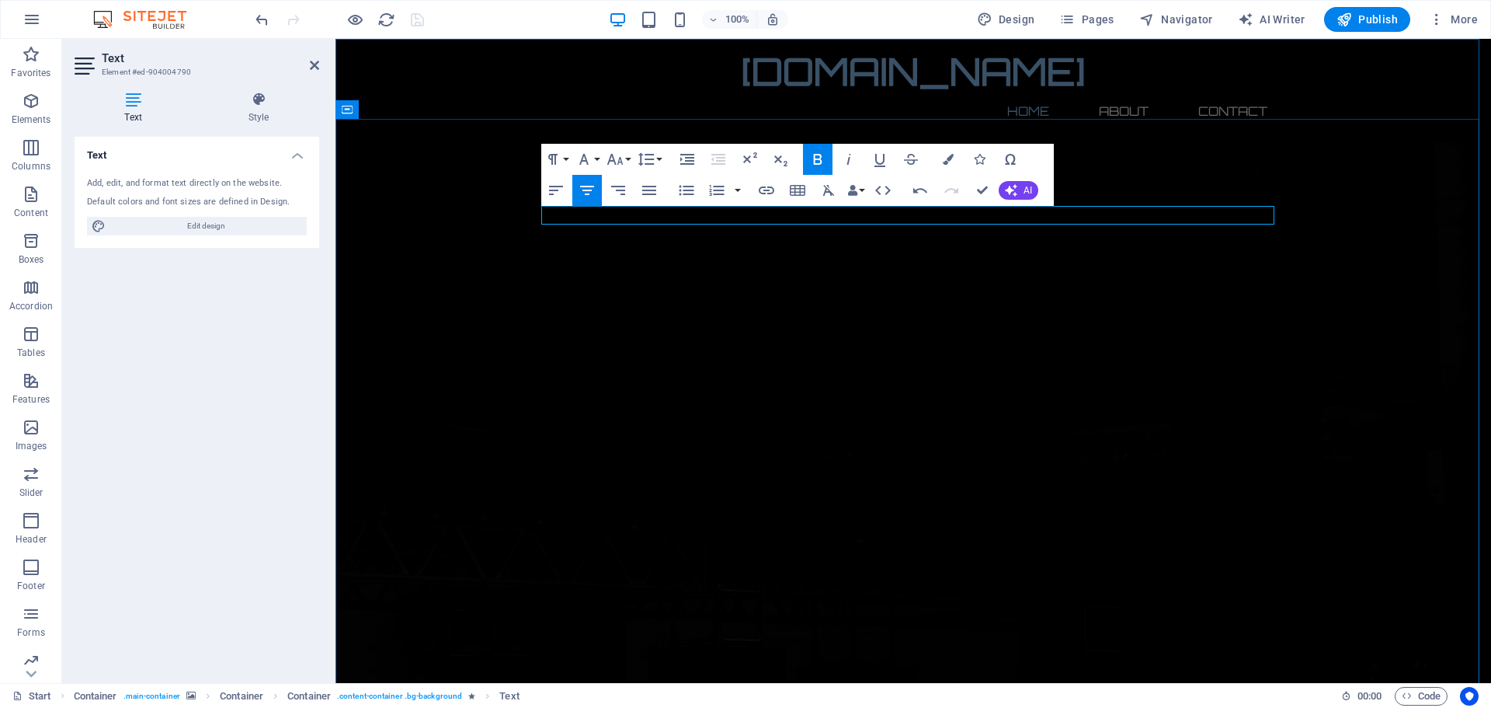
drag, startPoint x: 1122, startPoint y: 214, endPoint x: 732, endPoint y: 208, distance: 390.7
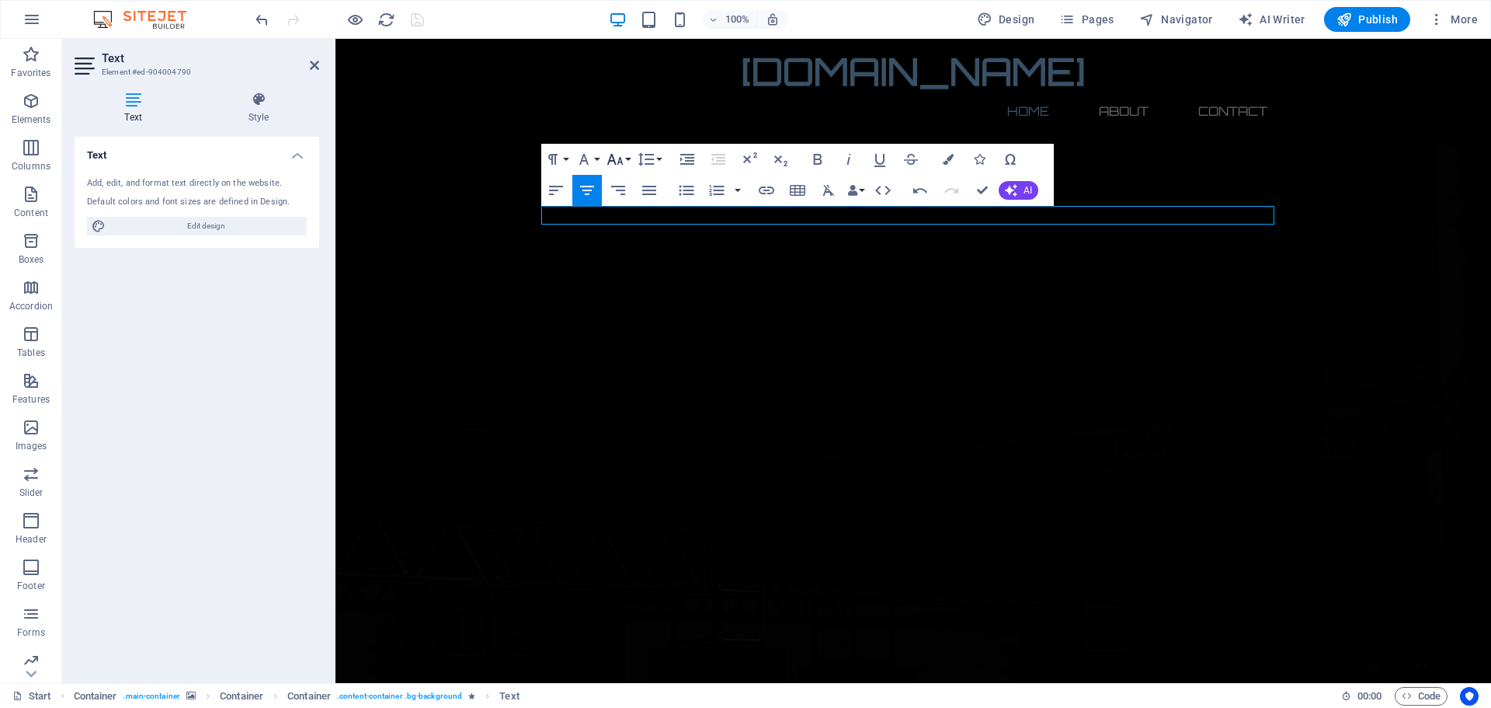
click at [622, 159] on icon "button" at bounding box center [615, 159] width 19 height 19
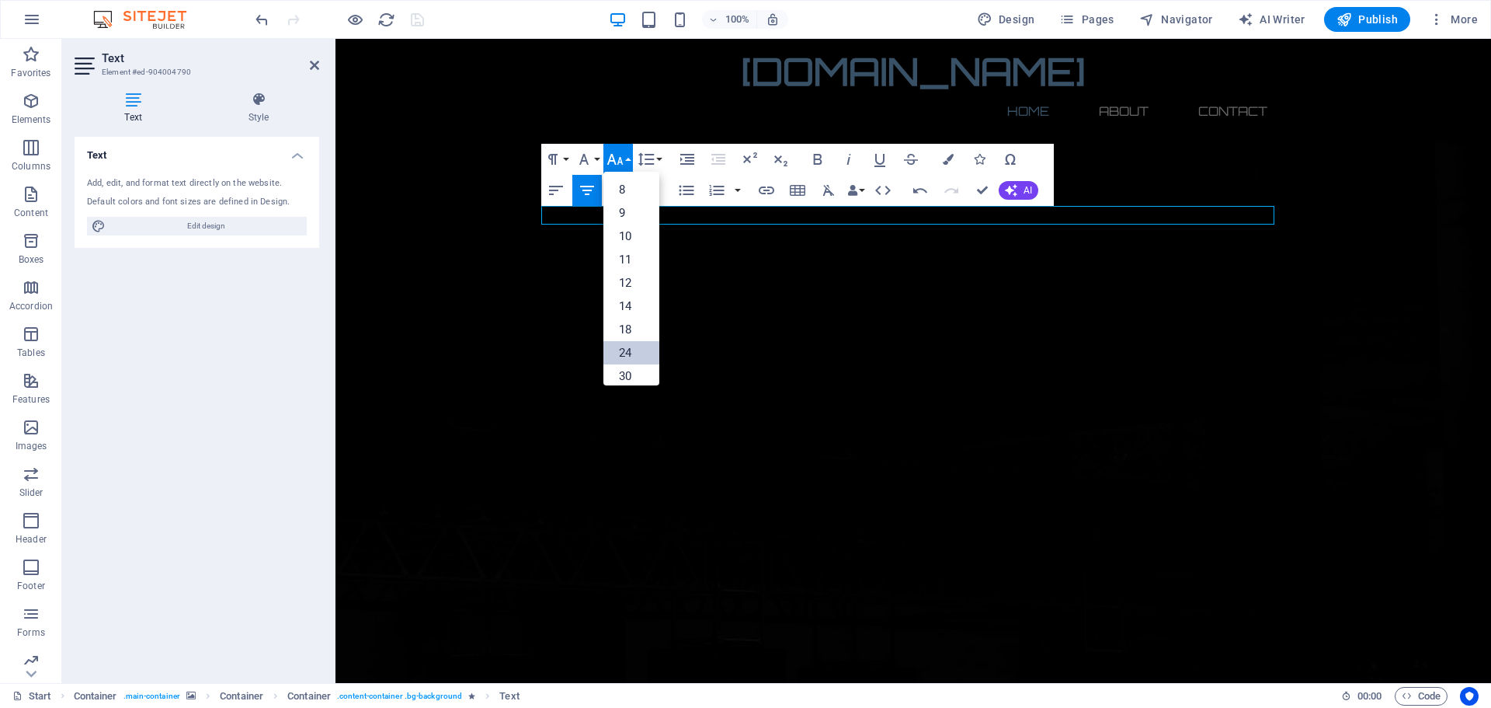
click at [625, 349] on link "24" at bounding box center [632, 352] width 56 height 23
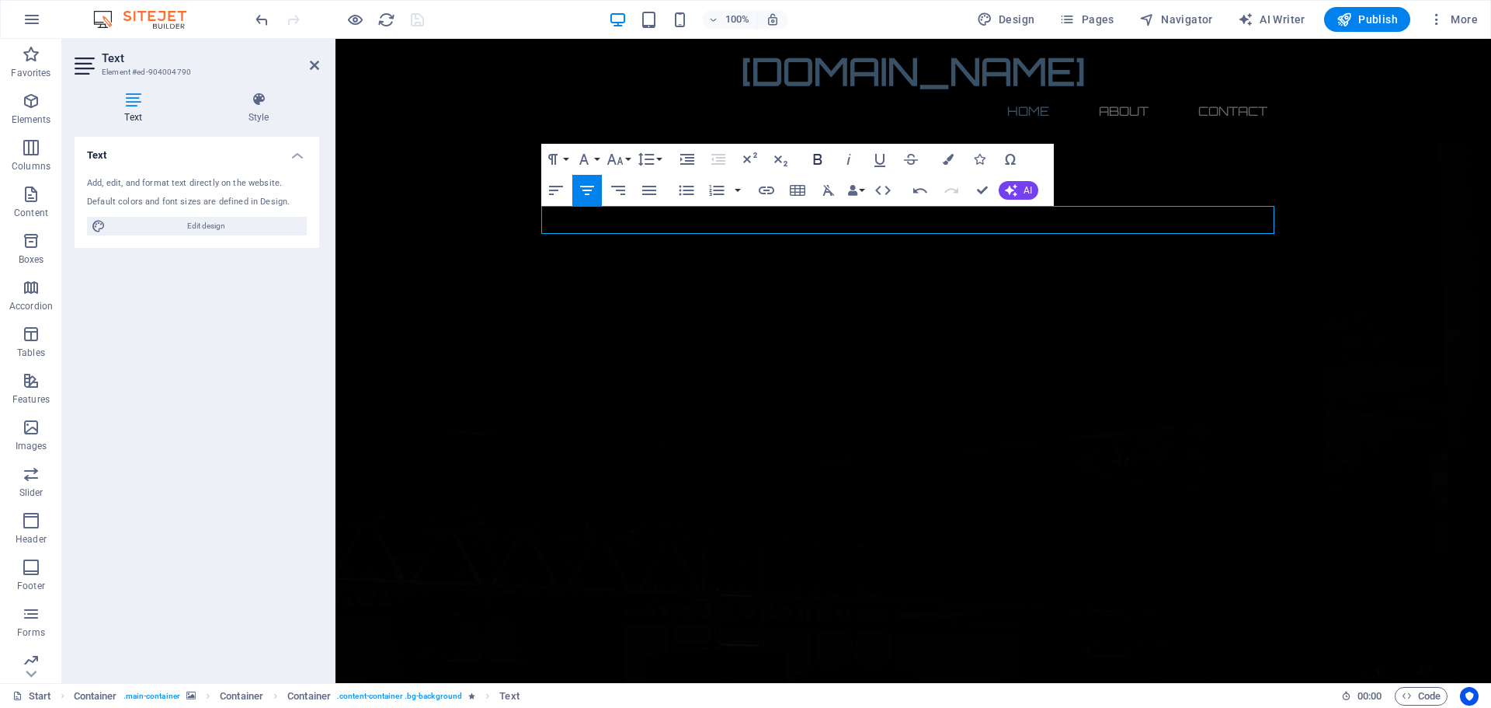
click at [816, 153] on icon "button" at bounding box center [818, 159] width 19 height 19
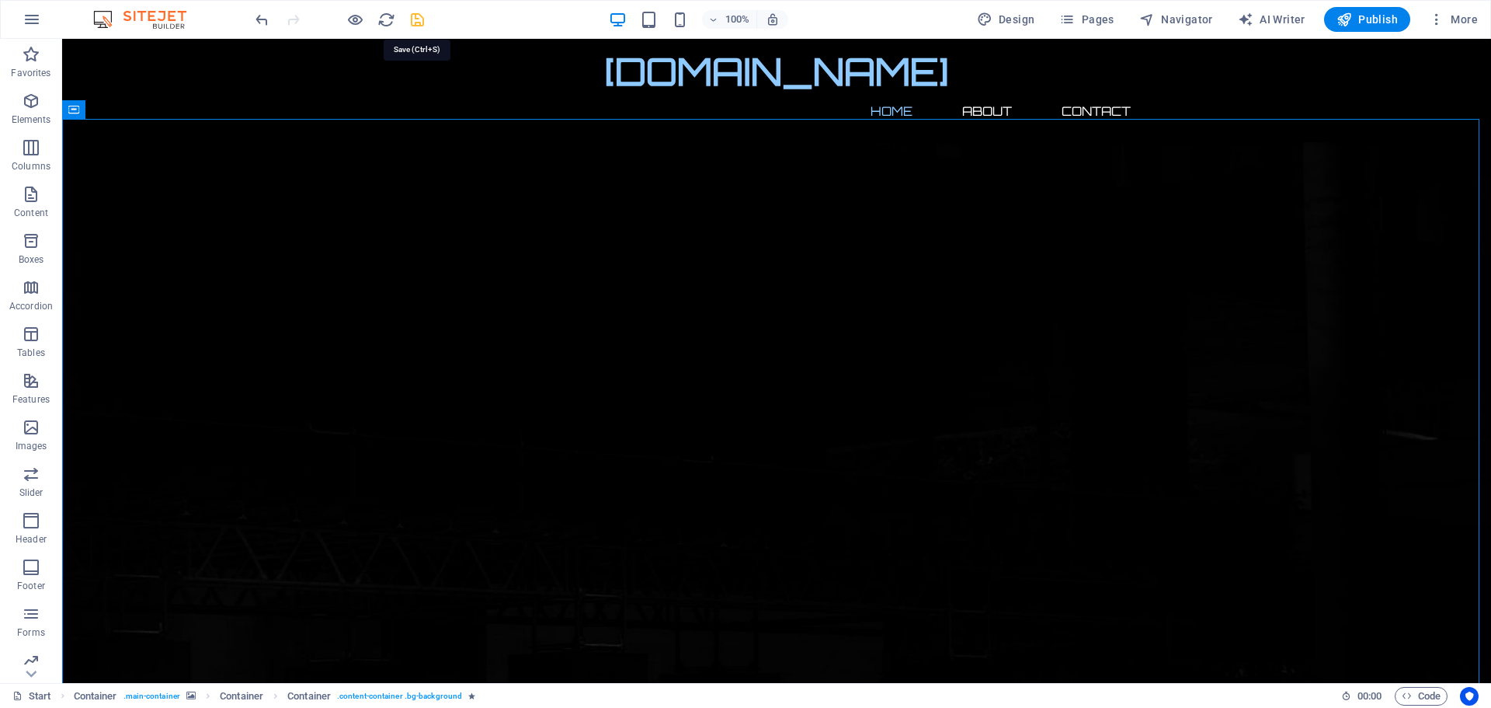
click at [418, 20] on icon "save" at bounding box center [418, 20] width 18 height 18
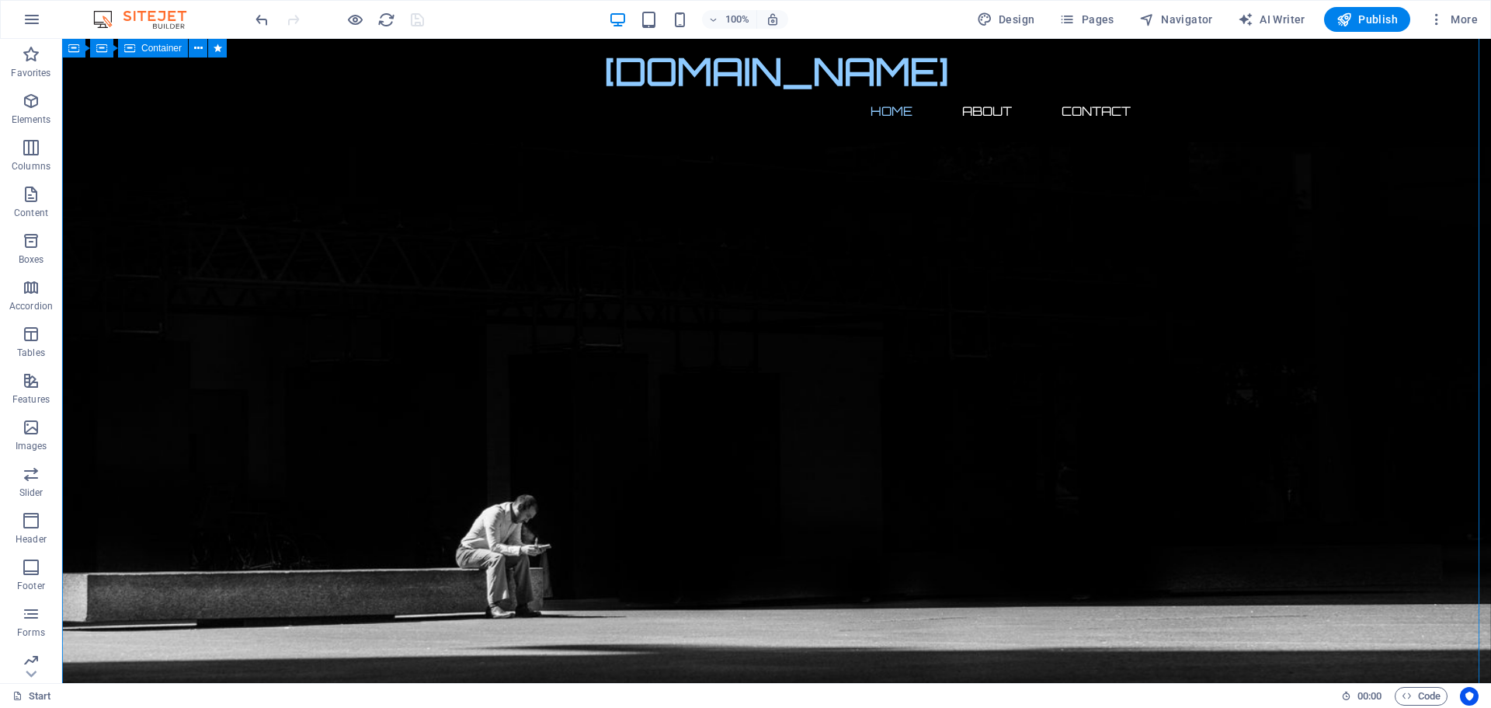
scroll to position [425, 0]
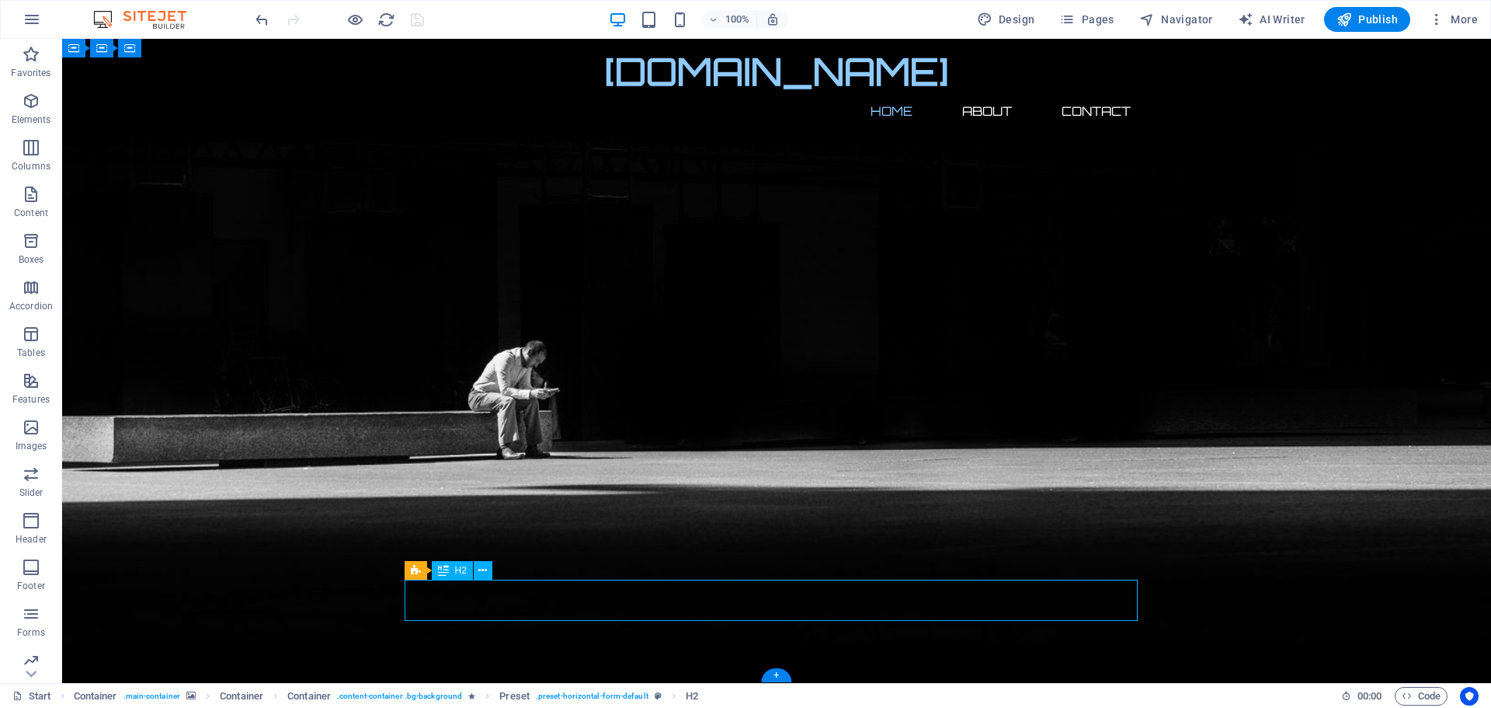
scroll to position [384, 0]
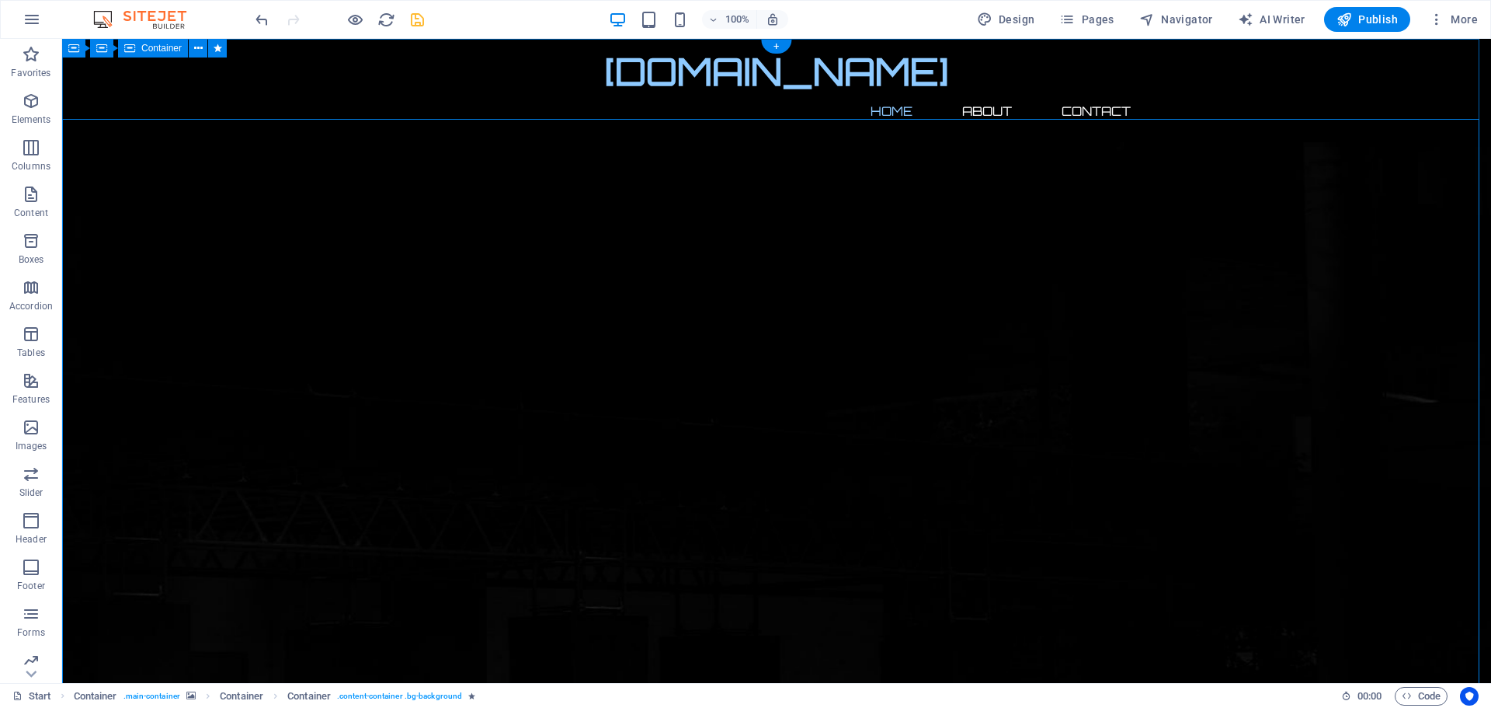
scroll to position [0, 0]
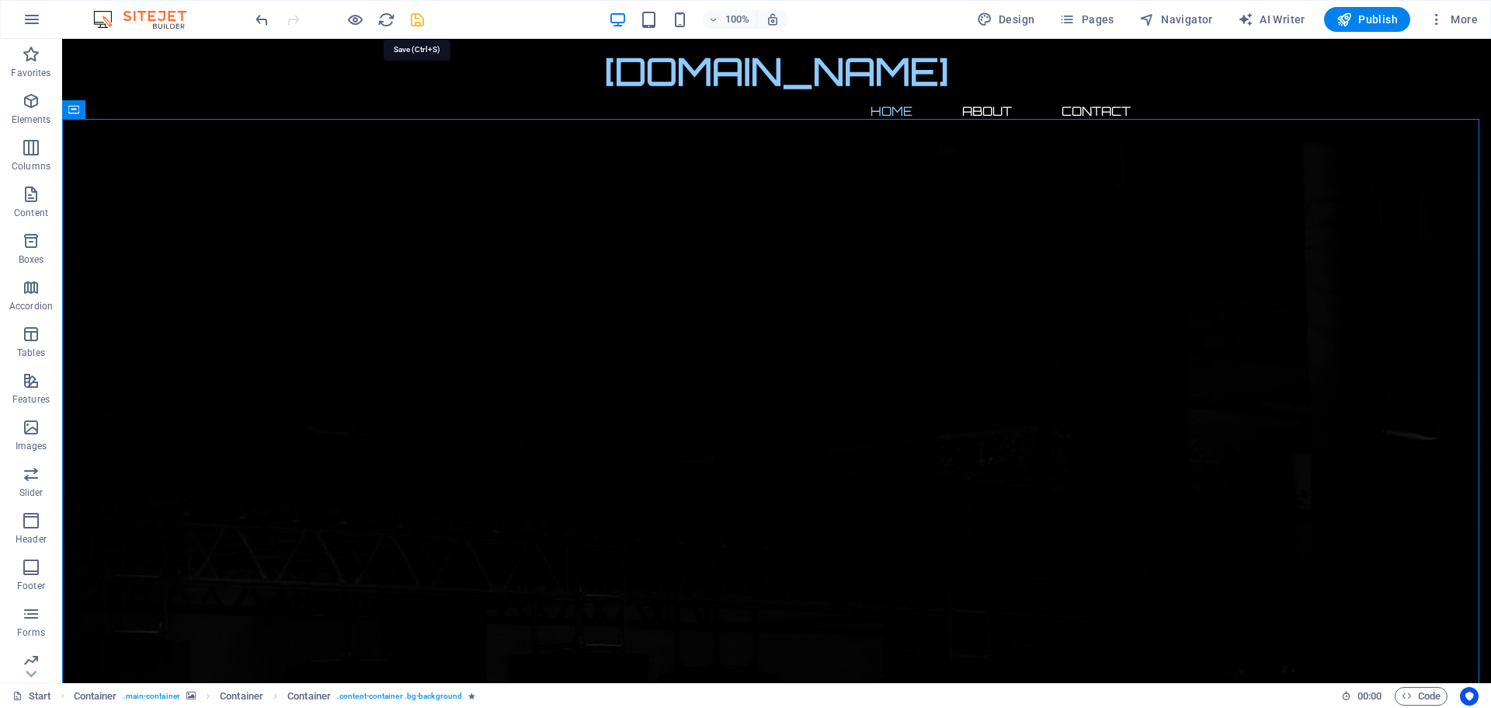
click at [417, 19] on icon "save" at bounding box center [418, 20] width 18 height 18
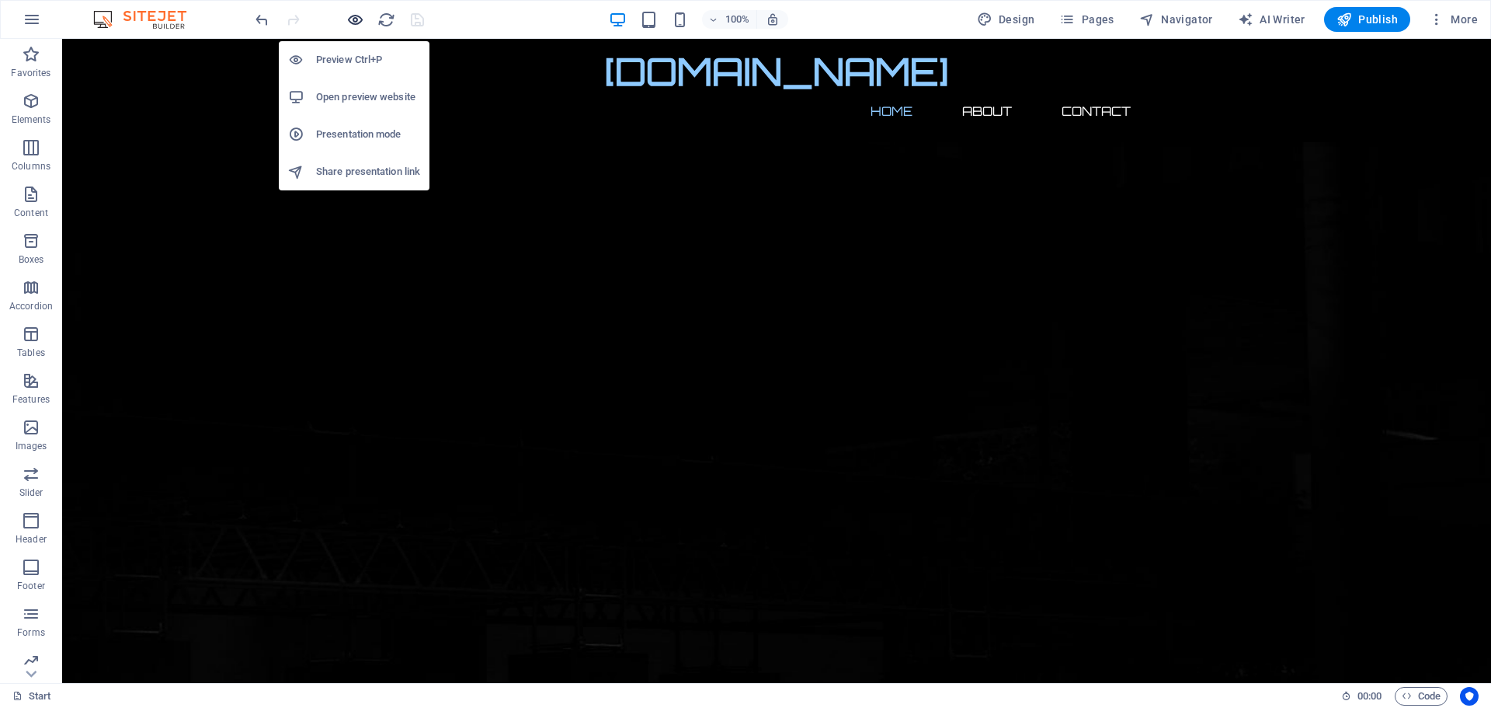
click at [354, 19] on icon "button" at bounding box center [355, 20] width 18 height 18
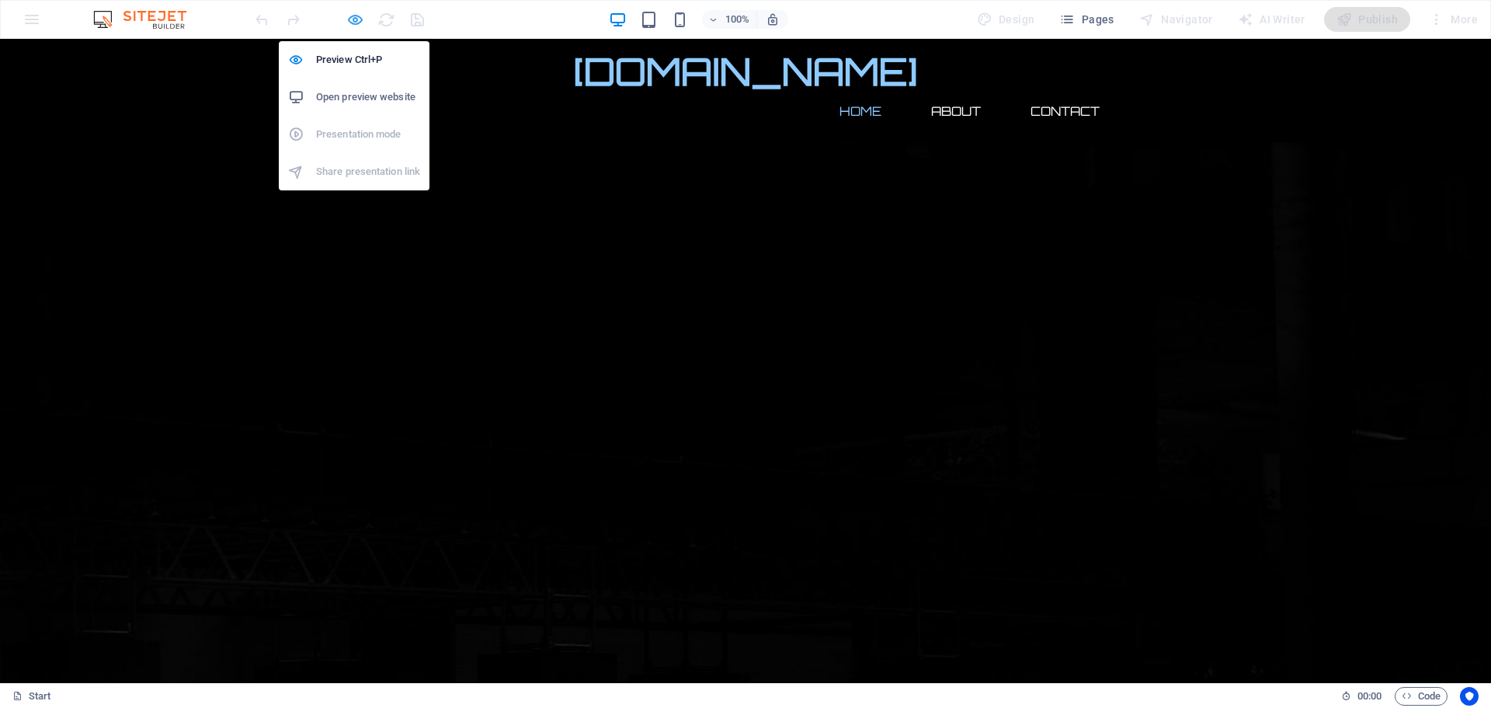
click at [353, 19] on icon "button" at bounding box center [355, 20] width 18 height 18
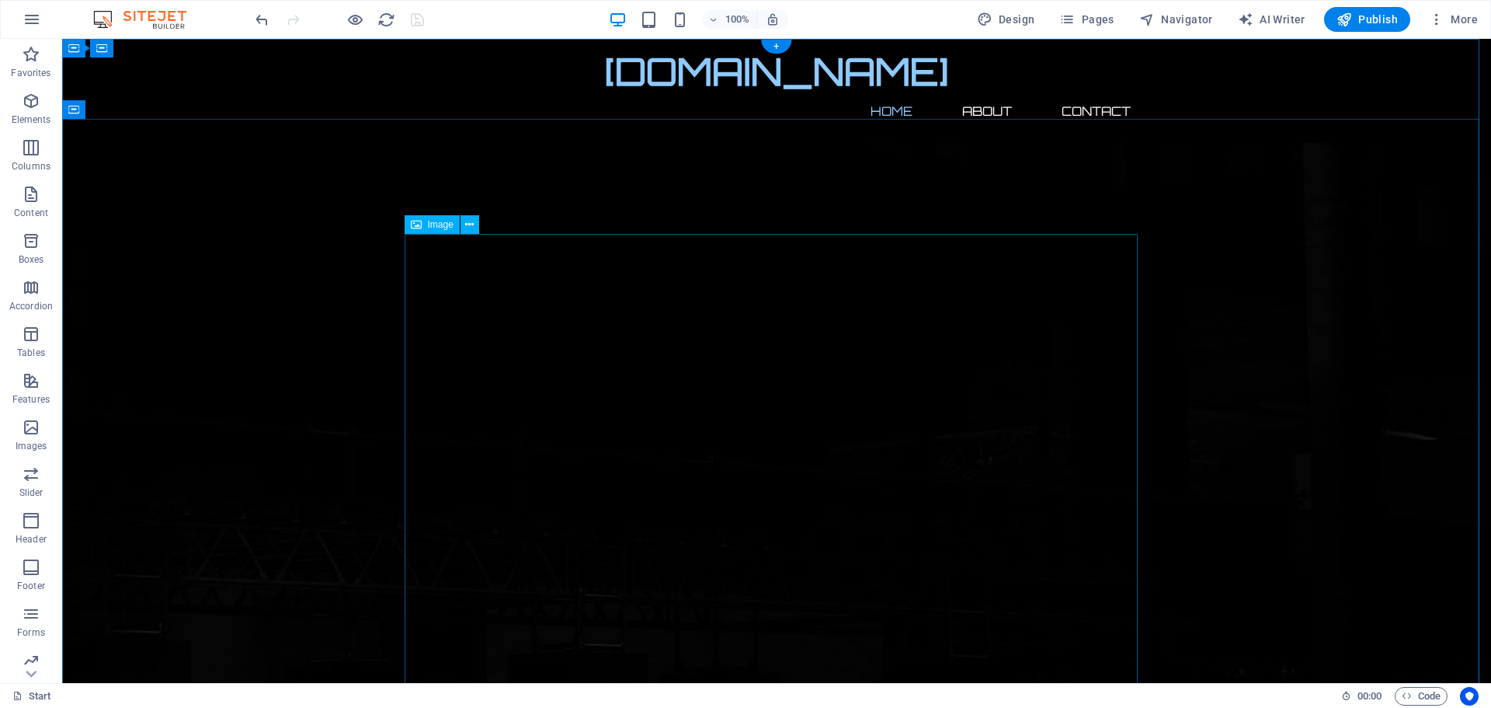
click at [466, 226] on icon at bounding box center [469, 225] width 9 height 16
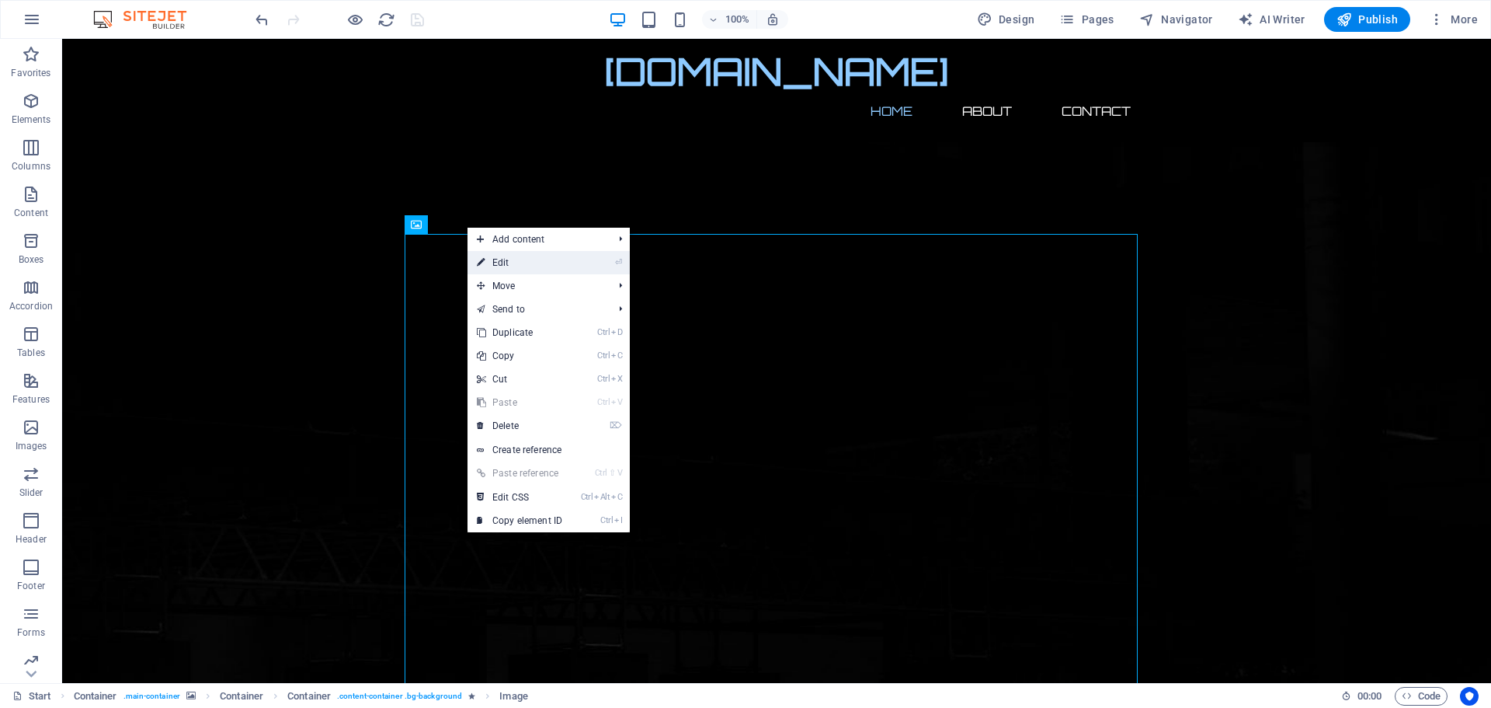
click at [517, 263] on link "⏎ Edit" at bounding box center [520, 262] width 104 height 23
